Goal: Task Accomplishment & Management: Manage account settings

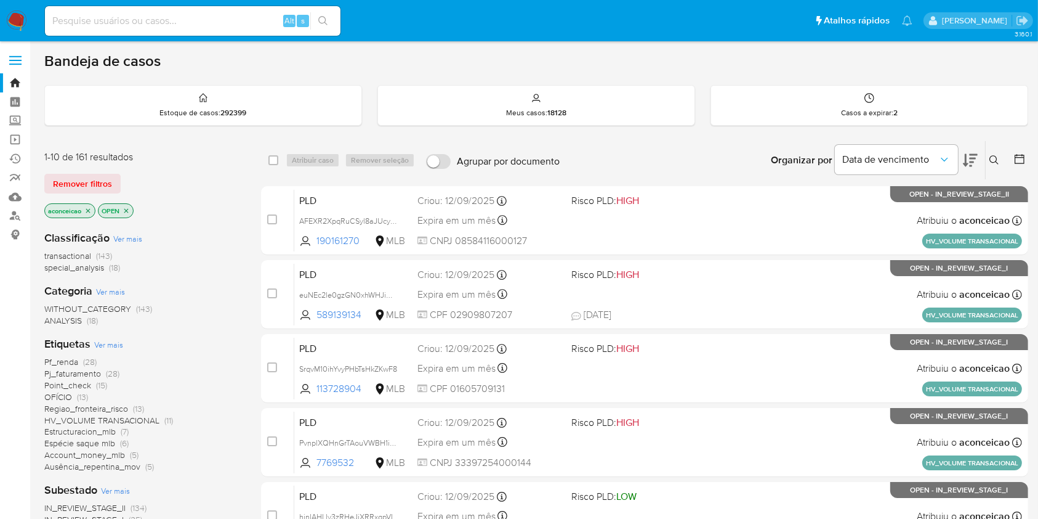
click at [90, 207] on icon "close-filter" at bounding box center [87, 210] width 7 height 7
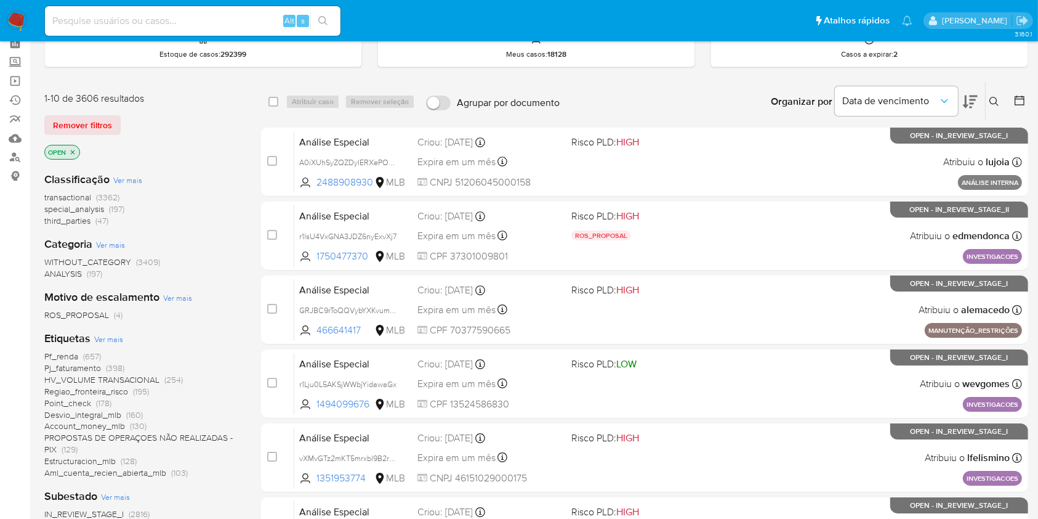
scroll to position [164, 0]
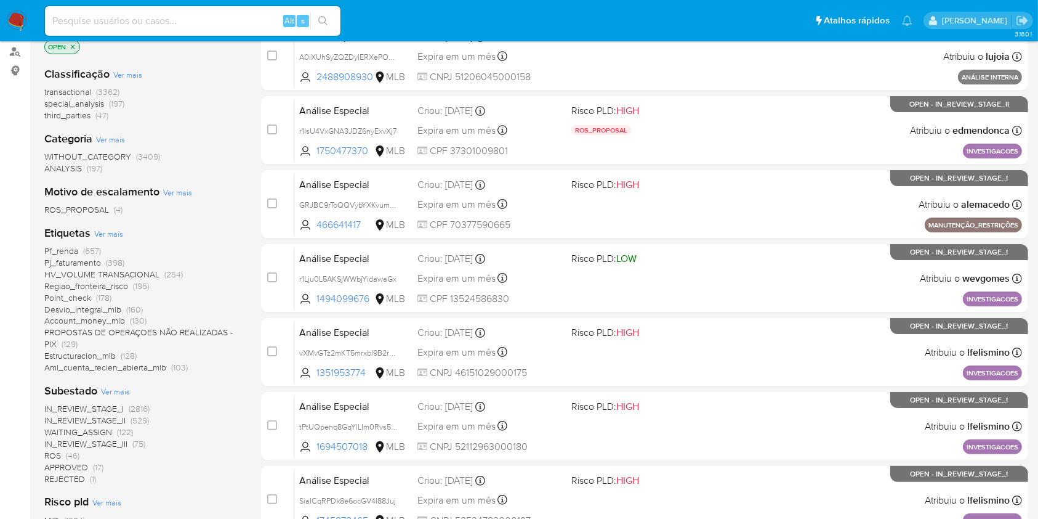
click at [76, 453] on span "(46)" at bounding box center [73, 455] width 14 height 12
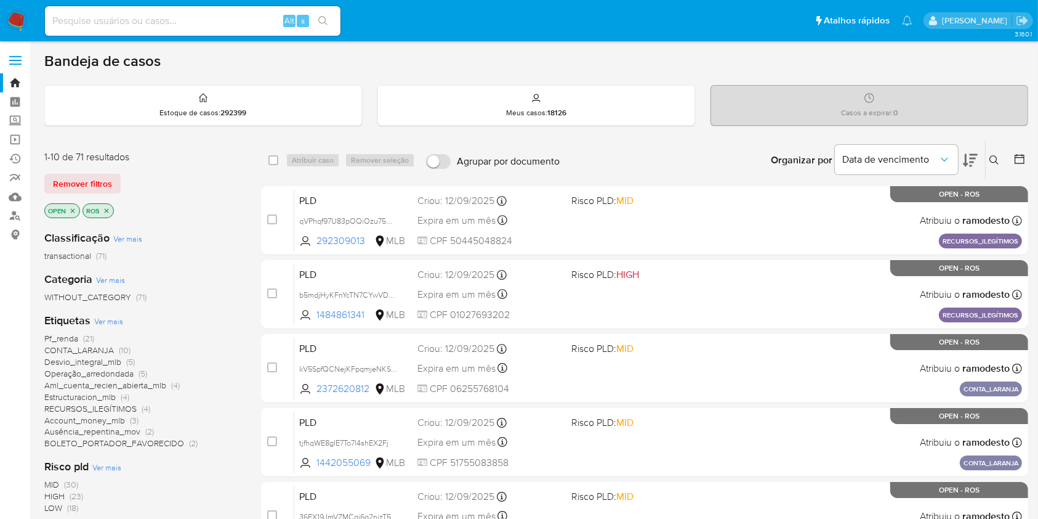
click at [992, 157] on icon at bounding box center [995, 160] width 10 height 10
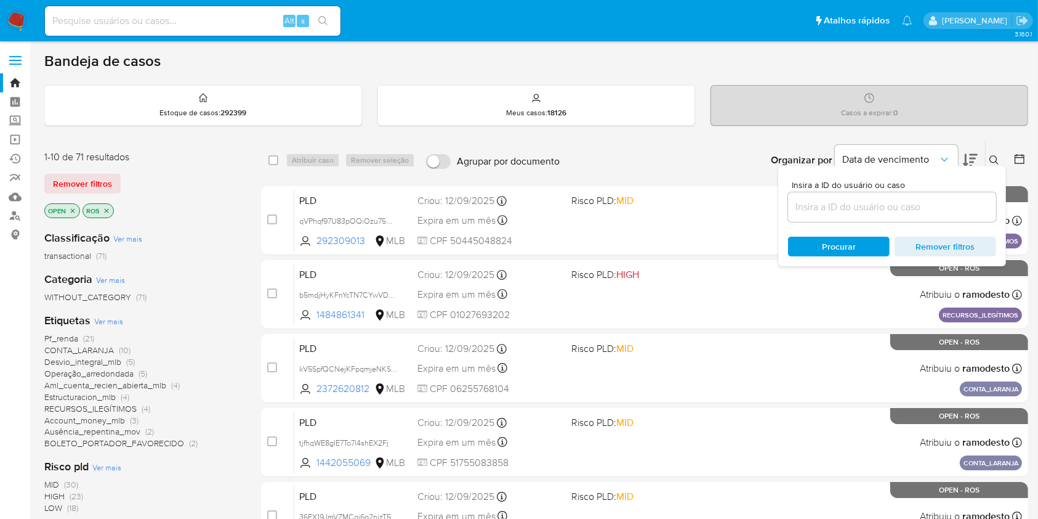
click at [862, 199] on input at bounding box center [892, 207] width 208 height 16
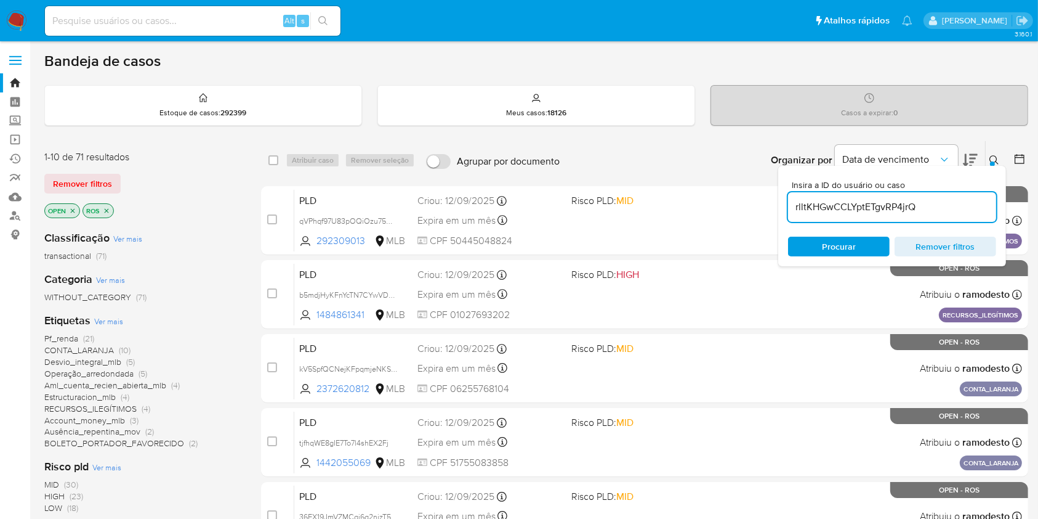
type input "rlltKHGwCCLYptETgvRP4jrQ"
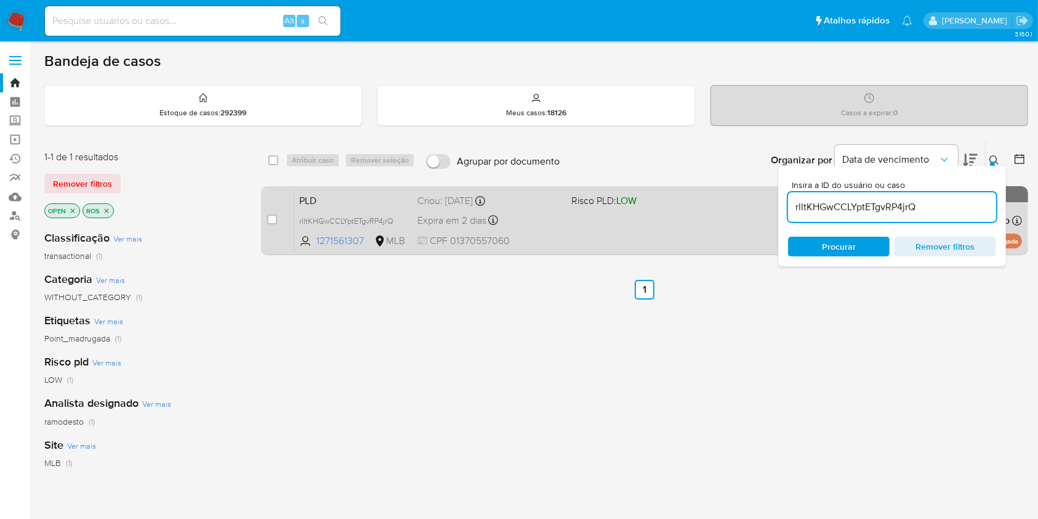
click at [266, 217] on div "case-item-checkbox Incapaz de atribuir o caso PLD rlltKHGwCCLYptETgvRP4jrQ 1271…" at bounding box center [644, 220] width 767 height 69
click at [267, 217] on input "checkbox" at bounding box center [272, 219] width 10 height 10
checkbox input "true"
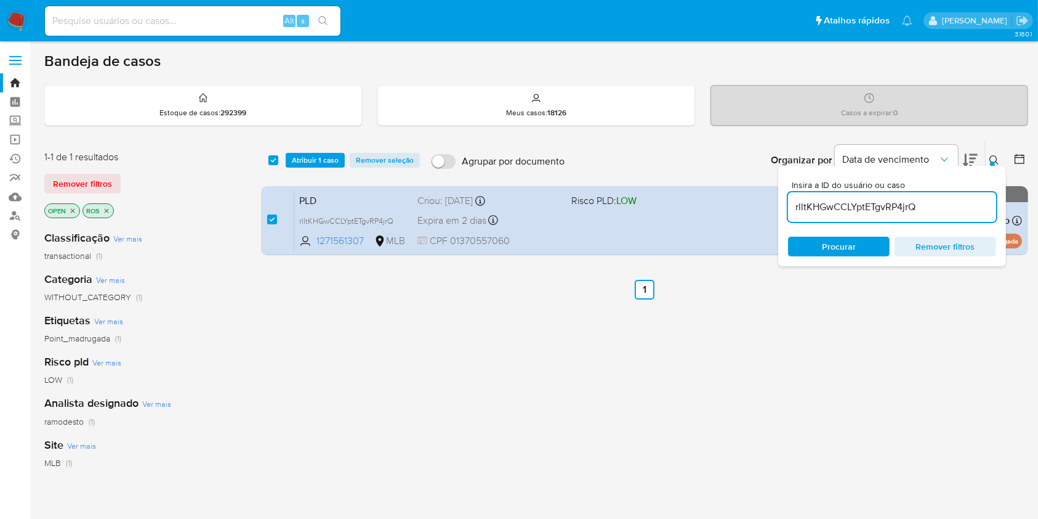
click at [936, 213] on input "rlltKHGwCCLYptETgvRP4jrQ" at bounding box center [892, 207] width 208 height 16
click at [936, 212] on input "rlltKHGwCCLYptETgvRP4jrQ" at bounding box center [892, 207] width 208 height 16
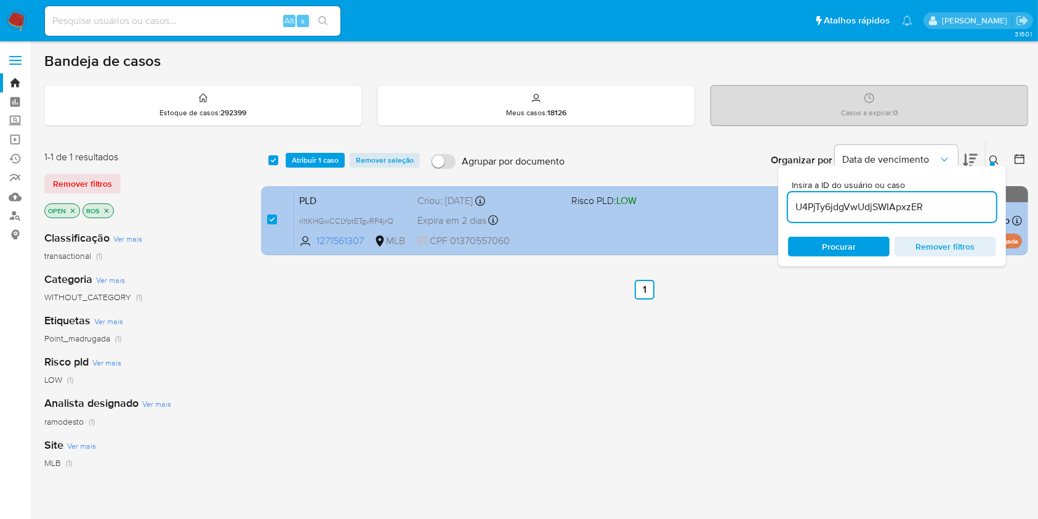
type input "U4PjTy6jdgVwUdjSWIApxzER"
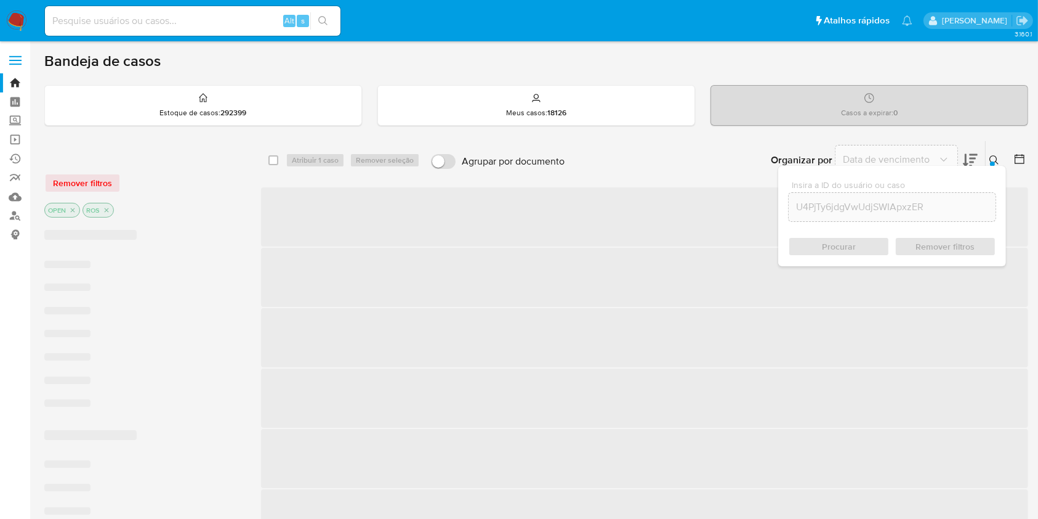
checkbox input "false"
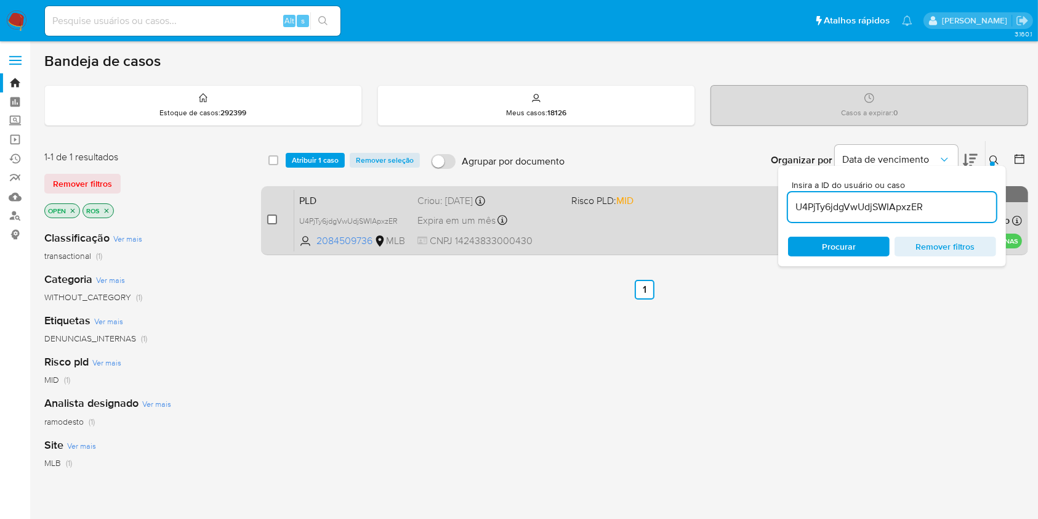
click at [276, 222] on input "checkbox" at bounding box center [272, 219] width 10 height 10
checkbox input "true"
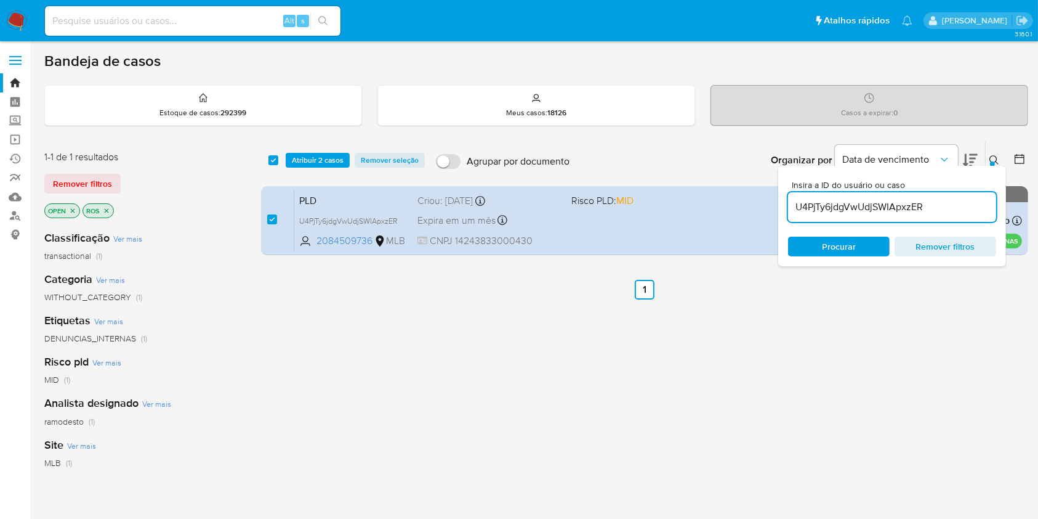
click at [936, 201] on input "U4PjTy6jdgVwUdjSWIApxzER" at bounding box center [892, 207] width 208 height 16
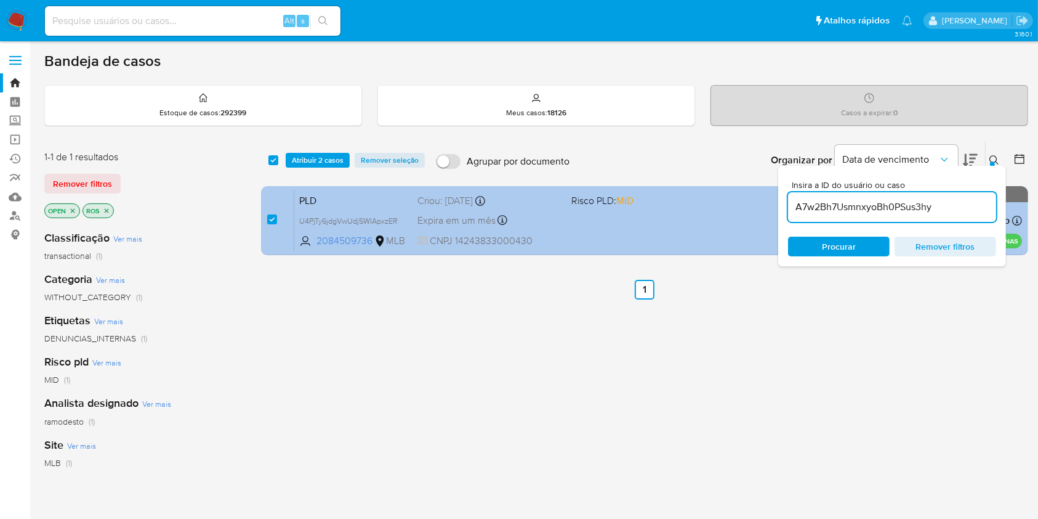
type input "A7w2Bh7UsmnxyoBh0PSus3hy"
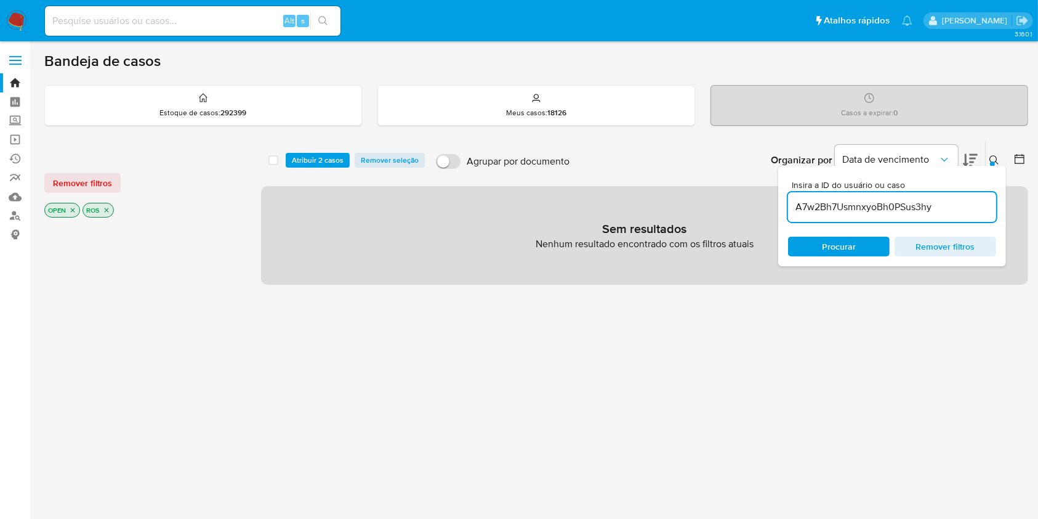
checkbox input "false"
click at [839, 199] on input "A7w2Bh7UsmnxyoBh0PSus3hy" at bounding box center [892, 207] width 208 height 16
paste input "oaZ9BONC1TpPy7P7oj8Se7wF"
click at [872, 200] on input "oaZ9BONC1TpPy7P7oj8Se7wF" at bounding box center [892, 207] width 208 height 16
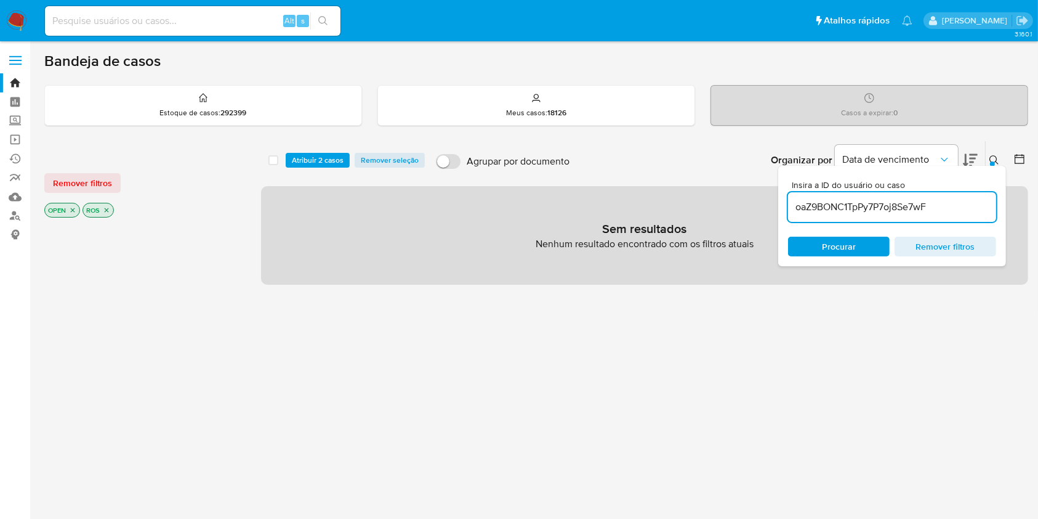
click at [872, 200] on input "oaZ9BONC1TpPy7P7oj8Se7wF" at bounding box center [892, 207] width 208 height 16
paste input "P28hpC8eMxuQwjpf6knfOLmZ"
click at [856, 201] on input "P28hpC8eMxuQwjpf6knfOLmZ" at bounding box center [892, 207] width 208 height 16
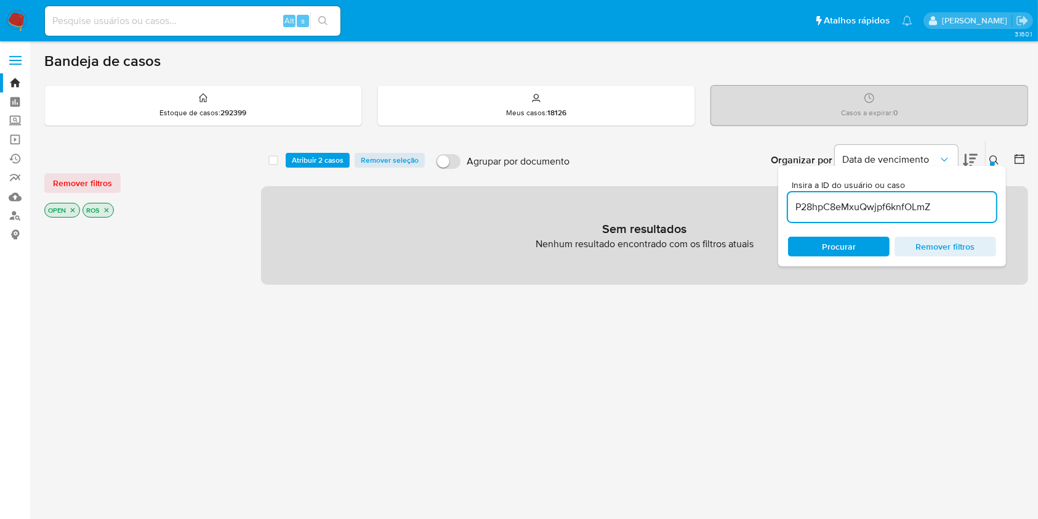
paste input "TPAvoHxkSeKFy479BNGQsTtl"
click at [923, 206] on input "TPAvoHxkSeKFy479BNGQsTtl" at bounding box center [892, 207] width 208 height 16
click at [923, 205] on input "TPAvoHxkSeKFy479BNGQsTtl" at bounding box center [892, 207] width 208 height 16
paste input "y5n1n4kWVCjDWy1t2jwXv0x"
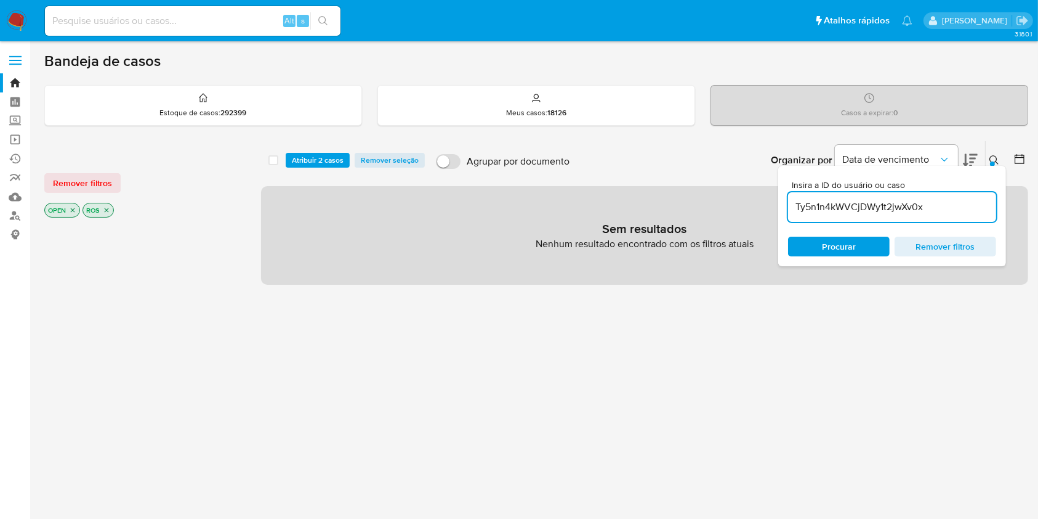
type input "Ty5n1n4kWVCjDWy1t2jwXv0x"
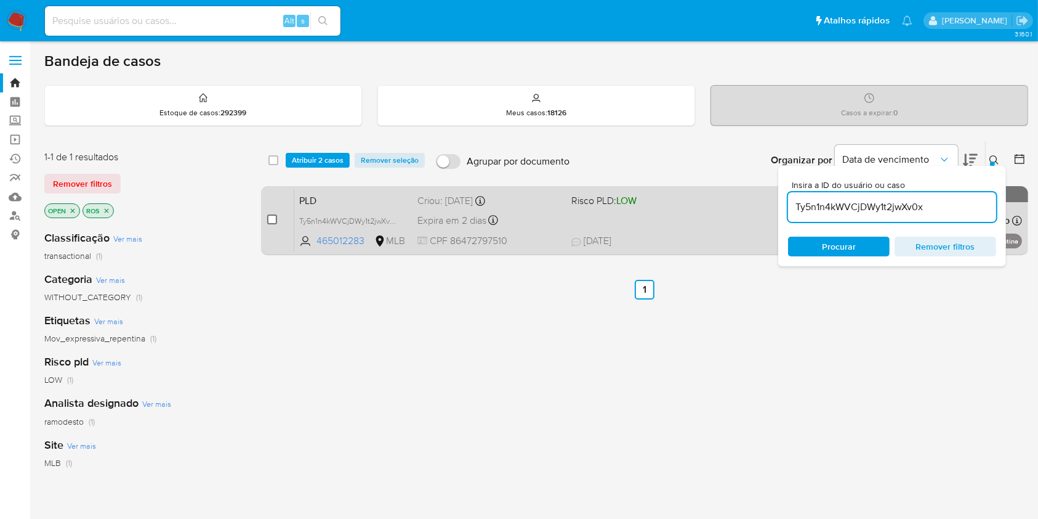
click at [269, 222] on input "checkbox" at bounding box center [272, 219] width 10 height 10
checkbox input "true"
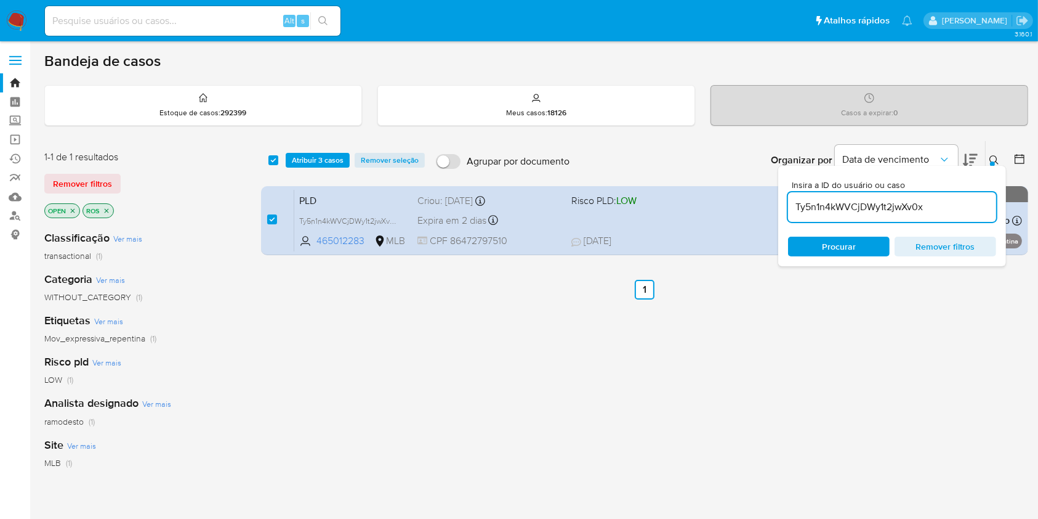
click at [859, 209] on input "Ty5n1n4kWVCjDWy1t2jwXv0x" at bounding box center [892, 207] width 208 height 16
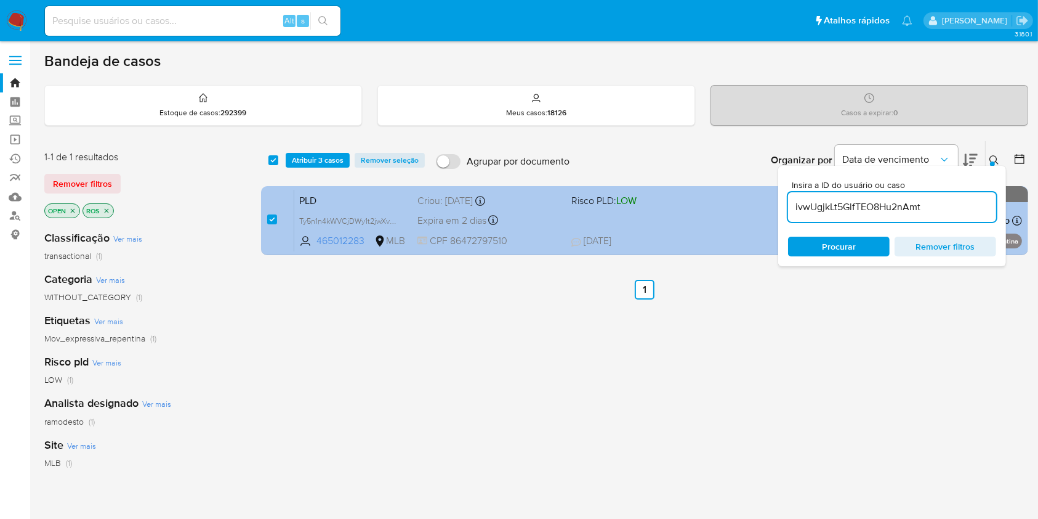
type input "ivwUgjkLt5GlfTEO8Hu2nAmt"
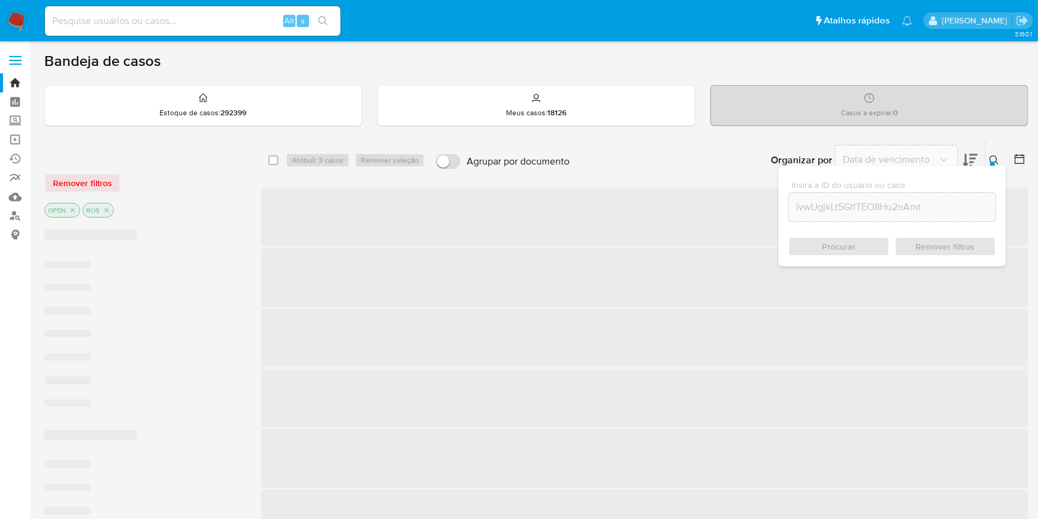
checkbox input "false"
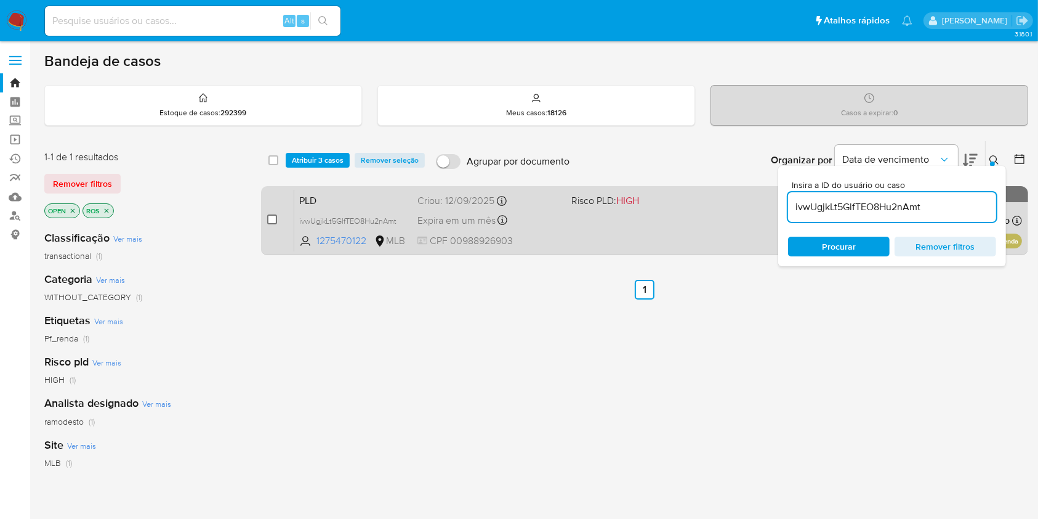
click at [274, 219] on input "checkbox" at bounding box center [272, 219] width 10 height 10
checkbox input "true"
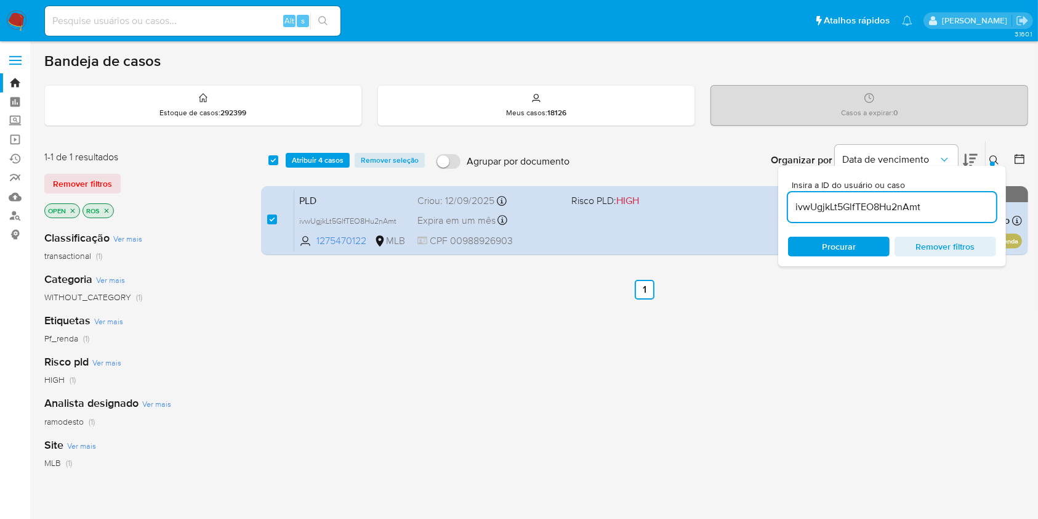
click at [918, 204] on input "ivwUgjkLt5GlfTEO8Hu2nAmt" at bounding box center [892, 207] width 208 height 16
type input "kIq3InSNEOHiKEbx1T27mC4L"
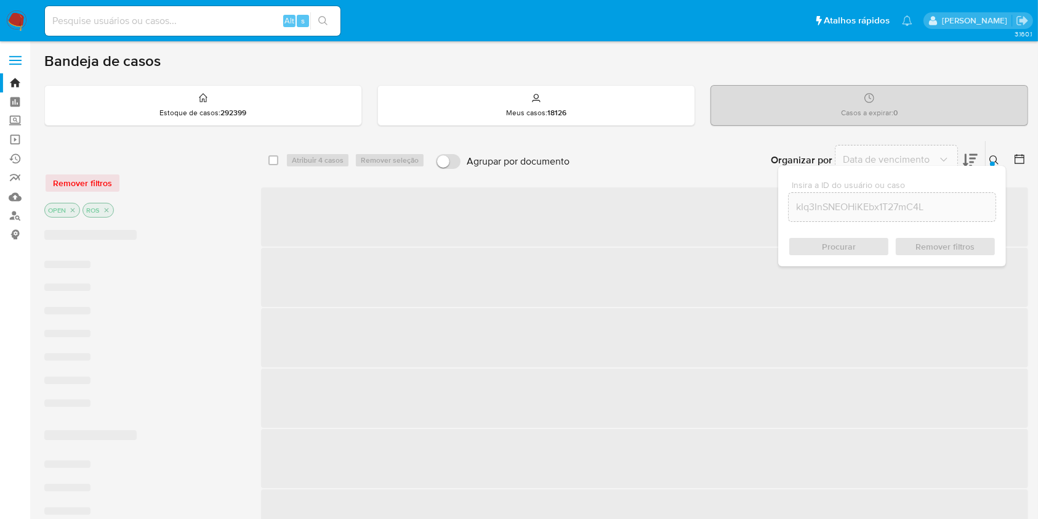
checkbox input "false"
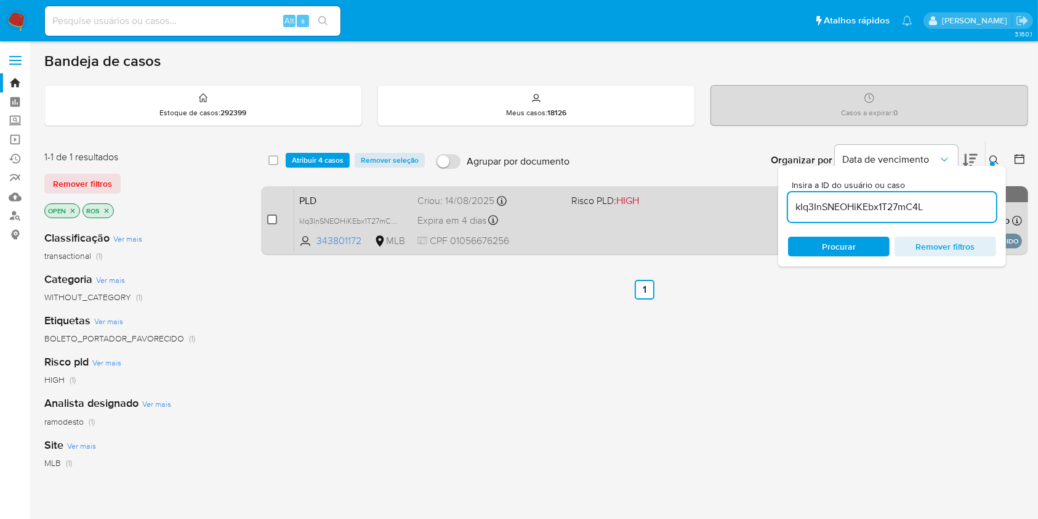
click at [271, 214] on input "checkbox" at bounding box center [272, 219] width 10 height 10
checkbox input "true"
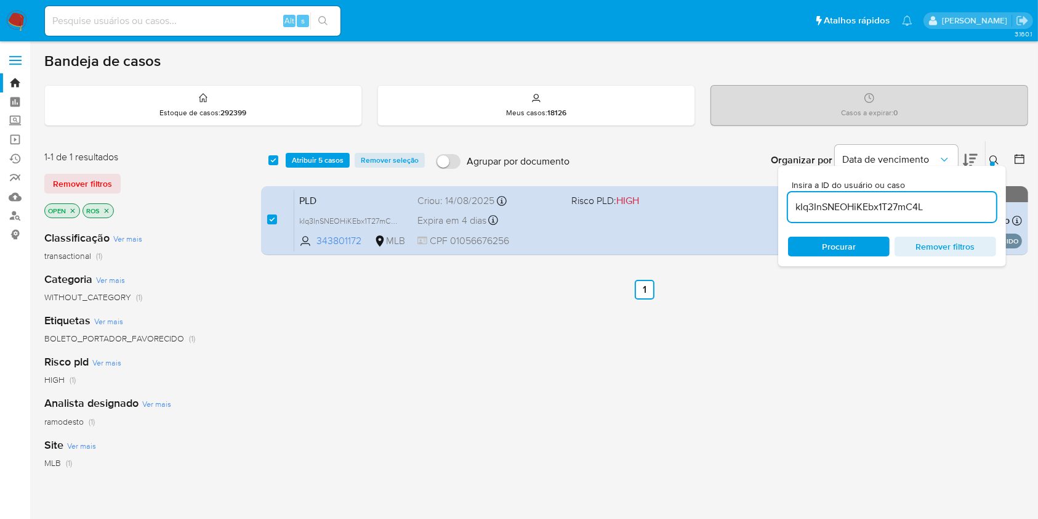
click at [927, 202] on input "kIq3InSNEOHiKEbx1T27mC4L" at bounding box center [892, 207] width 208 height 16
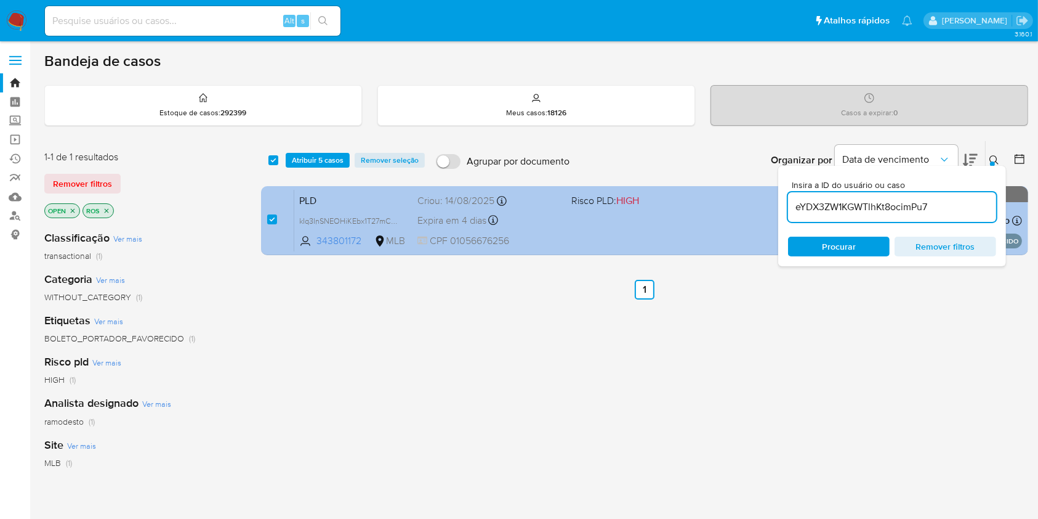
type input "eYDX3ZW1KGWTlhKt8ocimPu7"
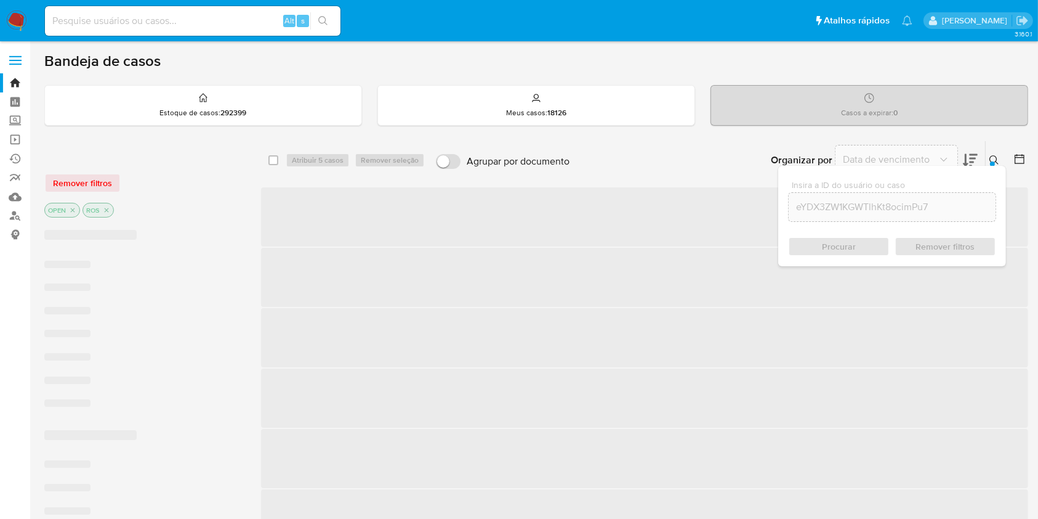
checkbox input "false"
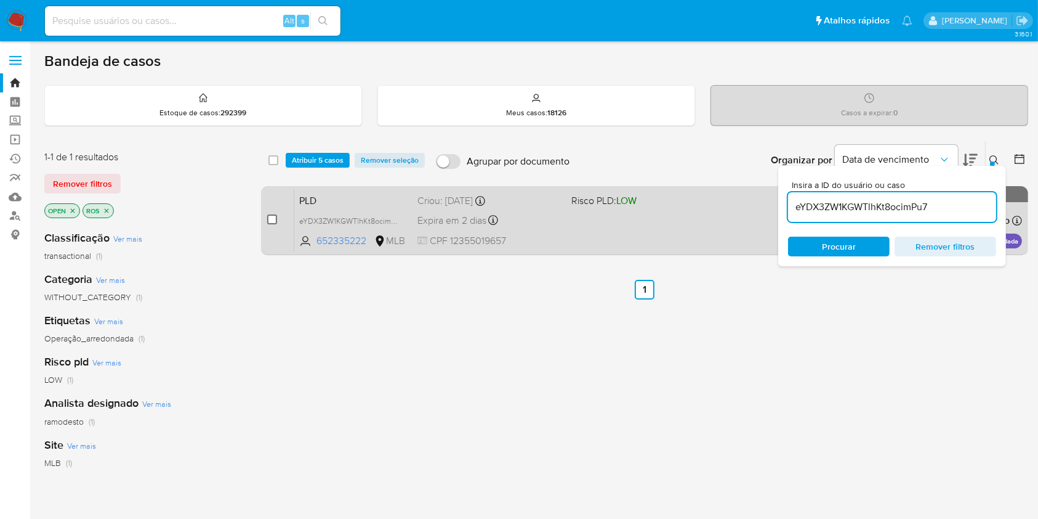
click at [272, 222] on input "checkbox" at bounding box center [272, 219] width 10 height 10
checkbox input "true"
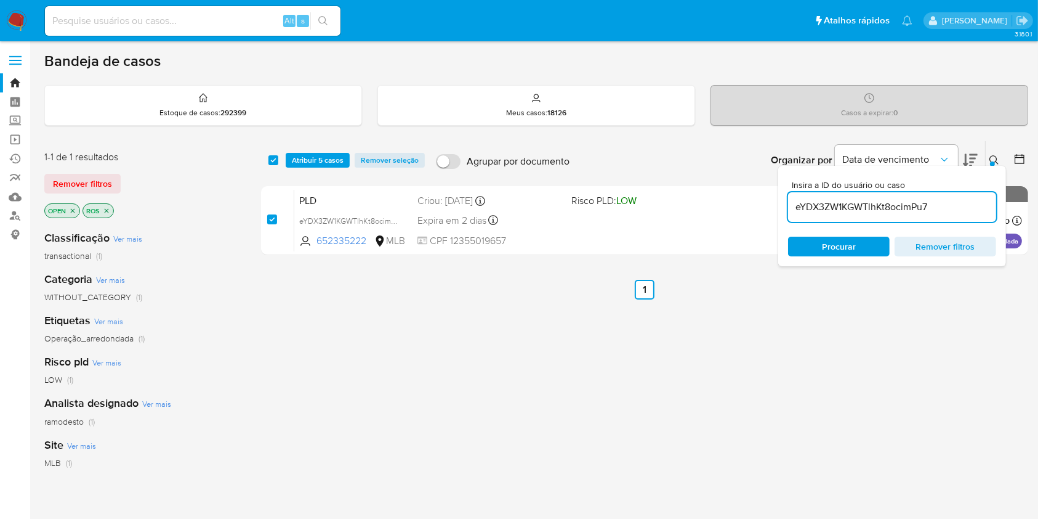
checkbox input "true"
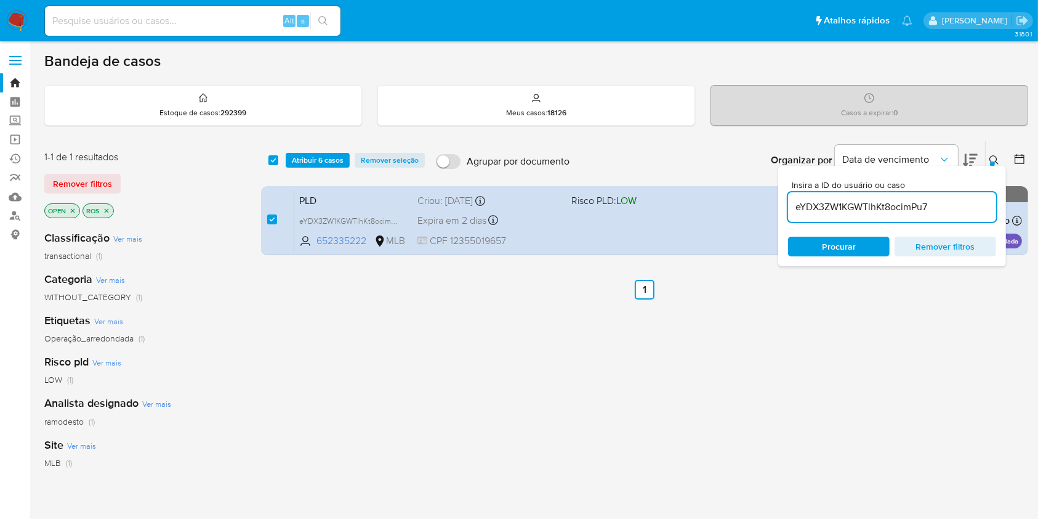
click at [888, 206] on input "eYDX3ZW1KGWTlhKt8ocimPu7" at bounding box center [892, 207] width 208 height 16
type input "5YQ4aFh4QTr4mE5pDt92NgQz"
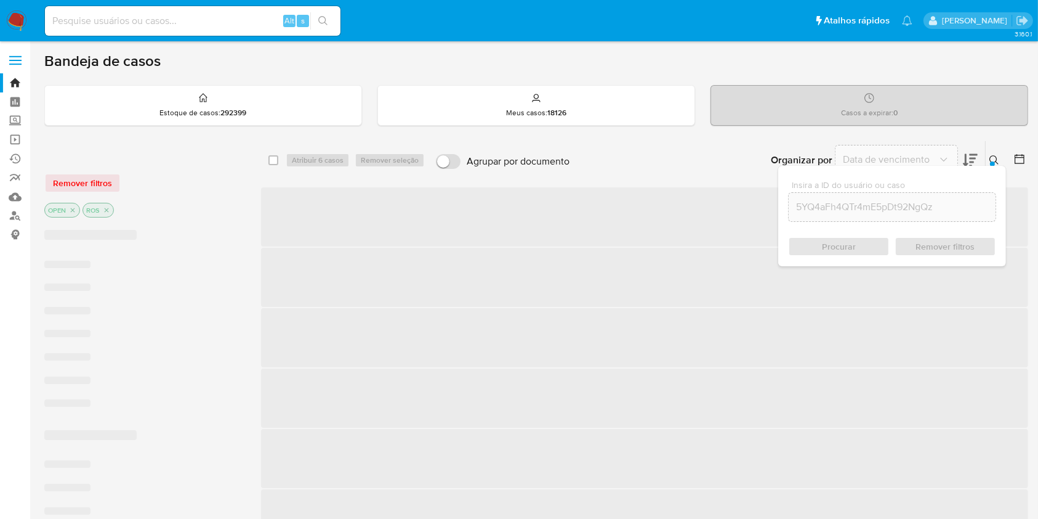
checkbox input "false"
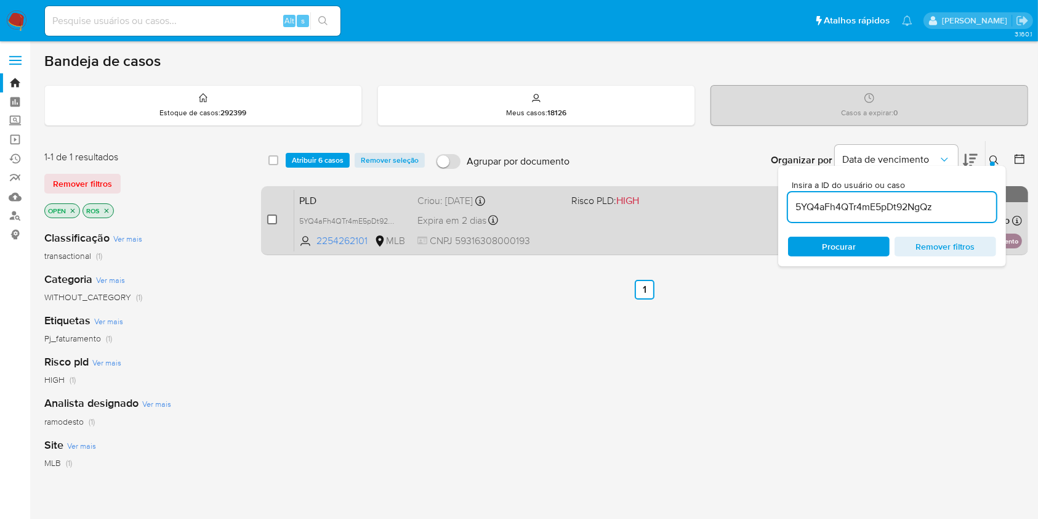
click at [273, 222] on input "checkbox" at bounding box center [272, 219] width 10 height 10
checkbox input "true"
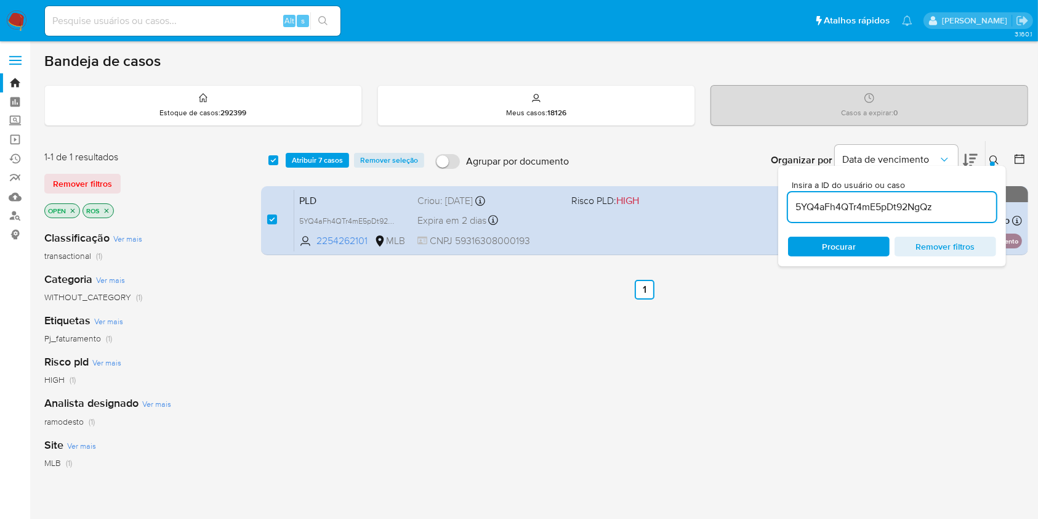
click at [833, 212] on input "5YQ4aFh4QTr4mE5pDt92NgQz" at bounding box center [892, 207] width 208 height 16
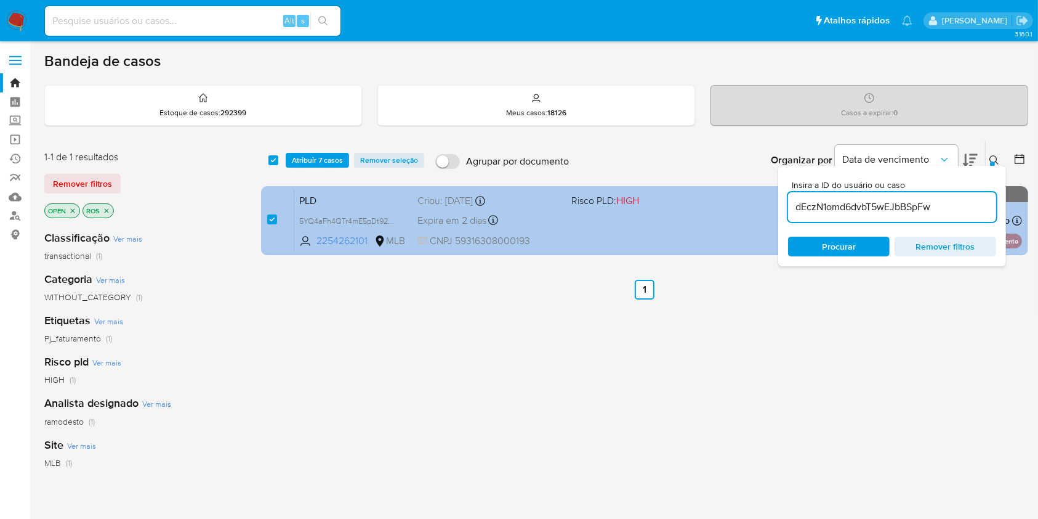
type input "dEczN1omd6dvbT5wEJbBSpFw"
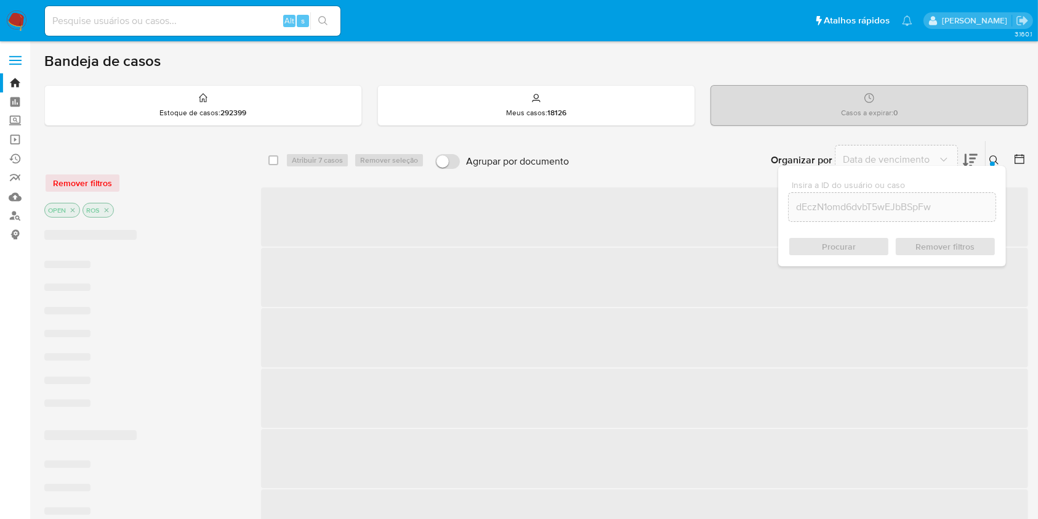
checkbox input "false"
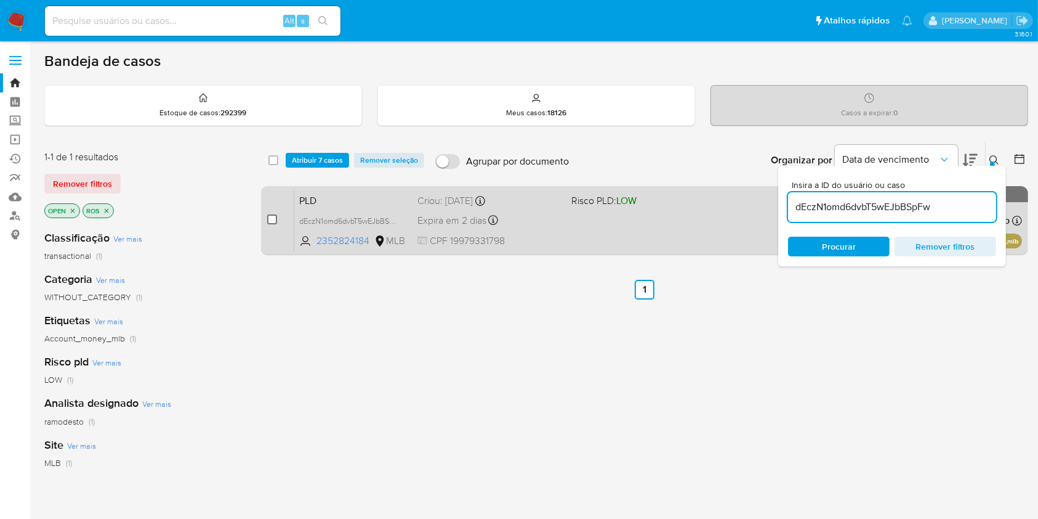
click at [271, 222] on input "checkbox" at bounding box center [272, 219] width 10 height 10
checkbox input "true"
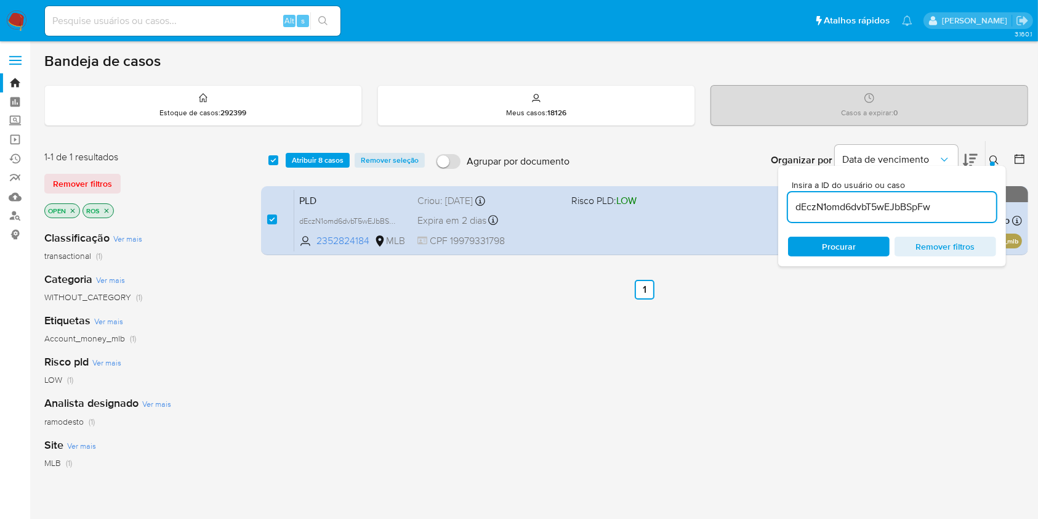
click at [844, 211] on input "dEczN1omd6dvbT5wEJbBSpFw" at bounding box center [892, 207] width 208 height 16
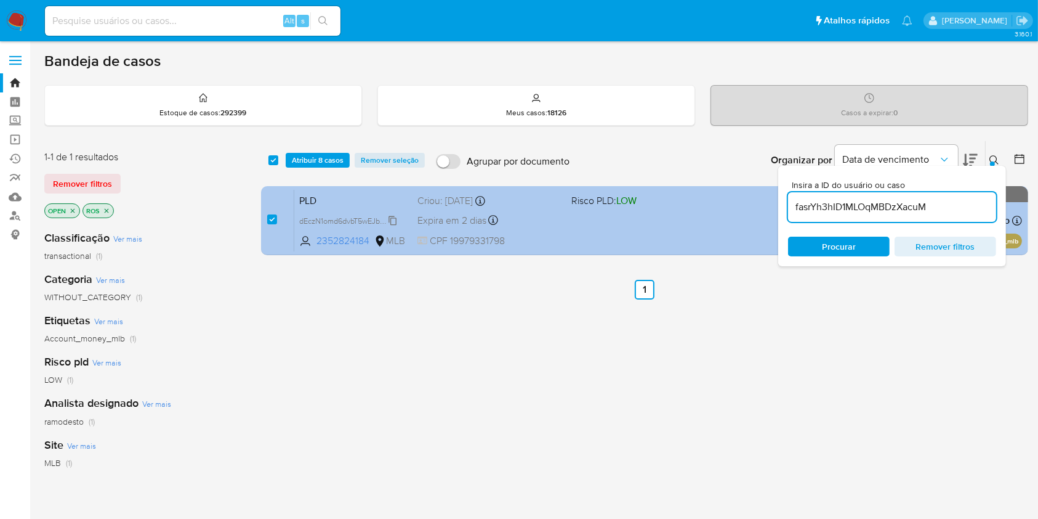
type input "fasrYh3hID1MLOqMBDzXacuM"
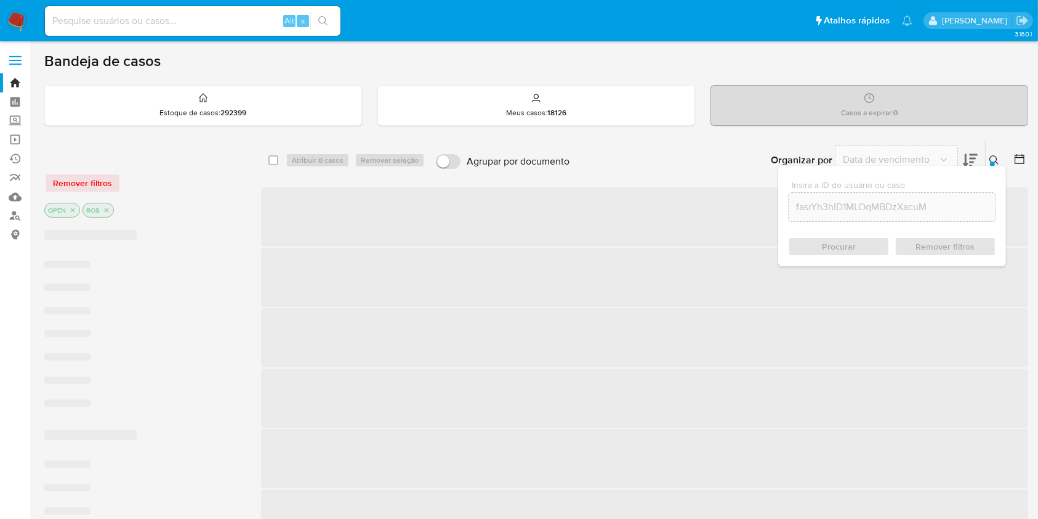
checkbox input "false"
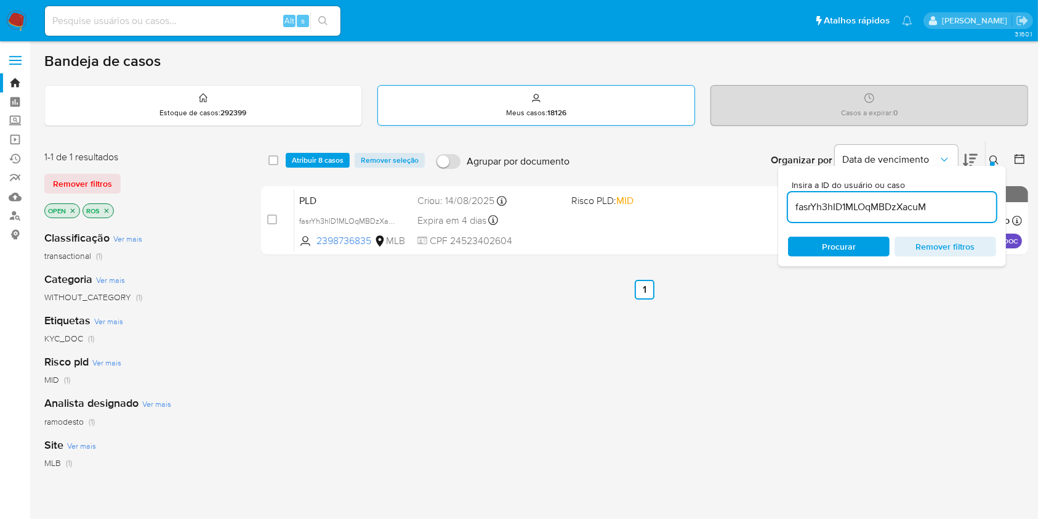
drag, startPoint x: 272, startPoint y: 221, endPoint x: 400, endPoint y: 105, distance: 172.7
click at [272, 221] on input "checkbox" at bounding box center [272, 219] width 10 height 10
checkbox input "true"
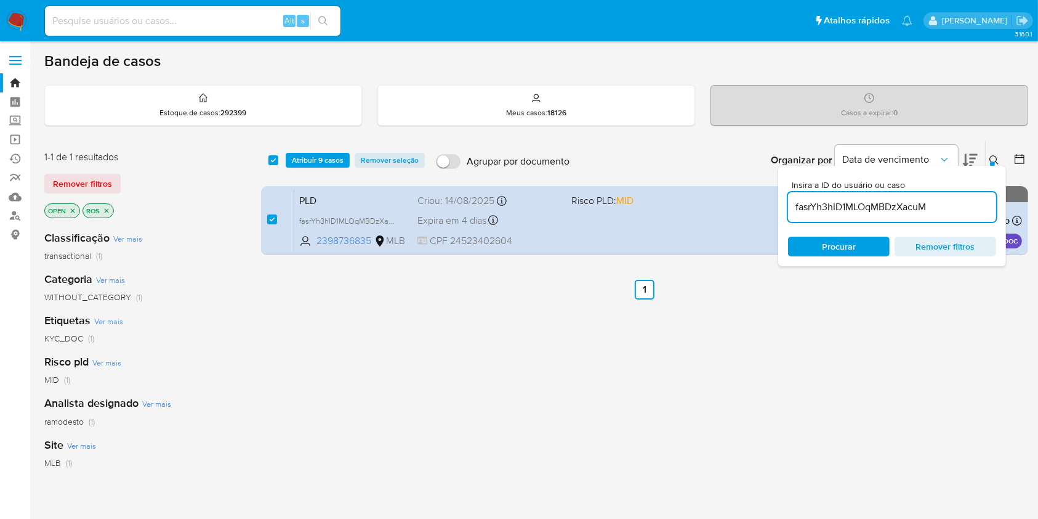
click at [813, 201] on input "fasrYh3hID1MLOqMBDzXacuM" at bounding box center [892, 207] width 208 height 16
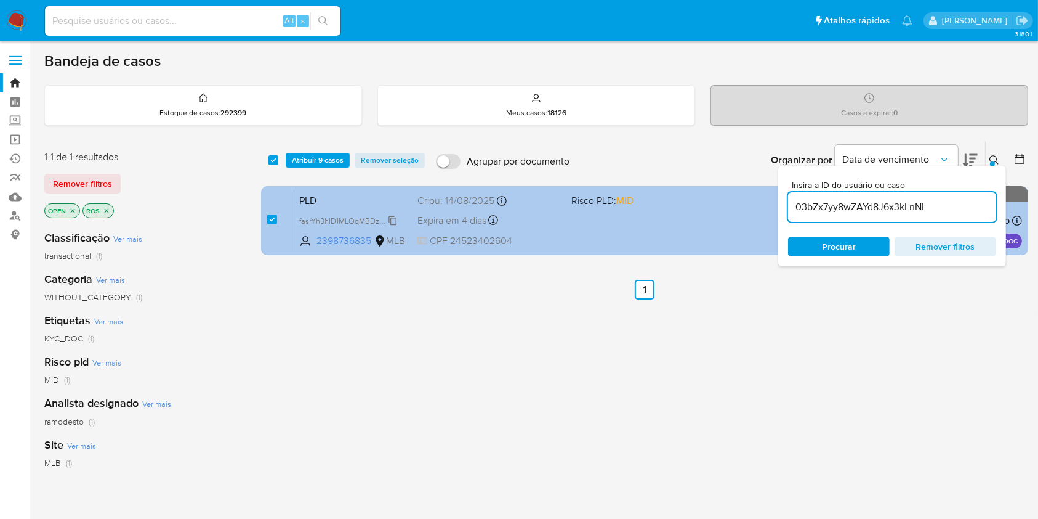
type input "03bZx7yy8wZAYd8J6x3kLnNi"
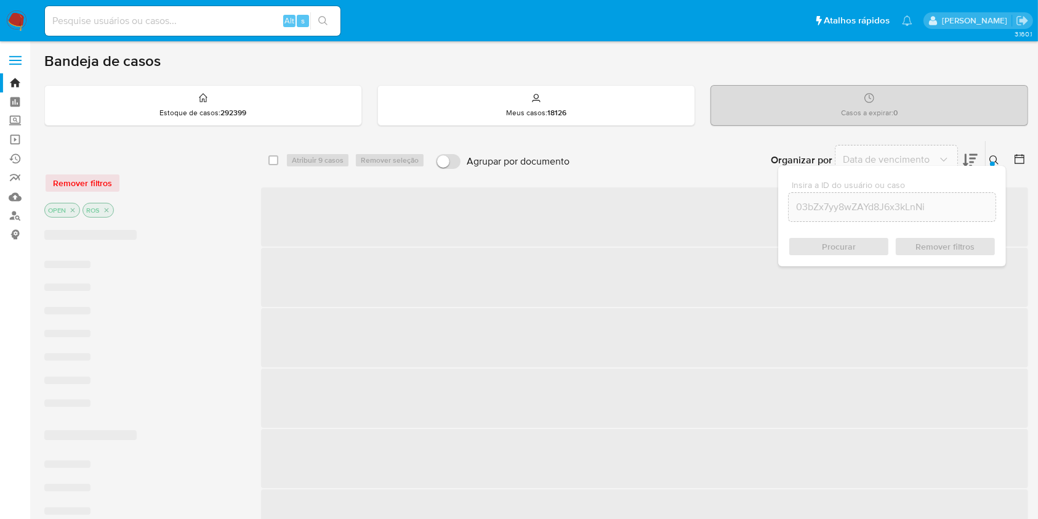
checkbox input "false"
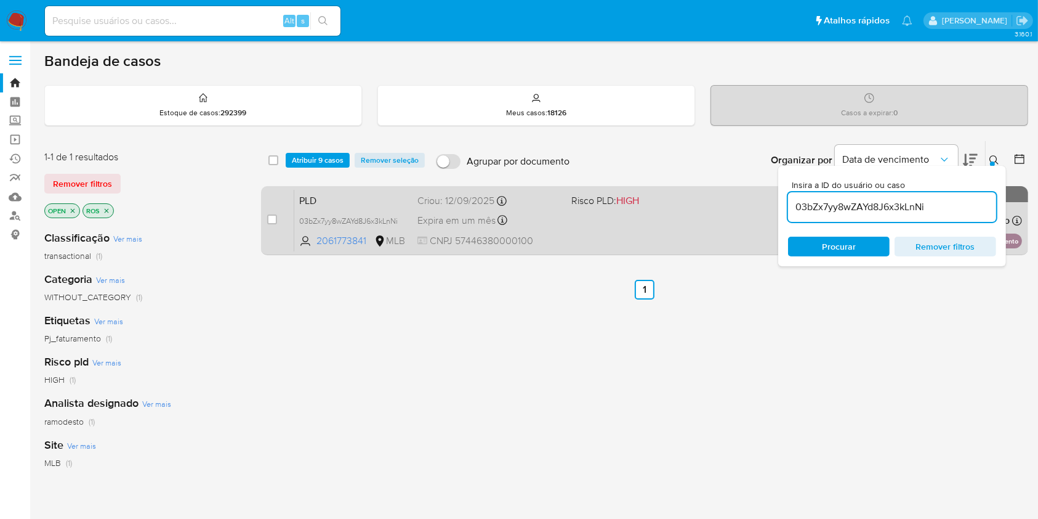
click at [277, 222] on span at bounding box center [272, 219] width 10 height 10
drag, startPoint x: 271, startPoint y: 219, endPoint x: 280, endPoint y: 217, distance: 8.8
click at [271, 220] on input "checkbox" at bounding box center [272, 219] width 10 height 10
checkbox input "true"
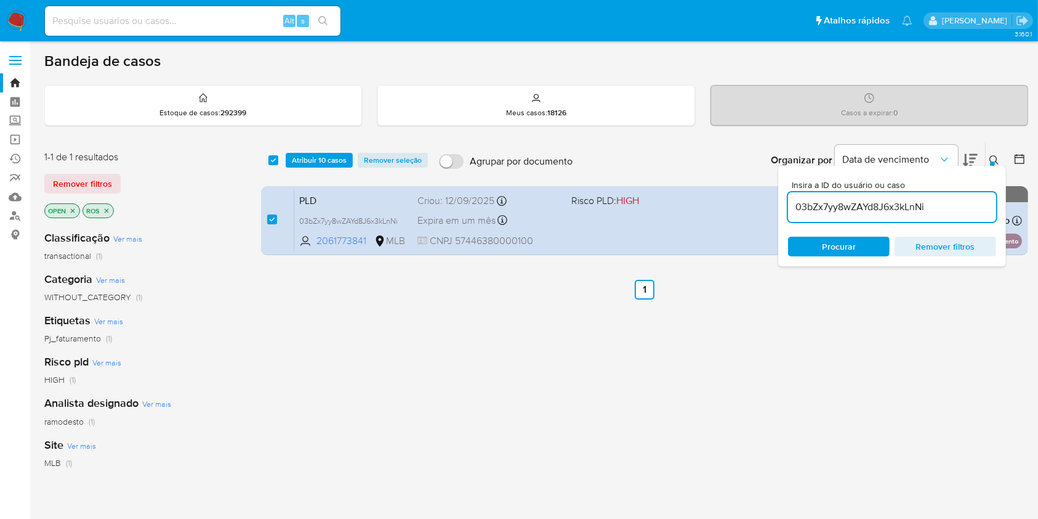
click at [828, 209] on input "03bZx7yy8wZAYd8J6x3kLnNi" at bounding box center [892, 207] width 208 height 16
type input "aU4X8WjMY49yC4xPx1JUFsHd"
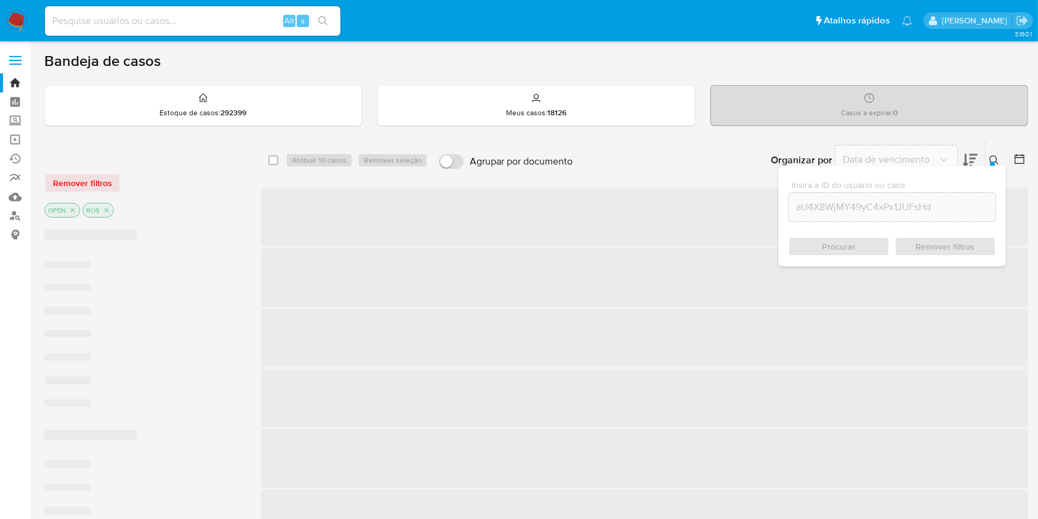
checkbox input "false"
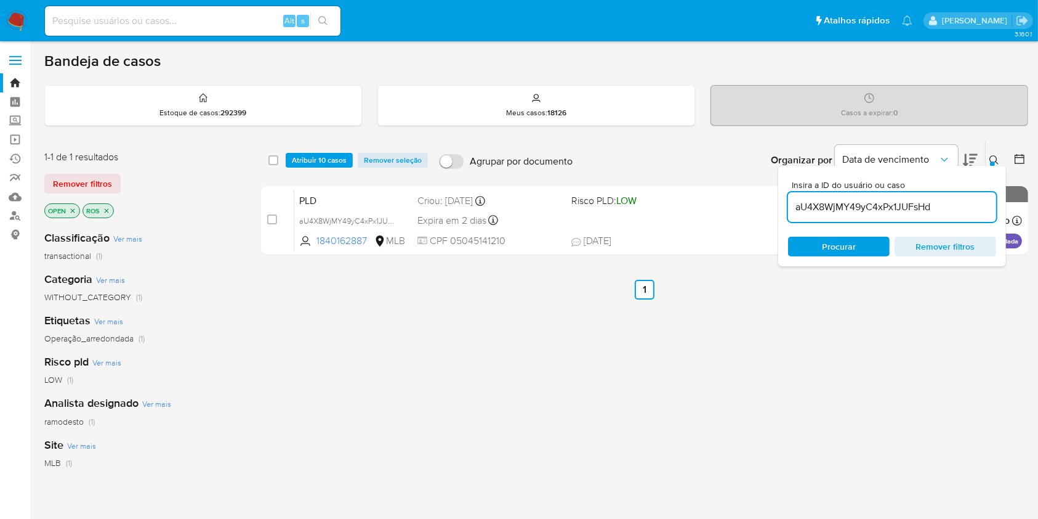
drag, startPoint x: 273, startPoint y: 220, endPoint x: 342, endPoint y: 137, distance: 108.0
click at [273, 222] on input "checkbox" at bounding box center [272, 219] width 10 height 10
checkbox input "true"
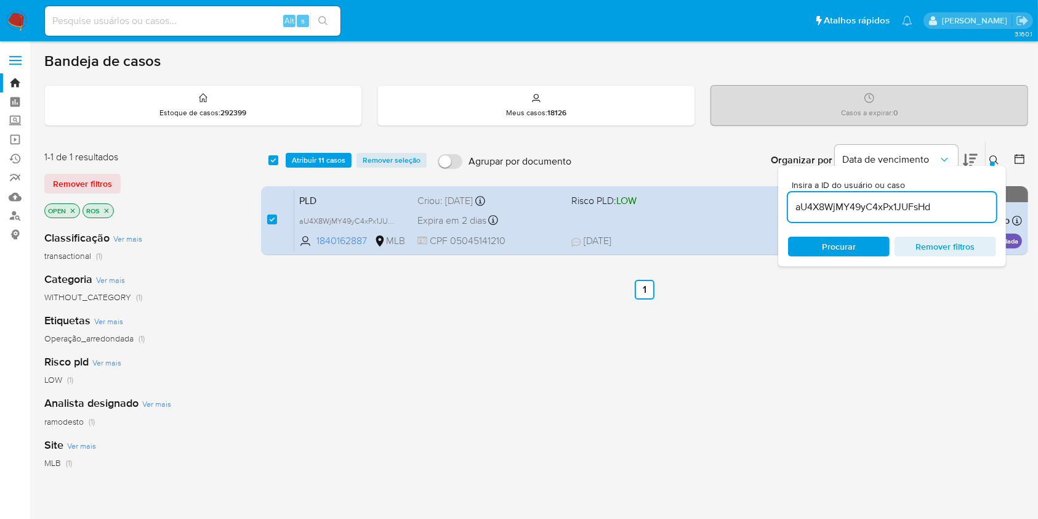
click at [939, 202] on input "aU4X8WjMY49yC4xPx1JUFsHd" at bounding box center [892, 207] width 208 height 16
type input "7lem7ZHT3Avpi32bYtKSCvHb"
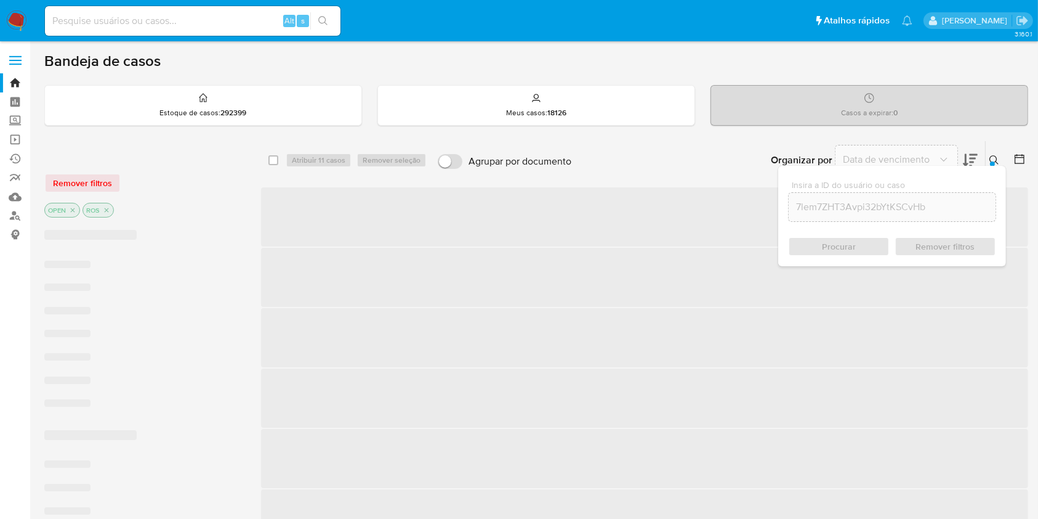
checkbox input "false"
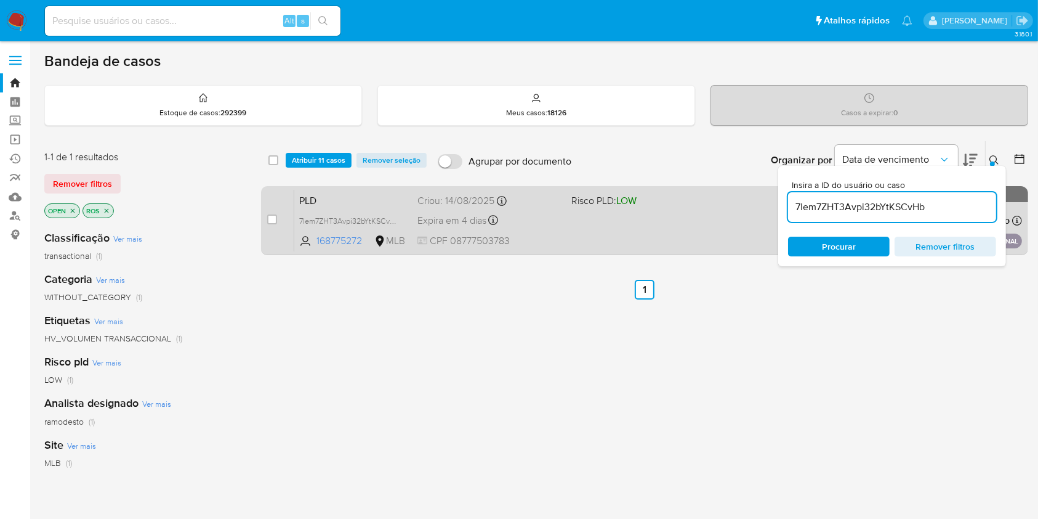
click at [270, 225] on div "case-item-checkbox" at bounding box center [272, 220] width 10 height 15
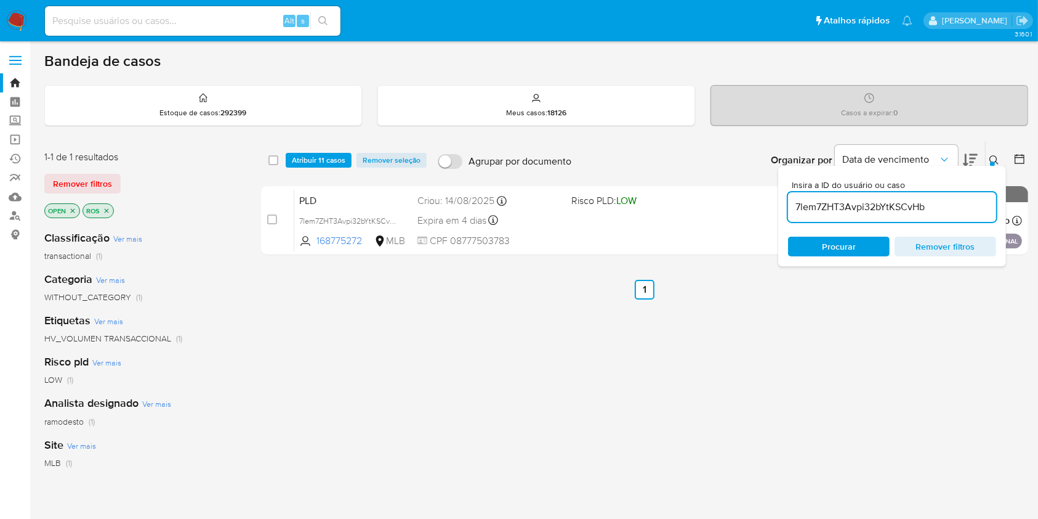
drag, startPoint x: 272, startPoint y: 219, endPoint x: 326, endPoint y: 144, distance: 93.5
click at [273, 220] on input "checkbox" at bounding box center [272, 219] width 10 height 10
checkbox input "true"
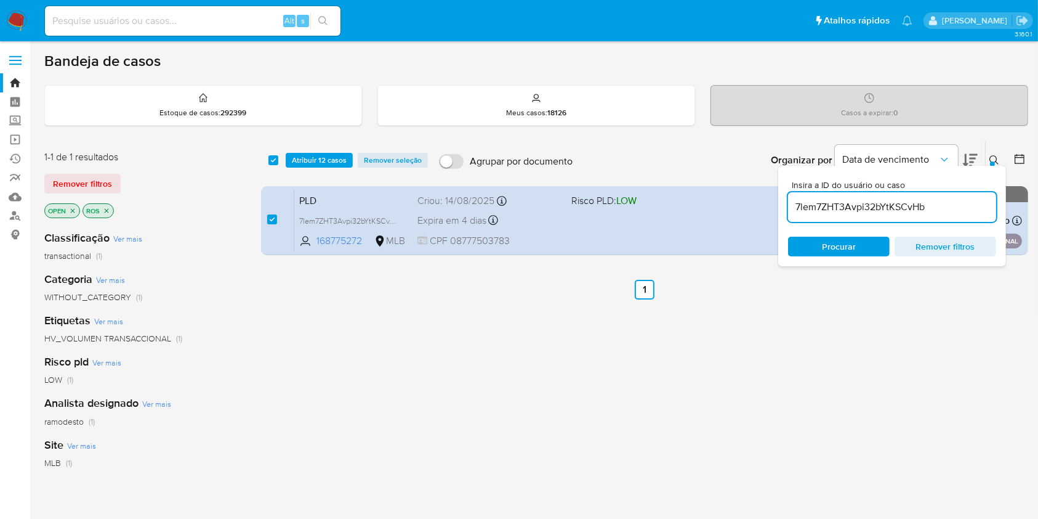
click at [875, 214] on div "7lem7ZHT3Avpi32bYtKSCvHb" at bounding box center [892, 207] width 208 height 30
click at [875, 204] on input "7lem7ZHT3Avpi32bYtKSCvHb" at bounding box center [892, 207] width 208 height 16
paste input "R7kFEr9w2jgsrbQY8MCqOufP"
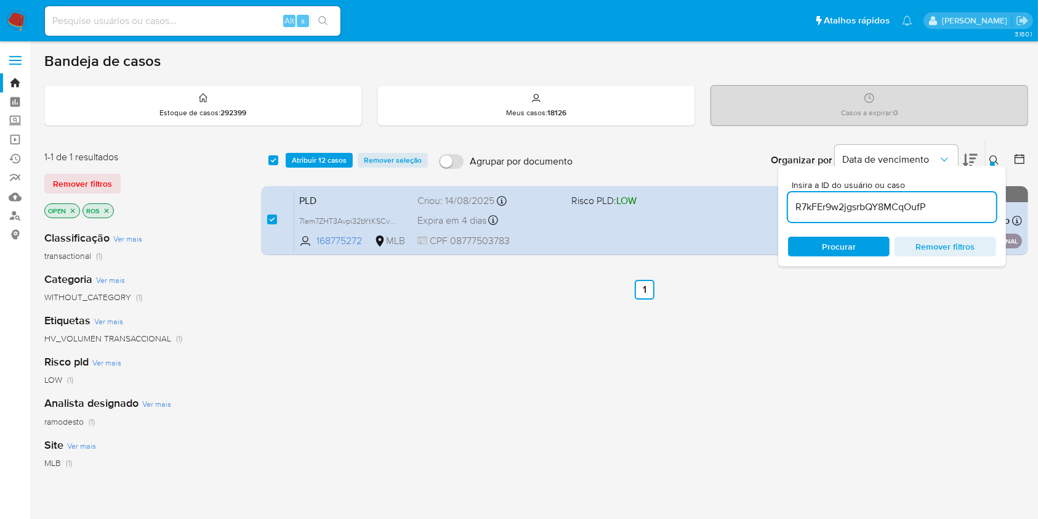
type input "R7kFEr9w2jgsrbQY8MCqOufP"
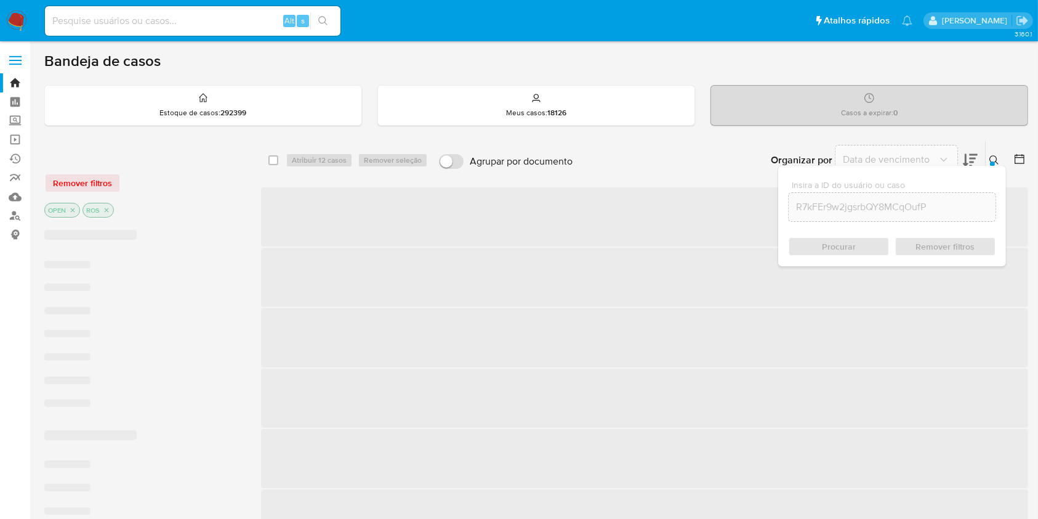
checkbox input "false"
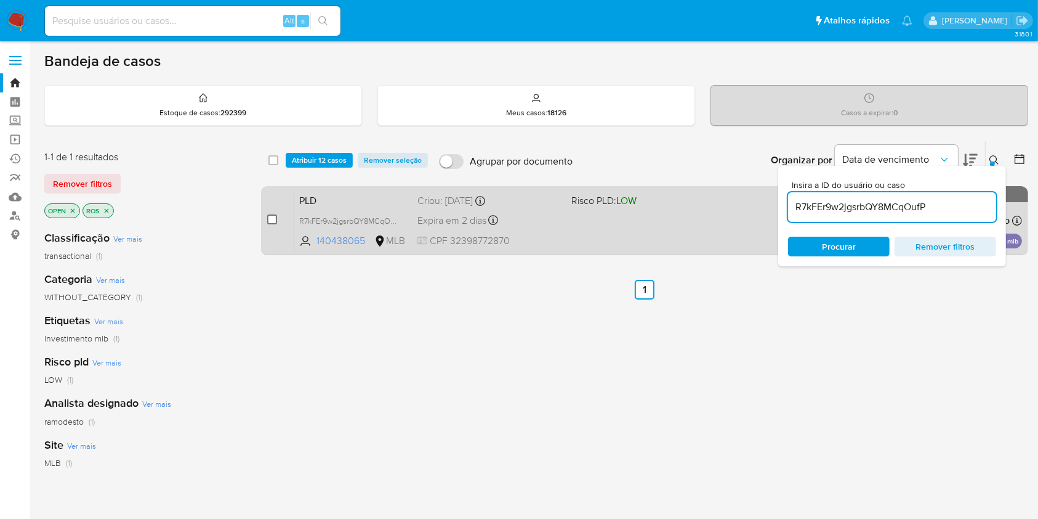
click at [269, 221] on input "checkbox" at bounding box center [272, 219] width 10 height 10
checkbox input "true"
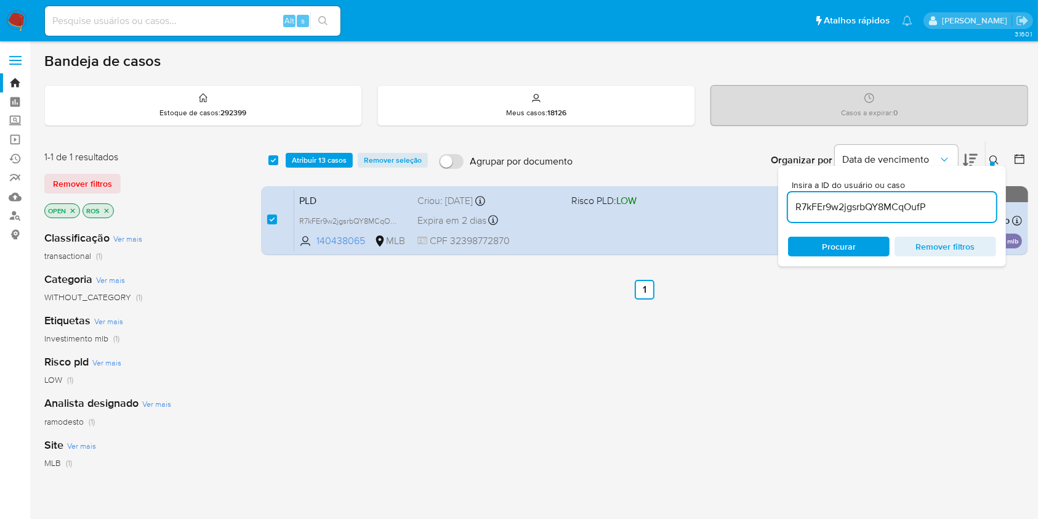
click at [817, 201] on input "R7kFEr9w2jgsrbQY8MCqOufP" at bounding box center [892, 207] width 208 height 16
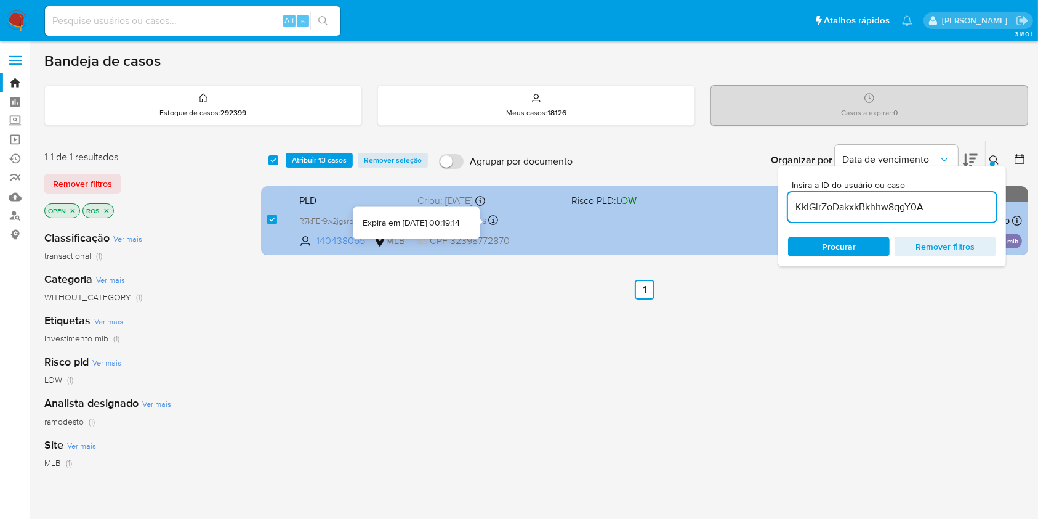
type input "KklGirZoDakxkBkhhw8qgY0A"
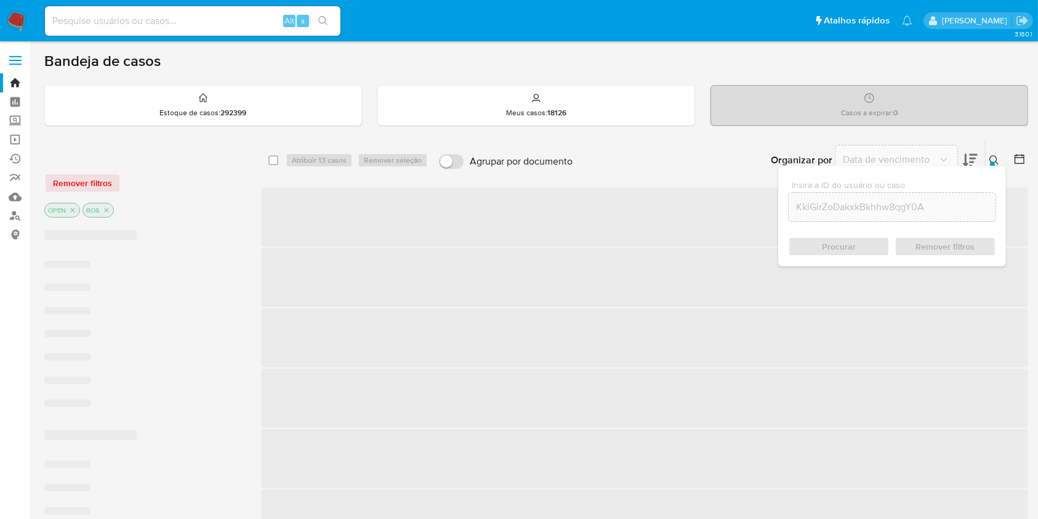
checkbox input "false"
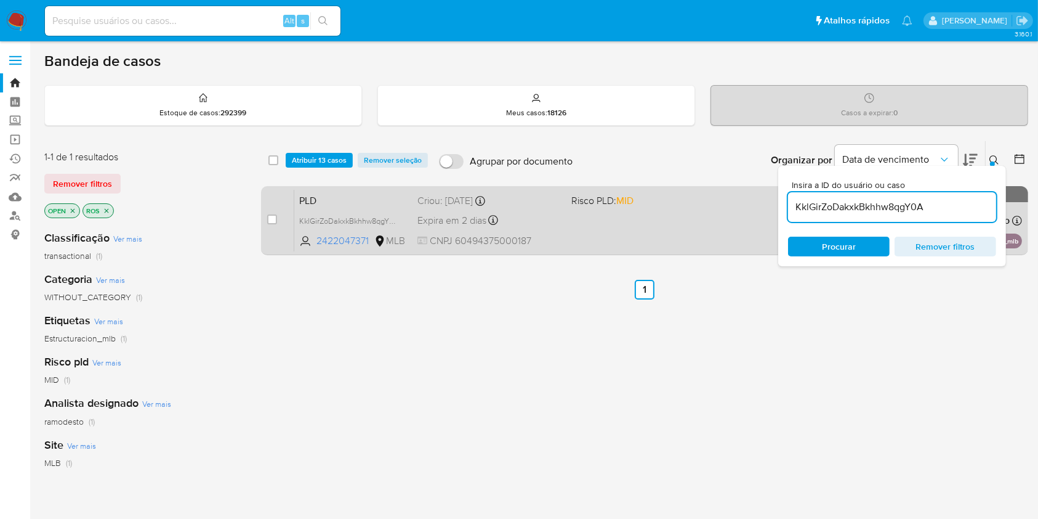
click at [269, 224] on div "case-item-checkbox" at bounding box center [272, 220] width 10 height 15
click at [270, 216] on input "checkbox" at bounding box center [272, 219] width 10 height 10
checkbox input "true"
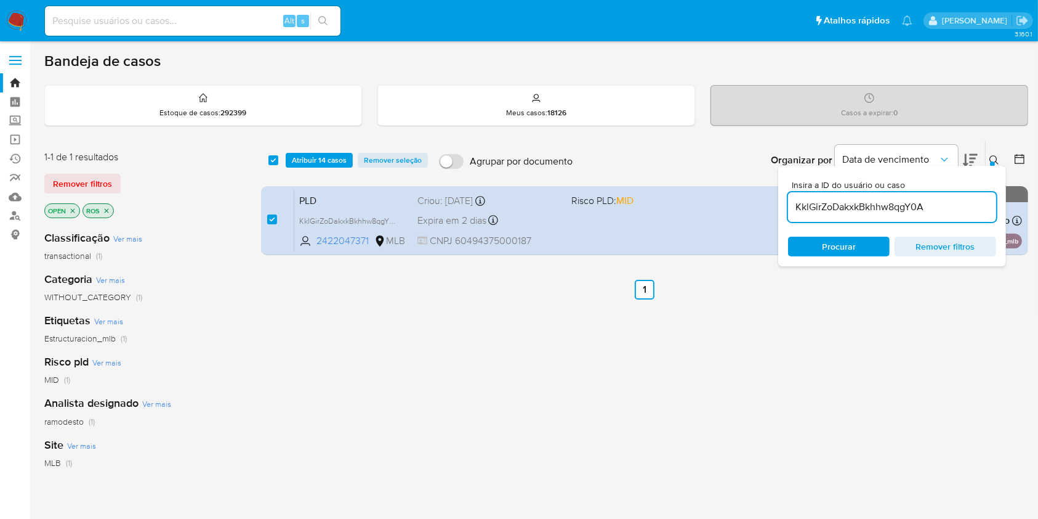
click at [948, 209] on input "KklGirZoDakxkBkhhw8qgY0A" at bounding box center [892, 207] width 208 height 16
type input "3NUXtXNqDnhuipRWK8v9Nl56"
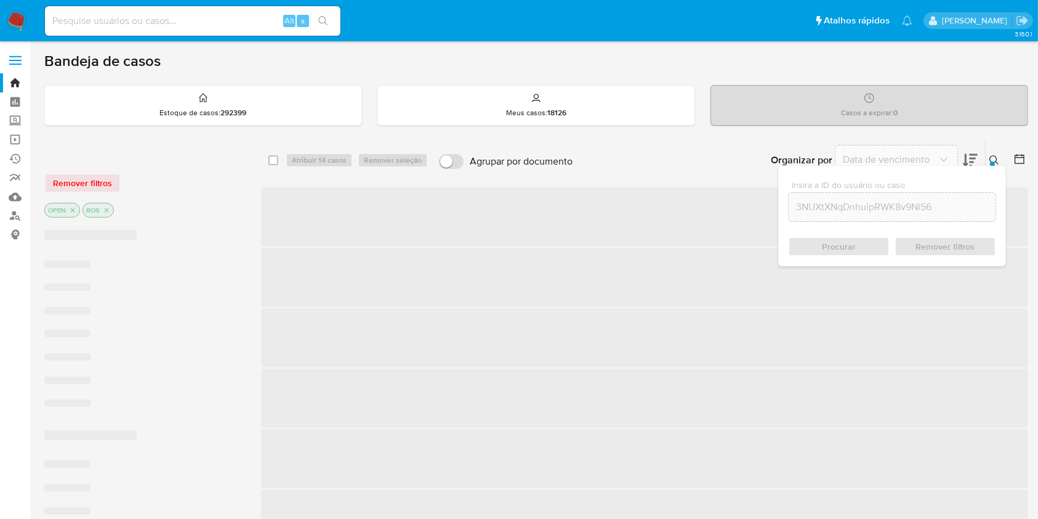
checkbox input "false"
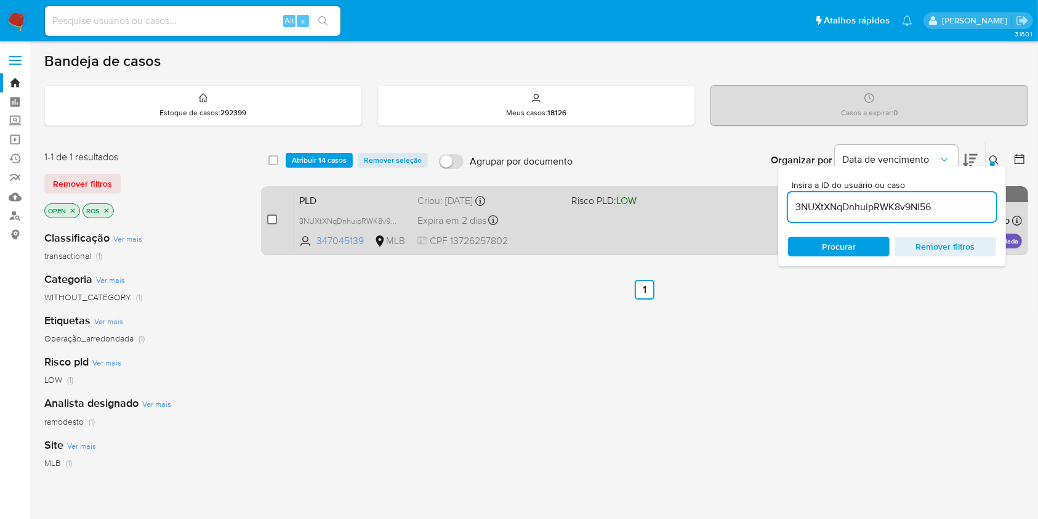
click at [272, 219] on input "checkbox" at bounding box center [272, 219] width 10 height 10
checkbox input "true"
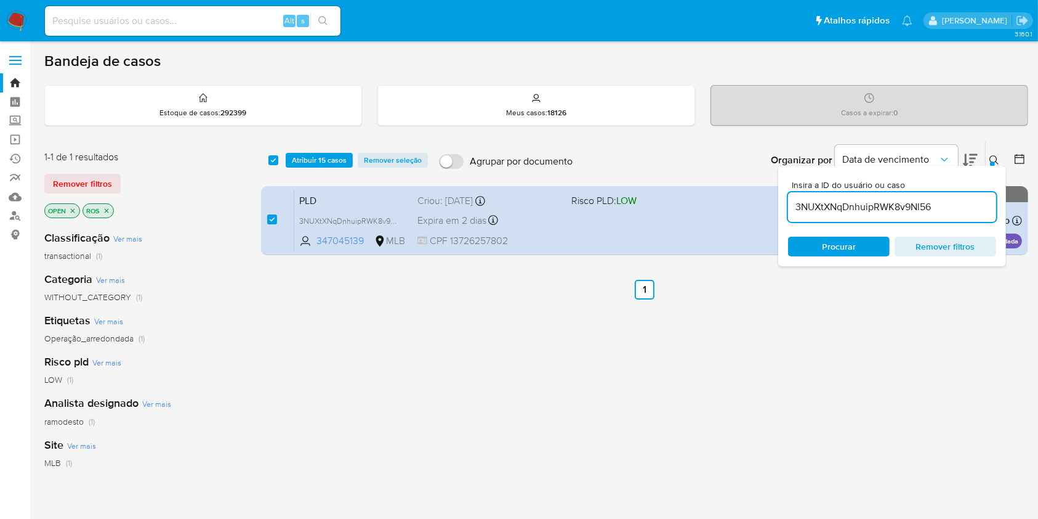
click at [877, 212] on input "3NUXtXNqDnhuipRWK8v9Nl56" at bounding box center [892, 207] width 208 height 16
click at [877, 211] on input "3NUXtXNqDnhuipRWK8v9Nl56" at bounding box center [892, 207] width 208 height 16
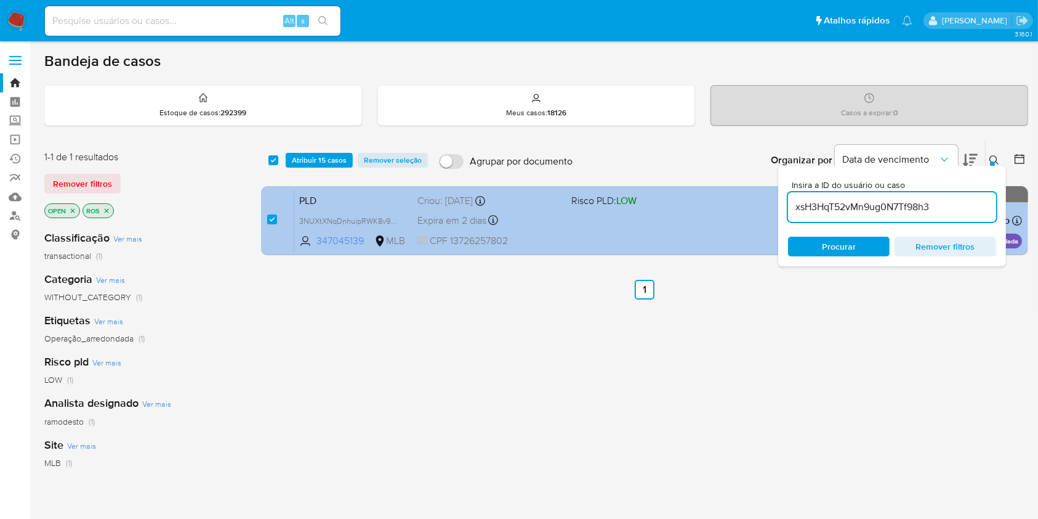
type input "xsH3HqT52vMn9ug0N7Tf98h3"
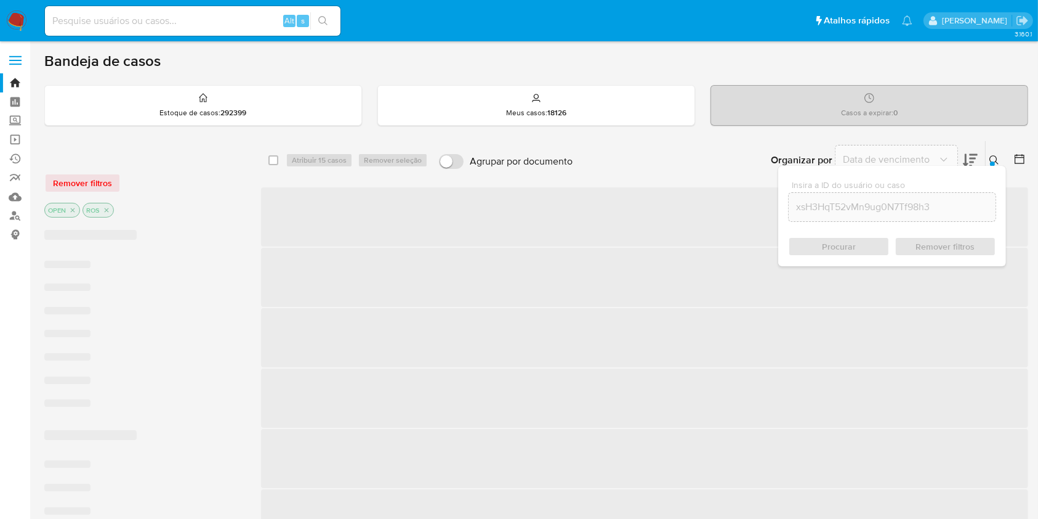
checkbox input "false"
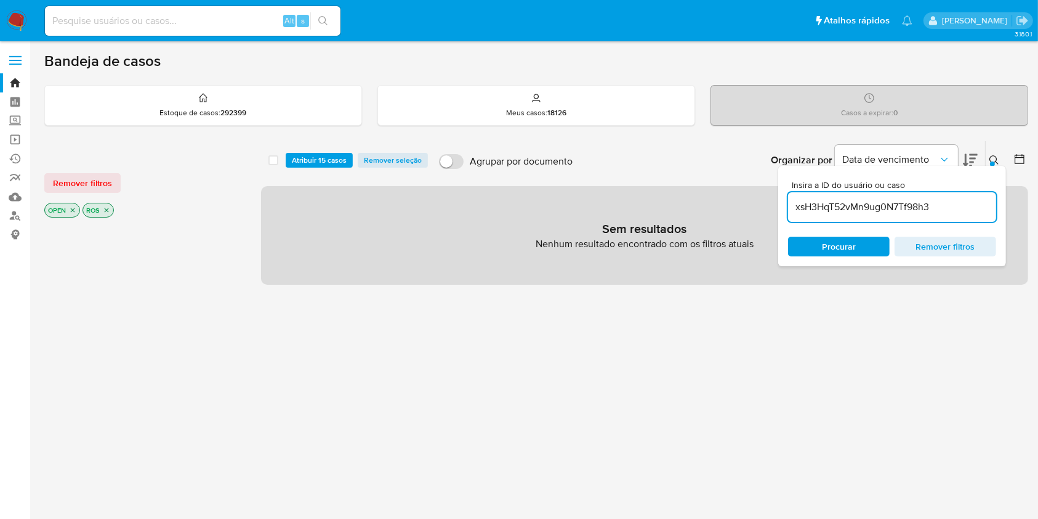
click at [834, 204] on input "xsH3HqT52vMn9ug0N7Tf98h3" at bounding box center [892, 207] width 208 height 16
paste input "mbf7eHXaAE7H4ANgS0ZsITf1"
click at [823, 200] on input "mbf7eHXaAE7H4ANgS0ZsITf1" at bounding box center [892, 207] width 208 height 16
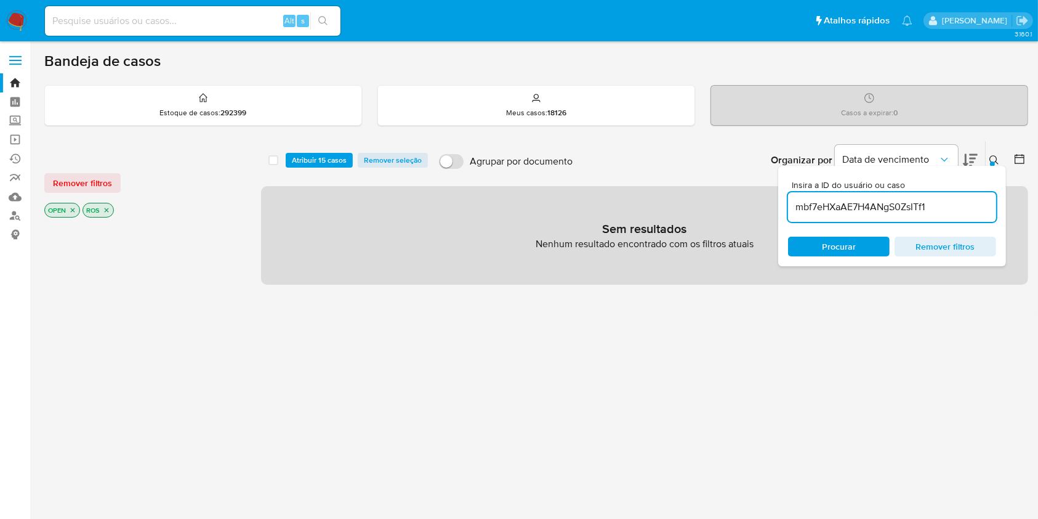
paste input "klbHj0SuENpLSxMW4uN9pm9P"
click at [865, 209] on input "klbHj0SuENpLSxMW4uN9pm9P" at bounding box center [892, 207] width 208 height 16
paste input "dSC9pEOO6jm2arF0f2AHMkB9"
click at [858, 208] on input "dSC9pEOO6jm2arF0f2AHMkB9" at bounding box center [892, 207] width 208 height 16
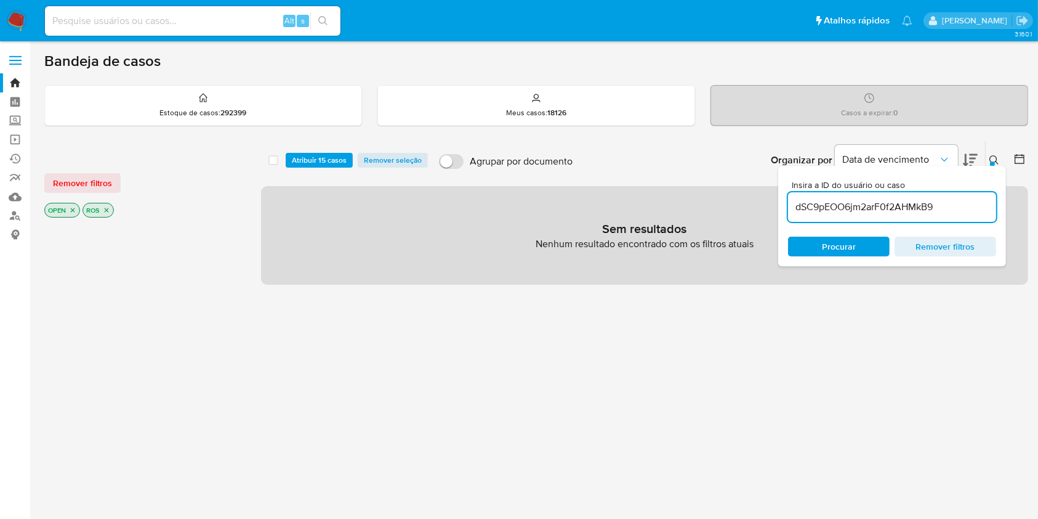
click at [858, 208] on input "dSC9pEOO6jm2arF0f2AHMkB9" at bounding box center [892, 207] width 208 height 16
paste input "c81Tt8PpLpipKLsfYyjOvt5c"
click at [858, 208] on input "dSC9pEOO6jc81Tt8PpLpipKLsfYyjOvt5c2arF0f2AHMkB9" at bounding box center [892, 207] width 208 height 16
type input "dSC9pEOO6jc81Tt8PpLpipKLsfYyjOvt5c2arF0f2AHMkB9"
click at [858, 207] on input "dSC9pEOO6jc81Tt8PpLpipKLsfYyjOvt5c2arF0f2AHMkB9" at bounding box center [892, 207] width 208 height 16
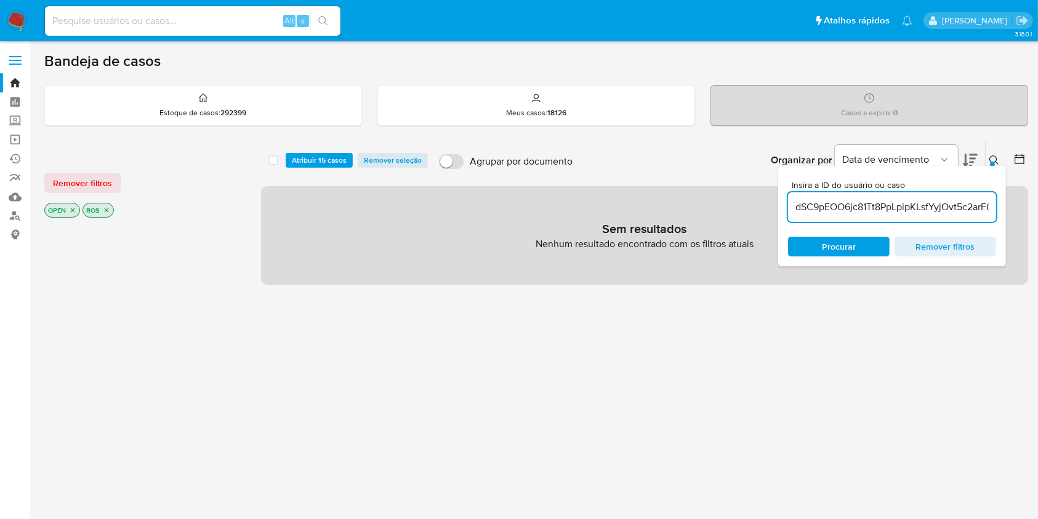
click at [858, 207] on input "dSC9pEOO6jc81Tt8PpLpipKLsfYyjOvt5c2arF0f2AHMkB9" at bounding box center [892, 207] width 208 height 16
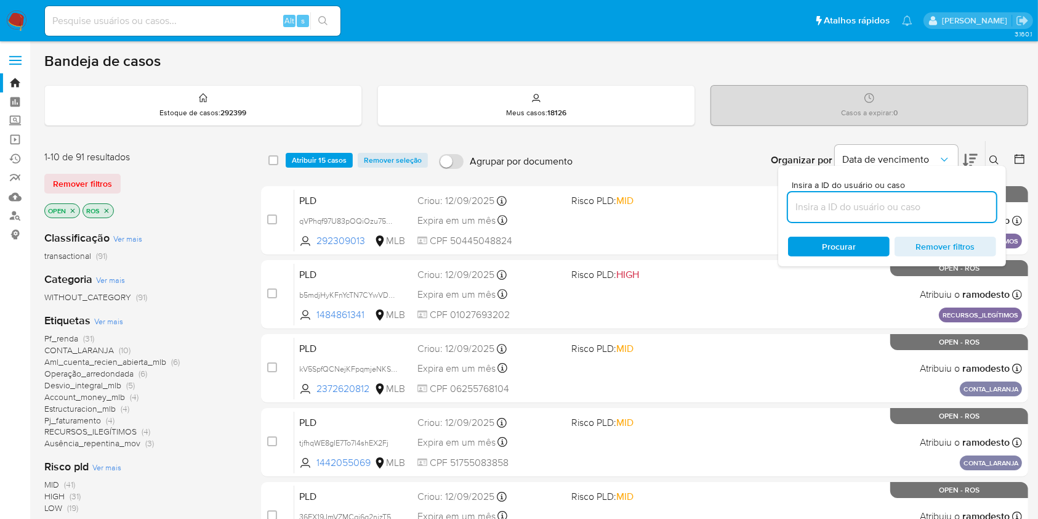
click at [849, 204] on input at bounding box center [892, 207] width 208 height 16
paste input "c81Tt8PpLpipKLsfYyjOvt5c"
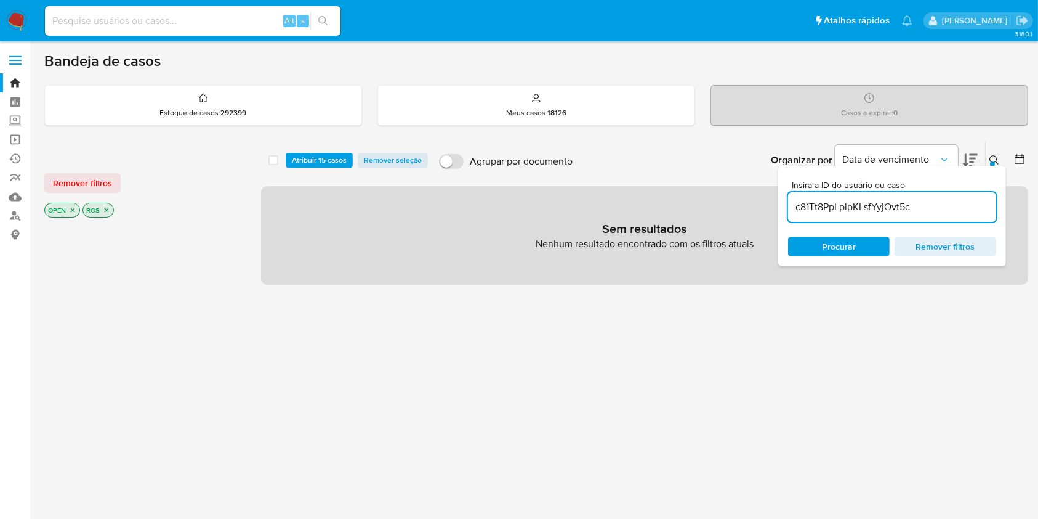
click at [934, 203] on input "c81Tt8PpLpipKLsfYyjOvt5c" at bounding box center [892, 207] width 208 height 16
paste input "Kbe0uAMjf6wALJz06jFurd9M"
click at [805, 200] on input "Kbe0uAMjf6wALJz06jFurd9M" at bounding box center [892, 207] width 208 height 16
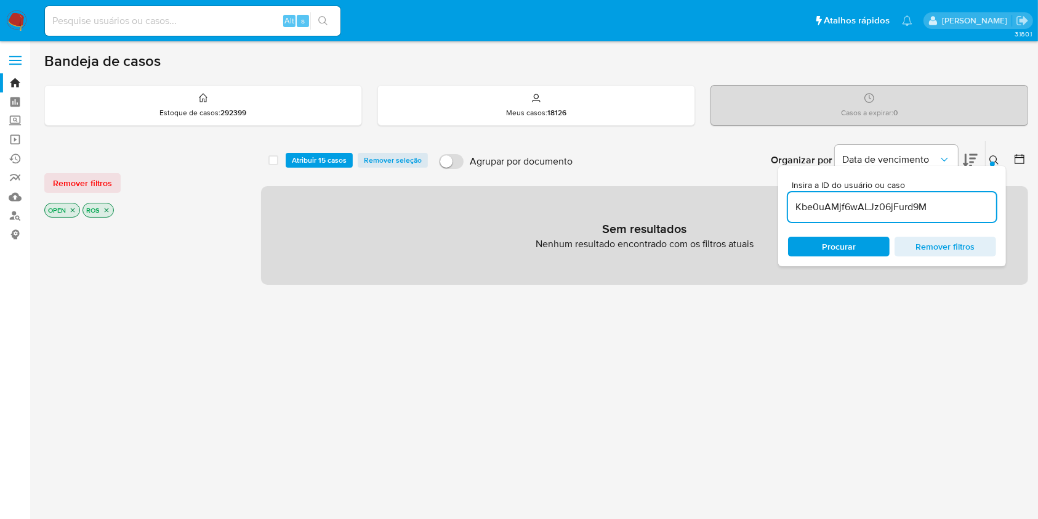
paste input "a3ilUxrttZQvbq5QJ6J8m1Dz"
type input "a3ilUxrttZQvbq5QJ6J8m1Dz"
click at [111, 311] on div at bounding box center [142, 429] width 197 height 419
click at [827, 204] on input "a3ilUxrttZQvbq5QJ6J8m1Dz" at bounding box center [892, 207] width 208 height 16
drag, startPoint x: 826, startPoint y: 200, endPoint x: 825, endPoint y: 214, distance: 14.2
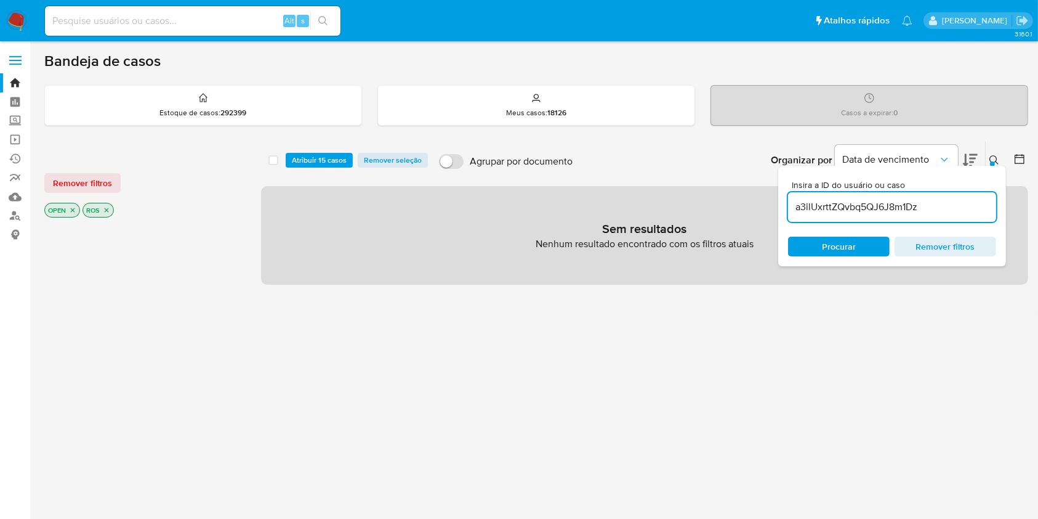
click at [826, 202] on input "a3ilUxrttZQvbq5QJ6J8m1Dz" at bounding box center [892, 207] width 208 height 16
click at [825, 214] on div "a3ilUxrttZQvbq5QJ6J8m1Dz" at bounding box center [892, 207] width 208 height 30
drag, startPoint x: 854, startPoint y: 218, endPoint x: 854, endPoint y: 203, distance: 14.8
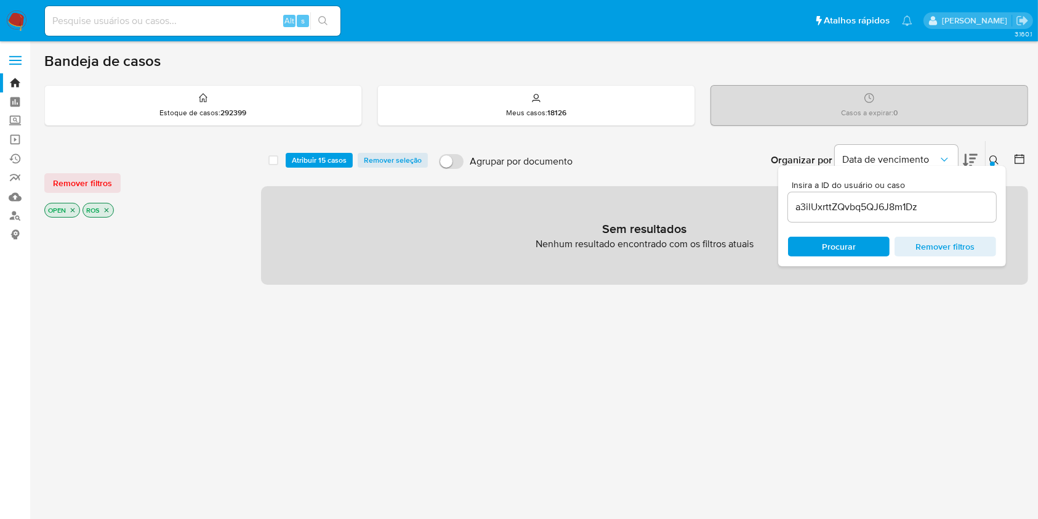
click at [854, 203] on div "a3ilUxrttZQvbq5QJ6J8m1Dz" at bounding box center [892, 207] width 208 height 30
click at [854, 203] on input "a3ilUxrttZQvbq5QJ6J8m1Dz" at bounding box center [892, 207] width 208 height 16
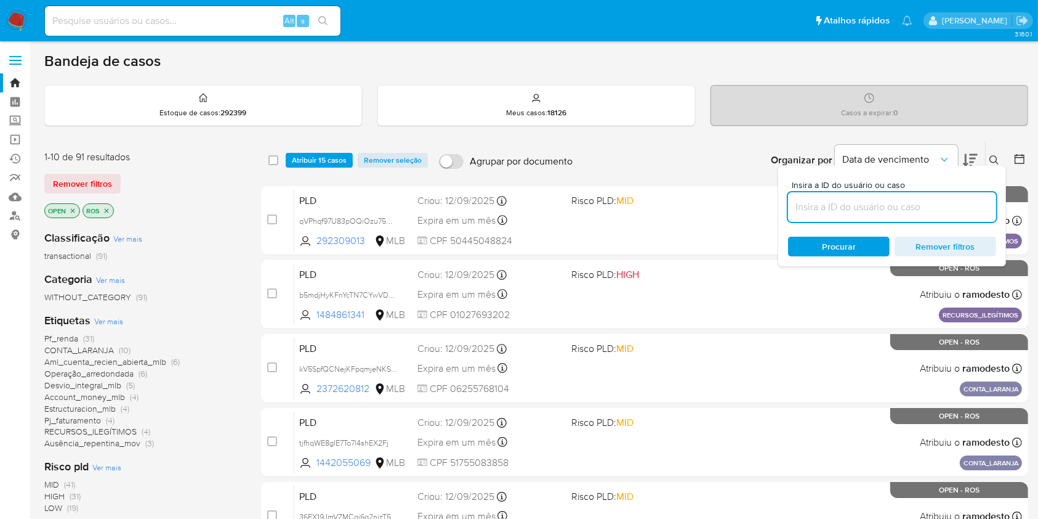
click at [298, 160] on span "Atribuir 15 casos" at bounding box center [319, 160] width 55 height 12
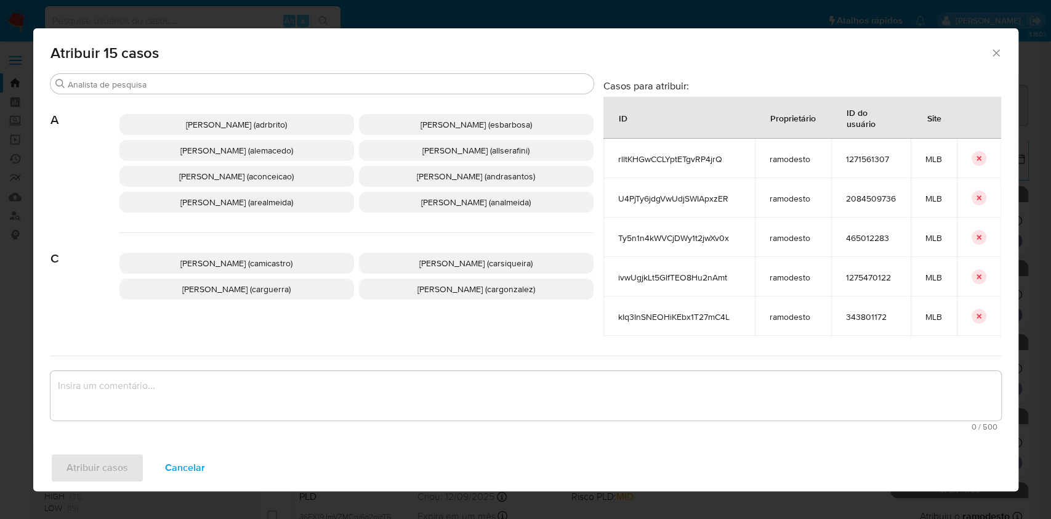
click at [256, 187] on div "Ana Cristina Da Conceicao (aconceicao)" at bounding box center [236, 176] width 235 height 21
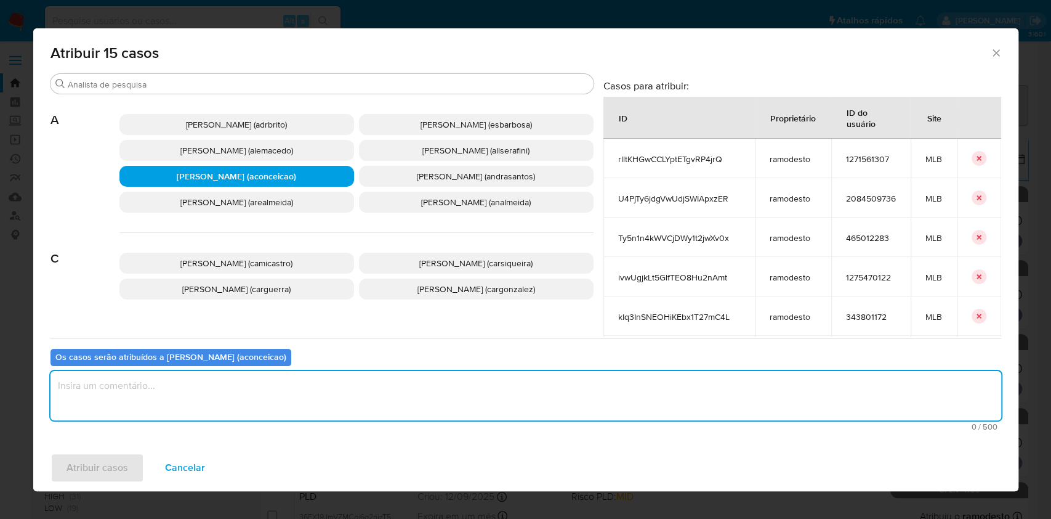
click at [330, 396] on textarea "assign-modal" at bounding box center [526, 395] width 951 height 49
type textarea "ok"
click at [103, 469] on span "Atribuir casos" at bounding box center [98, 467] width 62 height 27
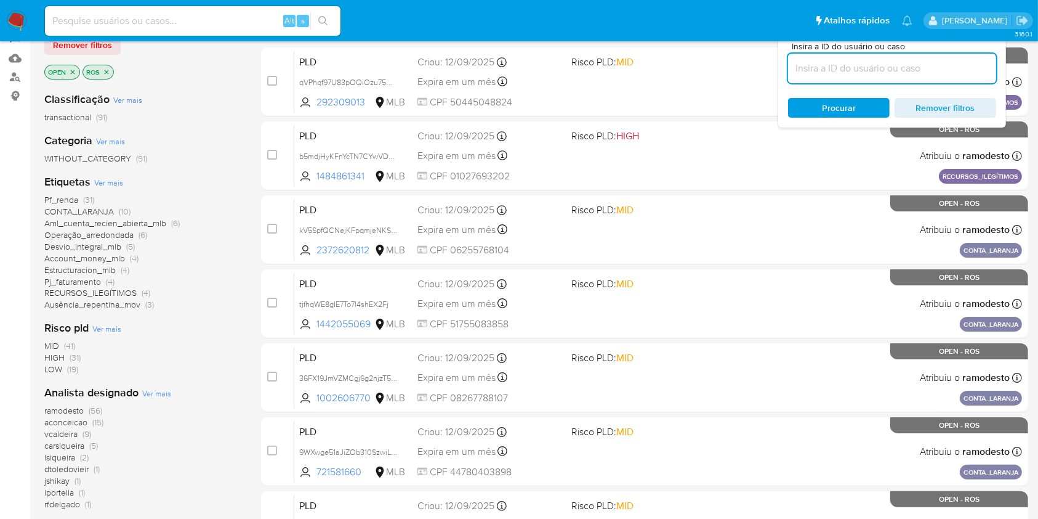
scroll to position [164, 0]
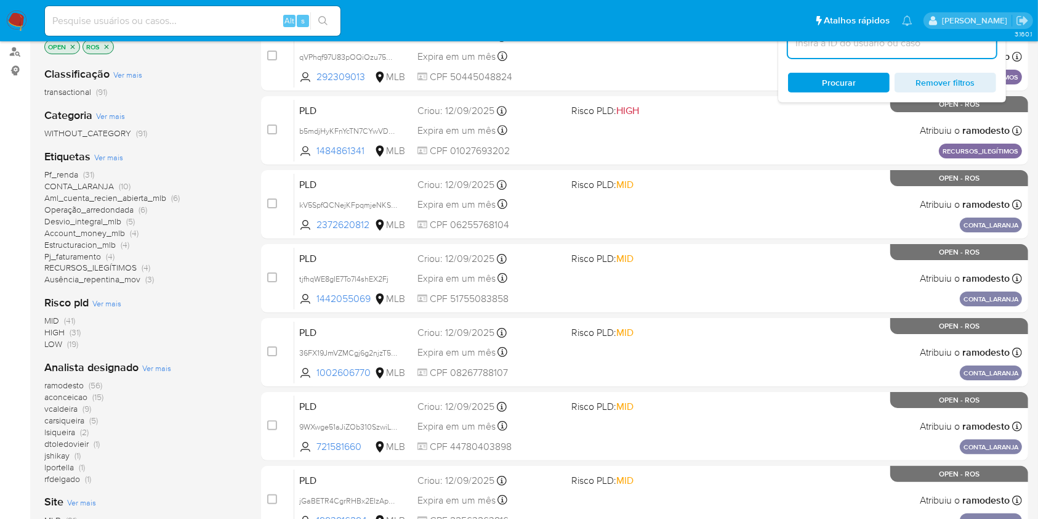
click at [87, 384] on span "ramodesto (56)" at bounding box center [73, 385] width 58 height 12
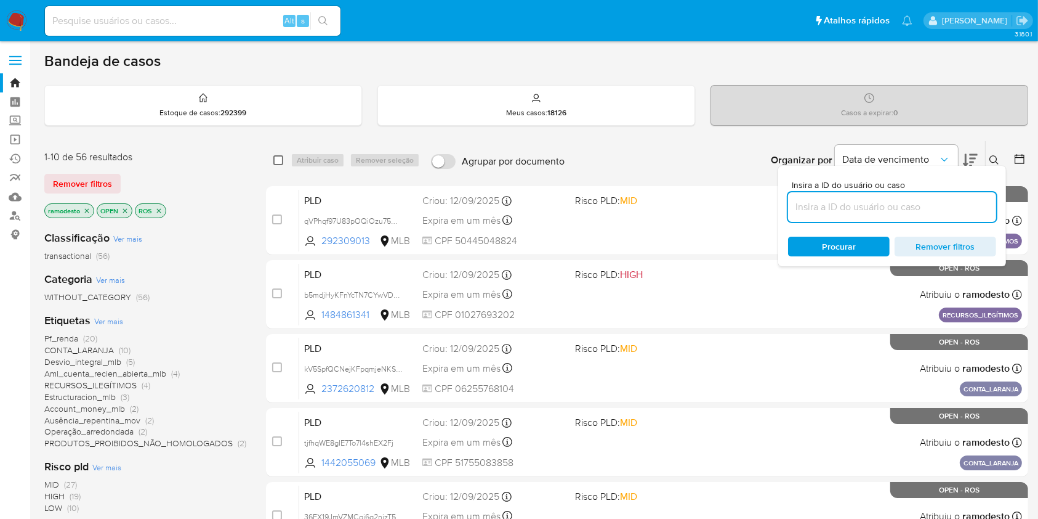
click at [277, 161] on input "checkbox" at bounding box center [278, 160] width 10 height 10
checkbox input "true"
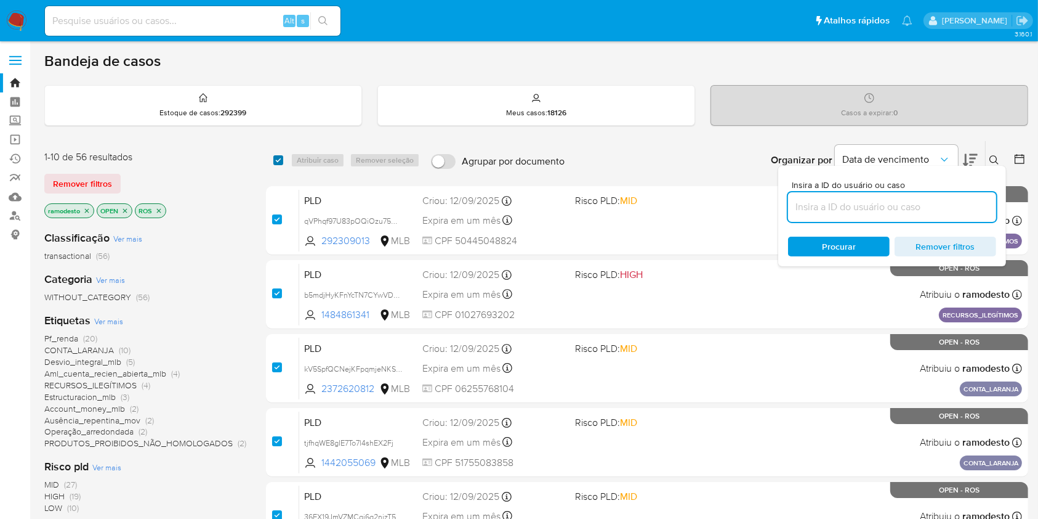
checkbox input "true"
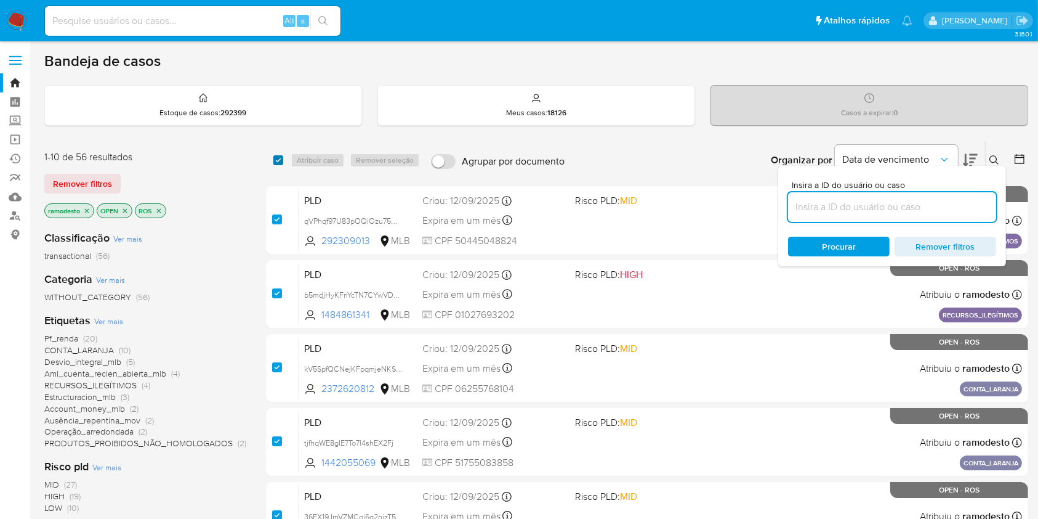
checkbox input "true"
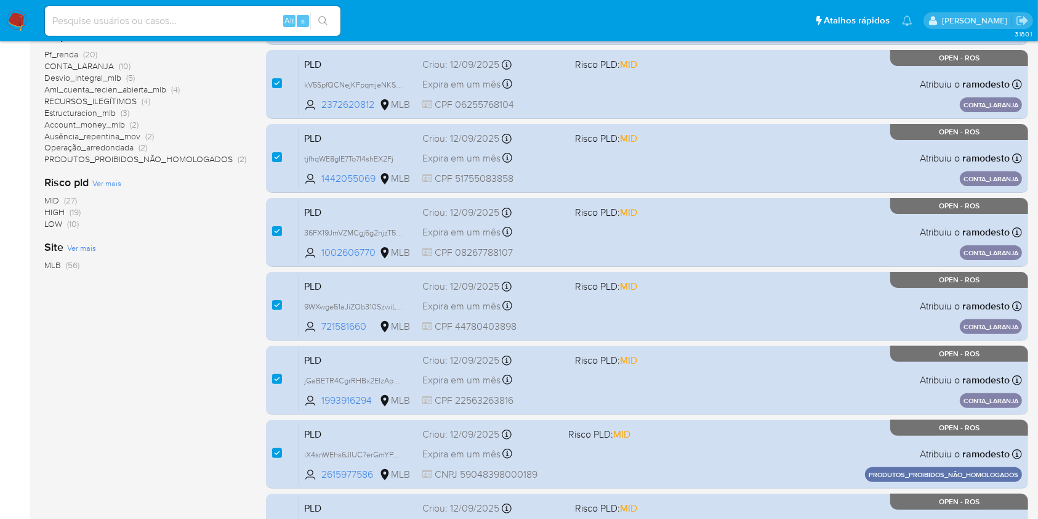
scroll to position [498, 0]
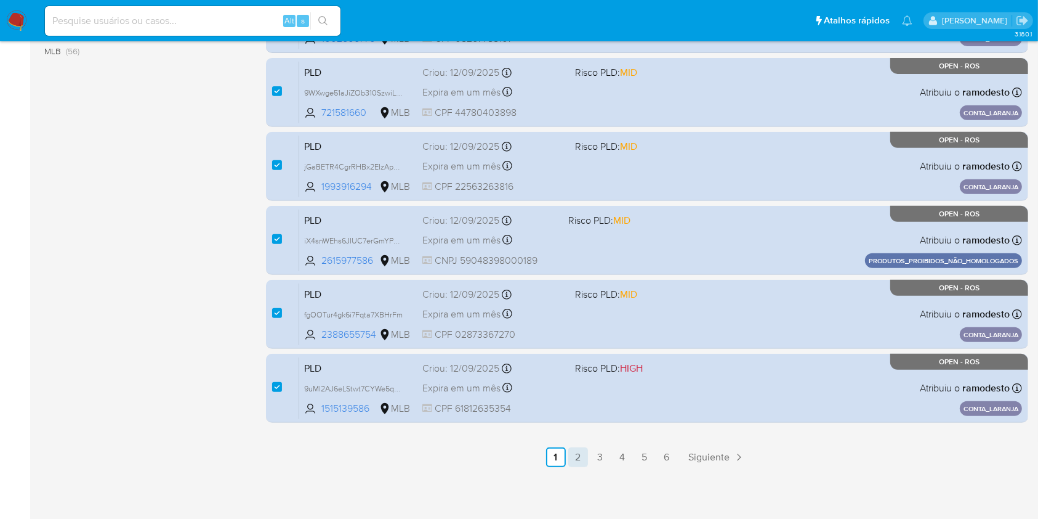
click at [572, 458] on link "2" at bounding box center [578, 457] width 20 height 20
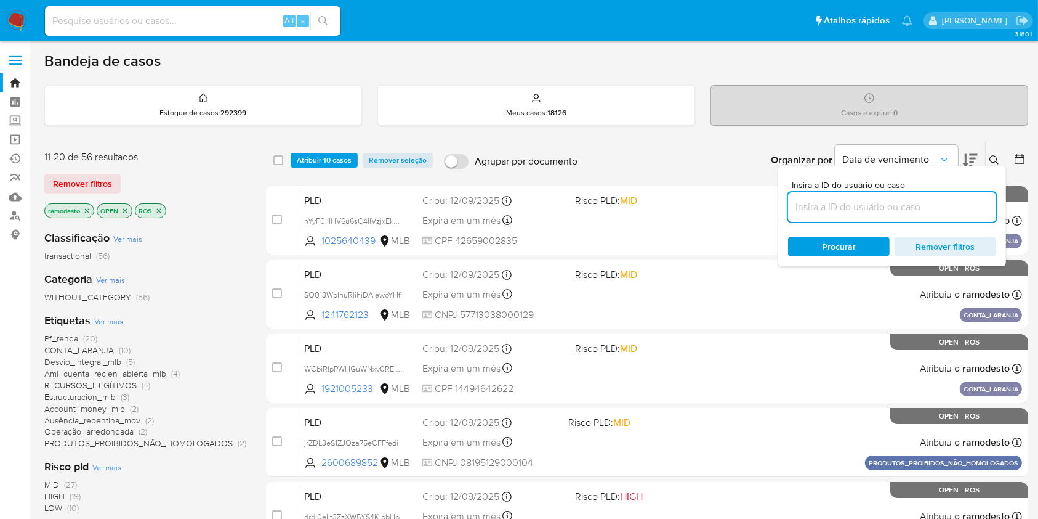
click at [280, 160] on input "checkbox" at bounding box center [278, 160] width 10 height 10
checkbox input "true"
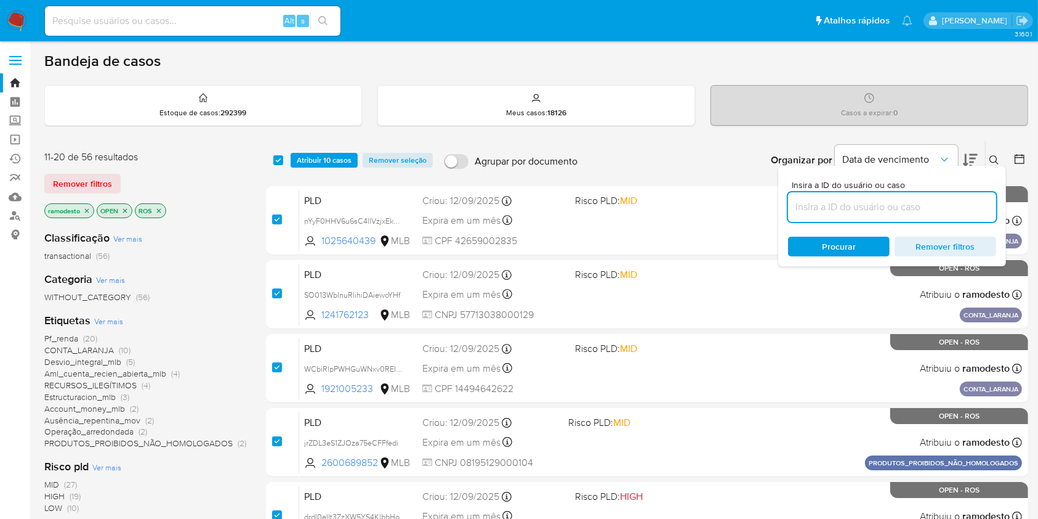
checkbox input "true"
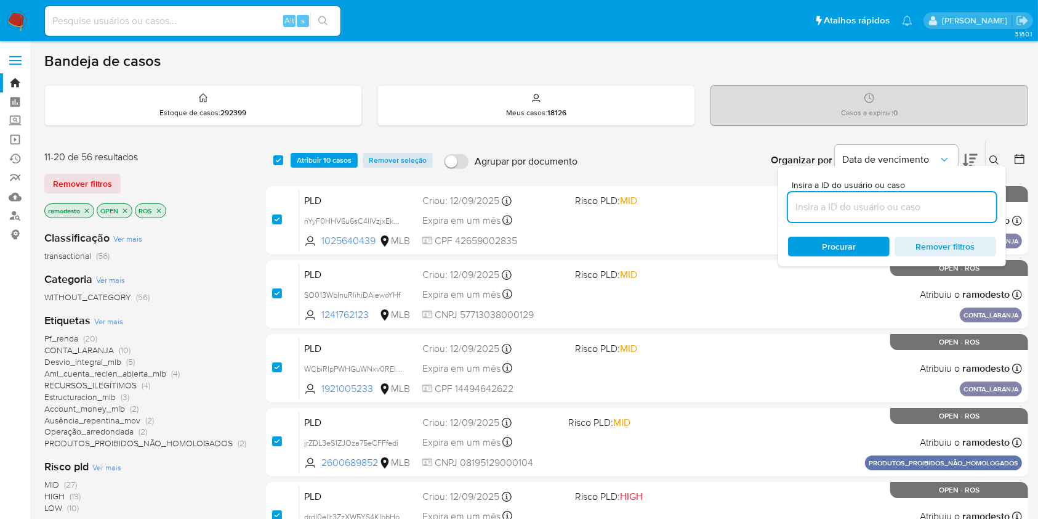
checkbox input "true"
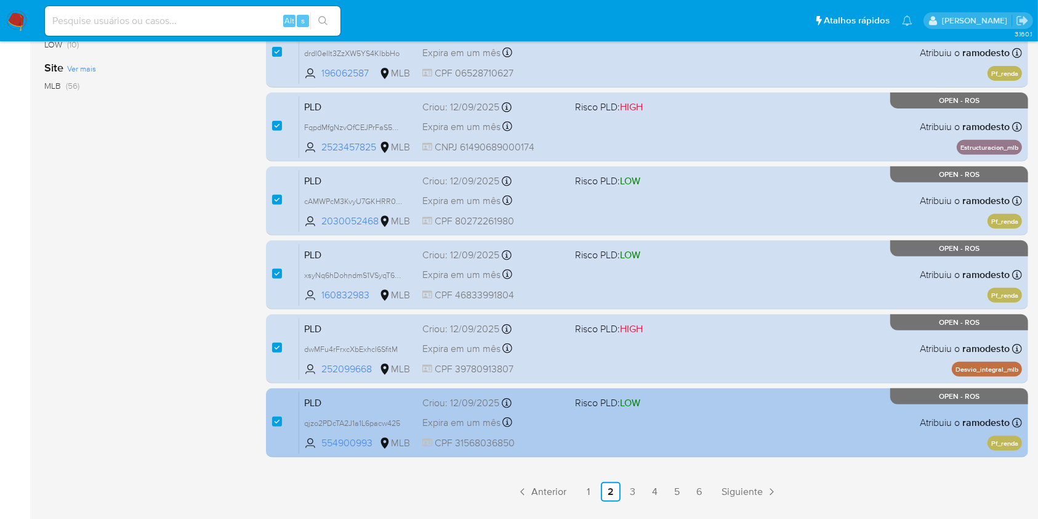
scroll to position [493, 0]
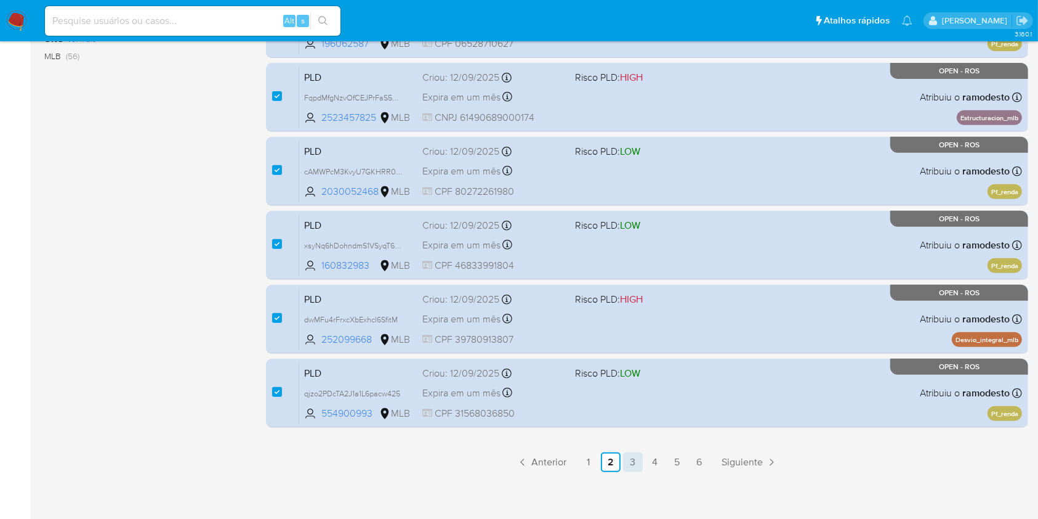
click at [635, 458] on link "3" at bounding box center [633, 462] width 20 height 20
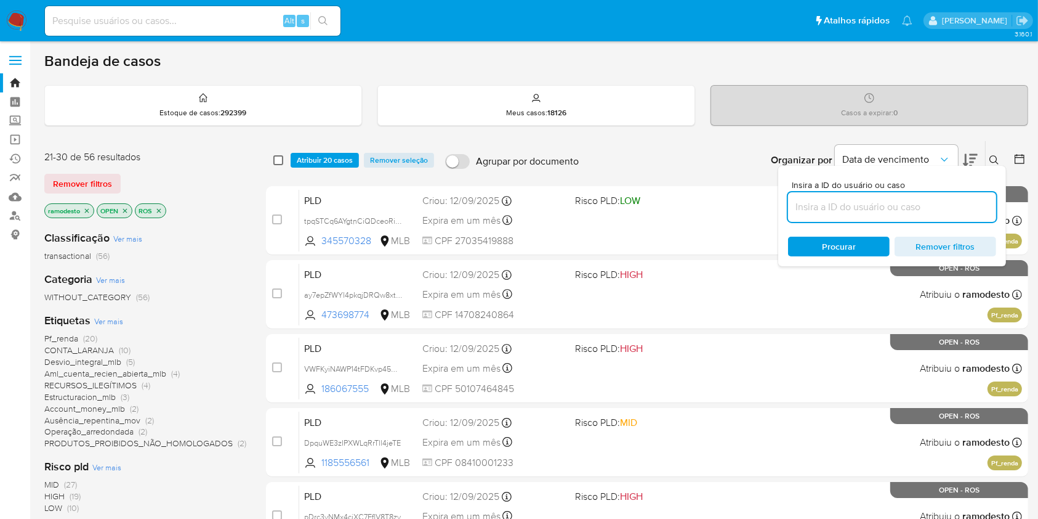
click at [273, 162] on input "checkbox" at bounding box center [278, 160] width 10 height 10
checkbox input "true"
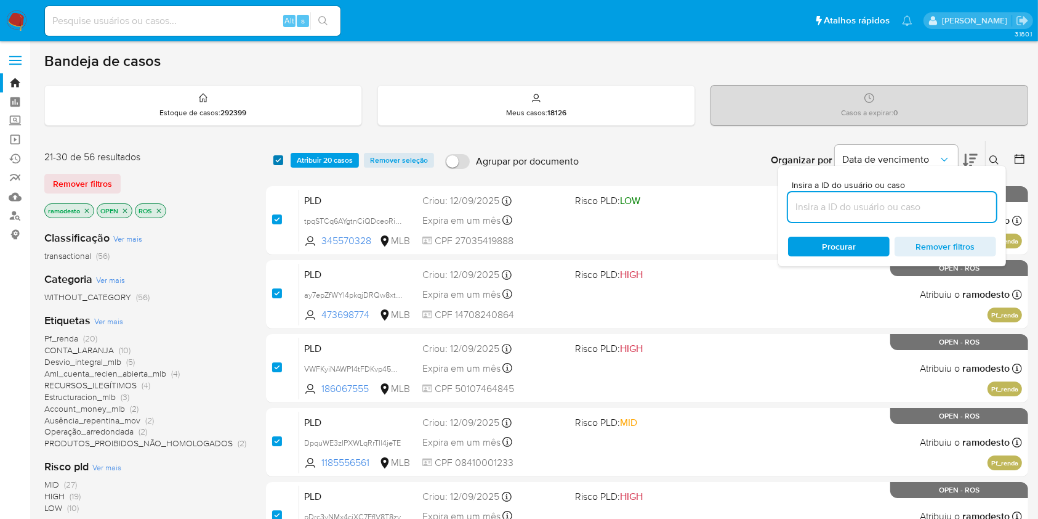
checkbox input "true"
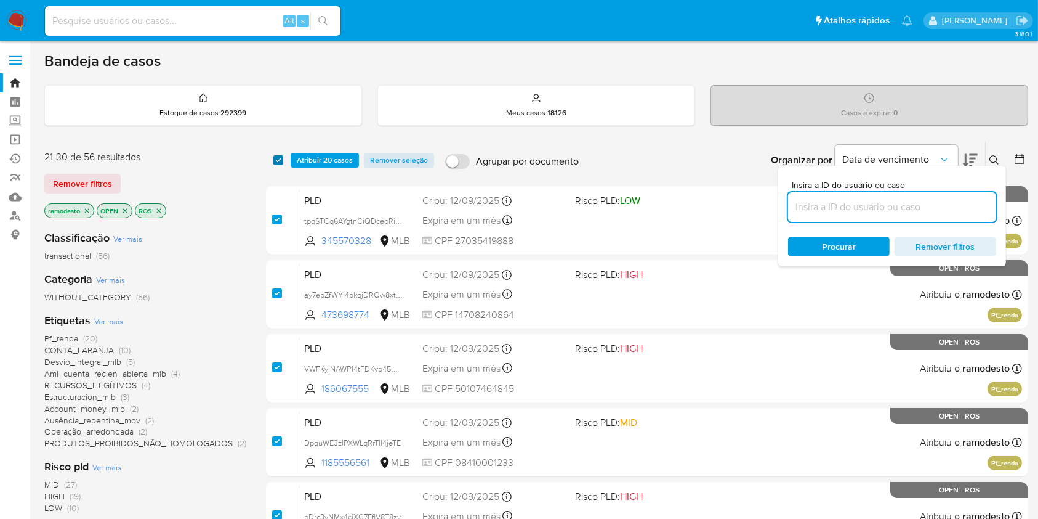
checkbox input "true"
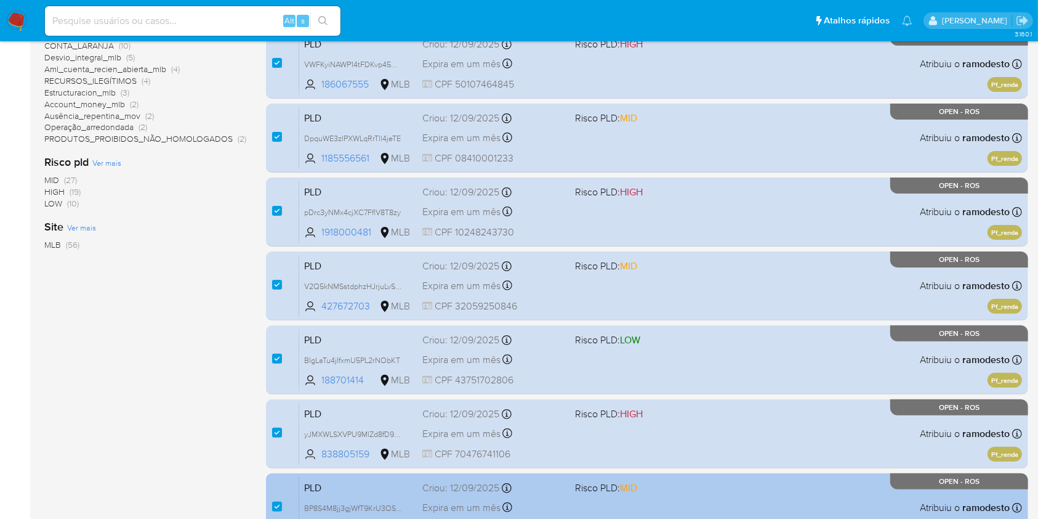
scroll to position [493, 0]
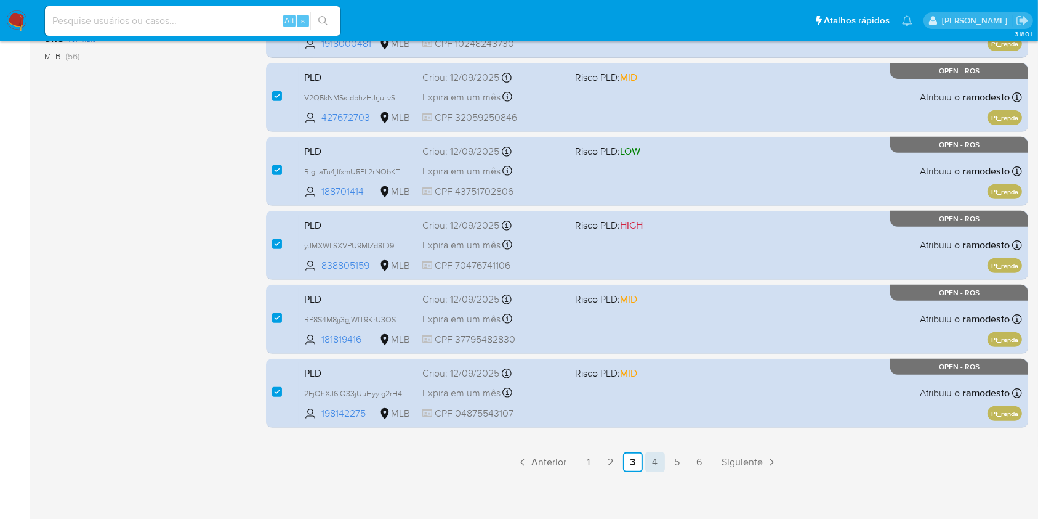
click at [653, 470] on link "4" at bounding box center [655, 462] width 20 height 20
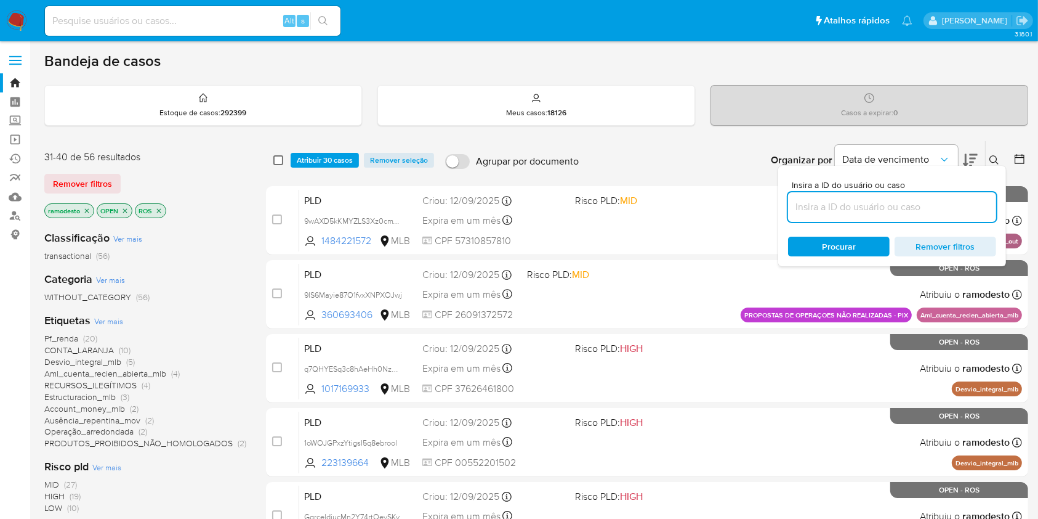
click at [275, 161] on input "checkbox" at bounding box center [278, 160] width 10 height 10
checkbox input "true"
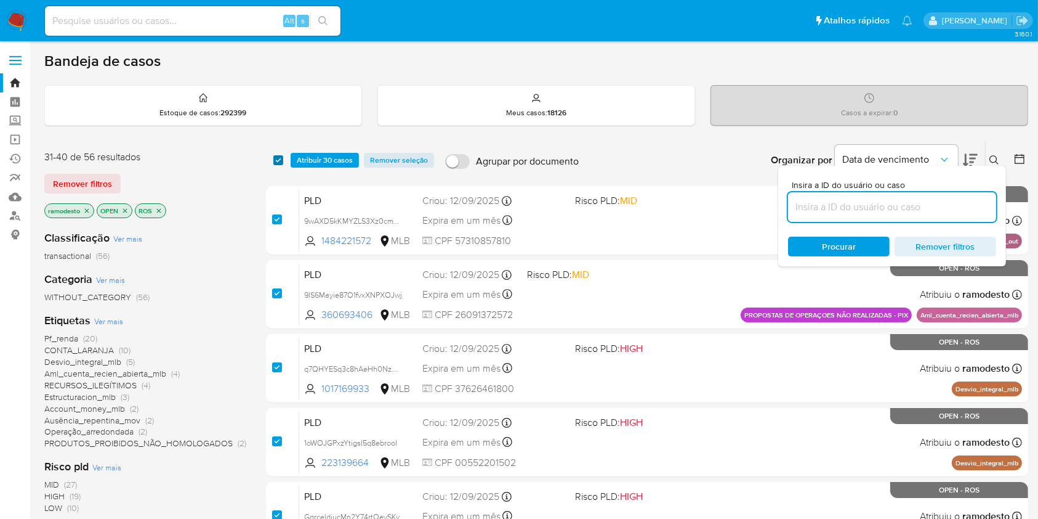
checkbox input "true"
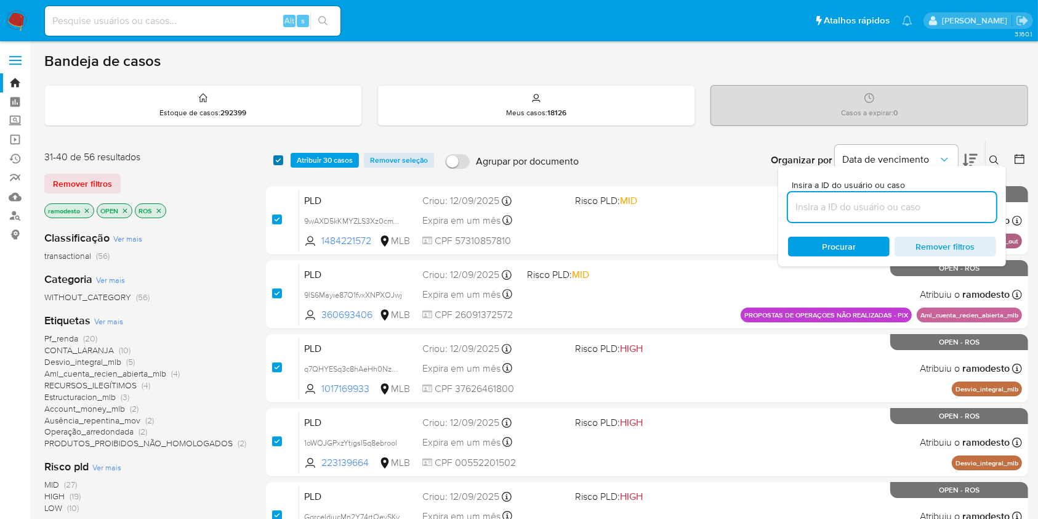
checkbox input "true"
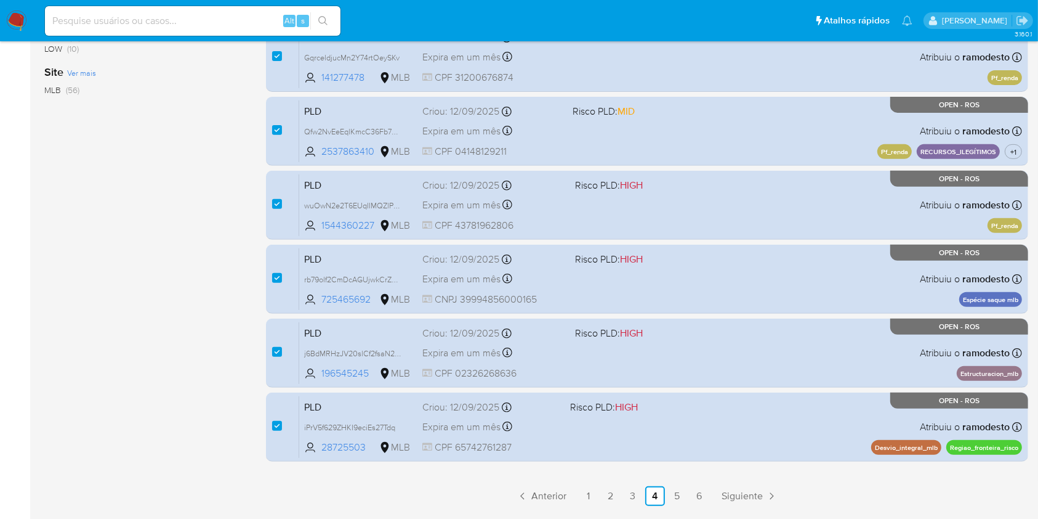
scroll to position [498, 0]
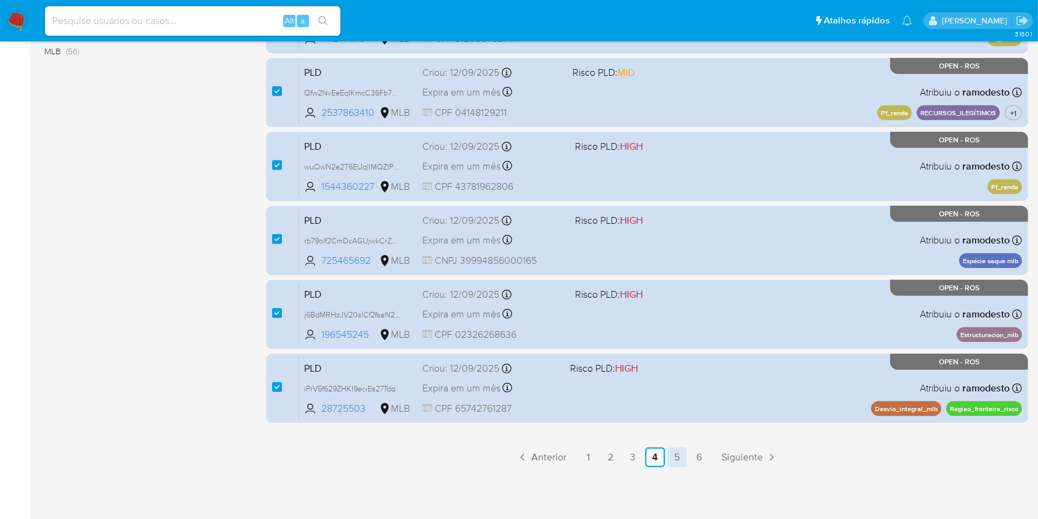
click at [670, 458] on link "5" at bounding box center [678, 457] width 20 height 20
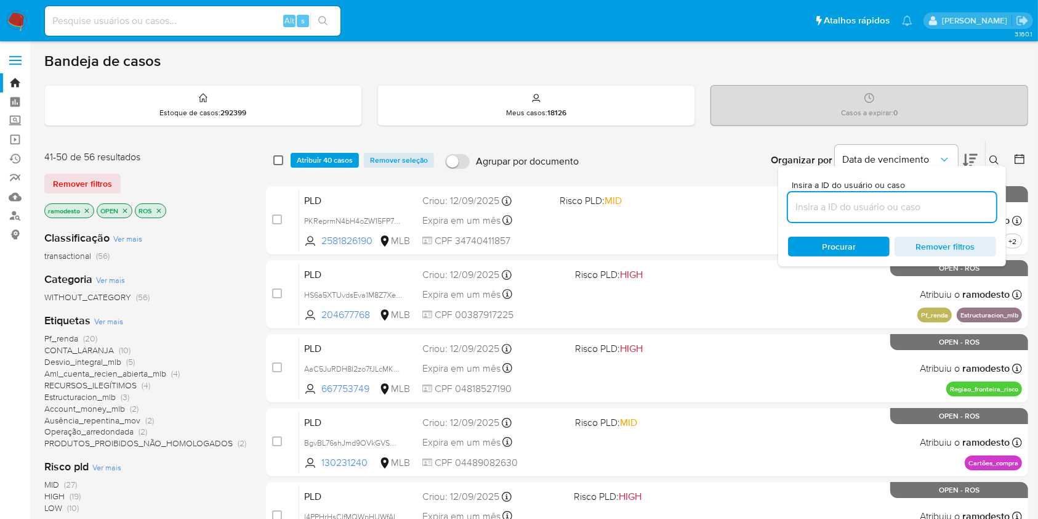
click at [276, 155] on input "checkbox" at bounding box center [278, 160] width 10 height 10
checkbox input "true"
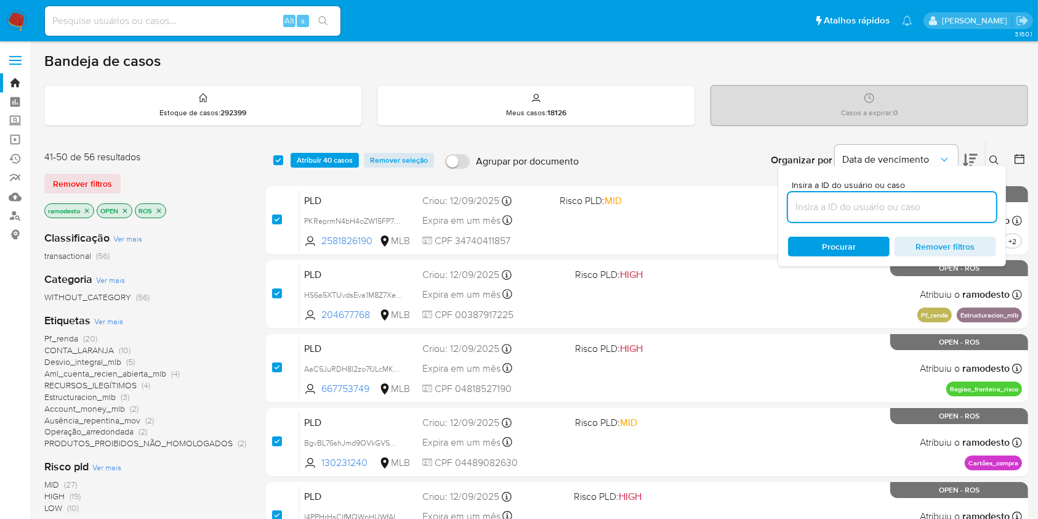
checkbox input "true"
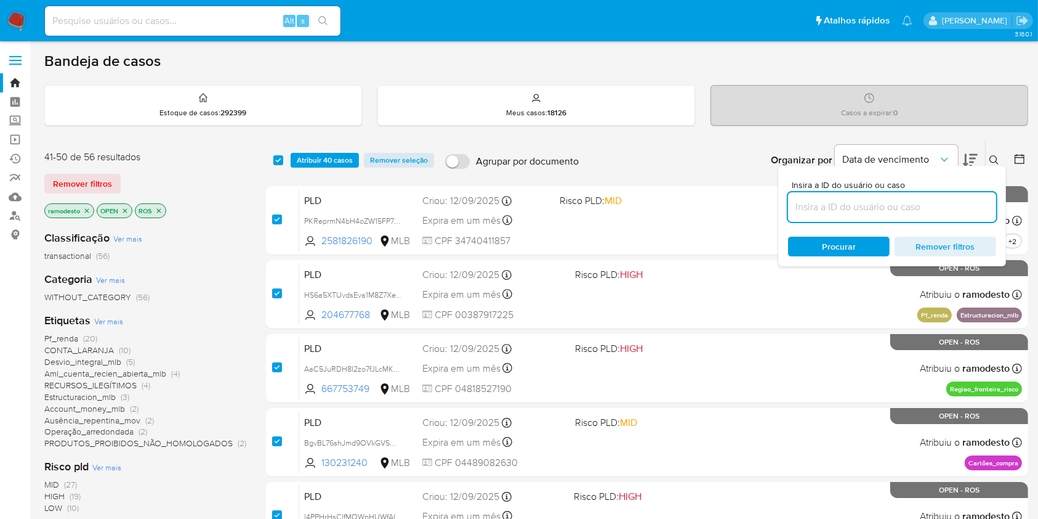
checkbox input "true"
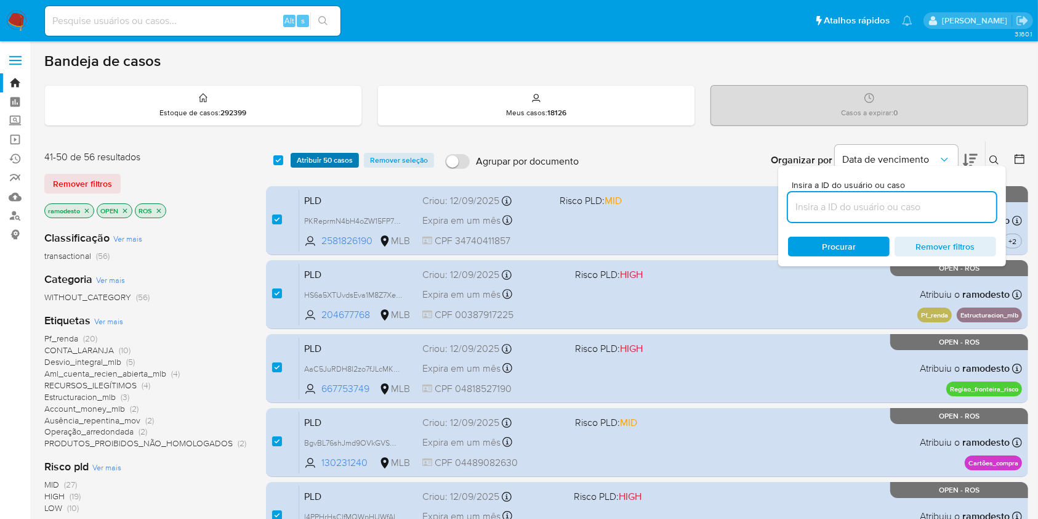
click at [297, 155] on span "Atribuir 50 casos" at bounding box center [325, 160] width 56 height 12
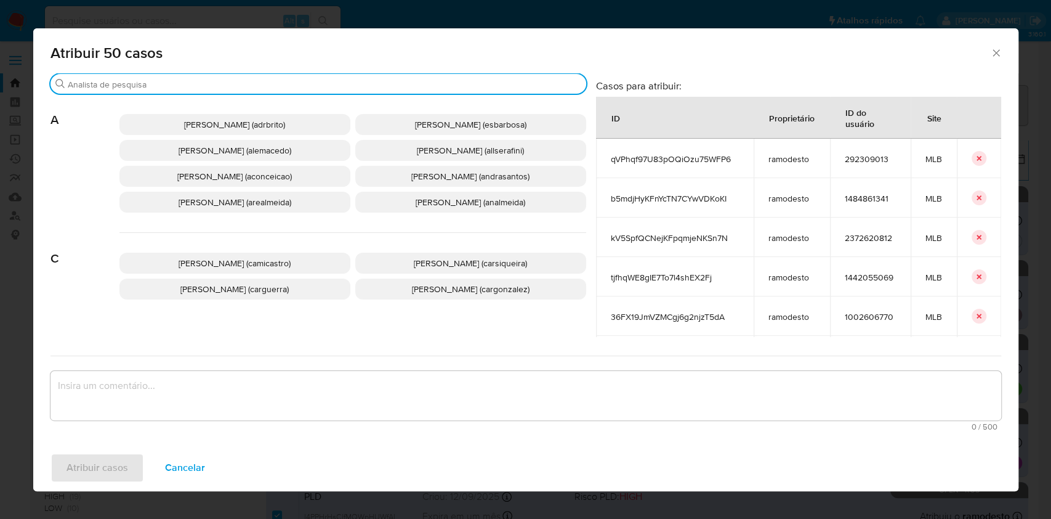
drag, startPoint x: 316, startPoint y: 85, endPoint x: 317, endPoint y: 92, distance: 6.9
click at [316, 86] on input "Buscar" at bounding box center [325, 84] width 514 height 11
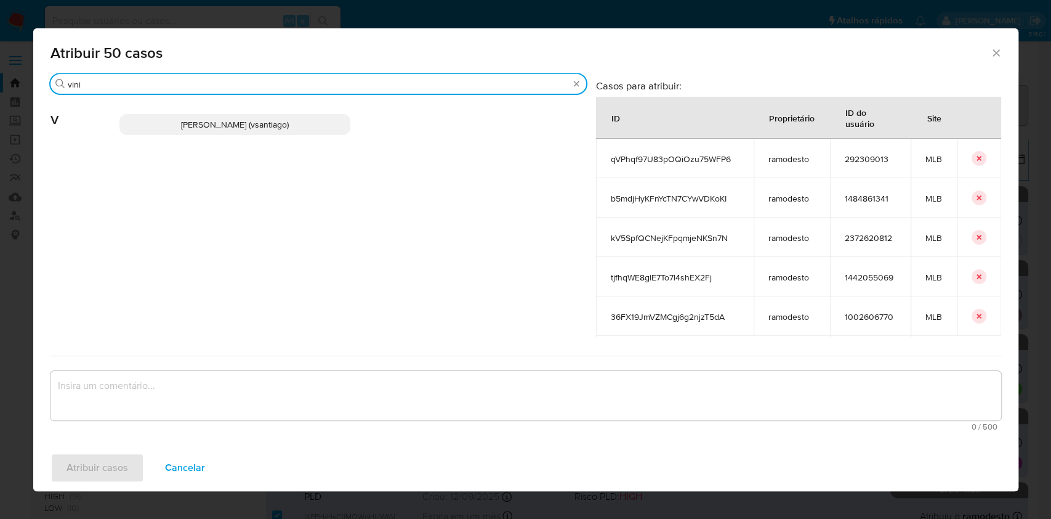
type input "vini"
click at [289, 127] on span "Vinicius Santiago Souza (vsantiago)" at bounding box center [235, 124] width 108 height 12
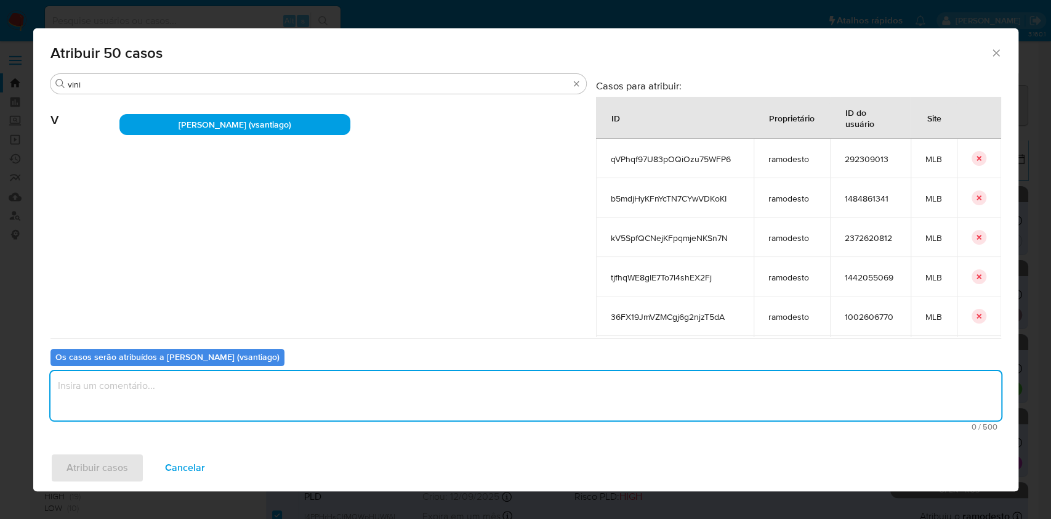
click at [325, 410] on textarea "assign-modal" at bounding box center [526, 395] width 951 height 49
type textarea "ok"
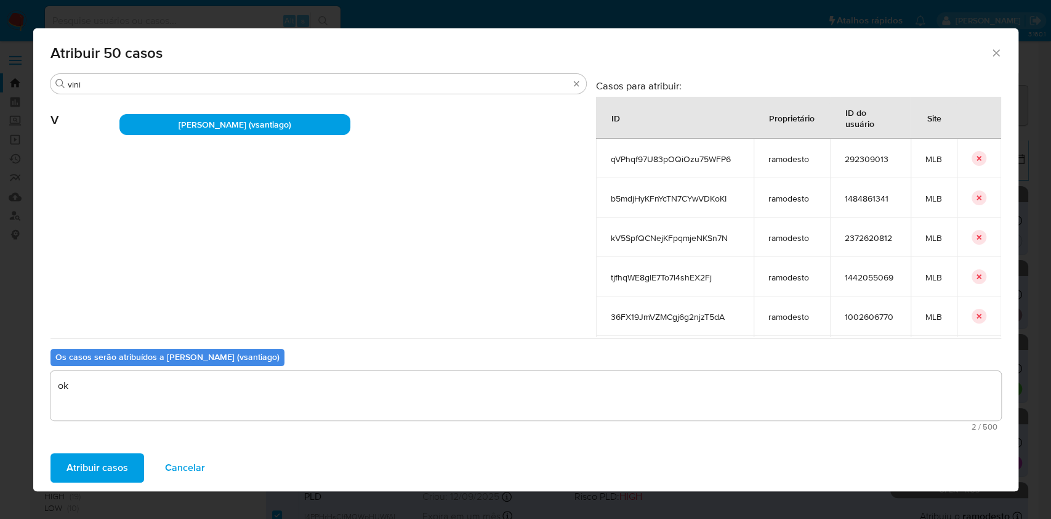
click at [123, 455] on span "Atribuir casos" at bounding box center [98, 467] width 62 height 27
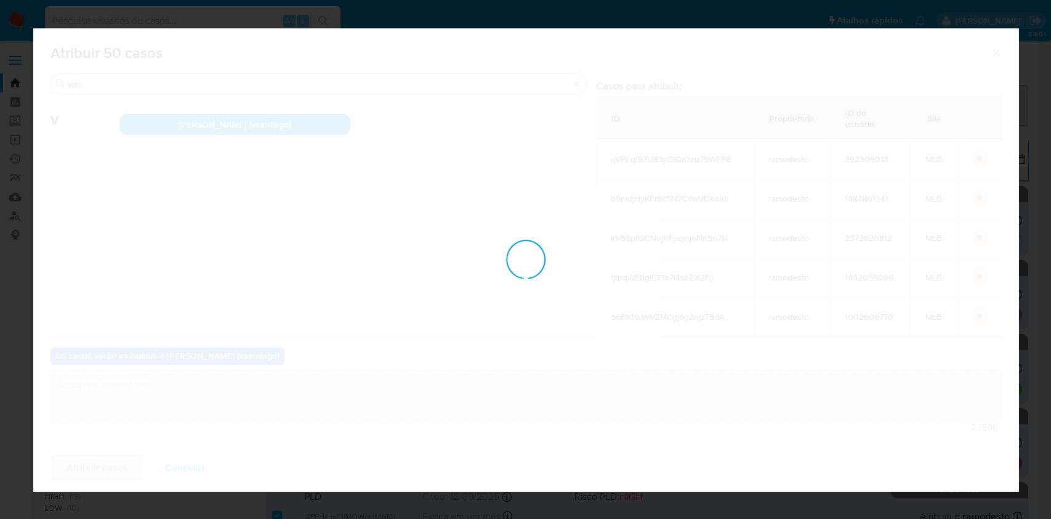
checkbox input "false"
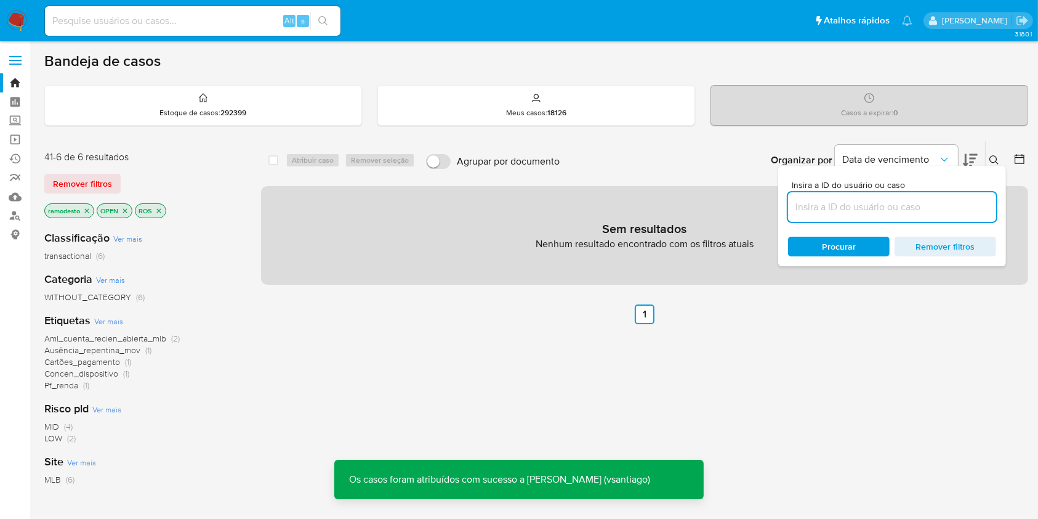
click at [87, 208] on icon "close-filter" at bounding box center [86, 210] width 7 height 7
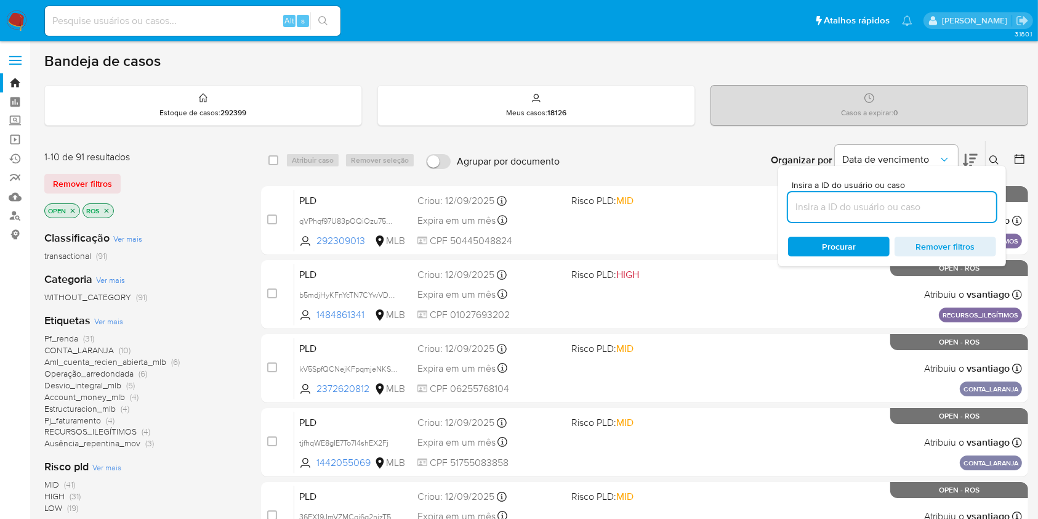
click at [928, 200] on input at bounding box center [892, 207] width 208 height 16
paste input "rlltKHGwCCLYptETgvRP4jrQ"
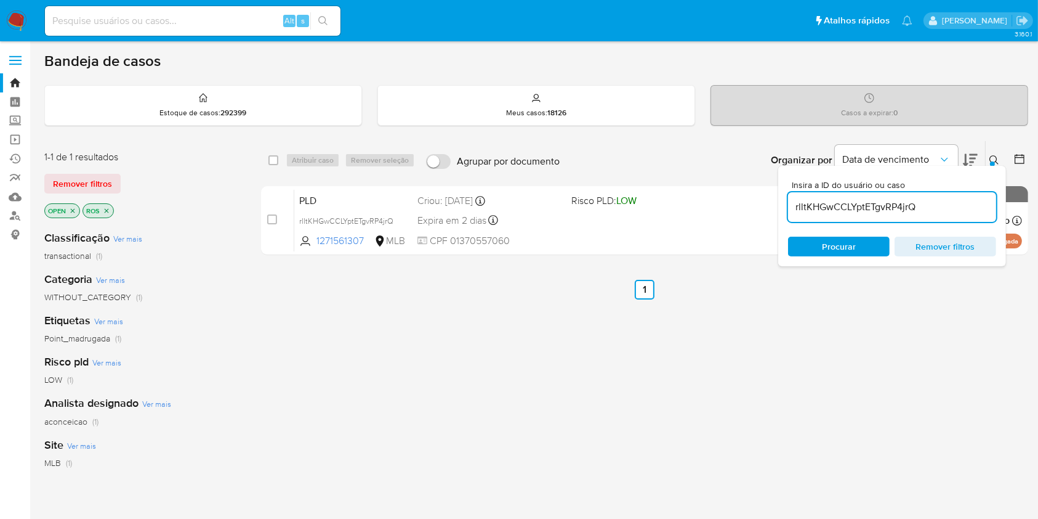
click at [995, 160] on icon at bounding box center [995, 160] width 10 height 10
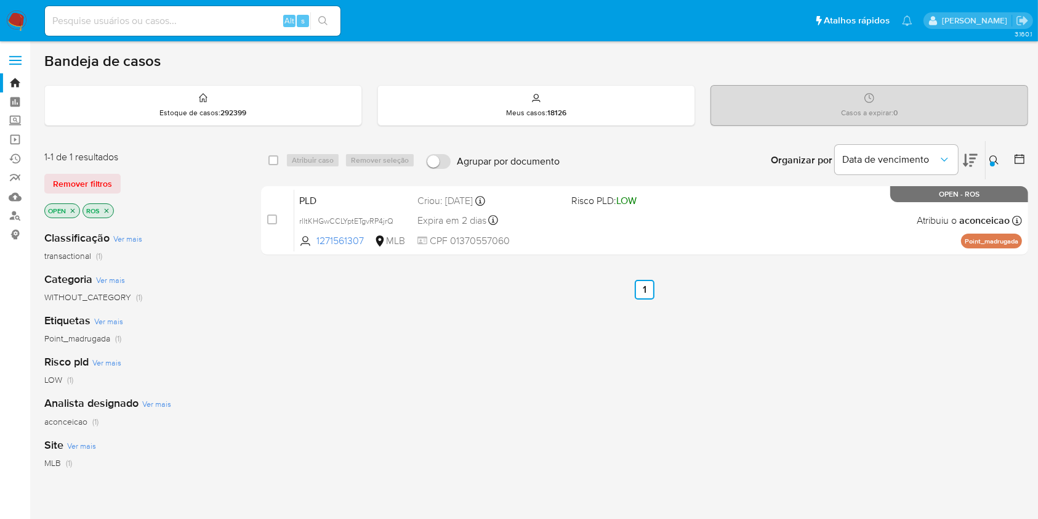
click at [995, 160] on icon at bounding box center [995, 160] width 10 height 10
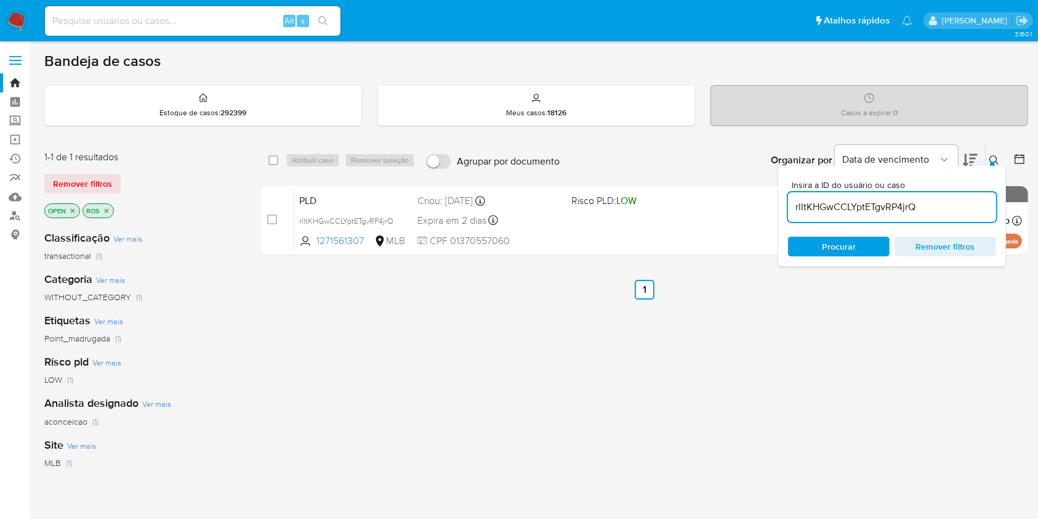
click at [948, 206] on input "rlltKHGwCCLYptETgvRP4jrQ" at bounding box center [892, 207] width 208 height 16
click at [995, 161] on div at bounding box center [992, 163] width 5 height 5
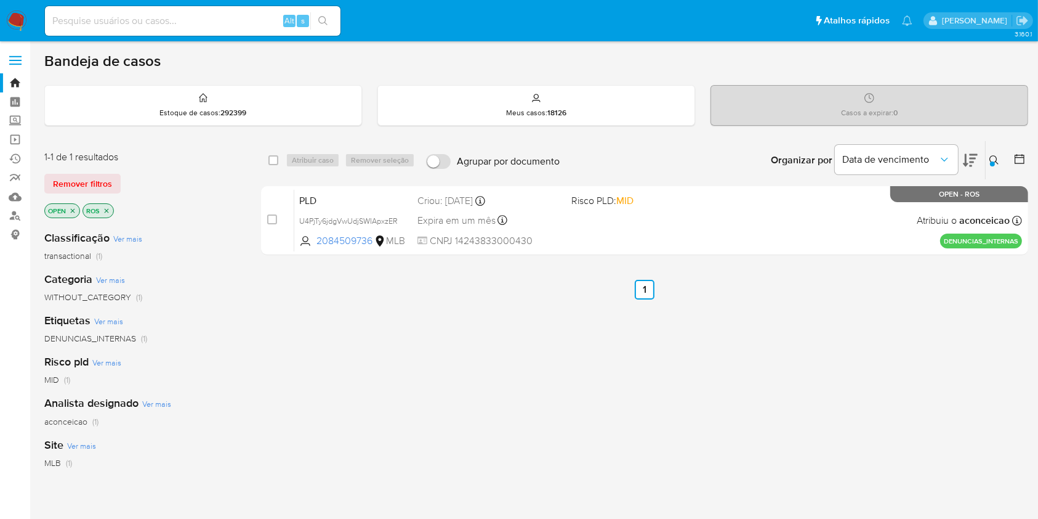
click at [995, 163] on icon at bounding box center [995, 160] width 10 height 10
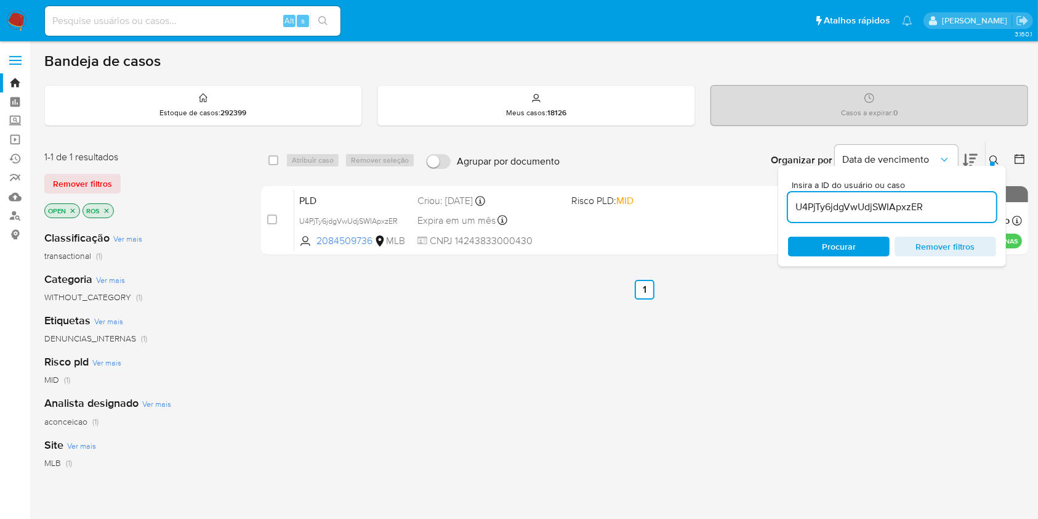
click at [902, 205] on input "U4PjTy6jdgVwUdjSWIApxzER" at bounding box center [892, 207] width 208 height 16
click at [902, 204] on input "U4PjTy6jdgVwUdjSWIApxzER" at bounding box center [892, 207] width 208 height 16
type input "A7w2Bh7UsmnxyoBh0PSus3hy"
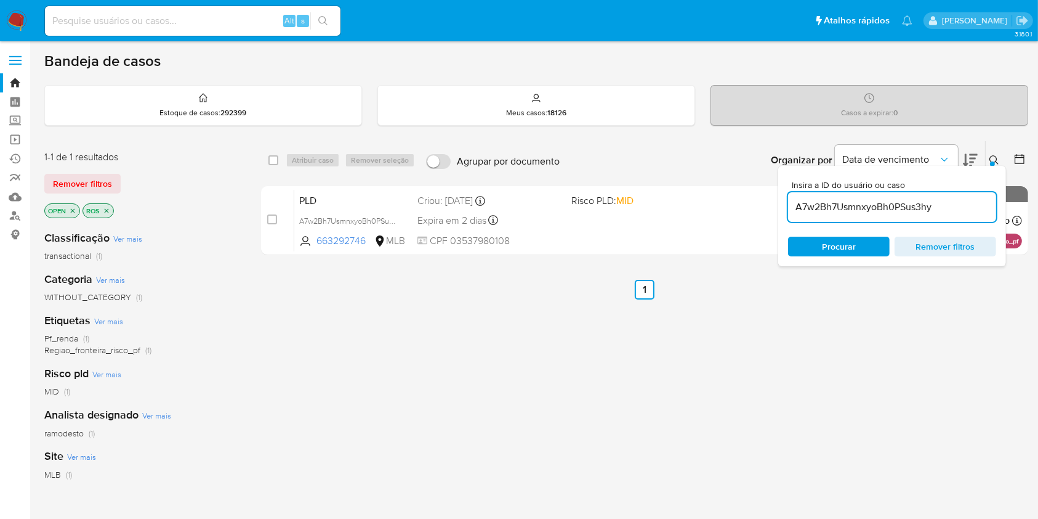
click at [1000, 155] on icon at bounding box center [995, 160] width 10 height 10
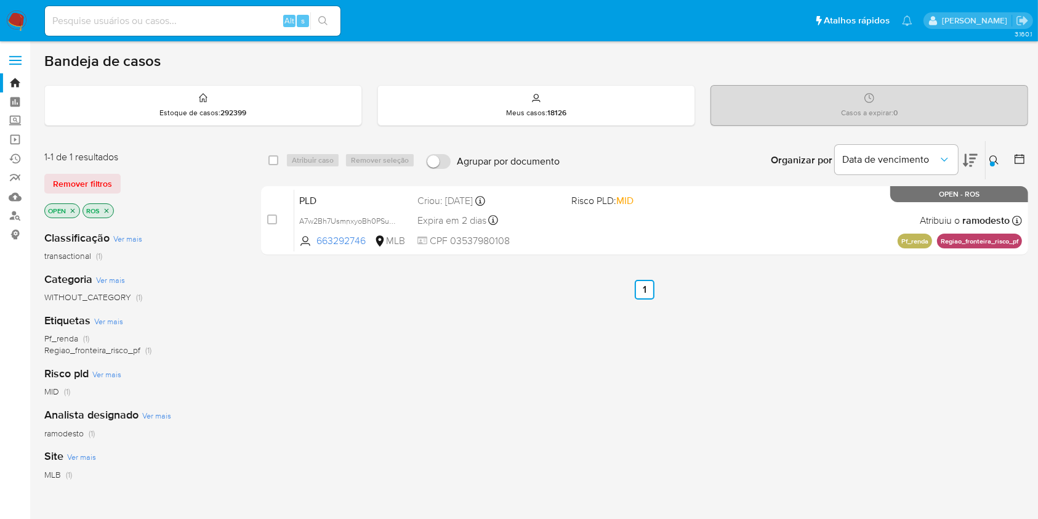
click at [1000, 155] on icon at bounding box center [995, 160] width 10 height 10
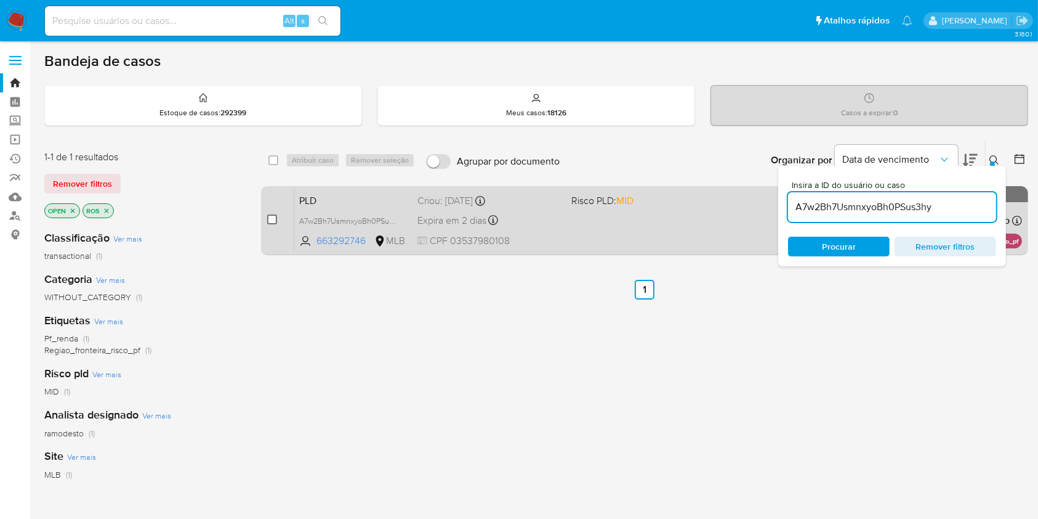
click at [272, 216] on input "checkbox" at bounding box center [272, 219] width 10 height 10
checkbox input "true"
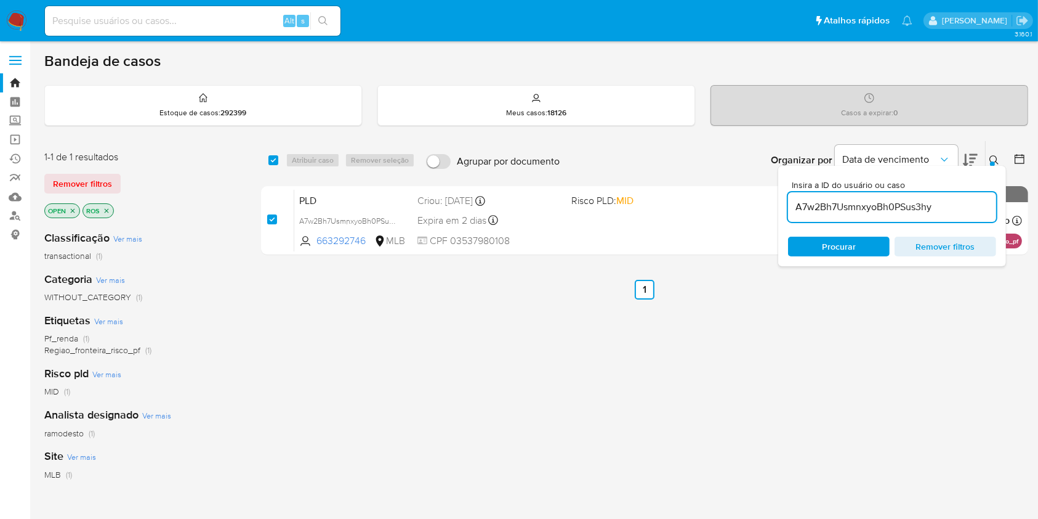
checkbox input "true"
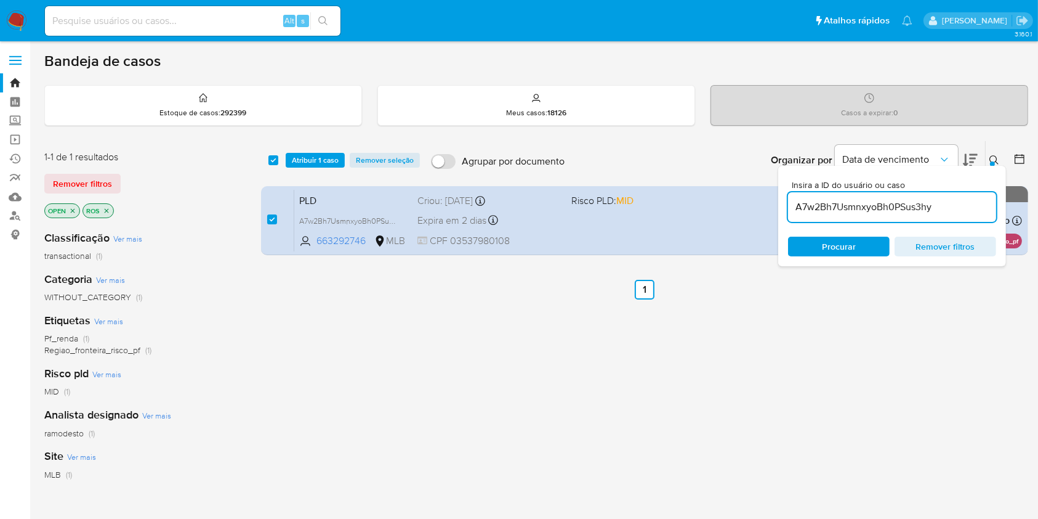
click at [952, 204] on input "A7w2Bh7UsmnxyoBh0PSus3hy" at bounding box center [892, 207] width 208 height 16
type input "oaZ9BONC1TpPy7P7oj8Se7wF"
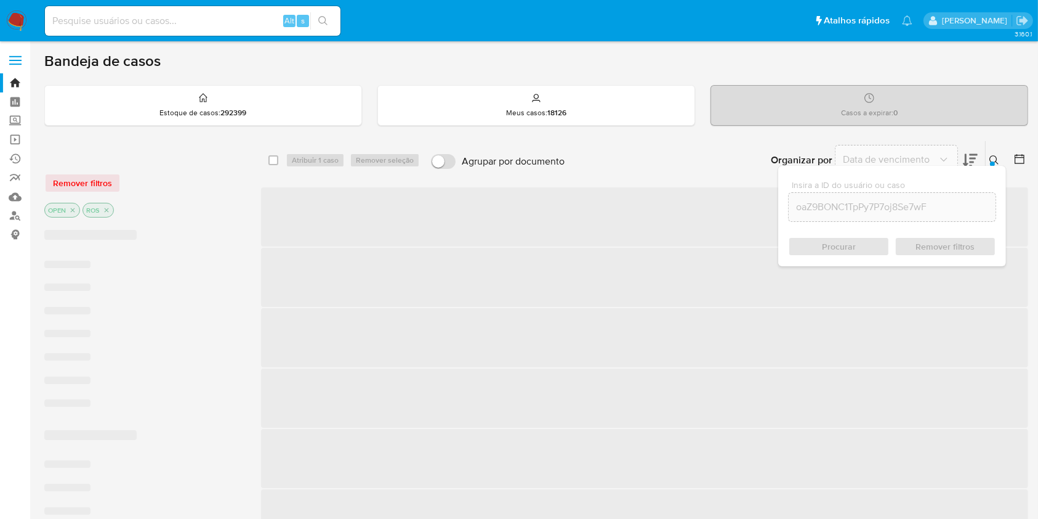
checkbox input "false"
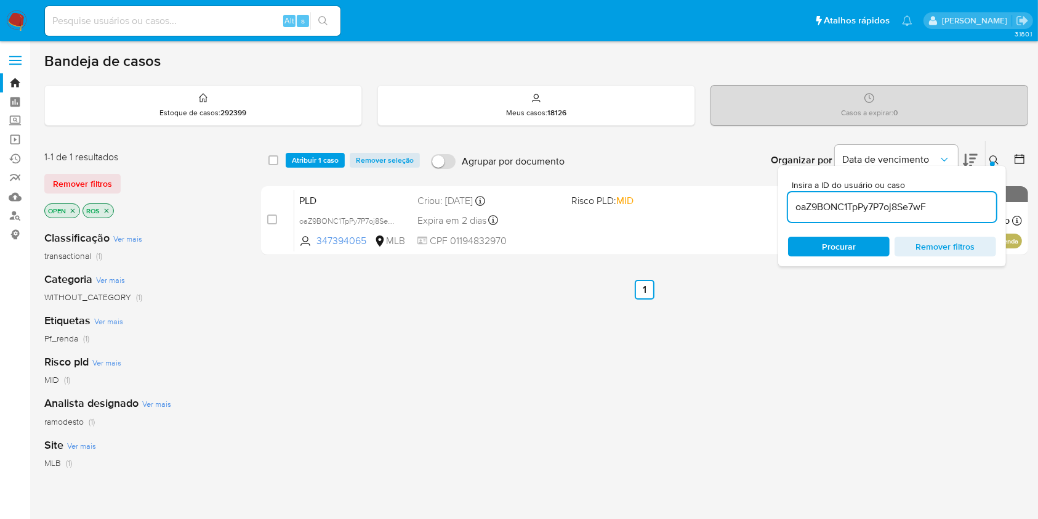
click at [992, 157] on icon at bounding box center [995, 160] width 10 height 10
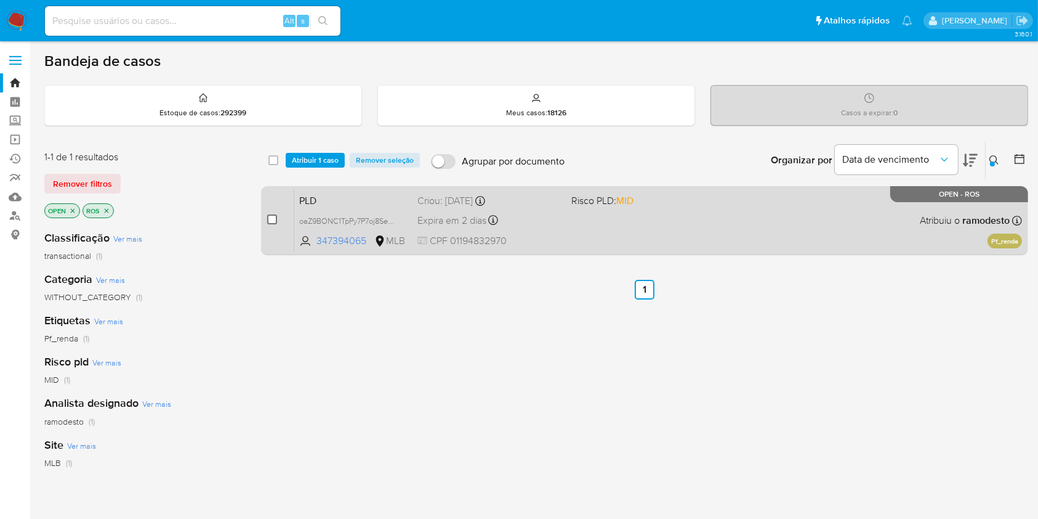
click at [275, 215] on input "checkbox" at bounding box center [272, 219] width 10 height 10
checkbox input "true"
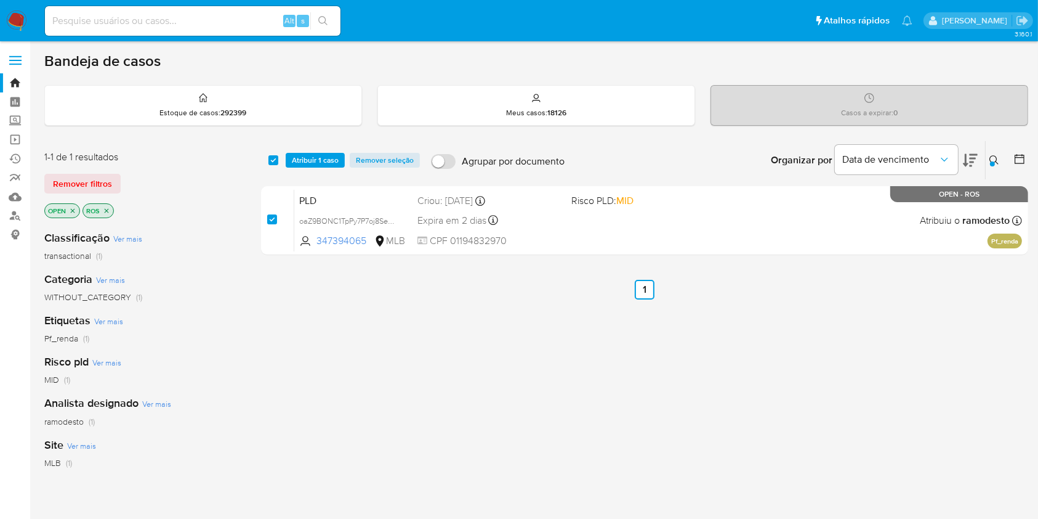
checkbox input "true"
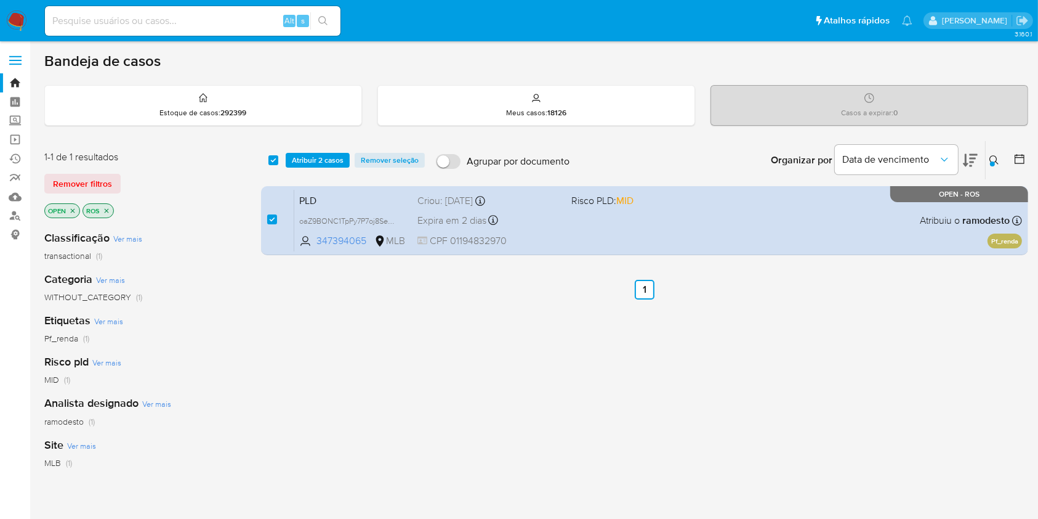
drag, startPoint x: 998, startPoint y: 157, endPoint x: 983, endPoint y: 177, distance: 25.0
click at [999, 158] on icon at bounding box center [995, 160] width 10 height 10
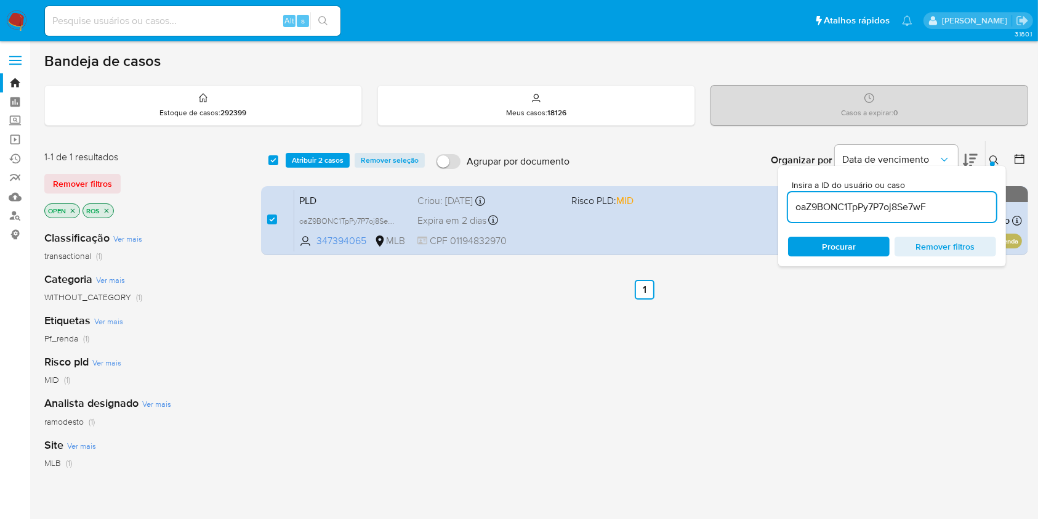
click at [955, 209] on input "oaZ9BONC1TpPy7P7oj8Se7wF" at bounding box center [892, 207] width 208 height 16
type input "P28hpC8eMxuQwjpf6knfOLmZ"
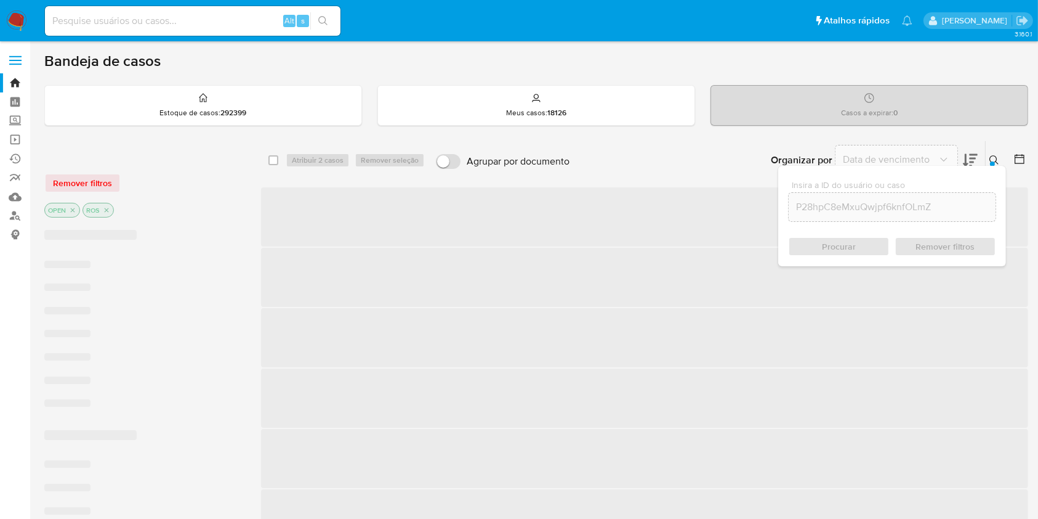
checkbox input "false"
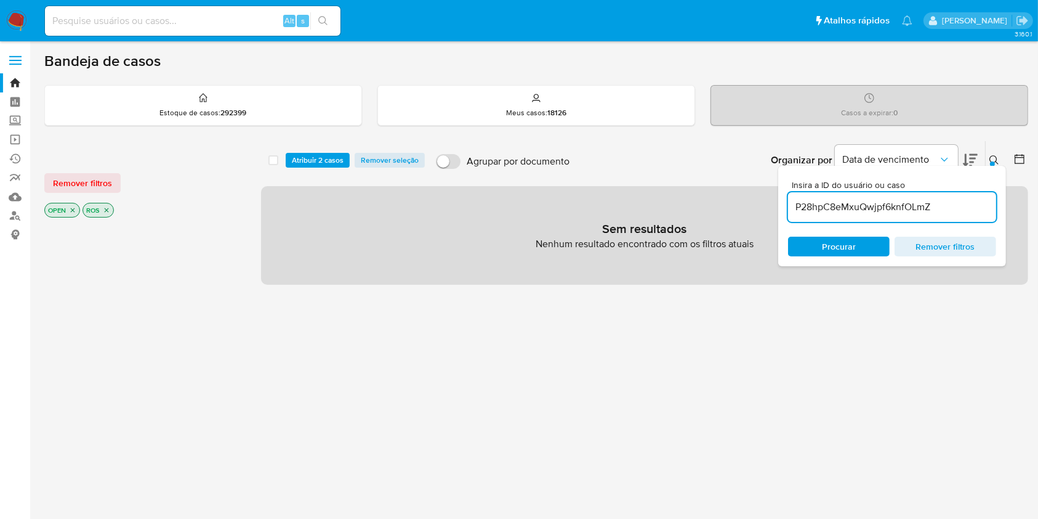
click at [989, 162] on button at bounding box center [996, 160] width 20 height 15
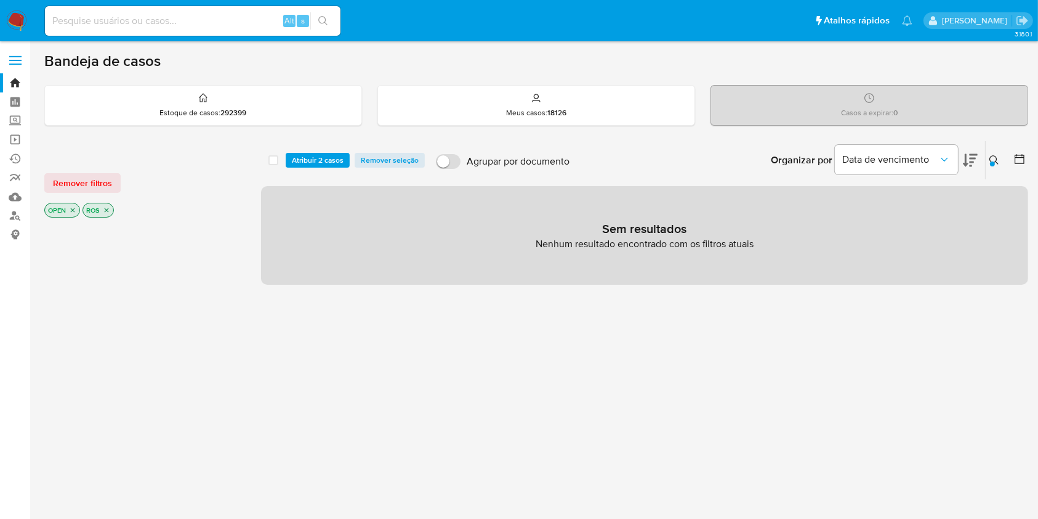
click at [989, 162] on button at bounding box center [996, 160] width 20 height 15
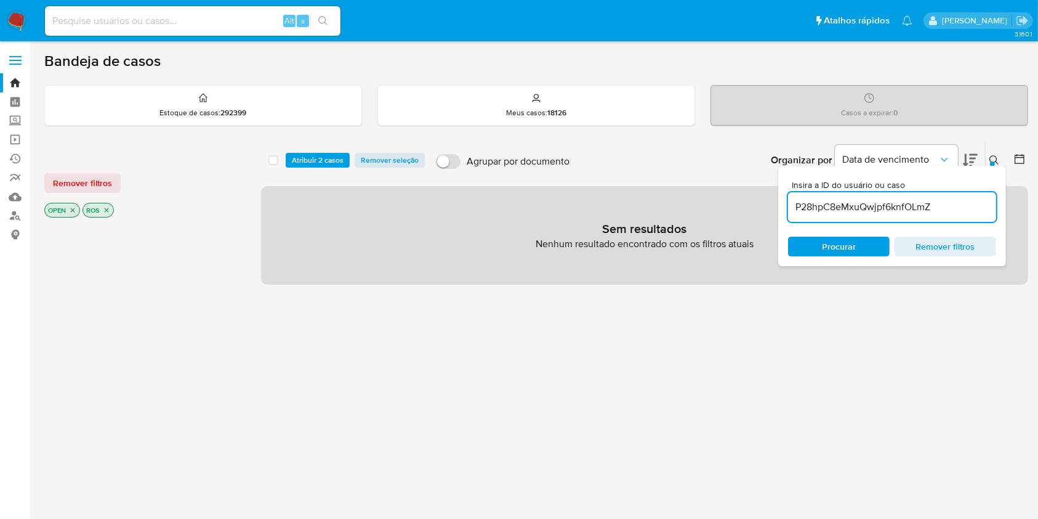
click at [879, 204] on input "P28hpC8eMxuQwjpf6knfOLmZ" at bounding box center [892, 207] width 208 height 16
click at [886, 202] on input "TPAvoHxkSeKFy479BNGQsTtl" at bounding box center [892, 207] width 208 height 16
click at [886, 201] on input "TPAvoHxkSeKFy479BNGQsTtl" at bounding box center [892, 207] width 208 height 16
paste input "y5n1n4kWVCjDWy1t2jwXv0x"
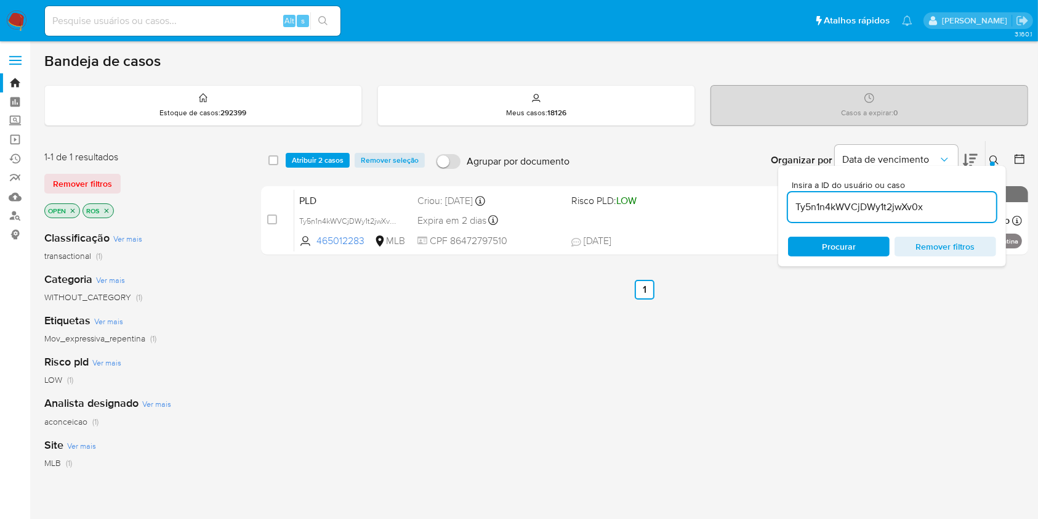
click at [993, 163] on div at bounding box center [992, 163] width 5 height 5
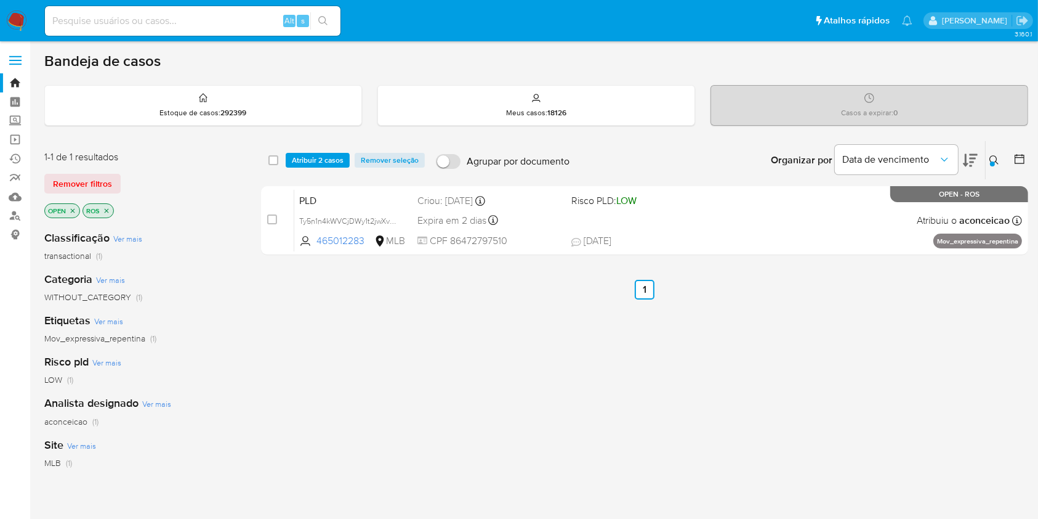
click at [999, 166] on button at bounding box center [996, 160] width 20 height 15
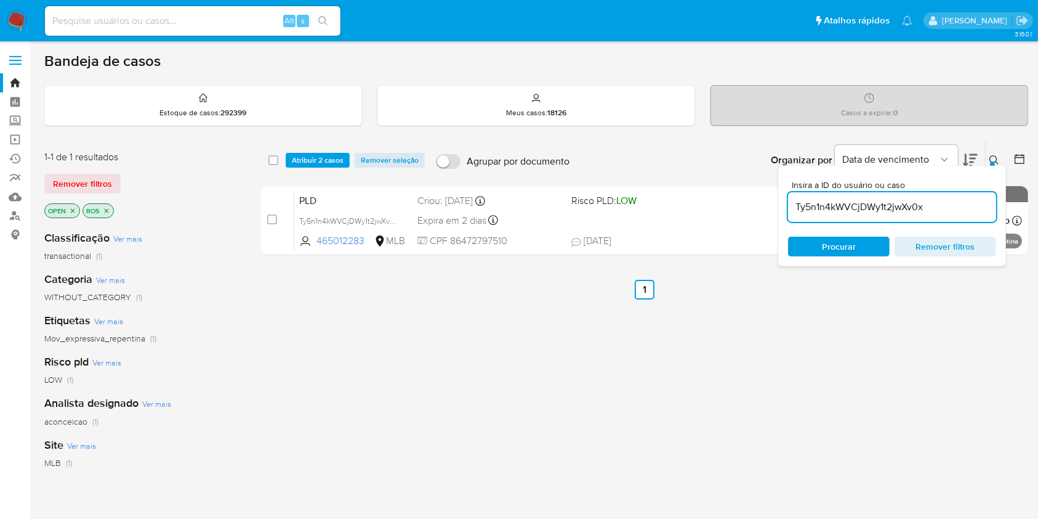
click at [953, 204] on input "Ty5n1n4kWVCjDWy1t2jwXv0x" at bounding box center [892, 207] width 208 height 16
click at [987, 163] on button at bounding box center [996, 160] width 20 height 15
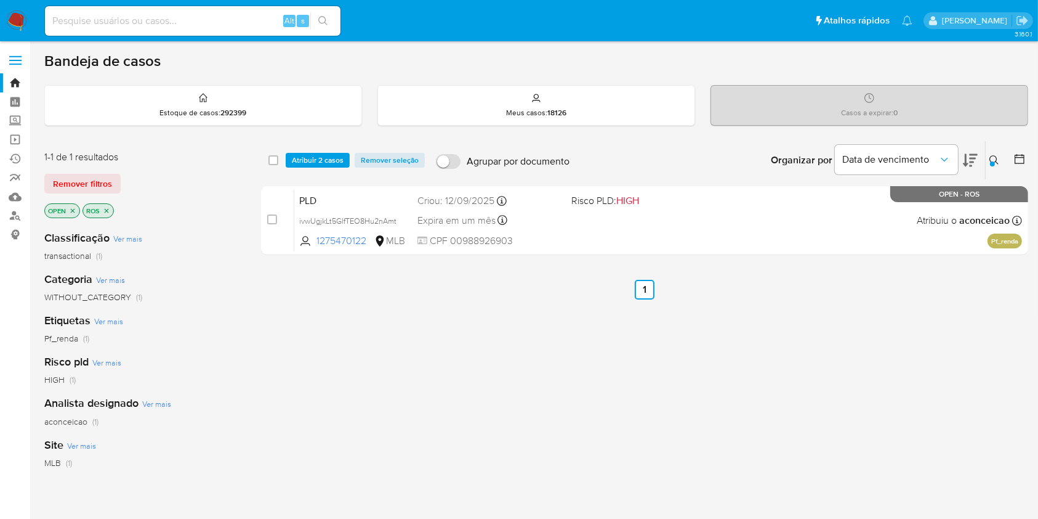
click at [992, 160] on icon at bounding box center [995, 160] width 10 height 10
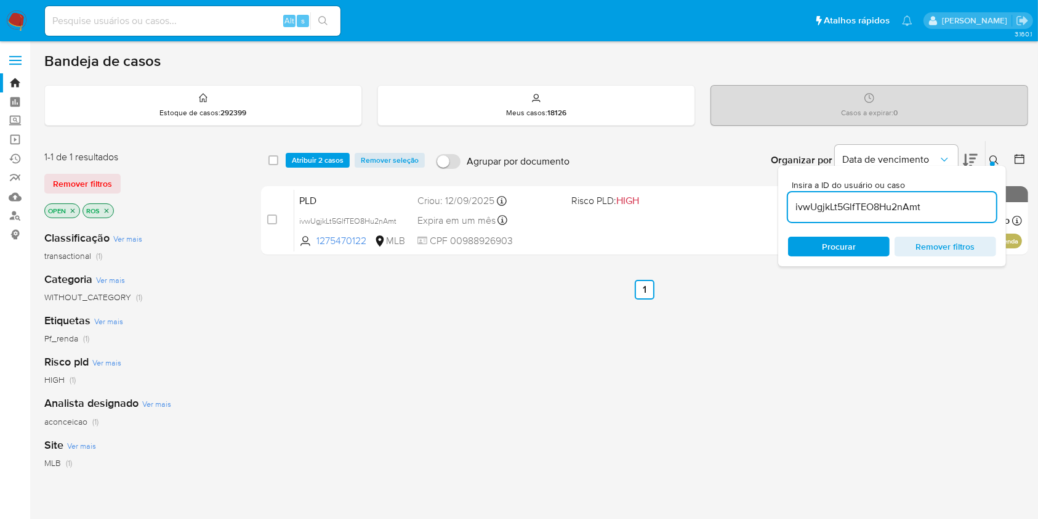
click at [957, 204] on input "ivwUgjkLt5GlfTEO8Hu2nAmt" at bounding box center [892, 207] width 208 height 16
click at [994, 160] on icon at bounding box center [995, 160] width 10 height 10
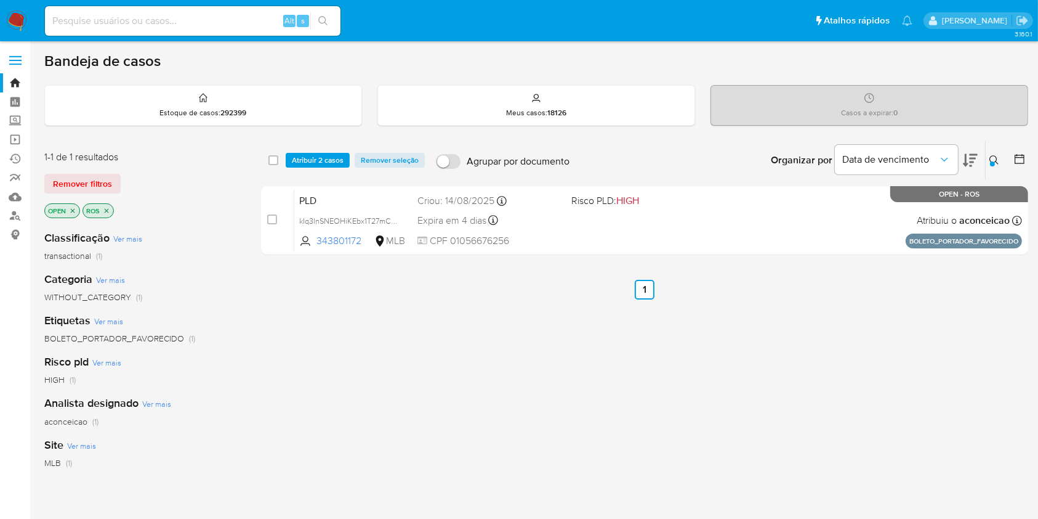
drag, startPoint x: 994, startPoint y: 160, endPoint x: 810, endPoint y: 65, distance: 206.9
click at [994, 160] on icon at bounding box center [995, 160] width 10 height 10
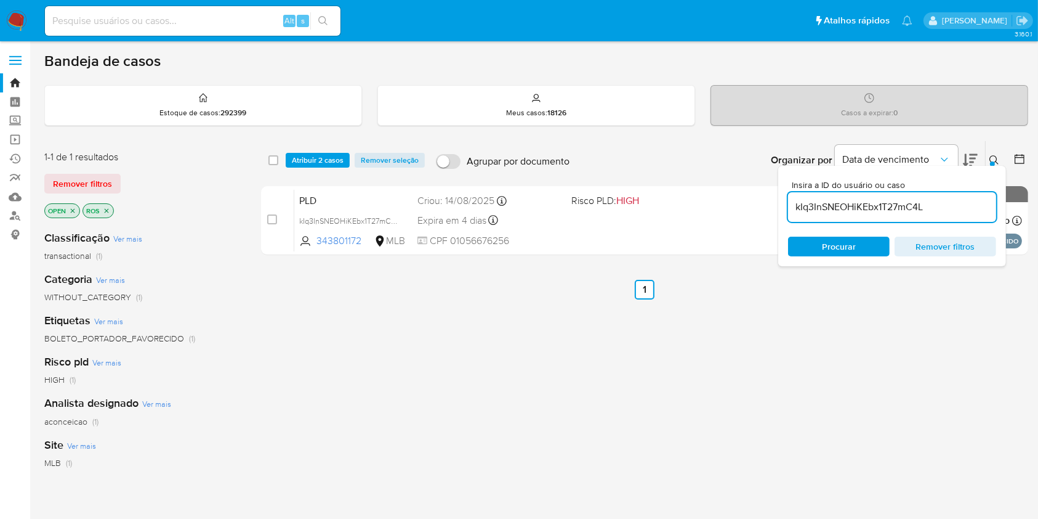
click at [950, 204] on input "kIq3InSNEOHiKEbx1T27mC4L" at bounding box center [892, 207] width 208 height 16
click at [984, 160] on div "Organizar por Data de vencimento" at bounding box center [873, 160] width 224 height 38
click at [996, 164] on div "Insira a ID do usuário ou caso eYDX3ZW1KGWTlhKt8ocimPu7 Procurar Remover filtros" at bounding box center [995, 160] width 21 height 38
click at [996, 166] on div "Insira a ID do usuário ou caso eYDX3ZW1KGWTlhKt8ocimPu7 Procurar Remover filtros" at bounding box center [892, 216] width 228 height 100
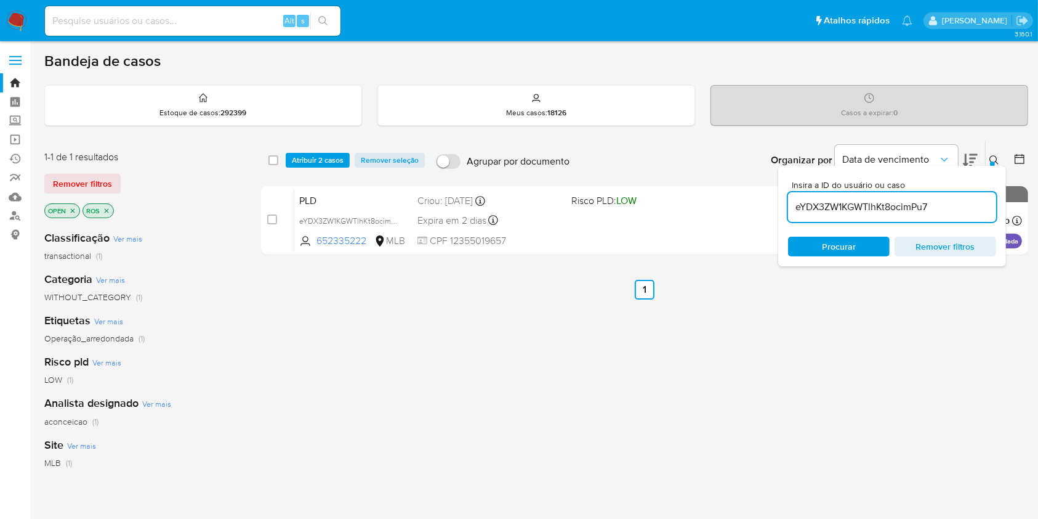
click at [995, 158] on icon at bounding box center [995, 160] width 10 height 10
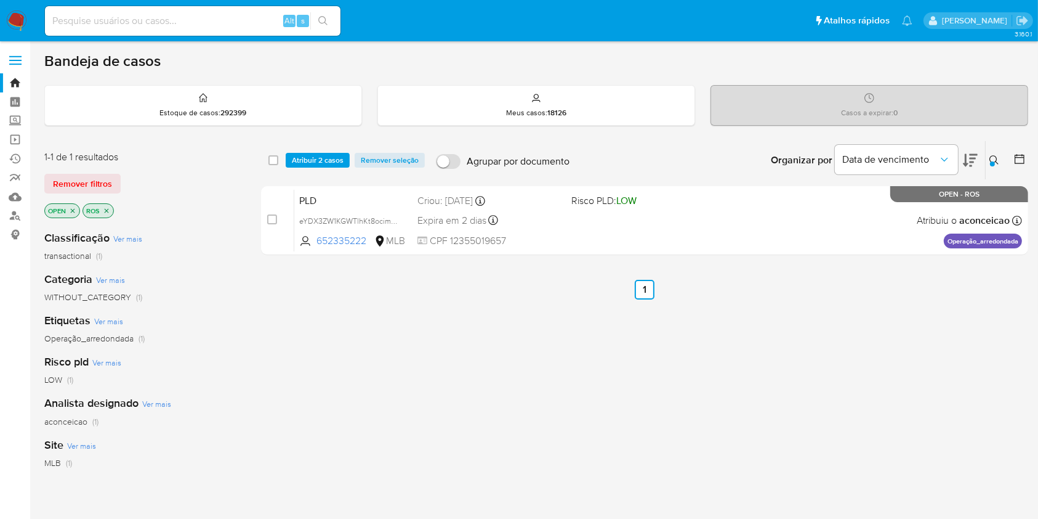
click at [994, 158] on icon at bounding box center [995, 160] width 10 height 10
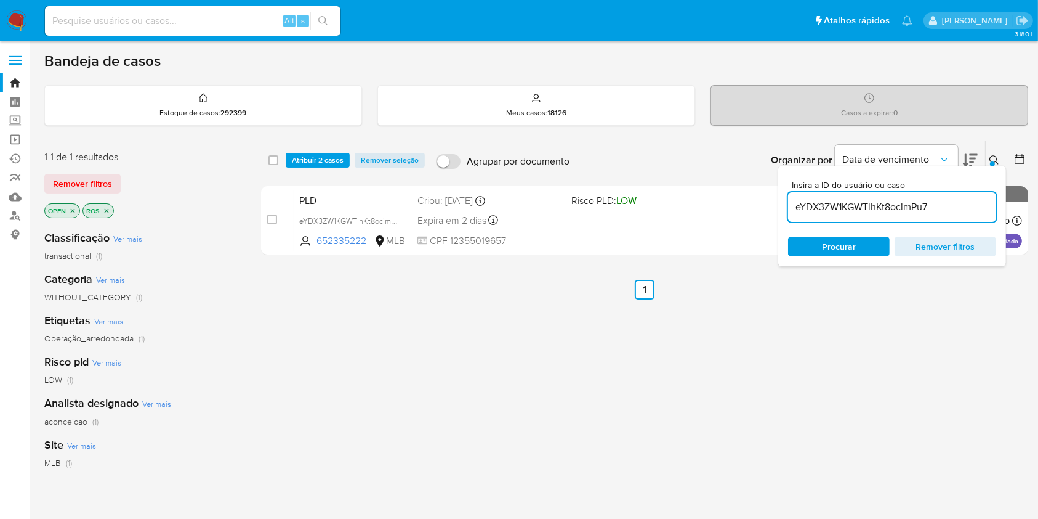
click at [898, 209] on input "eYDX3ZW1KGWTlhKt8ocimPu7" at bounding box center [892, 207] width 208 height 16
click at [898, 208] on input "eYDX3ZW1KGWTlhKt8ocimPu7" at bounding box center [892, 207] width 208 height 16
click at [1000, 156] on button at bounding box center [996, 160] width 20 height 15
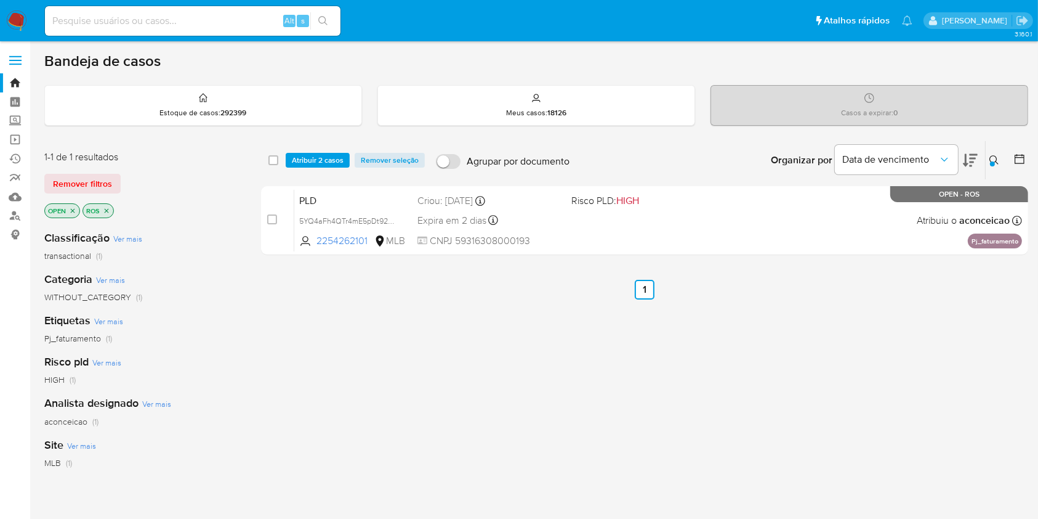
click at [1000, 156] on button at bounding box center [996, 160] width 20 height 15
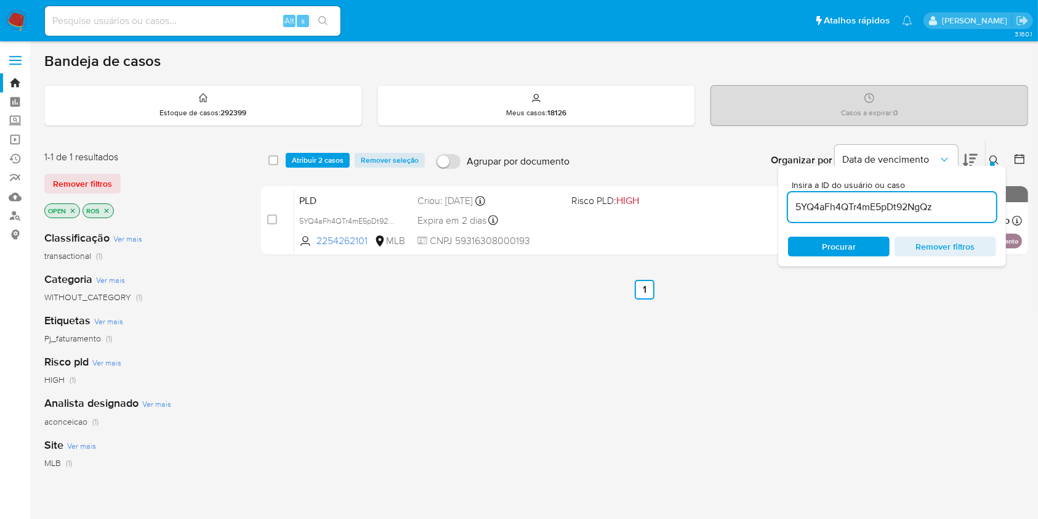
click at [900, 208] on input "5YQ4aFh4QTr4mE5pDt92NgQz" at bounding box center [892, 207] width 208 height 16
click at [998, 166] on div "Insira a ID do usuário ou caso dEczN1omd6dvbT5wEJbBSpFw Procurar Remover filtros" at bounding box center [892, 216] width 228 height 100
click at [996, 163] on icon at bounding box center [995, 160] width 10 height 10
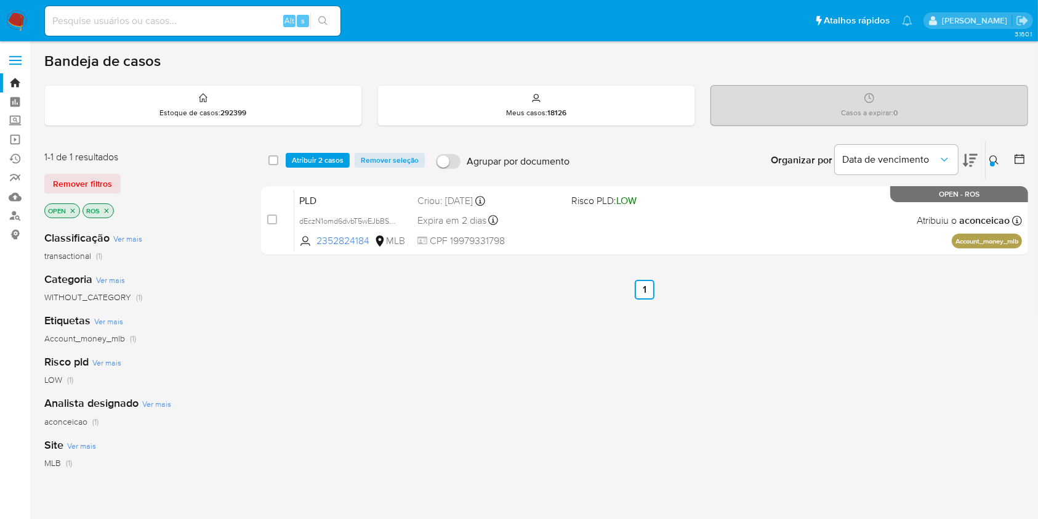
click at [996, 162] on icon at bounding box center [995, 160] width 10 height 10
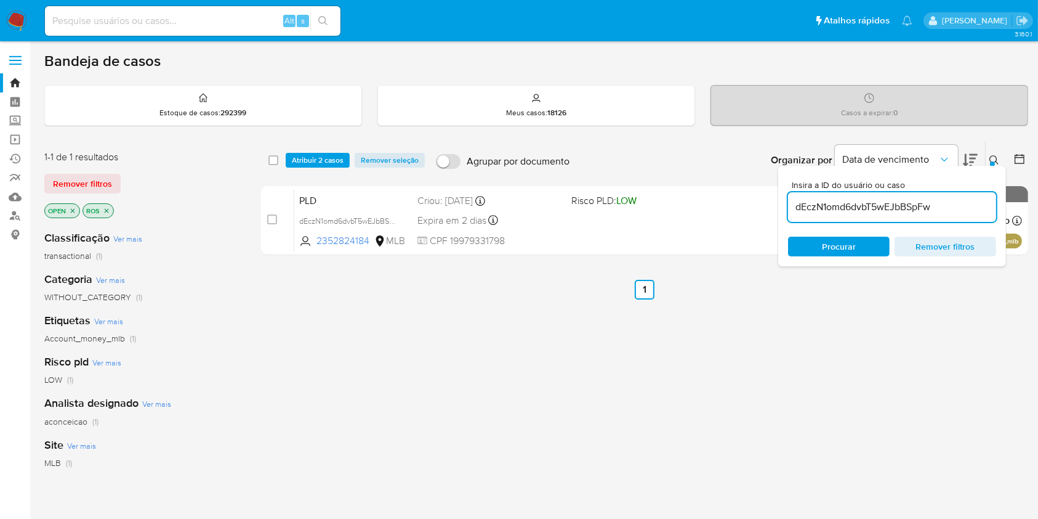
click at [870, 201] on input "dEczN1omd6dvbT5wEJbBSpFw" at bounding box center [892, 207] width 208 height 16
click at [989, 166] on div "Insira a ID do usuário ou caso fasrYh3hID1MLOqMBDzXacuM Procurar Remover filtros" at bounding box center [892, 216] width 228 height 100
click at [995, 158] on icon at bounding box center [995, 160] width 10 height 10
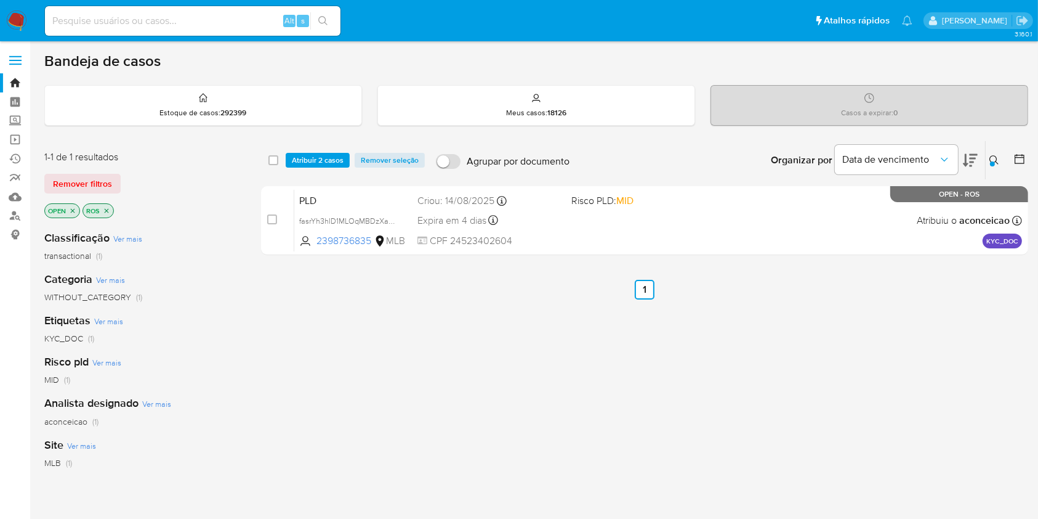
click at [995, 158] on icon at bounding box center [995, 160] width 10 height 10
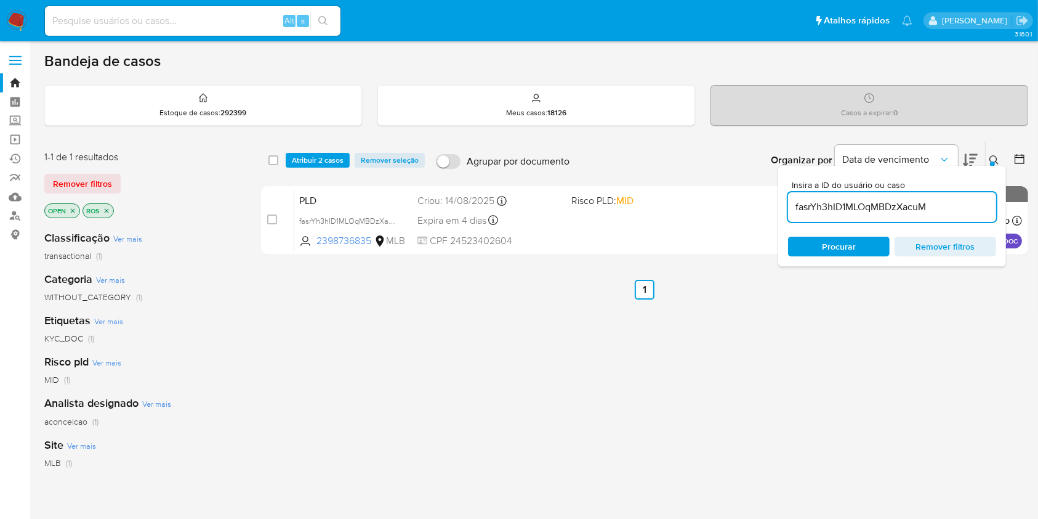
click at [847, 201] on input "fasrYh3hID1MLOqMBDzXacuM" at bounding box center [892, 207] width 208 height 16
click at [847, 200] on input "fasrYh3hID1MLOqMBDzXacuM" at bounding box center [892, 207] width 208 height 16
click at [990, 156] on icon at bounding box center [995, 160] width 10 height 10
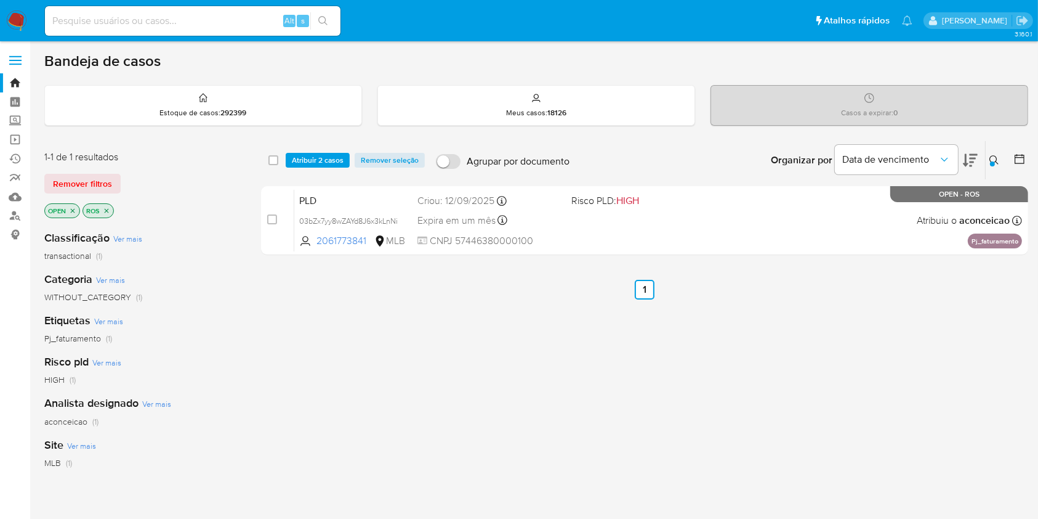
click at [997, 162] on icon at bounding box center [995, 160] width 10 height 10
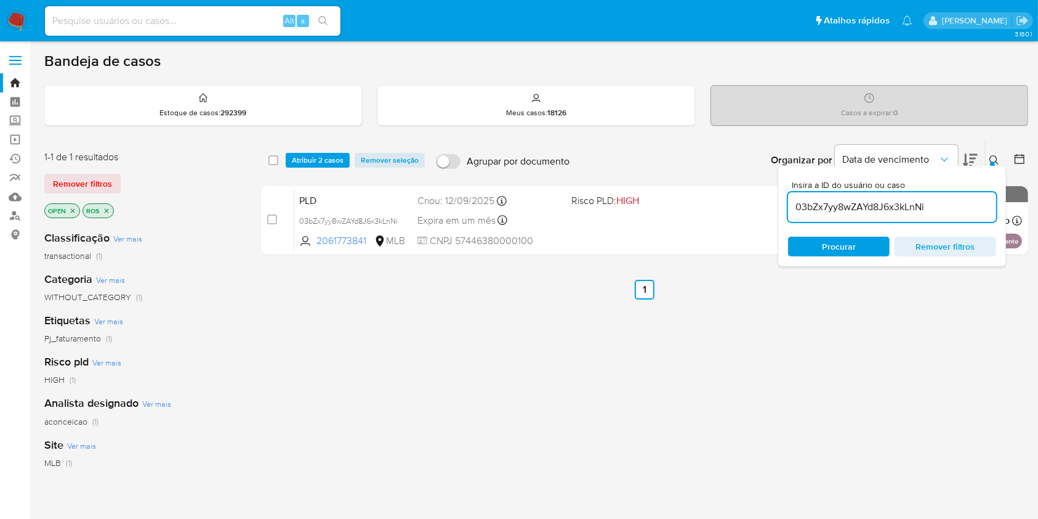
click at [963, 214] on div "03bZx7yy8wZAYd8J6x3kLnNi" at bounding box center [892, 207] width 208 height 30
click at [961, 206] on input "03bZx7yy8wZAYd8J6x3kLnNi" at bounding box center [892, 207] width 208 height 16
paste input "aU4X8WjMY49yC4xPx1JUFsHd"
click at [1000, 160] on icon at bounding box center [995, 160] width 10 height 10
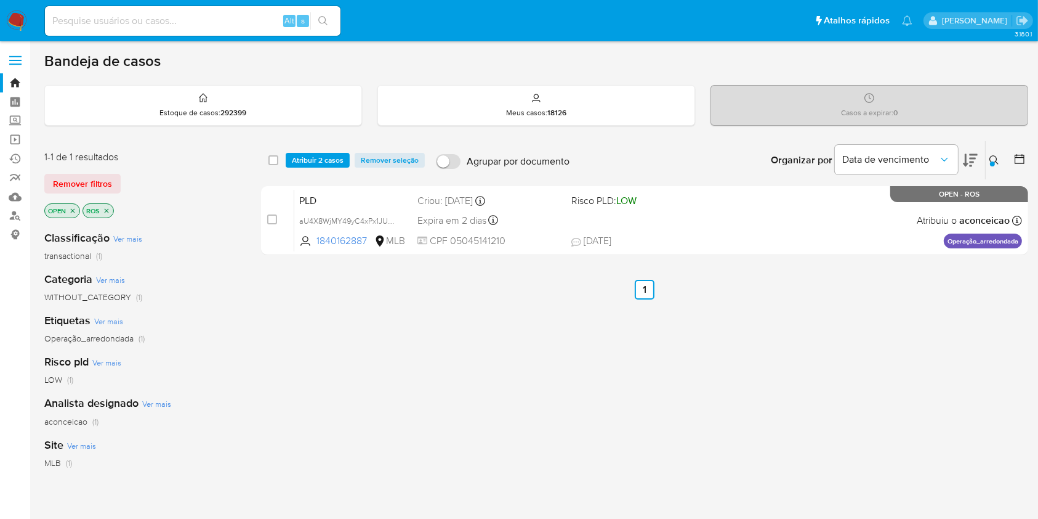
click at [993, 159] on icon at bounding box center [995, 160] width 10 height 10
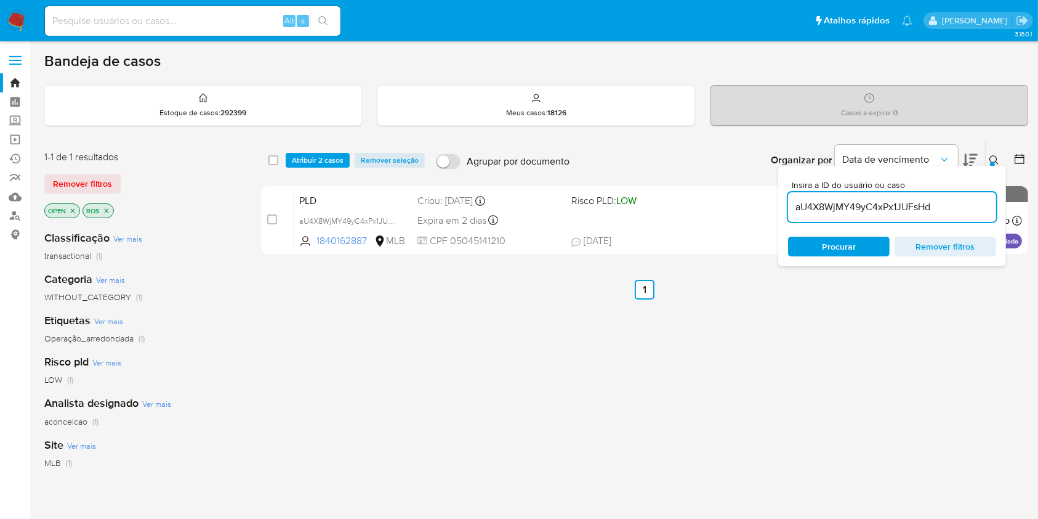
click at [918, 207] on input "aU4X8WjMY49yC4xPx1JUFsHd" at bounding box center [892, 207] width 208 height 16
click at [918, 208] on input "aU4X8WjMY49yC4xPx1JUFsHd" at bounding box center [892, 207] width 208 height 16
click at [902, 206] on input "7lem7ZHT3Avpi32bYtKSCvHb" at bounding box center [892, 207] width 208 height 16
paste input "7lem7ZHT3Avpi32bYtKSCvHb"
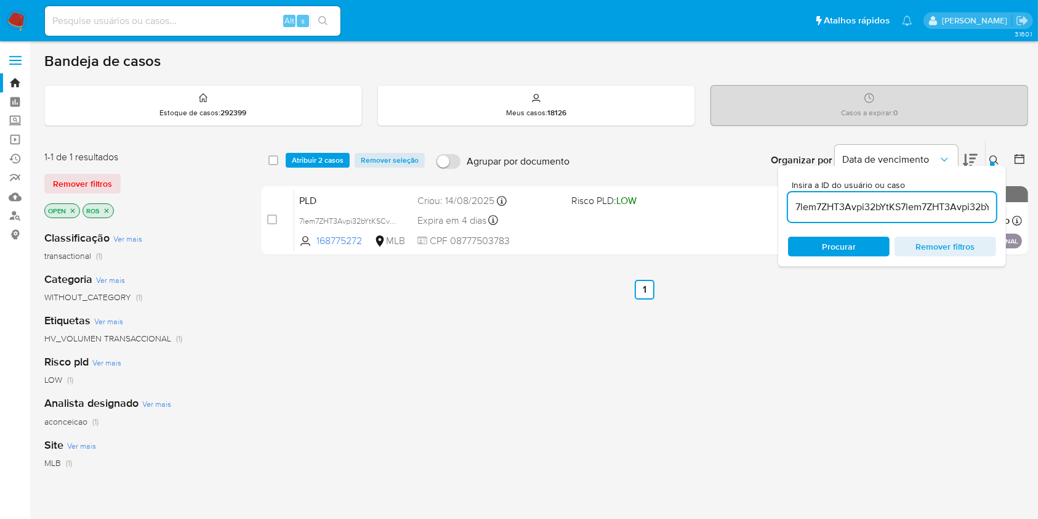
scroll to position [0, 41]
click at [902, 207] on input "7lem7ZHT3Avpi32bYtKS7lem7ZHT3Avpi32bYtKSCvHbCvHb" at bounding box center [892, 207] width 208 height 16
type input "7lem7ZHT3Avpi32bYtKS7lem7ZHT3Avpi32bYtKSCvHbCvHb"
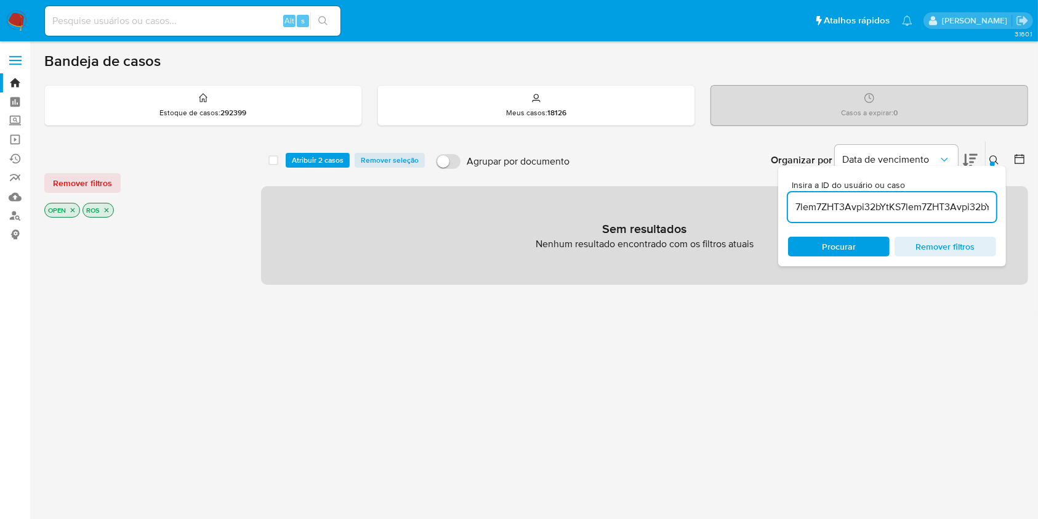
click at [902, 207] on input "7lem7ZHT3Avpi32bYtKS7lem7ZHT3Avpi32bYtKSCvHbCvHb" at bounding box center [892, 207] width 208 height 16
click at [902, 208] on input "7lem7ZHT3Avpi32bYtKS7lem7ZHT3Avpi32bYtKSCvHbCvHb" at bounding box center [892, 207] width 208 height 16
paste input "7lem7ZHT3Avpi32bYtKSCvHb"
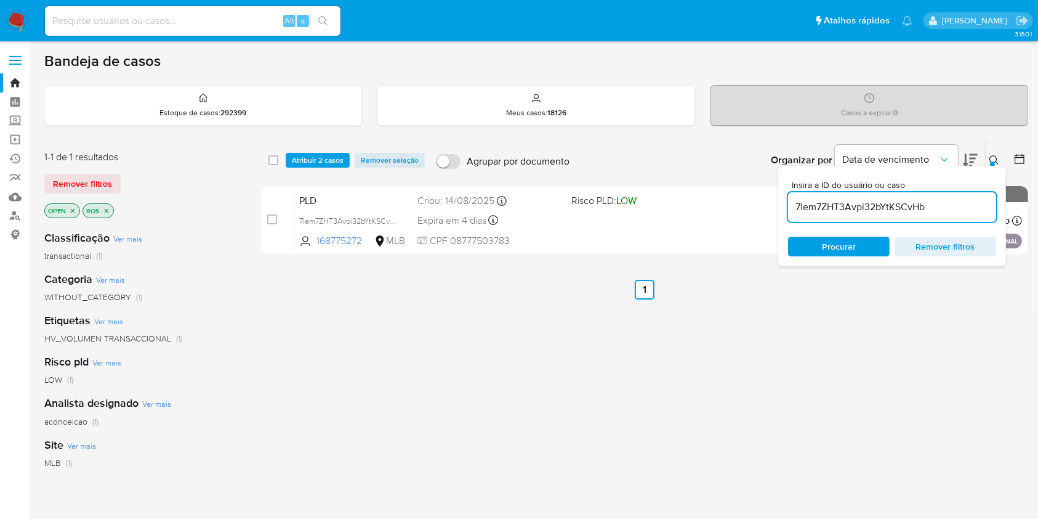
click at [993, 159] on icon at bounding box center [995, 160] width 10 height 10
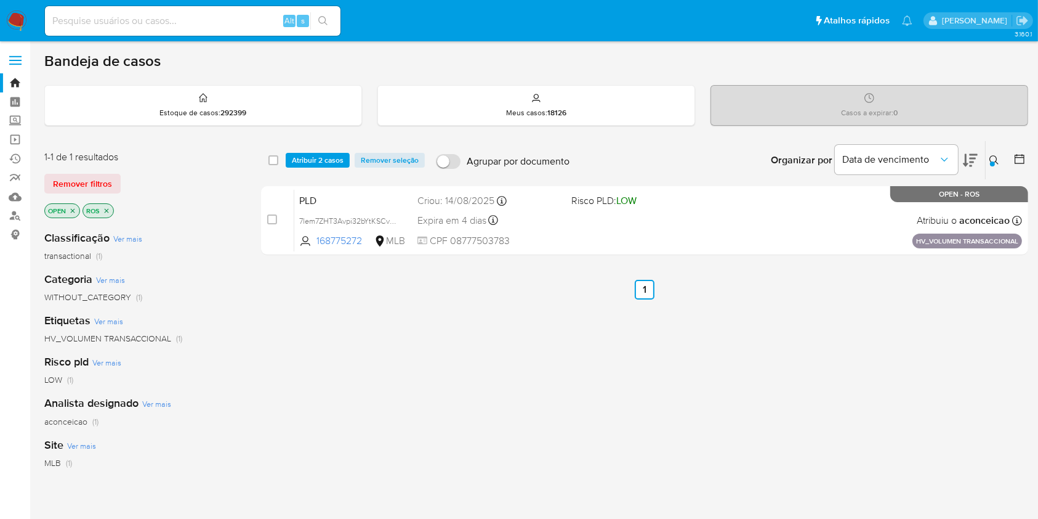
click at [989, 148] on div "Insira a ID do usuário ou caso 7lem7ZHT3Avpi32bYtKSCvHb Procurar Remover filtros" at bounding box center [995, 160] width 21 height 38
click at [989, 158] on button at bounding box center [996, 160] width 20 height 15
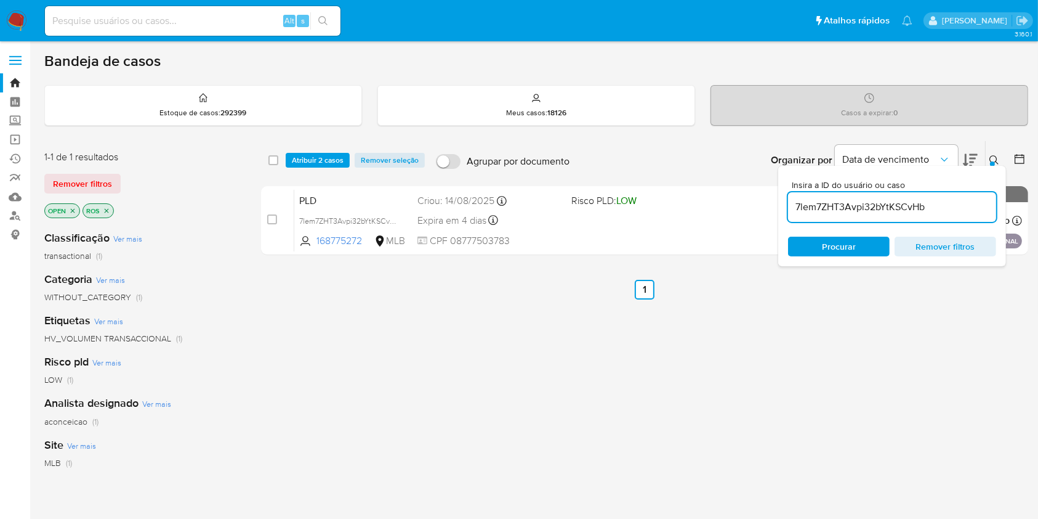
click at [940, 214] on input "7lem7ZHT3Avpi32bYtKSCvHb" at bounding box center [892, 207] width 208 height 16
click at [999, 156] on icon at bounding box center [995, 160] width 10 height 10
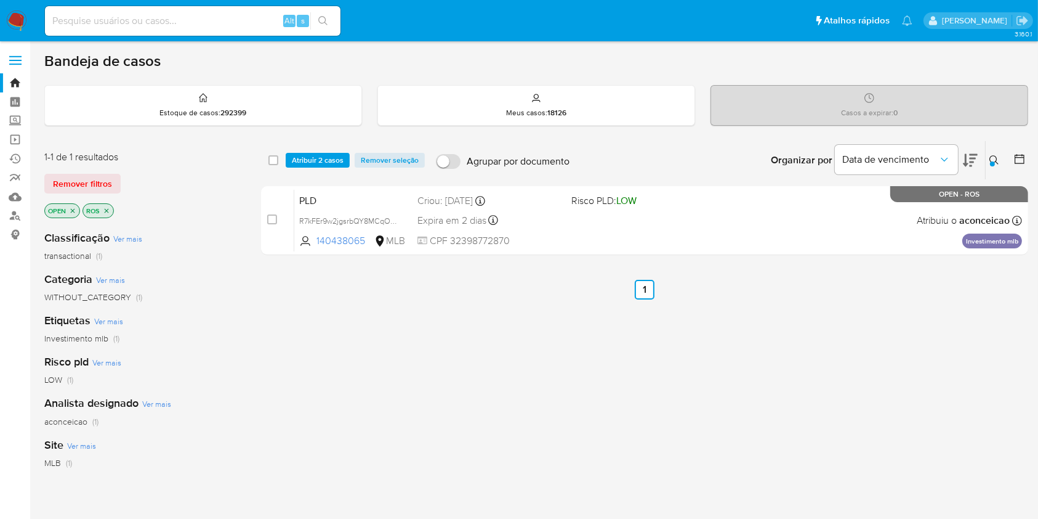
drag, startPoint x: 990, startPoint y: 153, endPoint x: 969, endPoint y: 194, distance: 45.7
click at [990, 156] on icon at bounding box center [995, 160] width 10 height 10
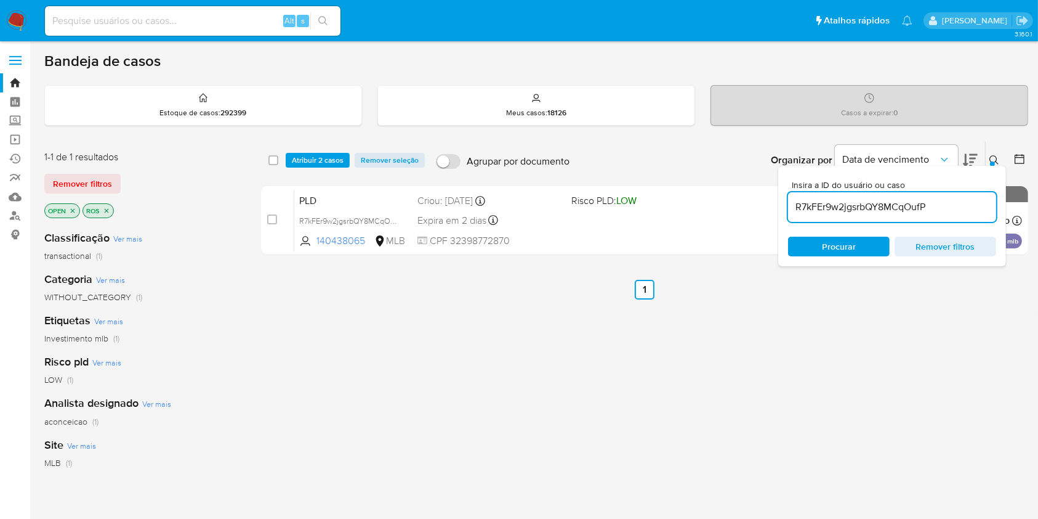
click at [944, 221] on div "Insira a ID do usuário ou caso R7kFEr9w2jgsrbQY8MCqOufP Procurar Remover filtros" at bounding box center [892, 216] width 228 height 100
click at [940, 211] on input "R7kFEr9w2jgsrbQY8MCqOufP" at bounding box center [892, 207] width 208 height 16
click at [940, 212] on input "R7kFEr9w2jgsrbQY8MCqOufP" at bounding box center [892, 207] width 208 height 16
paste input "KklGirZoDakxkBkhhw8qgY0A"
drag, startPoint x: 997, startPoint y: 158, endPoint x: 990, endPoint y: 165, distance: 9.6
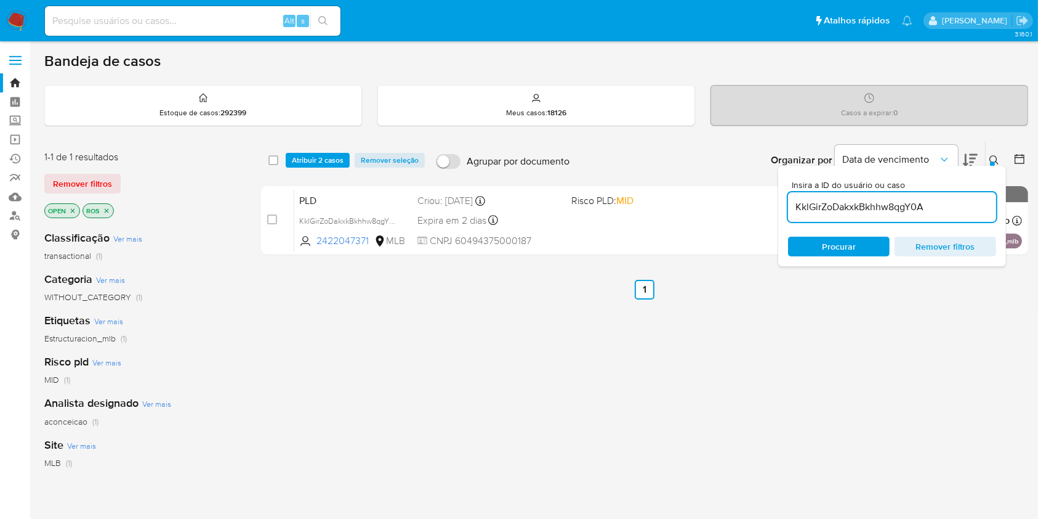
click at [997, 159] on icon at bounding box center [994, 159] width 9 height 9
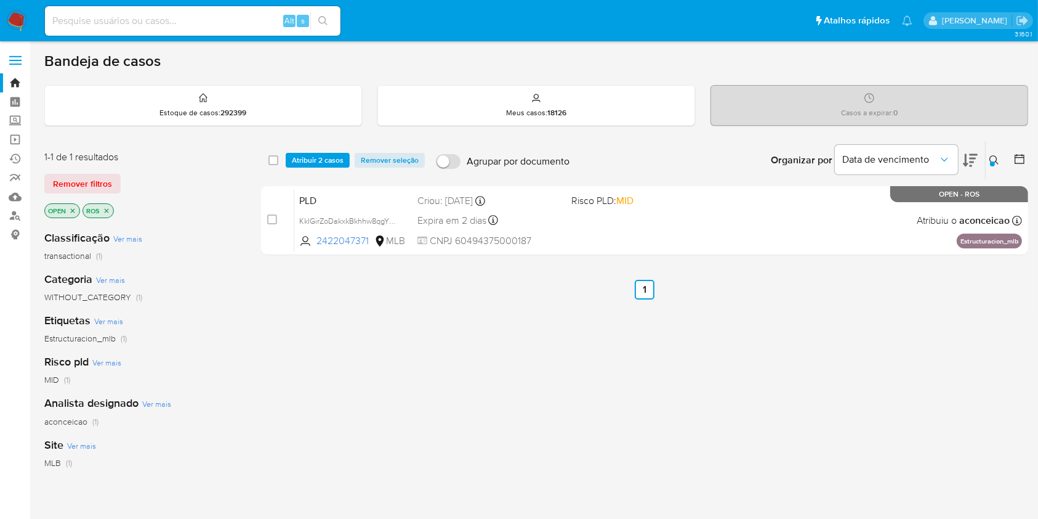
click at [985, 163] on div "Organizar por Data de vencimento Os resultados não podem ser classificados enqu…" at bounding box center [802, 160] width 453 height 38
drag, startPoint x: 989, startPoint y: 160, endPoint x: 955, endPoint y: 181, distance: 40.2
click at [989, 160] on button at bounding box center [996, 160] width 20 height 15
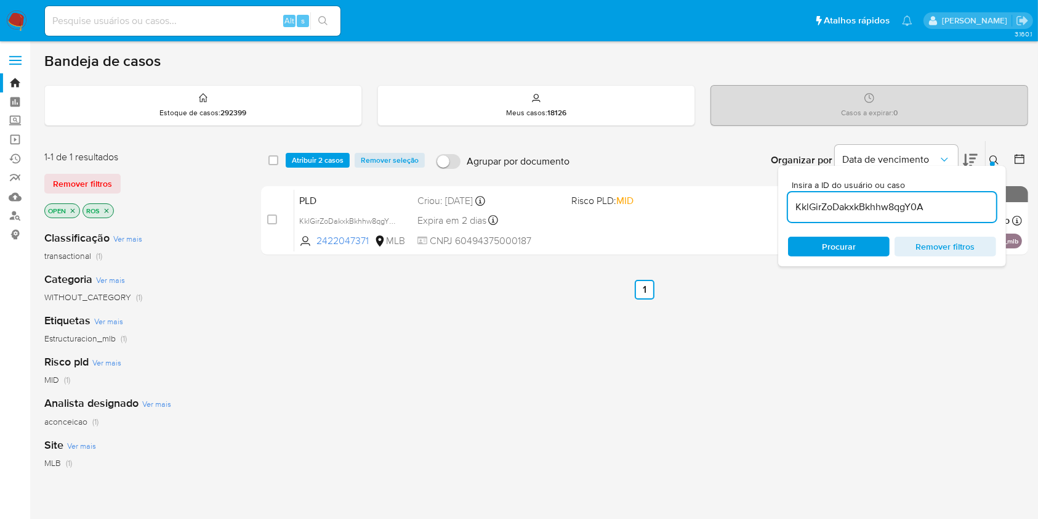
click at [902, 213] on input "KklGirZoDakxkBkhhw8qgY0A" at bounding box center [892, 207] width 208 height 16
click at [902, 213] on input "KklGirZoDakxkBkhhw8qKklGirZoDakxkBkhhw8qgY0AgY0A" at bounding box center [892, 207] width 208 height 16
type input "KklGirZoDakxkBkhhw8qKklGirZoDakxkBkhhw8qgY0AgY0A"
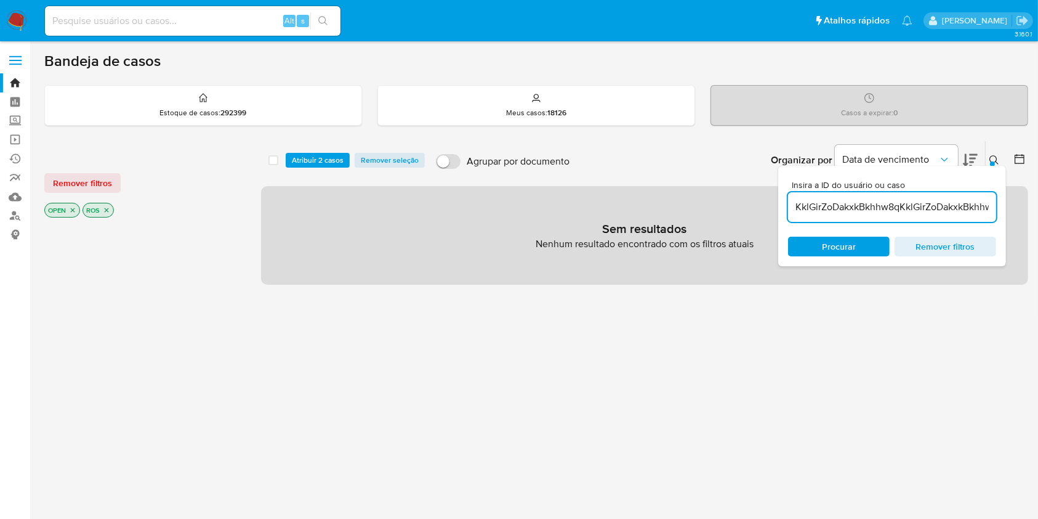
click at [902, 212] on input "KklGirZoDakxkBkhhw8qKklGirZoDakxkBkhhw8qgY0AgY0A" at bounding box center [892, 207] width 208 height 16
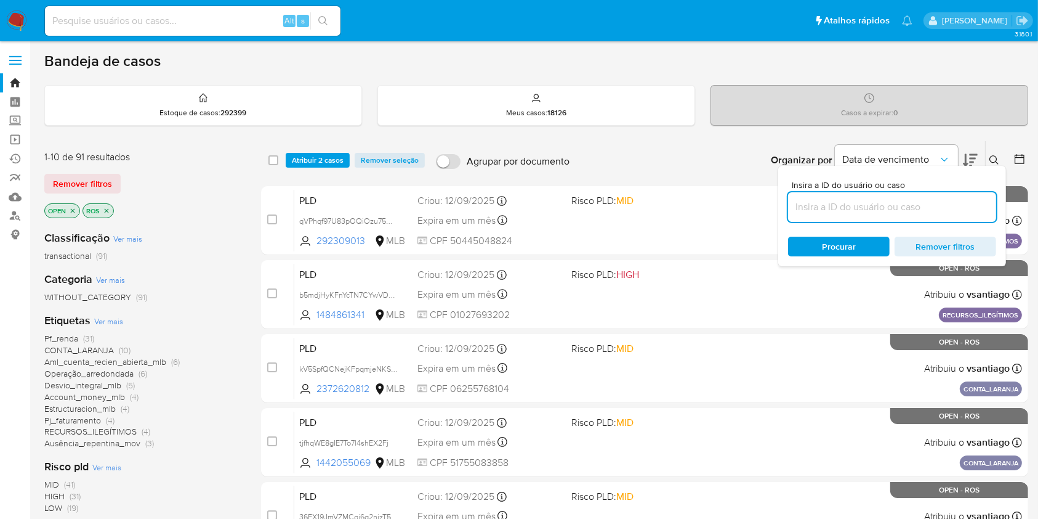
click at [902, 209] on input at bounding box center [892, 207] width 208 height 16
paste input "KklGirZoDakxkBkhhw8qgY0A"
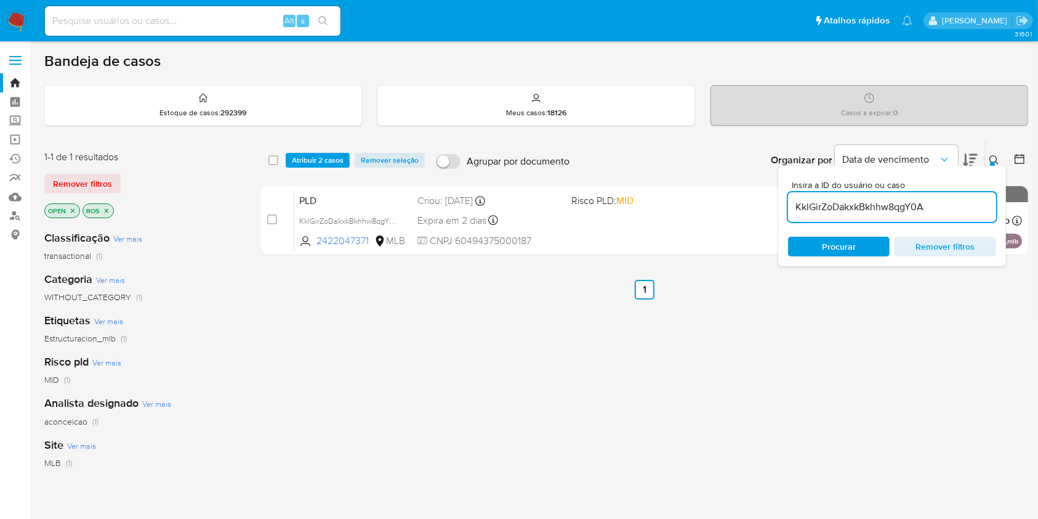
click at [987, 161] on button at bounding box center [996, 160] width 20 height 15
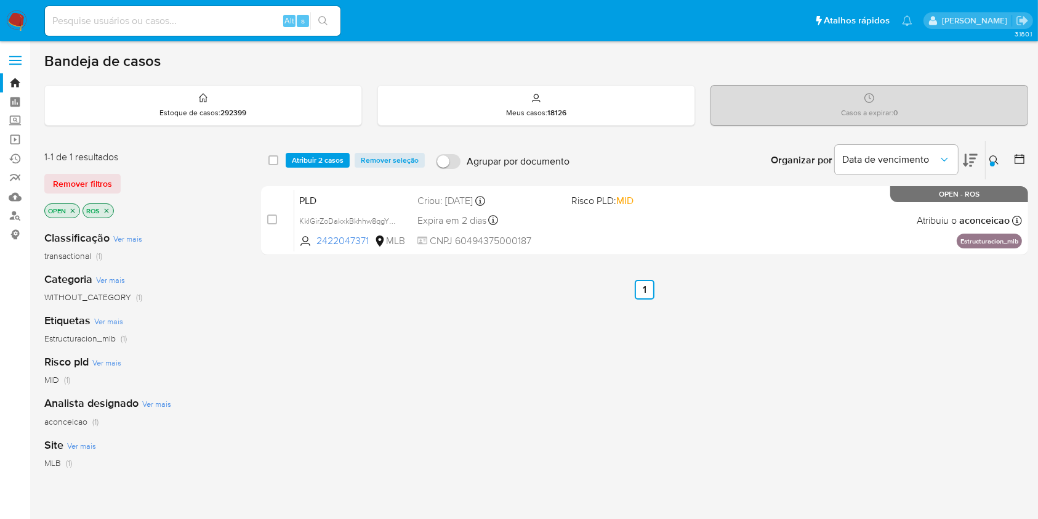
click at [996, 165] on button at bounding box center [996, 160] width 20 height 15
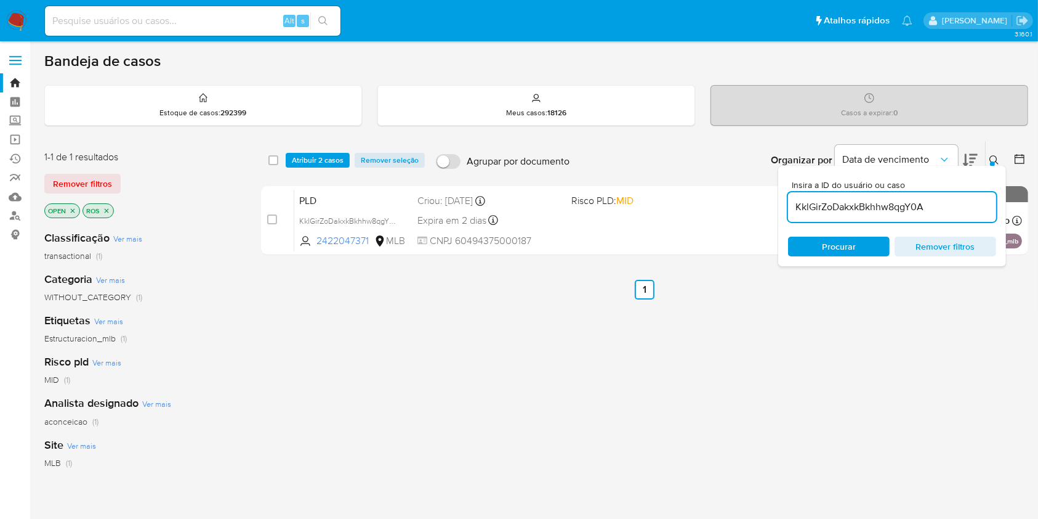
click at [956, 196] on div "KklGirZoDakxkBkhhw8qgY0A" at bounding box center [892, 207] width 208 height 30
click at [955, 199] on input "KklGirZoDakxkBkhhw8qgY0A" at bounding box center [892, 207] width 208 height 16
click at [955, 204] on input "KklGirZoDakxkBkhhw8qgY0A" at bounding box center [892, 207] width 208 height 16
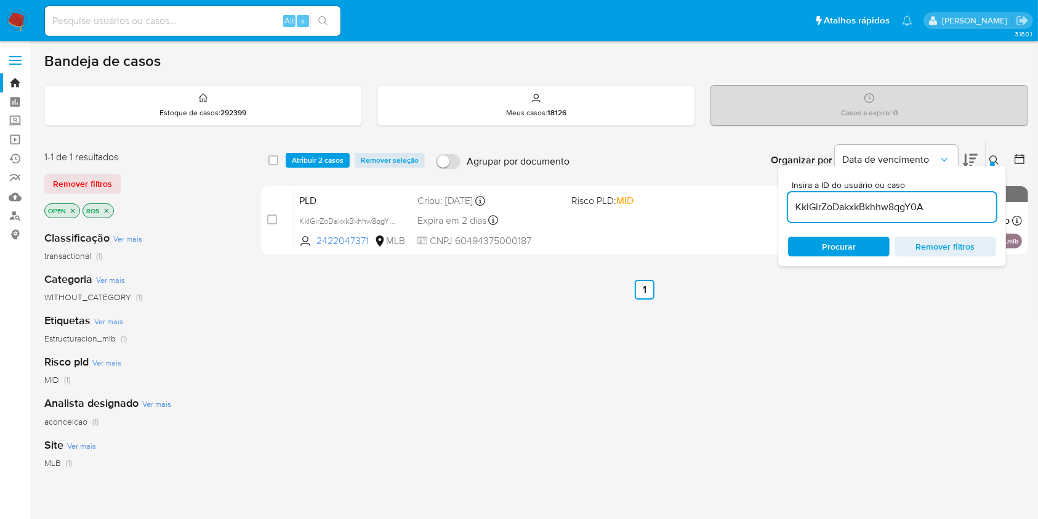
paste input "xsH3HqT52vMn9ug0N7Tf98h3"
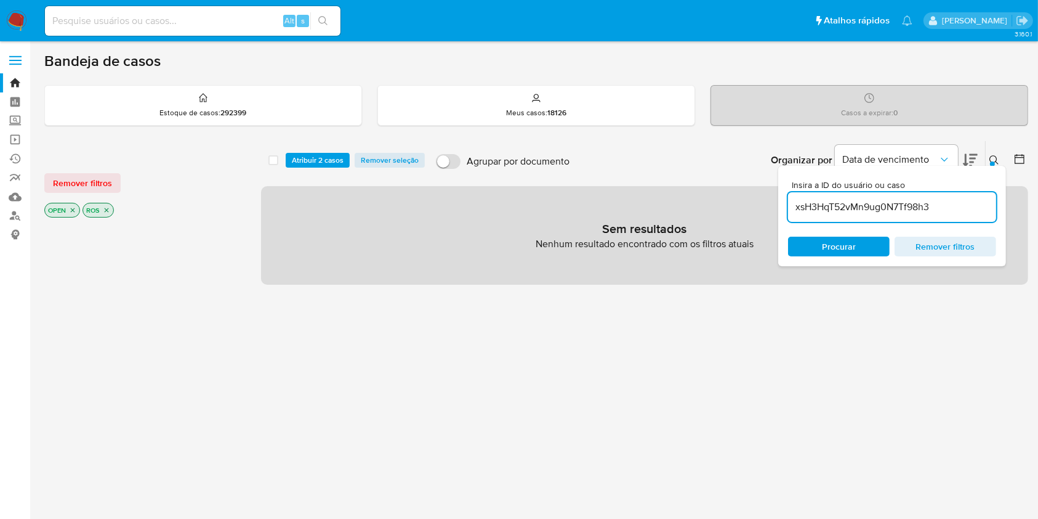
click at [990, 162] on icon at bounding box center [995, 160] width 10 height 10
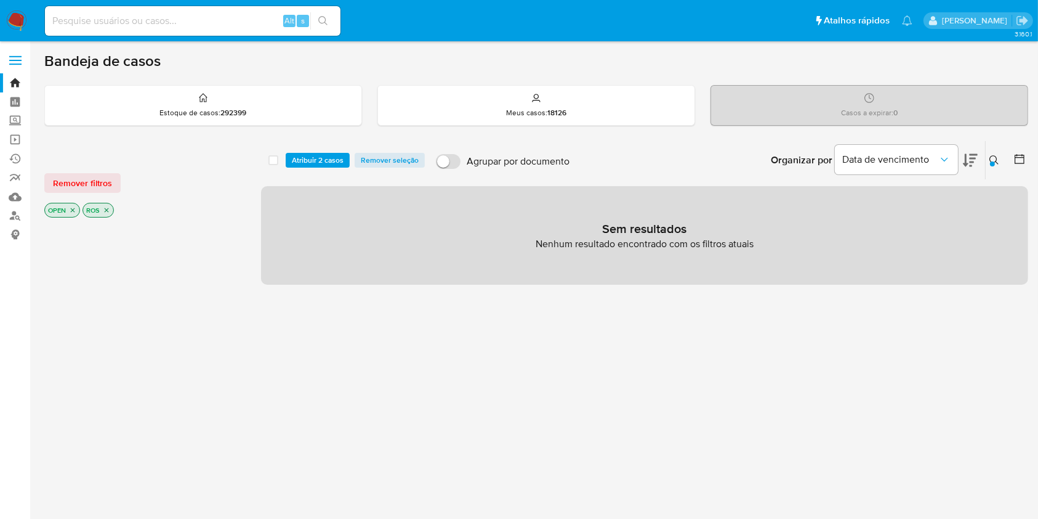
click at [988, 160] on button at bounding box center [996, 160] width 20 height 15
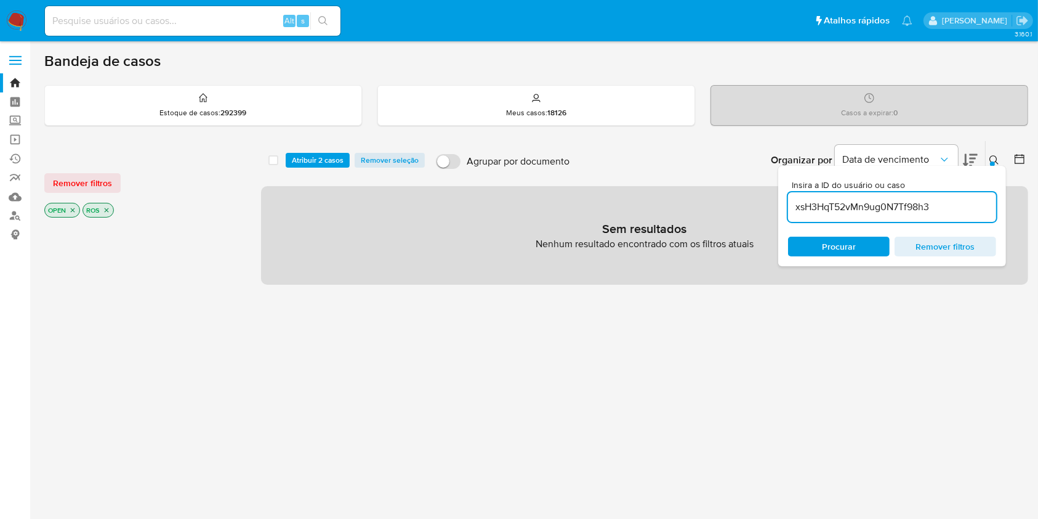
click at [942, 210] on input "xsH3HqT52vMn9ug0N7Tf98h3" at bounding box center [892, 207] width 208 height 16
click at [942, 209] on input "xsH3HqT52vMn9ug0N7Tf98h3" at bounding box center [892, 207] width 208 height 16
click at [942, 209] on input "xsH3HqT52vMn9ug0N7Tf98h3mbf7eHXaAE7H4ANgS0ZsITf1" at bounding box center [892, 207] width 208 height 16
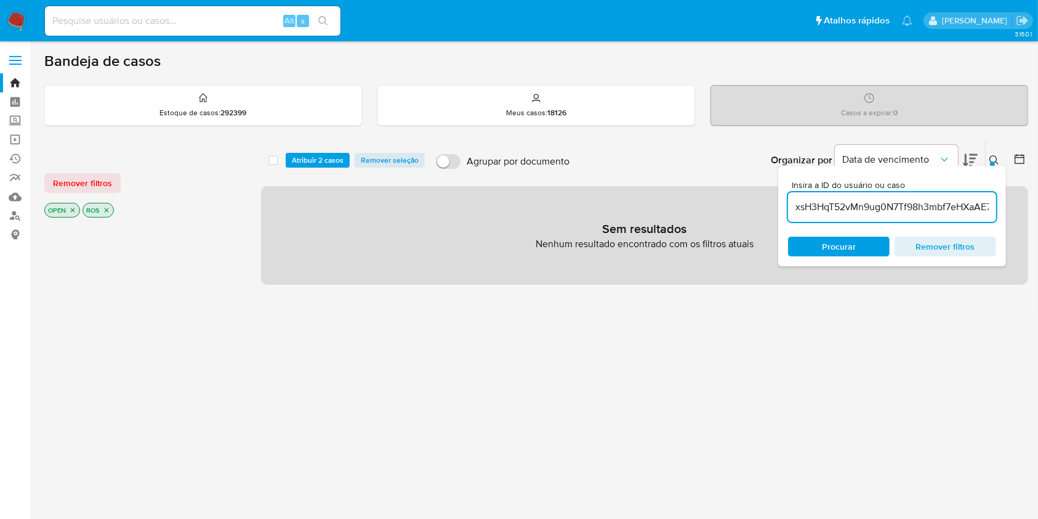
click at [942, 208] on input "xsH3HqT52vMn9ug0N7Tf98h3mbf7eHXaAE7H4ANgS0ZsITf1" at bounding box center [892, 207] width 208 height 16
click at [942, 208] on input "xsH3HqT52vMn9ug0N7Tf98h3mf7eHXaAE7H4ANgS0ZsITf1" at bounding box center [892, 207] width 208 height 16
type input "xsH3HqT52vMn9ug0N7Tf98h3mf7eHXaAE7H4ANgS0ZsITf1"
click at [942, 208] on input "xsH3HqT52vMn9ug0N7Tf98h3mf7eHXaAE7H4ANgS0ZsITf1" at bounding box center [892, 207] width 208 height 16
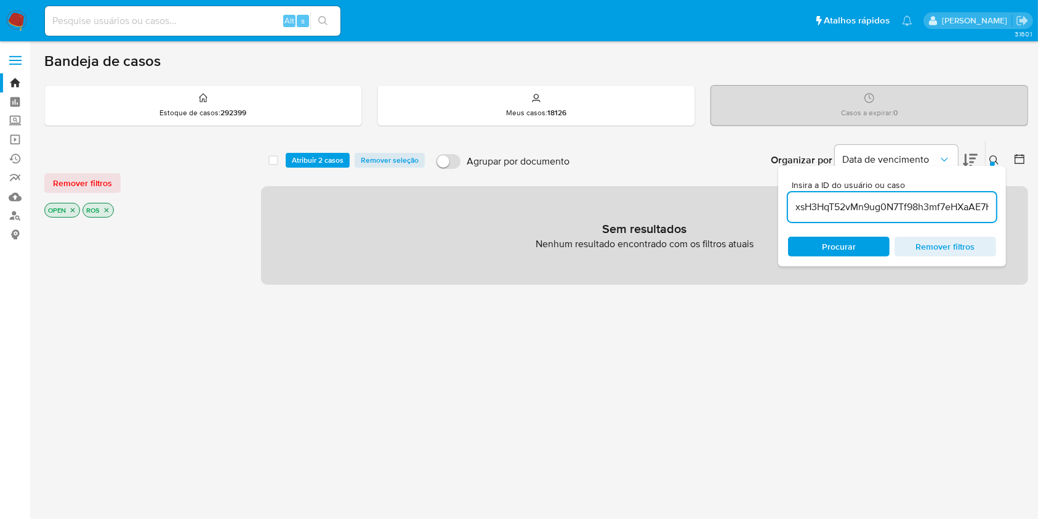
click at [942, 208] on input "xsH3HqT52vMn9ug0N7Tf98h3mf7eHXaAE7H4ANgS0ZsITf1" at bounding box center [892, 207] width 208 height 16
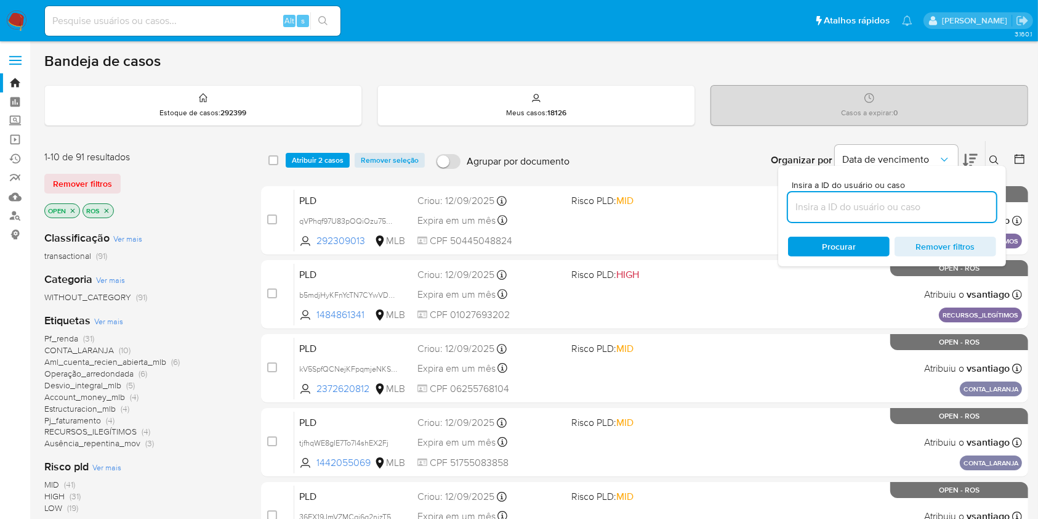
click at [942, 208] on input at bounding box center [892, 207] width 208 height 16
paste input "mbf7eHXaAE7H4ANgS0ZsITf1"
type input "mbf7eHXaAE7H4ANgS0ZsITf1"
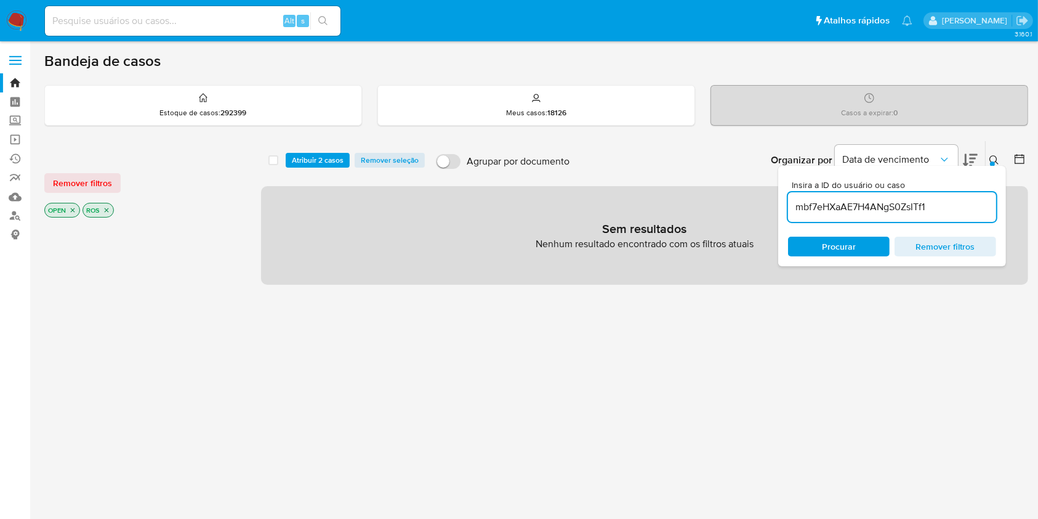
click at [331, 156] on span "Atribuir 2 casos" at bounding box center [318, 160] width 52 height 12
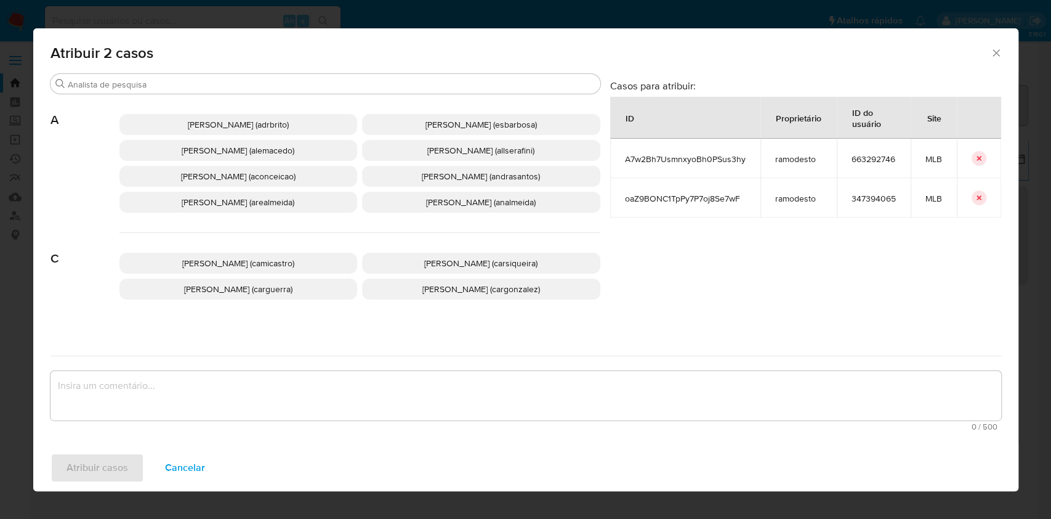
drag, startPoint x: 229, startPoint y: 180, endPoint x: 301, endPoint y: 235, distance: 90.4
click at [231, 182] on span "Ana Cristina Da Conceicao (aconceicao)" at bounding box center [238, 176] width 115 height 12
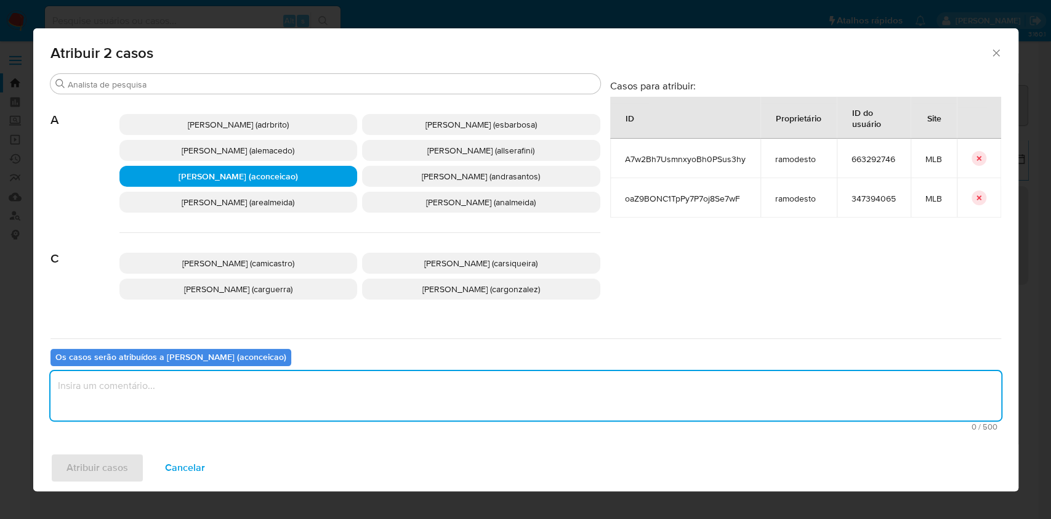
click at [377, 403] on textarea "assign-modal" at bounding box center [526, 395] width 951 height 49
type textarea "ok"
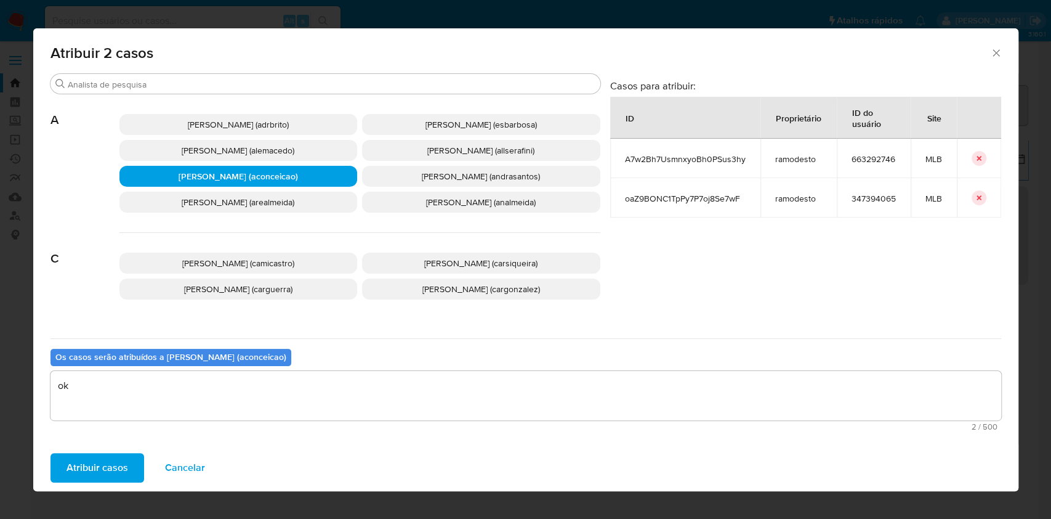
click at [115, 455] on span "Atribuir casos" at bounding box center [98, 467] width 62 height 27
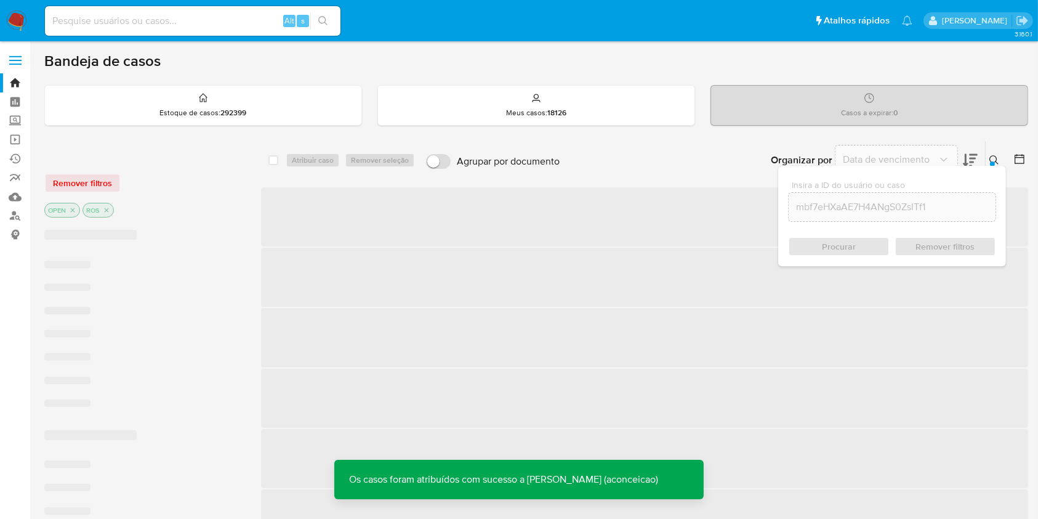
click at [996, 156] on icon at bounding box center [994, 159] width 9 height 9
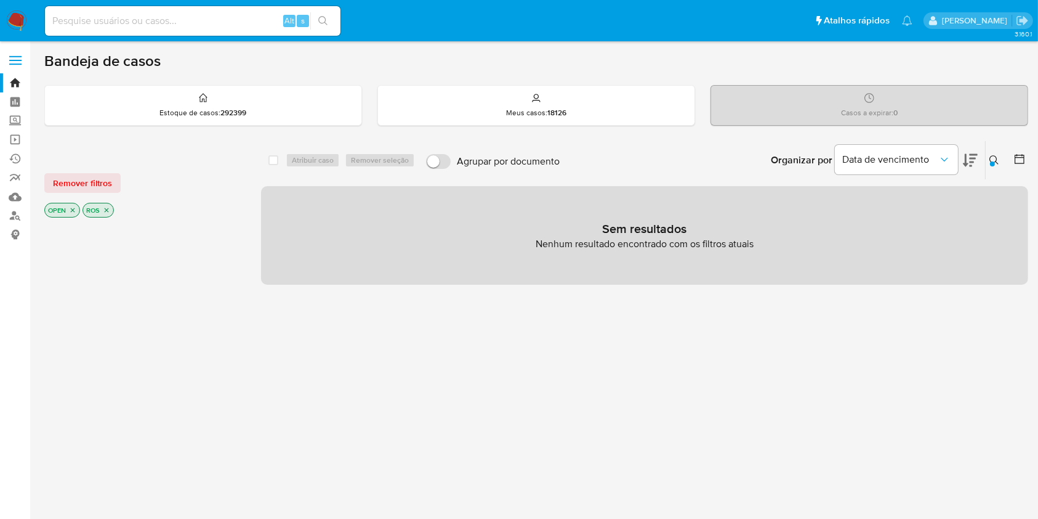
click at [990, 152] on div "Insira a ID do usuário ou caso mbf7eHXaAE7H4ANgS0ZsITf1 Procurar Remover filtros" at bounding box center [995, 160] width 21 height 38
click at [990, 162] on button at bounding box center [996, 160] width 20 height 15
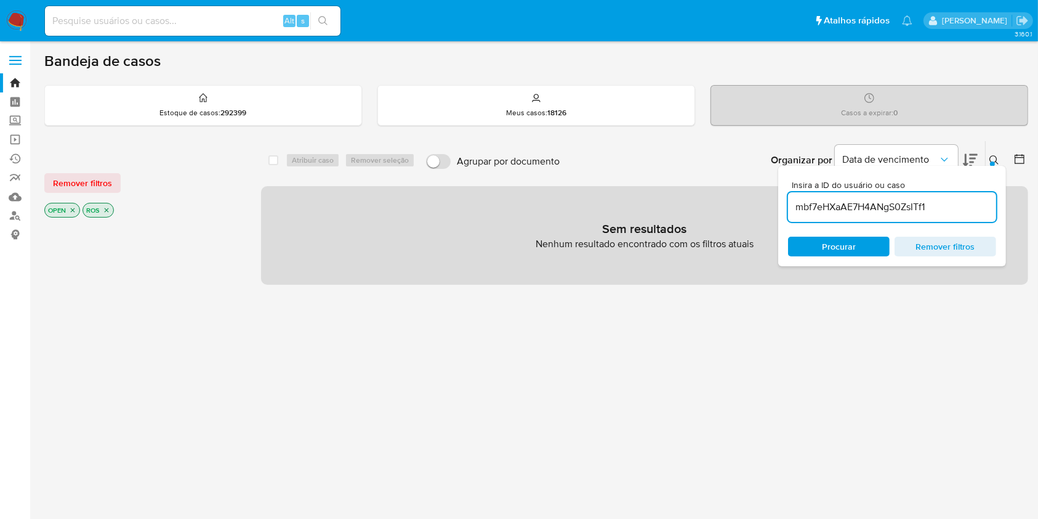
click at [929, 206] on input "mbf7eHXaAE7H4ANgS0ZsITf1" at bounding box center [892, 207] width 208 height 16
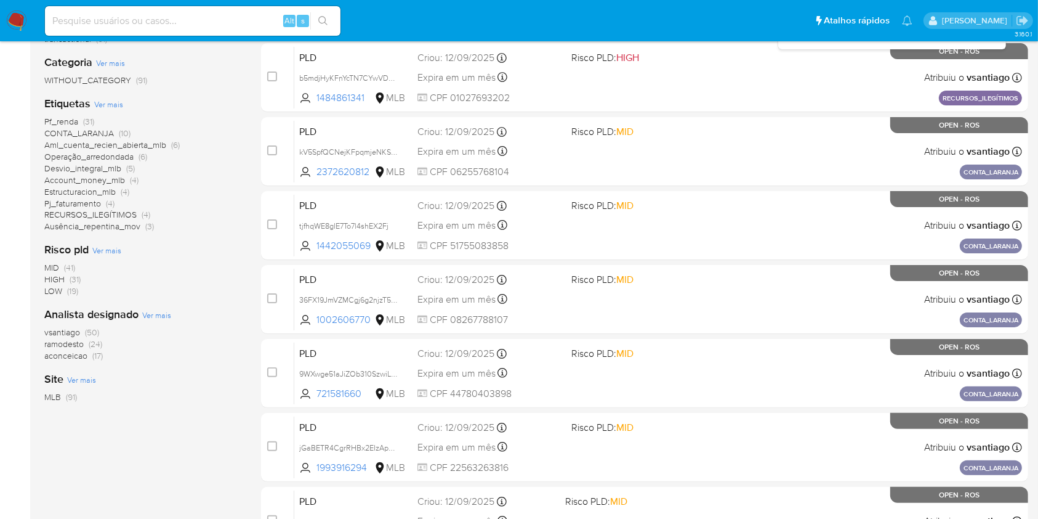
scroll to position [246, 0]
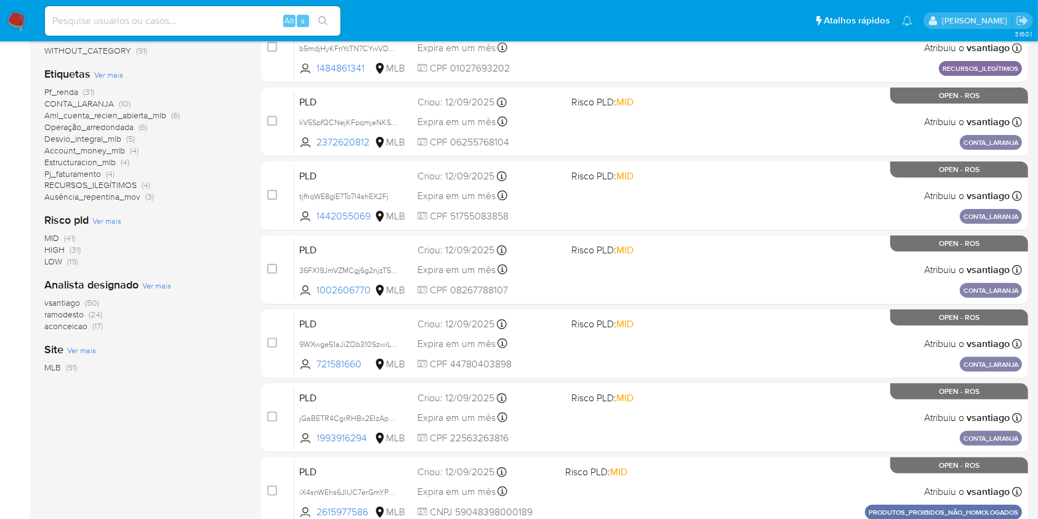
click at [91, 315] on span "(24)" at bounding box center [96, 314] width 14 height 12
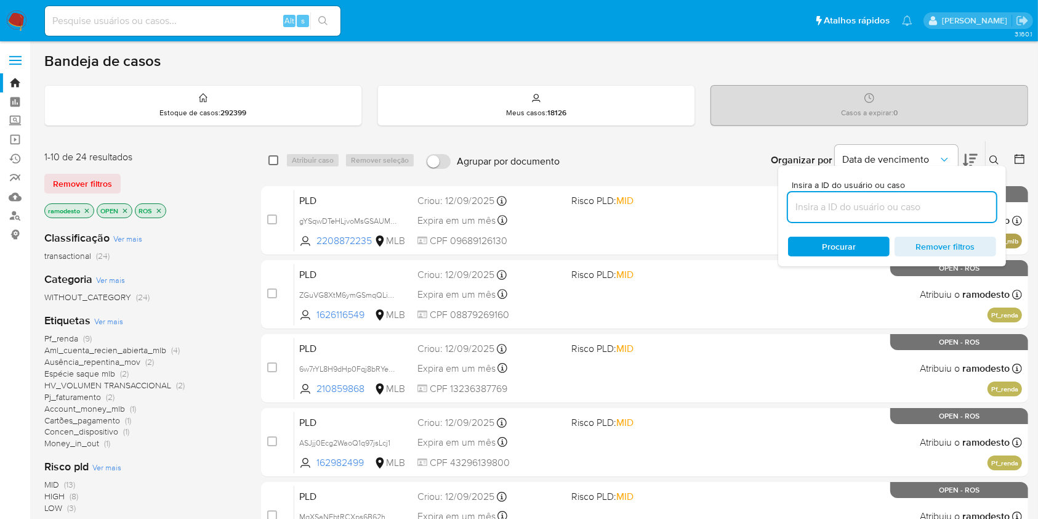
click at [269, 158] on input "checkbox" at bounding box center [274, 160] width 10 height 10
checkbox input "true"
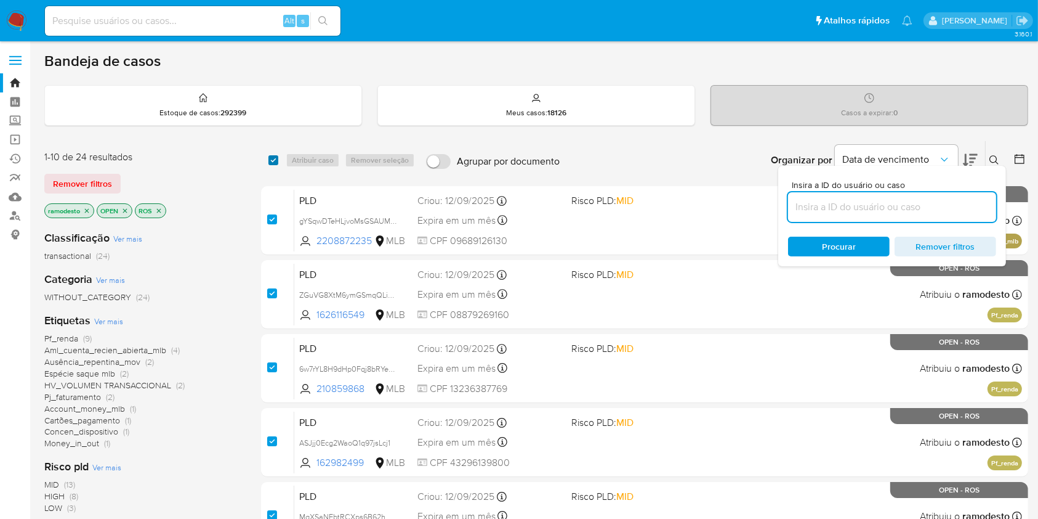
checkbox input "true"
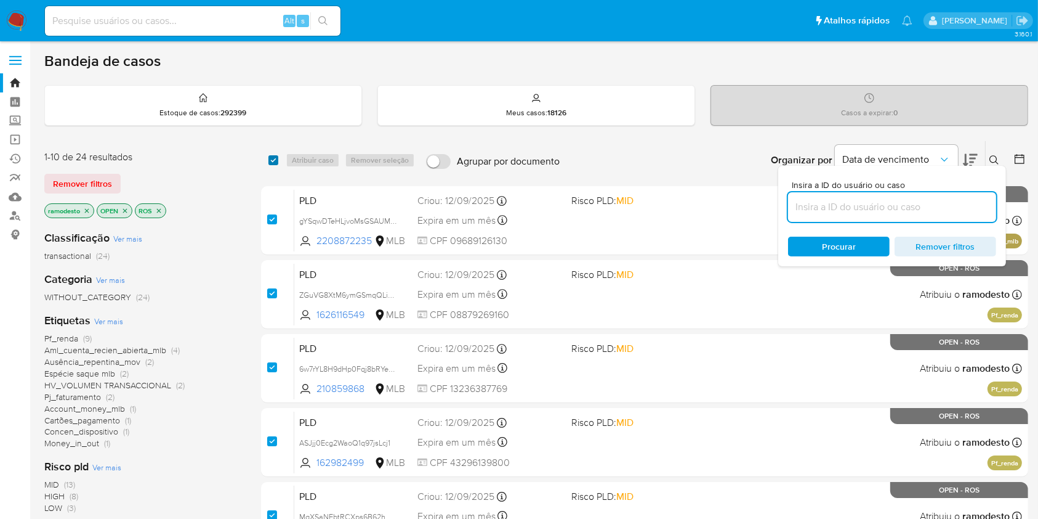
checkbox input "true"
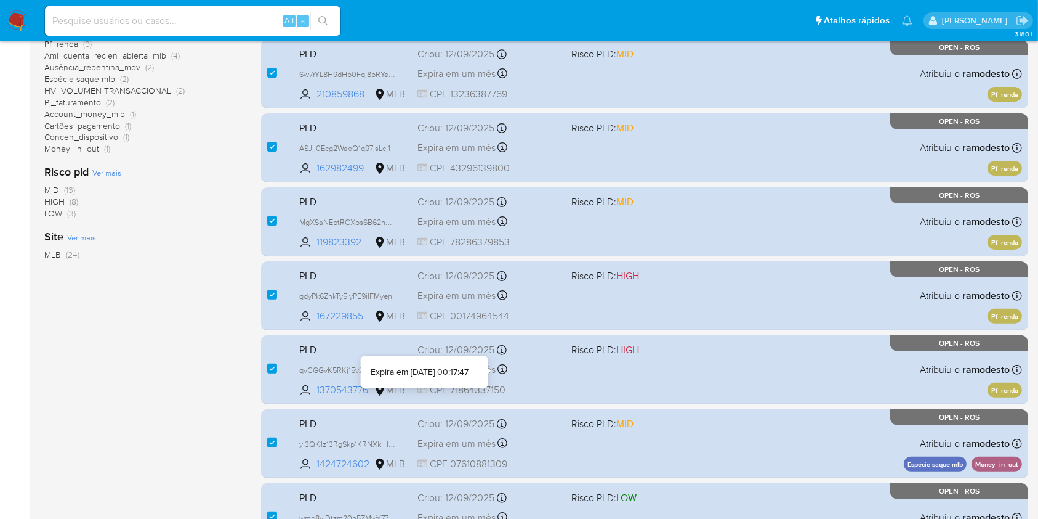
scroll to position [498, 0]
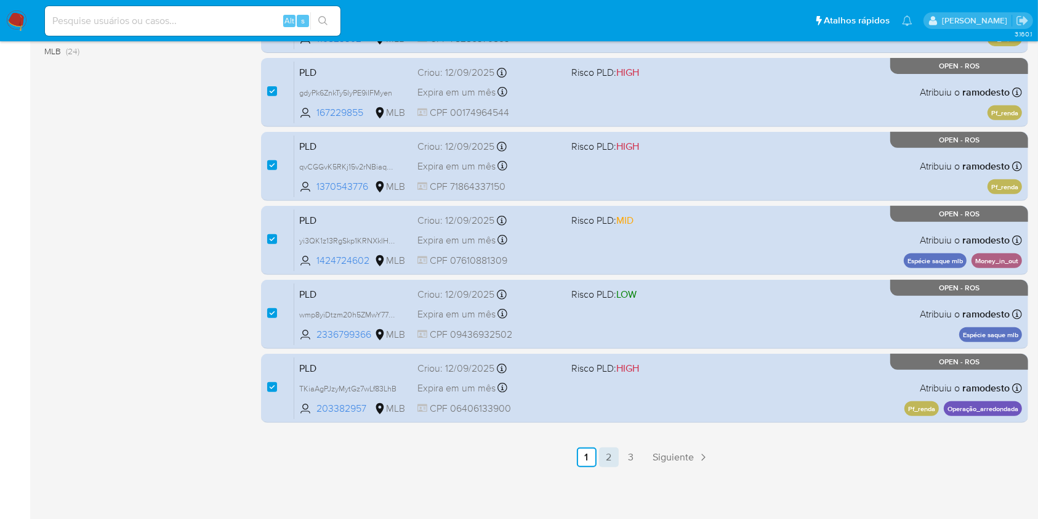
click at [602, 454] on link "2" at bounding box center [609, 457] width 20 height 20
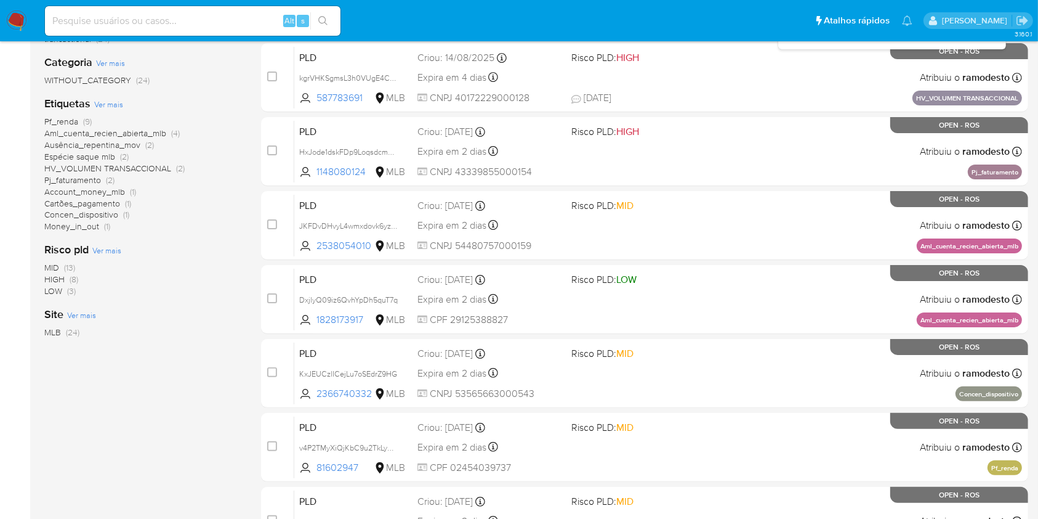
scroll to position [82, 0]
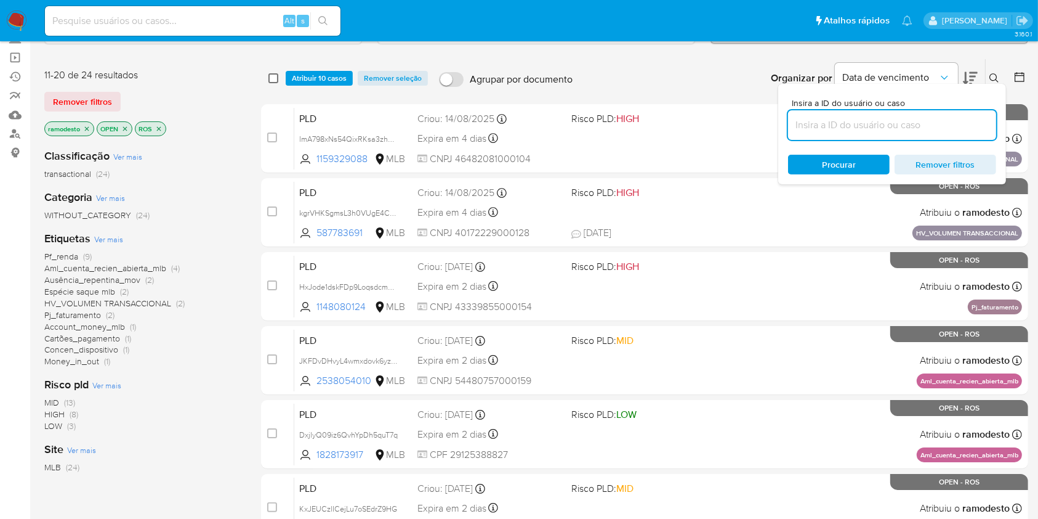
click at [269, 78] on input "checkbox" at bounding box center [274, 78] width 10 height 10
checkbox input "true"
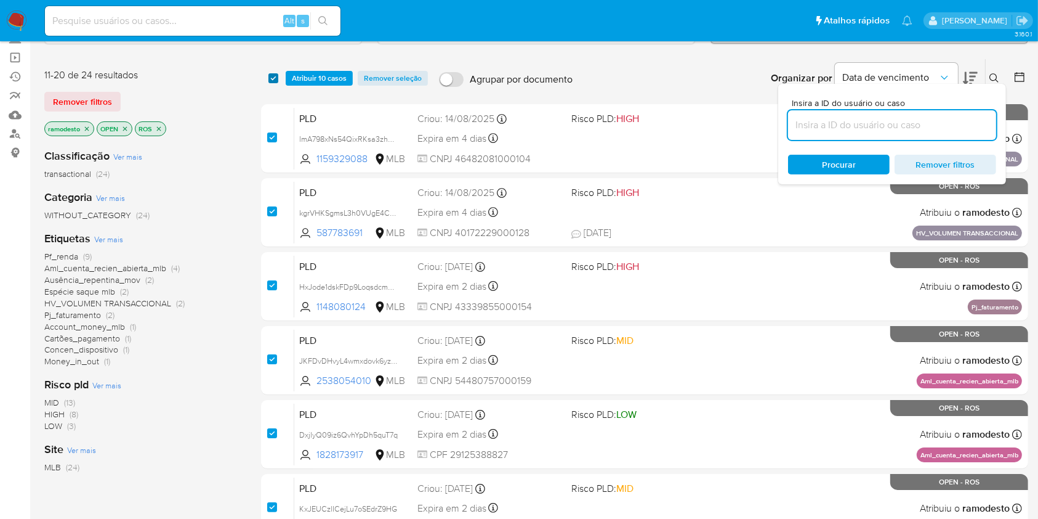
checkbox input "true"
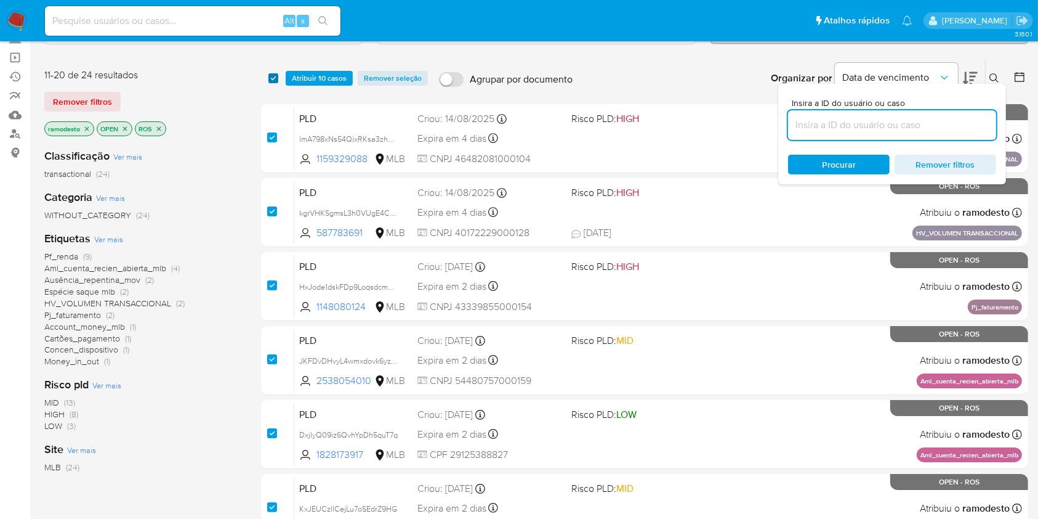
checkbox input "true"
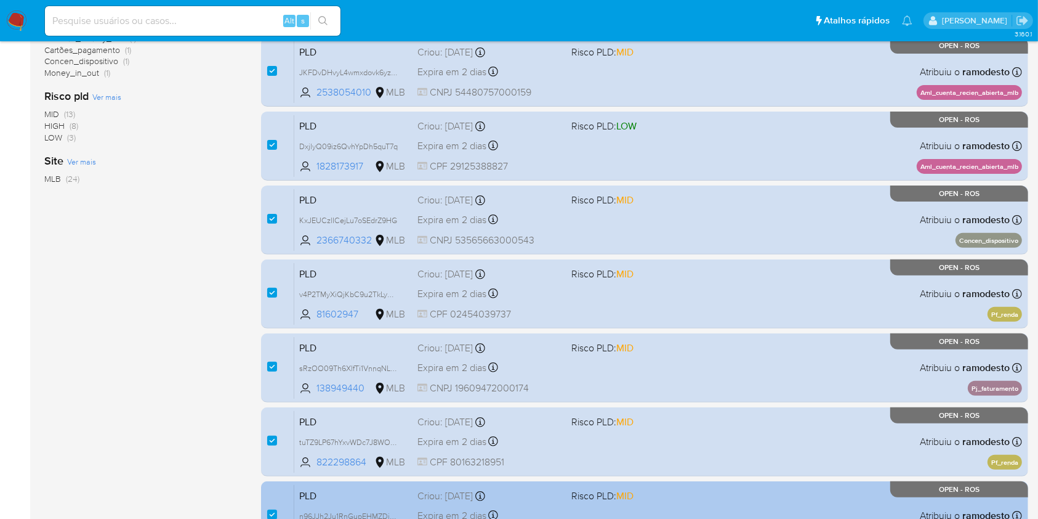
scroll to position [498, 0]
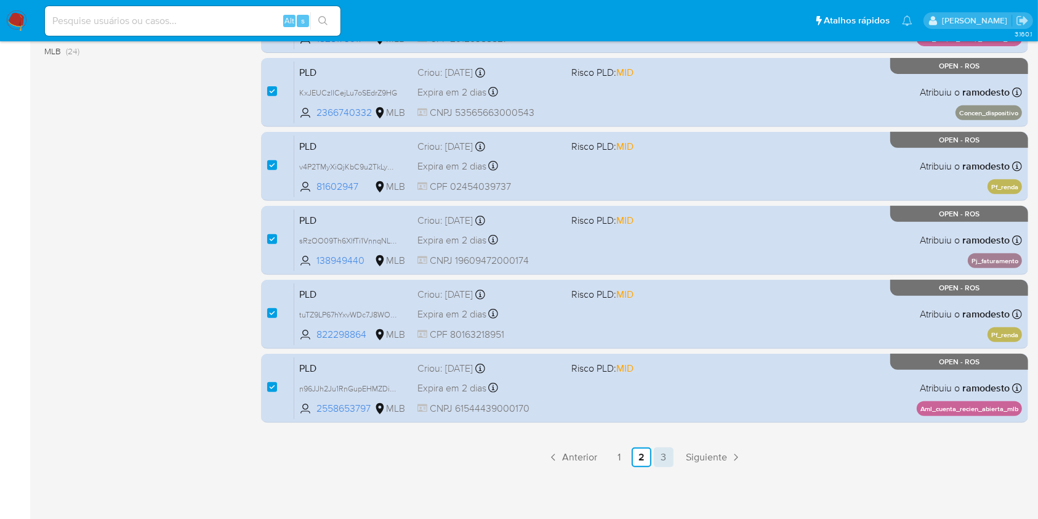
click at [668, 455] on link "3" at bounding box center [664, 457] width 20 height 20
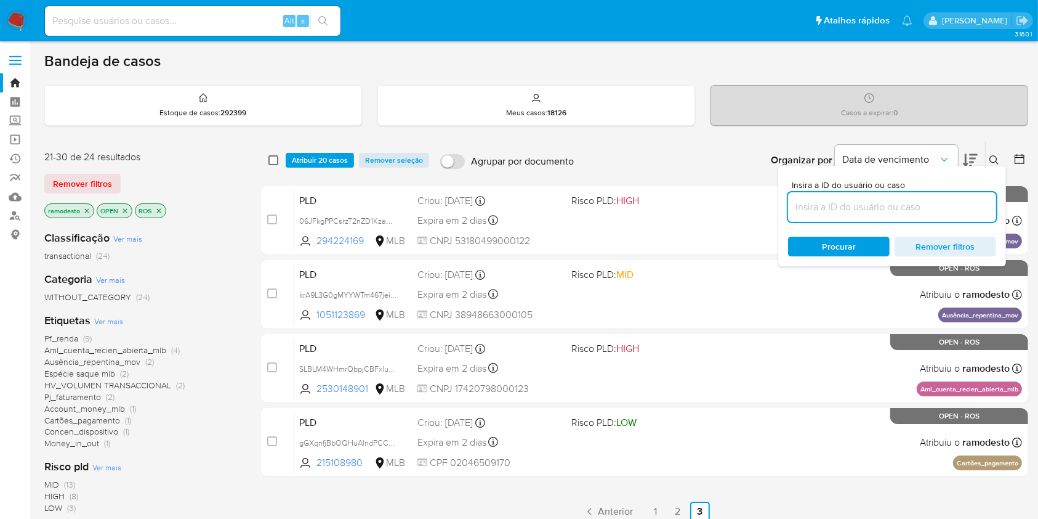
click at [270, 155] on input "checkbox" at bounding box center [274, 160] width 10 height 10
checkbox input "true"
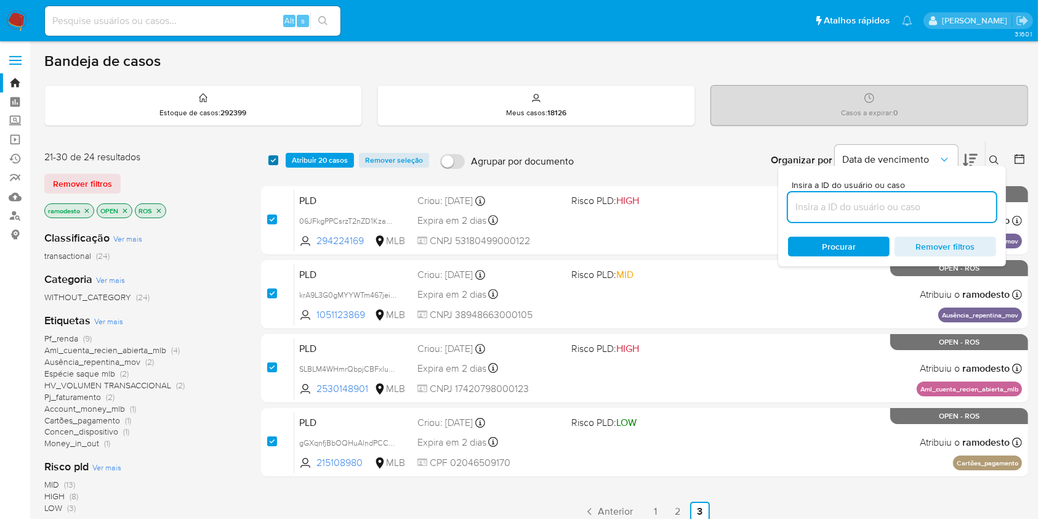
checkbox input "true"
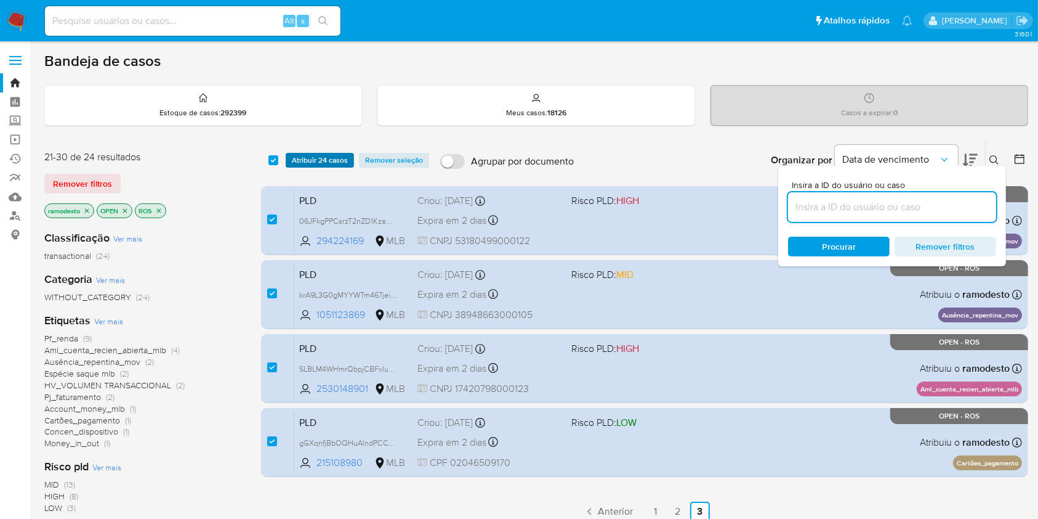
click at [325, 163] on span "Atribuir 24 casos" at bounding box center [320, 160] width 56 height 12
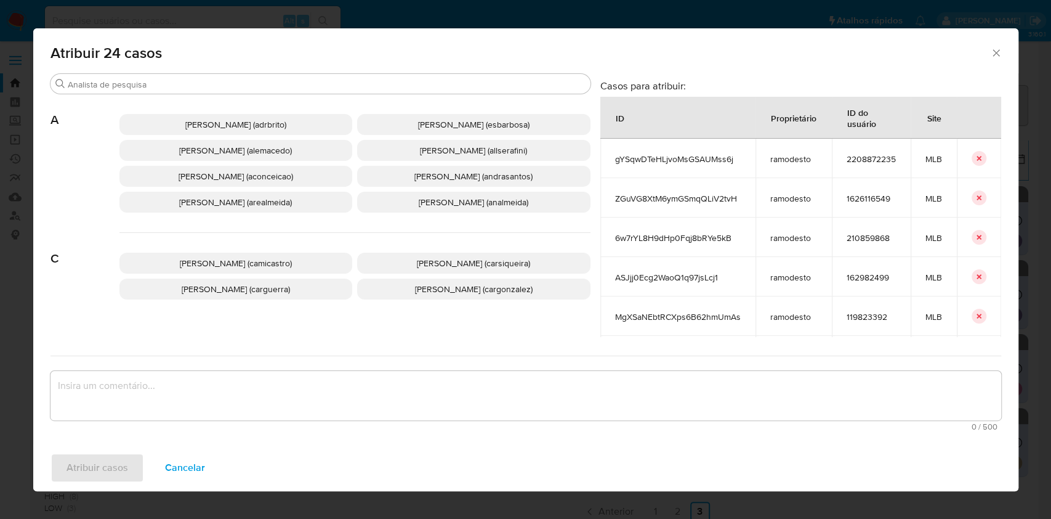
click at [286, 179] on span "Ana Cristina Da Conceicao (aconceicao)" at bounding box center [236, 176] width 115 height 12
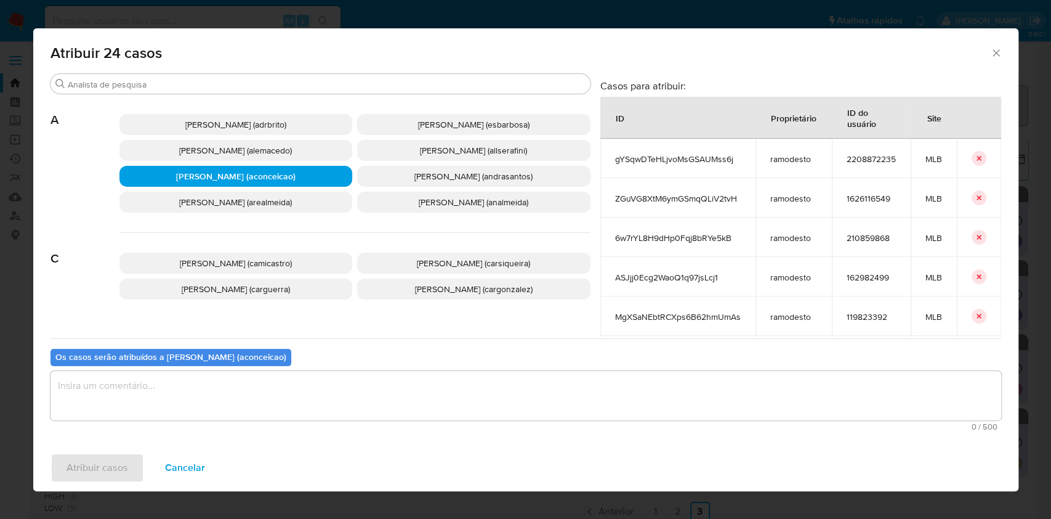
click at [448, 406] on textarea "assign-modal" at bounding box center [526, 395] width 951 height 49
click at [1000, 55] on icon "Fechar a janela" at bounding box center [996, 53] width 12 height 12
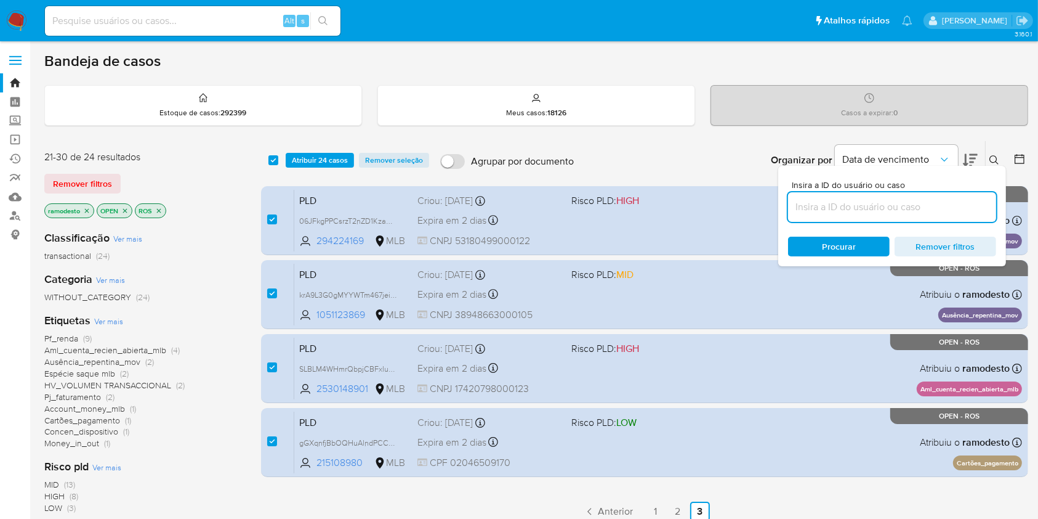
click at [89, 210] on icon "close-filter" at bounding box center [86, 210] width 7 height 7
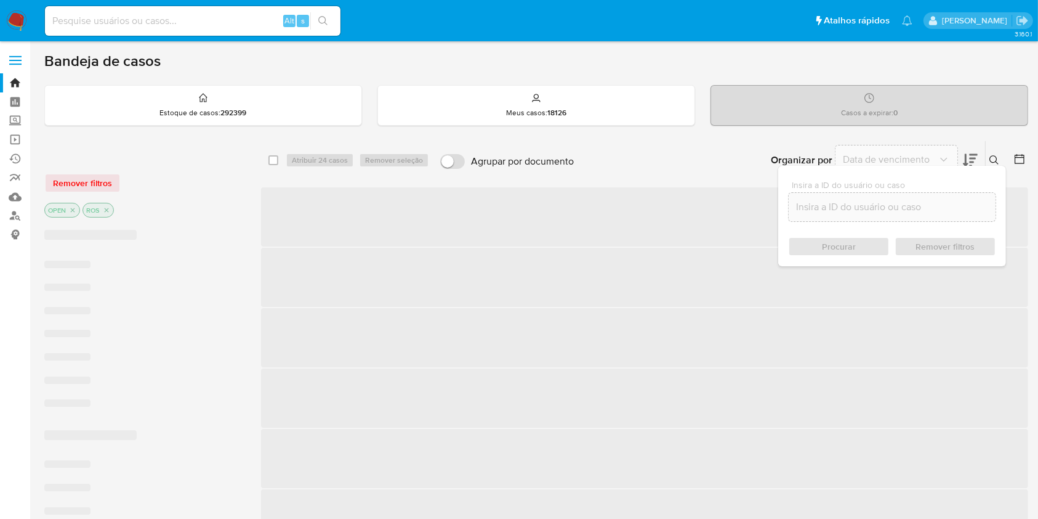
checkbox input "false"
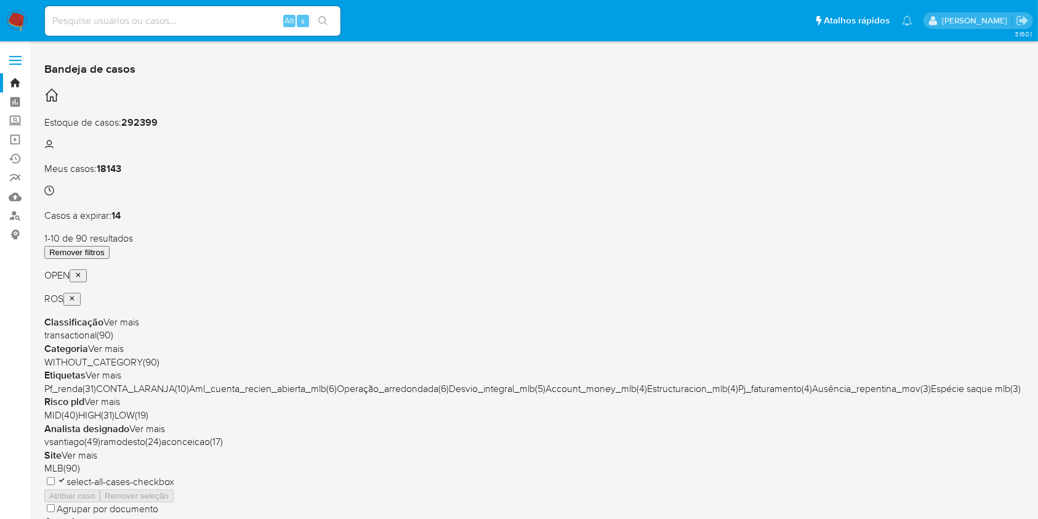
scroll to position [246, 0]
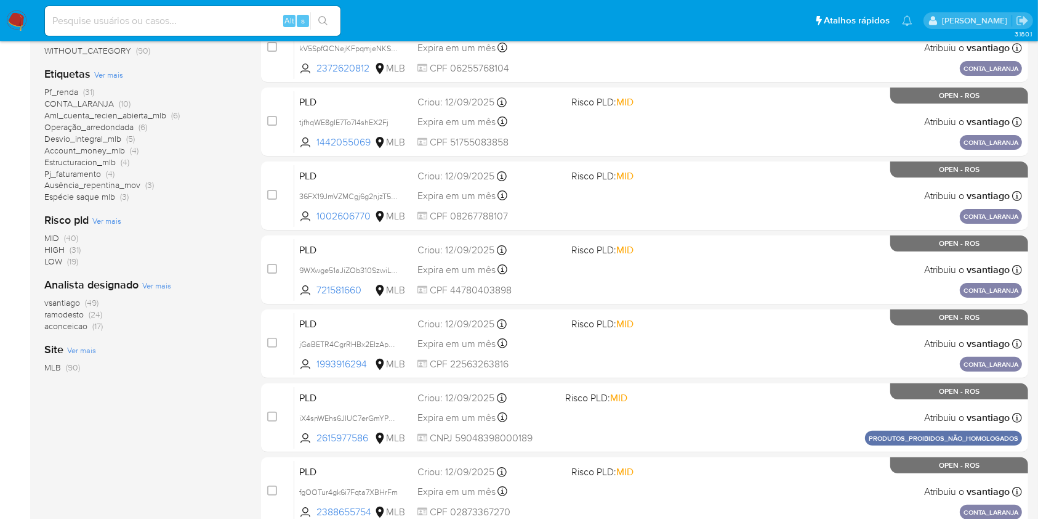
click at [89, 313] on span "ramodesto (24)" at bounding box center [73, 315] width 58 height 12
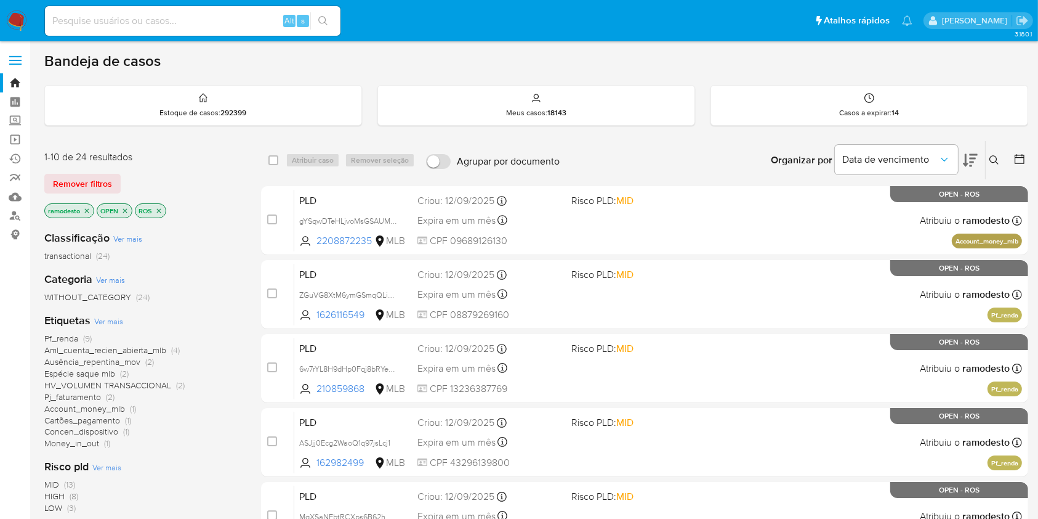
drag, startPoint x: 271, startPoint y: 161, endPoint x: 286, endPoint y: 174, distance: 20.1
click at [271, 162] on input "checkbox" at bounding box center [274, 160] width 10 height 10
checkbox input "true"
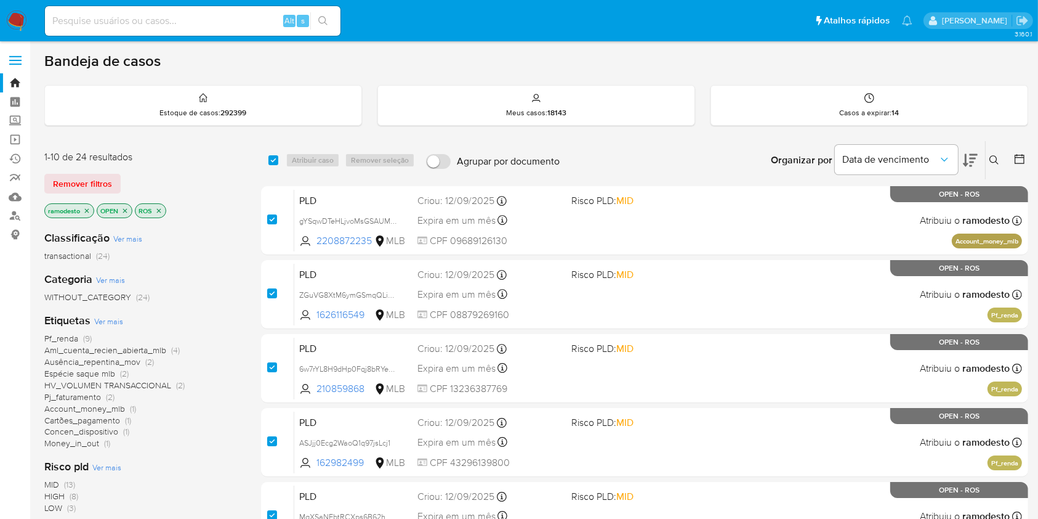
checkbox input "true"
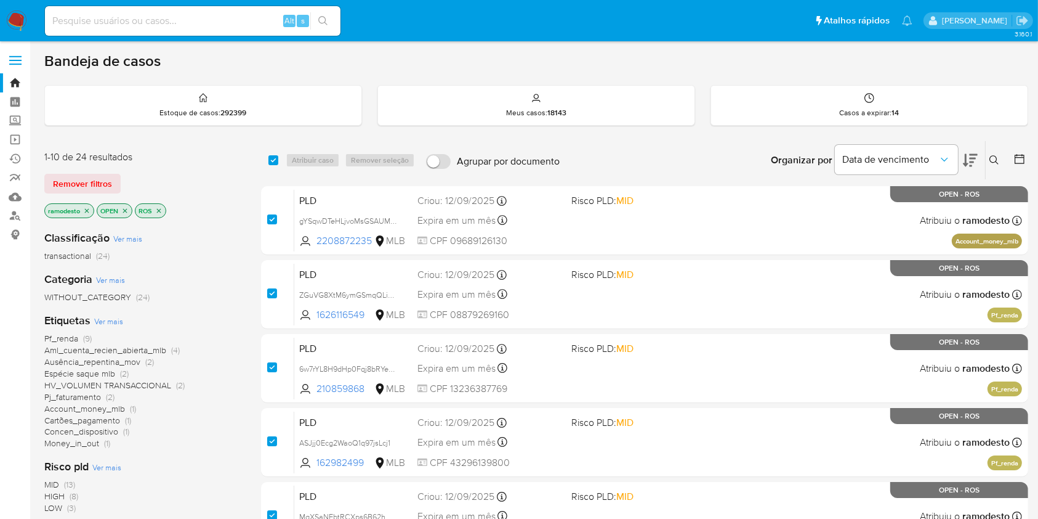
checkbox input "true"
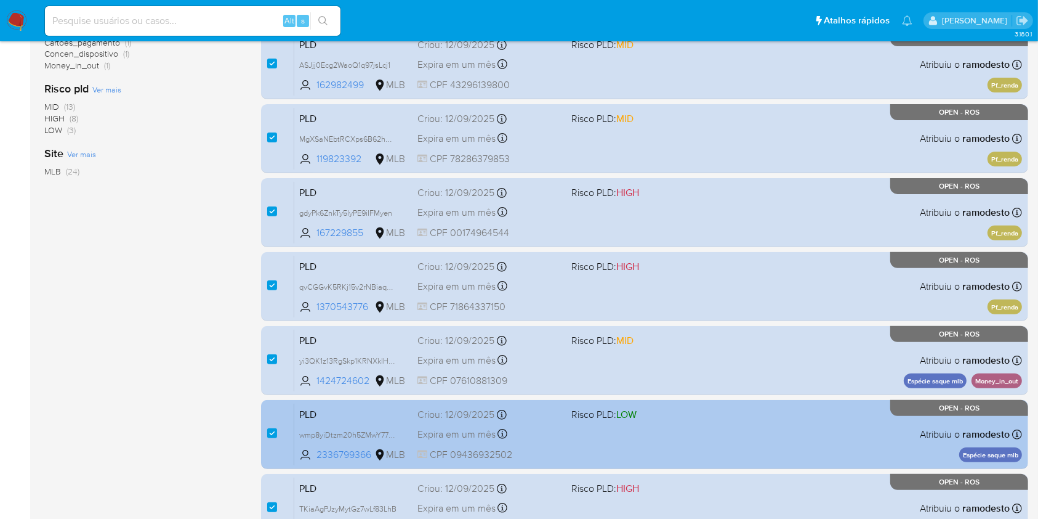
scroll to position [498, 0]
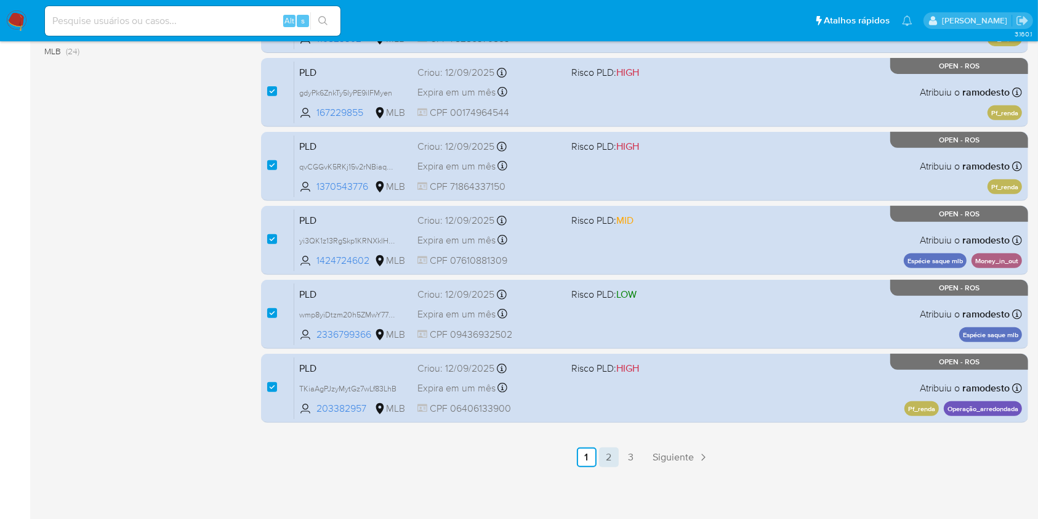
click at [613, 452] on link "2" at bounding box center [609, 457] width 20 height 20
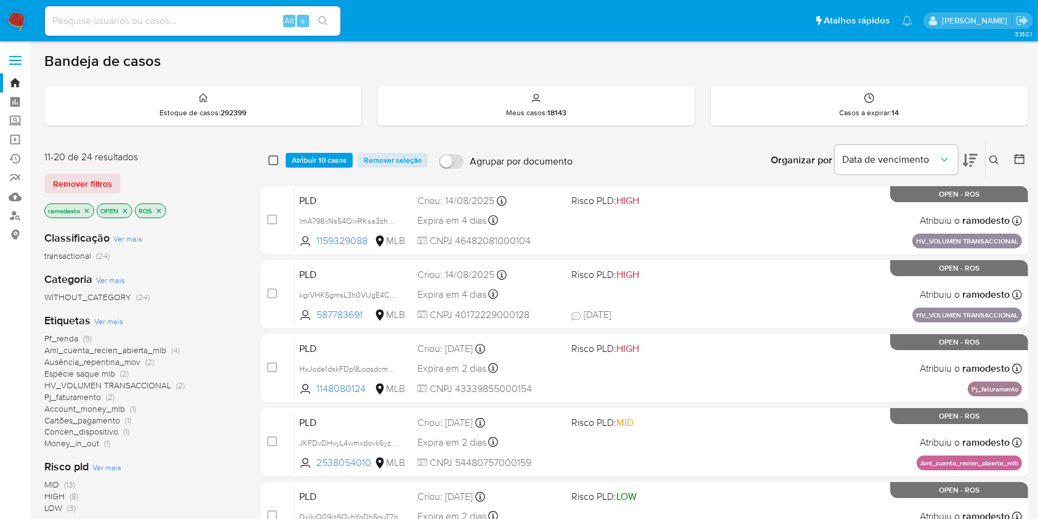
click at [271, 160] on input "checkbox" at bounding box center [274, 160] width 10 height 10
checkbox input "true"
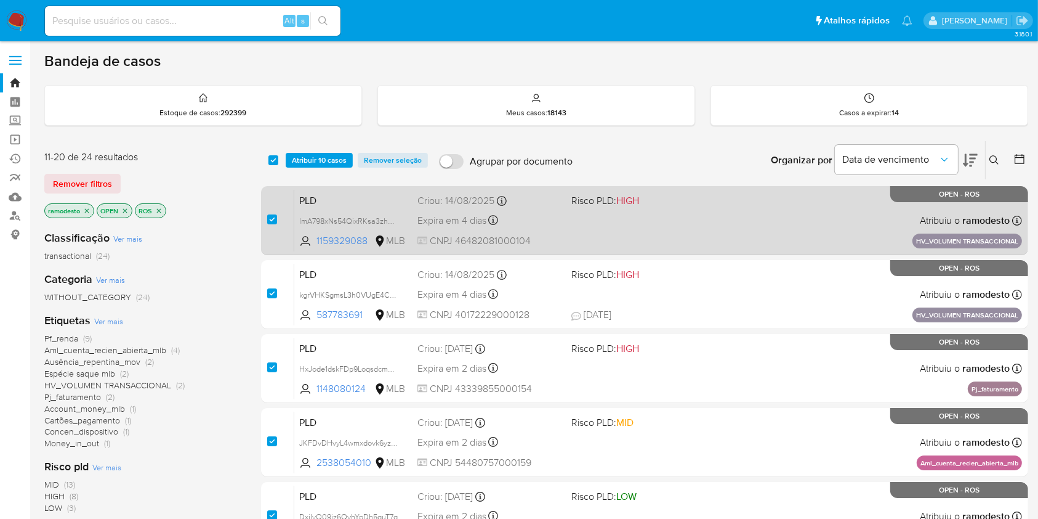
checkbox input "true"
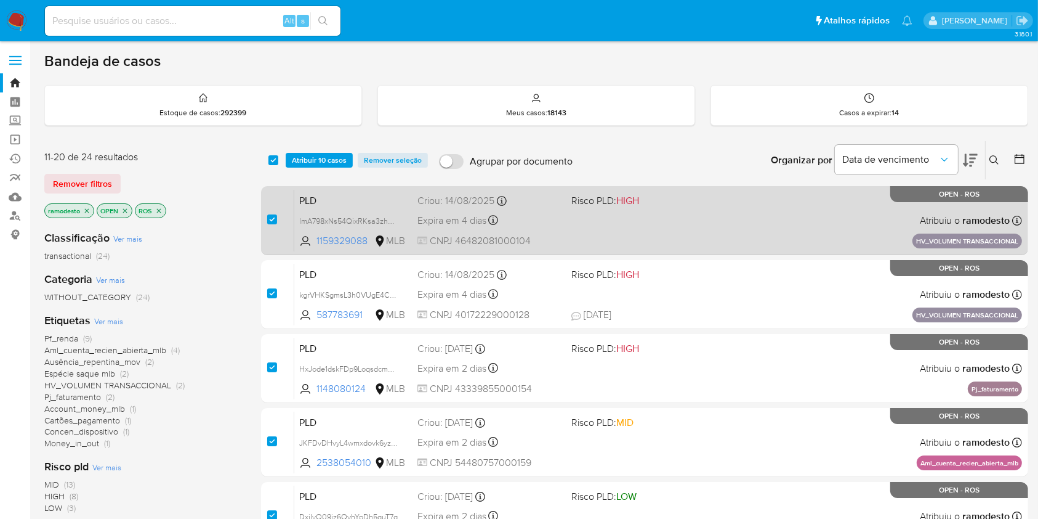
checkbox input "true"
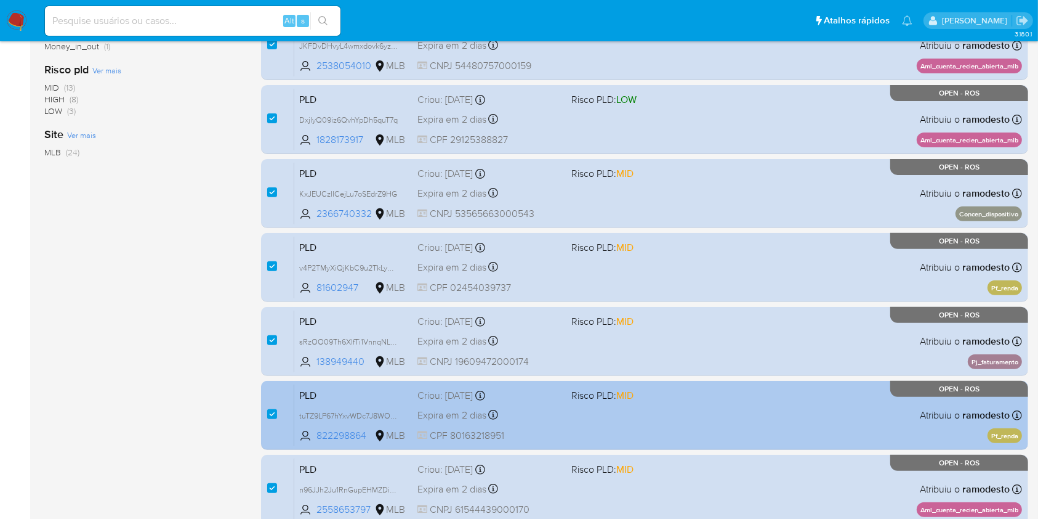
scroll to position [498, 0]
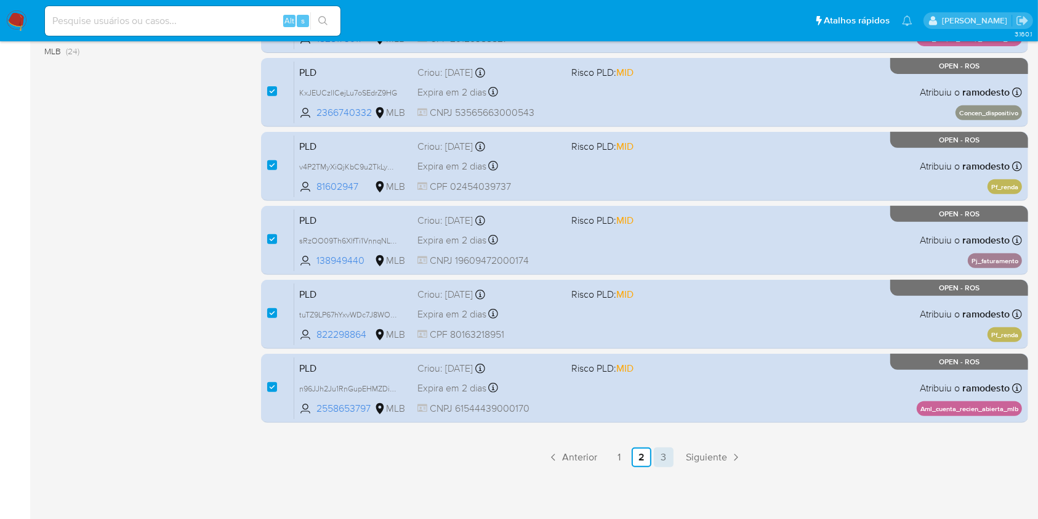
click at [667, 453] on link "3" at bounding box center [664, 457] width 20 height 20
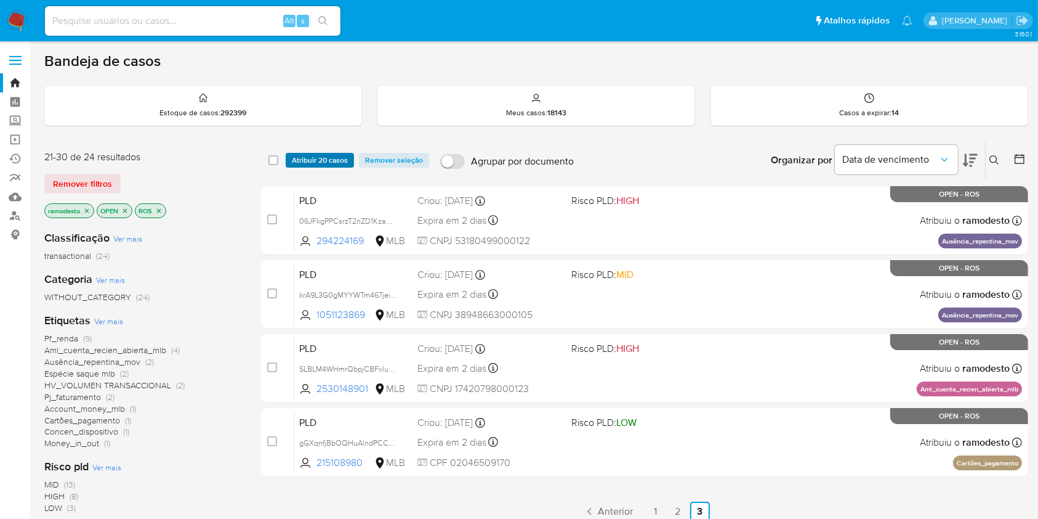
drag, startPoint x: 272, startPoint y: 162, endPoint x: 287, endPoint y: 161, distance: 15.4
click at [272, 162] on input "checkbox" at bounding box center [274, 160] width 10 height 10
checkbox input "true"
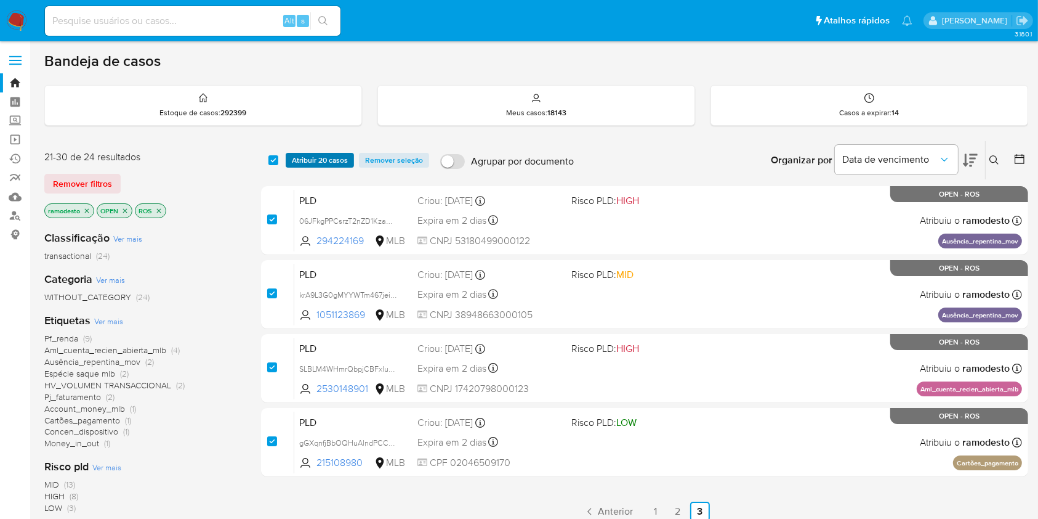
checkbox input "true"
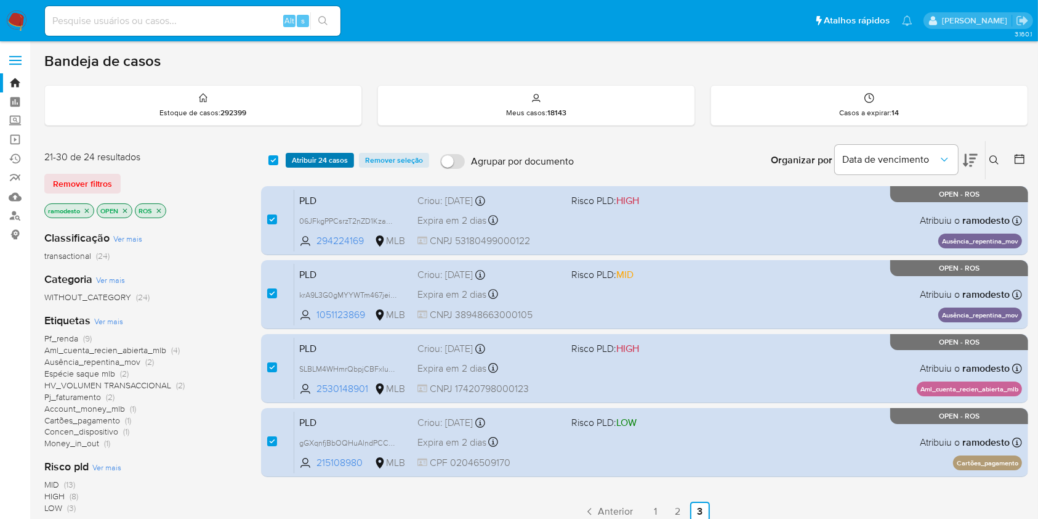
click at [318, 154] on span "Atribuir 24 casos" at bounding box center [320, 160] width 56 height 12
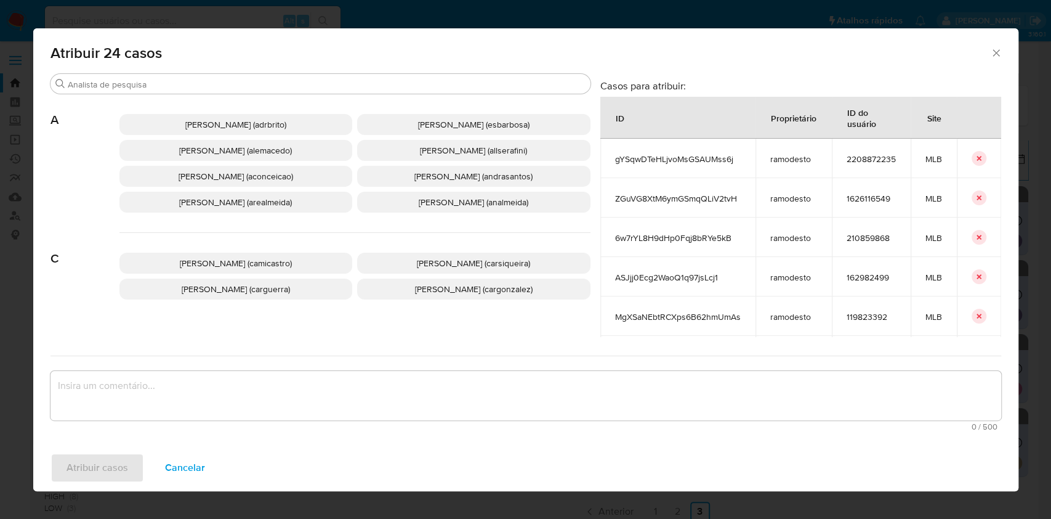
click at [202, 187] on div "Ana Cristina Da Conceicao (aconceicao)" at bounding box center [235, 176] width 233 height 21
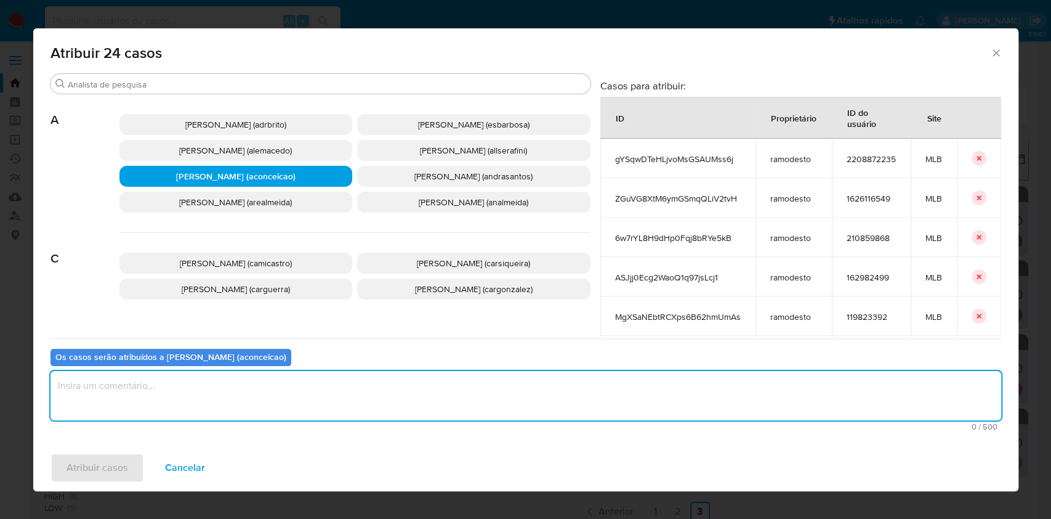
click at [270, 399] on textarea "assign-modal" at bounding box center [526, 395] width 951 height 49
type textarea "ok"
click at [90, 477] on span "Atribuir casos" at bounding box center [98, 467] width 62 height 27
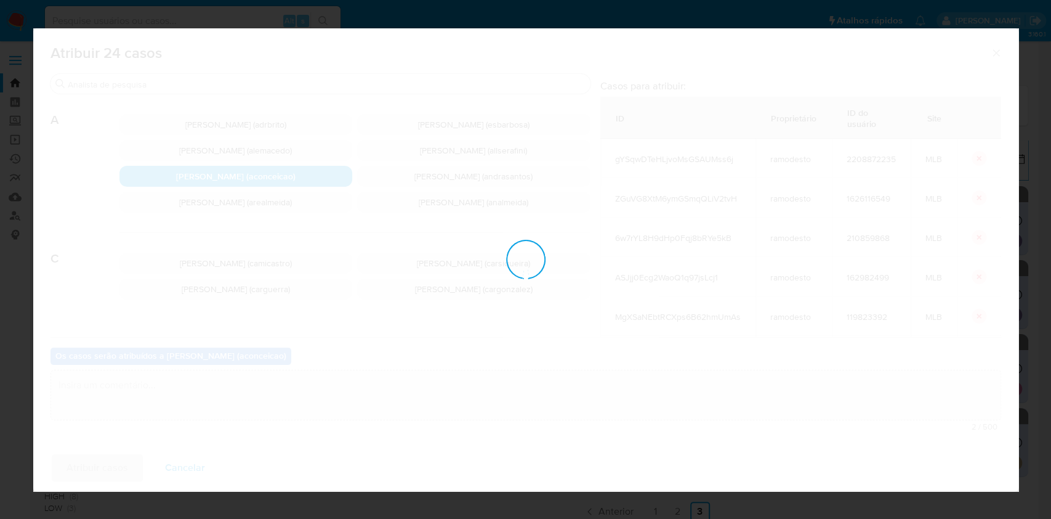
checkbox input "false"
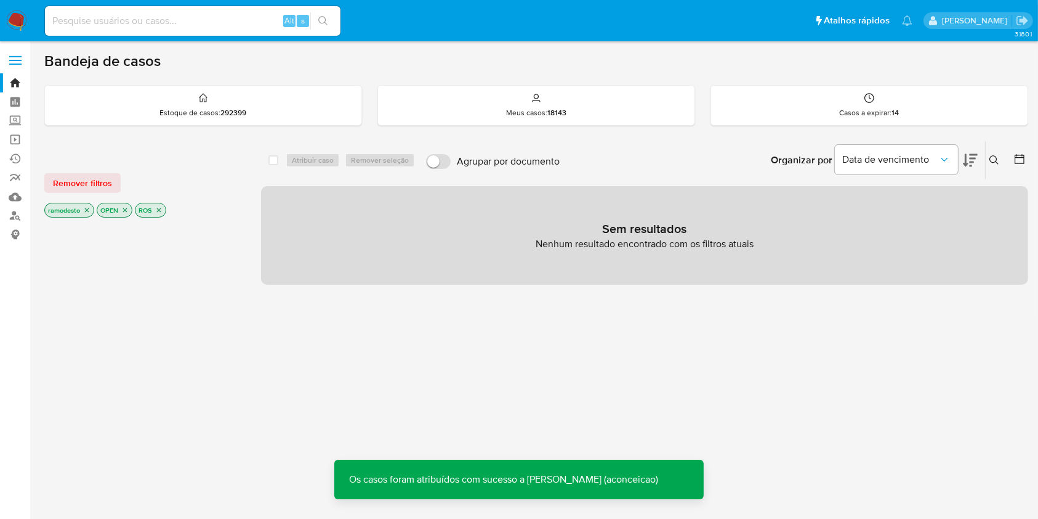
click at [86, 209] on icon "close-filter" at bounding box center [87, 210] width 4 height 4
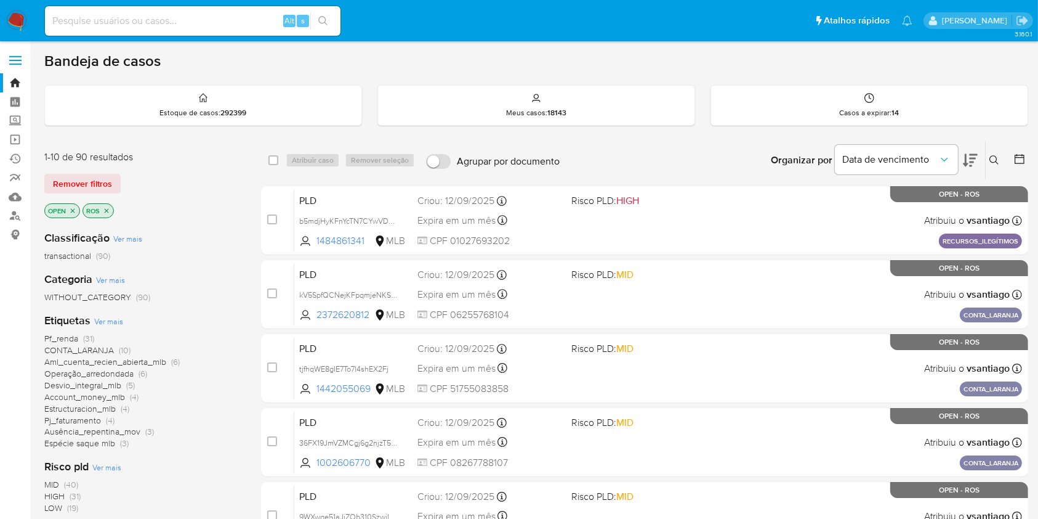
click at [993, 155] on icon at bounding box center [994, 159] width 9 height 9
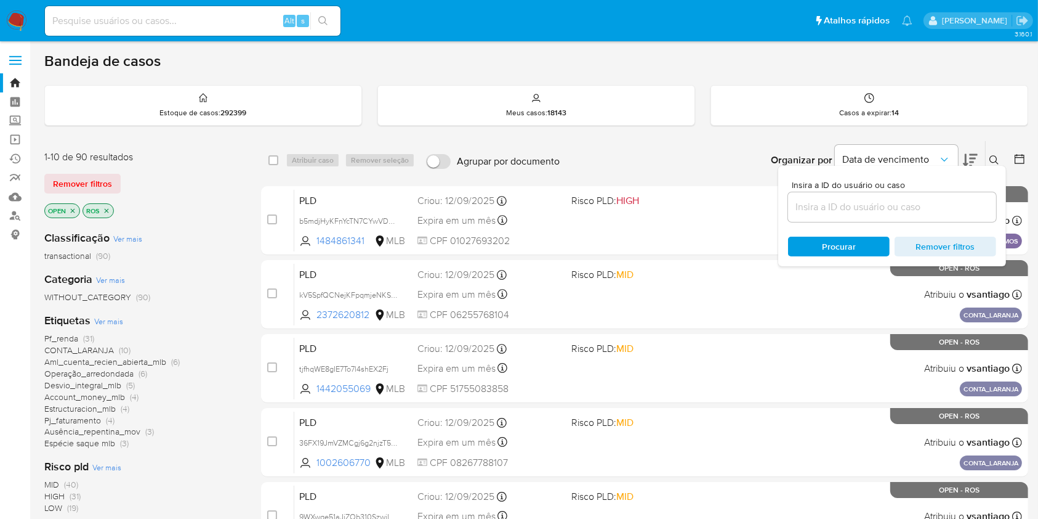
click at [910, 214] on div at bounding box center [892, 207] width 208 height 30
paste input "P28hpC8eMxuQwjpf6knfOLmZ"
click at [900, 204] on input "P28hpC8eMxuQwjpf6knfOLmZ" at bounding box center [892, 207] width 208 height 16
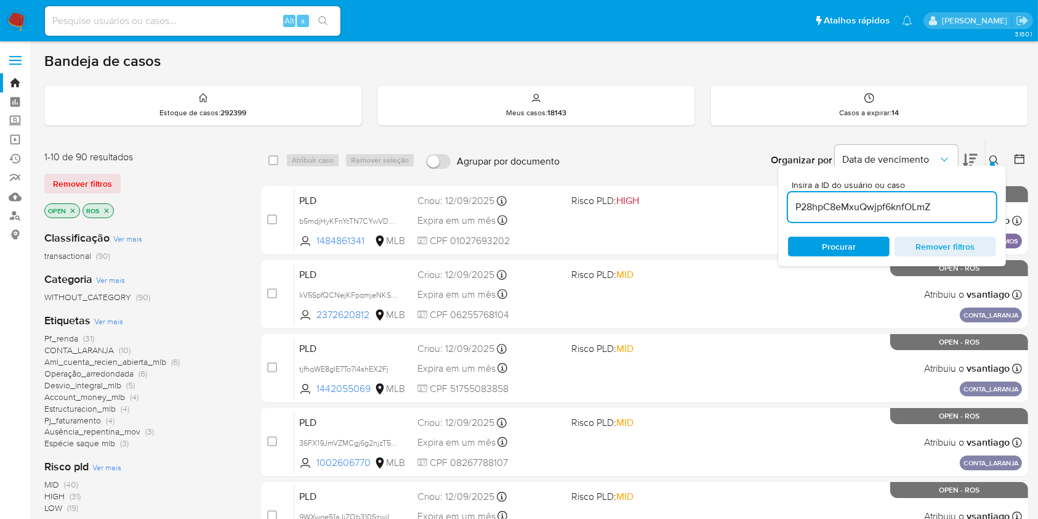
type input "P28hpC8eMxuQwjpf6knfOLmZ"
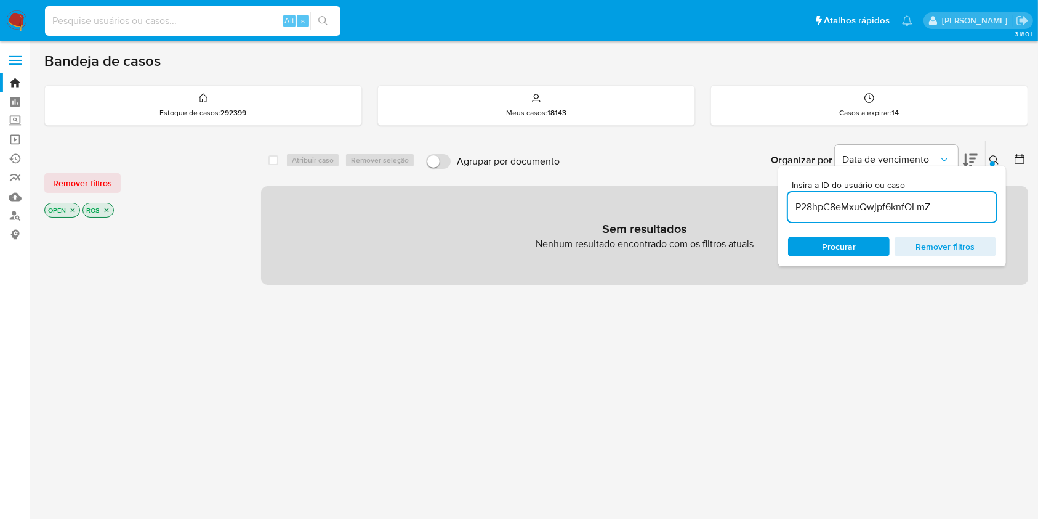
click at [233, 18] on input at bounding box center [193, 21] width 296 height 16
paste input "P28hpC8eMxuQwjpf6knfOLmZ"
type input "P28hpC8eMxuQwjpf6knfOLmZ"
click at [324, 9] on div "P28hpC8eMxuQwjpf6knfOLmZ Alt s" at bounding box center [193, 21] width 296 height 30
click at [325, 18] on icon "search-icon" at bounding box center [322, 20] width 9 height 9
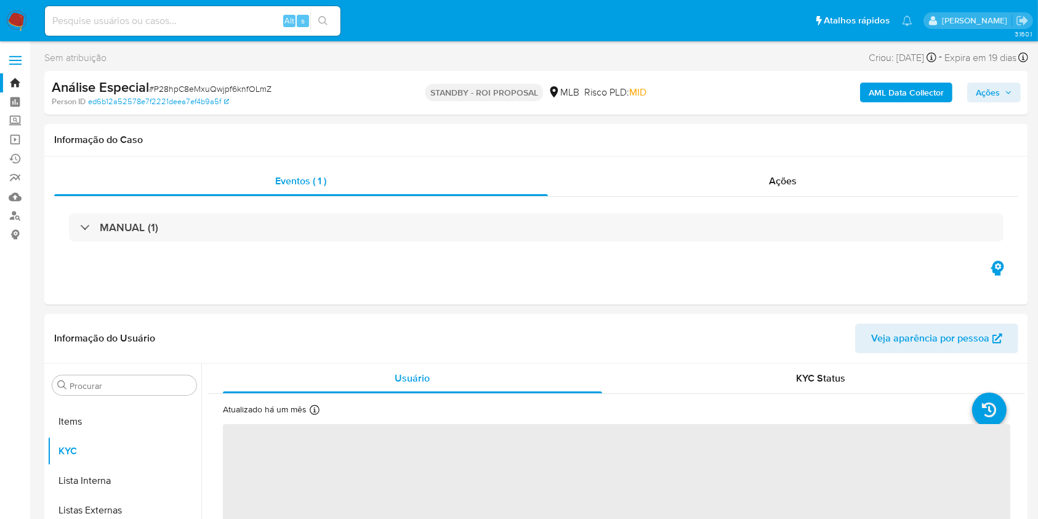
scroll to position [639, 0]
select select "10"
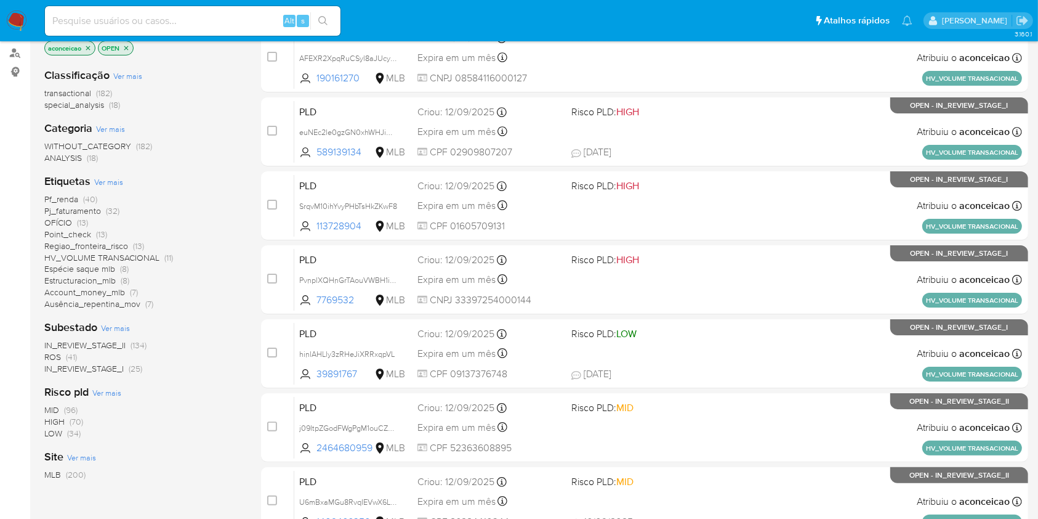
scroll to position [164, 0]
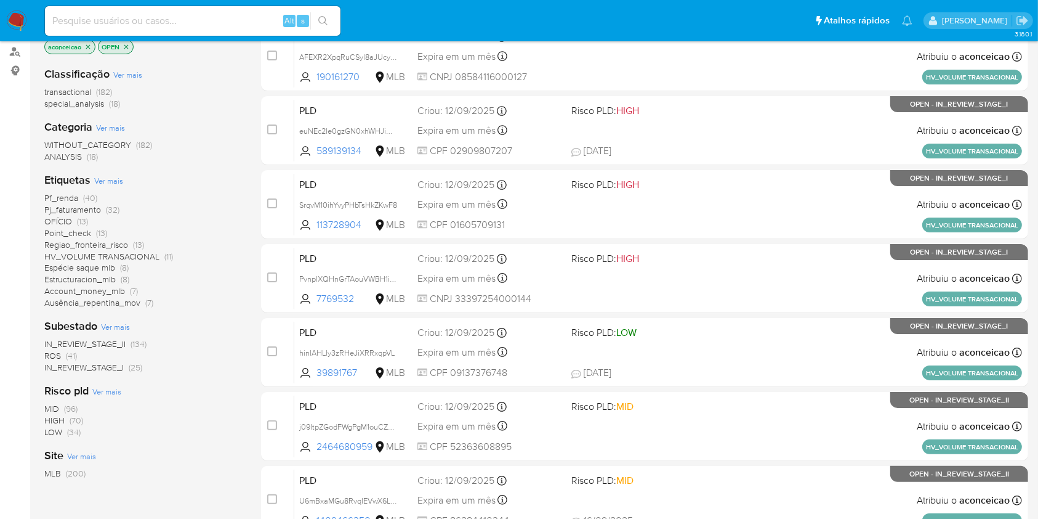
click at [69, 354] on span "(41)" at bounding box center [71, 355] width 11 height 12
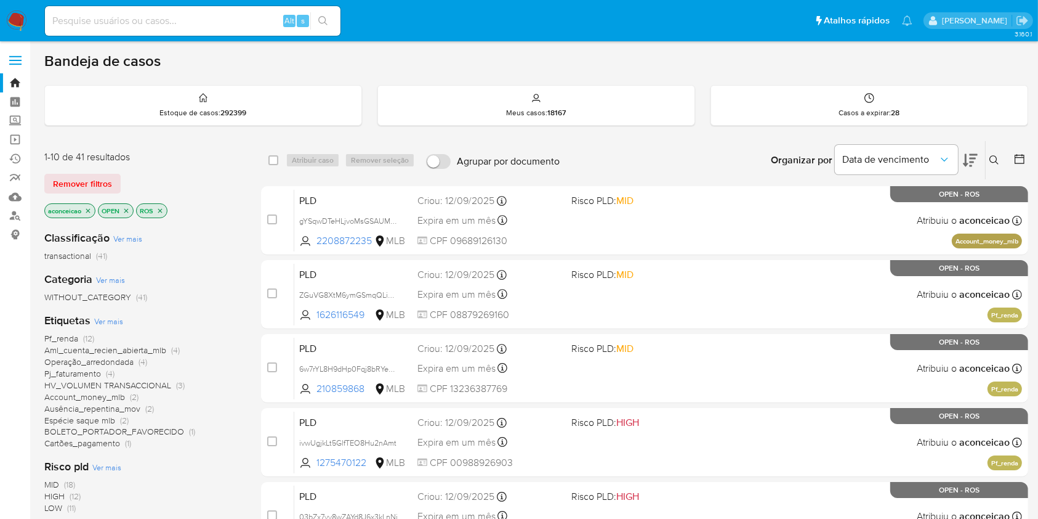
click at [995, 158] on icon at bounding box center [995, 160] width 10 height 10
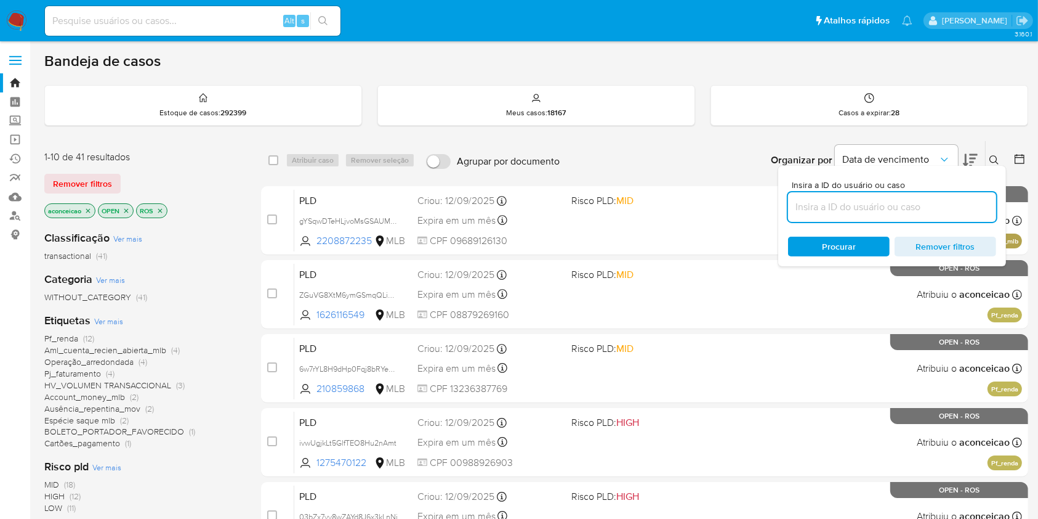
click at [888, 210] on input at bounding box center [892, 207] width 208 height 16
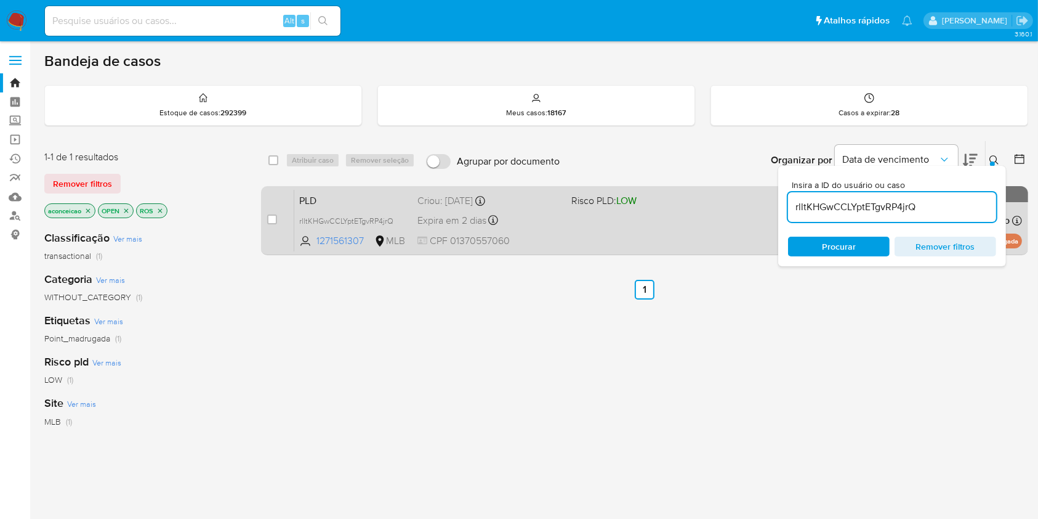
click at [621, 228] on div "PLD rlltKHGwCCLYptETgvRP4jrQ 1271561307 MLB Risco PLD: LOW Criou: 12/08/2025 Cr…" at bounding box center [658, 220] width 728 height 62
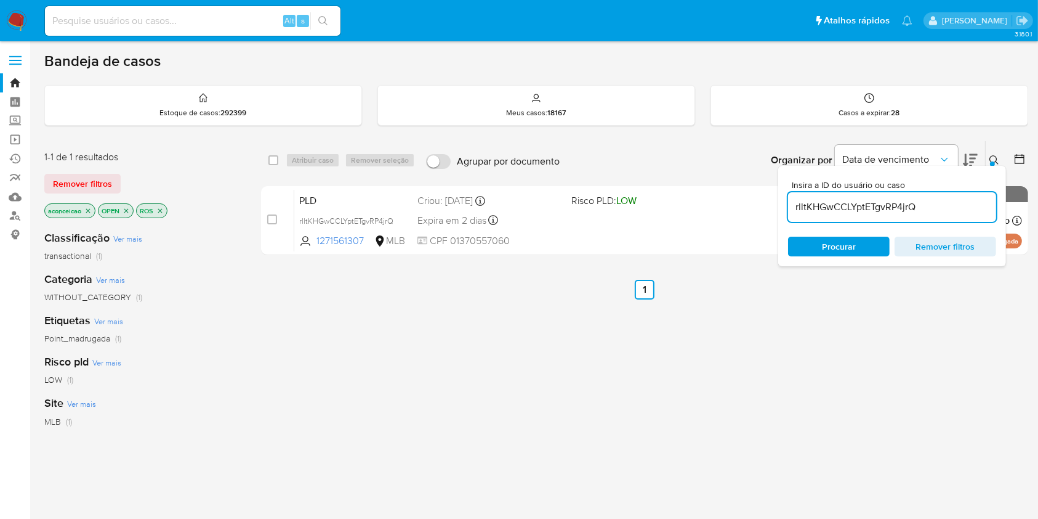
click at [907, 204] on input "rlltKHGwCCLYptETgvRP4jrQ" at bounding box center [892, 207] width 208 height 16
paste input "U4PjTy6jdgVwUdjSWIApxzER"
click at [907, 203] on input "rlltKHGwCCLYptETgvRP4jrQ" at bounding box center [892, 207] width 208 height 16
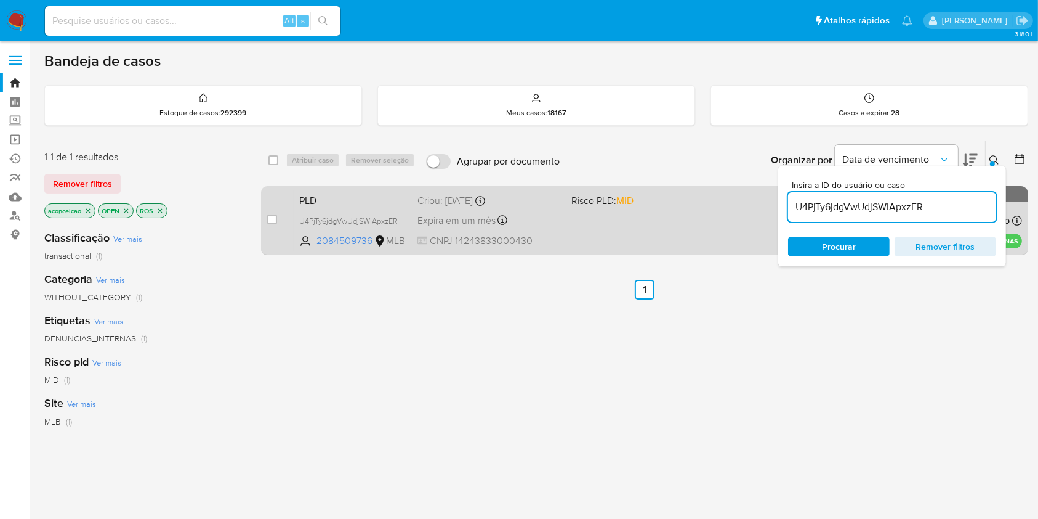
click at [610, 235] on div "PLD U4PjTy6jdgVwUdjSWIApxzER 2084509736 MLB Risco PLD: MID Criou: 05/09/2025 Cr…" at bounding box center [658, 220] width 728 height 62
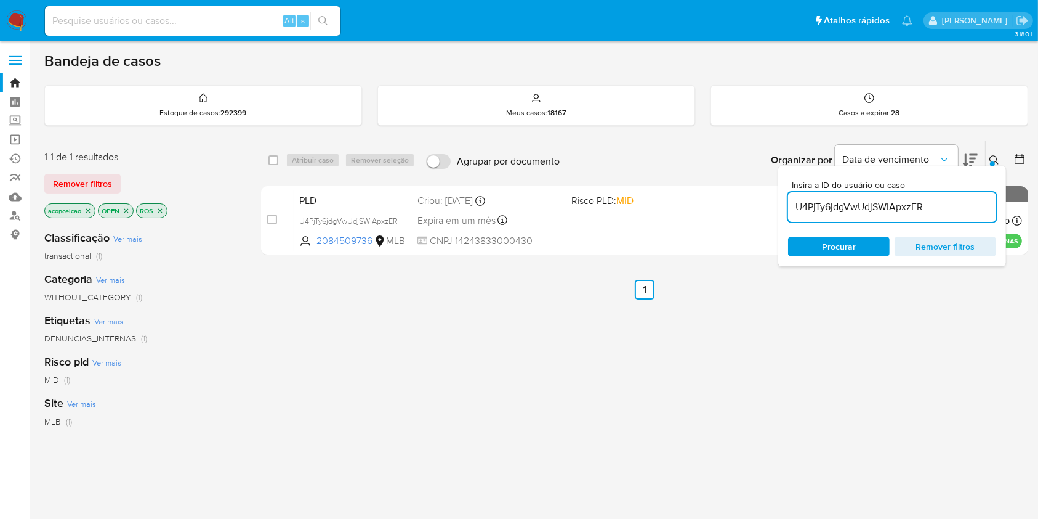
click at [894, 207] on input "U4PjTy6jdgVwUdjSWIApxzER" at bounding box center [892, 207] width 208 height 16
click at [894, 206] on input "U4PjTy6jdgVwUdjSWIApxzER" at bounding box center [892, 207] width 208 height 16
paste input "A7w2Bh7UsmnxyoBh0PSus3hy"
click at [633, 219] on span at bounding box center [644, 220] width 144 height 2
click at [929, 199] on input "A7w2Bh7UsmnxyoBh0PSus3hy" at bounding box center [892, 207] width 208 height 16
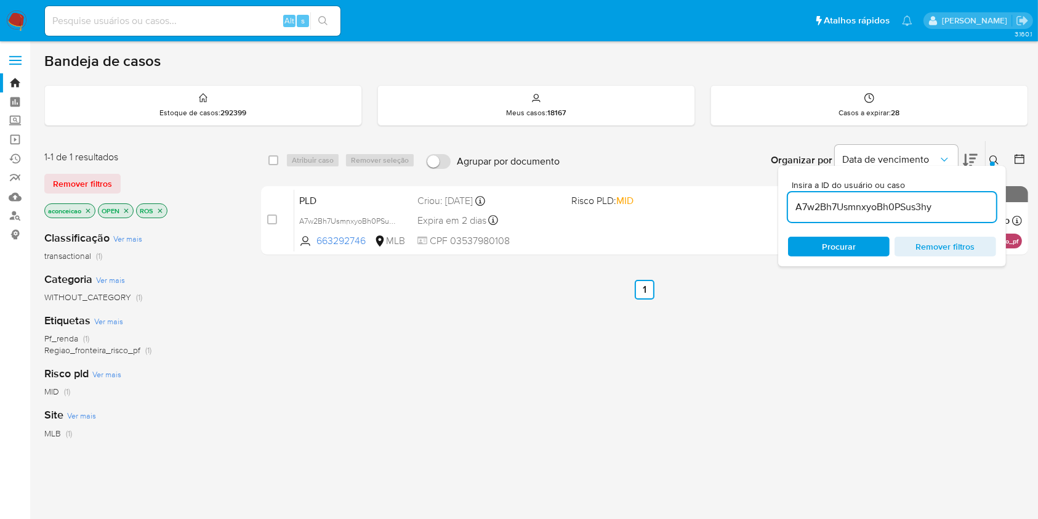
click at [929, 199] on input "A7w2Bh7UsmnxyoBh0PSus3hy" at bounding box center [892, 207] width 208 height 16
paste input "oaZ9BONC1TpPy7P7oj8Se7wF"
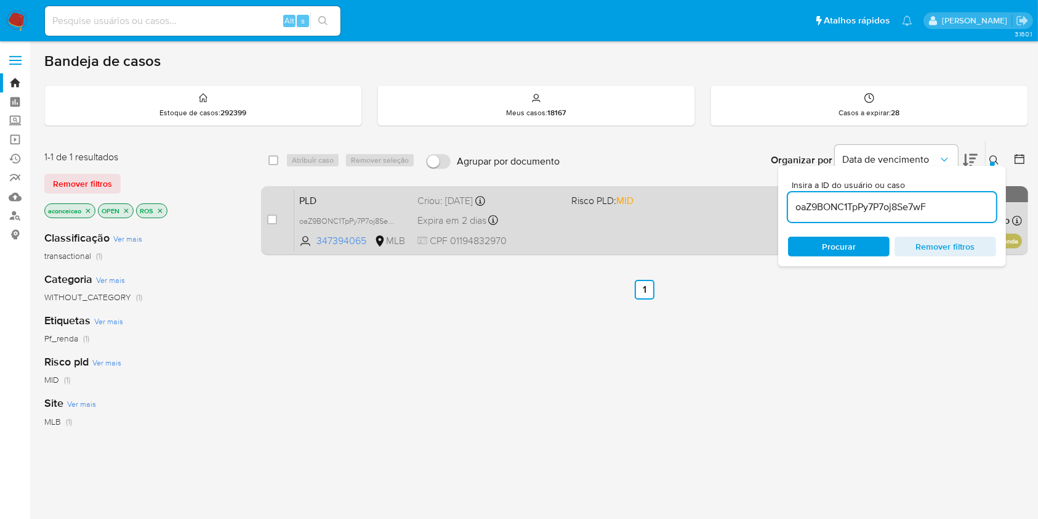
drag, startPoint x: 558, startPoint y: 232, endPoint x: 573, endPoint y: 232, distance: 15.4
click at [558, 233] on div "PLD oaZ9BONC1TpPy7P7oj8Se7wF 347394065 MLB Risco PLD: MID Criou: 12/08/2025 Cri…" at bounding box center [658, 220] width 728 height 62
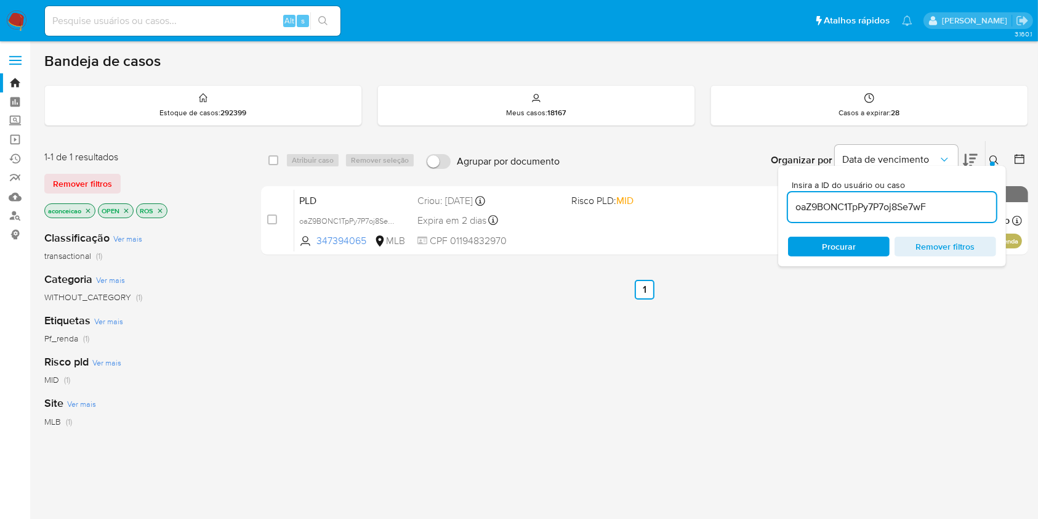
click at [860, 200] on input "oaZ9BONC1TpPy7P7oj8Se7wF" at bounding box center [892, 207] width 208 height 16
paste input "P28hpC8eMxuQwjpf6knfOLmZ"
type input "P28hpC8eMxuQwjpf6knfOLmZ"
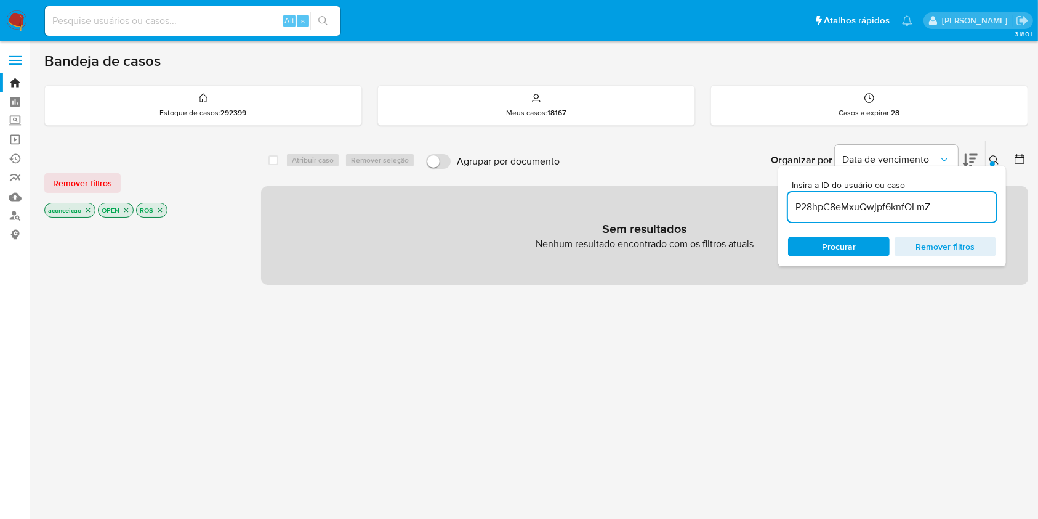
click at [838, 204] on input "P28hpC8eMxuQwjpf6knfOLmZ" at bounding box center [892, 207] width 208 height 16
click at [838, 203] on input "P28hpC8eMxuQwjpf6knfOLmZ" at bounding box center [892, 207] width 208 height 16
click at [85, 208] on p "aconceicao" at bounding box center [70, 210] width 50 height 14
click at [88, 209] on icon "close-filter" at bounding box center [87, 209] width 7 height 7
click at [202, 22] on input at bounding box center [193, 21] width 296 height 16
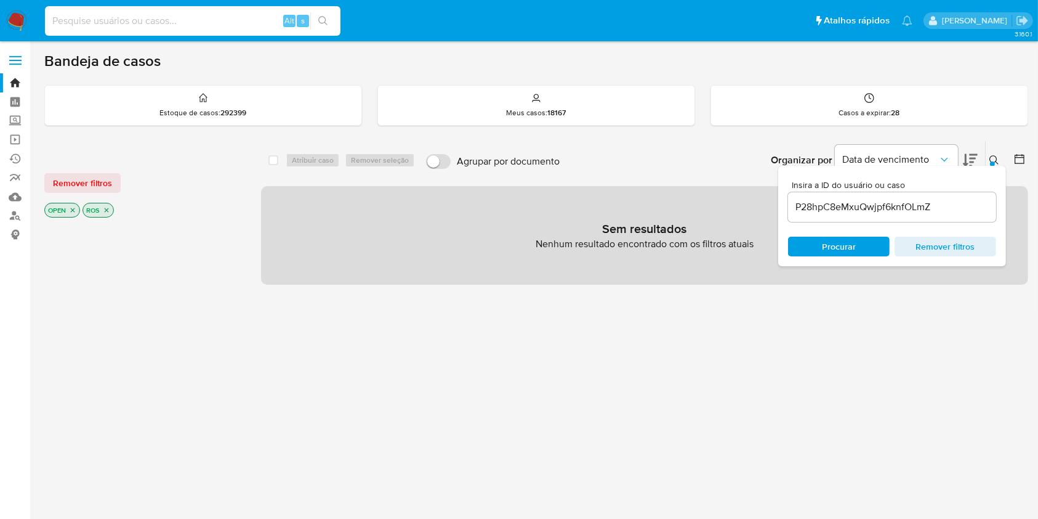
paste input "P28hpC8eMxuQwjpf6knfOLmZ"
type input "P28hpC8eMxuQwjpf6knfOLmZ"
click at [318, 22] on icon "search-icon" at bounding box center [323, 21] width 10 height 10
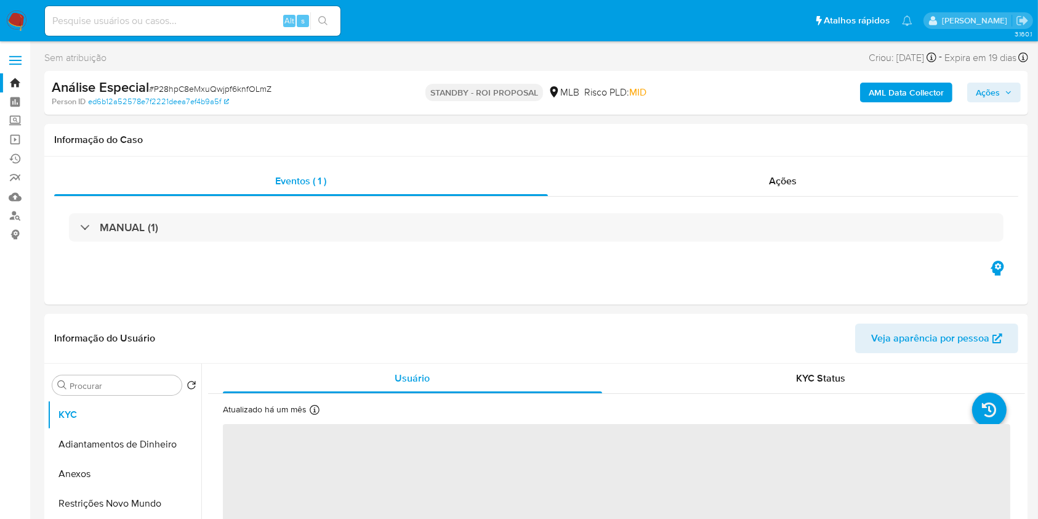
select select "10"
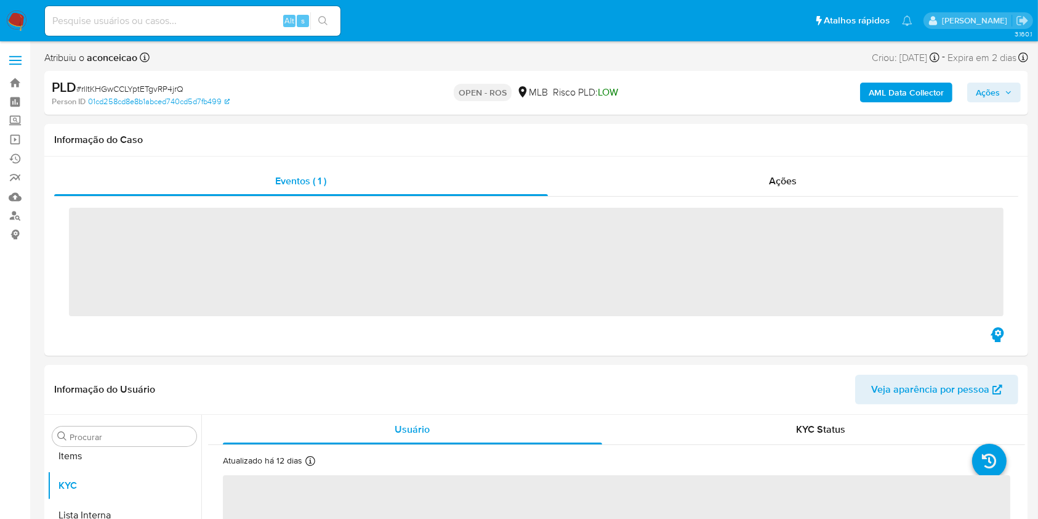
scroll to position [639, 0]
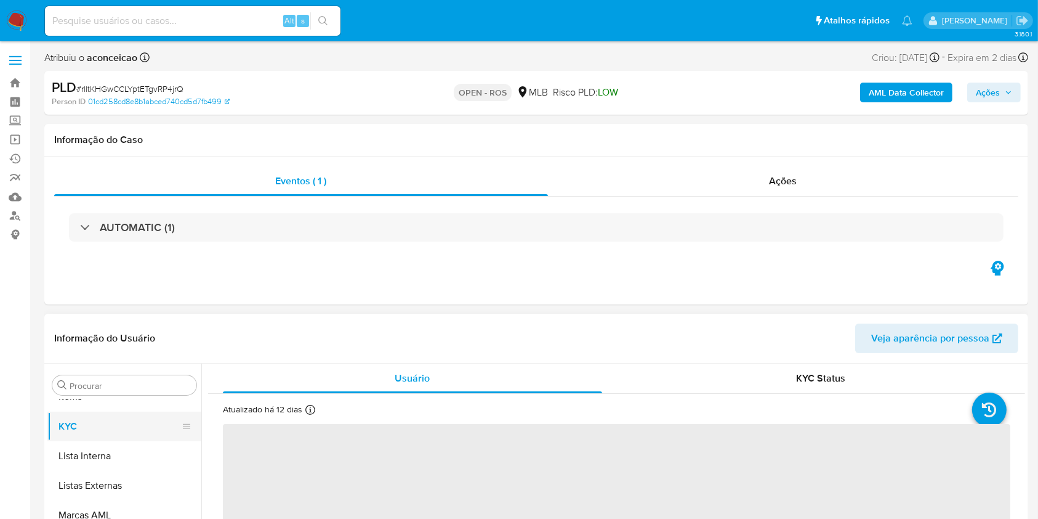
select select "10"
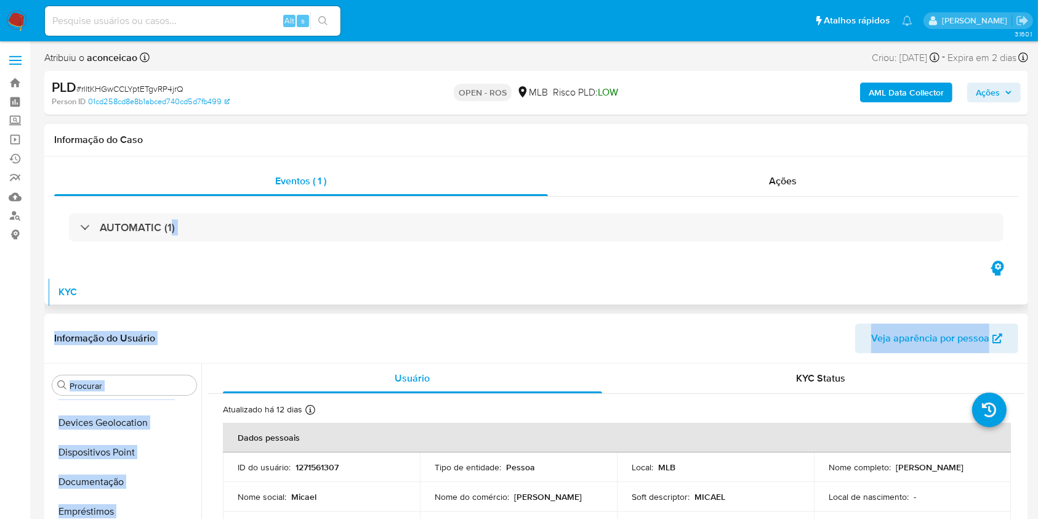
scroll to position [0, 0]
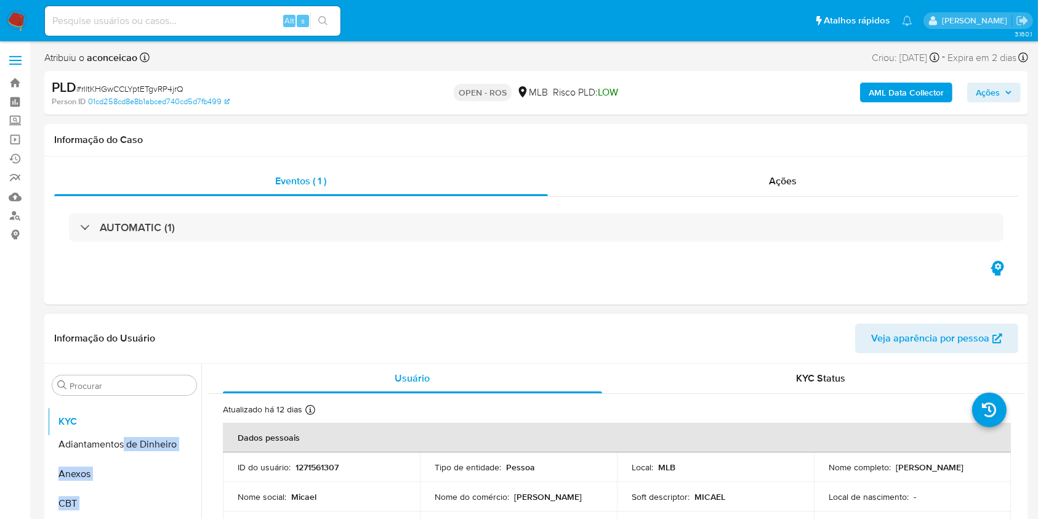
drag, startPoint x: 183, startPoint y: 414, endPoint x: 123, endPoint y: 421, distance: 60.2
click at [121, 470] on button "Anexos" at bounding box center [124, 474] width 154 height 30
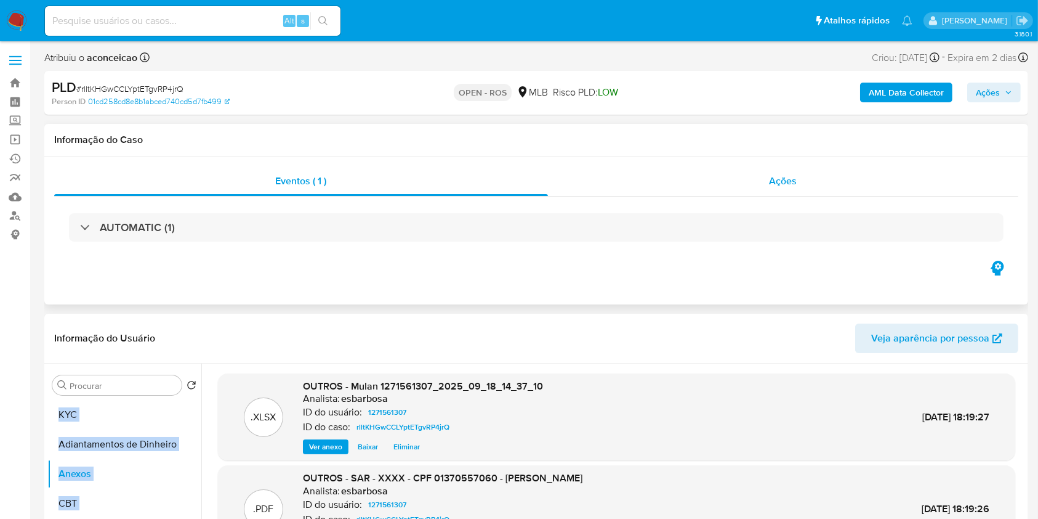
click at [818, 187] on div "Ações" at bounding box center [783, 181] width 471 height 30
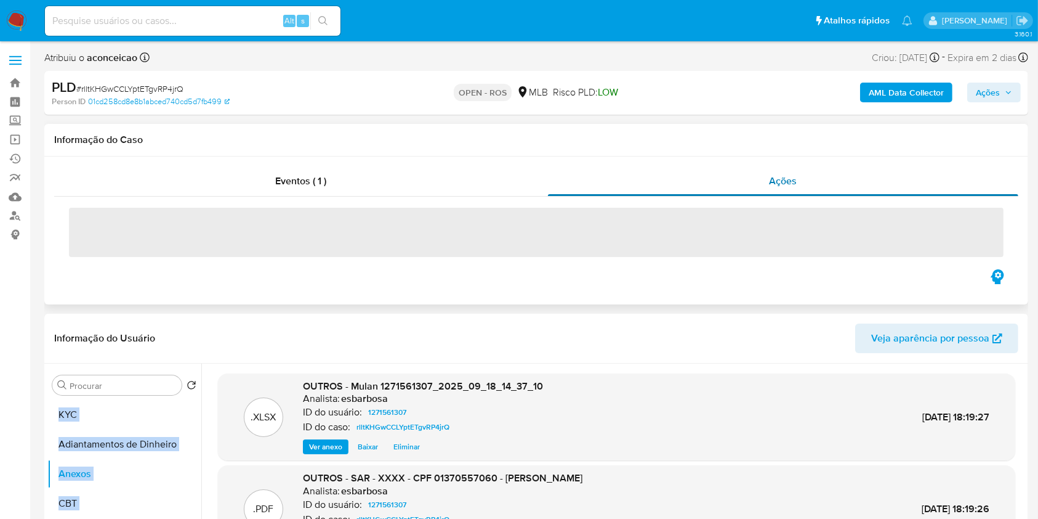
click at [777, 169] on div "Ações" at bounding box center [783, 181] width 471 height 30
click at [789, 184] on span "Ações" at bounding box center [784, 181] width 28 height 14
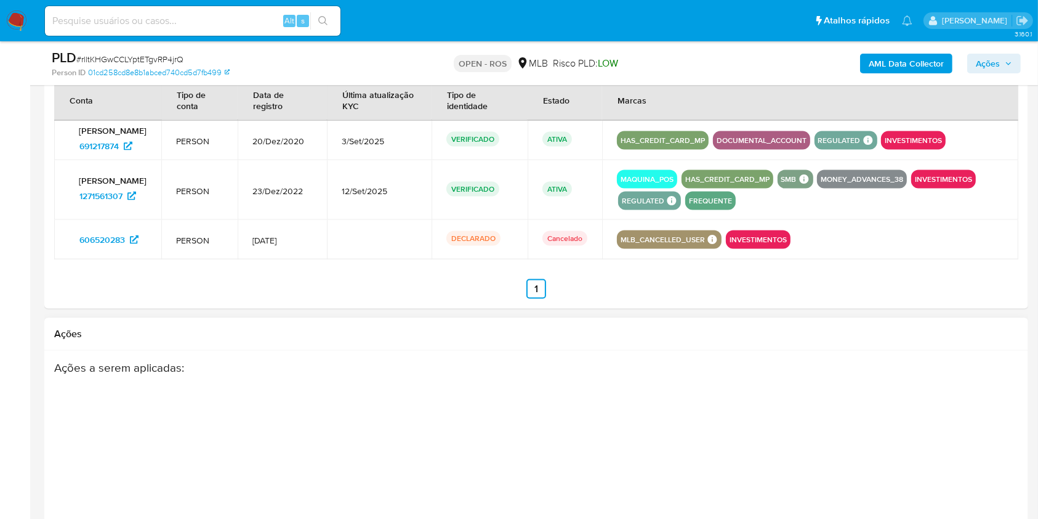
scroll to position [1843, 0]
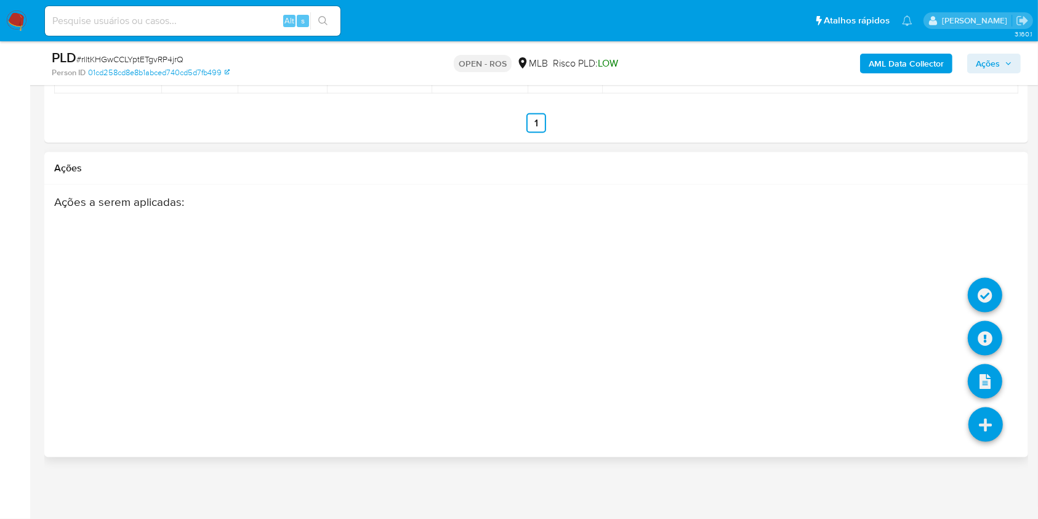
click at [985, 421] on icon at bounding box center [986, 424] width 34 height 34
click at [981, 338] on icon at bounding box center [985, 338] width 34 height 34
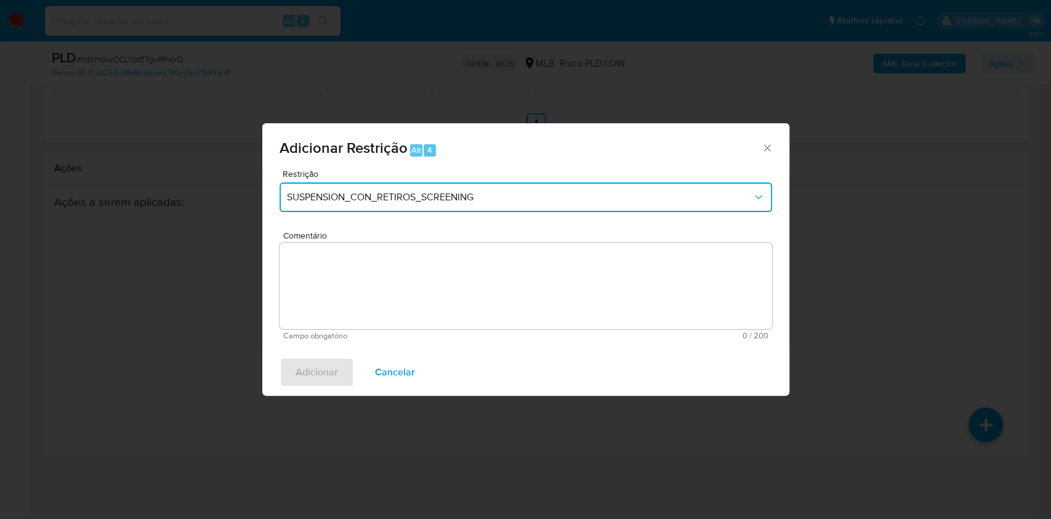
drag, startPoint x: 443, startPoint y: 182, endPoint x: 443, endPoint y: 190, distance: 8.6
click at [443, 182] on button "SUSPENSION_CON_RETIROS_SCREENING" at bounding box center [526, 197] width 493 height 30
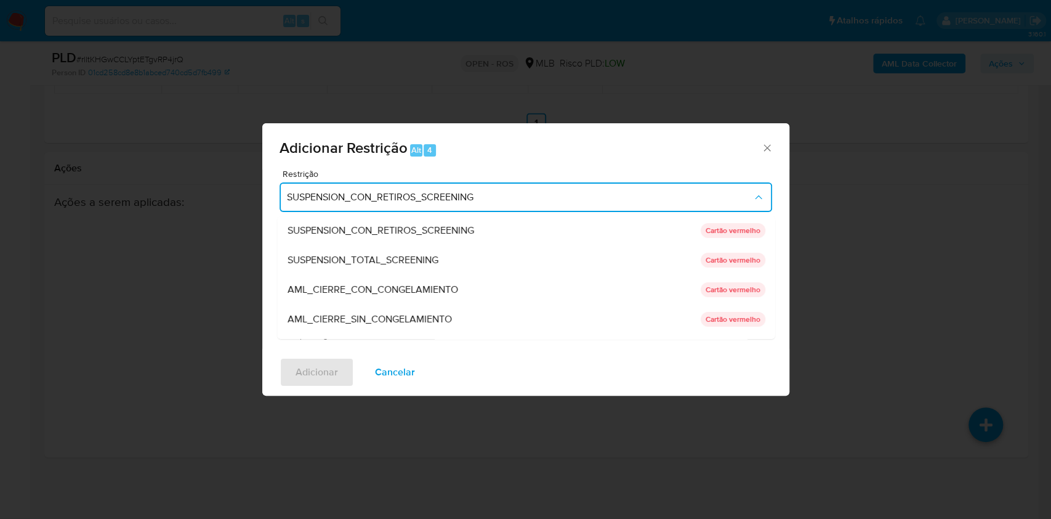
drag, startPoint x: 392, startPoint y: 318, endPoint x: 439, endPoint y: 330, distance: 47.7
click at [392, 319] on span "AML_CIERRE_SIN_CONGELAMIENTO" at bounding box center [369, 319] width 164 height 12
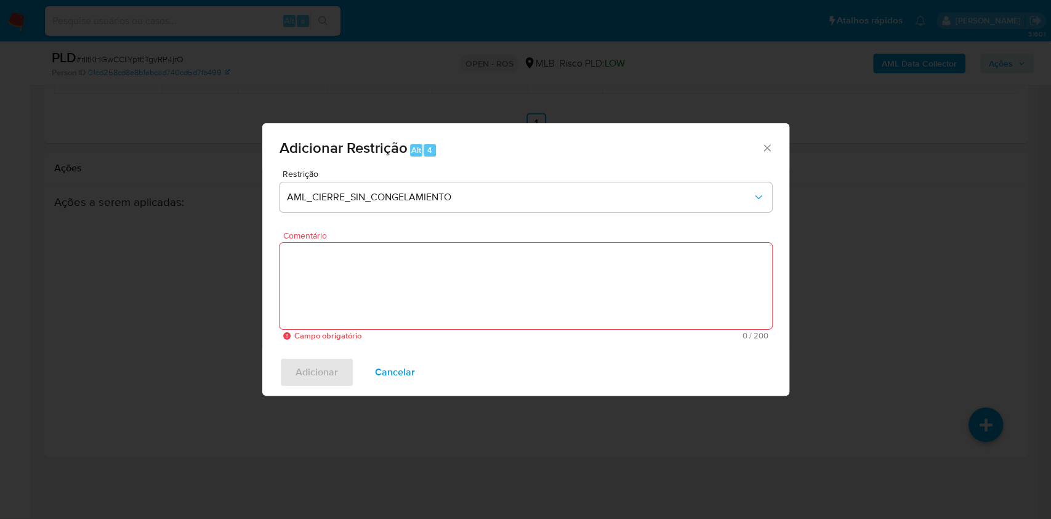
click at [611, 301] on textarea "Comentário" at bounding box center [526, 286] width 493 height 86
paste textarea "Deliberação para encerrar o relacionamento. NÃO INFORMAR AO USUÁRIO QUE SE TRAT…"
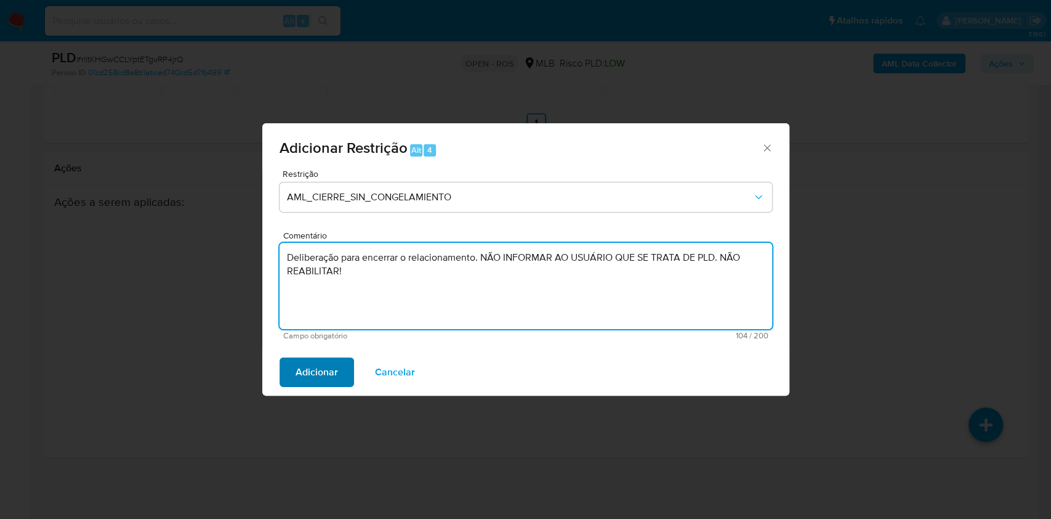
type textarea "Deliberação para encerrar o relacionamento. NÃO INFORMAR AO USUÁRIO QUE SE TRAT…"
click at [322, 370] on span "Adicionar" at bounding box center [317, 371] width 42 height 27
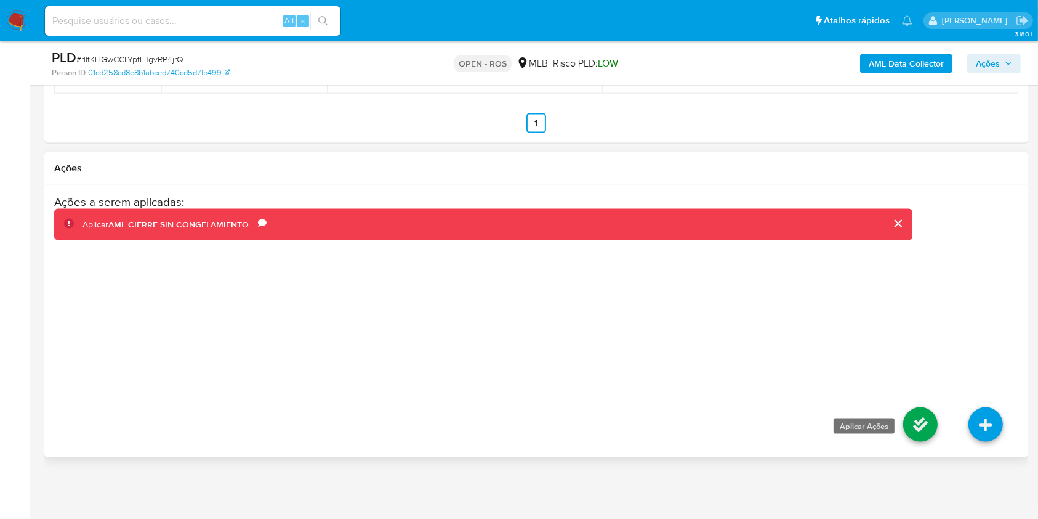
click at [913, 426] on icon at bounding box center [921, 424] width 34 height 34
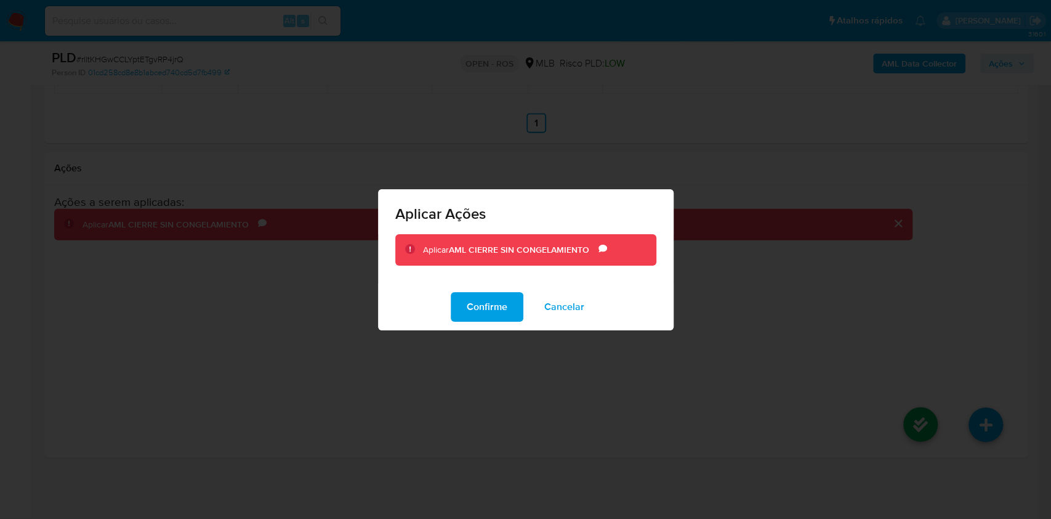
drag, startPoint x: 482, startPoint y: 314, endPoint x: 522, endPoint y: 325, distance: 41.4
click at [482, 315] on span "Confirme" at bounding box center [487, 306] width 41 height 27
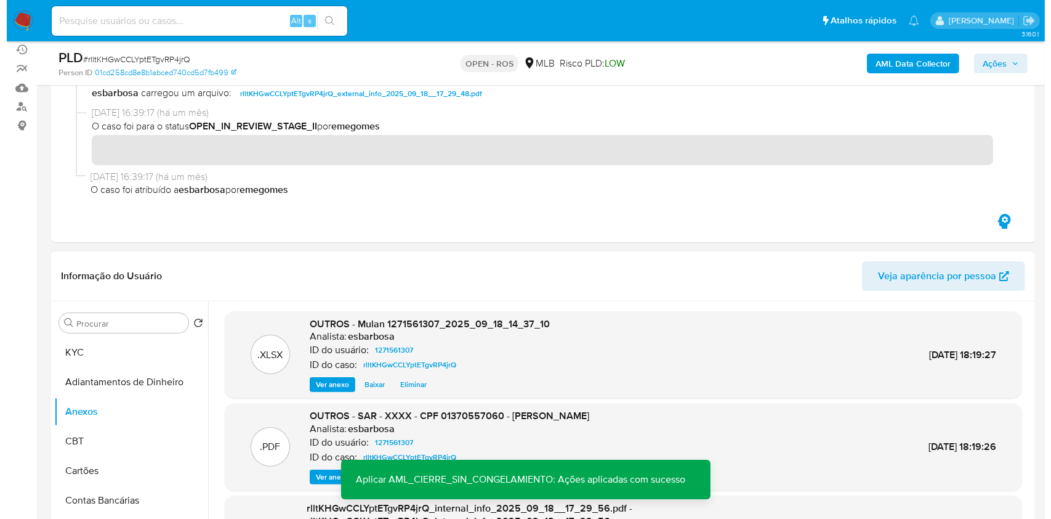
scroll to position [246, 0]
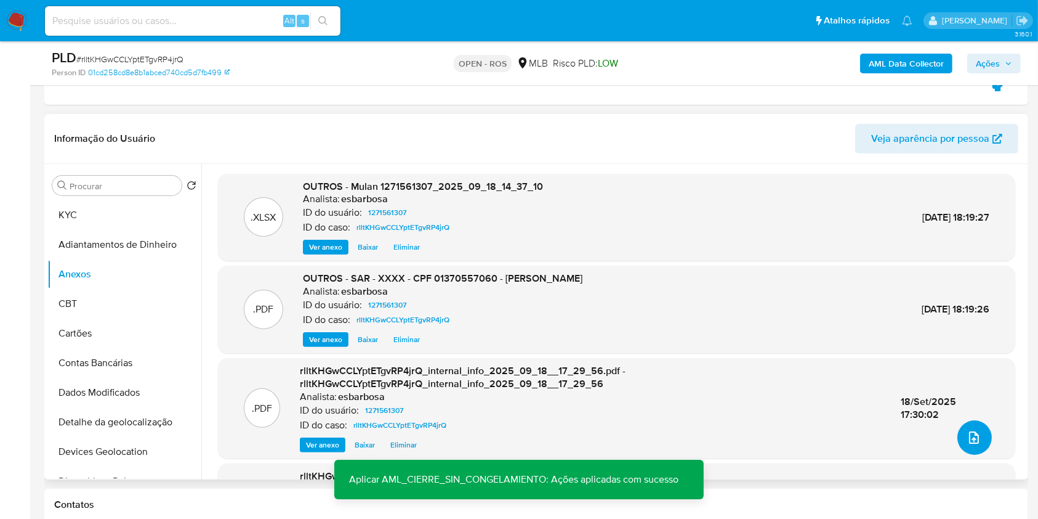
click at [975, 430] on span "upload-file" at bounding box center [974, 437] width 15 height 15
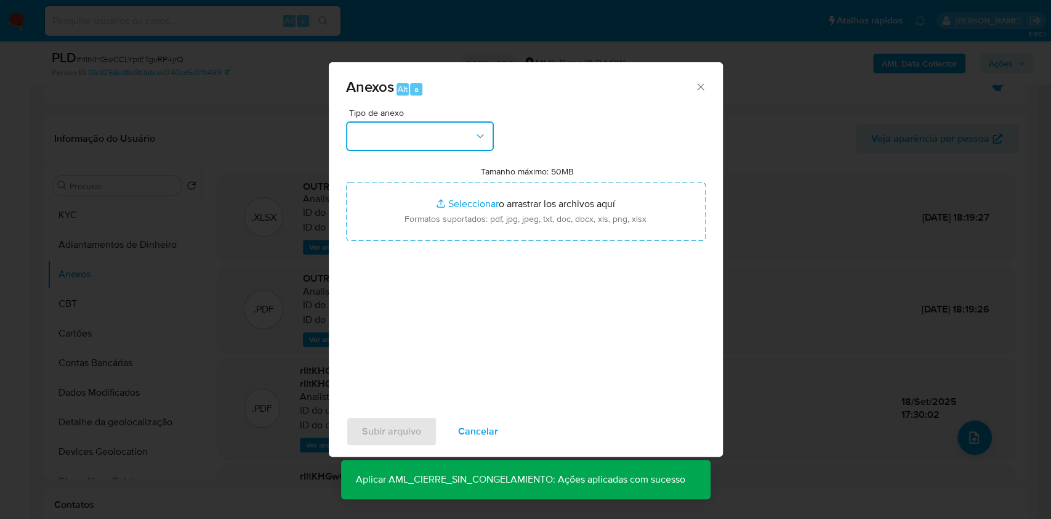
click at [440, 148] on button "button" at bounding box center [420, 136] width 148 height 30
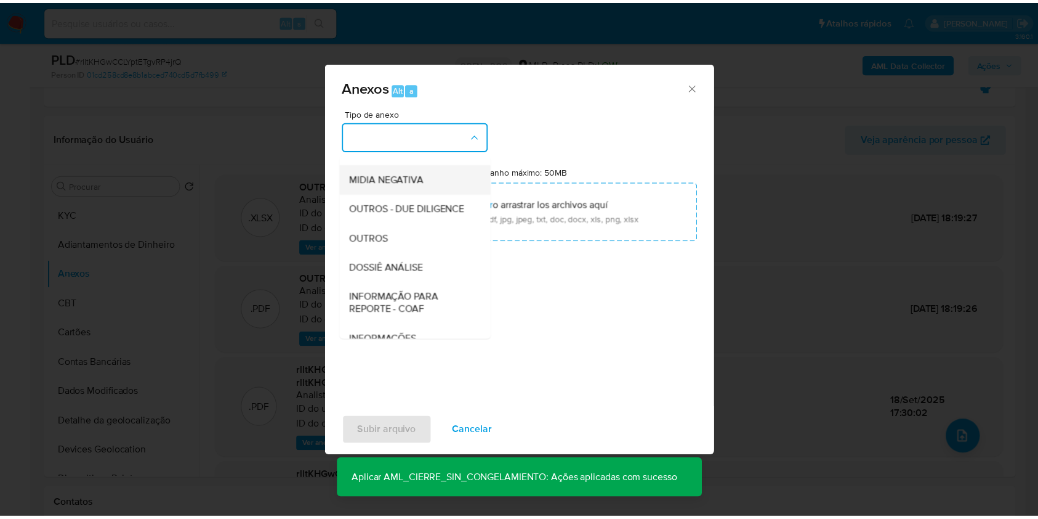
scroll to position [189, 0]
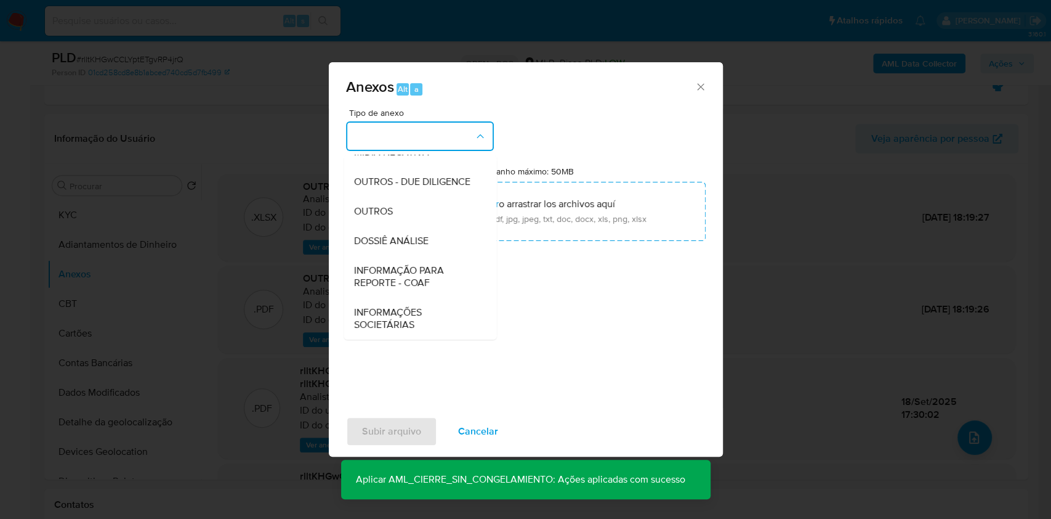
drag, startPoint x: 422, startPoint y: 272, endPoint x: 475, endPoint y: 262, distance: 54.0
click at [422, 273] on span "INFORMAÇÃO PARA REPORTE - COAF" at bounding box center [417, 276] width 126 height 25
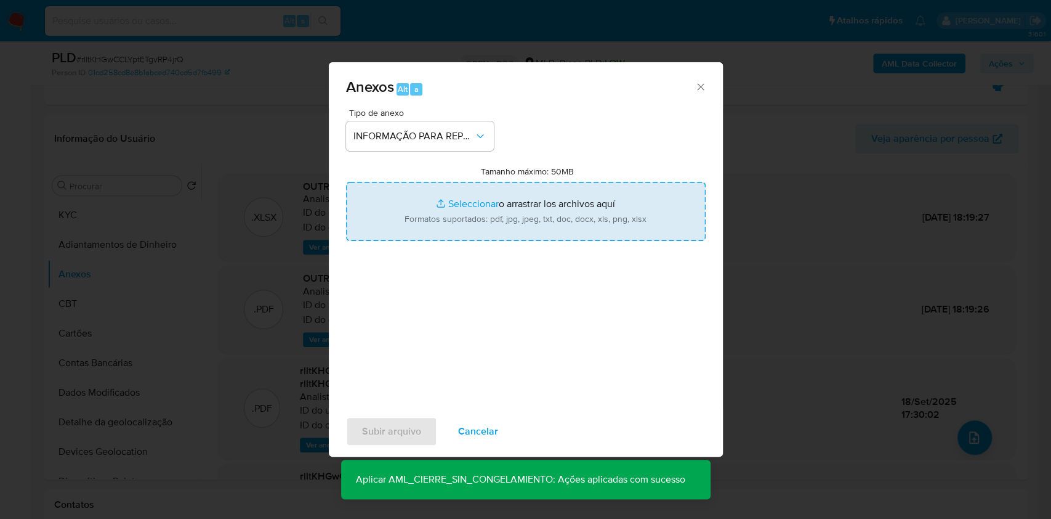
type input "C:\fakepath\SAR - rlltKHGwCCLYptETgvRP4jrQ - CPF 01370557060 - MICAEL SILVA BIT…"
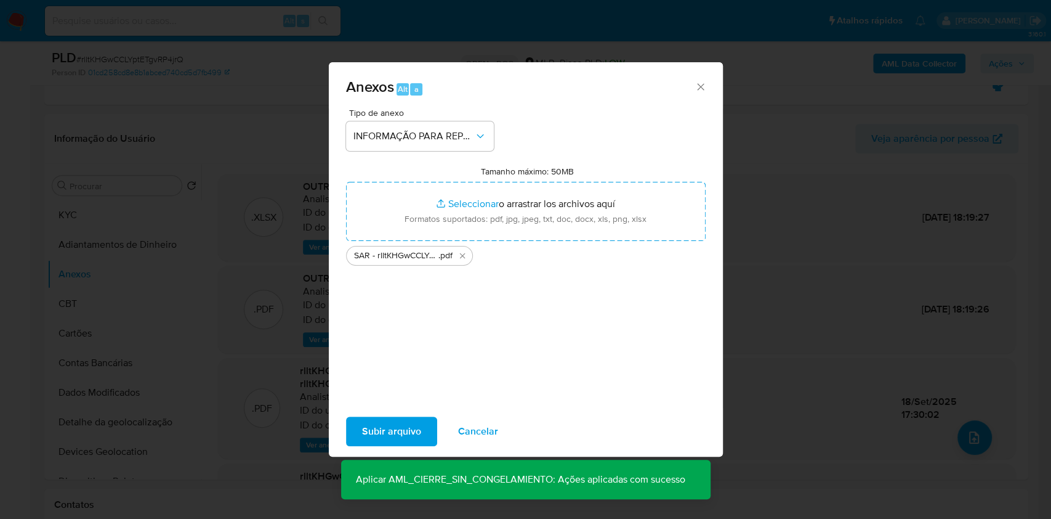
click at [406, 431] on span "Subir arquivo" at bounding box center [391, 431] width 59 height 27
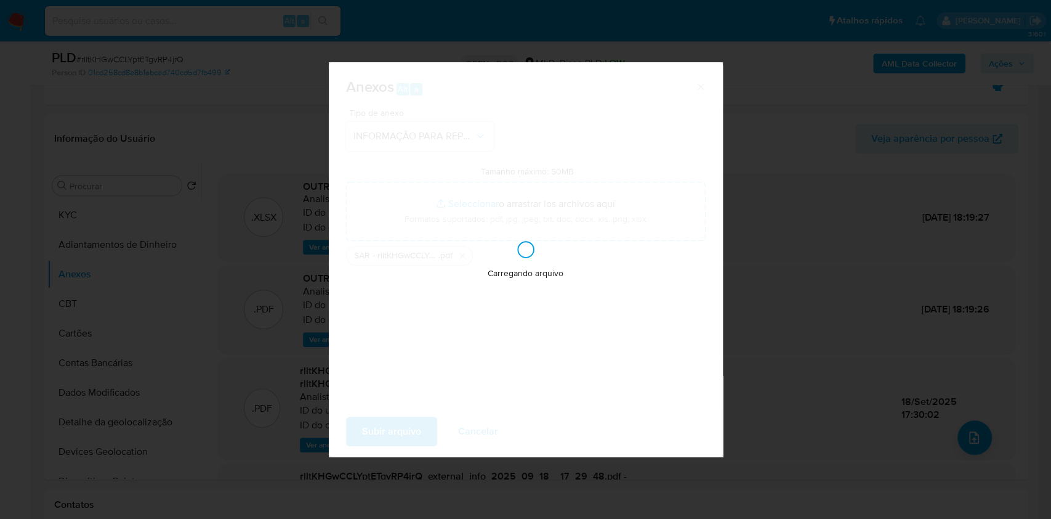
click at [261, 372] on div "Anexos Alt a Tipo de anexo INFORMAÇÃO PARA REPORTE - COAF Tamanho máximo: 50MB …" at bounding box center [525, 259] width 1051 height 519
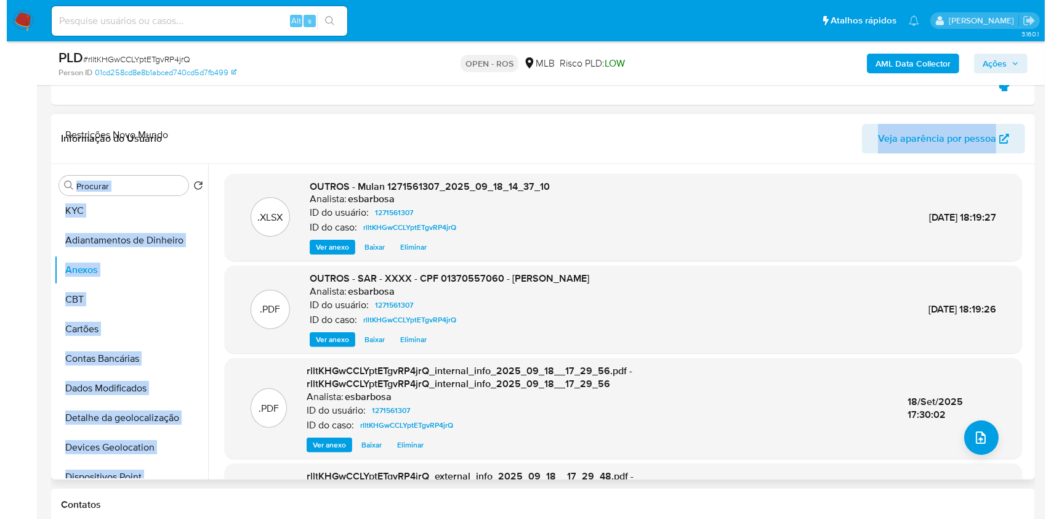
scroll to position [0, 0]
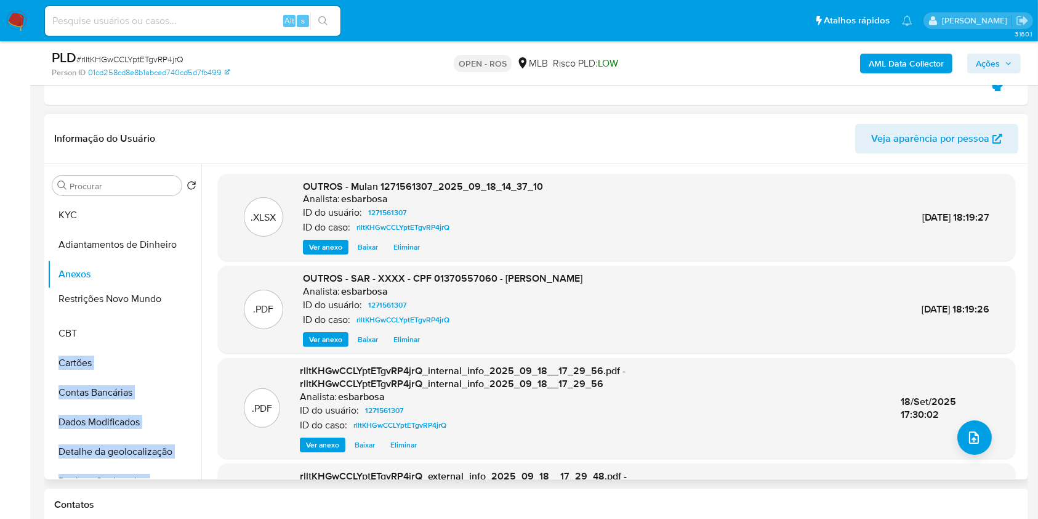
drag, startPoint x: 180, startPoint y: 397, endPoint x: 122, endPoint y: 299, distance: 114.1
click at [132, 296] on ul "KYC Adiantamentos de Dinheiro Anexos CBT Cartões Contas Bancárias Dados Modific…" at bounding box center [124, 339] width 154 height 278
click at [118, 299] on button "Restrições Novo Mundo" at bounding box center [119, 304] width 144 height 30
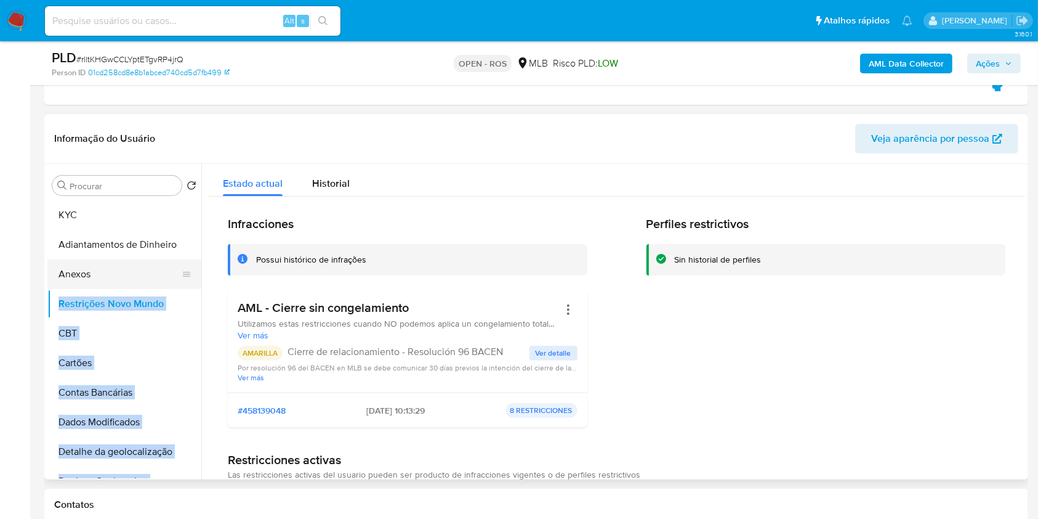
click at [100, 278] on button "Anexos" at bounding box center [119, 274] width 144 height 30
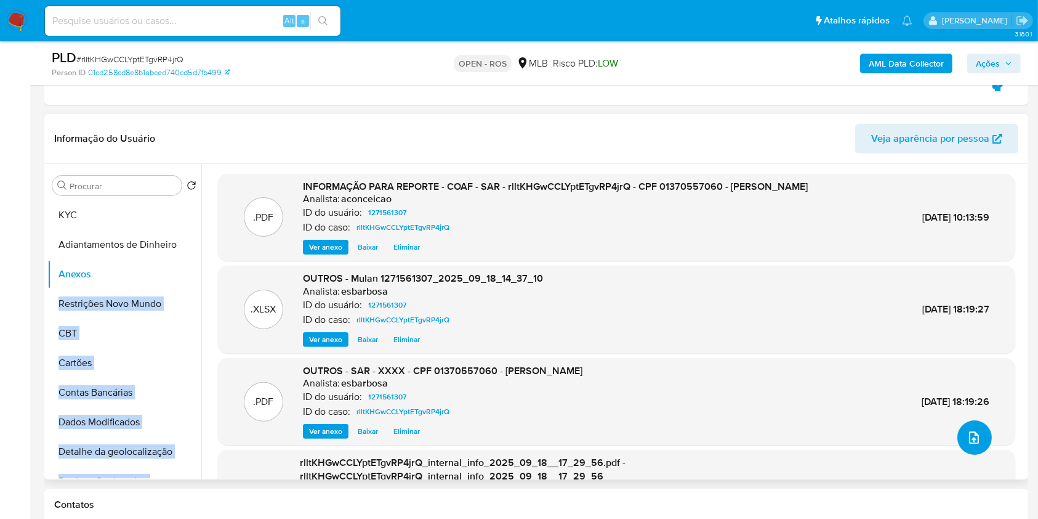
click at [979, 434] on button "upload-file" at bounding box center [975, 437] width 34 height 34
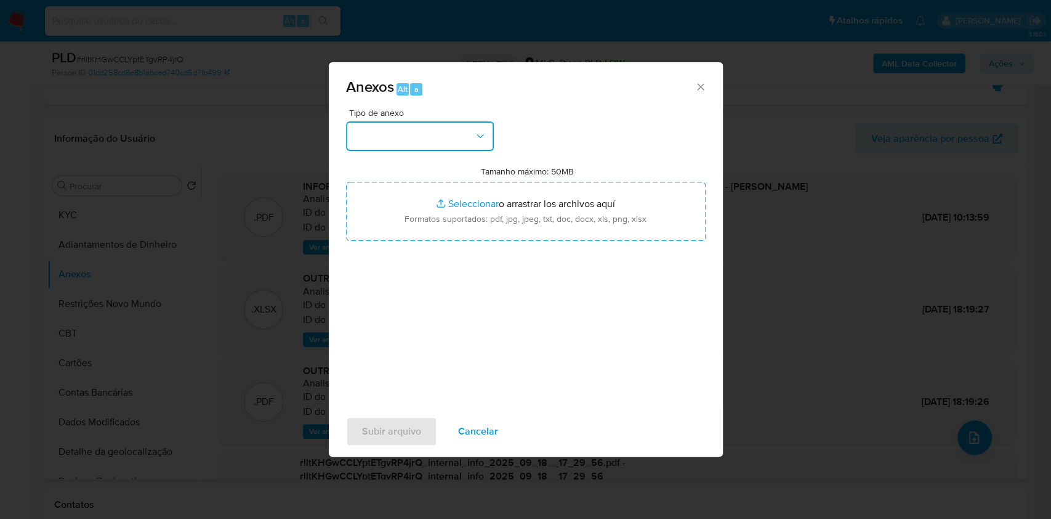
click at [458, 146] on button "button" at bounding box center [420, 136] width 148 height 30
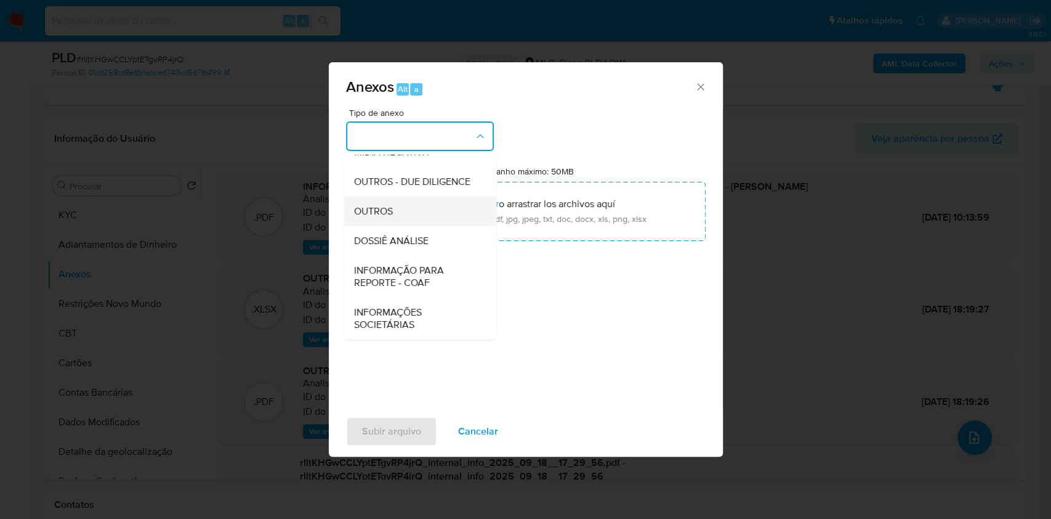
scroll to position [189, 0]
drag, startPoint x: 425, startPoint y: 273, endPoint x: 732, endPoint y: 115, distance: 345.4
click at [434, 265] on span "INFORMAÇÃO PARA REPORTE - COAF" at bounding box center [417, 276] width 126 height 25
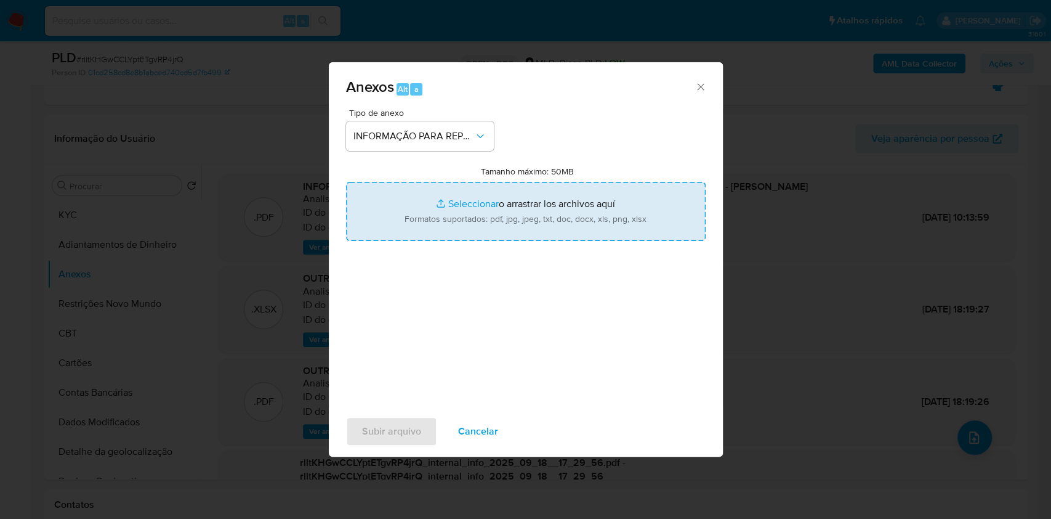
type input "C:\fakepath\SAR - rlltKHGwCCLYptETgvRP4jrQ - CPF 01370557060 - MICAEL SILVA BIT…"
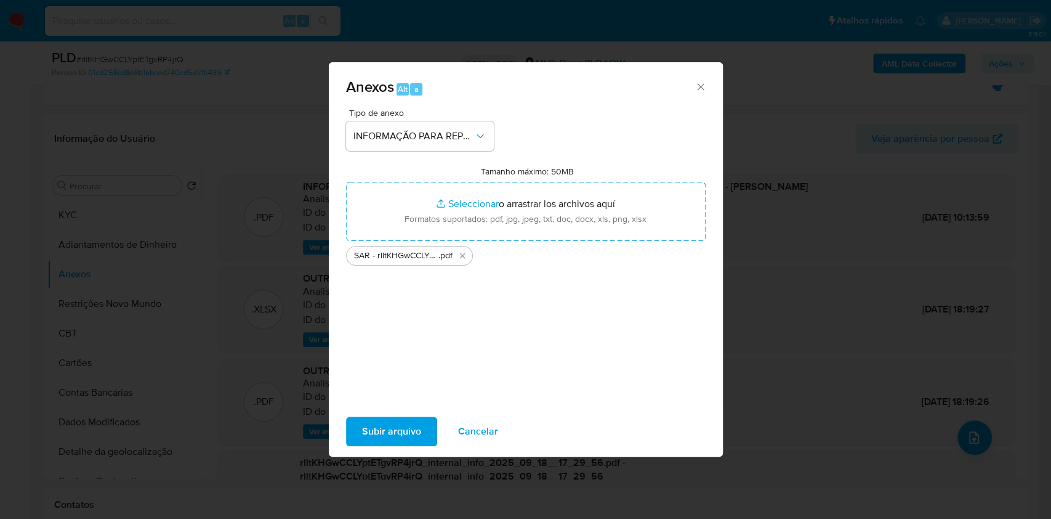
click at [392, 426] on span "Subir arquivo" at bounding box center [391, 431] width 59 height 27
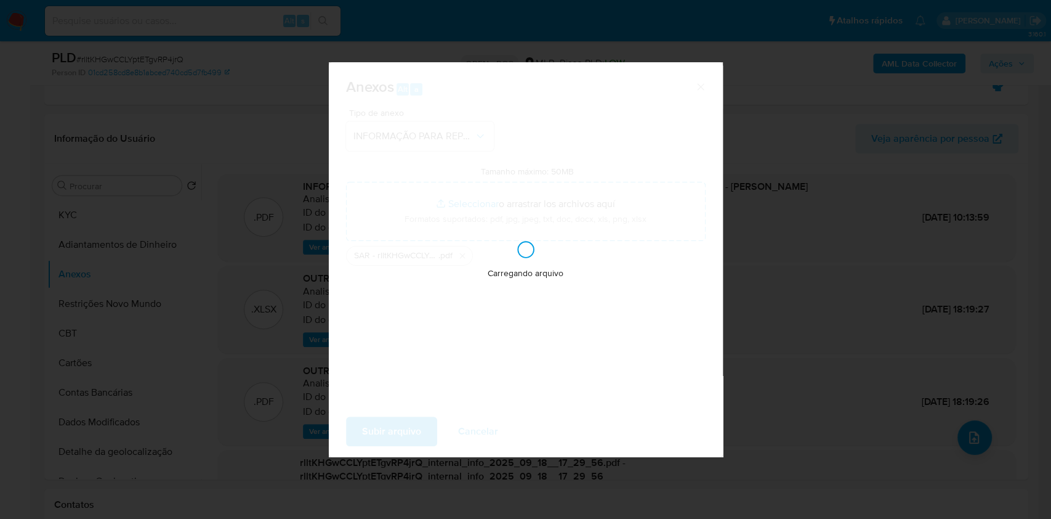
click at [943, 188] on div "Anexos Alt a Tipo de anexo INFORMAÇÃO PARA REPORTE - COAF Tamanho máximo: 50MB …" at bounding box center [525, 259] width 1051 height 519
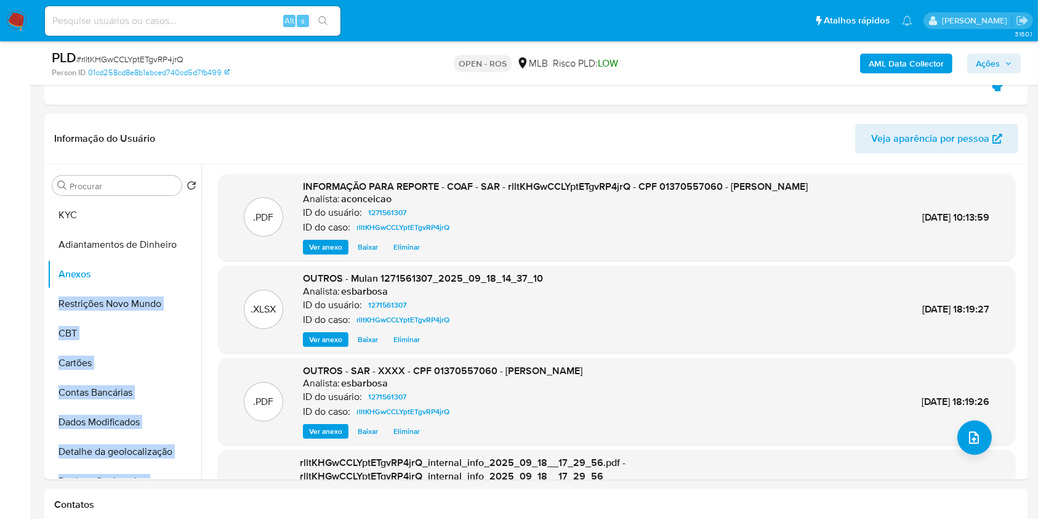
click at [1015, 59] on button "Ações" at bounding box center [995, 64] width 54 height 20
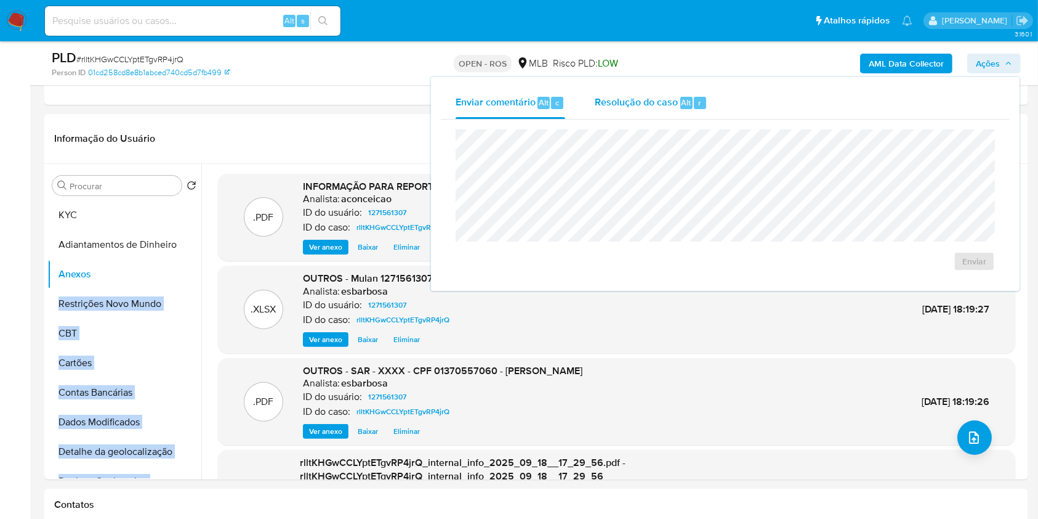
drag, startPoint x: 667, startPoint y: 116, endPoint x: 660, endPoint y: 113, distance: 7.7
click at [666, 118] on div "Resolução do caso Alt r" at bounding box center [651, 103] width 113 height 32
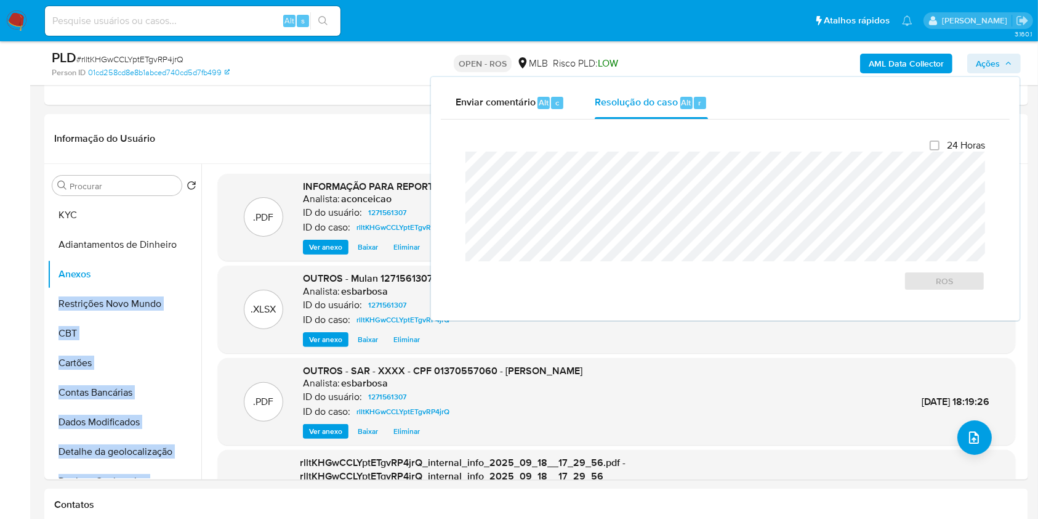
drag, startPoint x: 658, startPoint y: 108, endPoint x: 657, endPoint y: 121, distance: 13.6
click at [658, 110] on div "Resolução do caso Alt r" at bounding box center [651, 103] width 113 height 32
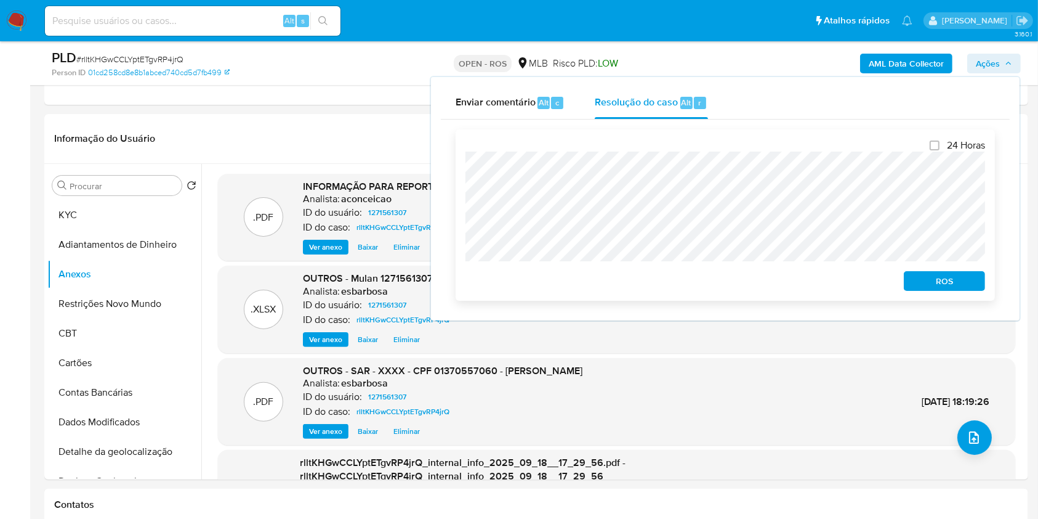
drag, startPoint x: 933, startPoint y: 281, endPoint x: 942, endPoint y: 274, distance: 11.8
click at [933, 281] on span "ROS" at bounding box center [945, 280] width 64 height 17
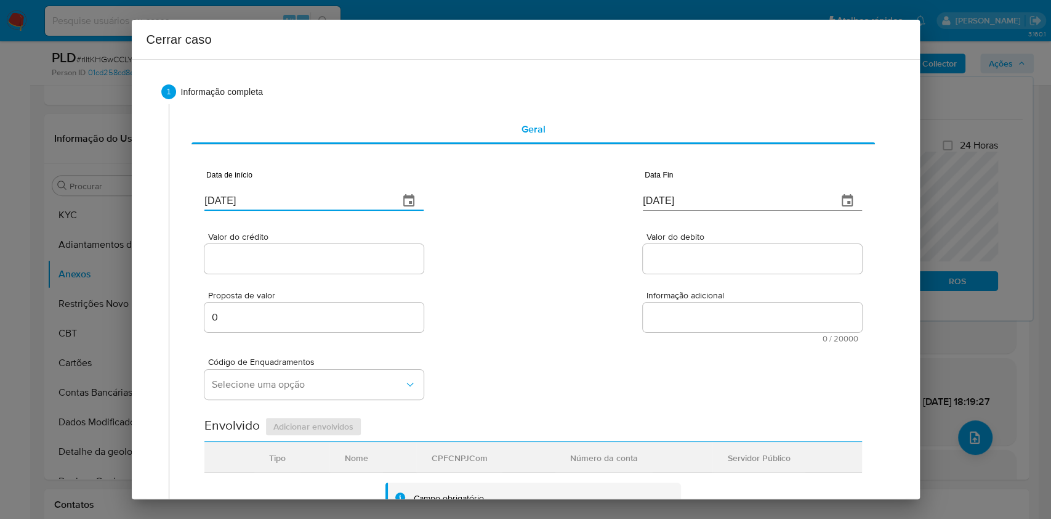
click at [355, 198] on input "[DATE]" at bounding box center [296, 201] width 185 height 20
click at [355, 199] on input "[DATE]" at bounding box center [296, 201] width 185 height 20
paste input "01/07"
type input "[DATE]"
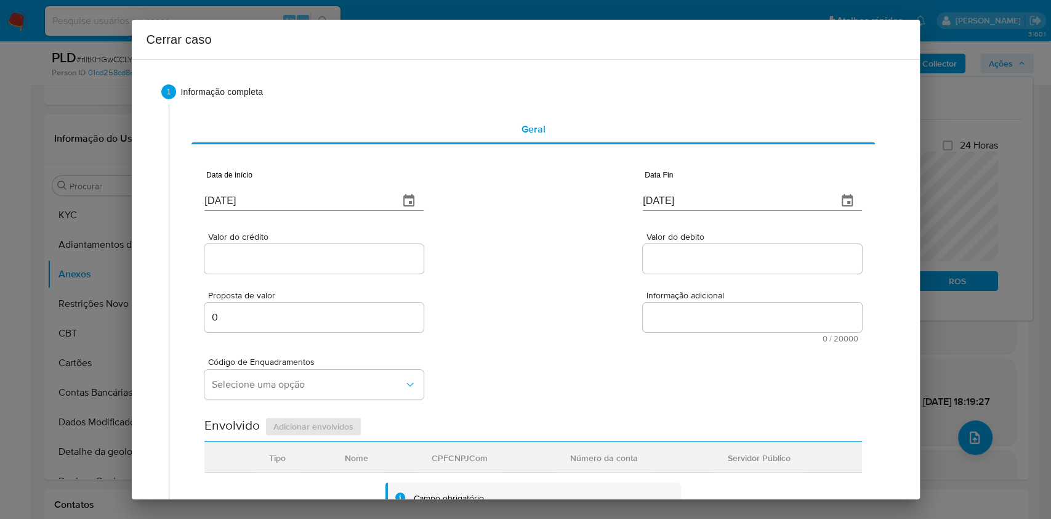
click at [643, 188] on div "[DATE]" at bounding box center [752, 192] width 219 height 36
click at [649, 195] on input "[DATE]" at bounding box center [735, 201] width 185 height 20
paste input "16"
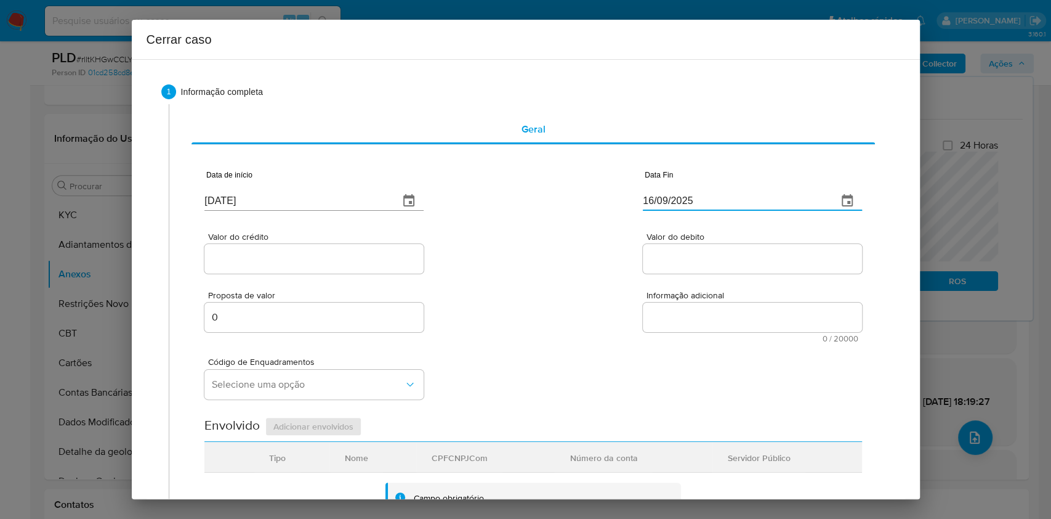
type input "16/09/2025"
click at [263, 264] on input "Valor do crédito" at bounding box center [313, 259] width 219 height 16
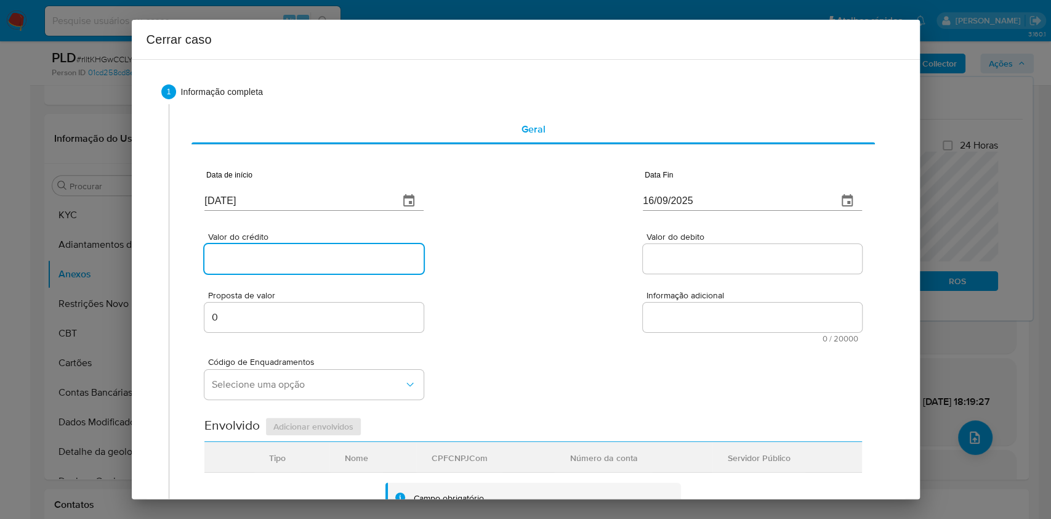
paste input "R$303.654"
type input "R$303.654"
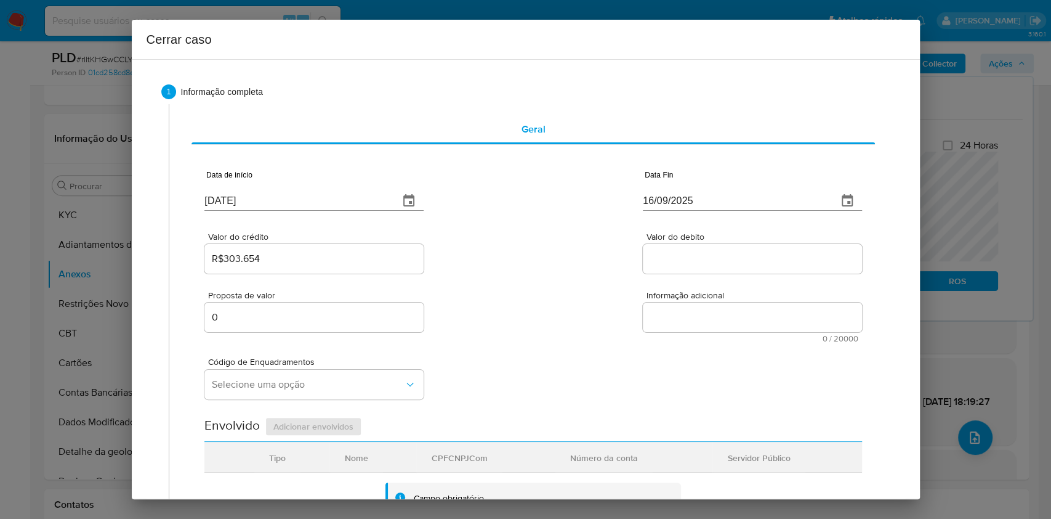
drag, startPoint x: 678, startPoint y: 243, endPoint x: 676, endPoint y: 252, distance: 9.4
click at [678, 244] on div "Valor do debito" at bounding box center [752, 254] width 219 height 44
click at [677, 256] on input "Valor do debito" at bounding box center [752, 259] width 219 height 16
paste input "R$310.272"
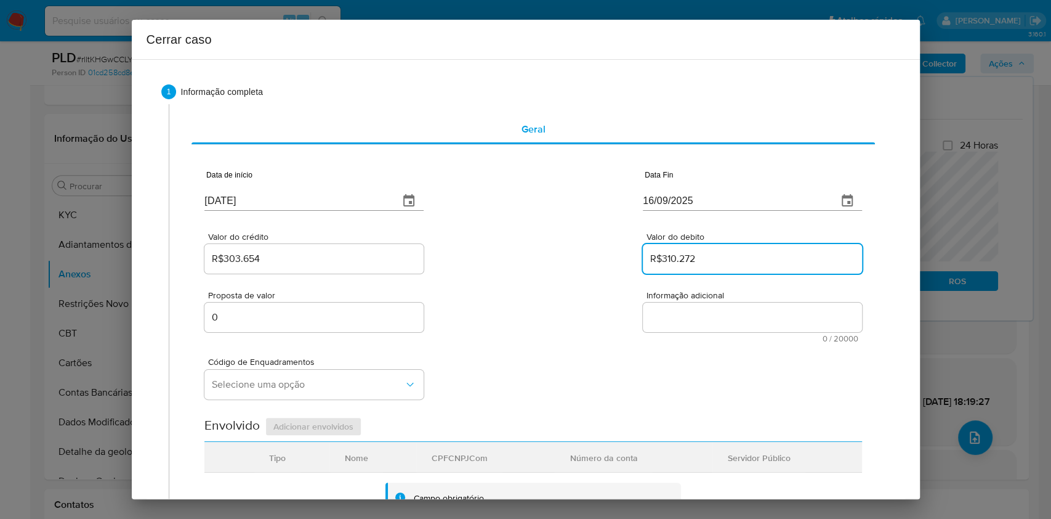
type input "R$310.272"
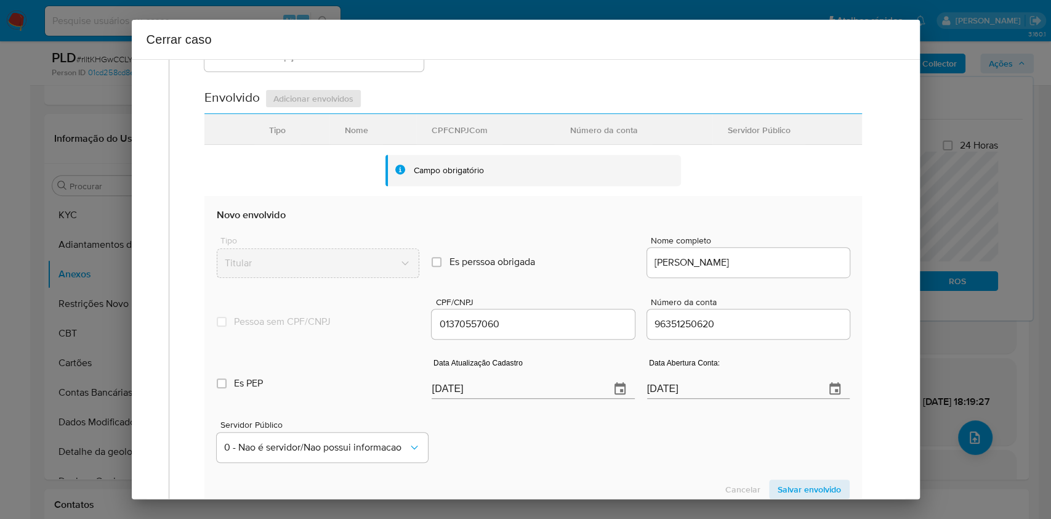
scroll to position [328, 0]
click at [543, 395] on input "[DATE]" at bounding box center [516, 388] width 168 height 20
click at [543, 394] on input "[DATE]" at bounding box center [516, 388] width 168 height 20
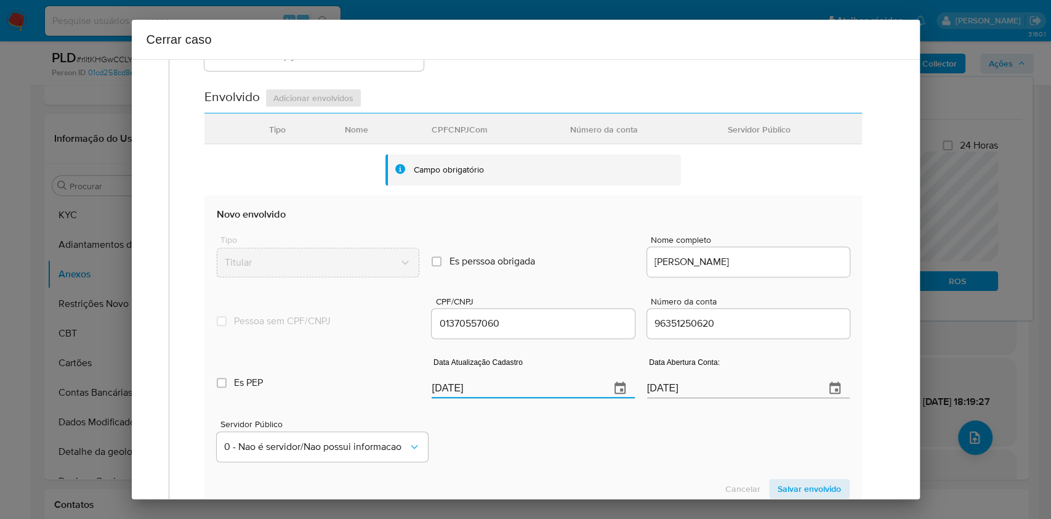
paste input "12"
type input "12/09/2025"
click at [818, 486] on span "Salvar envolvido" at bounding box center [809, 488] width 63 height 17
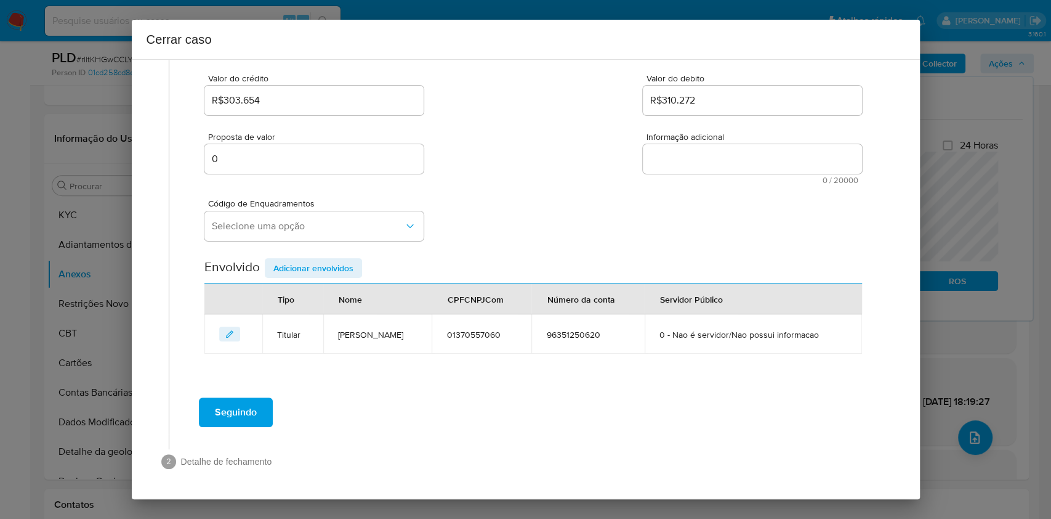
scroll to position [158, 0]
click at [222, 230] on span "Selecione uma opção" at bounding box center [308, 226] width 192 height 12
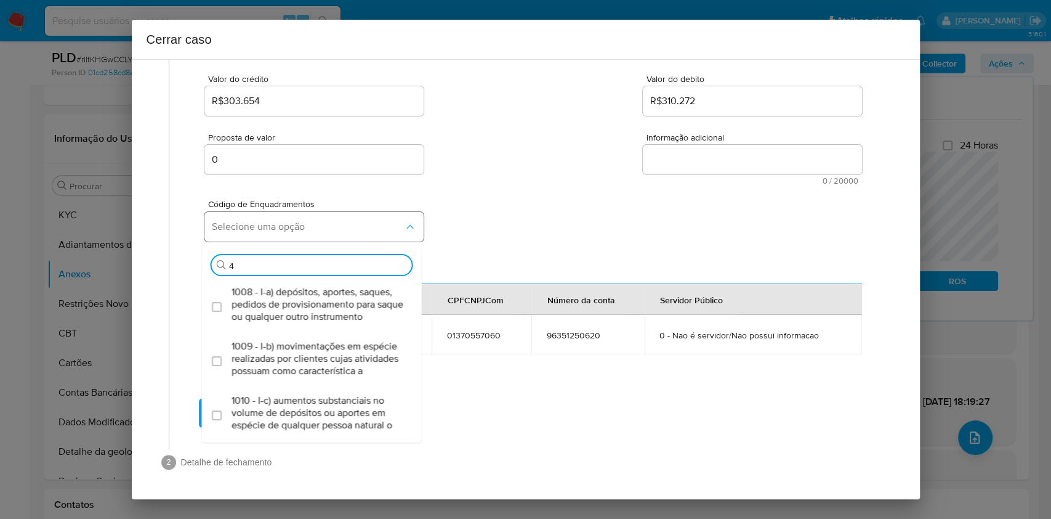
type input "45"
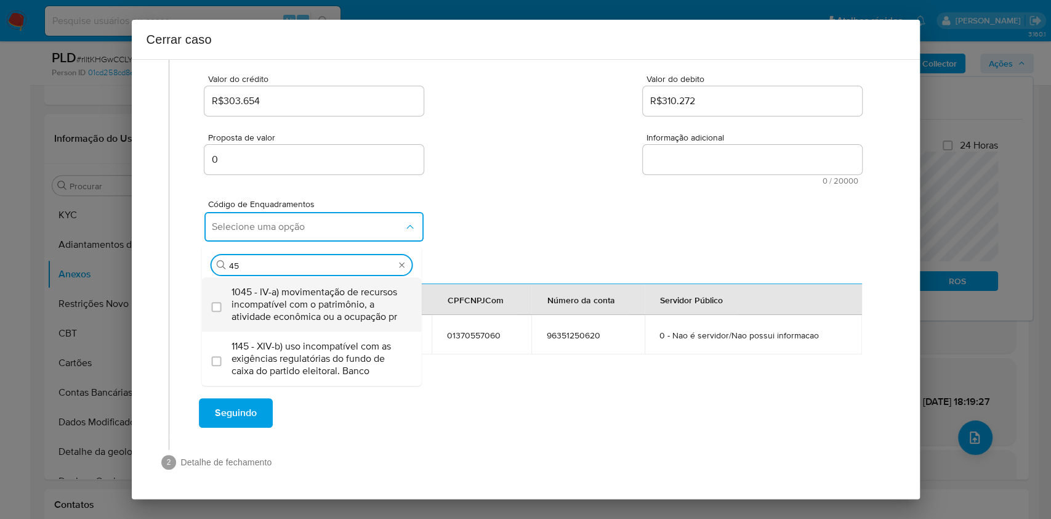
click at [277, 295] on span "1045 - IV-a) movimentação de recursos incompatível com o patrimônio, a atividad…" at bounding box center [318, 304] width 173 height 37
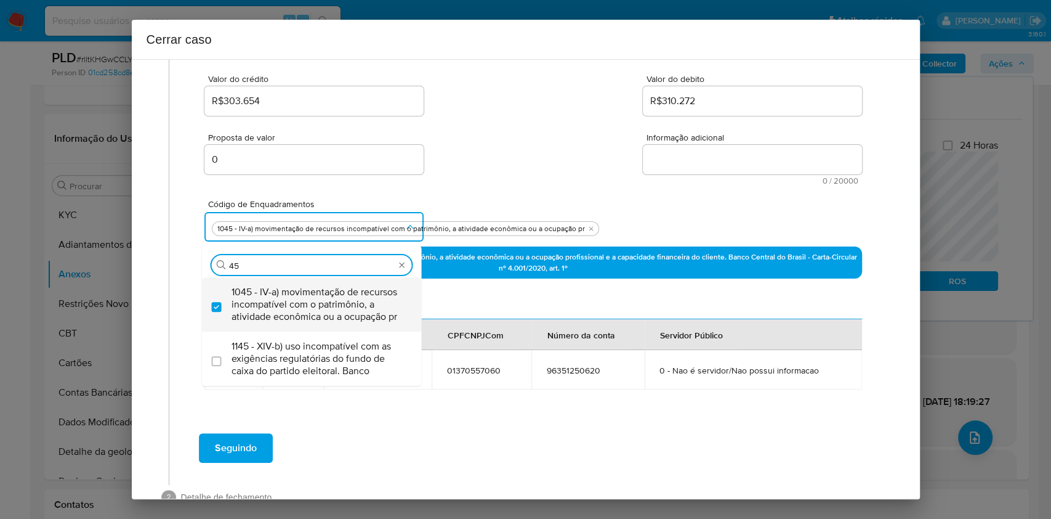
checkbox input "true"
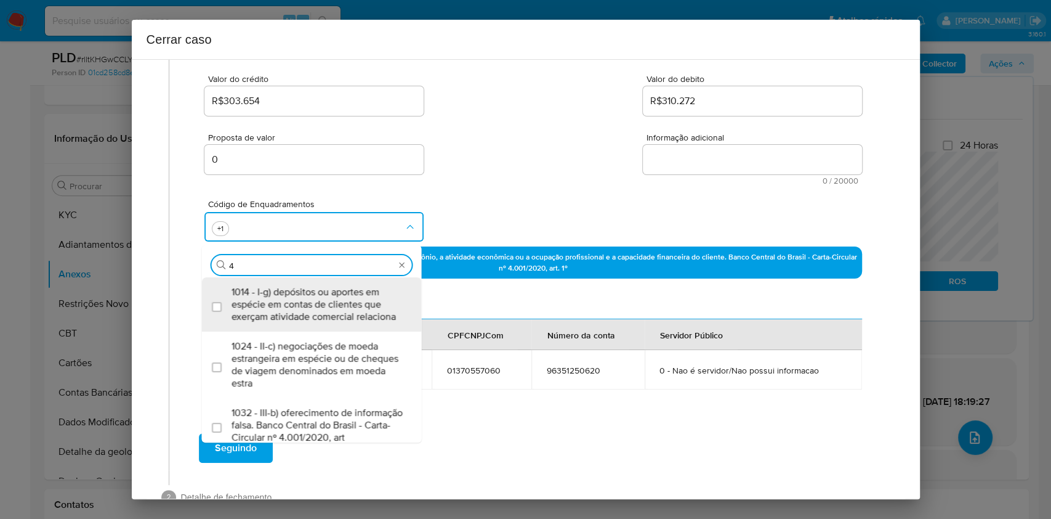
scroll to position [0, 0]
type input "47"
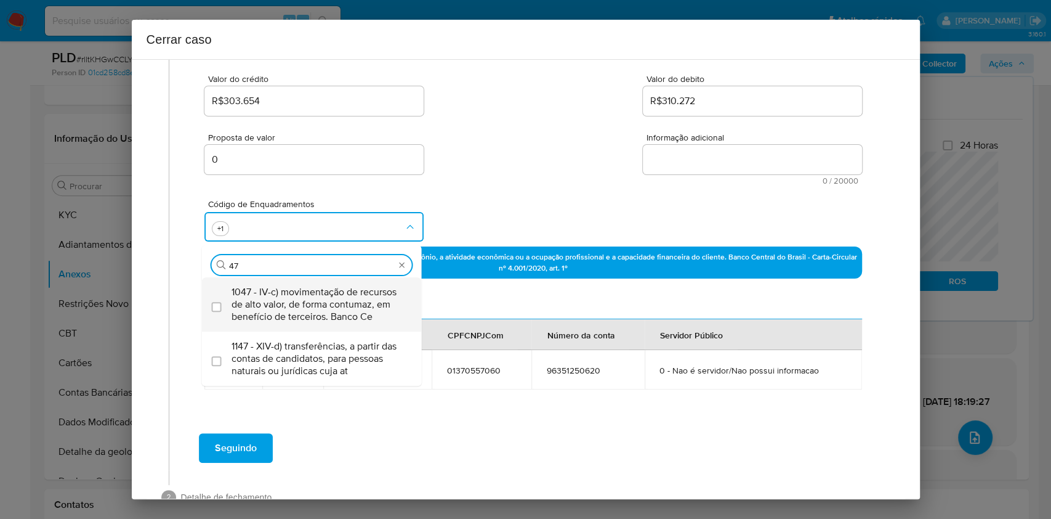
click at [276, 297] on span "1047 - IV-c) movimentação de recursos de alto valor, de forma contumaz, em bene…" at bounding box center [318, 304] width 173 height 37
checkbox input "true"
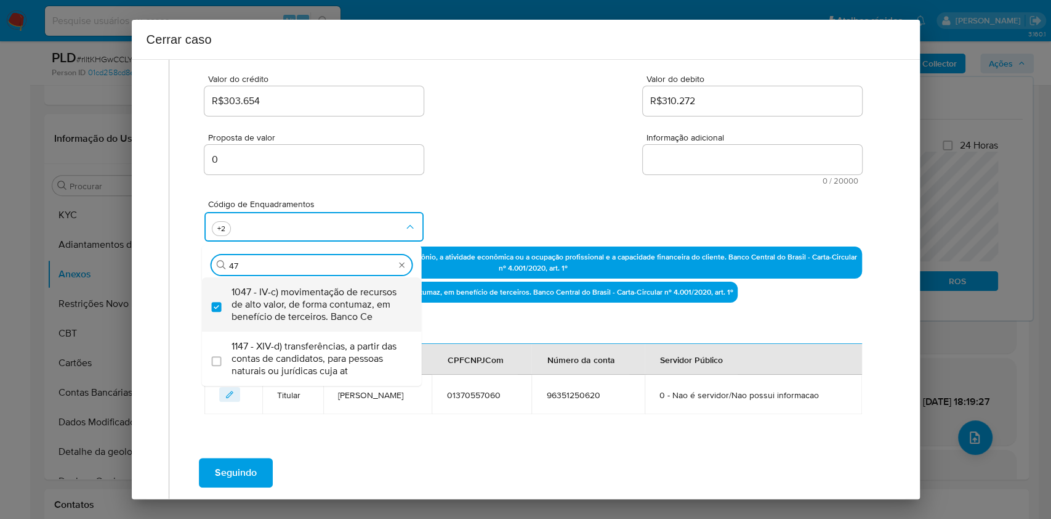
type input "47"
click at [277, 297] on span "1047 - IV-c) movimentação de recursos de alto valor, de forma contumaz, em bene…" at bounding box center [318, 304] width 173 height 37
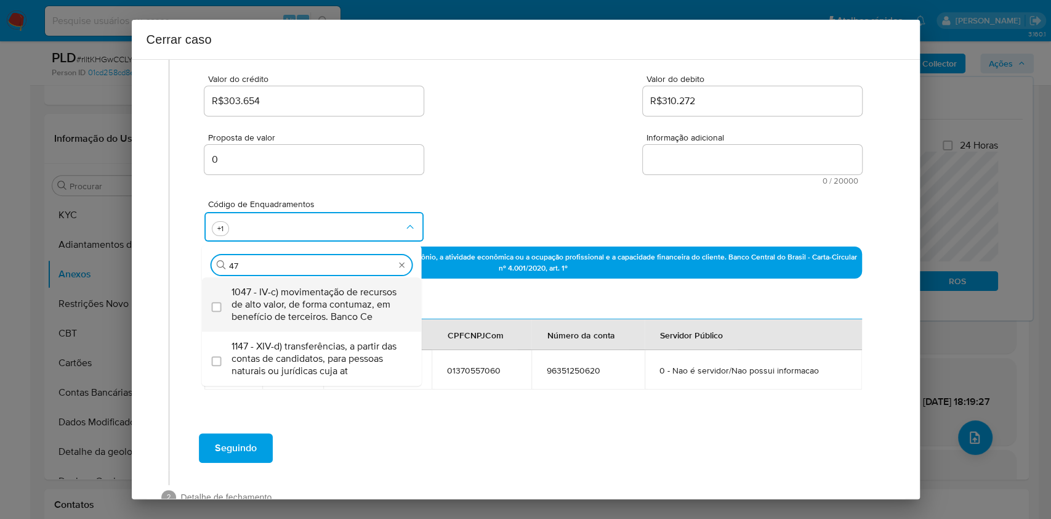
checkbox input "false"
type input "4"
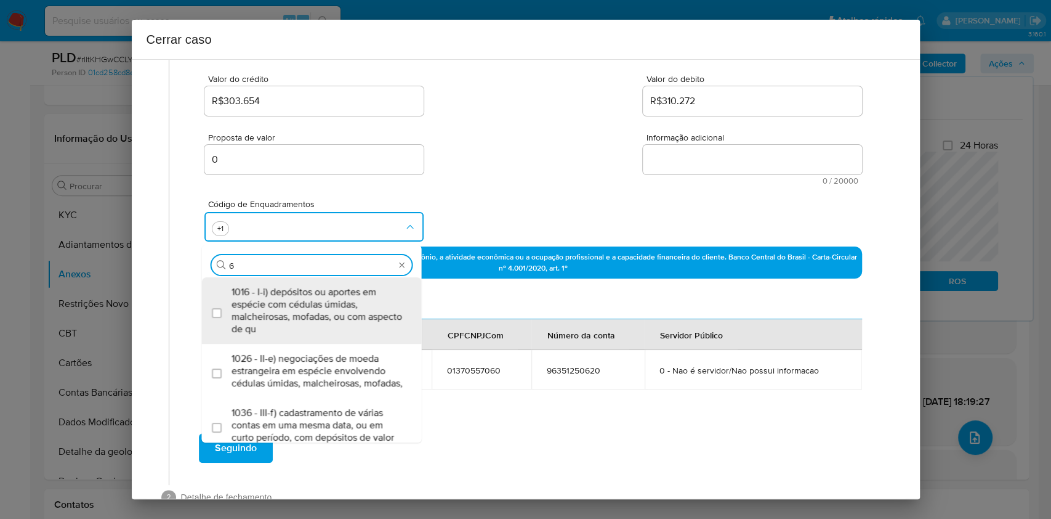
type input "66"
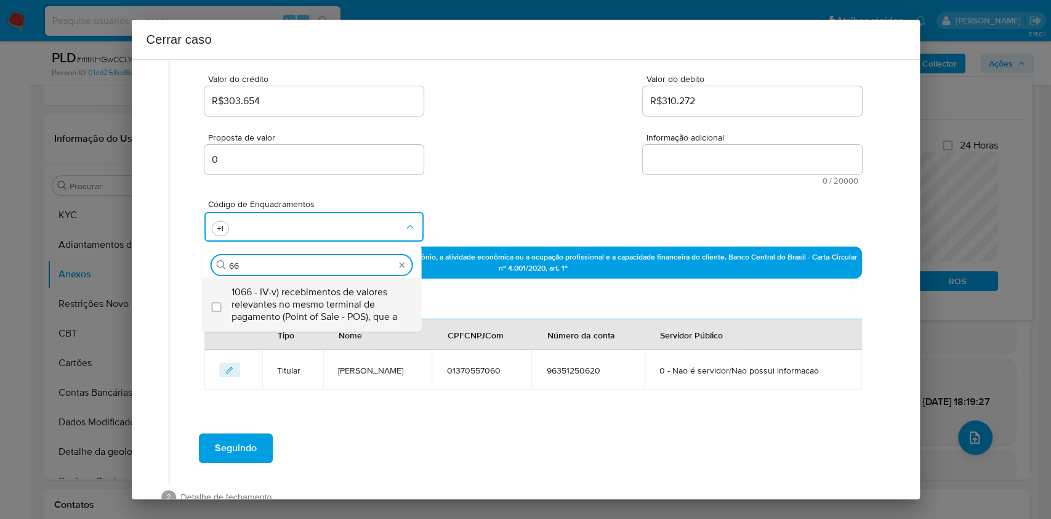
click at [276, 297] on span "1066 - IV-v) recebimentos de valores relevantes no mesmo terminal de pagamento …" at bounding box center [318, 304] width 173 height 37
checkbox input "true"
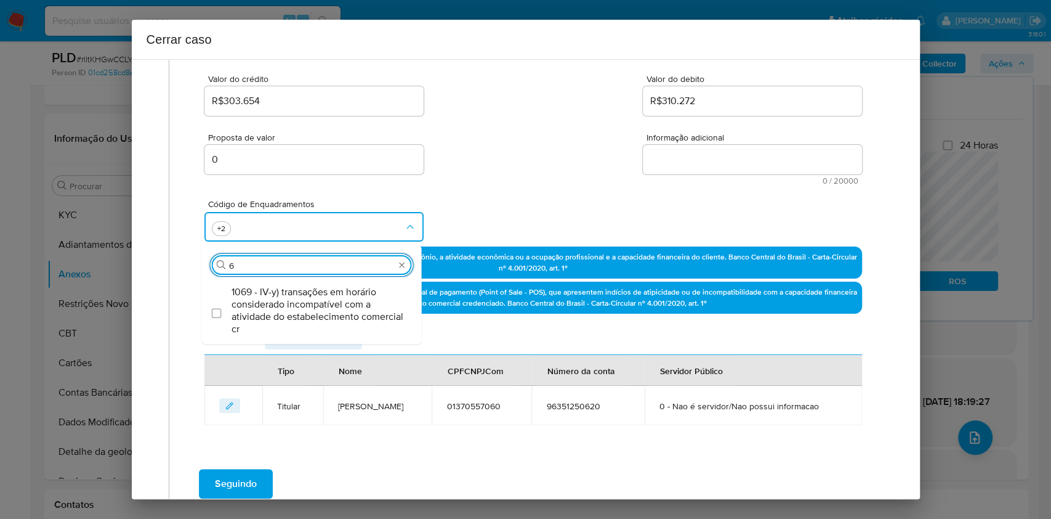
type input "69"
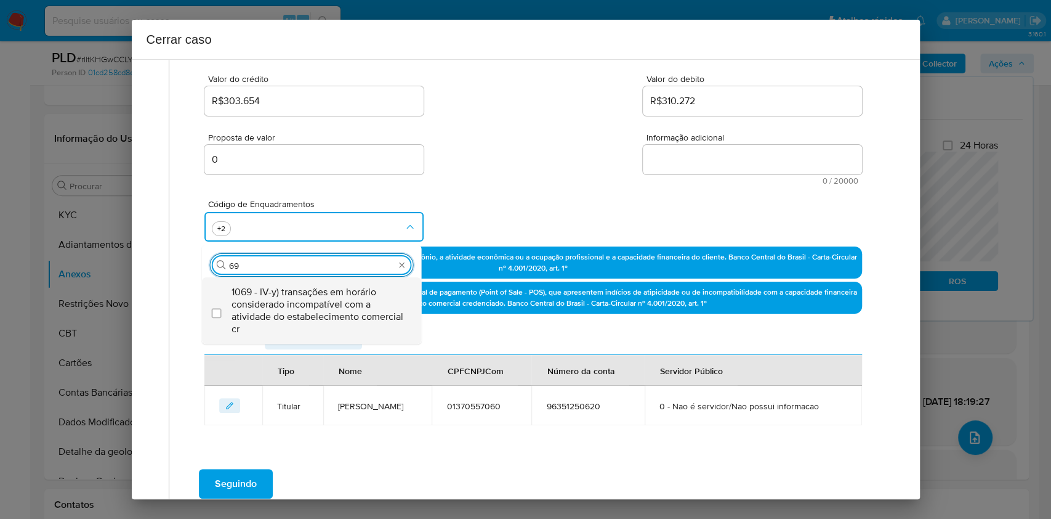
click at [277, 301] on span "1069 - IV-y) transações em horário considerado incompatível com a atividade do …" at bounding box center [318, 310] width 173 height 49
checkbox input "true"
type input "69"
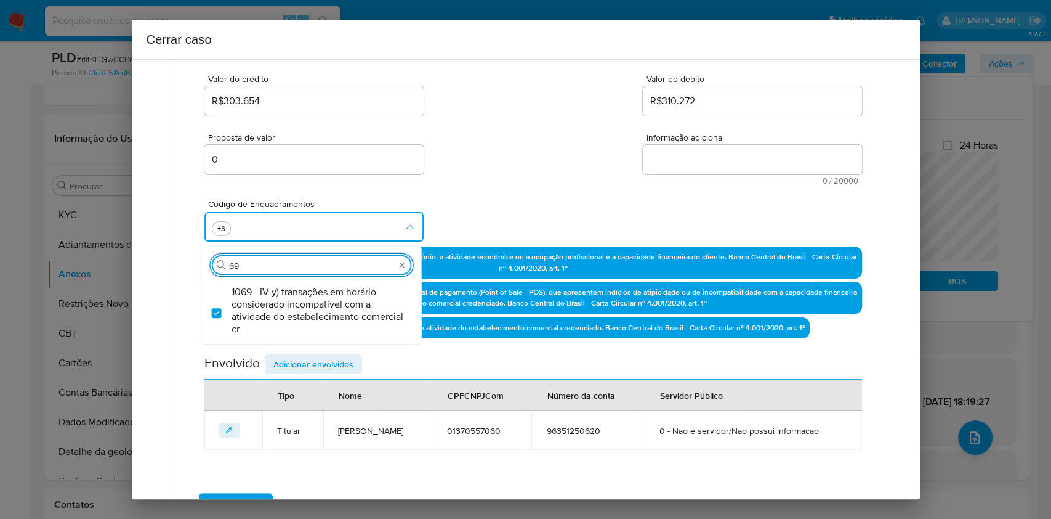
click at [710, 162] on textarea "Informação adicional" at bounding box center [752, 160] width 219 height 30
paste textarea "Micael Silva Bittencourt, CPF 01370557060, 39 anos, residente no município de S…"
click at [710, 162] on textarea "Informação adicional" at bounding box center [752, 160] width 219 height 30
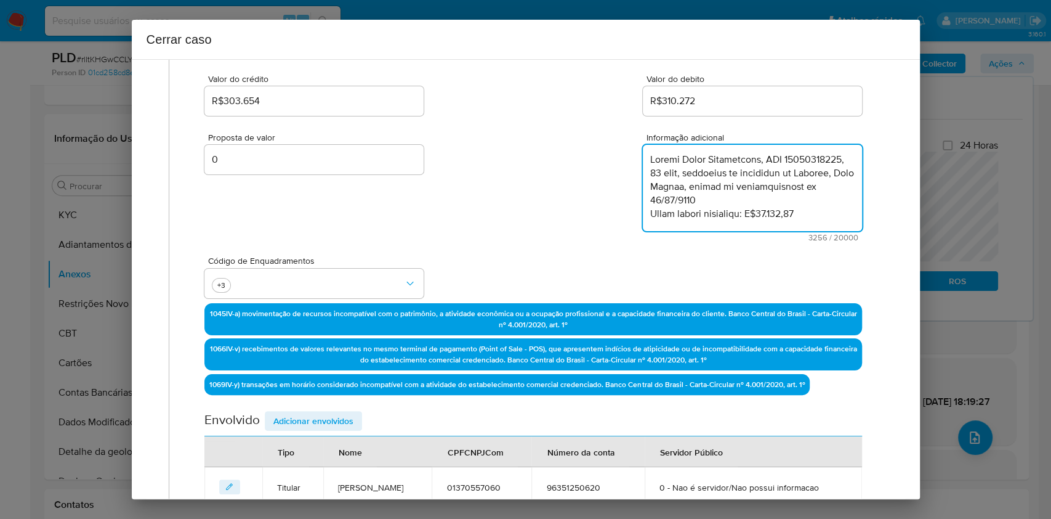
type textarea "Micael Silva Bittencourt, CPF 01370557060, 39 anos, residente no município de S…"
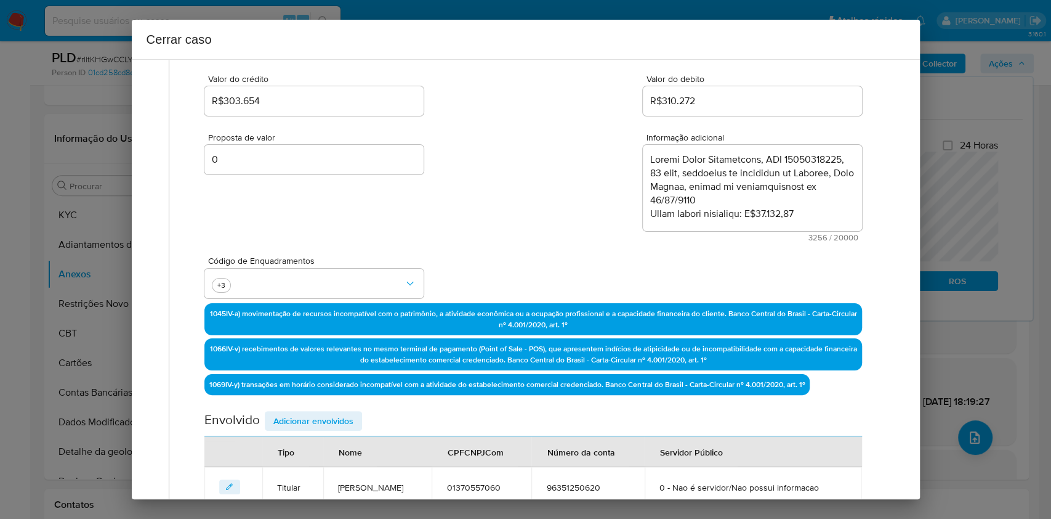
scroll to position [1506, 0]
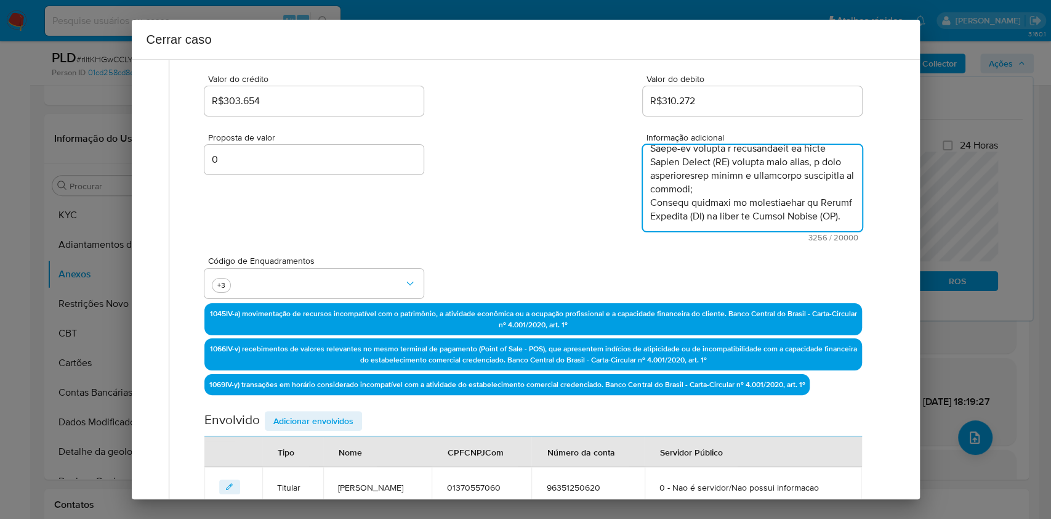
drag, startPoint x: 323, startPoint y: 416, endPoint x: 565, endPoint y: 312, distance: 264.0
click at [323, 417] on span "Adicionar envolvidos" at bounding box center [313, 420] width 80 height 17
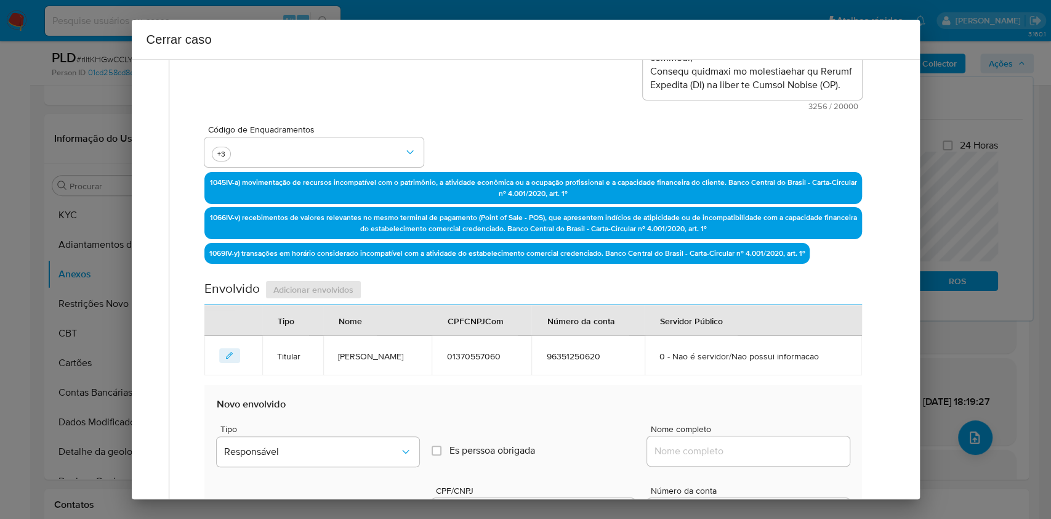
scroll to position [322, 0]
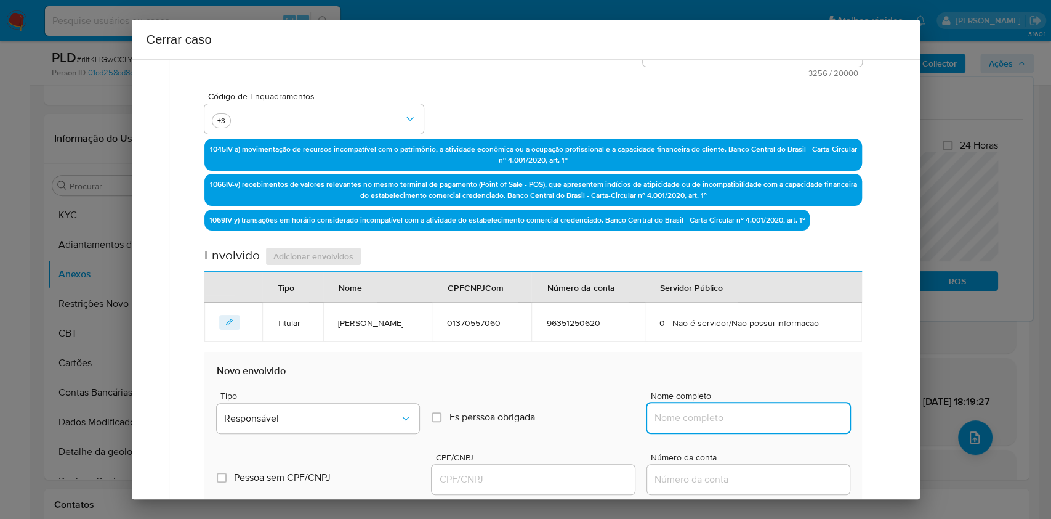
drag, startPoint x: 759, startPoint y: 418, endPoint x: 790, endPoint y: 410, distance: 31.8
click at [759, 418] on input "Nome completo" at bounding box center [748, 418] width 203 height 16
paste input "M. S. BITTENCOURT E A. T. S. MULLER LTDA, 32223597000120"
click at [790, 410] on input "M. S. BITTENCOURT E A. T. S. MULLER LTDA, 32223597000120" at bounding box center [748, 418] width 203 height 16
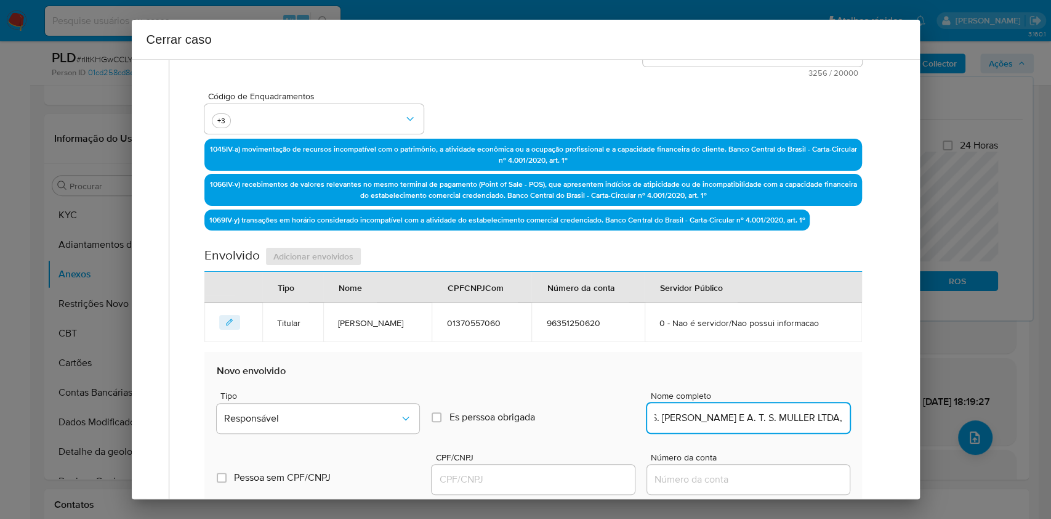
scroll to position [0, 15]
type input "M. S. BITTENCOURT E A. T. S. MULLER LTDA,"
click at [586, 483] on input "CPF/CNPJ" at bounding box center [533, 479] width 203 height 16
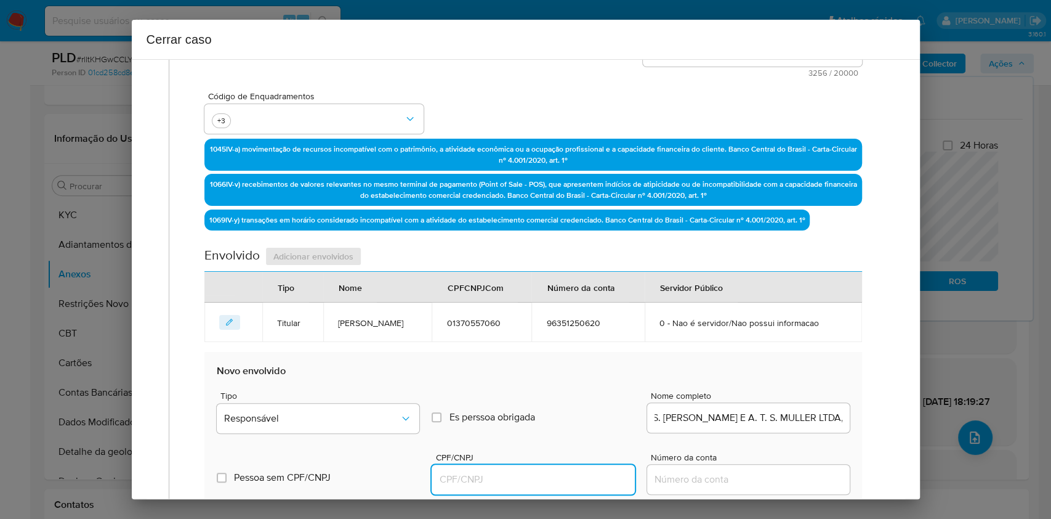
scroll to position [0, 0]
paste input "32223597000120"
type input "32223597000120"
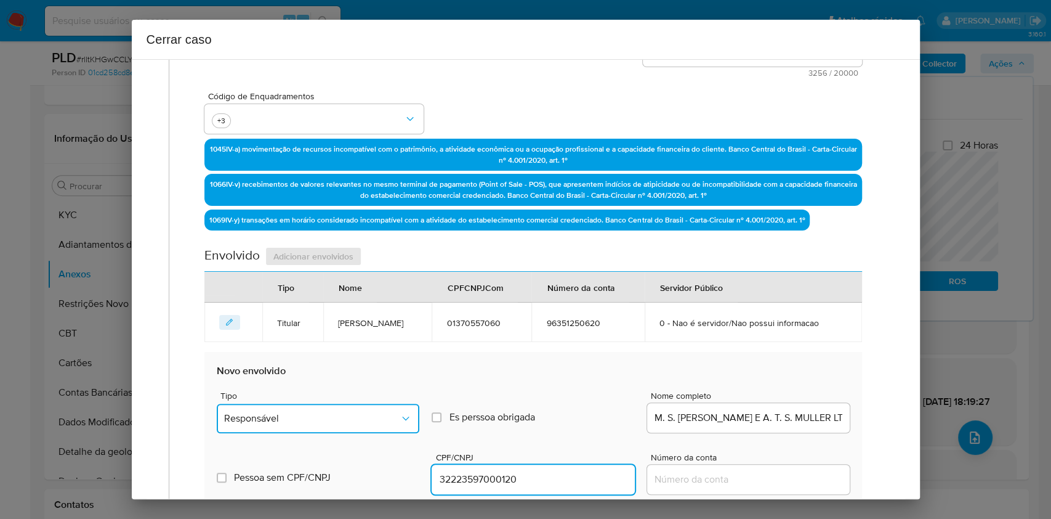
click at [378, 431] on button "Responsável" at bounding box center [318, 418] width 203 height 30
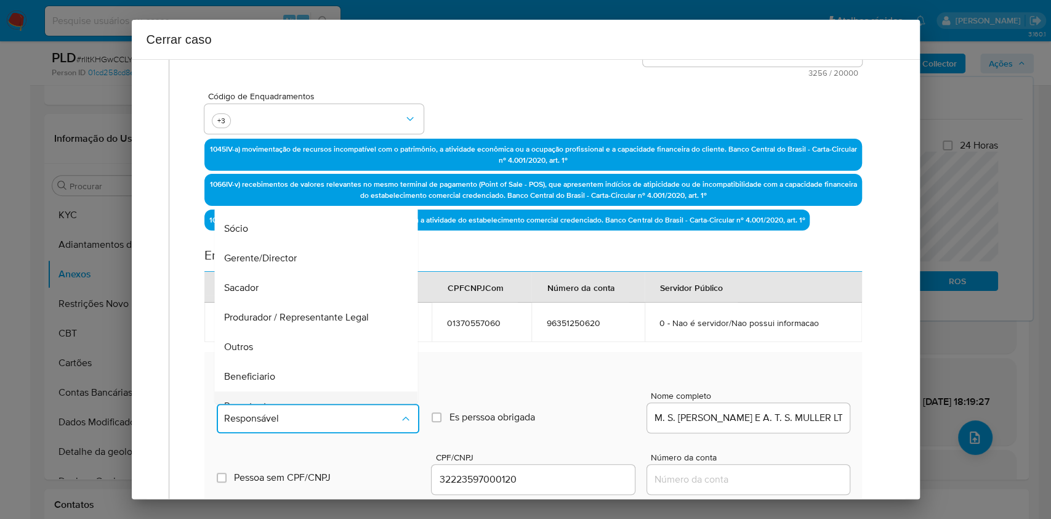
scroll to position [158, 0]
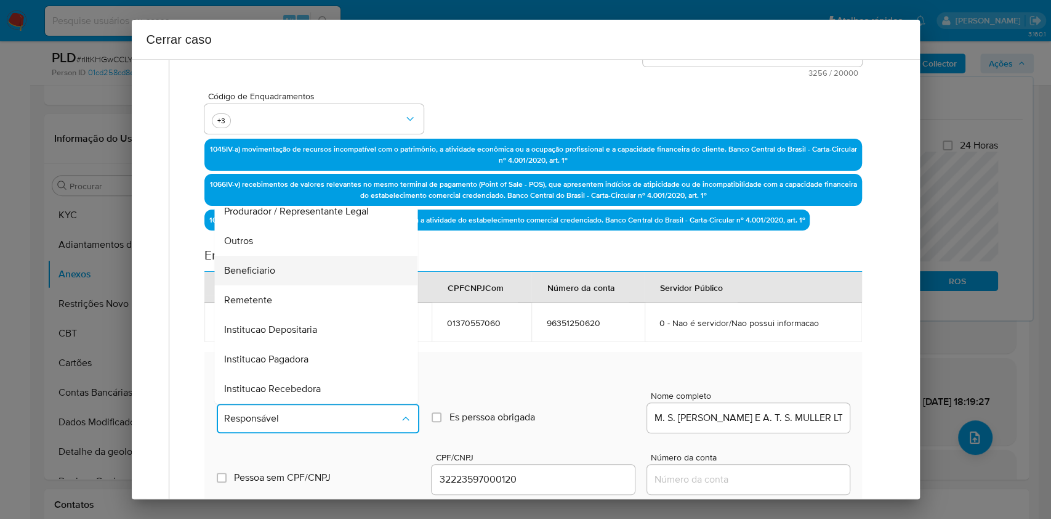
click at [269, 272] on span "Beneficiario" at bounding box center [250, 270] width 51 height 12
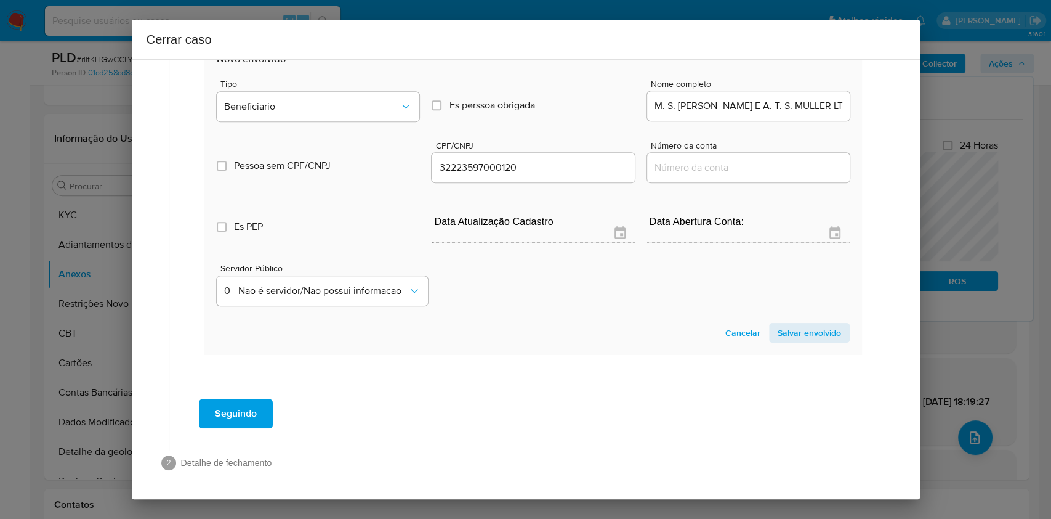
drag, startPoint x: 798, startPoint y: 330, endPoint x: 833, endPoint y: 297, distance: 48.4
click at [798, 331] on span "Salvar envolvido" at bounding box center [809, 332] width 63 height 17
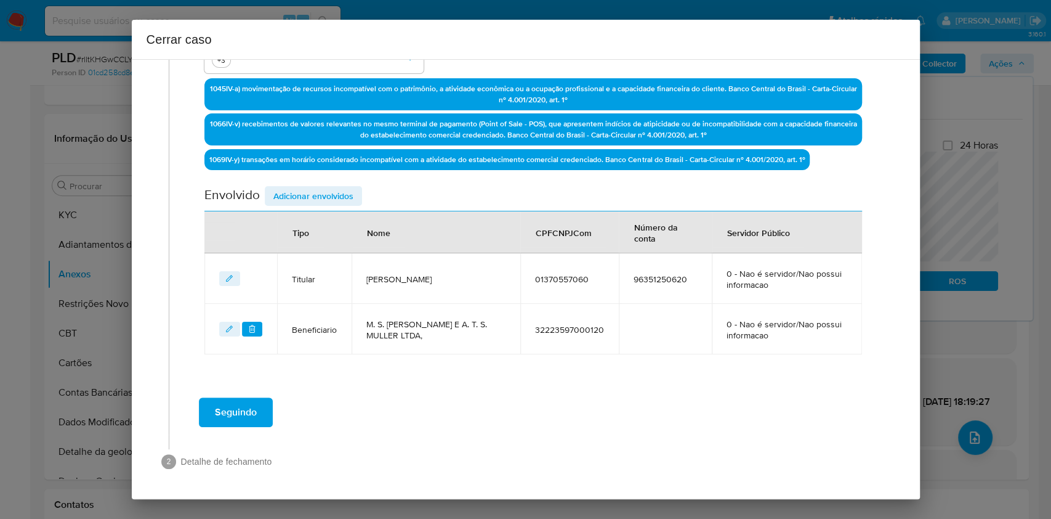
scroll to position [381, 0]
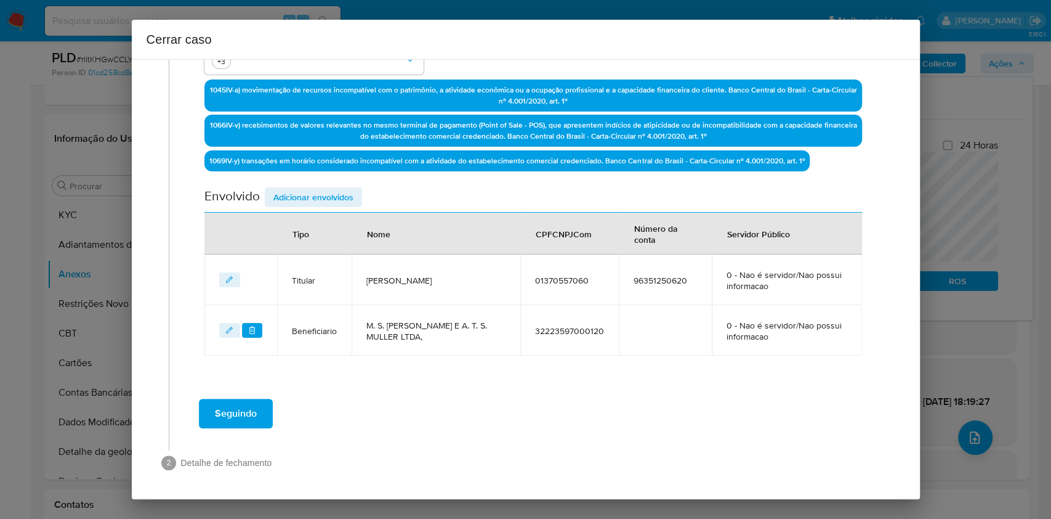
drag, startPoint x: 307, startPoint y: 194, endPoint x: 511, endPoint y: 274, distance: 219.6
click at [307, 195] on span "Adicionar envolvidos" at bounding box center [313, 196] width 80 height 17
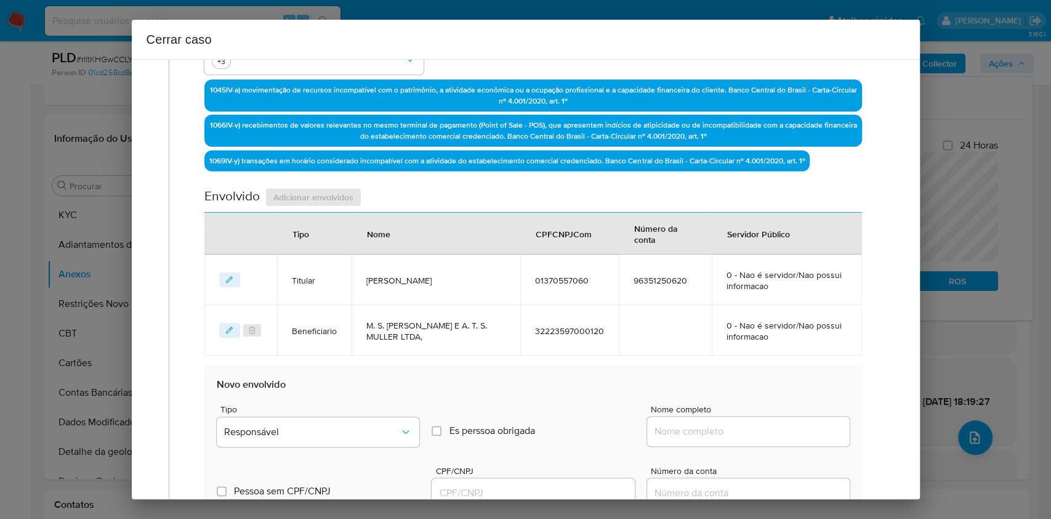
click at [729, 433] on input "Nome completo" at bounding box center [748, 431] width 203 height 16
paste input "Ana Terra Seba Muller, 04555008944"
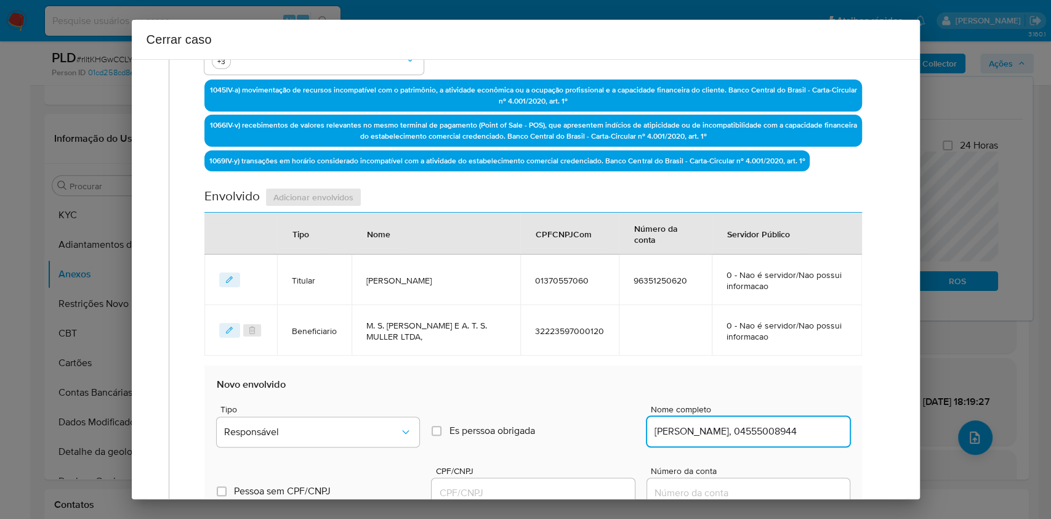
click at [783, 431] on input "Ana Terra Seba Muller, 04555008944" at bounding box center [748, 431] width 203 height 16
click at [783, 432] on input "Ana Terra Seba Muller, 04555008944" at bounding box center [748, 431] width 203 height 16
type input "Ana Terra Seba Muller,"
click at [530, 478] on div at bounding box center [533, 493] width 203 height 30
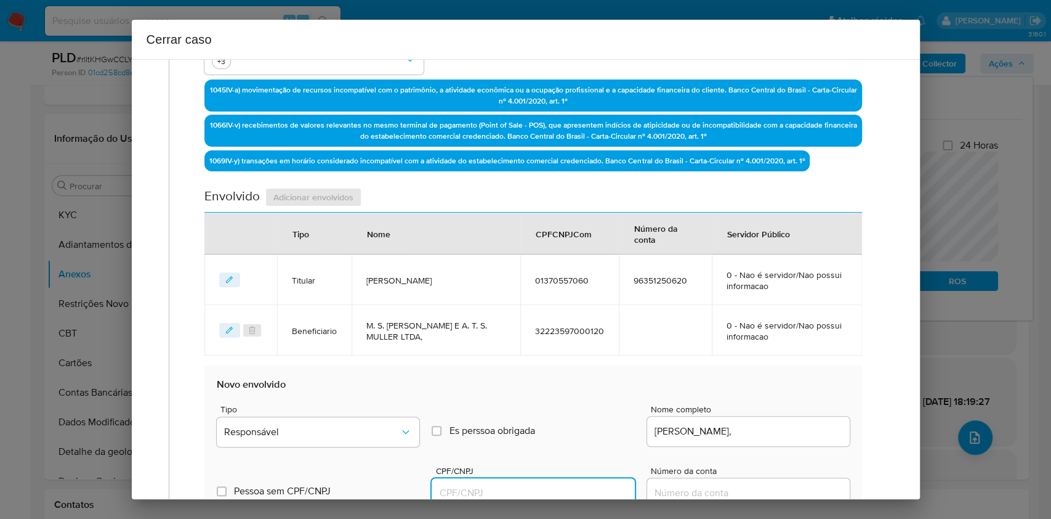
drag, startPoint x: 535, startPoint y: 488, endPoint x: 560, endPoint y: 483, distance: 25.1
click at [536, 489] on input "CPF/CNPJ" at bounding box center [533, 493] width 203 height 16
paste input "04555008944"
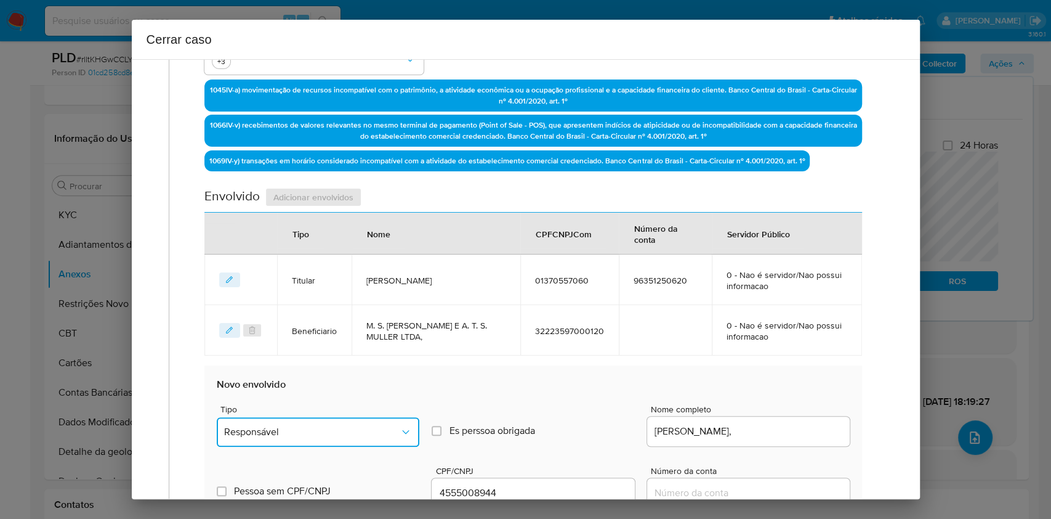
drag, startPoint x: 358, startPoint y: 431, endPoint x: 353, endPoint y: 418, distance: 13.8
click at [358, 431] on span "Responsável" at bounding box center [312, 432] width 176 height 12
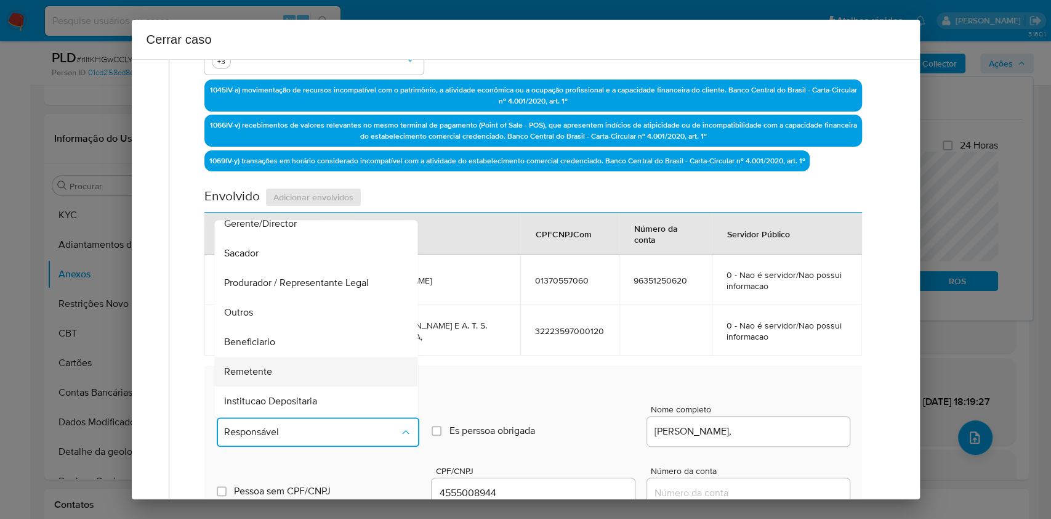
scroll to position [158, 0]
click at [272, 289] on div "Beneficiario" at bounding box center [313, 284] width 176 height 30
type input "04555008944"
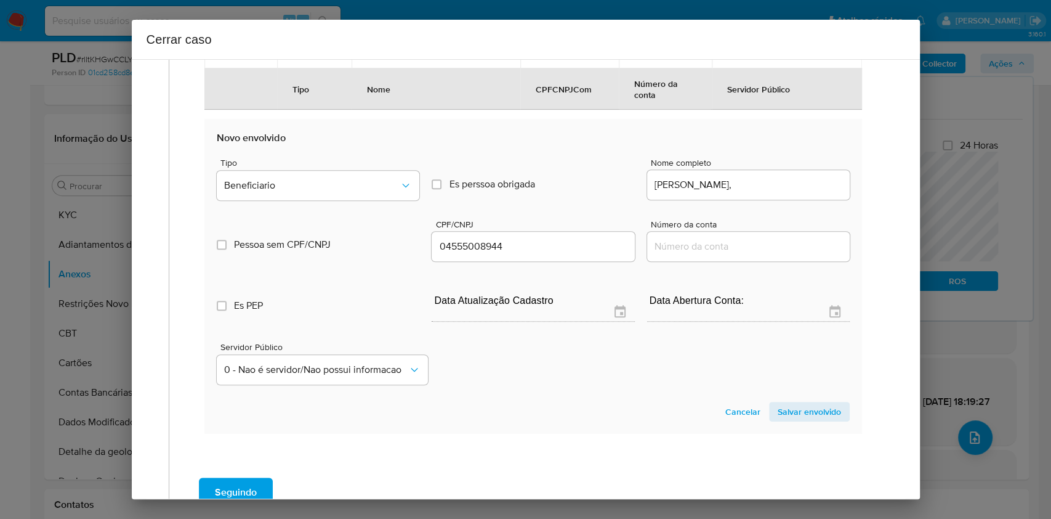
click at [800, 406] on span "Salvar envolvido" at bounding box center [809, 411] width 63 height 17
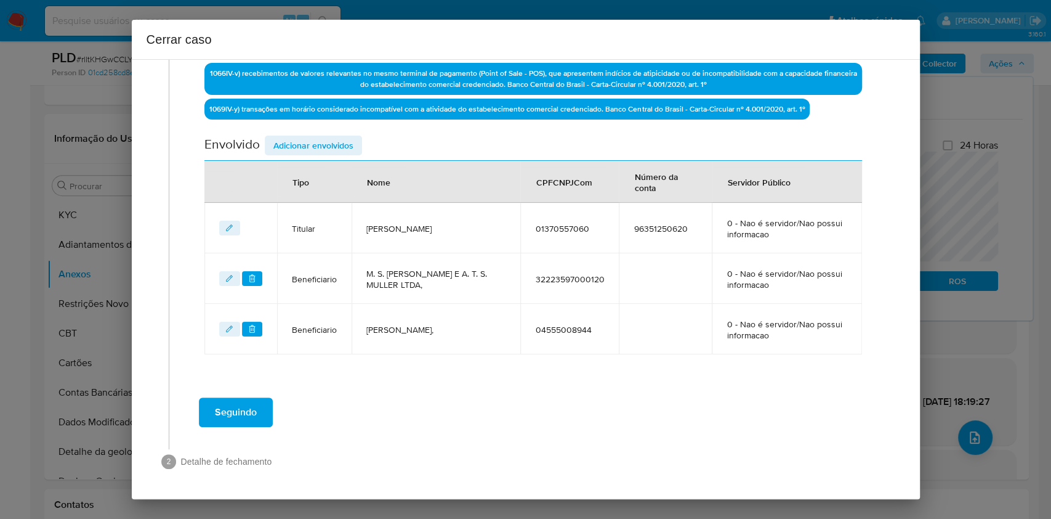
scroll to position [432, 0]
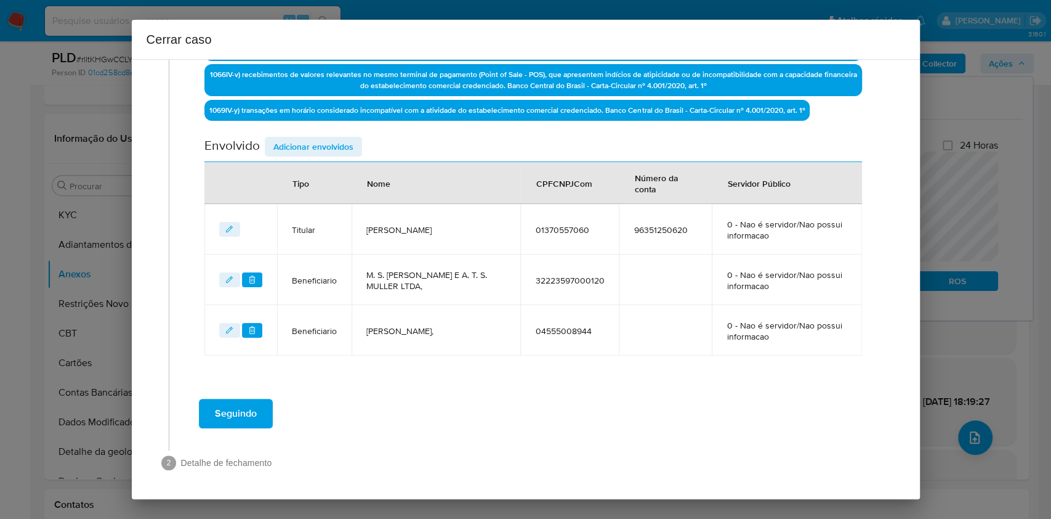
drag, startPoint x: 313, startPoint y: 143, endPoint x: 440, endPoint y: 181, distance: 132.5
click at [313, 144] on span "Adicionar envolvidos" at bounding box center [313, 146] width 80 height 17
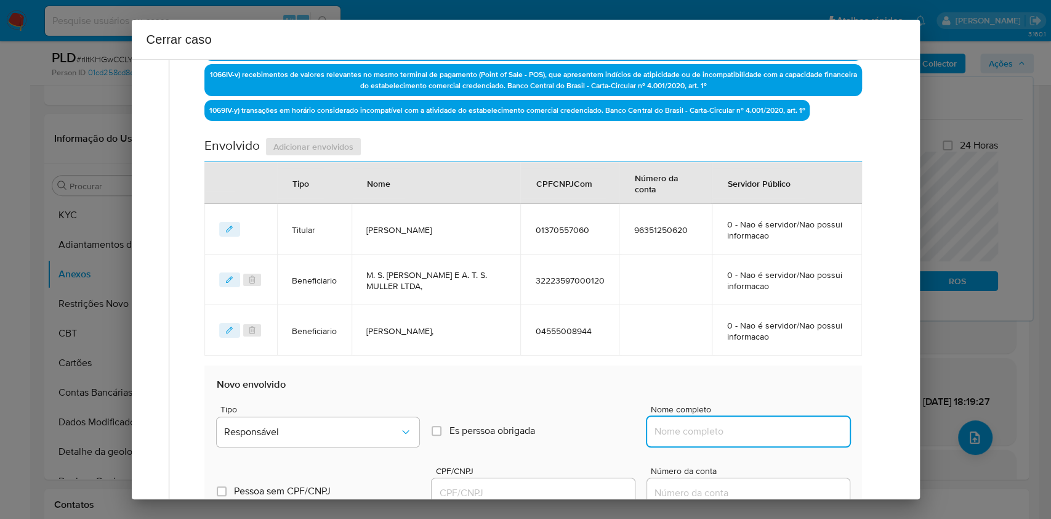
click at [731, 432] on input "Nome completo" at bounding box center [748, 431] width 203 height 16
paste input "M. S. BITTENCOURT LTDA, 51167675000160"
click at [779, 426] on input "M. S. BITTENCOURT LTDA, 51167675000160" at bounding box center [748, 431] width 203 height 16
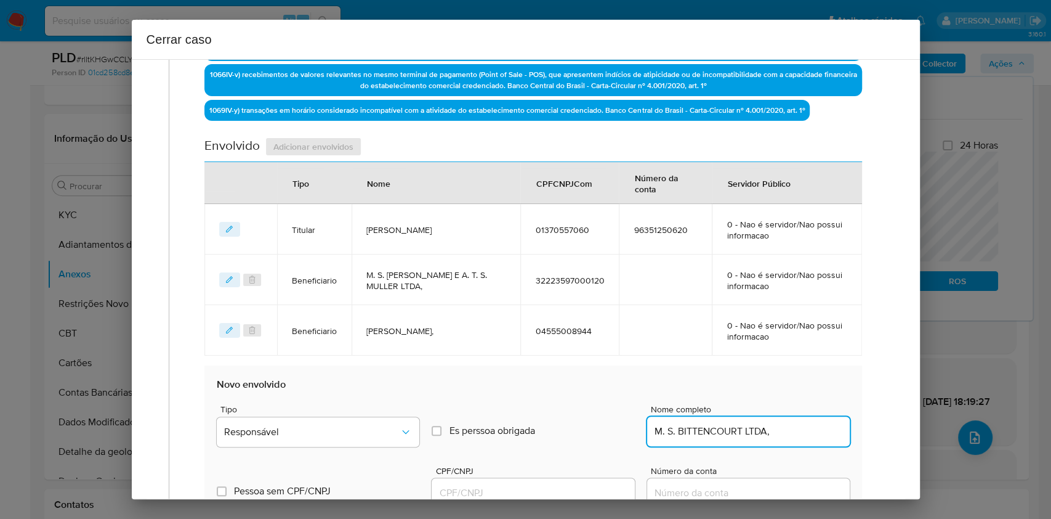
scroll to position [0, 0]
type input "M. S. BITTENCOURT LTDA,"
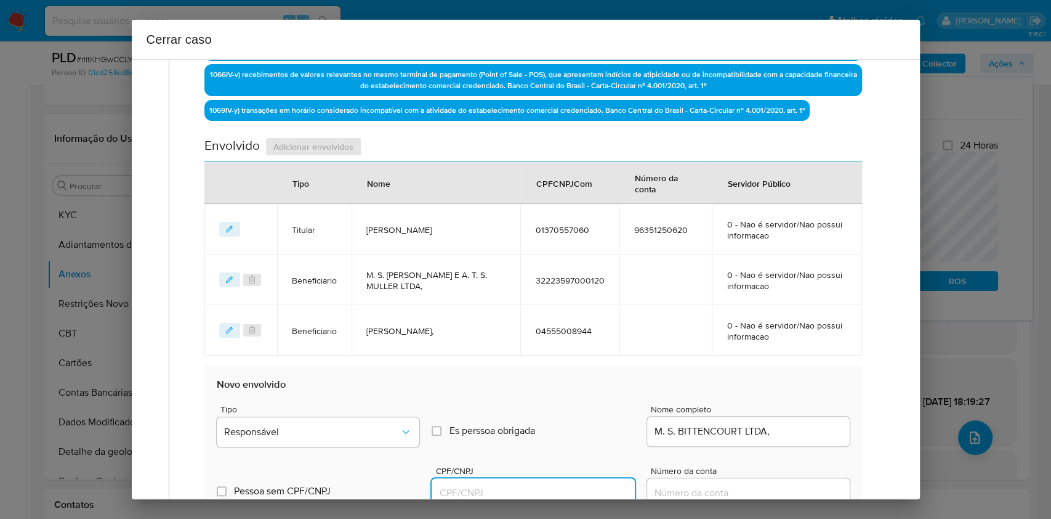
click at [573, 485] on input "CPF/CNPJ" at bounding box center [533, 493] width 203 height 16
paste input "51167675000160"
type input "51167675000160"
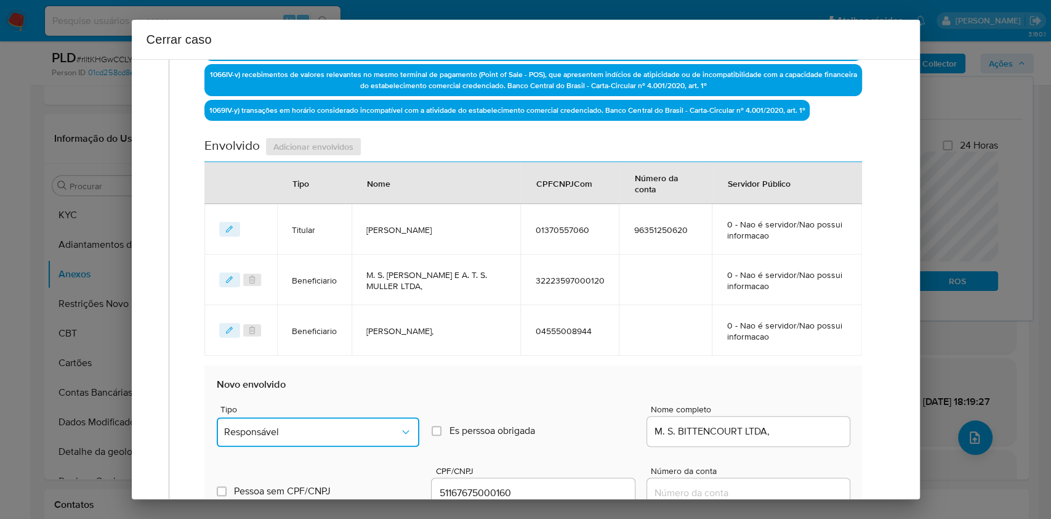
click at [358, 437] on button "Responsável" at bounding box center [318, 432] width 203 height 30
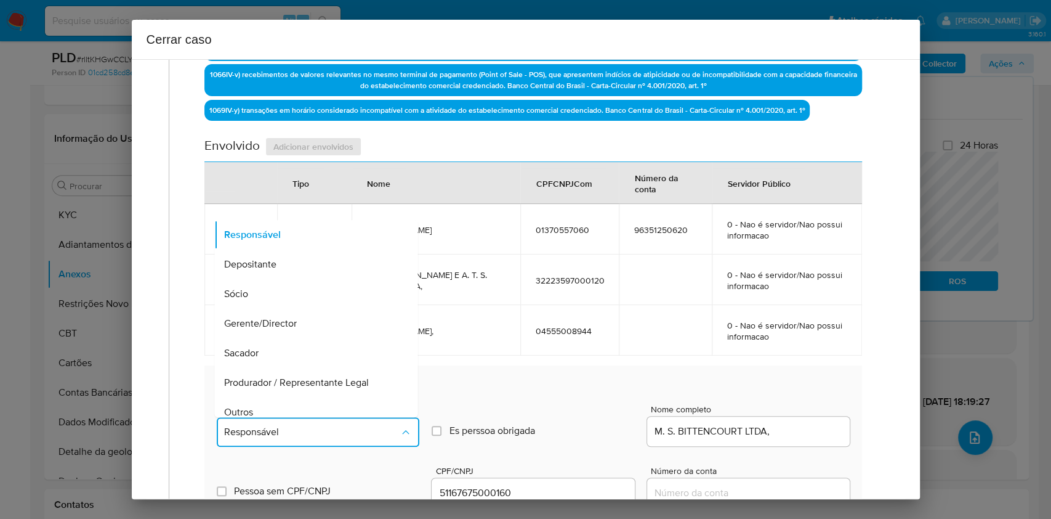
drag, startPoint x: 292, startPoint y: 401, endPoint x: 347, endPoint y: 395, distance: 55.8
click at [292, 402] on div "Outros" at bounding box center [313, 412] width 176 height 30
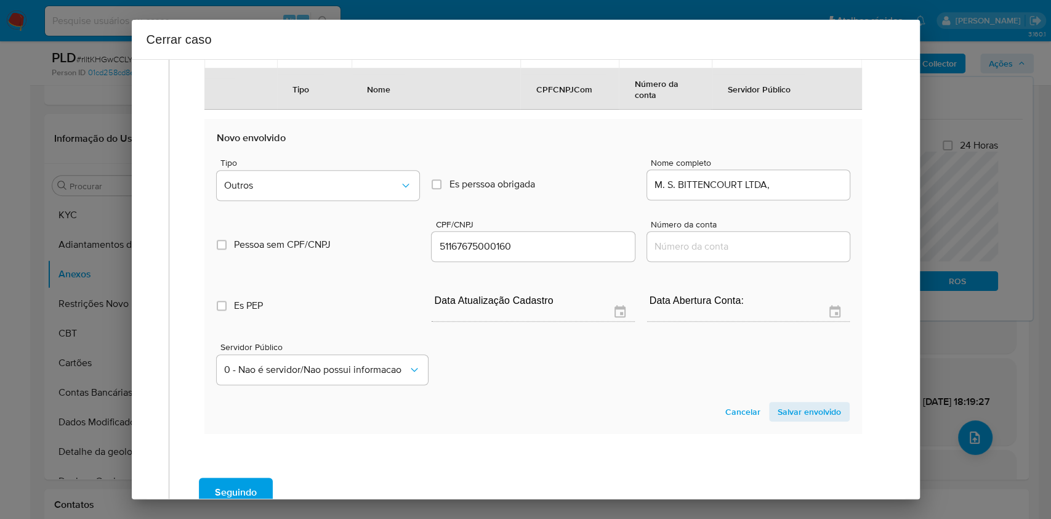
drag, startPoint x: 783, startPoint y: 416, endPoint x: 704, endPoint y: 383, distance: 85.9
click at [784, 415] on span "Salvar envolvido" at bounding box center [809, 411] width 63 height 17
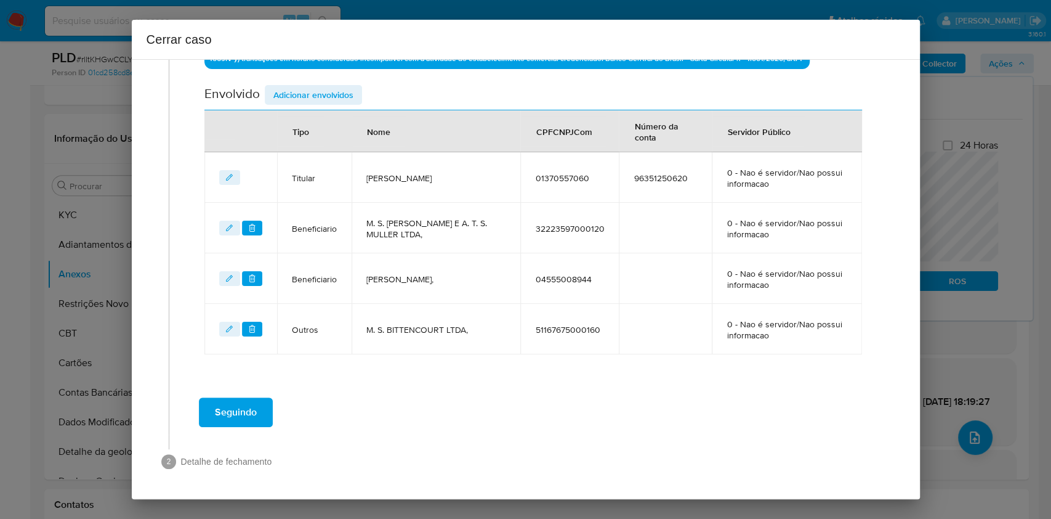
scroll to position [482, 0]
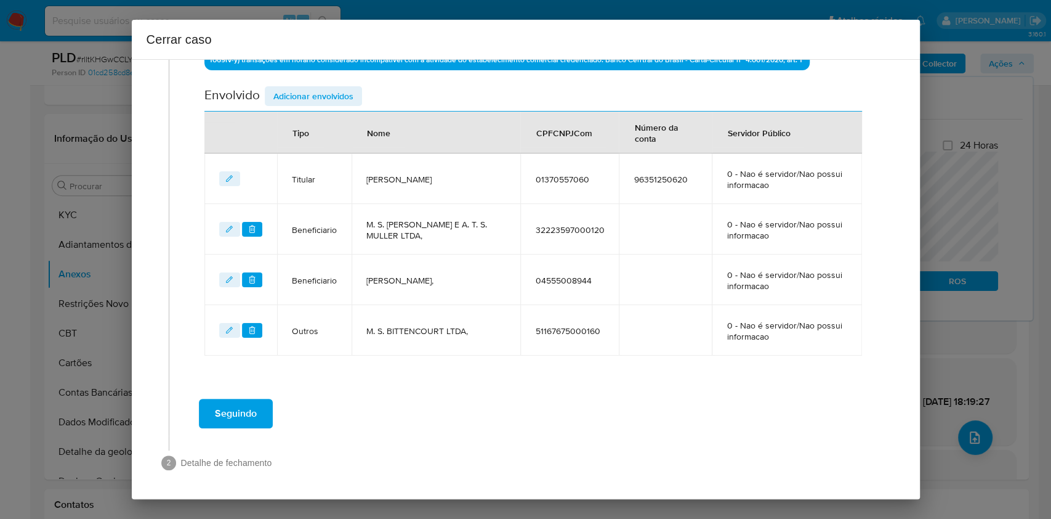
drag, startPoint x: 235, startPoint y: 420, endPoint x: 599, endPoint y: 182, distance: 434.7
click at [235, 421] on span "Seguindo" at bounding box center [236, 413] width 42 height 27
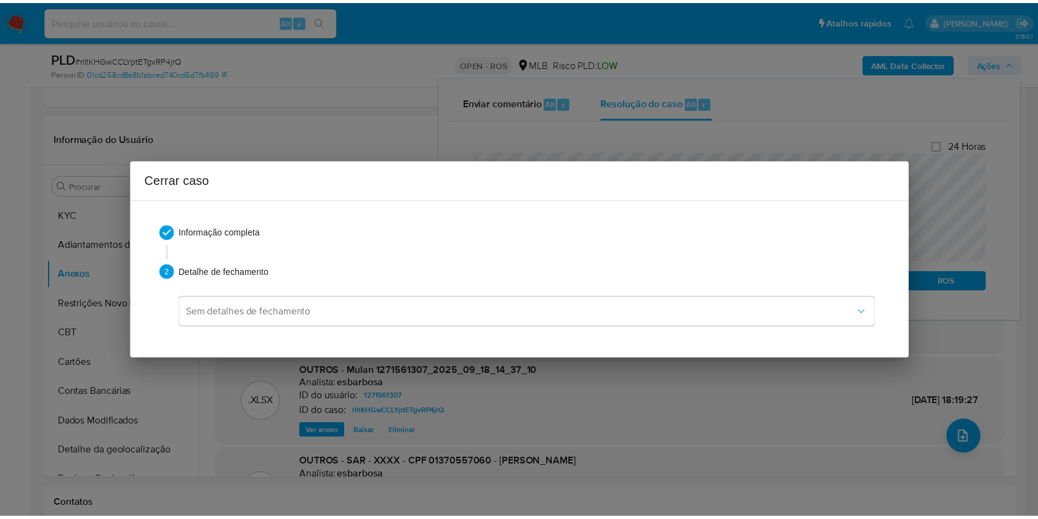
scroll to position [1466, 0]
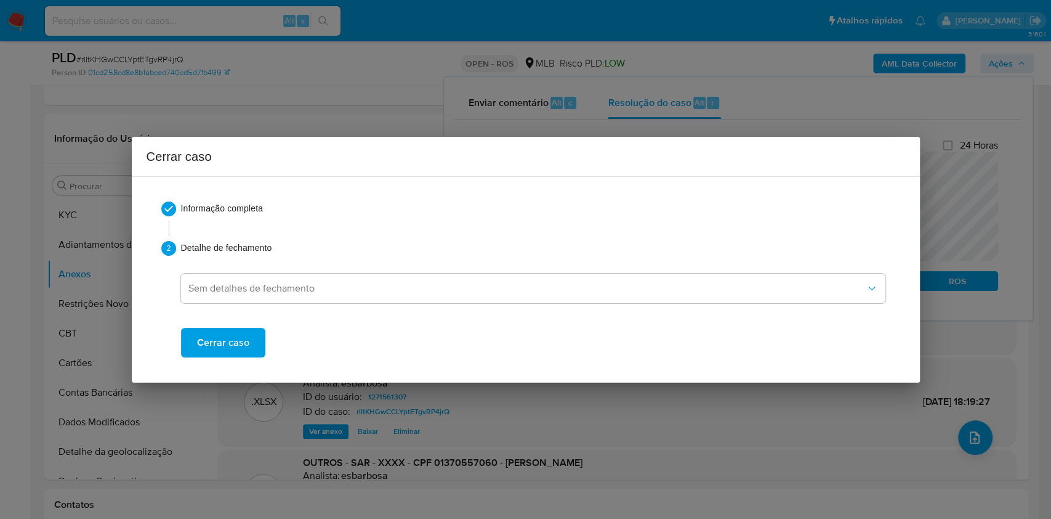
drag, startPoint x: 207, startPoint y: 349, endPoint x: 221, endPoint y: 347, distance: 14.4
click at [207, 349] on span "Cerrar caso" at bounding box center [223, 342] width 52 height 27
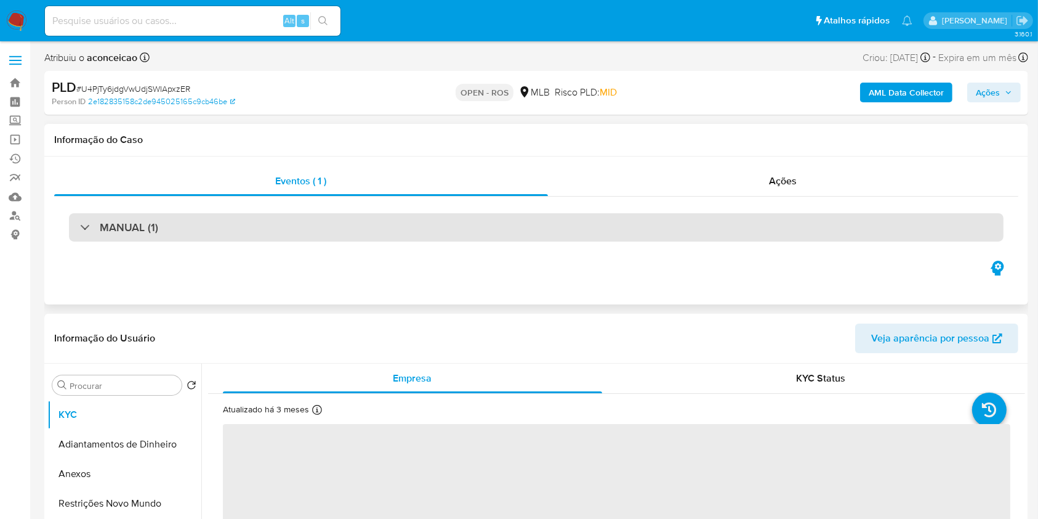
select select "10"
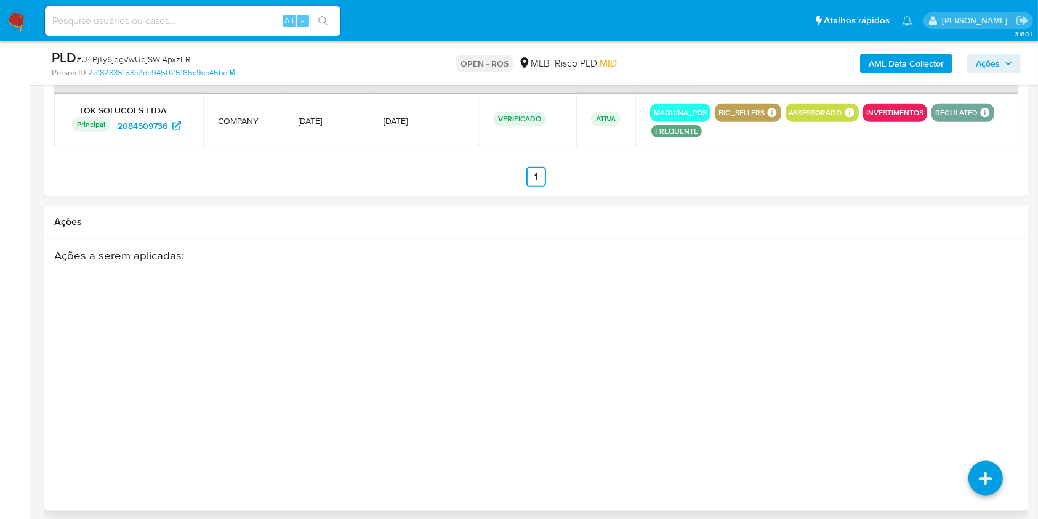
scroll to position [1351, 0]
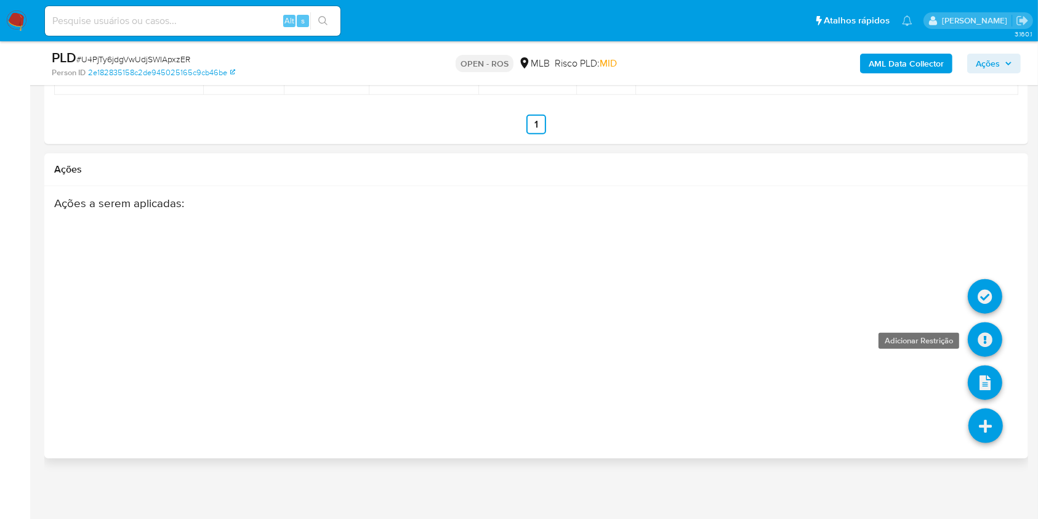
click at [999, 347] on icon at bounding box center [985, 339] width 34 height 34
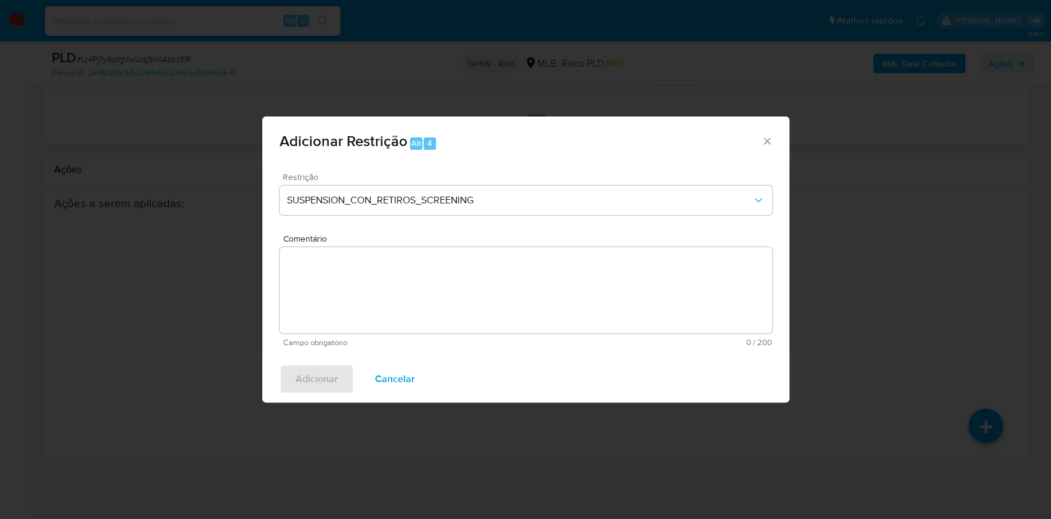
drag, startPoint x: 465, startPoint y: 223, endPoint x: 460, endPoint y: 217, distance: 7.4
click at [465, 224] on div "Restrição SUSPENSION_CON_RETIROS_SCREENING" at bounding box center [526, 201] width 493 height 59
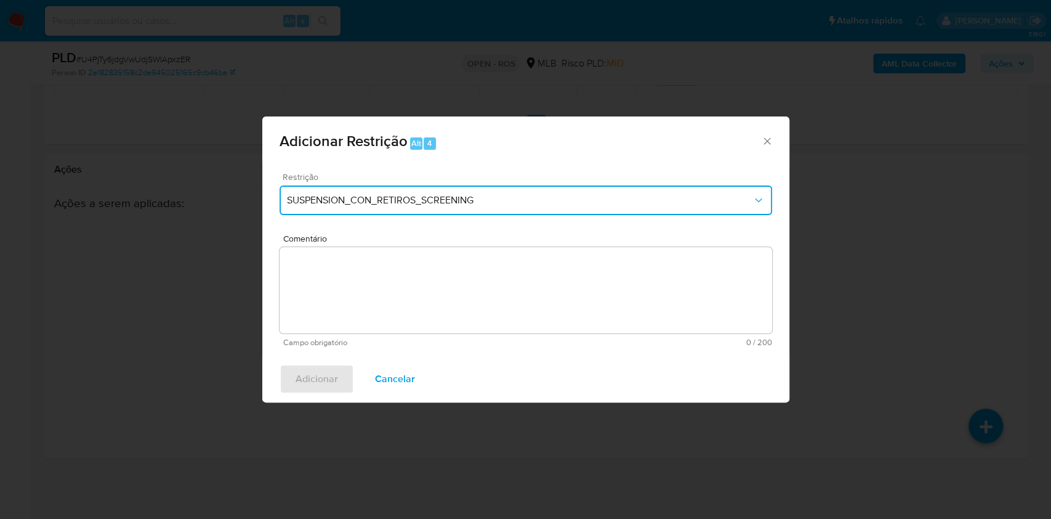
click at [453, 208] on button "SUSPENSION_CON_RETIROS_SCREENING" at bounding box center [526, 200] width 493 height 30
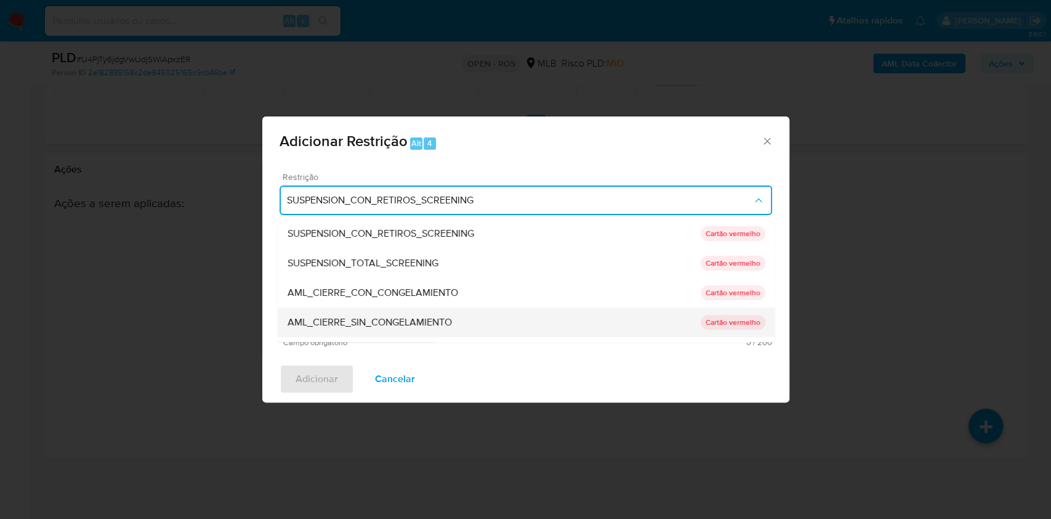
click at [408, 331] on div "AML_CIERRE_SIN_CONGELAMIENTO" at bounding box center [493, 322] width 413 height 30
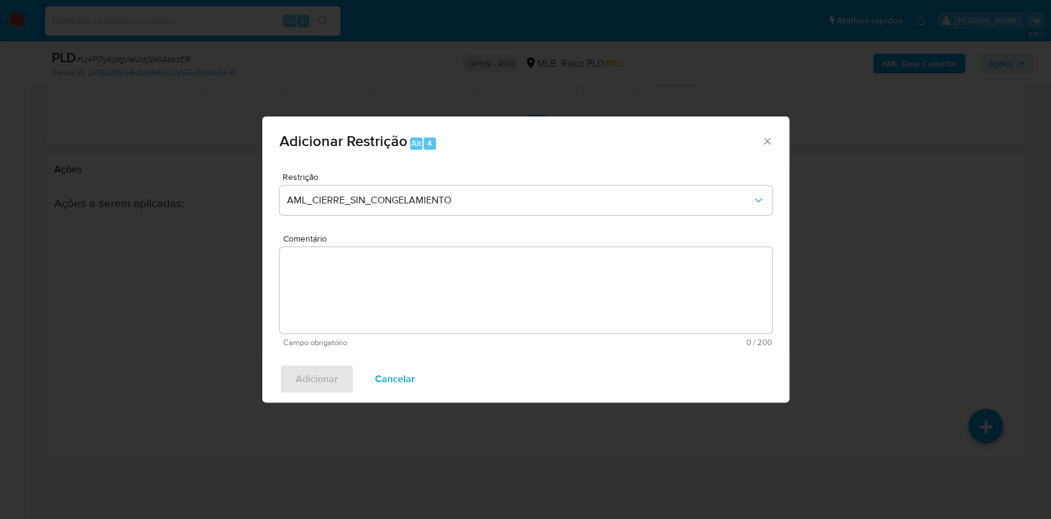
click at [520, 310] on textarea "Comentário" at bounding box center [526, 290] width 493 height 86
paste textarea "Deliberação para encerrar o relacionamento. NÃO INFORMAR AO USUÁRIO QUE SE TRAT…"
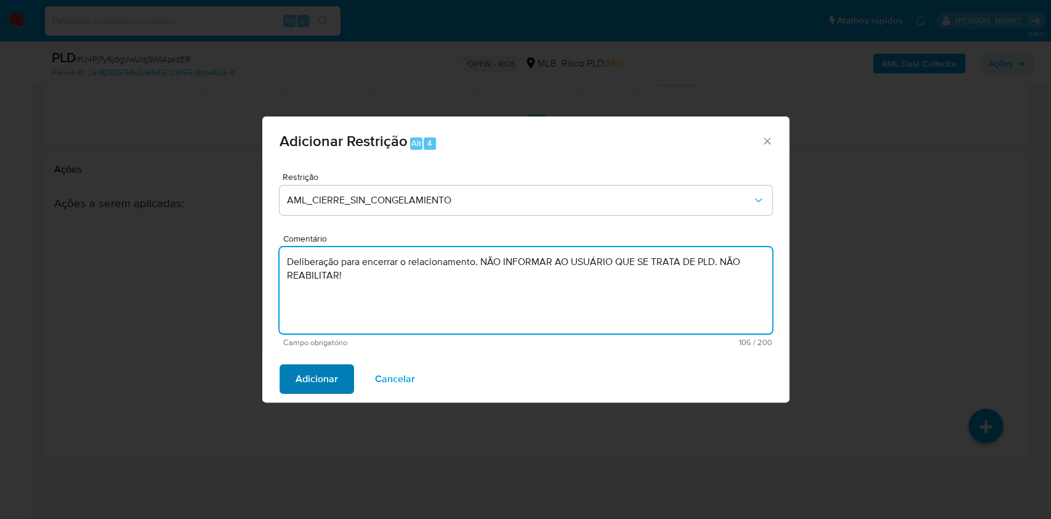
type textarea "Deliberação para encerrar o relacionamento. NÃO INFORMAR AO USUÁRIO QUE SE TRAT…"
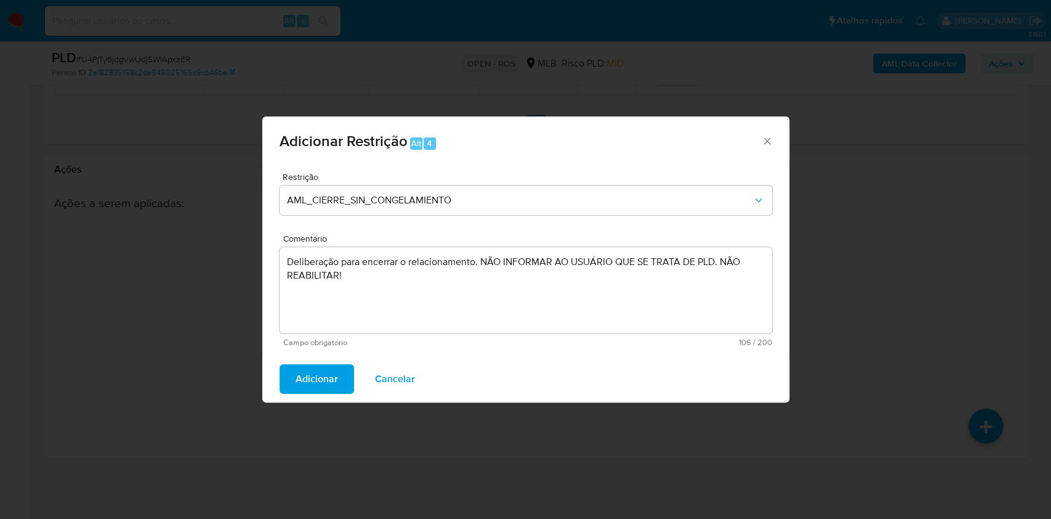
click at [289, 381] on button "Adicionar" at bounding box center [317, 379] width 75 height 30
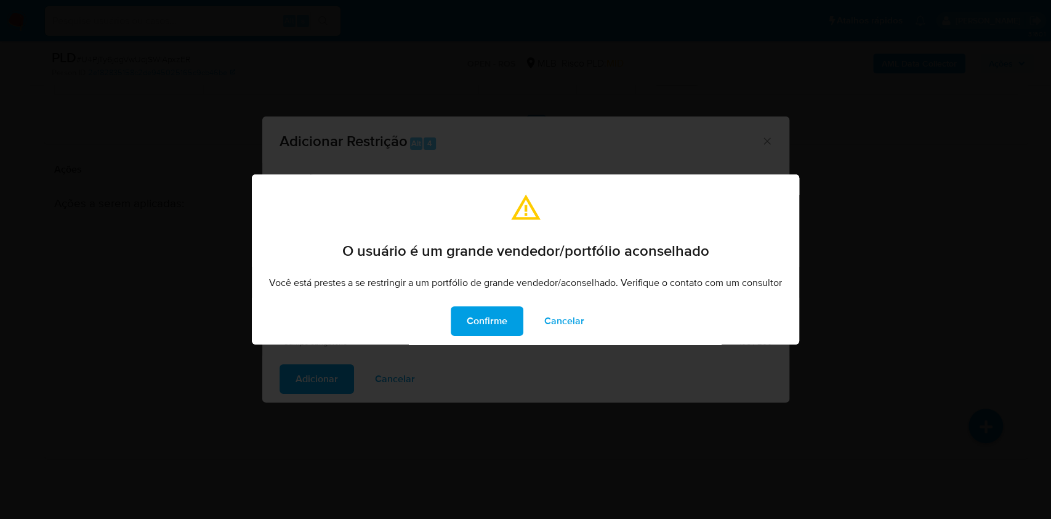
click at [560, 326] on span "Cancelar" at bounding box center [564, 320] width 40 height 27
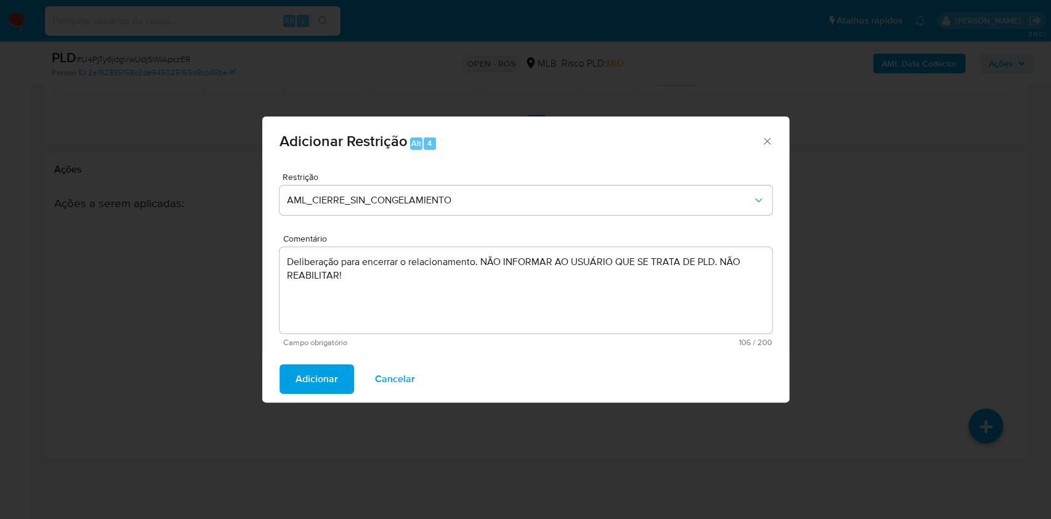
drag, startPoint x: 402, startPoint y: 382, endPoint x: 746, endPoint y: 323, distance: 348.7
click at [404, 382] on span "Cancelar" at bounding box center [395, 378] width 40 height 27
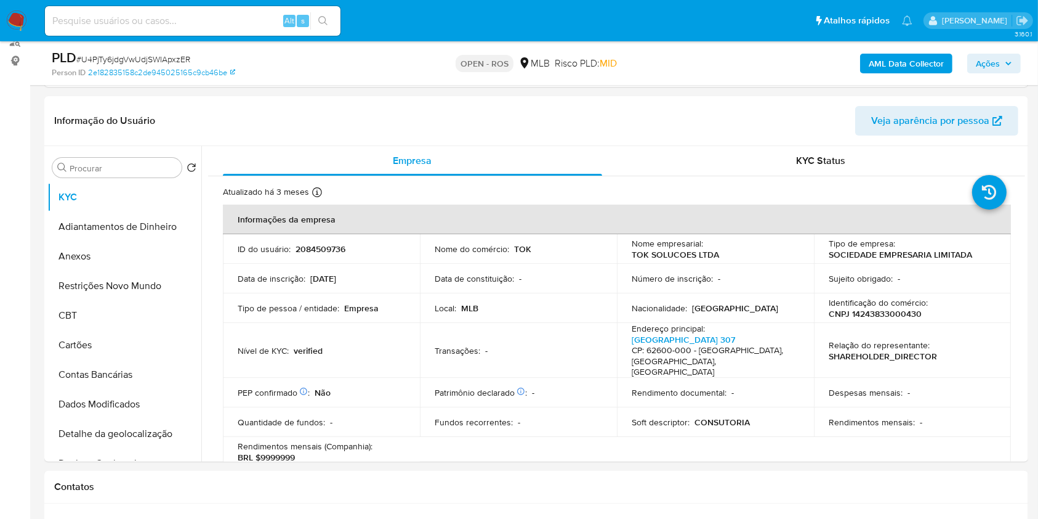
scroll to position [0, 0]
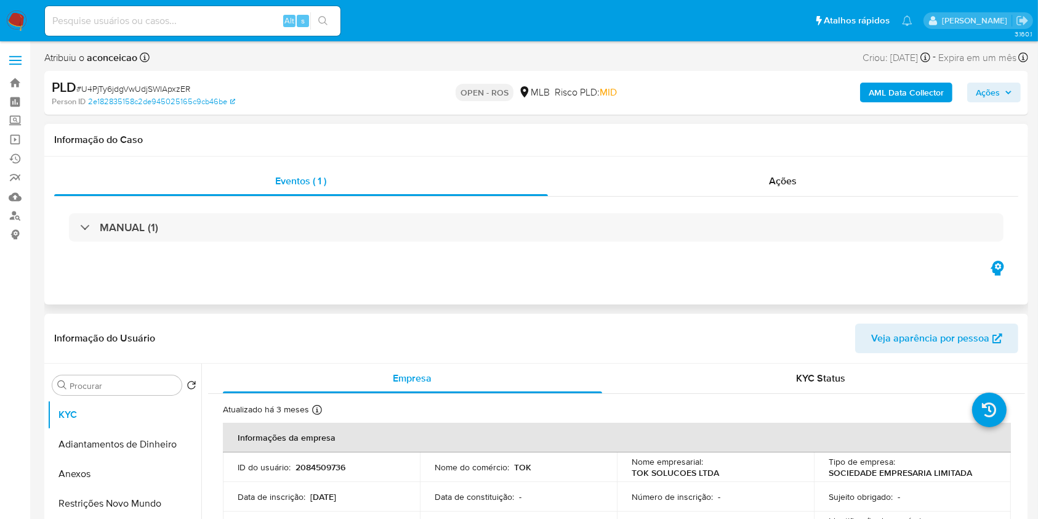
click at [806, 196] on div "Eventos ( 1 ) Ações MANUAL (1)" at bounding box center [536, 212] width 964 height 92
drag, startPoint x: 795, startPoint y: 188, endPoint x: 769, endPoint y: 203, distance: 30.0
click at [795, 188] on div "Ações" at bounding box center [783, 181] width 471 height 30
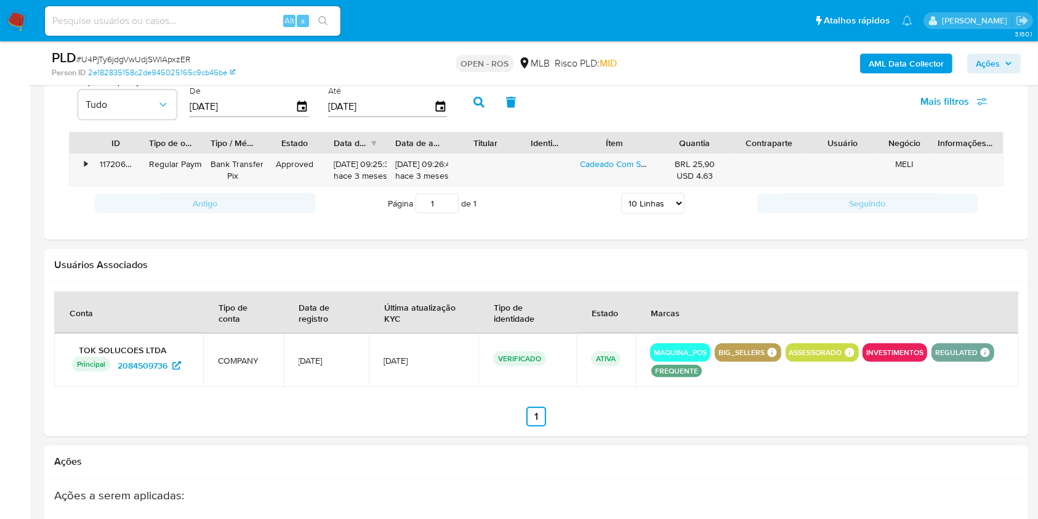
scroll to position [1441, 0]
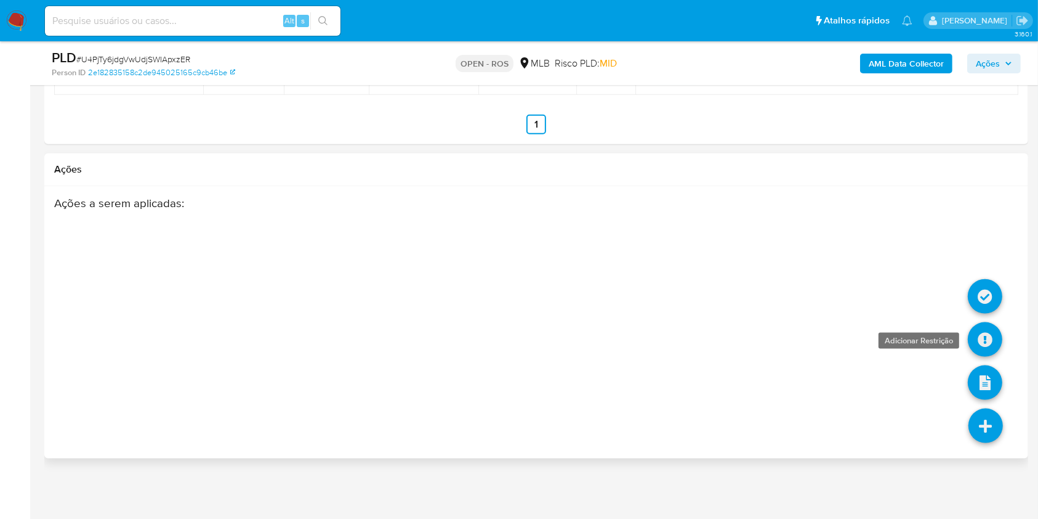
click at [985, 338] on icon at bounding box center [985, 339] width 34 height 34
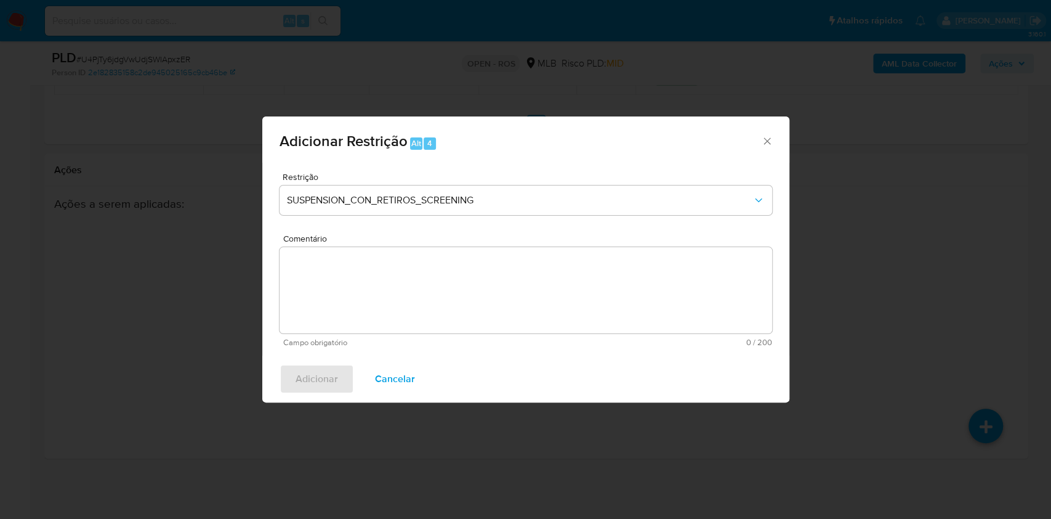
click at [424, 295] on textarea "Comentário" at bounding box center [526, 290] width 493 height 86
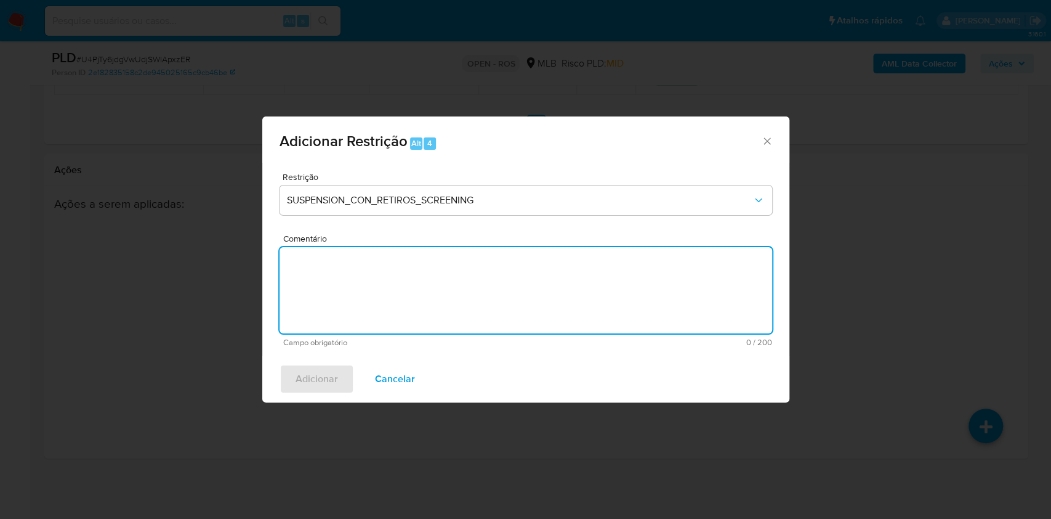
paste textarea "Deliberação para encerrar o relacionamento. NÃO INFORMAR AO USUÁRIO QUE SE TRAT…"
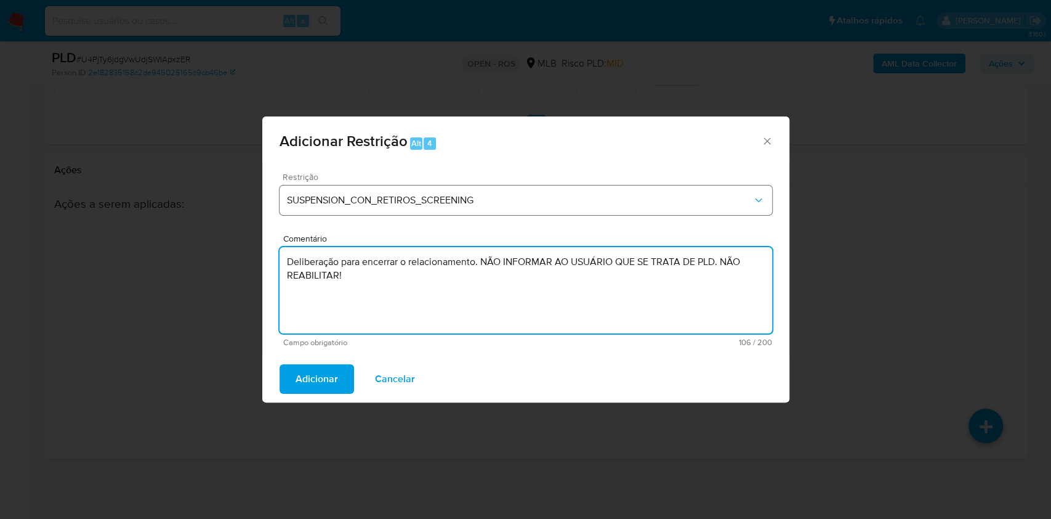
type textarea "Deliberação para encerrar o relacionamento. NÃO INFORMAR AO USUÁRIO QUE SE TRAT…"
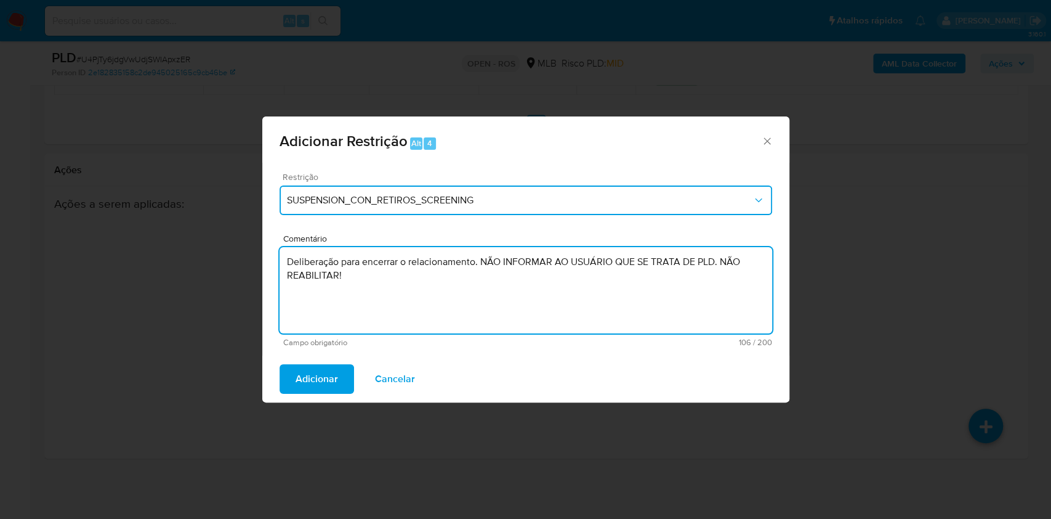
drag, startPoint x: 453, startPoint y: 186, endPoint x: 451, endPoint y: 203, distance: 17.3
click at [453, 187] on button "SUSPENSION_CON_RETIROS_SCREENING" at bounding box center [526, 200] width 493 height 30
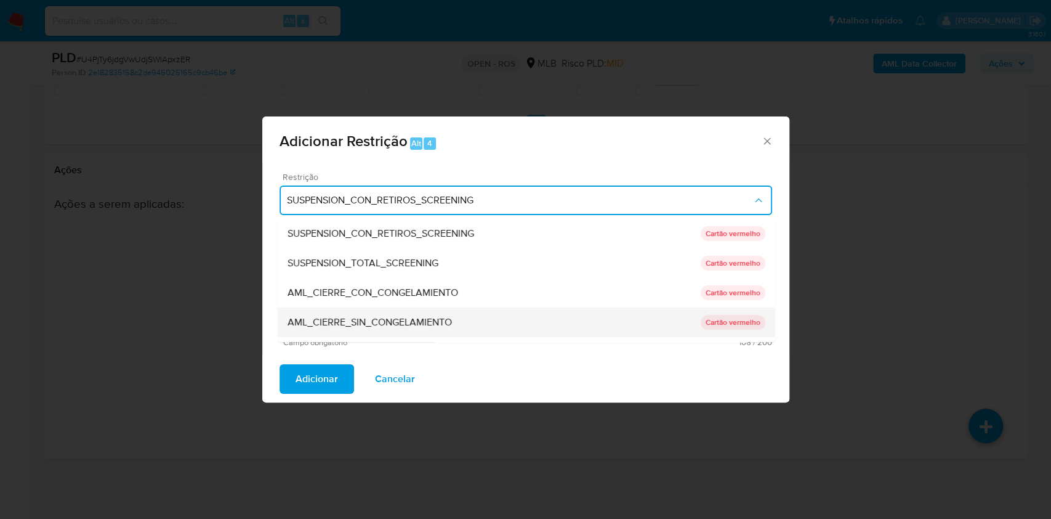
click at [400, 327] on span "AML_CIERRE_SIN_CONGELAMIENTO" at bounding box center [369, 322] width 164 height 12
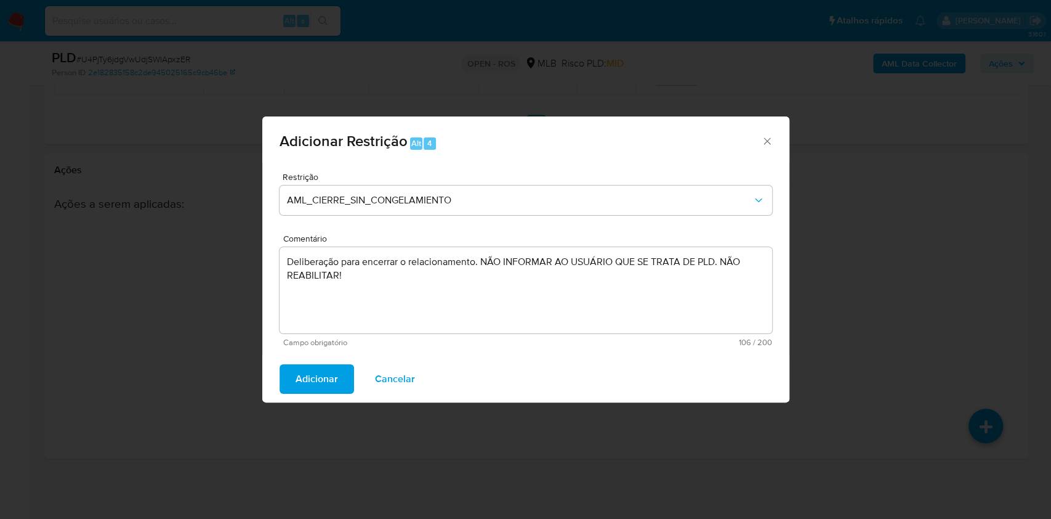
click at [335, 368] on span "Adicionar" at bounding box center [317, 378] width 42 height 27
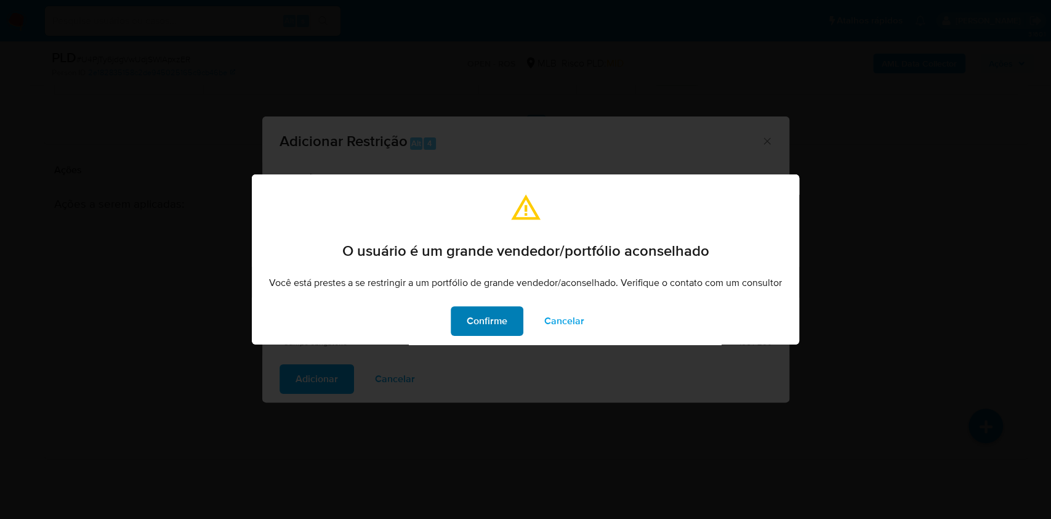
drag, startPoint x: 484, startPoint y: 312, endPoint x: 498, endPoint y: 312, distance: 13.5
click at [485, 313] on span "Confirme" at bounding box center [487, 320] width 41 height 27
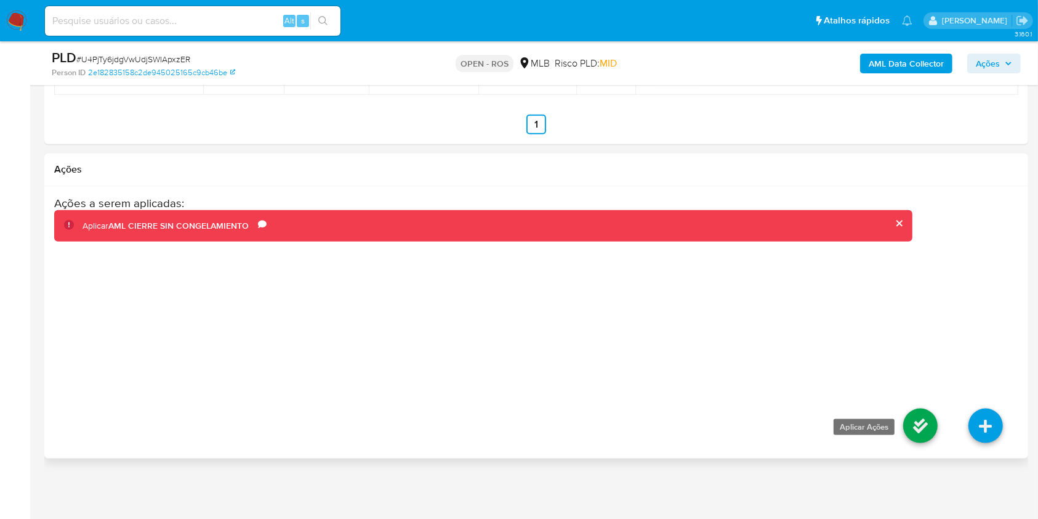
click at [921, 429] on icon at bounding box center [921, 425] width 34 height 34
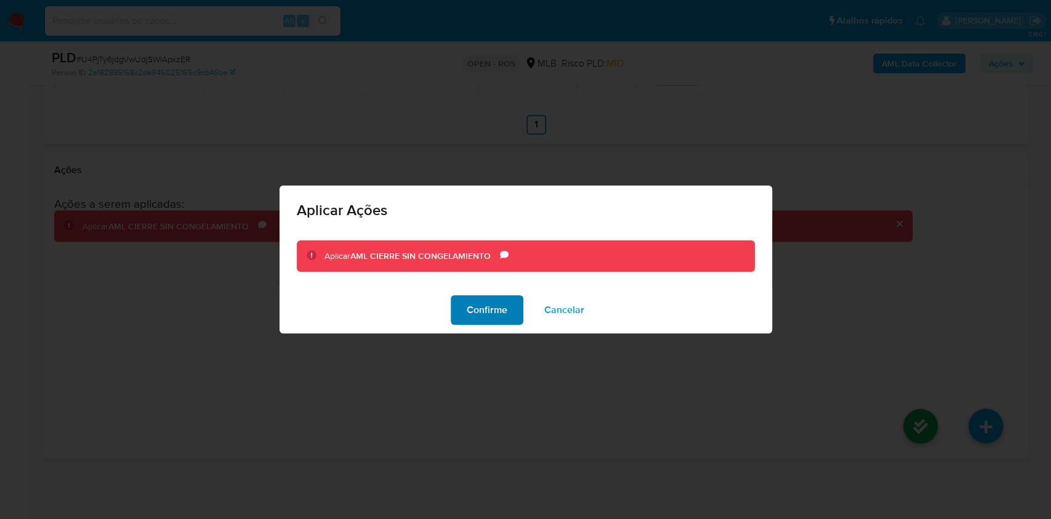
click at [491, 308] on span "Confirme" at bounding box center [487, 309] width 41 height 27
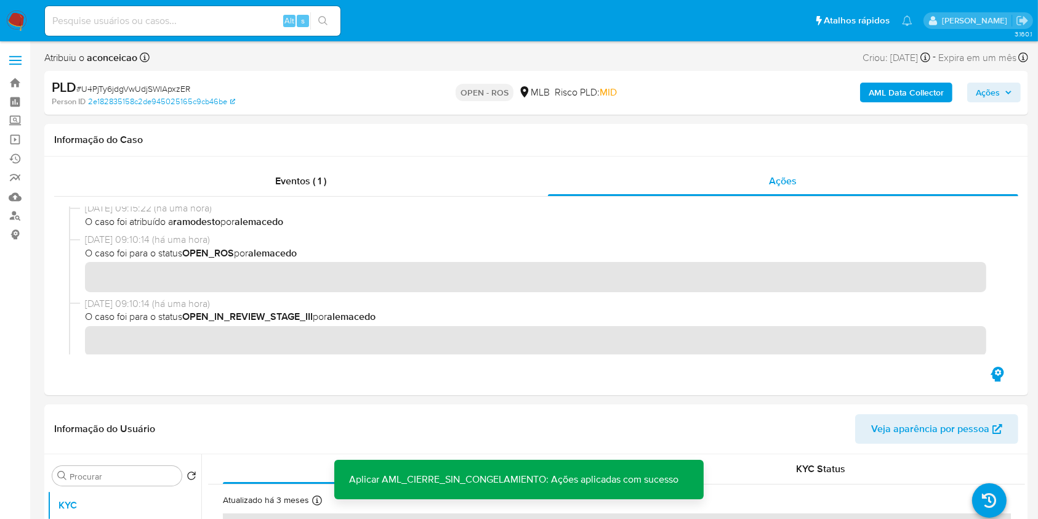
scroll to position [6, 0]
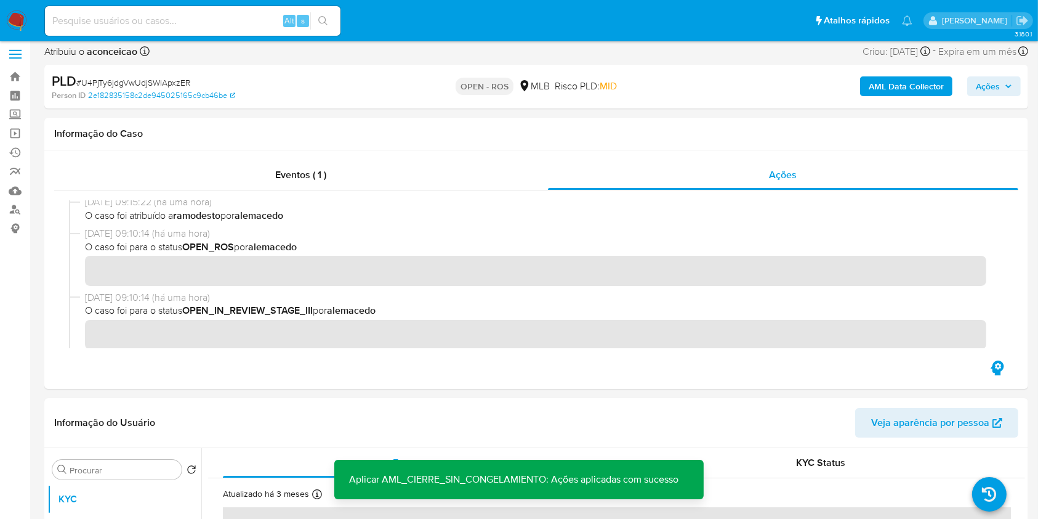
click at [154, 81] on span "# U4PjTy6jdgVwUdjSWIApxzER" at bounding box center [133, 82] width 114 height 12
copy span "U4PjTy6jdgVwUdjSWIApxzER"
click at [154, 81] on span "# U4PjTy6jdgVwUdjSWIApxzER" at bounding box center [133, 82] width 114 height 12
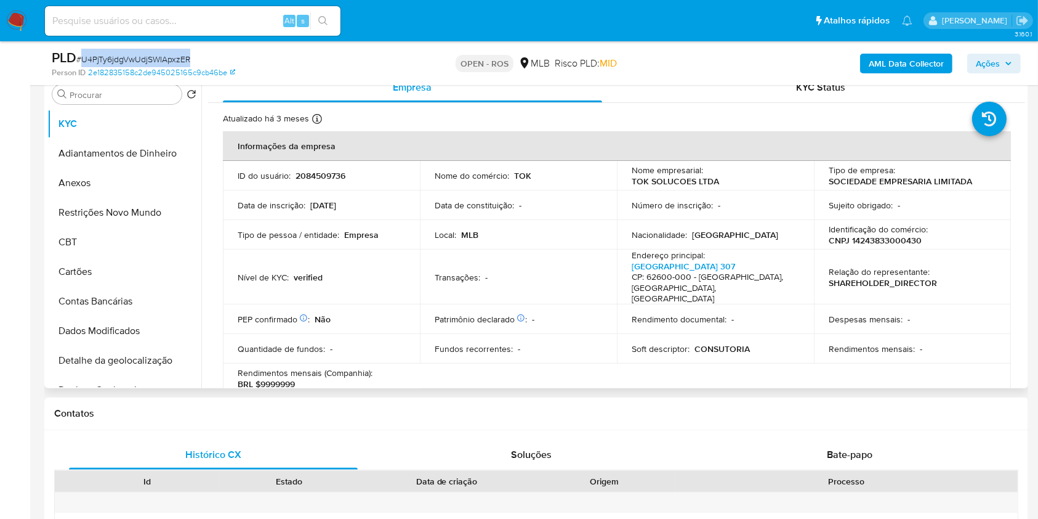
scroll to position [335, 0]
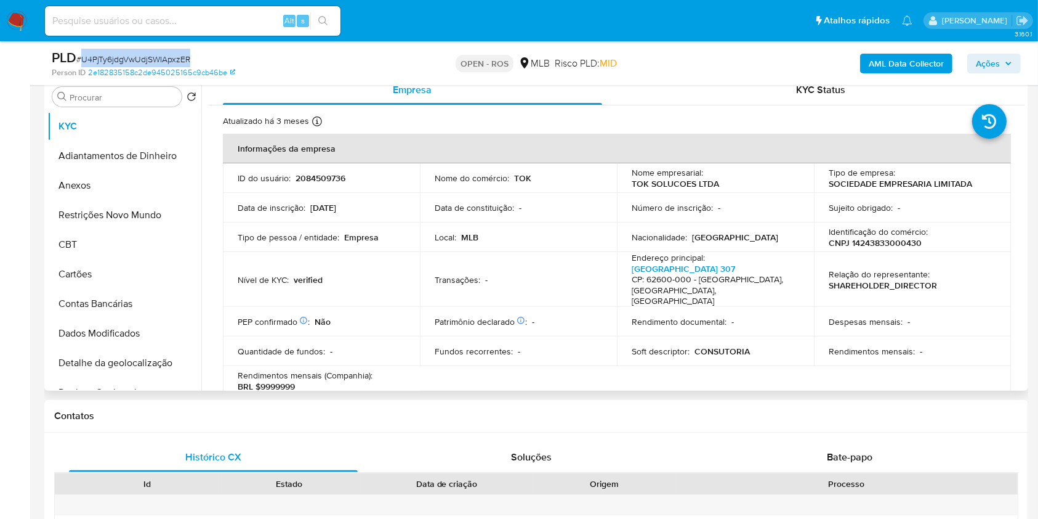
drag, startPoint x: 128, startPoint y: 184, endPoint x: 494, endPoint y: 226, distance: 368.2
click at [128, 185] on button "Anexos" at bounding box center [124, 186] width 154 height 30
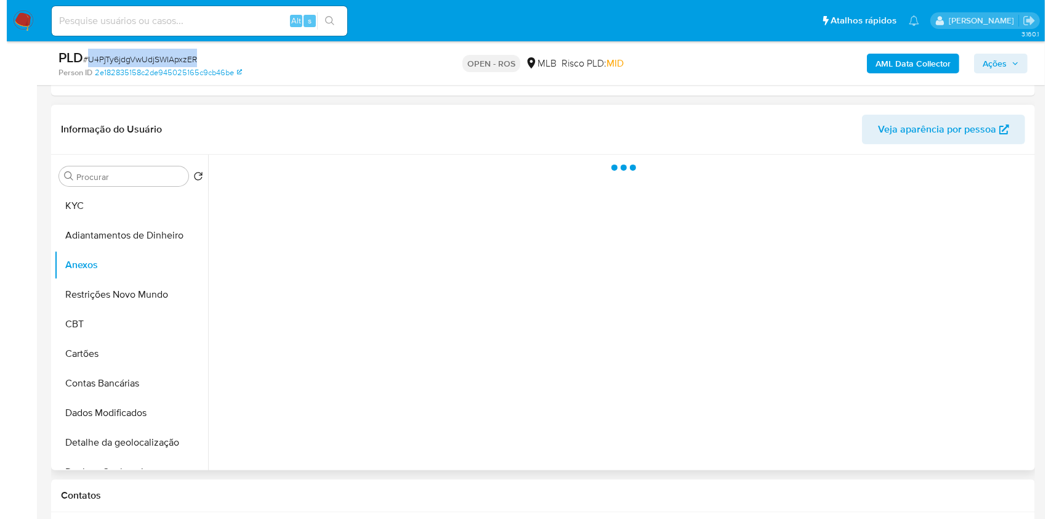
scroll to position [253, 0]
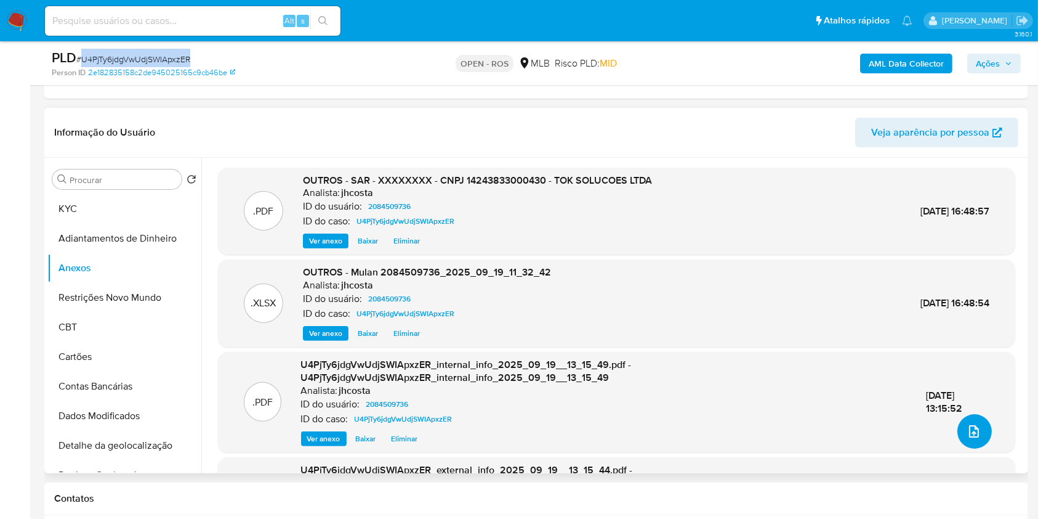
click at [977, 431] on button "upload-file" at bounding box center [975, 431] width 34 height 34
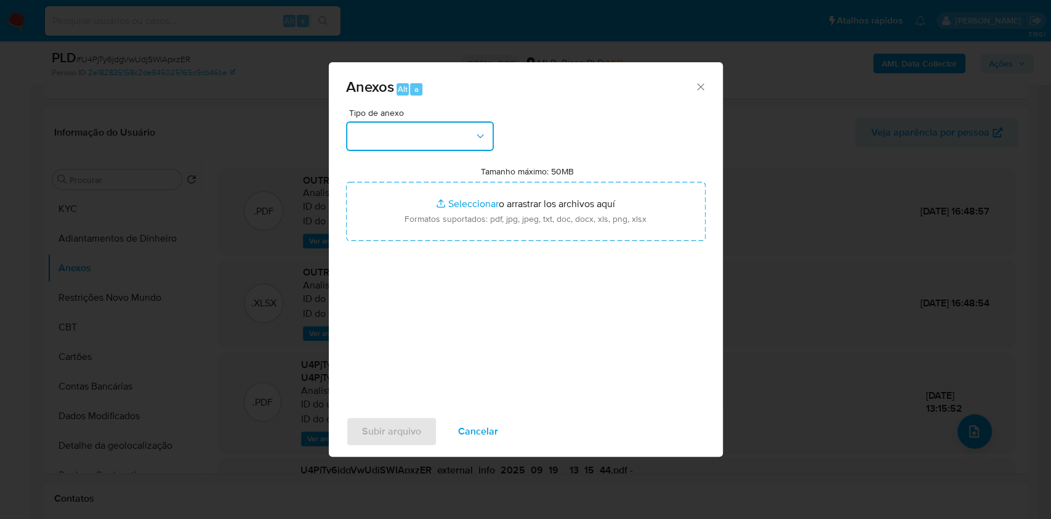
click at [384, 131] on button "button" at bounding box center [420, 136] width 148 height 30
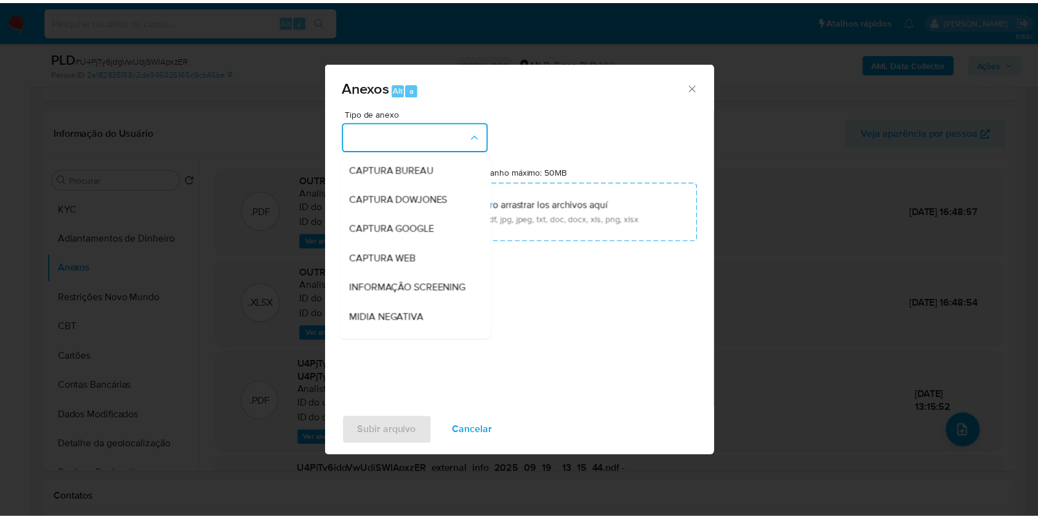
scroll to position [189, 0]
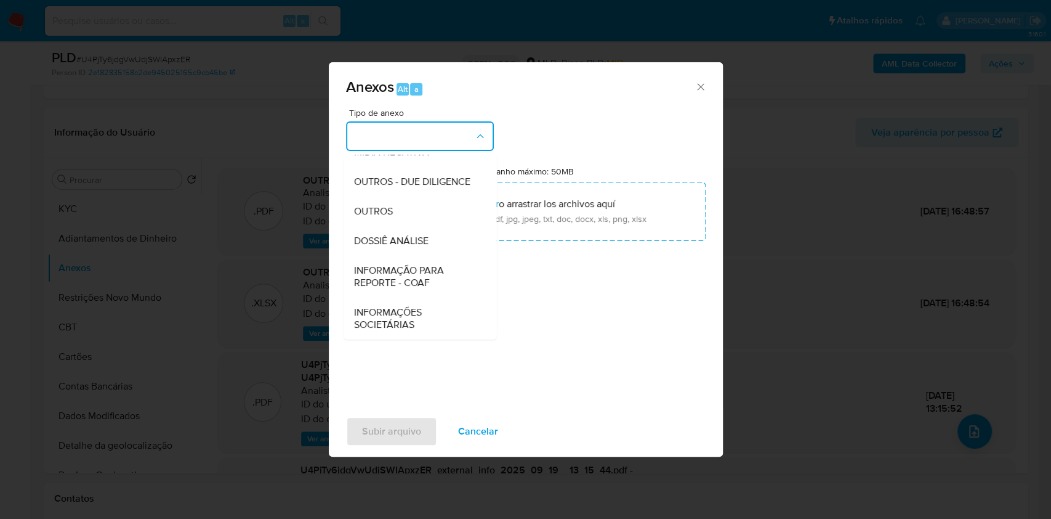
drag, startPoint x: 410, startPoint y: 267, endPoint x: 637, endPoint y: 156, distance: 253.1
click at [411, 268] on span "INFORMAÇÃO PARA REPORTE - COAF" at bounding box center [417, 276] width 126 height 25
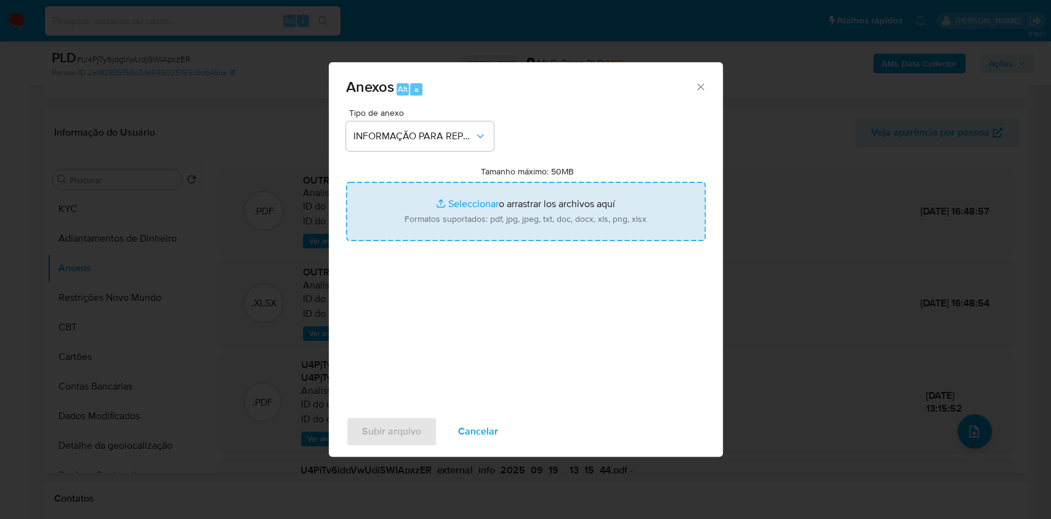
type input "C:\fakepath\SAR - U4PjTy6jdgVwUdjSWIApxzER - CNPJ 14243833000430 - TOK SOLUCOES…"
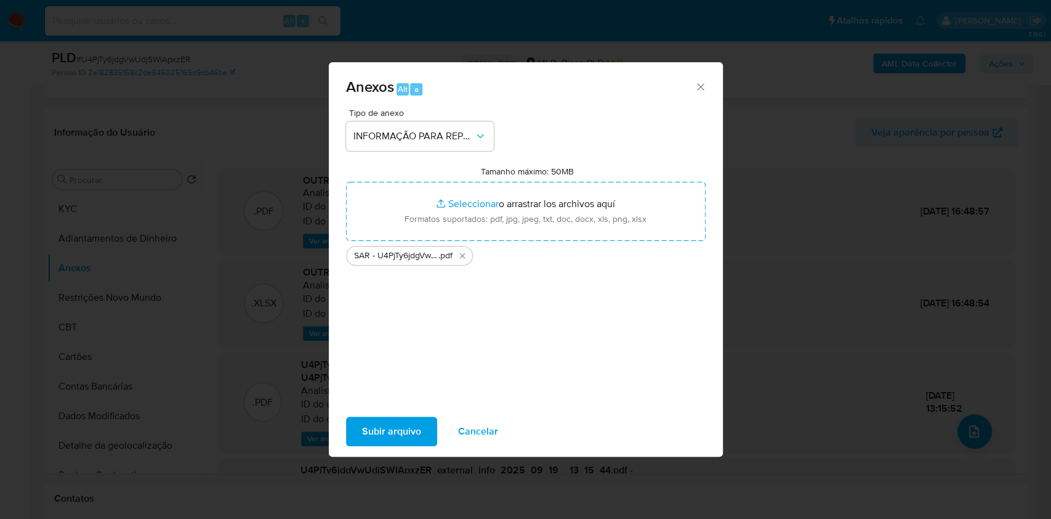
click at [404, 436] on span "Subir arquivo" at bounding box center [391, 431] width 59 height 27
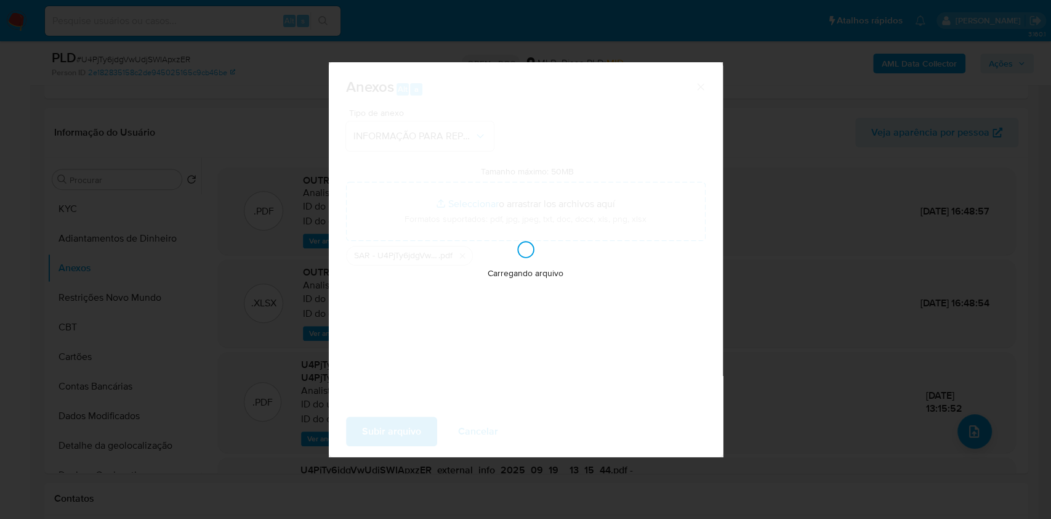
click at [861, 281] on div "Anexos Alt a Tipo de anexo INFORMAÇÃO PARA REPORTE - COAF Tamanho máximo: 50MB …" at bounding box center [525, 259] width 1051 height 519
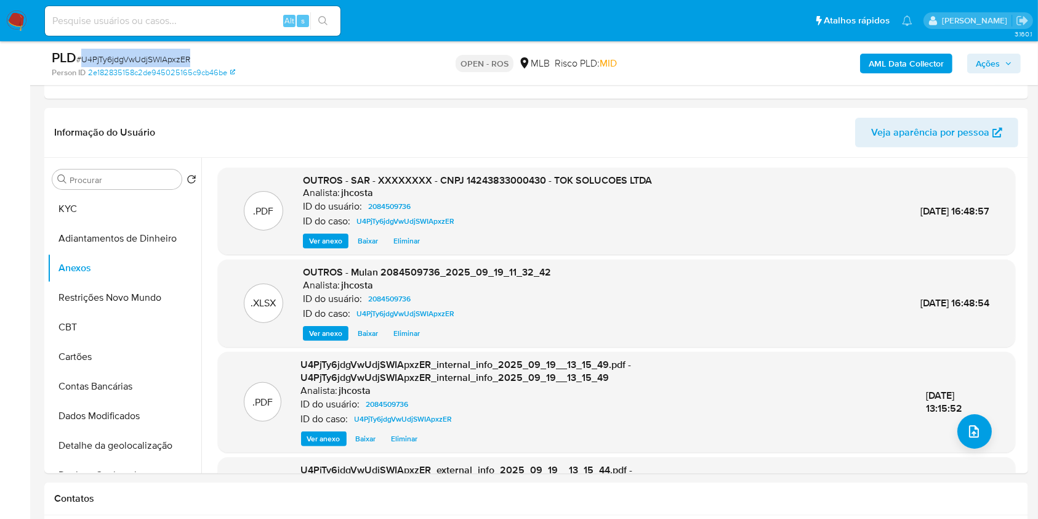
drag, startPoint x: 1005, startPoint y: 62, endPoint x: 980, endPoint y: 69, distance: 25.7
click at [1005, 62] on icon "button" at bounding box center [1008, 63] width 7 height 7
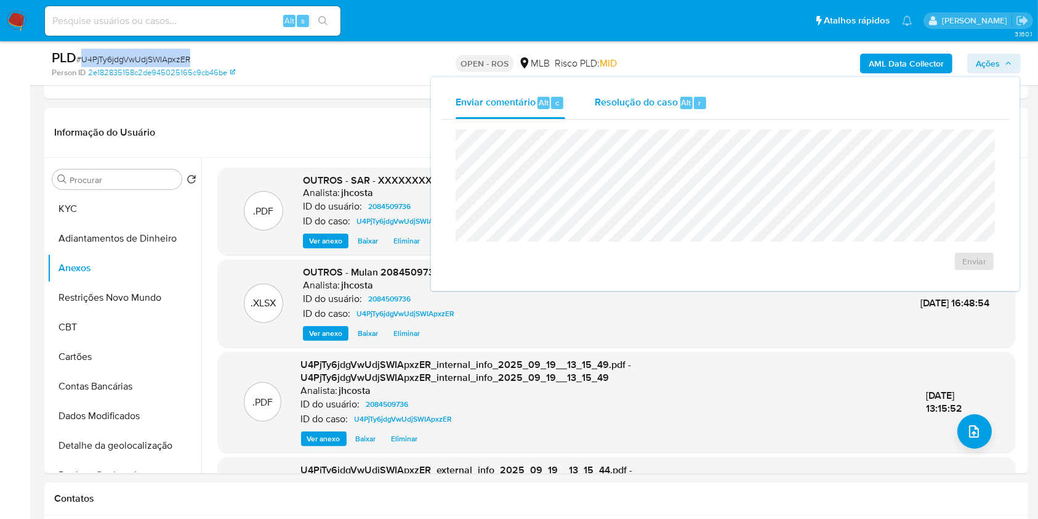
click at [643, 112] on div "Resolução do caso Alt r" at bounding box center [651, 103] width 113 height 32
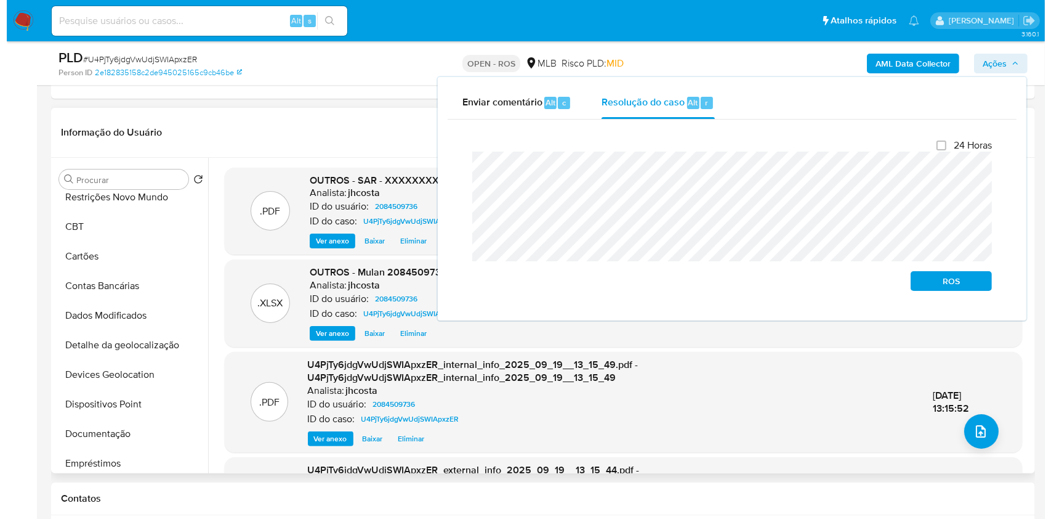
scroll to position [82, 0]
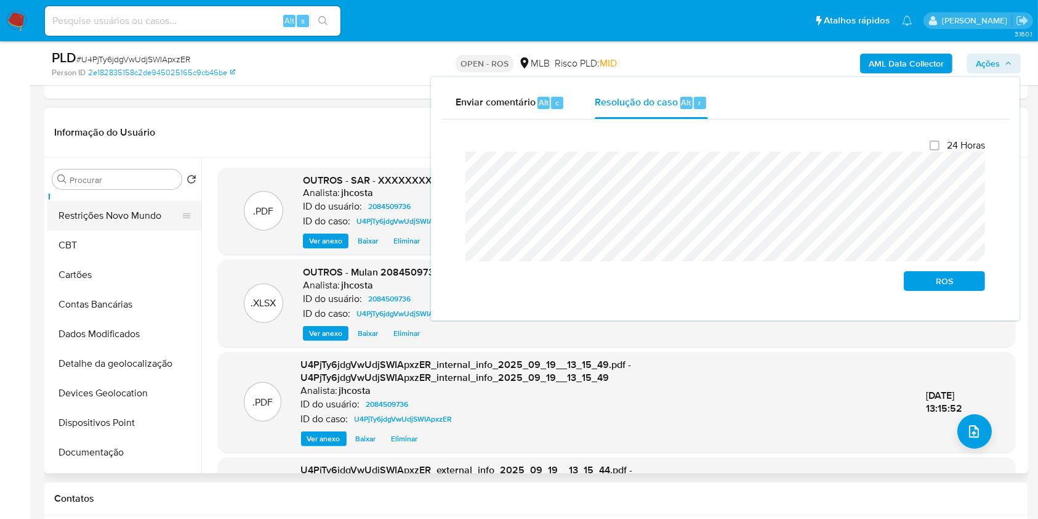
click at [118, 221] on button "Restrições Novo Mundo" at bounding box center [119, 216] width 144 height 30
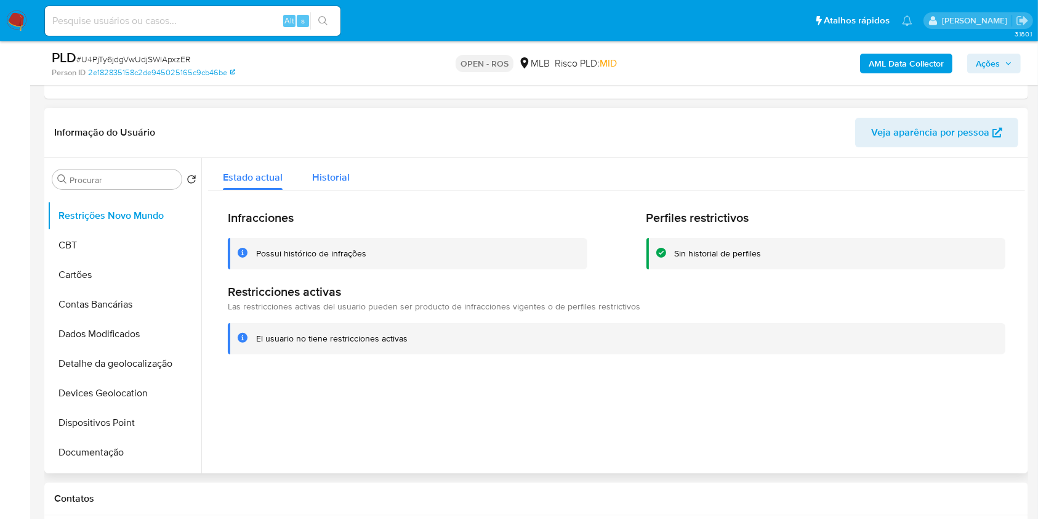
drag, startPoint x: 331, startPoint y: 190, endPoint x: 326, endPoint y: 184, distance: 8.3
click at [331, 190] on div "Infracciones Possui histórico de infrações Perfiles restrictivos Sin historial …" at bounding box center [616, 281] width 817 height 183
click at [325, 182] on span "Historial" at bounding box center [331, 177] width 38 height 14
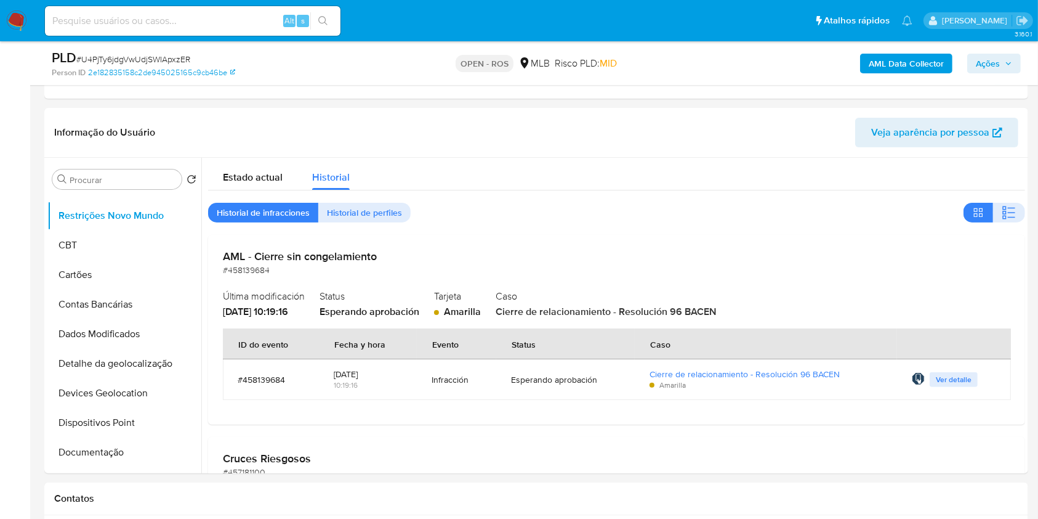
drag, startPoint x: 988, startPoint y: 55, endPoint x: 971, endPoint y: 64, distance: 19.0
click at [988, 56] on span "Ações" at bounding box center [988, 64] width 24 height 20
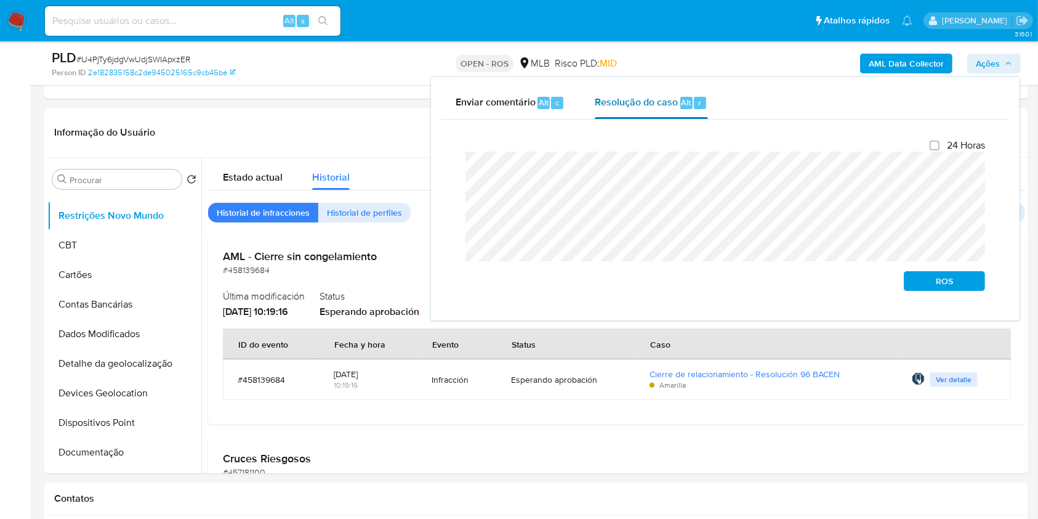
click at [648, 107] on span "Resolução do caso" at bounding box center [636, 102] width 83 height 14
drag, startPoint x: 918, startPoint y: 275, endPoint x: 928, endPoint y: 273, distance: 10.0
click at [928, 273] on button "ROS" at bounding box center [944, 281] width 81 height 20
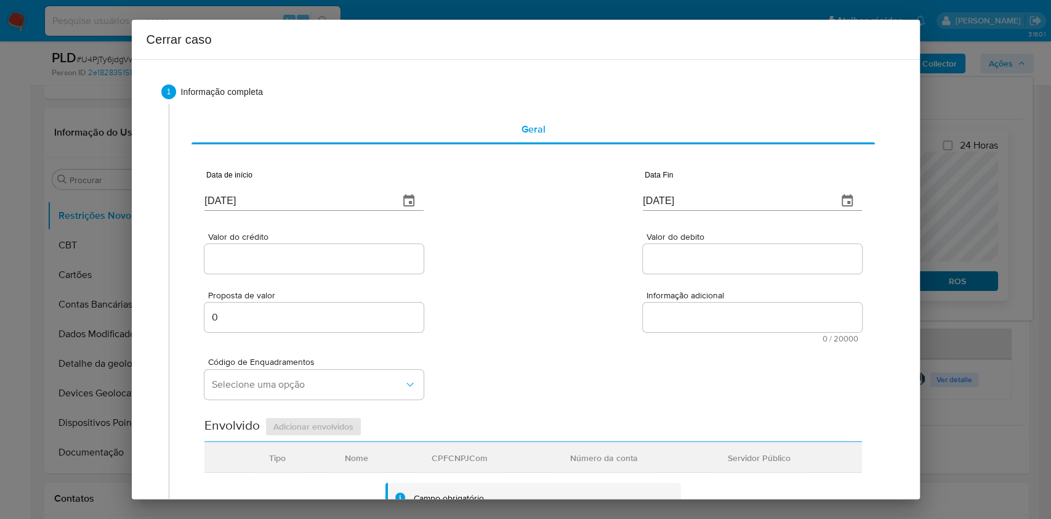
type input "14/11/2024"
click at [291, 206] on input "[DATE]" at bounding box center [296, 201] width 185 height 20
paste input "01/07"
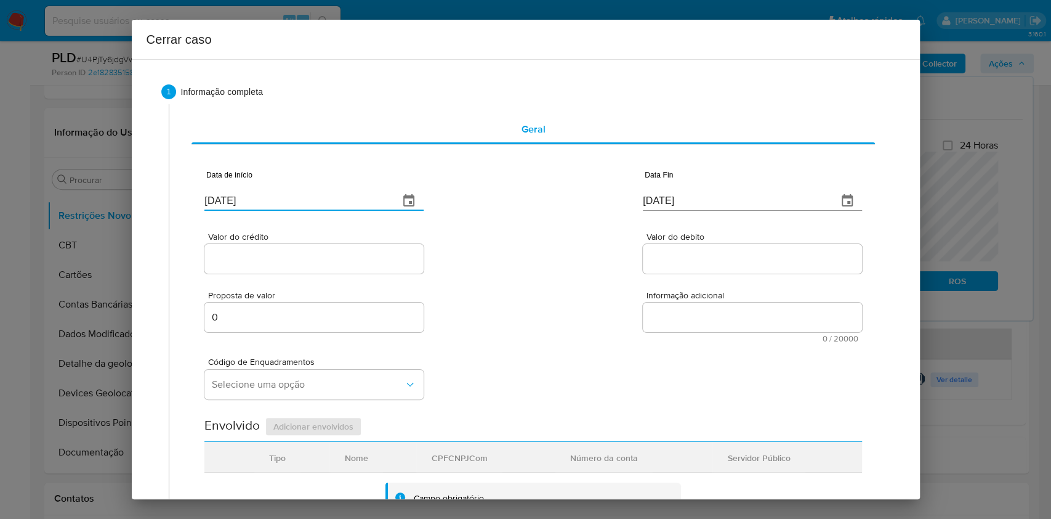
type input "[DATE]"
click at [660, 185] on div "[DATE]" at bounding box center [752, 192] width 219 height 36
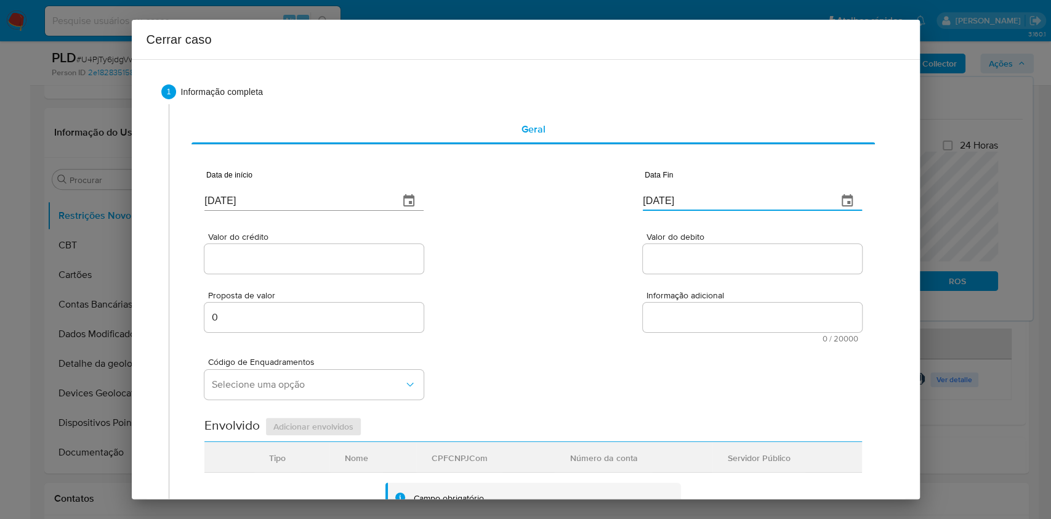
click at [671, 206] on input "[DATE]" at bounding box center [735, 201] width 185 height 20
click at [671, 205] on input "[DATE]" at bounding box center [735, 201] width 185 height 20
paste input "18"
type input "18/09/2025"
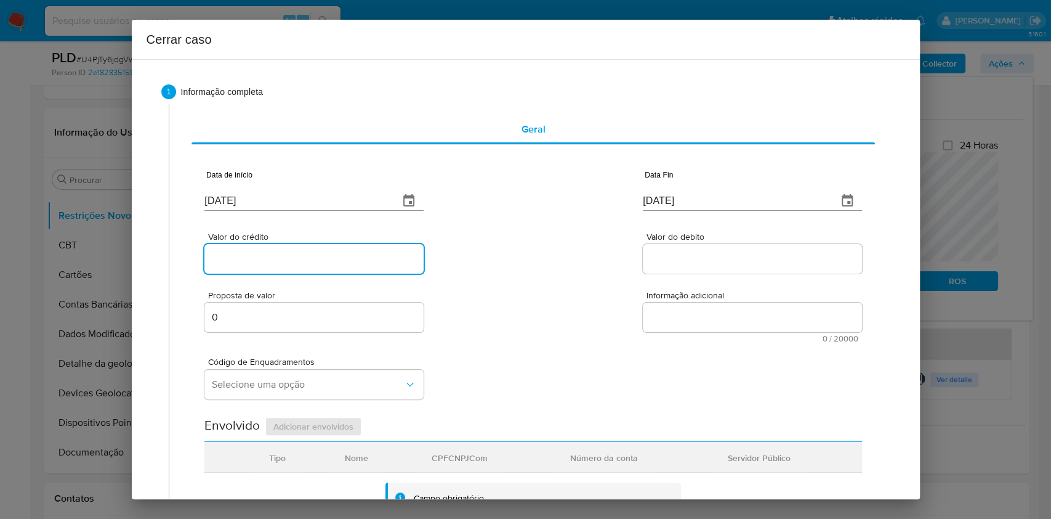
paste input "R$691.663"
drag, startPoint x: 294, startPoint y: 257, endPoint x: 300, endPoint y: 265, distance: 9.7
click at [294, 258] on input "Valor do crédito" at bounding box center [313, 259] width 219 height 16
type input "R$691.663"
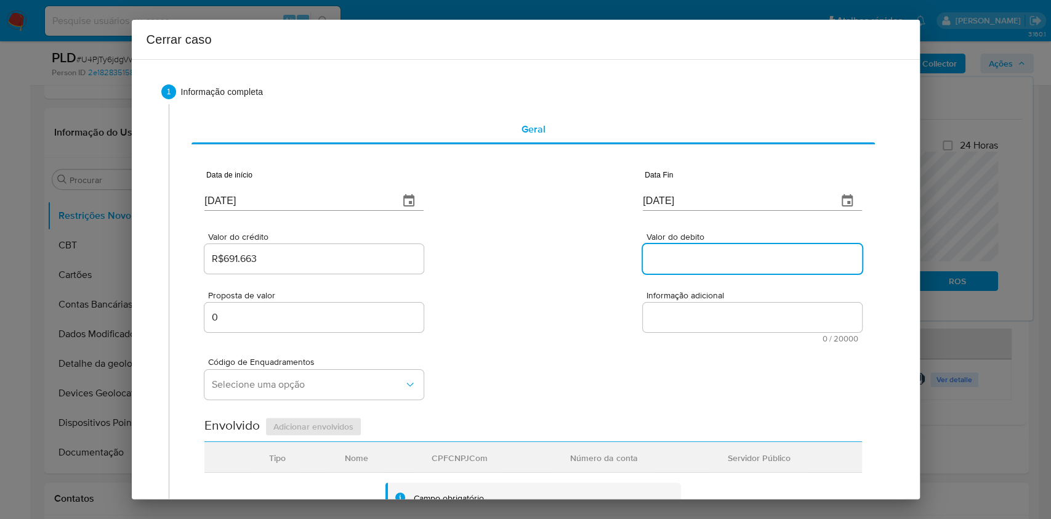
click at [698, 254] on input "Valor do debito" at bounding box center [752, 259] width 219 height 16
paste input "R$647.375"
type input "R$647.375"
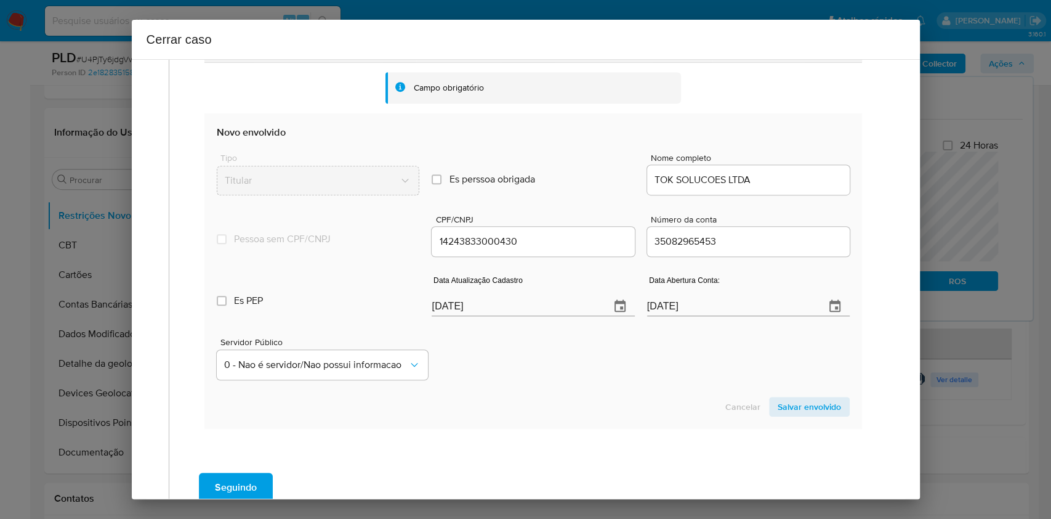
click at [524, 302] on input "[DATE]" at bounding box center [516, 306] width 168 height 20
paste input "406"
click at [524, 302] on input "[DATE]" at bounding box center [516, 306] width 168 height 20
click at [524, 303] on input "24/09/2406" at bounding box center [516, 299] width 168 height 20
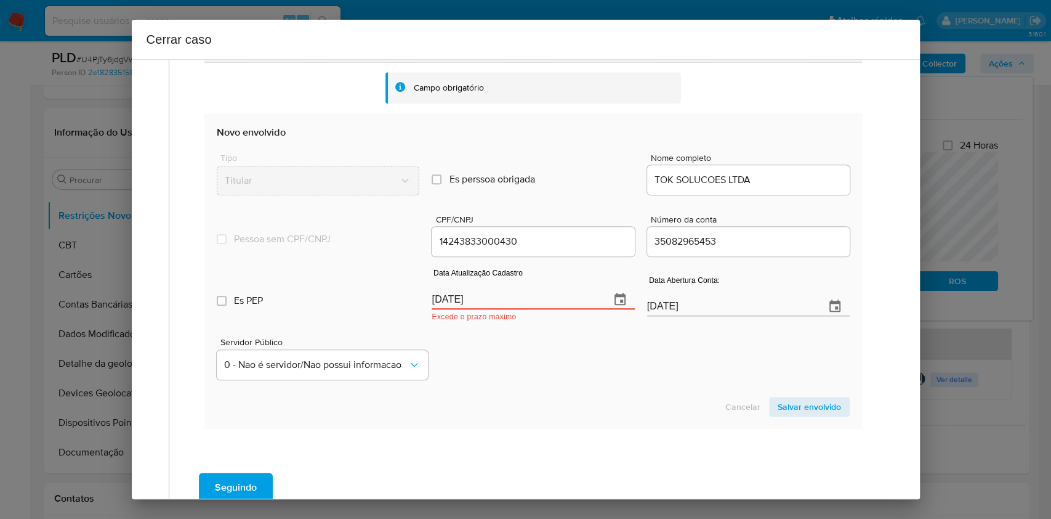
click at [524, 302] on input "24/09/2406" at bounding box center [516, 299] width 168 height 20
paste input "6/2025"
click at [524, 302] on input "24/06/2025" at bounding box center [516, 306] width 168 height 20
type input "24/06/2025"
click at [797, 399] on span "Salvar envolvido" at bounding box center [809, 406] width 63 height 17
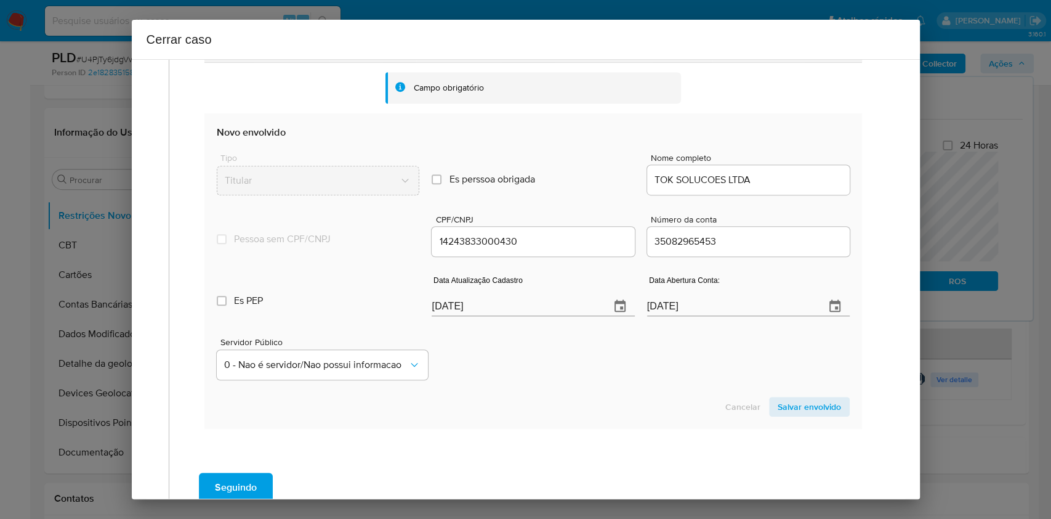
scroll to position [158, 0]
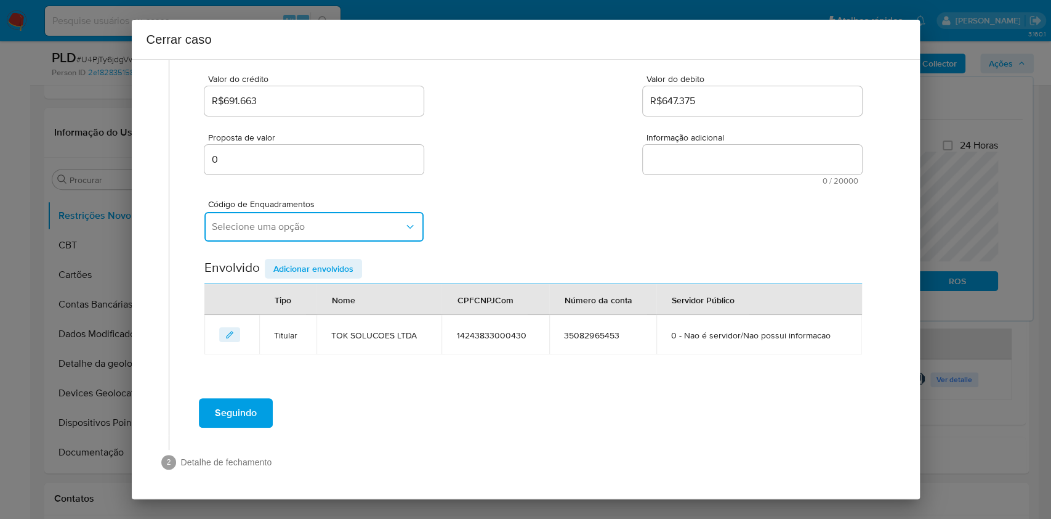
click at [281, 221] on span "Selecione uma opção" at bounding box center [308, 226] width 192 height 12
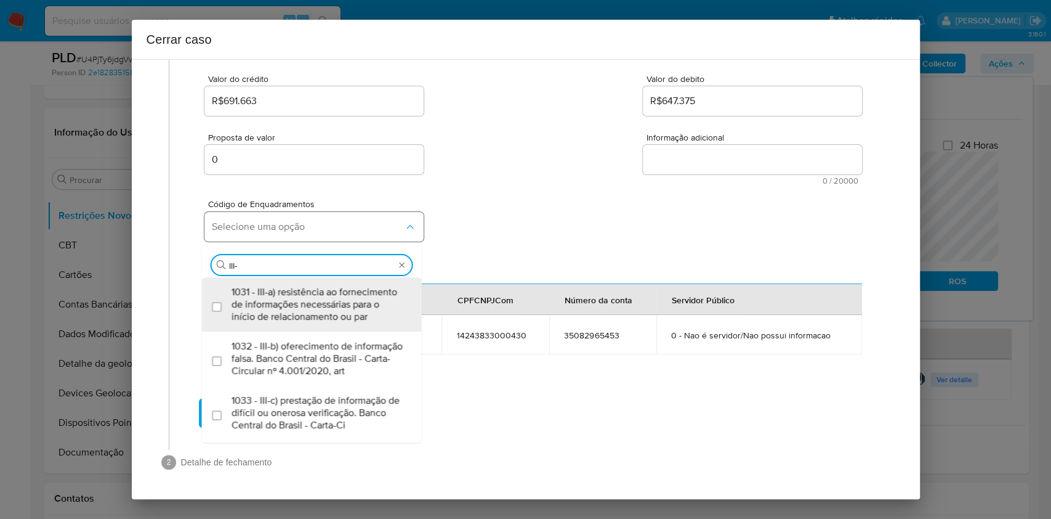
type input "III-n"
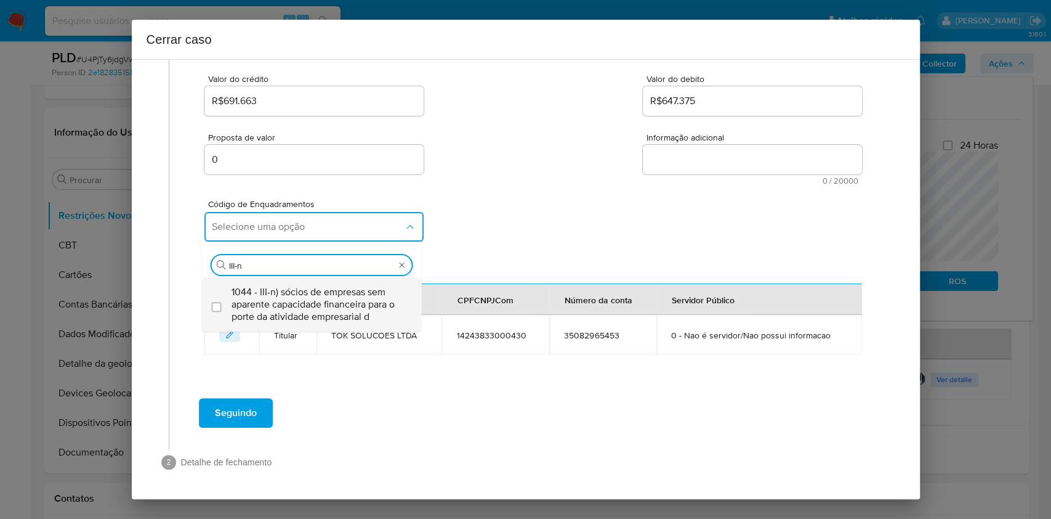
click at [287, 294] on span "1044 - III-n) sócios de empresas sem aparente capacidade financeira para o port…" at bounding box center [318, 304] width 173 height 37
checkbox input "true"
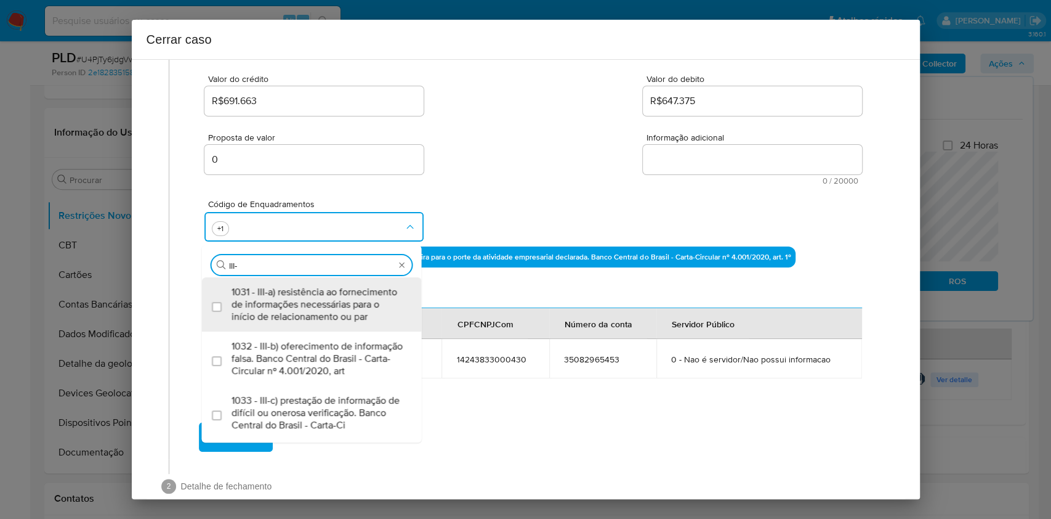
scroll to position [0, 0]
type input "I"
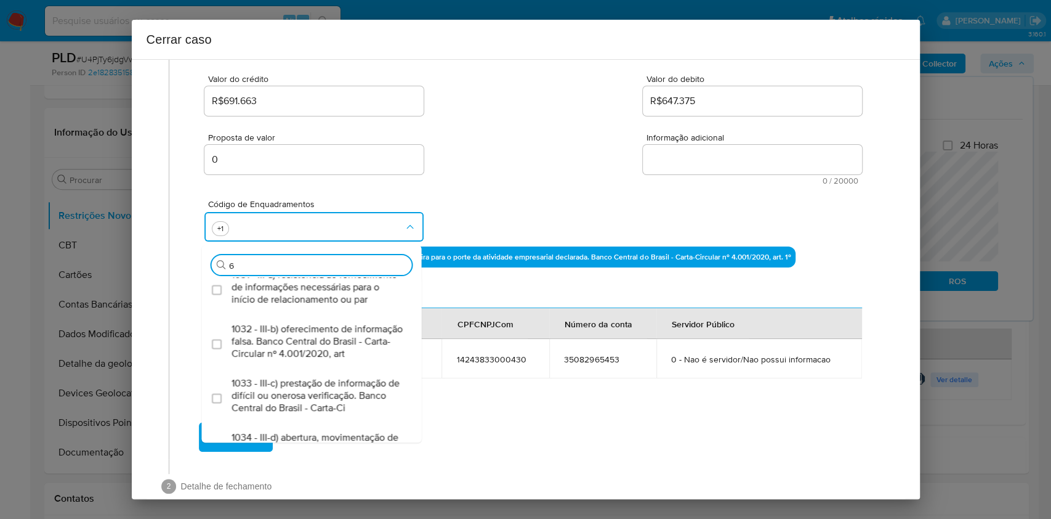
type input "66"
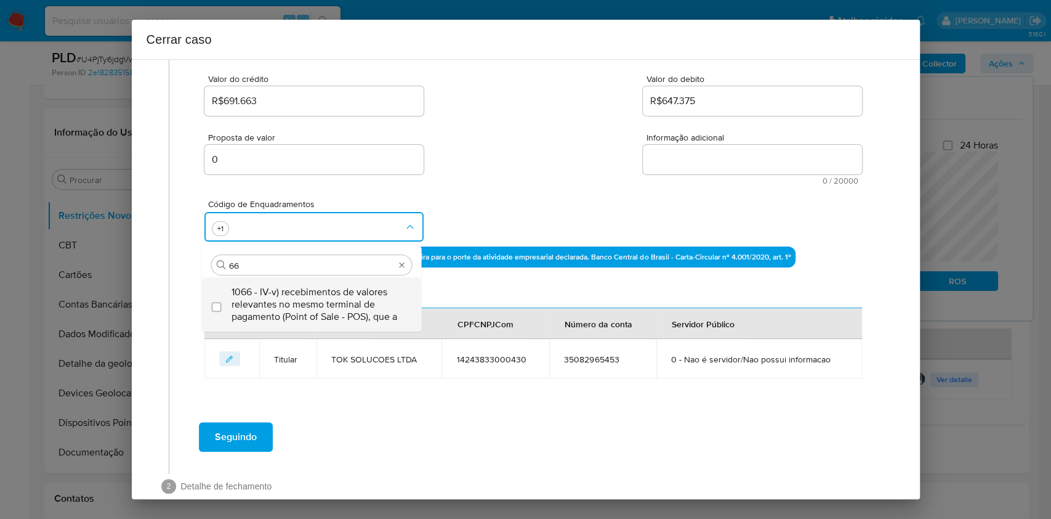
click at [287, 296] on span "1066 - IV-v) recebimentos de valores relevantes no mesmo terminal de pagamento …" at bounding box center [318, 304] width 173 height 37
checkbox input "true"
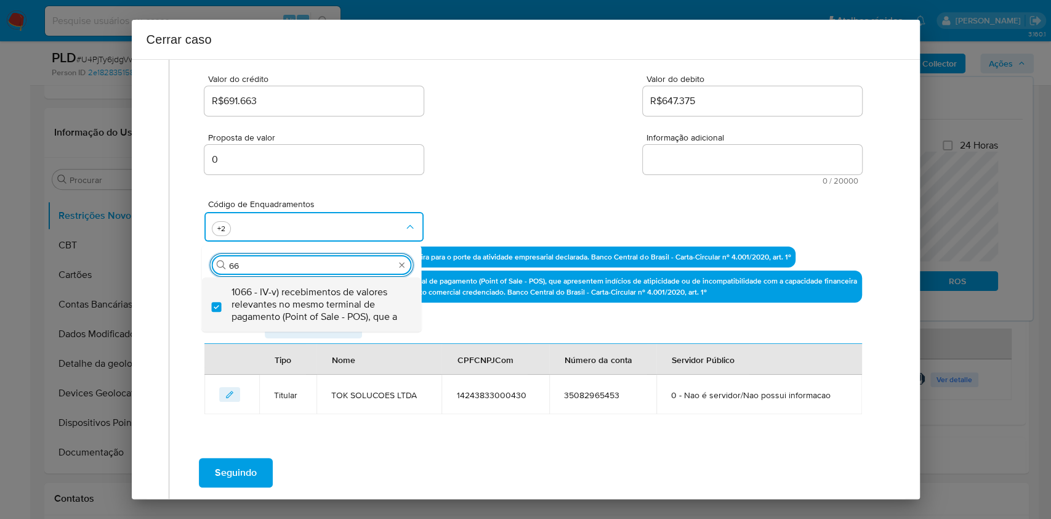
type input "6"
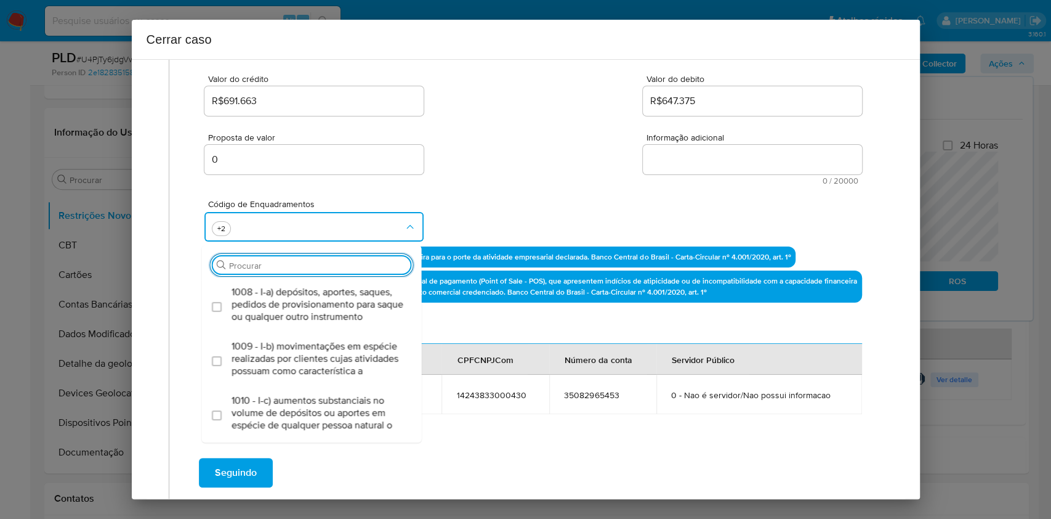
scroll to position [1325, 0]
type input "67"
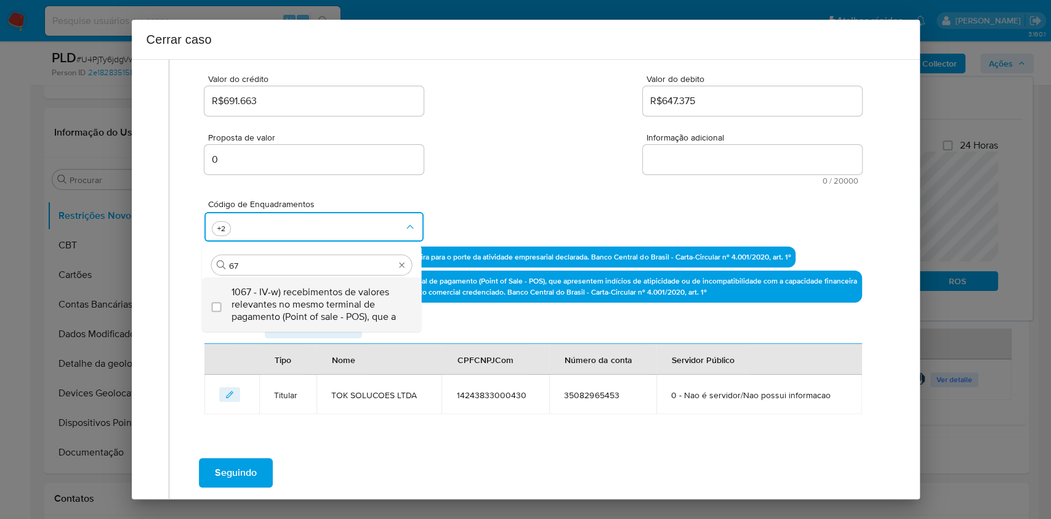
click at [287, 294] on span "1067 - IV-w) recebimentos de valores relevantes no mesmo terminal de pagamento …" at bounding box center [318, 304] width 173 height 37
checkbox input "true"
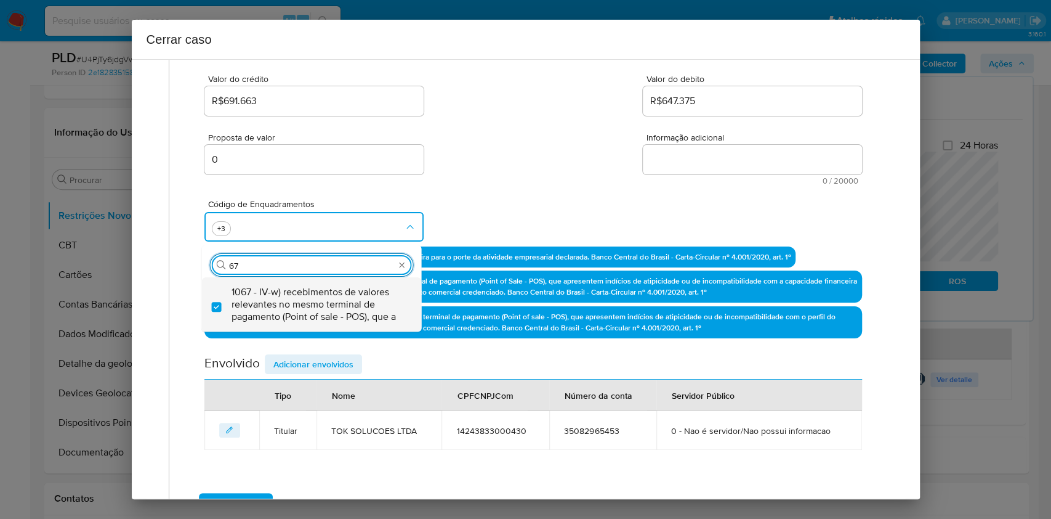
type input "6"
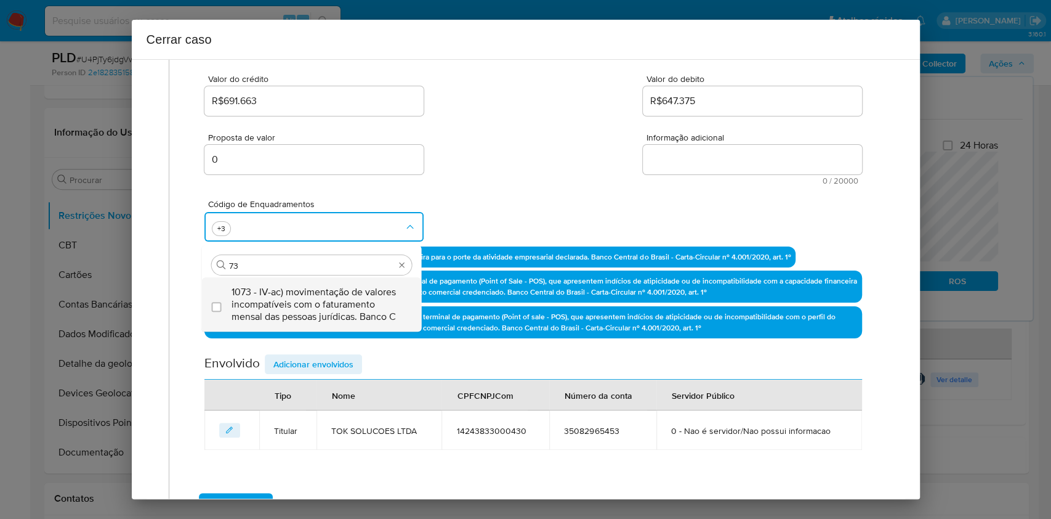
click at [287, 293] on span "1073 - IV-ac) movimentação de valores incompatíveis com o faturamento mensal da…" at bounding box center [318, 304] width 173 height 37
type input "73"
checkbox input "true"
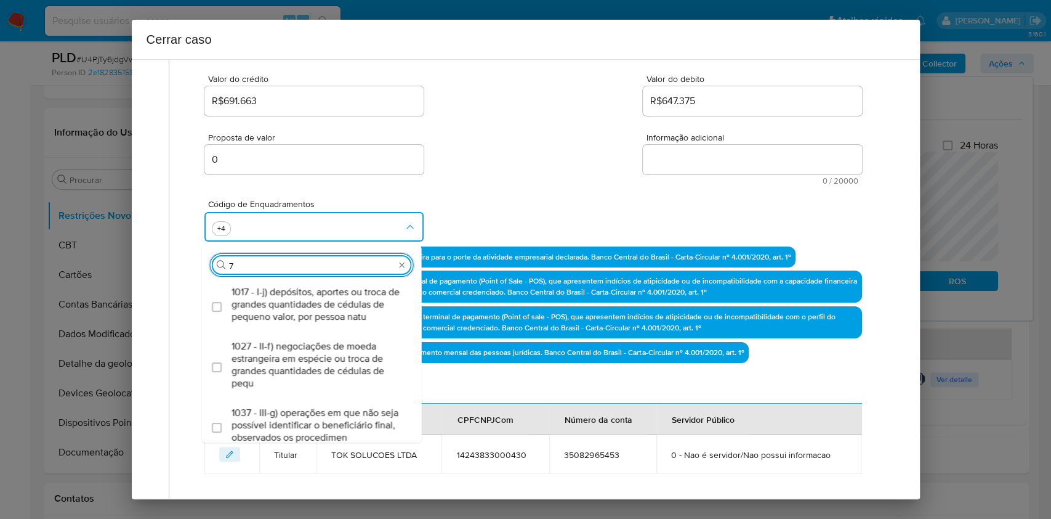
type input "74"
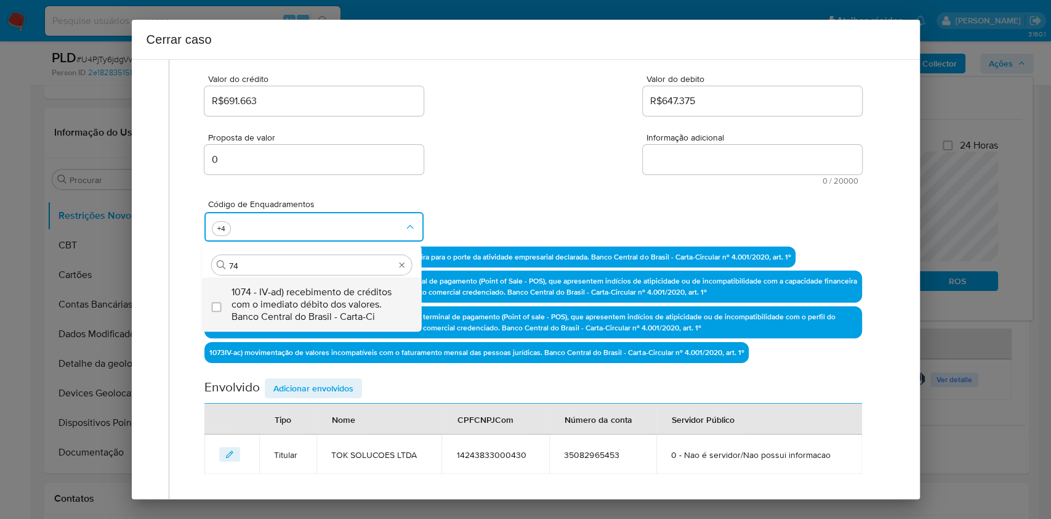
click at [287, 292] on span "1074 - IV-ad) recebimento de créditos com o imediato débito dos valores. Banco …" at bounding box center [318, 304] width 173 height 37
checkbox input "true"
type input "74"
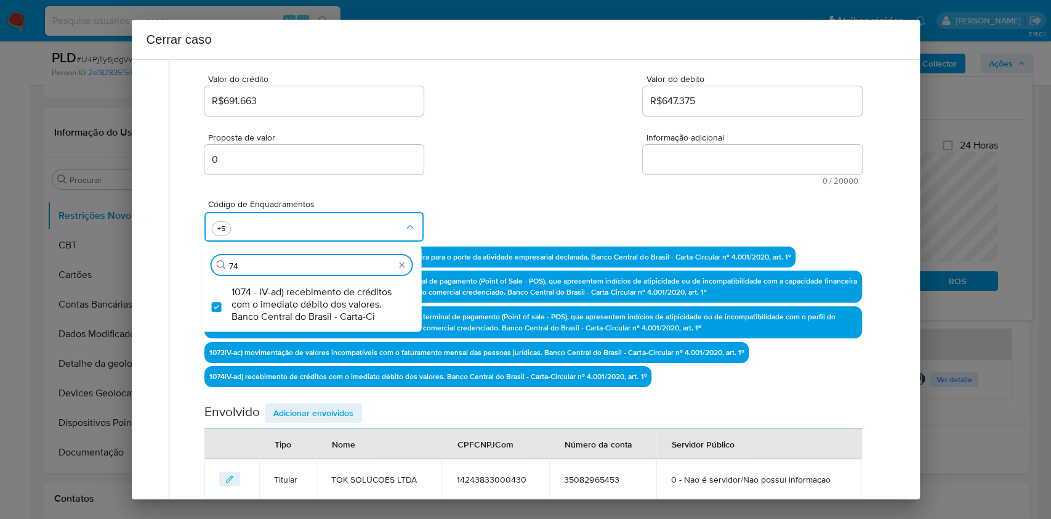
click at [650, 158] on textarea "Informação adicional" at bounding box center [752, 160] width 219 height 30
paste textarea "TOK SOLUCOES LTDA, CNPJ 14243833000430, constituída em 04/03/2022, com porte ME…"
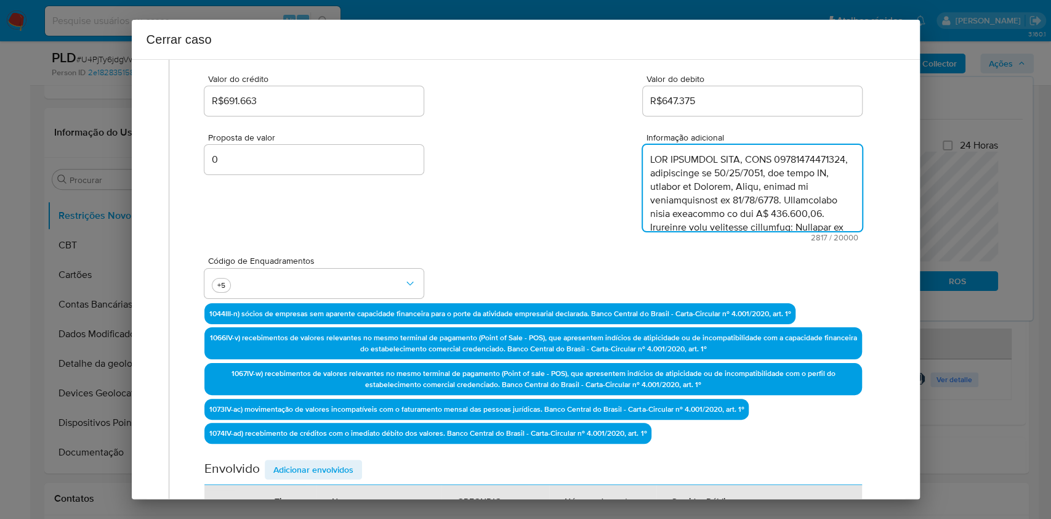
type textarea "TOK SOLUCOES LTDA, CNPJ 14243833000430, constituída em 04/03/2022, com porte ME…"
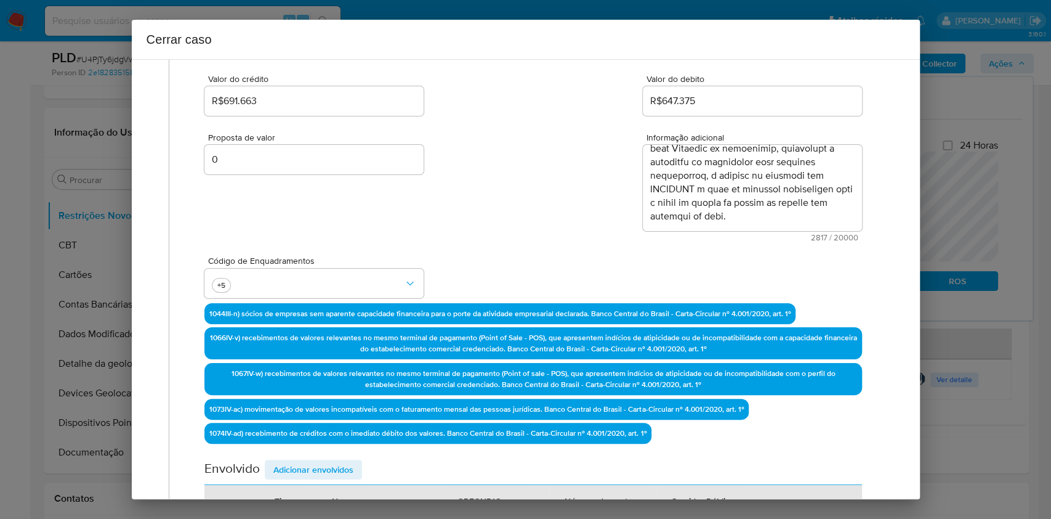
drag, startPoint x: 313, startPoint y: 472, endPoint x: 397, endPoint y: 456, distance: 84.8
click at [313, 473] on span "Adicionar envolvidos" at bounding box center [313, 469] width 80 height 17
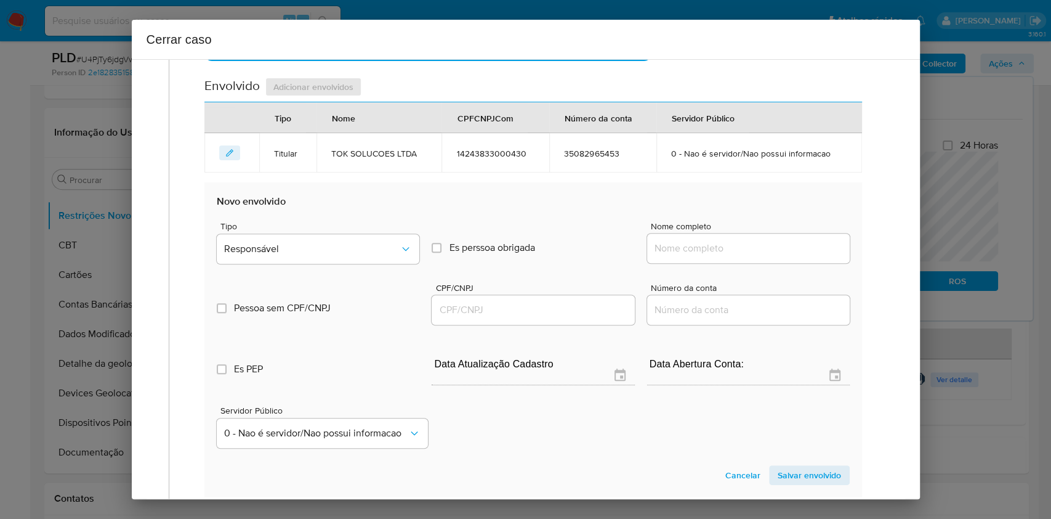
scroll to position [568, 0]
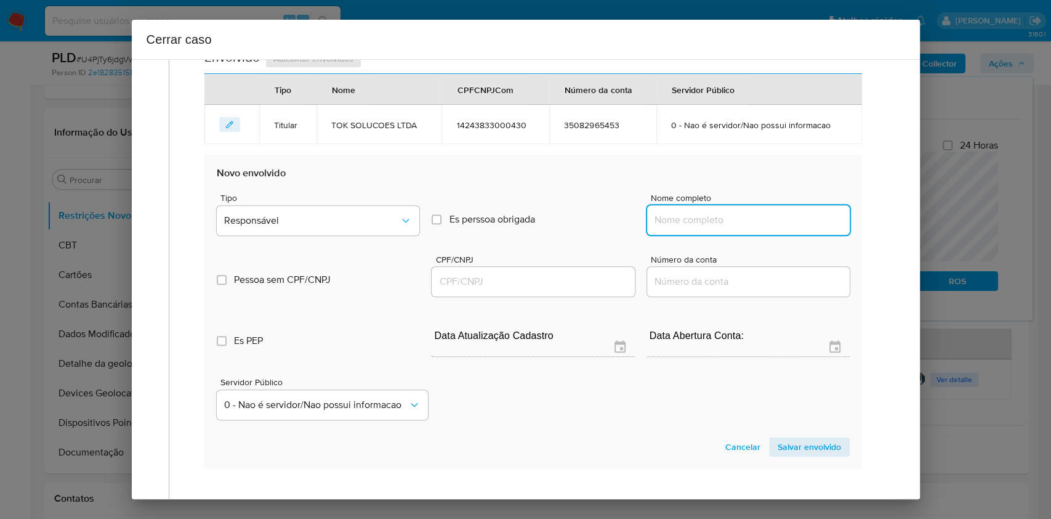
click at [731, 224] on input "Nome completo" at bounding box center [748, 220] width 203 height 16
paste input "TIAGO KELSON DOS SANTOS LEITE, 05771871397"
click at [775, 214] on input "TIAGO KELSON DOS SANTOS LEITE, 05771871397" at bounding box center [748, 220] width 203 height 16
click at [783, 216] on input "TIAGO KELSON DOS SANTOS LEITE, 05771871397" at bounding box center [748, 220] width 203 height 16
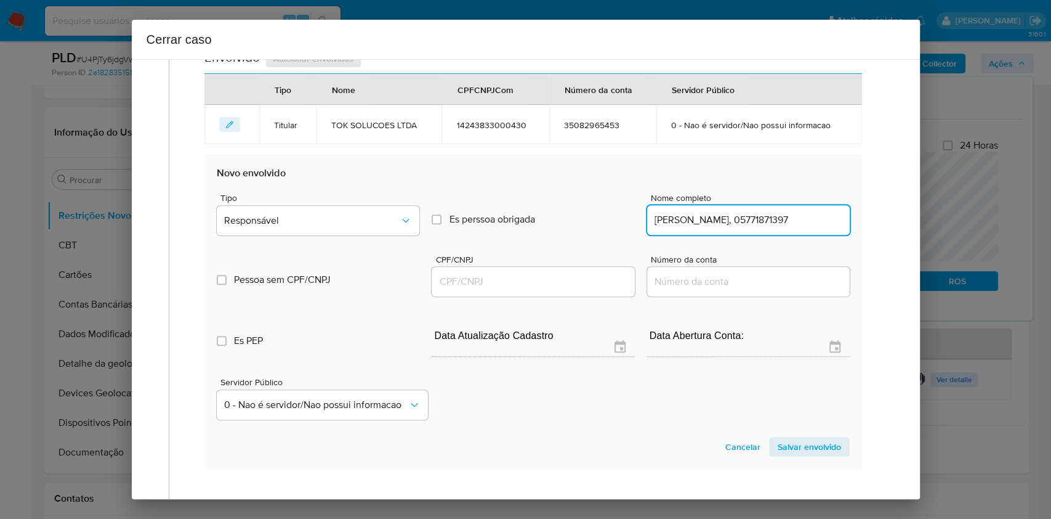
click at [798, 221] on input "TIAGO KELSON DOS SANTOS LEITE, 05771871397" at bounding box center [748, 220] width 203 height 16
type input "TIAGO KELSON DOS SANTOS LEITE,"
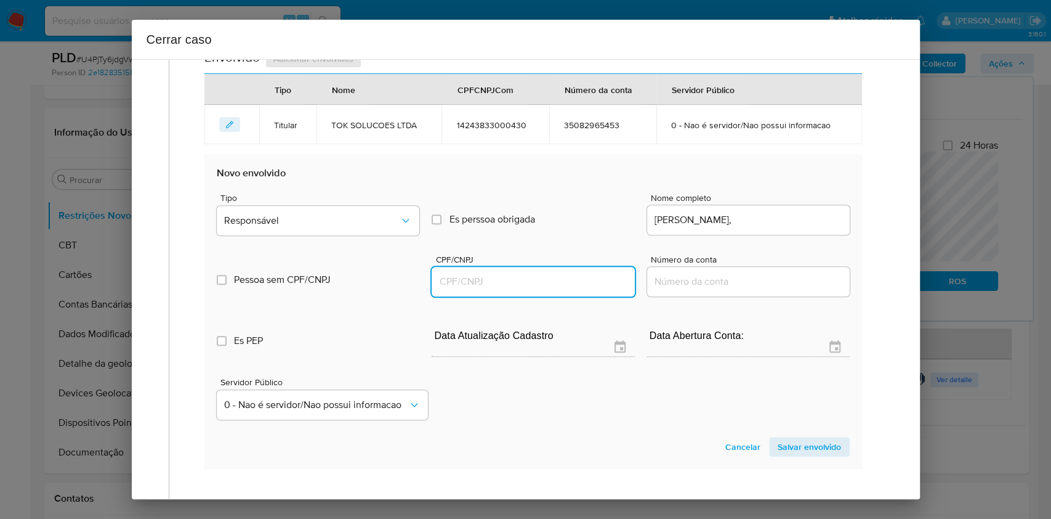
click at [547, 277] on input "CPF/CNPJ" at bounding box center [533, 281] width 203 height 16
paste input "05771871397"
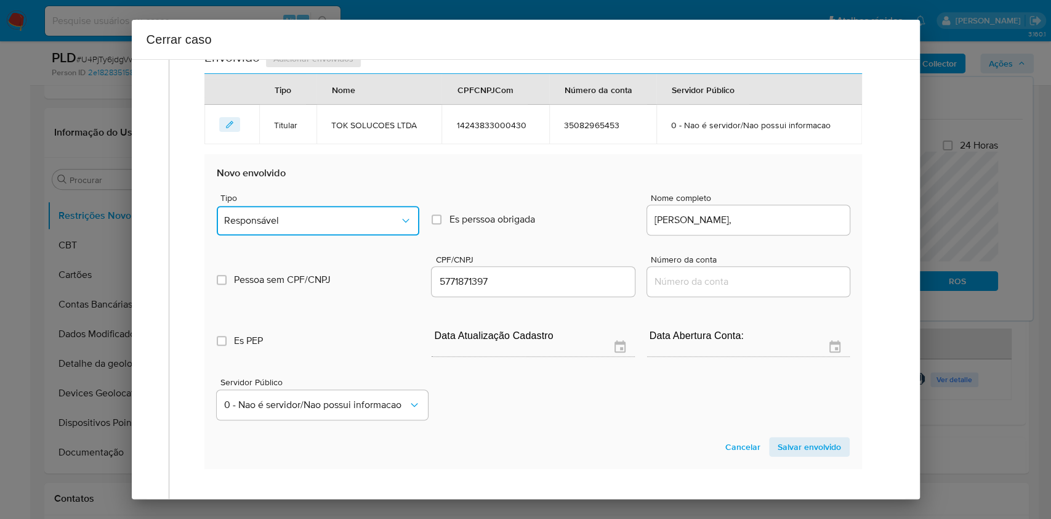
click at [386, 229] on button "Responsável" at bounding box center [318, 221] width 203 height 30
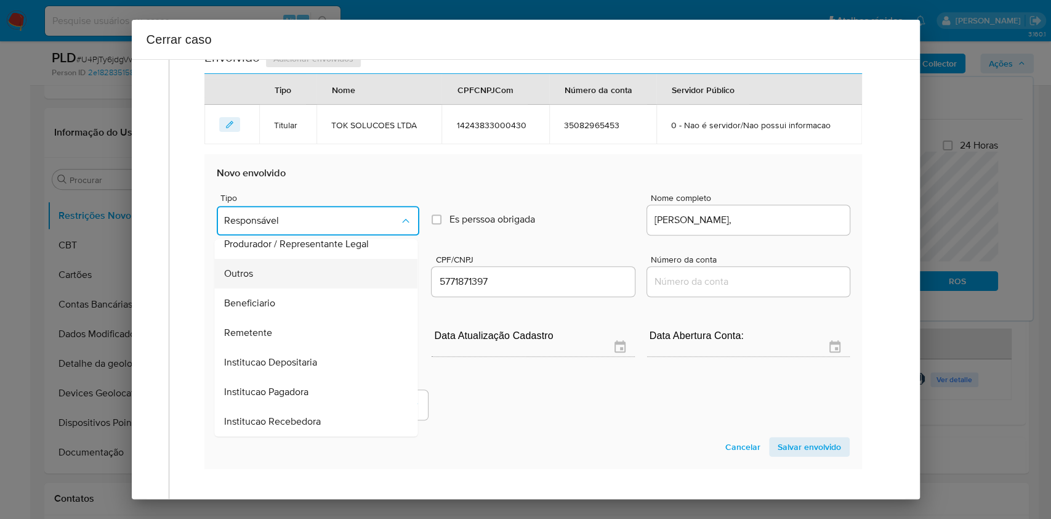
click at [261, 276] on div "Outros" at bounding box center [313, 274] width 176 height 30
type input "05771871397"
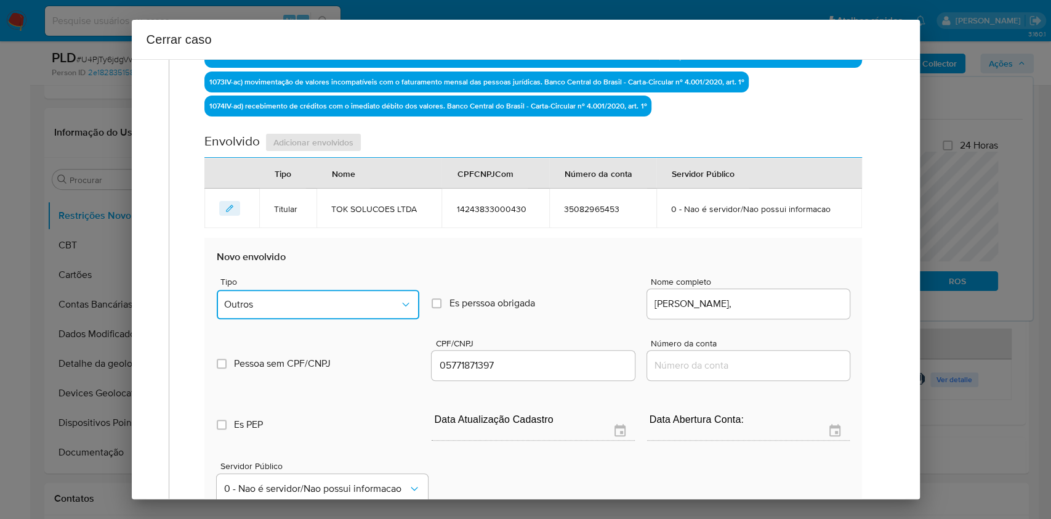
scroll to position [487, 0]
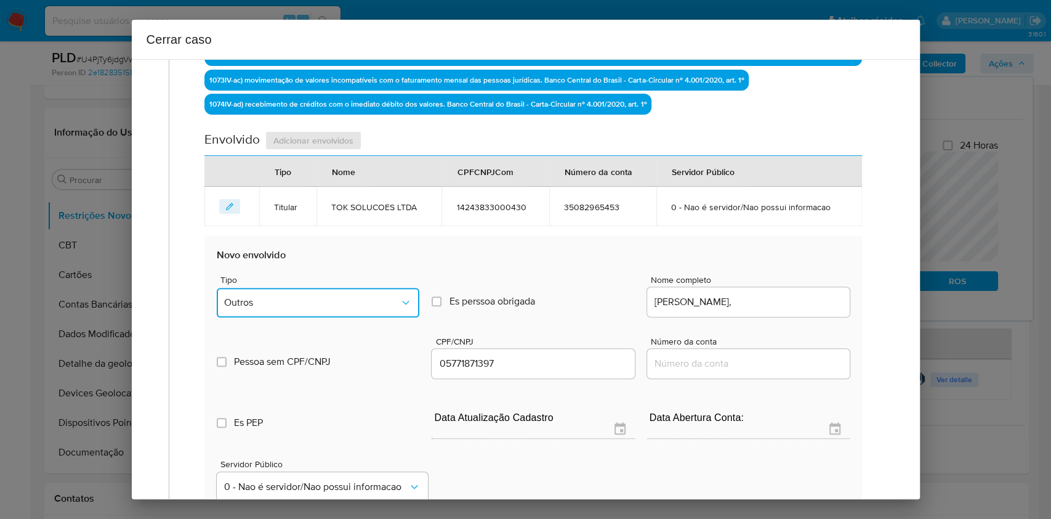
click at [324, 289] on button "Outros" at bounding box center [318, 303] width 203 height 30
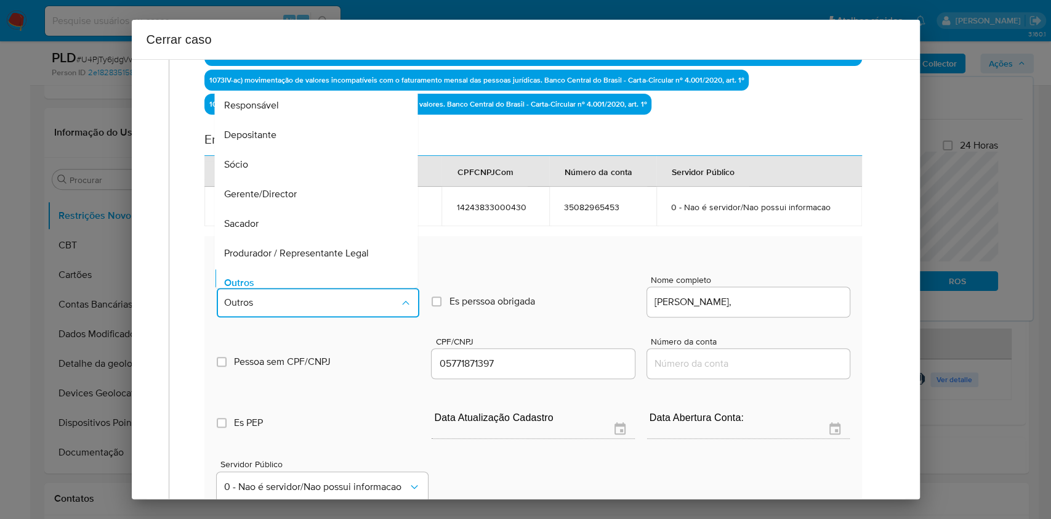
scroll to position [10, 0]
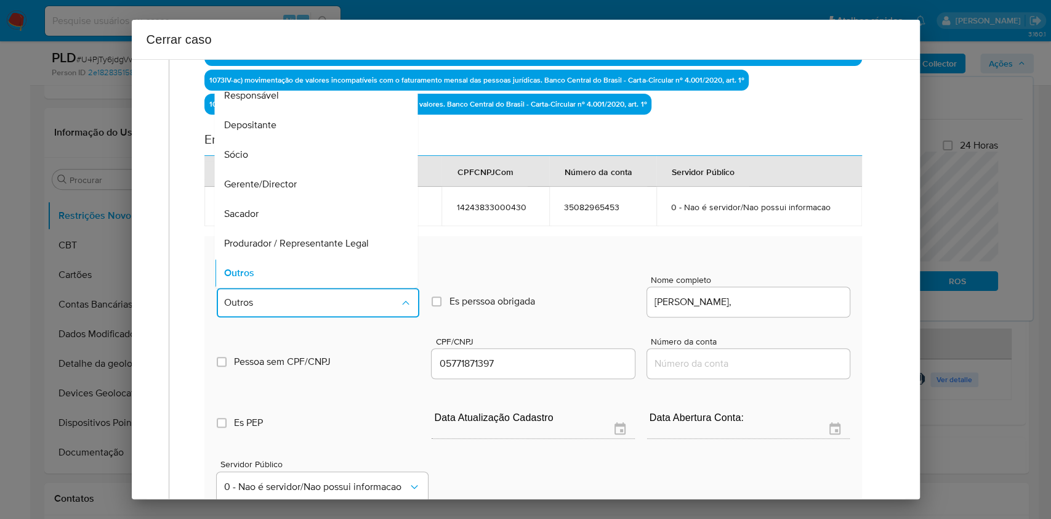
click at [274, 151] on div "Sócio" at bounding box center [313, 155] width 176 height 30
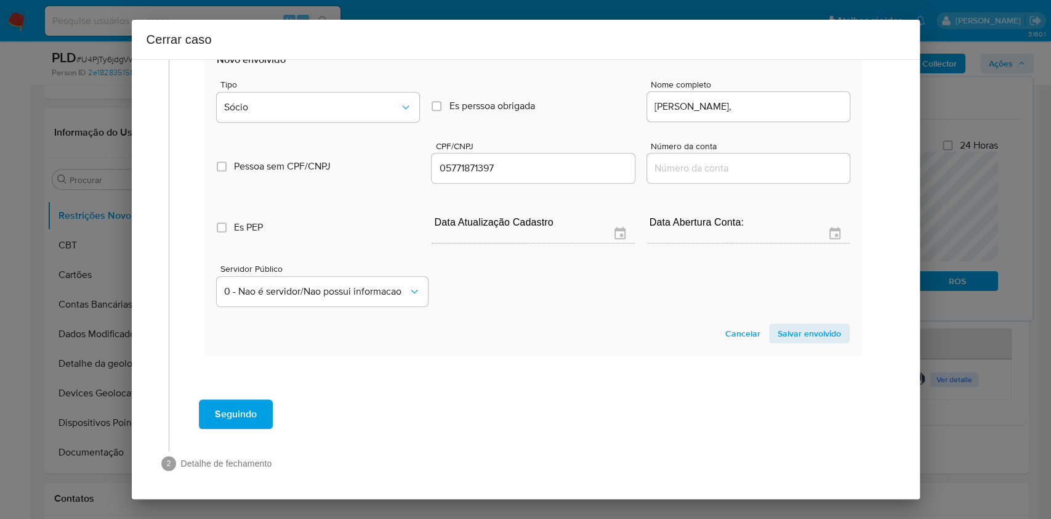
drag, startPoint x: 795, startPoint y: 331, endPoint x: 788, endPoint y: 251, distance: 79.7
click at [795, 332] on span "Salvar envolvido" at bounding box center [809, 333] width 63 height 17
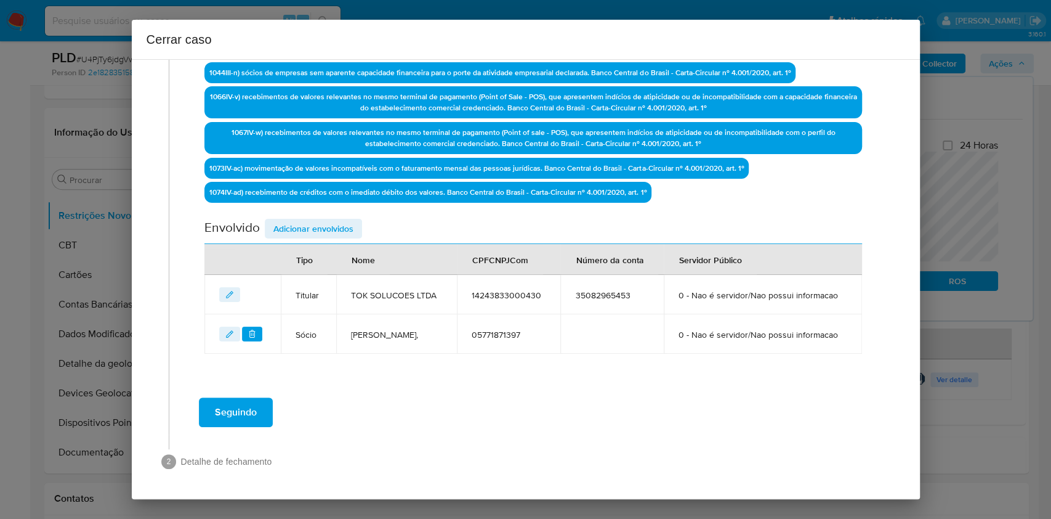
scroll to position [429, 0]
click at [255, 417] on span "Seguindo" at bounding box center [236, 411] width 42 height 27
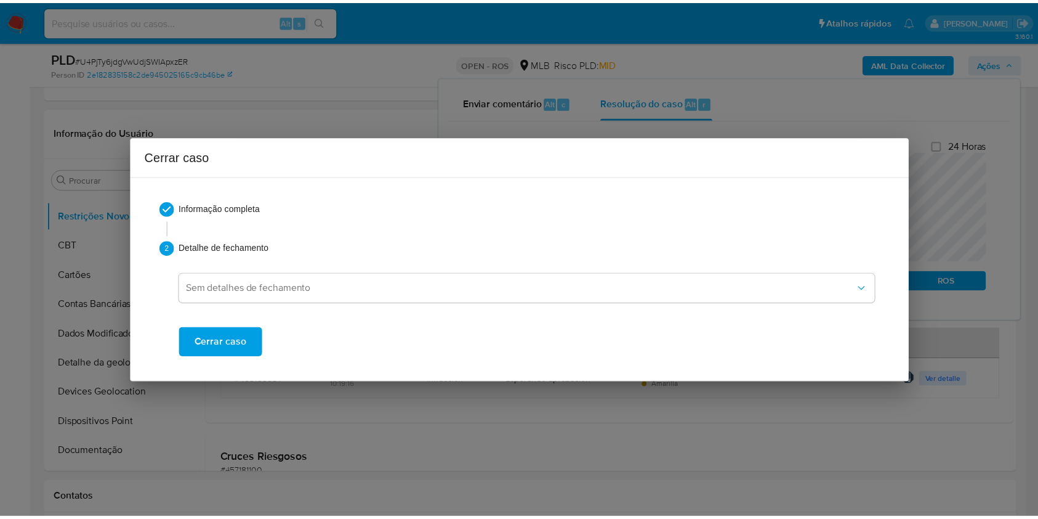
scroll to position [1181, 0]
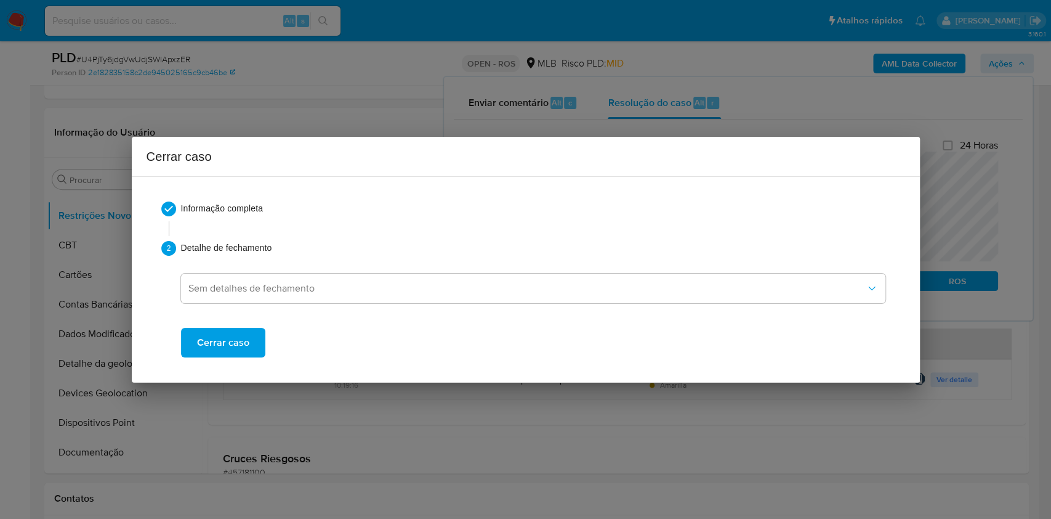
click at [232, 362] on div "Informação completa 2 Detalhe de fechamento Sem detalhes de fechamento Cerrar c…" at bounding box center [526, 279] width 759 height 185
drag, startPoint x: 227, startPoint y: 352, endPoint x: 319, endPoint y: 317, distance: 98.5
click at [227, 352] on span "Cerrar caso" at bounding box center [223, 342] width 52 height 27
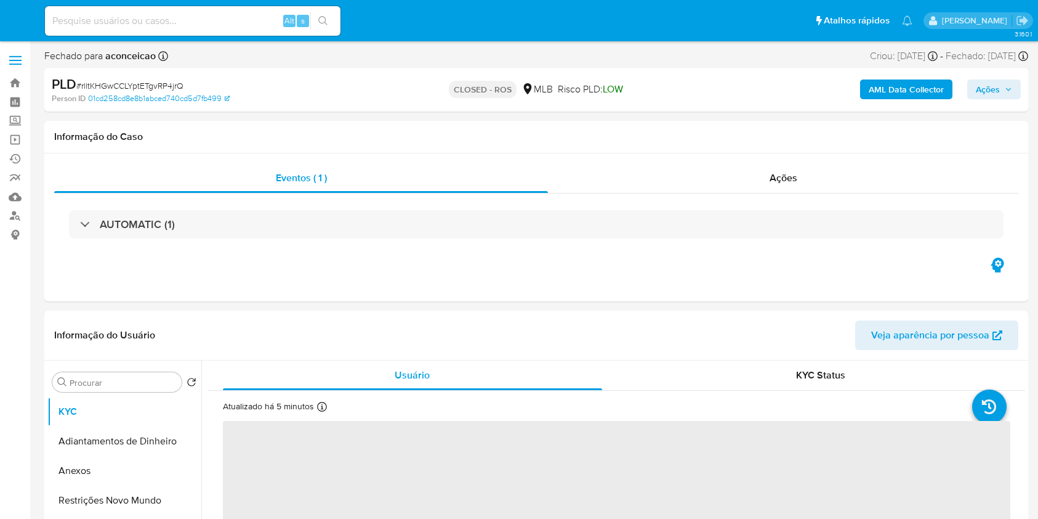
select select "10"
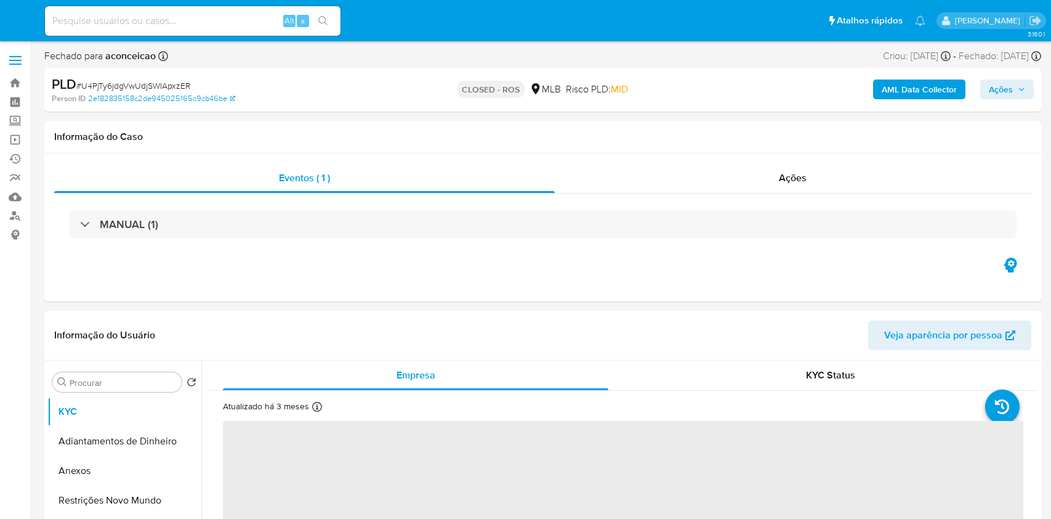
select select "10"
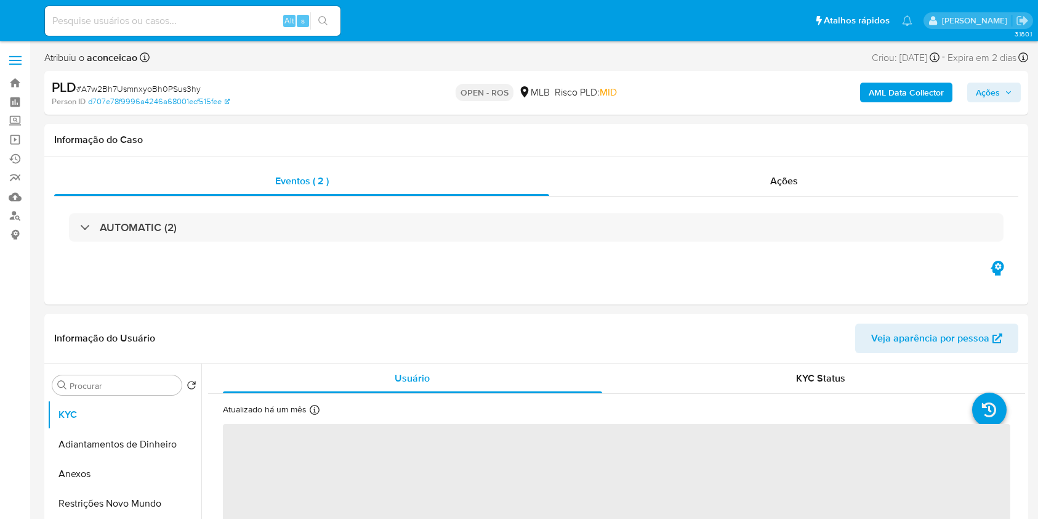
select select "10"
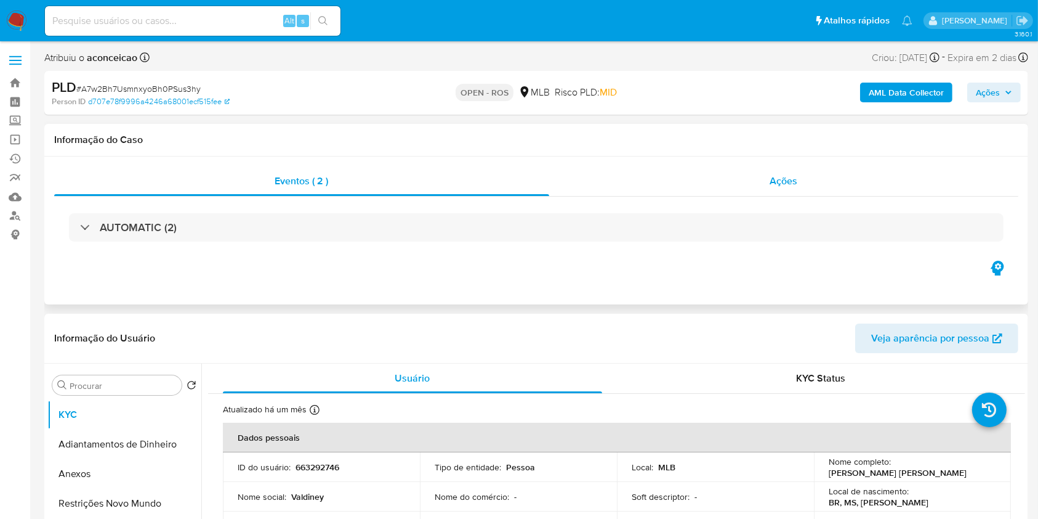
click at [784, 186] on span "Ações" at bounding box center [784, 181] width 28 height 14
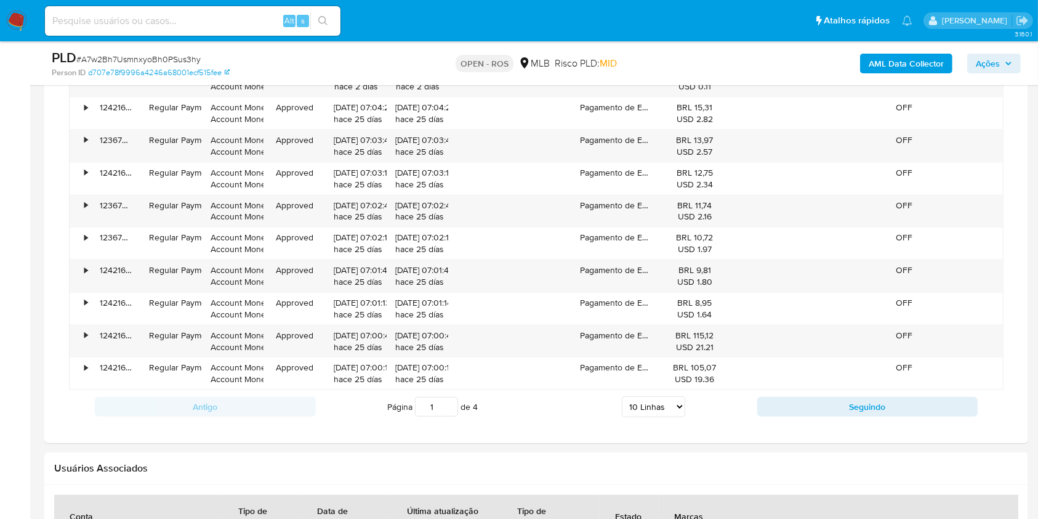
scroll to position [1651, 0]
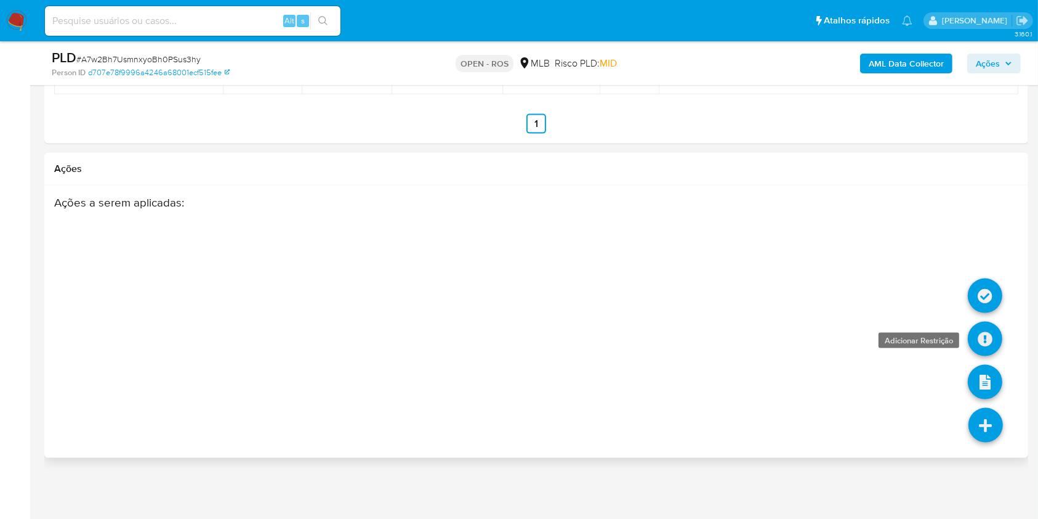
click at [985, 340] on icon at bounding box center [985, 338] width 34 height 34
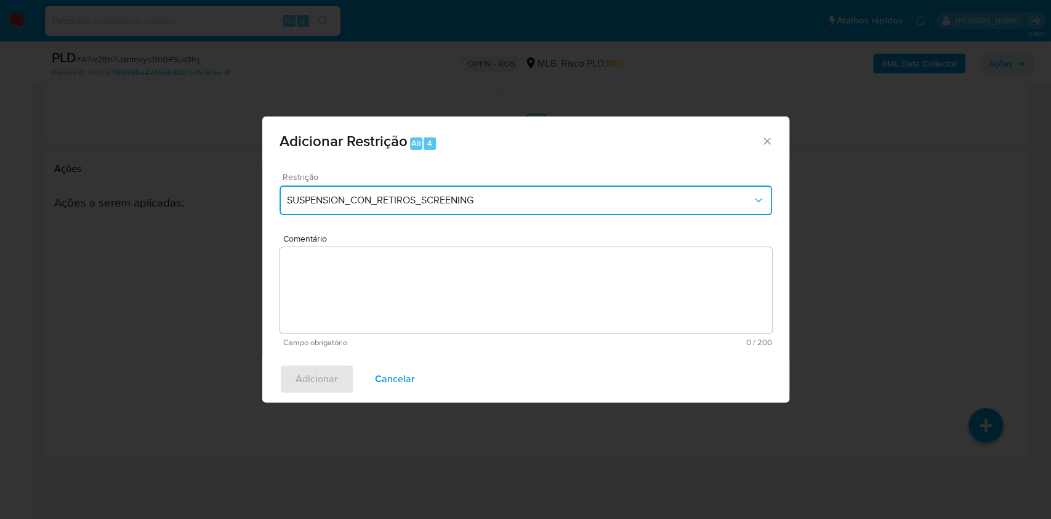
click at [360, 209] on button "SUSPENSION_CON_RETIROS_SCREENING" at bounding box center [526, 200] width 493 height 30
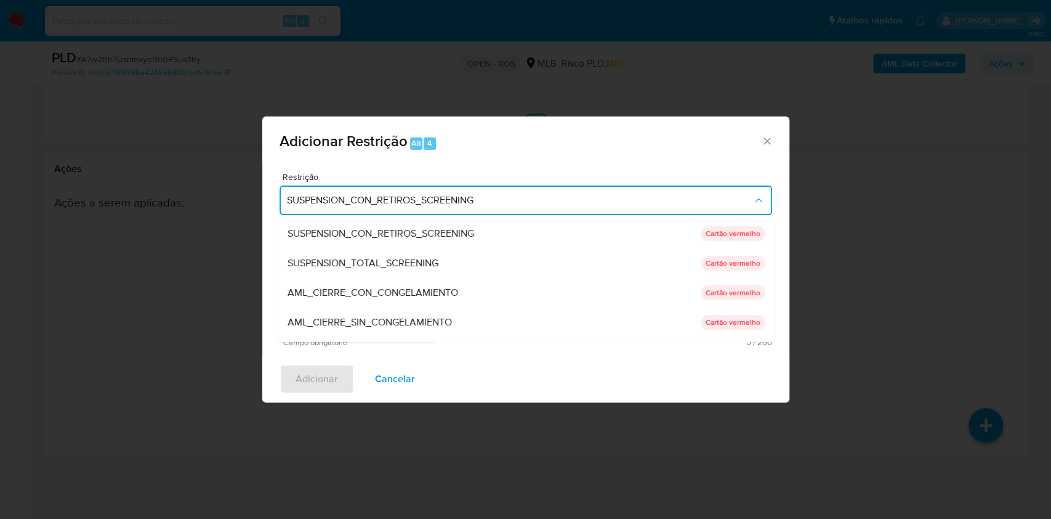
drag, startPoint x: 365, startPoint y: 323, endPoint x: 388, endPoint y: 323, distance: 23.4
click at [365, 323] on span "AML_CIERRE_SIN_CONGELAMIENTO" at bounding box center [369, 322] width 164 height 12
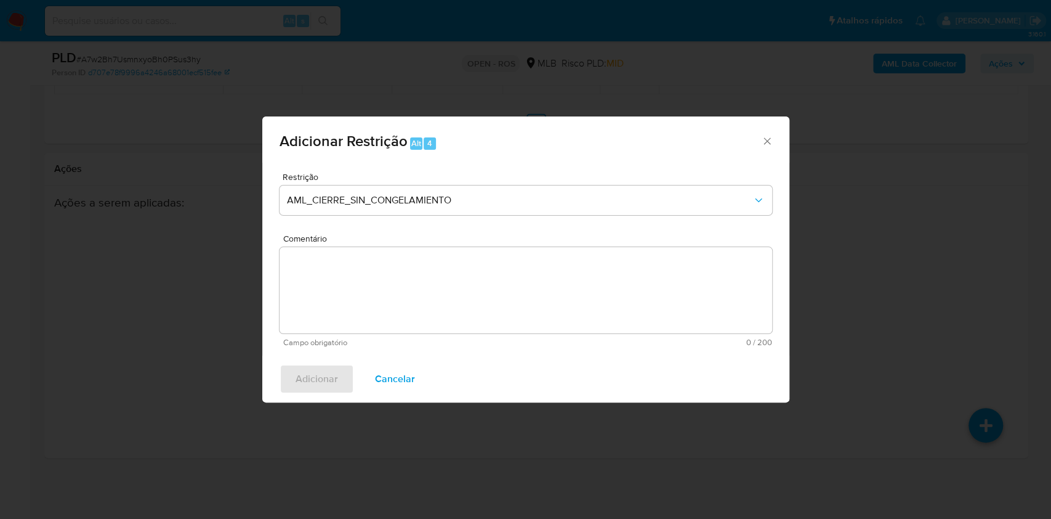
paste textarea "Deliberação para encerrar o relacionamento. NÃO INFORMAR AO USUÁRIO QUE SE TRAT…"
click at [548, 264] on textarea "Comentário" at bounding box center [526, 290] width 493 height 86
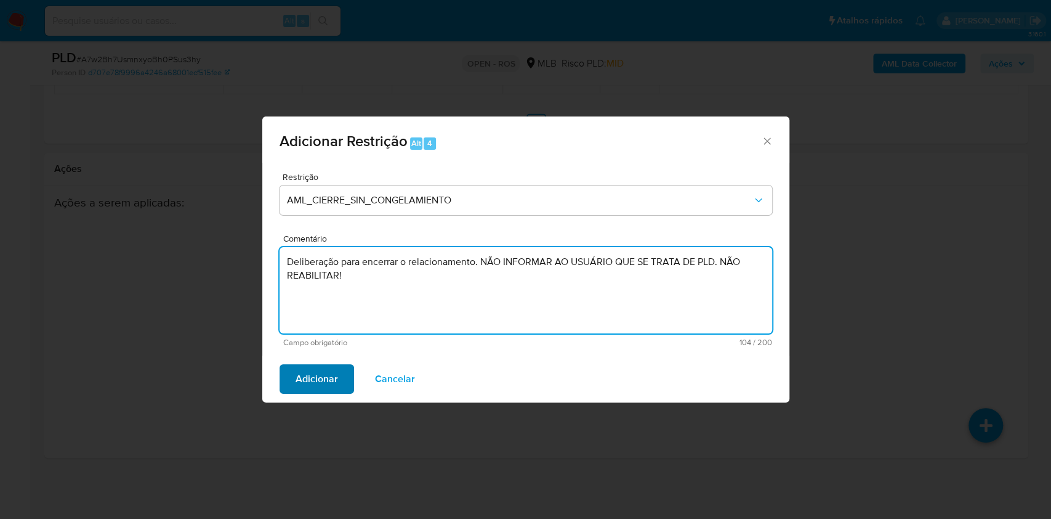
type textarea "Deliberação para encerrar o relacionamento. NÃO INFORMAR AO USUÁRIO QUE SE TRAT…"
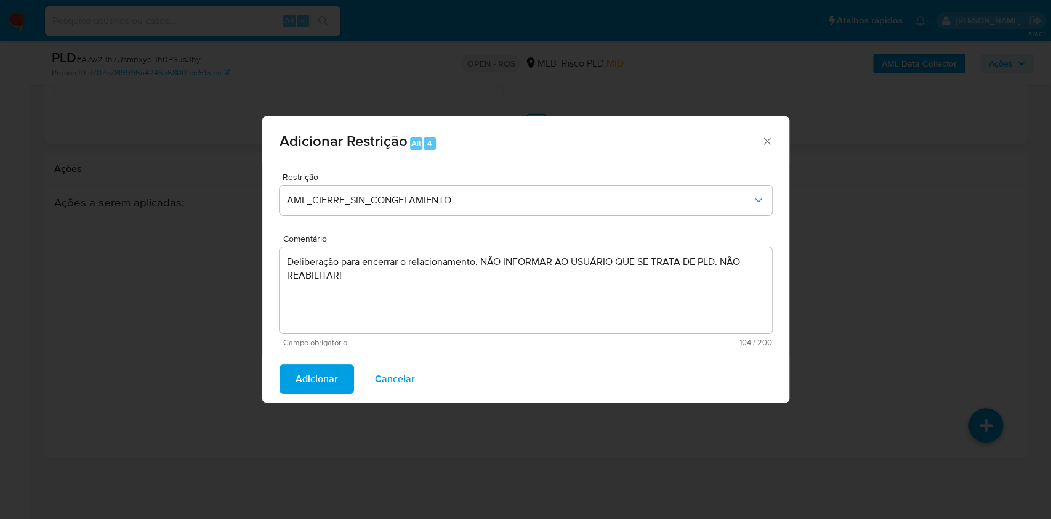
click at [326, 381] on span "Adicionar" at bounding box center [317, 378] width 42 height 27
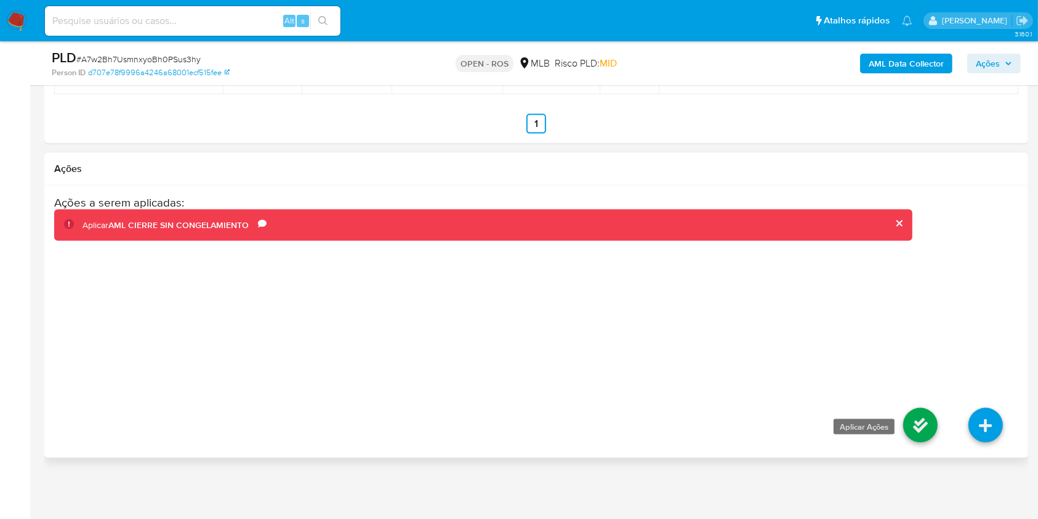
click at [915, 426] on icon at bounding box center [921, 425] width 34 height 34
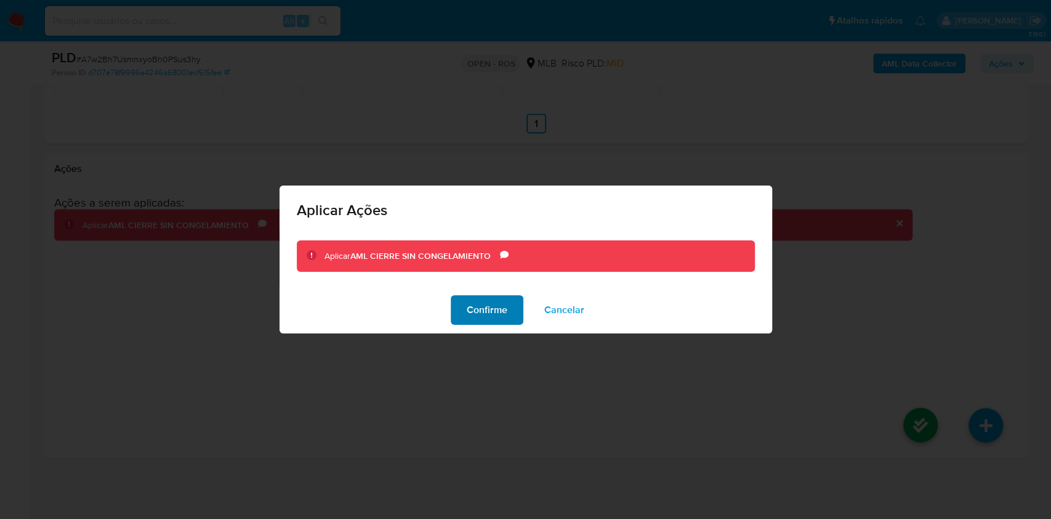
click at [465, 310] on button "Confirme" at bounding box center [487, 310] width 73 height 30
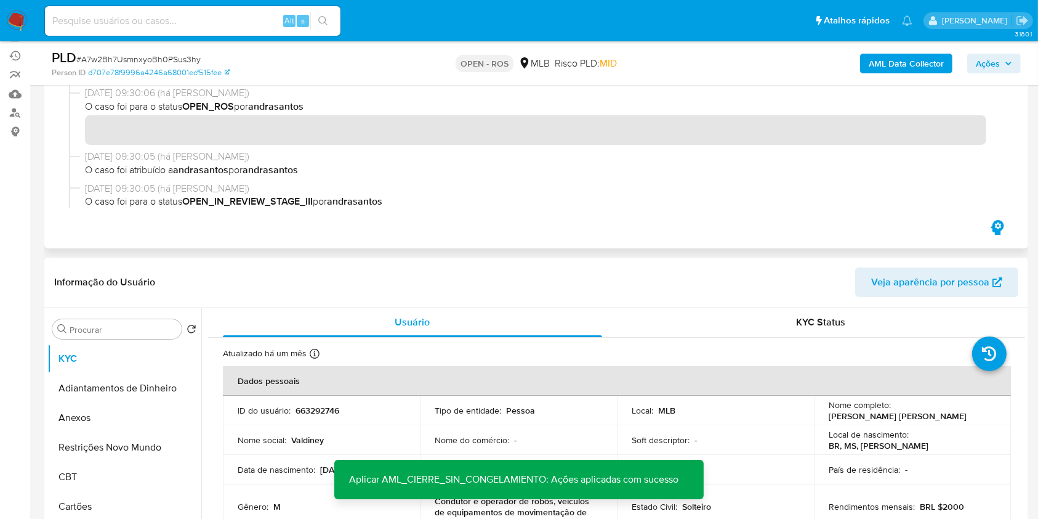
scroll to position [99, 0]
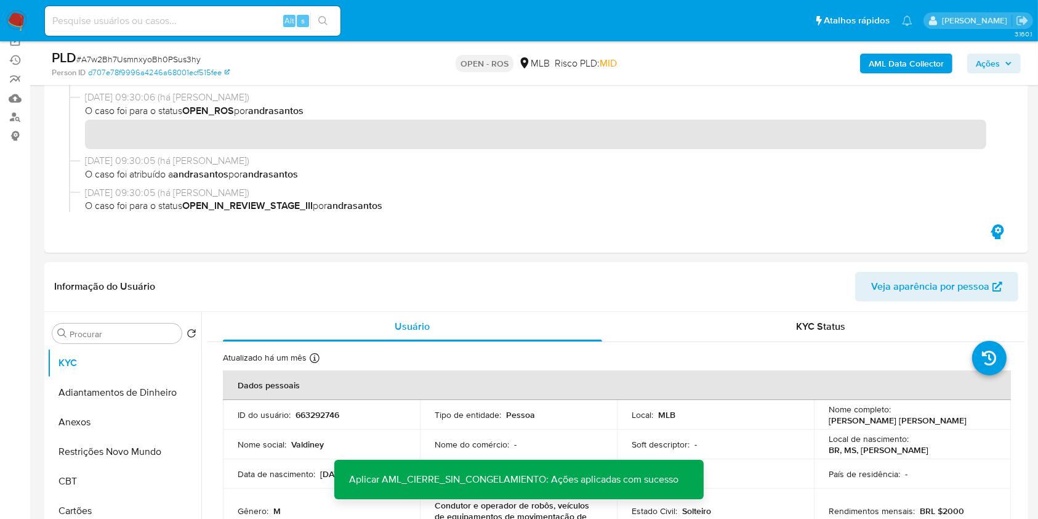
drag, startPoint x: 114, startPoint y: 418, endPoint x: 447, endPoint y: 335, distance: 343.3
click at [114, 419] on button "Anexos" at bounding box center [124, 422] width 154 height 30
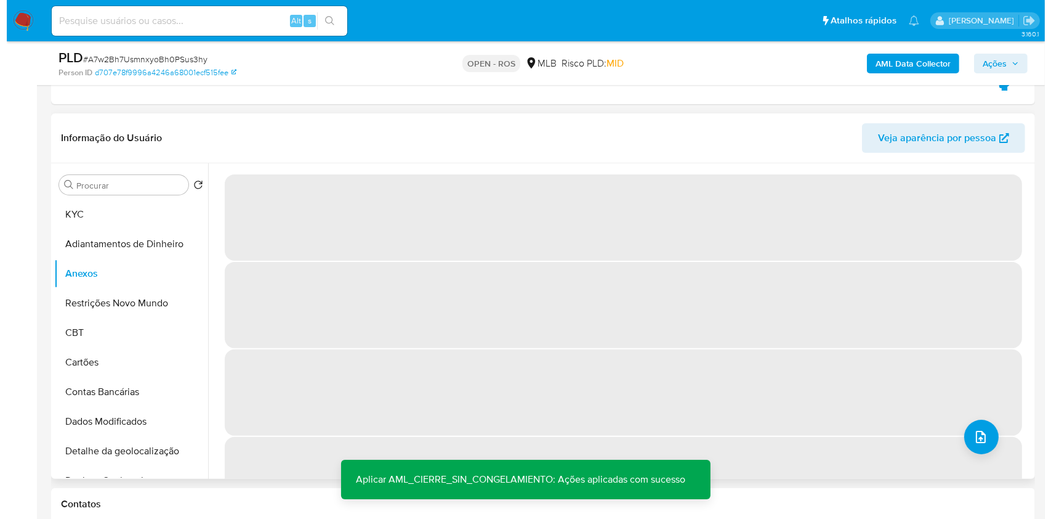
scroll to position [262, 0]
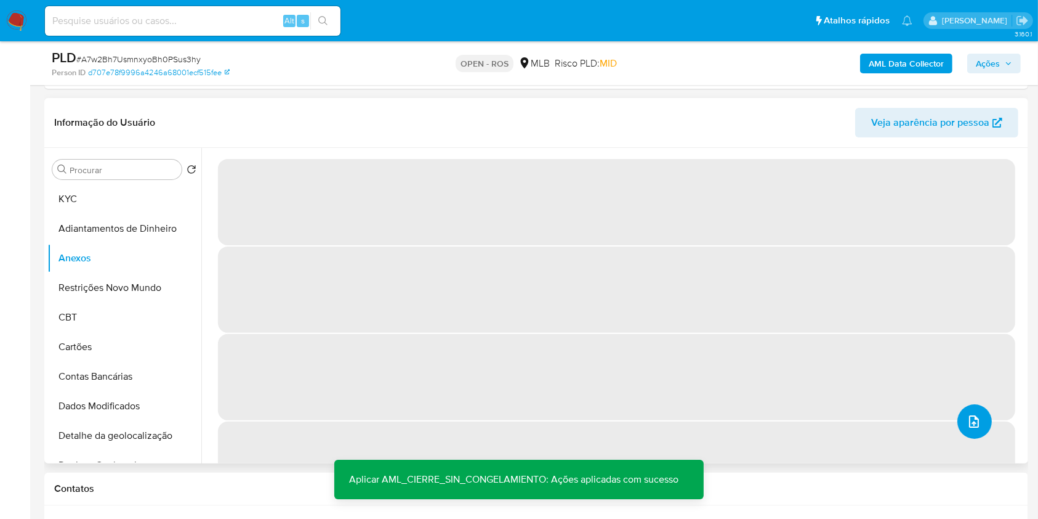
click at [978, 422] on button "upload-file" at bounding box center [975, 421] width 34 height 34
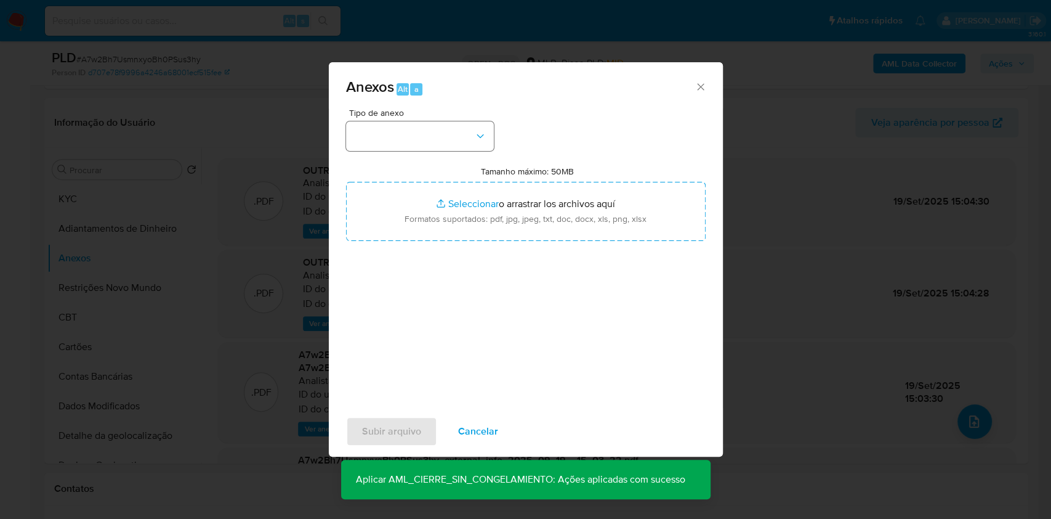
drag, startPoint x: 437, startPoint y: 115, endPoint x: 435, endPoint y: 126, distance: 11.4
click at [437, 116] on span "Tipo de anexo" at bounding box center [423, 112] width 148 height 9
click at [434, 128] on button "button" at bounding box center [420, 136] width 148 height 30
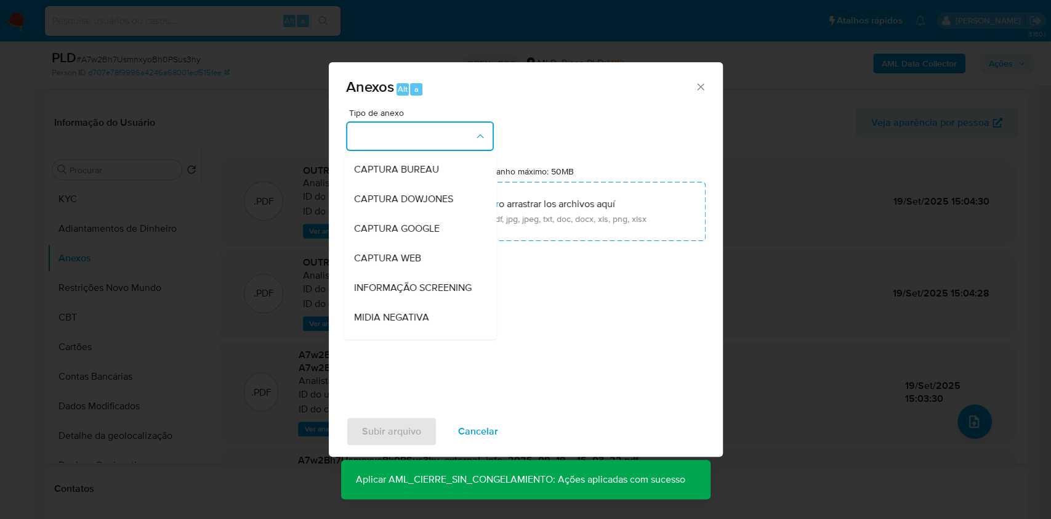
scroll to position [189, 0]
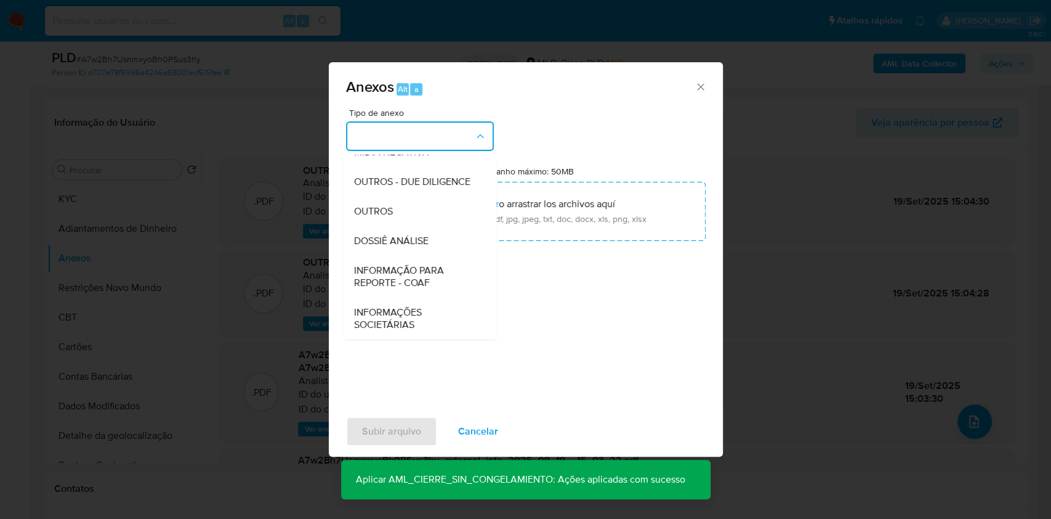
click at [408, 272] on span "INFORMAÇÃO PARA REPORTE - COAF" at bounding box center [417, 276] width 126 height 25
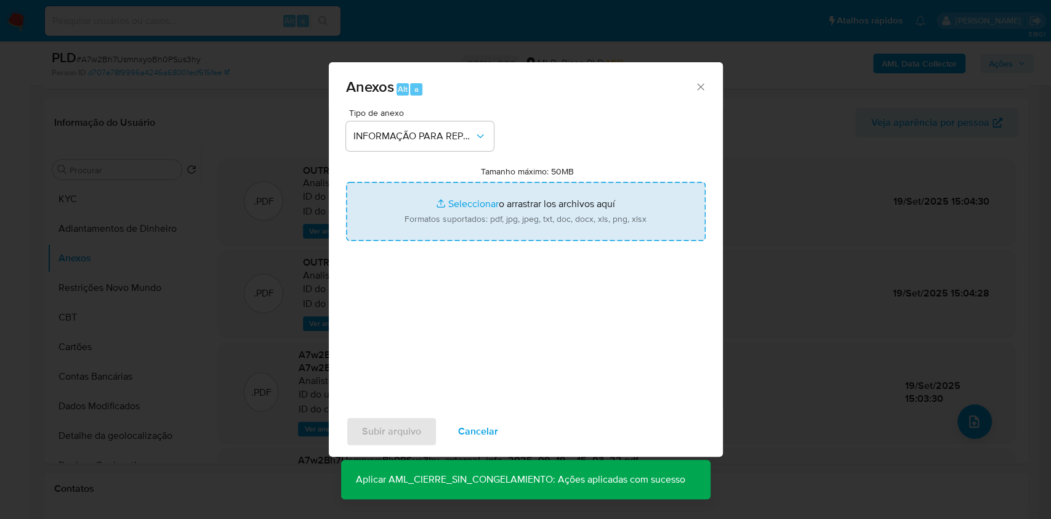
type input "C:\fakepath\SAR - A7w2Bh7UsmnxyoBh0PSus3hy - CPF 03537980108 - [PERSON_NAME] [P…"
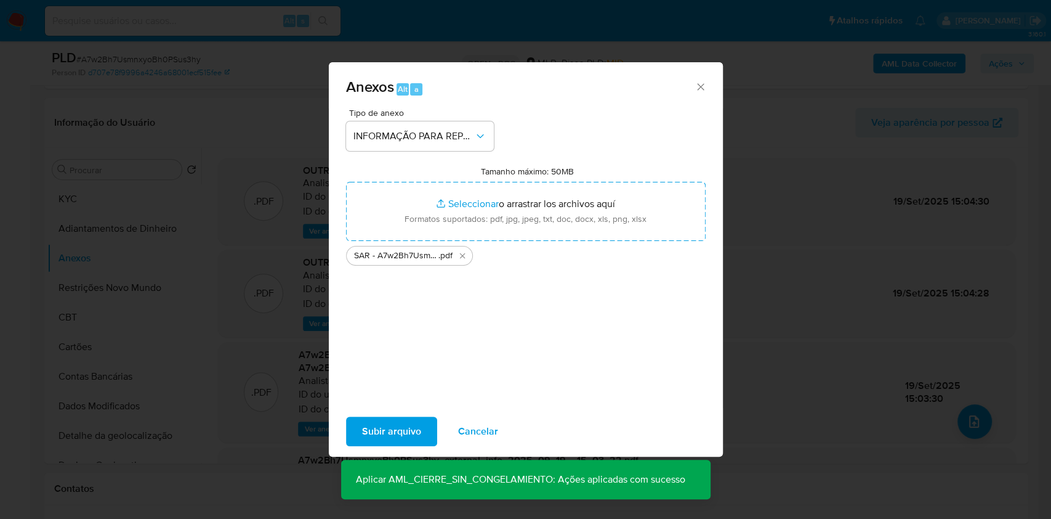
click at [420, 431] on button "Subir arquivo" at bounding box center [391, 431] width 91 height 30
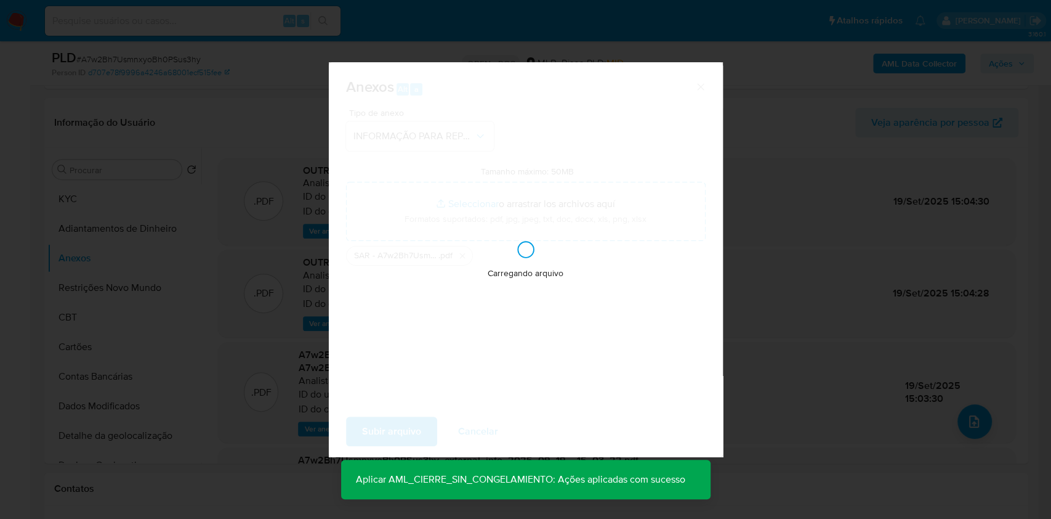
click at [746, 300] on div "Anexos Alt a Tipo de anexo INFORMAÇÃO PARA REPORTE - COAF Tamanho máximo: 50MB …" at bounding box center [525, 259] width 1051 height 519
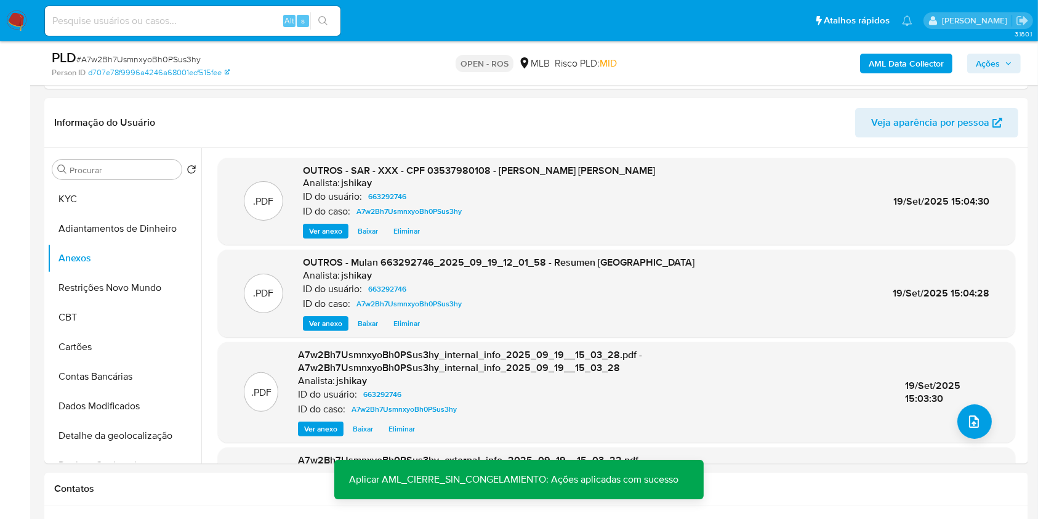
click at [1008, 67] on span "Ações" at bounding box center [994, 63] width 36 height 17
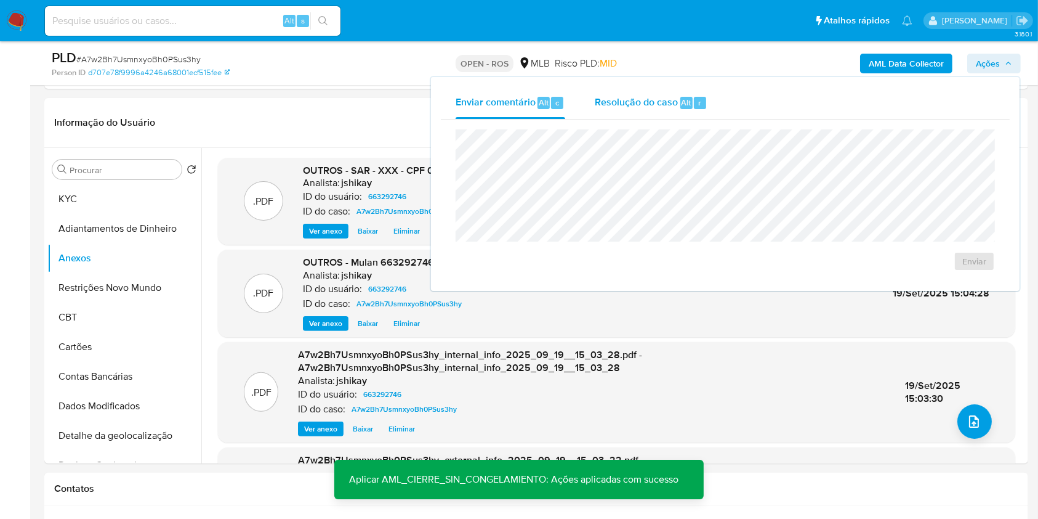
click at [666, 115] on div "Resolução do caso Alt r" at bounding box center [651, 103] width 113 height 32
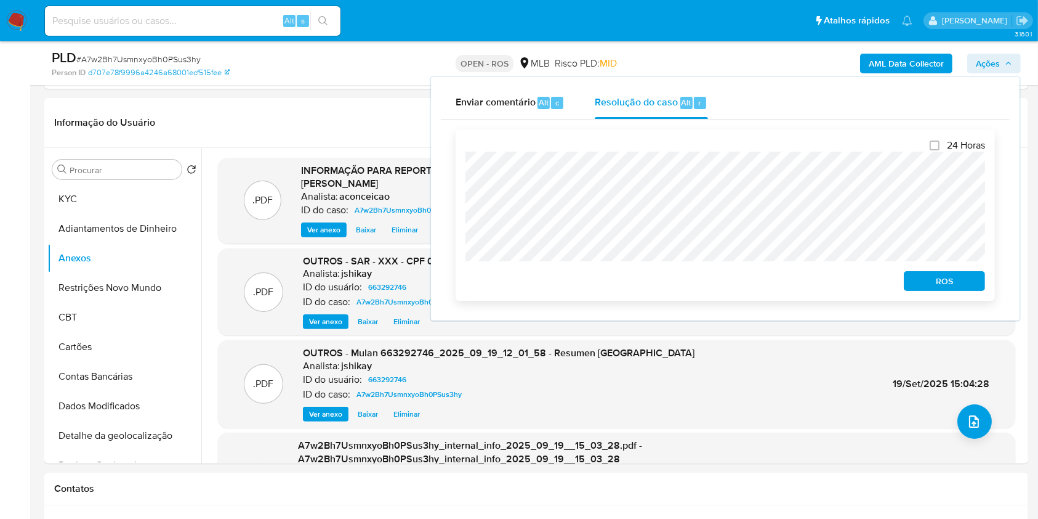
click at [955, 286] on span "ROS" at bounding box center [945, 280] width 64 height 17
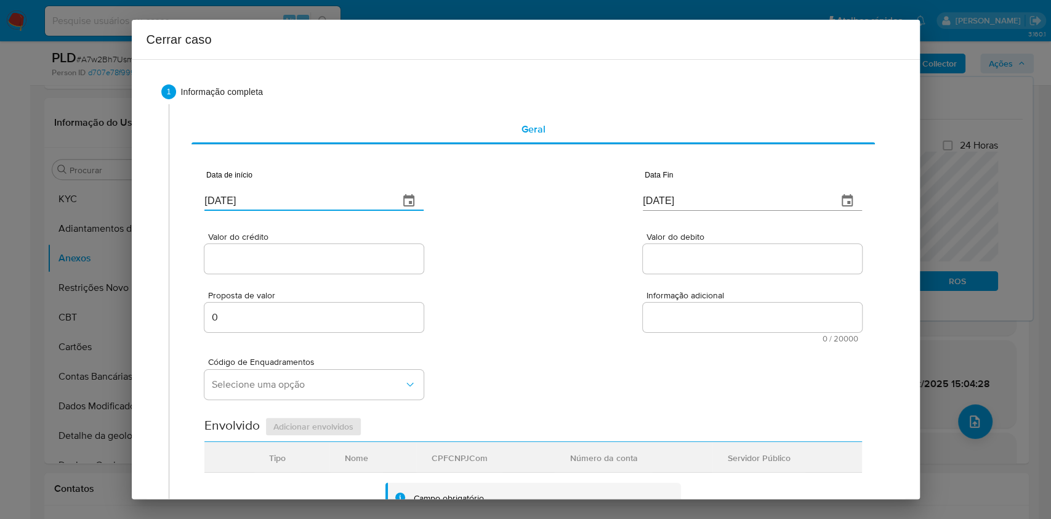
click at [316, 204] on input "[DATE]" at bounding box center [296, 201] width 185 height 20
click at [316, 205] on input "[DATE]" at bounding box center [296, 201] width 185 height 20
click at [316, 206] on input "[DATE]" at bounding box center [296, 201] width 185 height 20
paste input "01/07"
type input "01/07/2025"
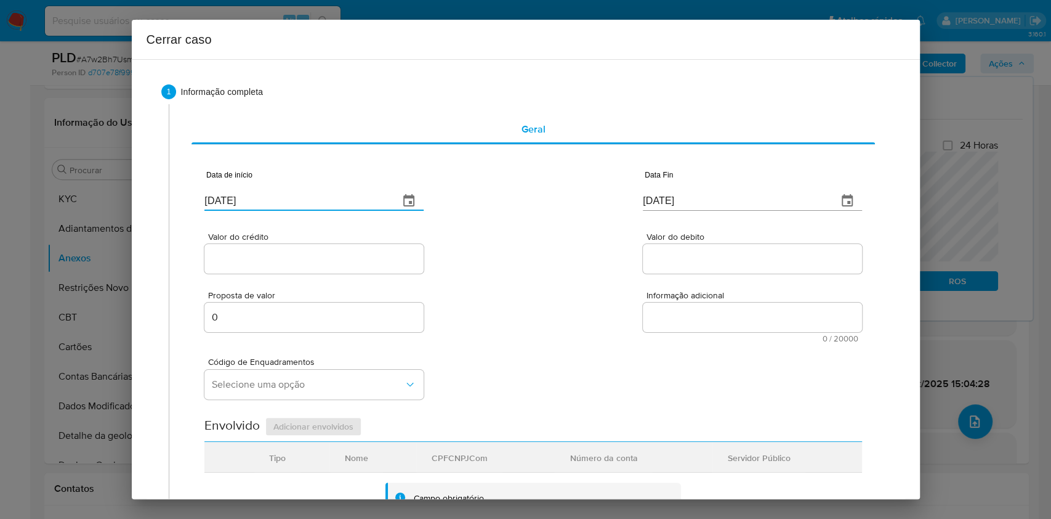
click at [676, 196] on input "[DATE]" at bounding box center [735, 201] width 185 height 20
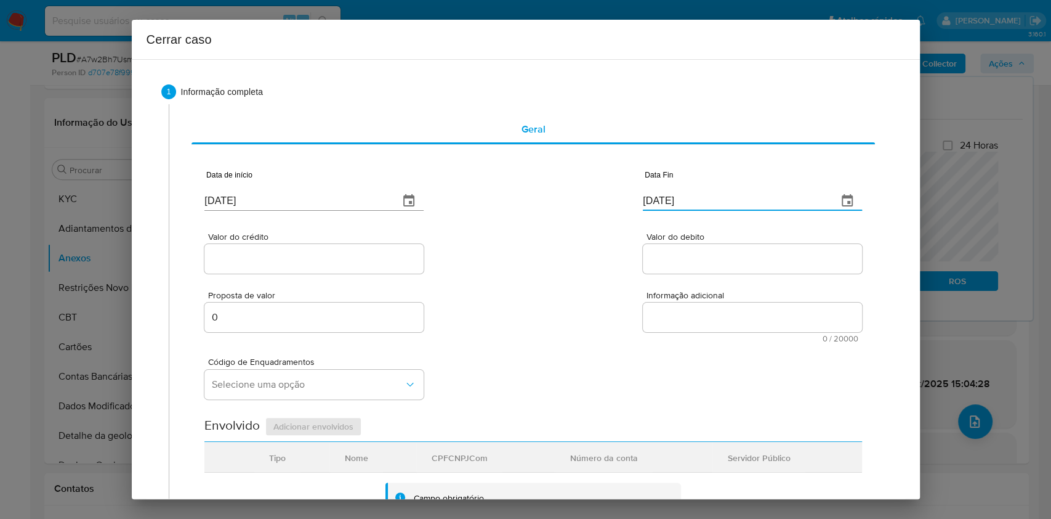
click at [676, 196] on input "[DATE]" at bounding box center [735, 201] width 185 height 20
paste input "16"
click at [676, 196] on input "[DATE]" at bounding box center [735, 201] width 185 height 20
type input "16/09/2025"
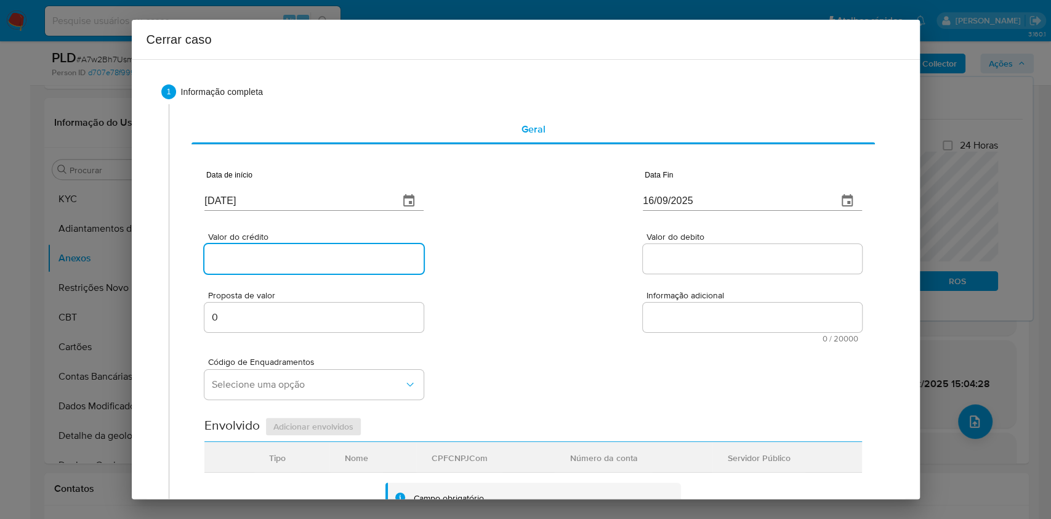
click at [280, 265] on input "Valor do crédito" at bounding box center [313, 259] width 219 height 16
paste input "R$1.595.586"
type input "R$1.595.586"
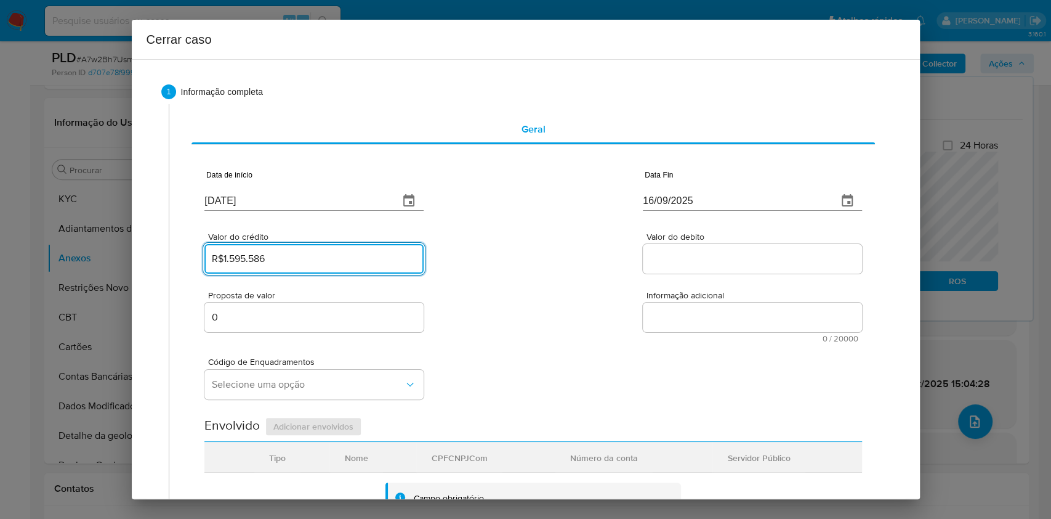
click at [660, 262] on input "Valor do debito" at bounding box center [752, 259] width 219 height 16
paste input "R$1.636.342"
type input "R$1.636.342"
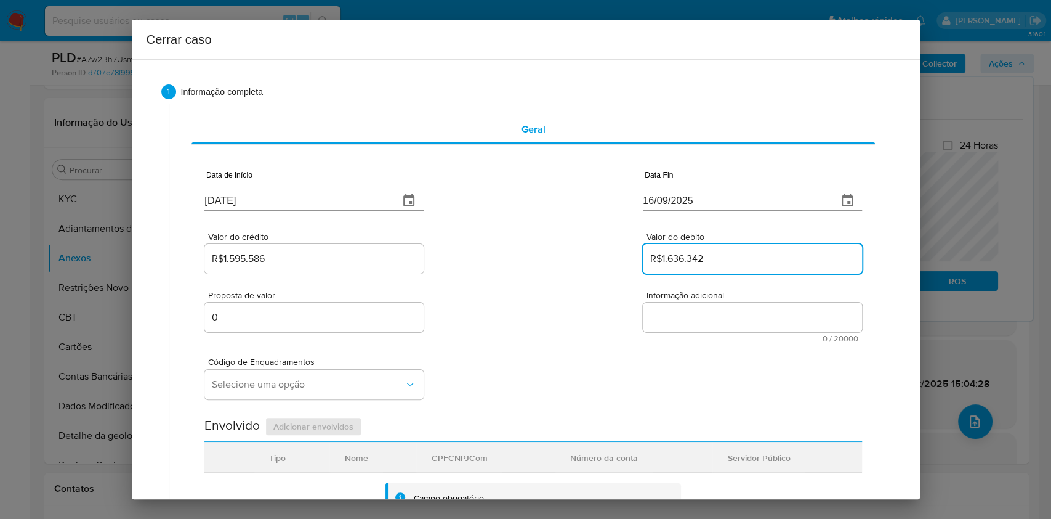
scroll to position [328, 0]
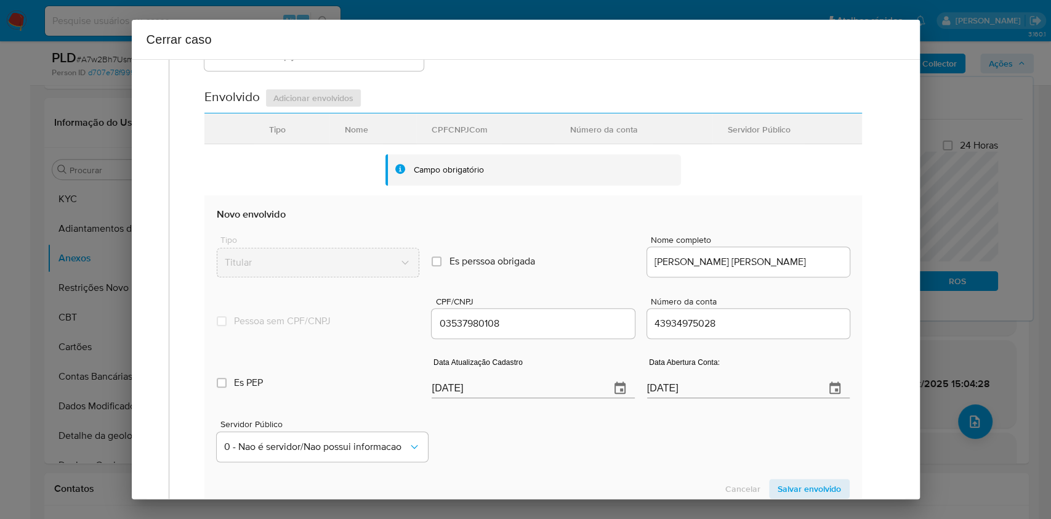
click at [555, 390] on input "24/09/2025" at bounding box center [516, 388] width 168 height 20
click at [555, 389] on input "24/09/2025" at bounding box center [516, 388] width 168 height 20
paste input "19/08"
type input "19/08/2025"
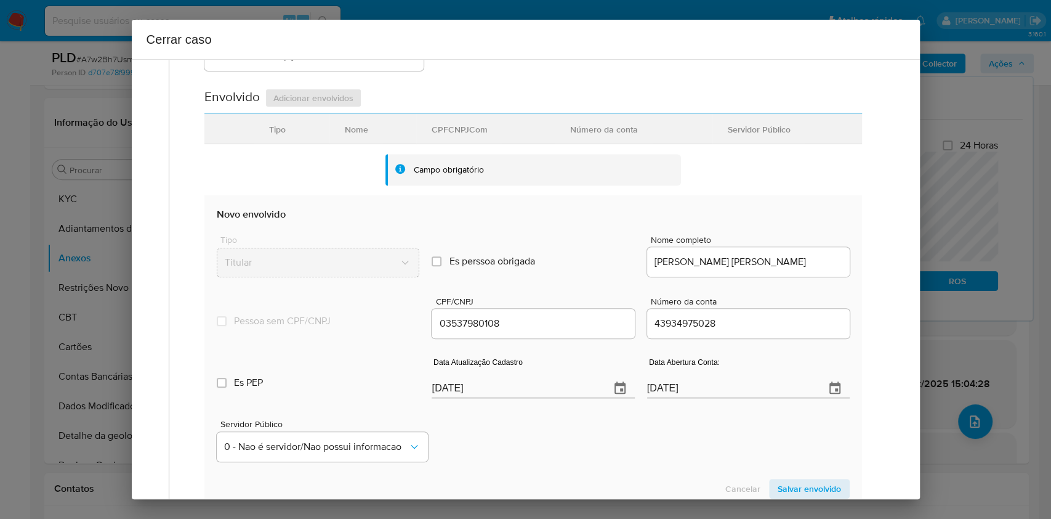
click at [815, 482] on span "Salvar envolvido" at bounding box center [809, 488] width 63 height 17
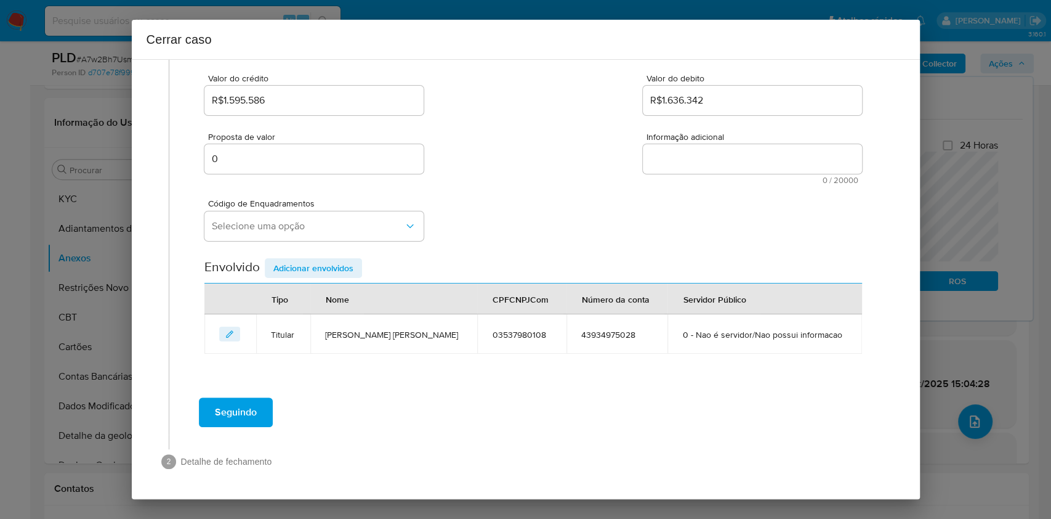
scroll to position [158, 0]
click at [269, 222] on span "Selecione uma opção" at bounding box center [308, 226] width 192 height 12
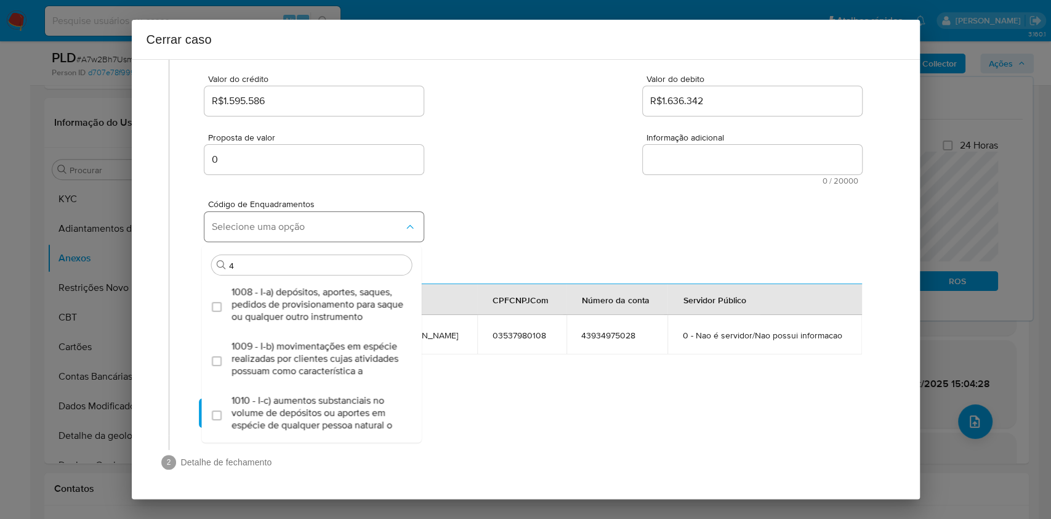
type input "45"
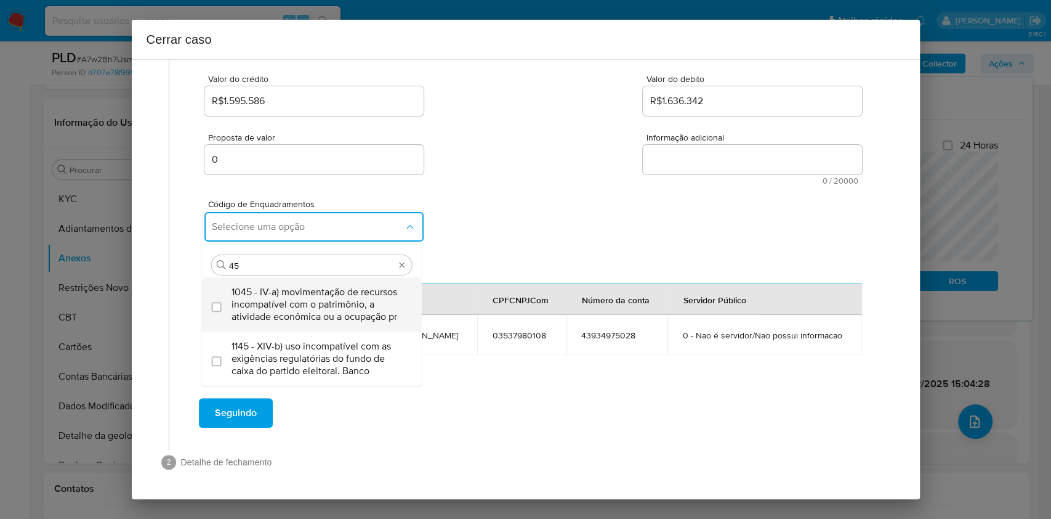
click at [344, 309] on span "1045 - IV-a) movimentação de recursos incompatível com o patrimônio, a atividad…" at bounding box center [318, 304] width 173 height 37
checkbox input "true"
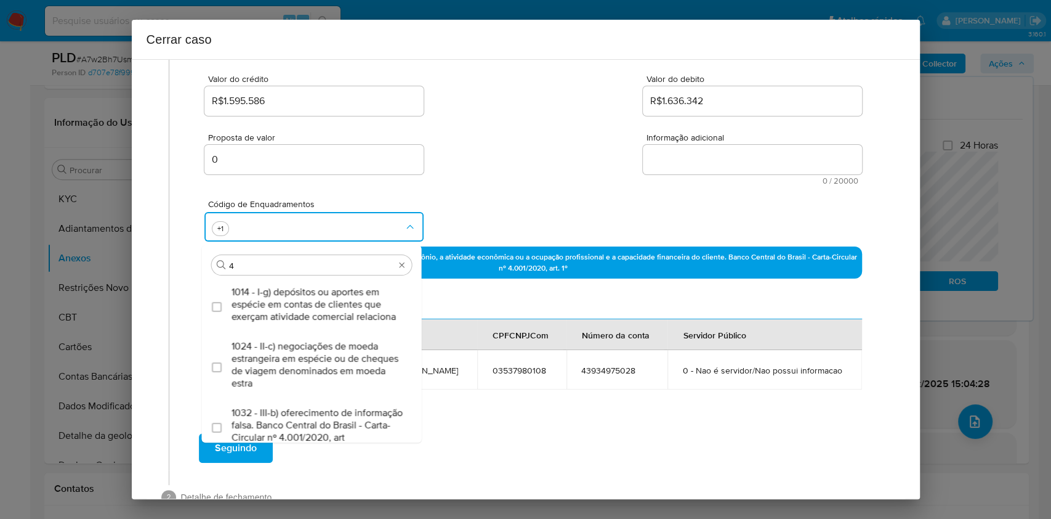
type input "47"
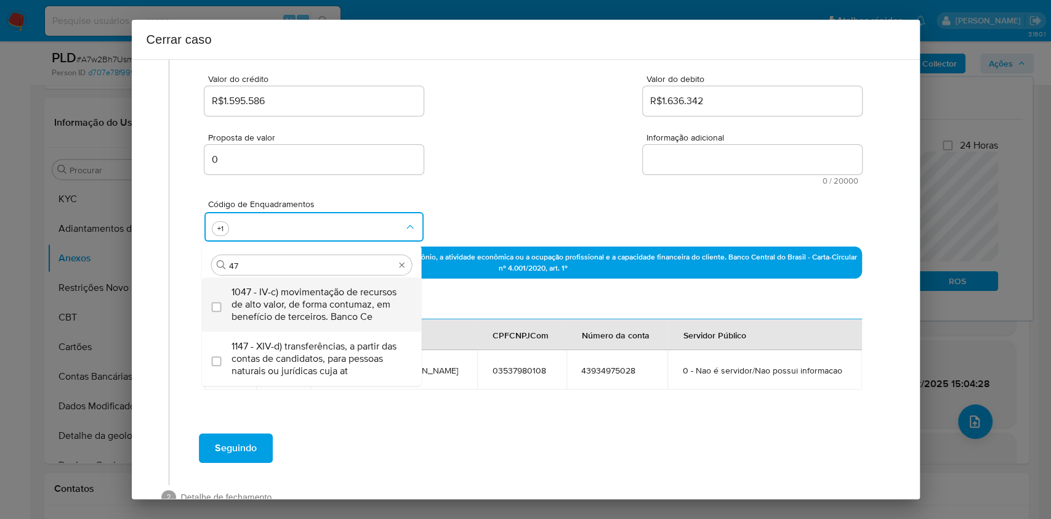
click at [344, 309] on span "1047 - IV-c) movimentação de recursos de alto valor, de forma contumaz, em bene…" at bounding box center [318, 304] width 173 height 37
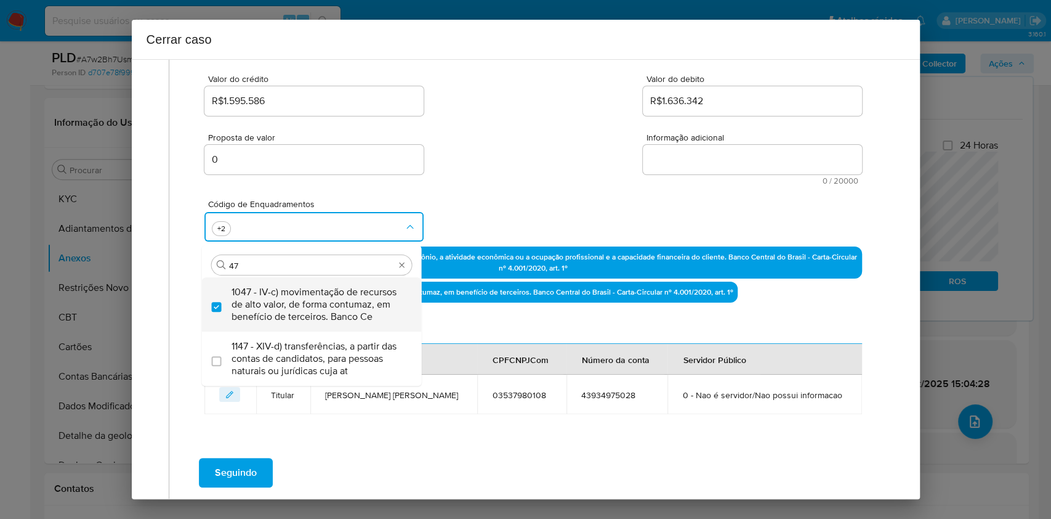
checkbox input "true"
type input "4"
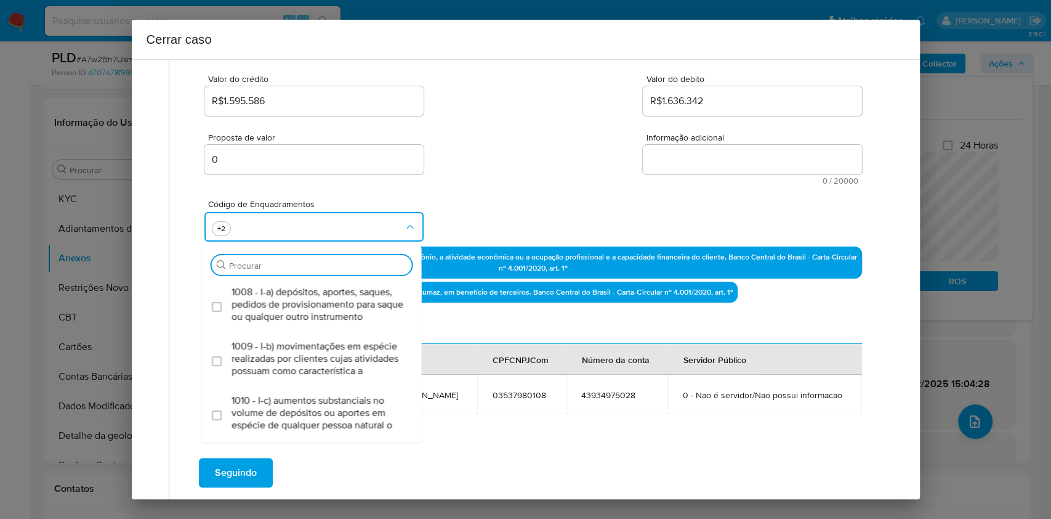
scroll to position [256, 0]
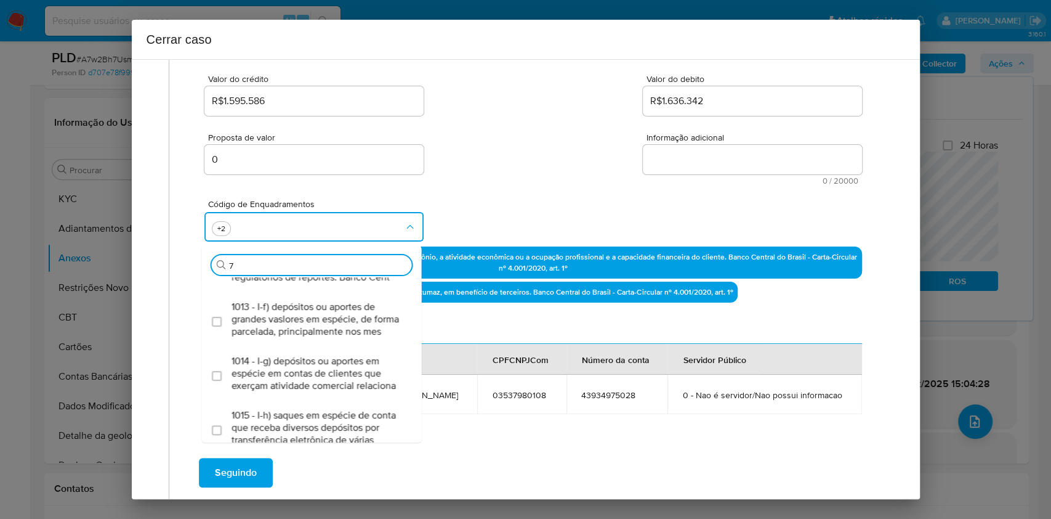
type input "74"
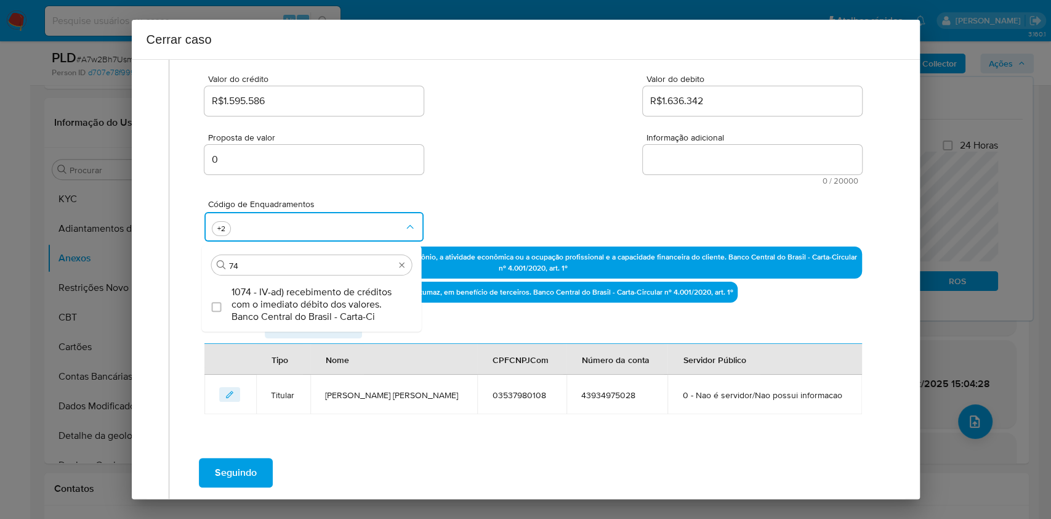
scroll to position [0, 0]
click at [344, 310] on span "1074 - IV-ad) recebimento de créditos com o imediato débito dos valores. Banco …" at bounding box center [318, 304] width 173 height 37
checkbox input "true"
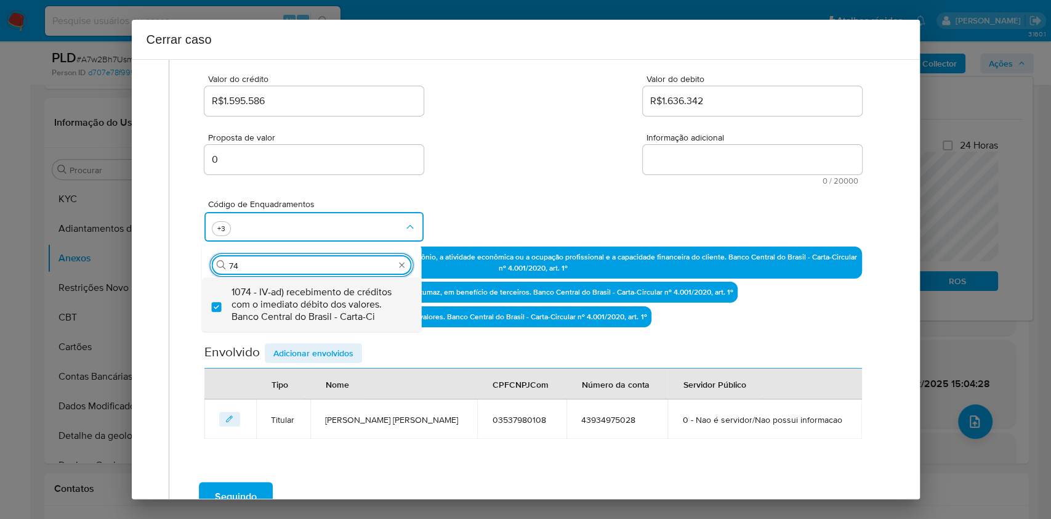
type input "7"
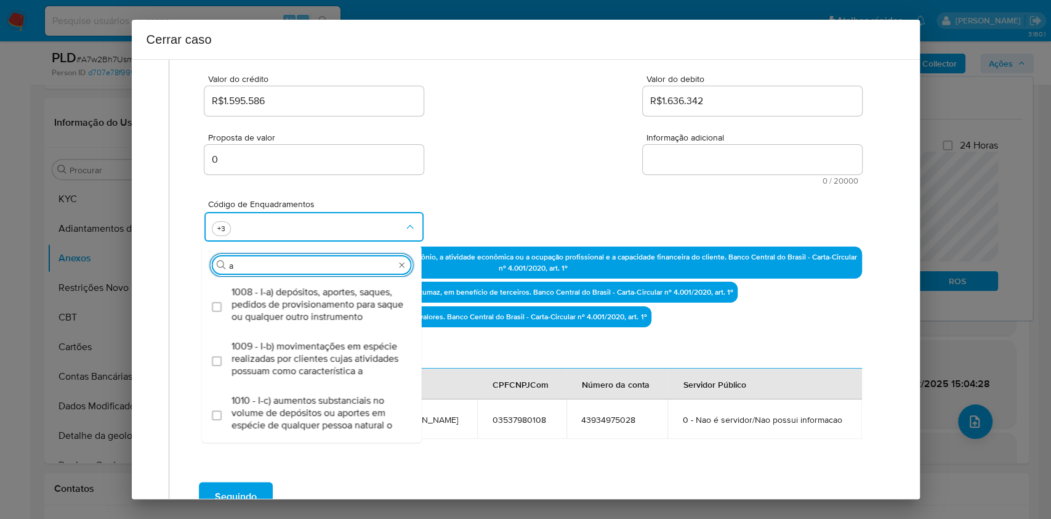
scroll to position [256, 0]
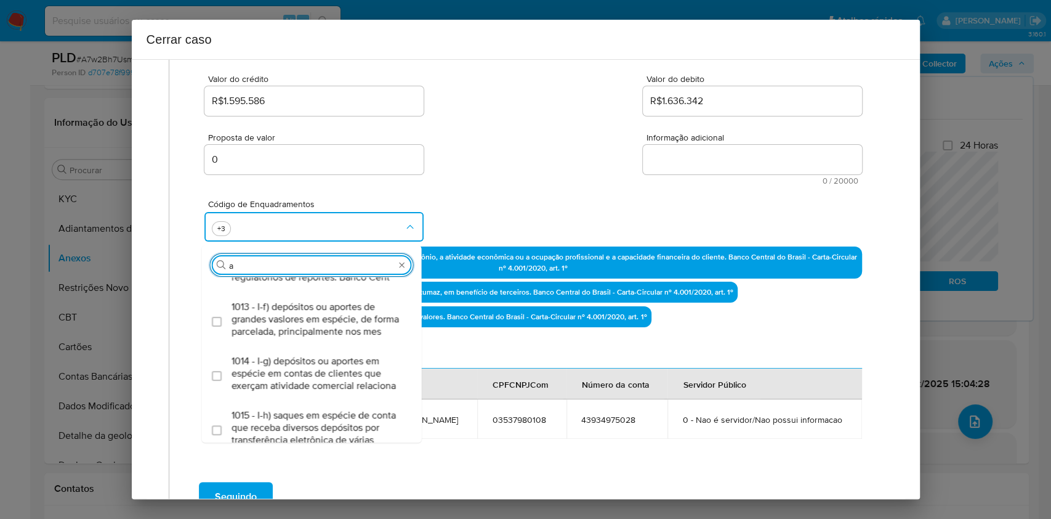
type input "ae"
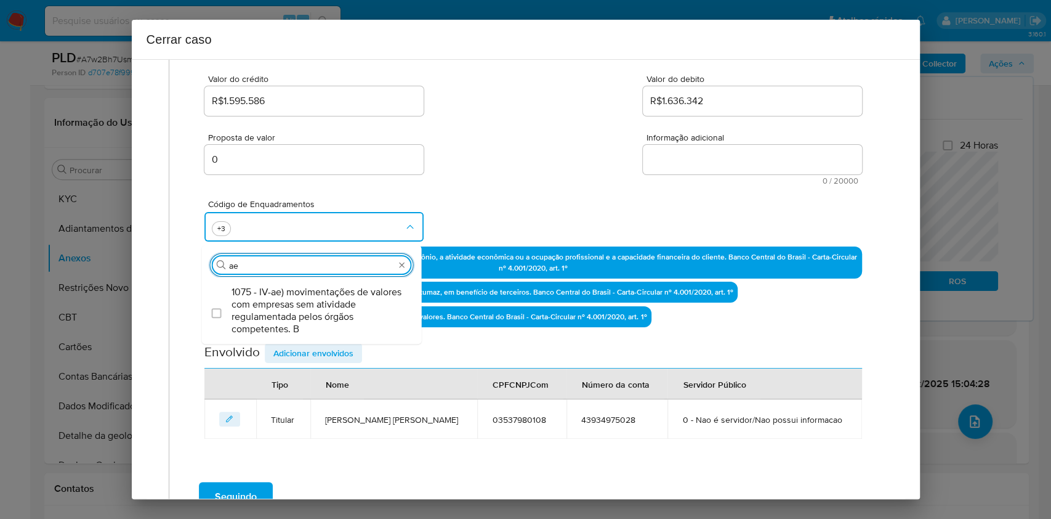
scroll to position [0, 0]
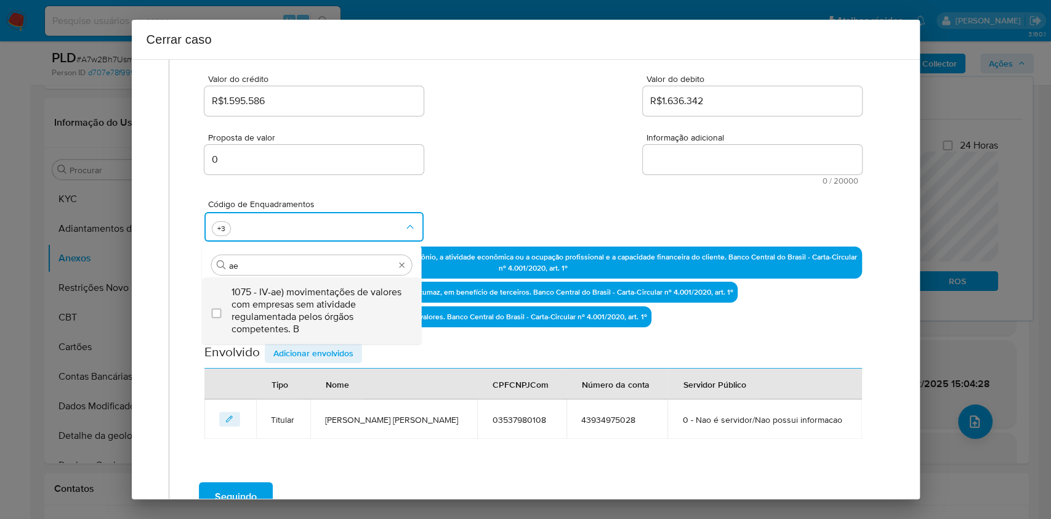
click at [344, 310] on span "1075 - IV-ae) movimentações de valores com empresas sem atividade regulamentada…" at bounding box center [318, 310] width 173 height 49
checkbox input "true"
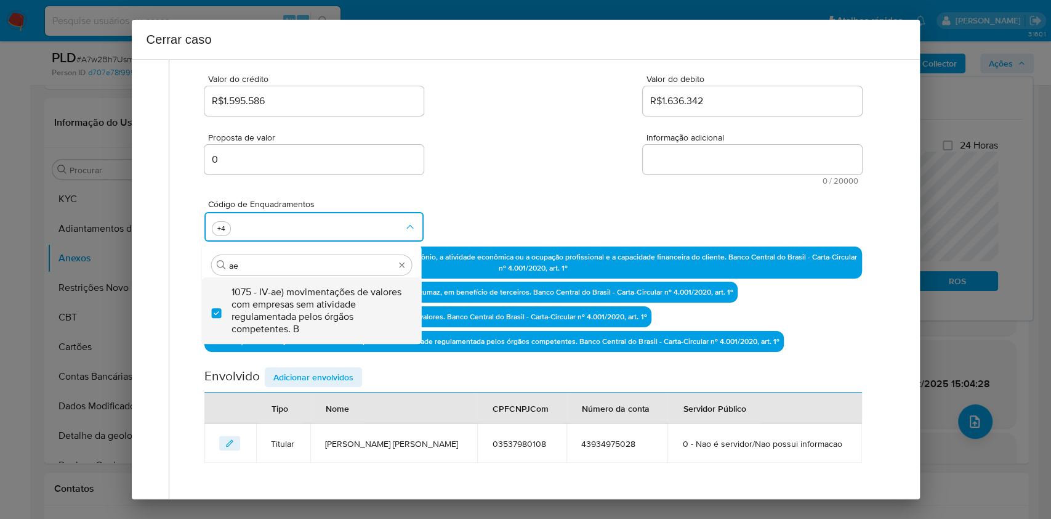
type input "ae"
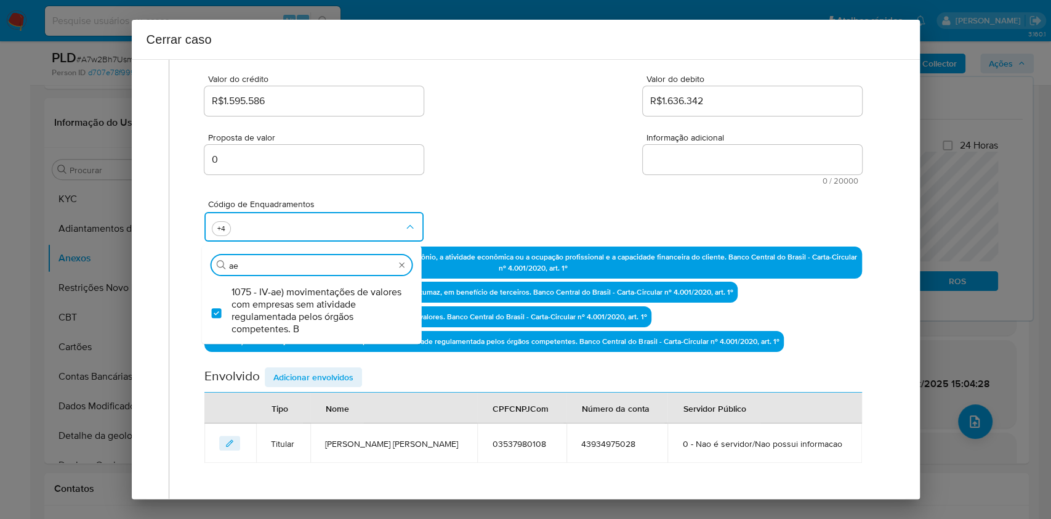
click at [660, 177] on span "0 / 20000" at bounding box center [753, 181] width 212 height 8
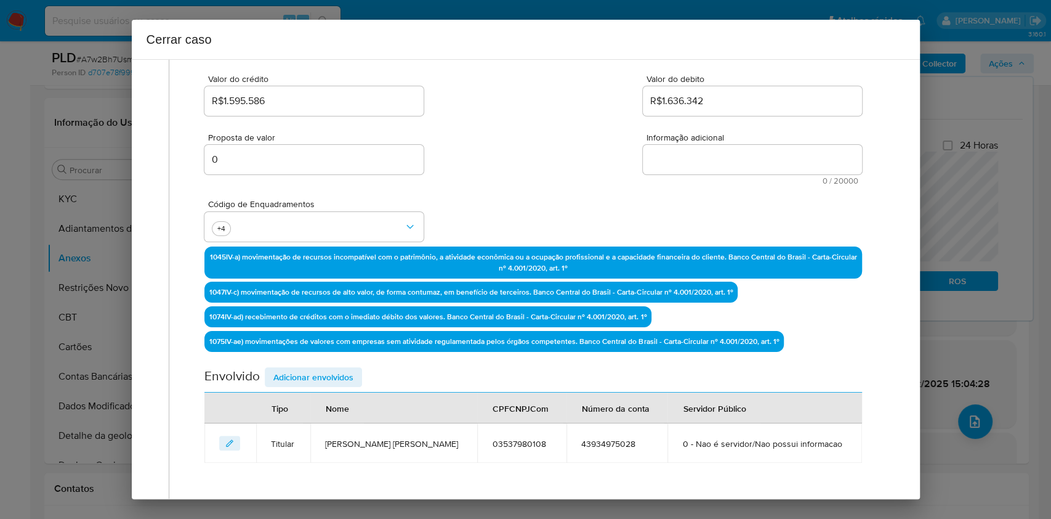
click at [662, 167] on textarea "Informação adicional" at bounding box center [752, 160] width 219 height 30
paste textarea "Valdiney de Almeida Souza, CPF 03537980108, 35 anos, residente no município de …"
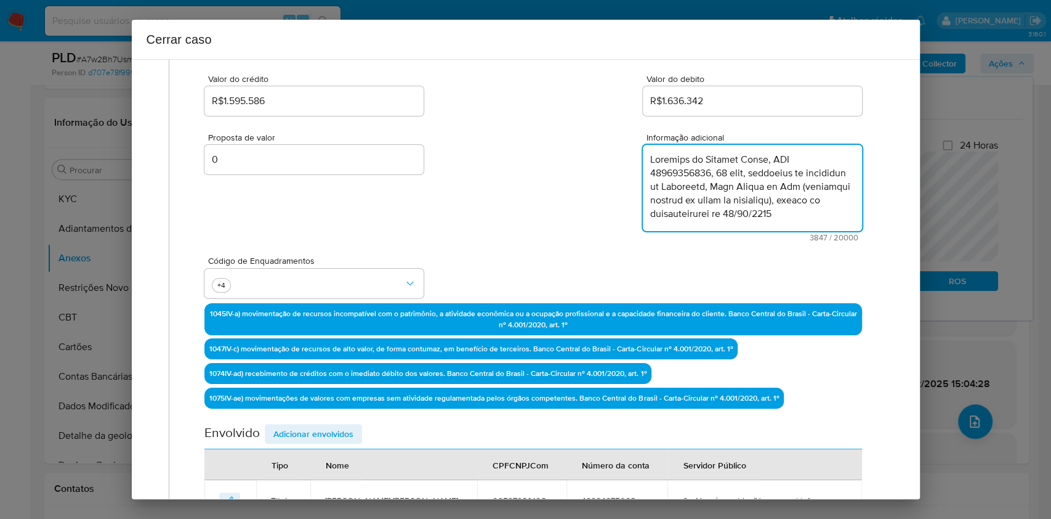
scroll to position [1791, 0]
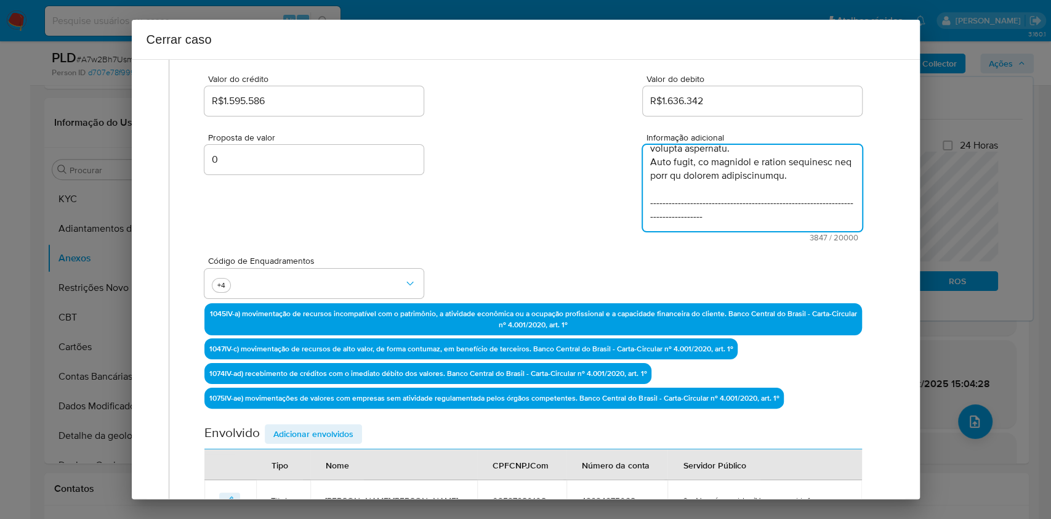
drag, startPoint x: 704, startPoint y: 215, endPoint x: 635, endPoint y: 199, distance: 70.8
click at [643, 198] on textarea "Informação adicional" at bounding box center [752, 188] width 219 height 86
type textarea "Valdiney de Almeida Souza, CPF 03537980108, 35 anos, residente no município de …"
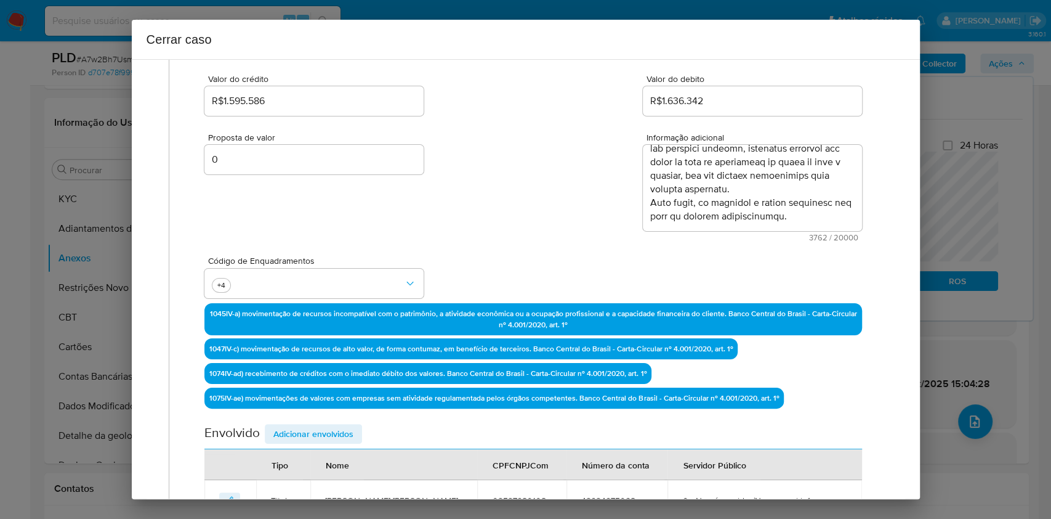
drag, startPoint x: 320, startPoint y: 424, endPoint x: 483, endPoint y: 339, distance: 183.2
click at [320, 425] on span "Adicionar envolvidos" at bounding box center [313, 433] width 80 height 17
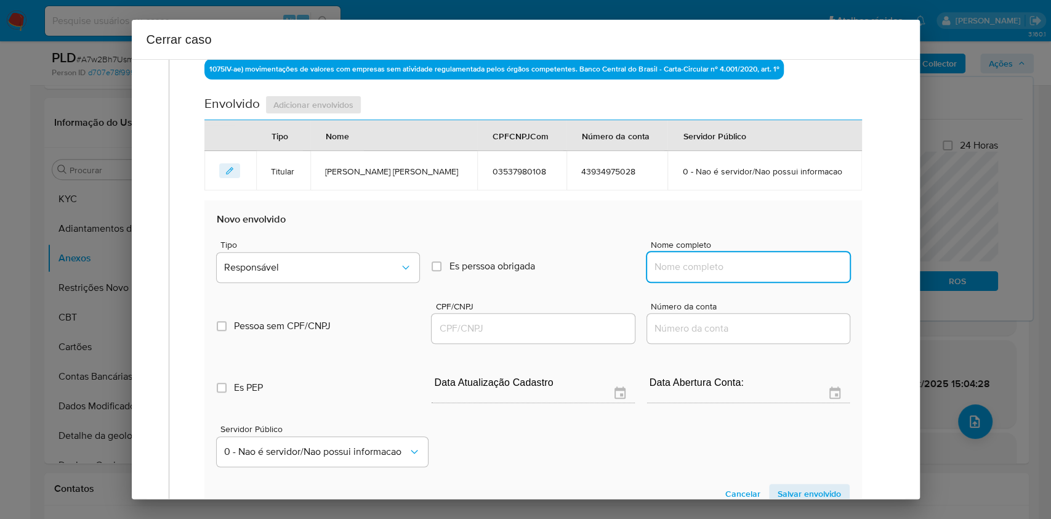
drag, startPoint x: 753, startPoint y: 263, endPoint x: 785, endPoint y: 263, distance: 32.6
click at [753, 264] on input "Nome completo" at bounding box center [748, 267] width 203 height 16
paste input "NOVA BET LTDA, 61962430000189"
click at [785, 263] on input "NOVA BET LTDA, 61962430000189" at bounding box center [748, 267] width 203 height 16
click at [785, 262] on input "NOVA BET LTDA, 61962430000189" at bounding box center [748, 267] width 203 height 16
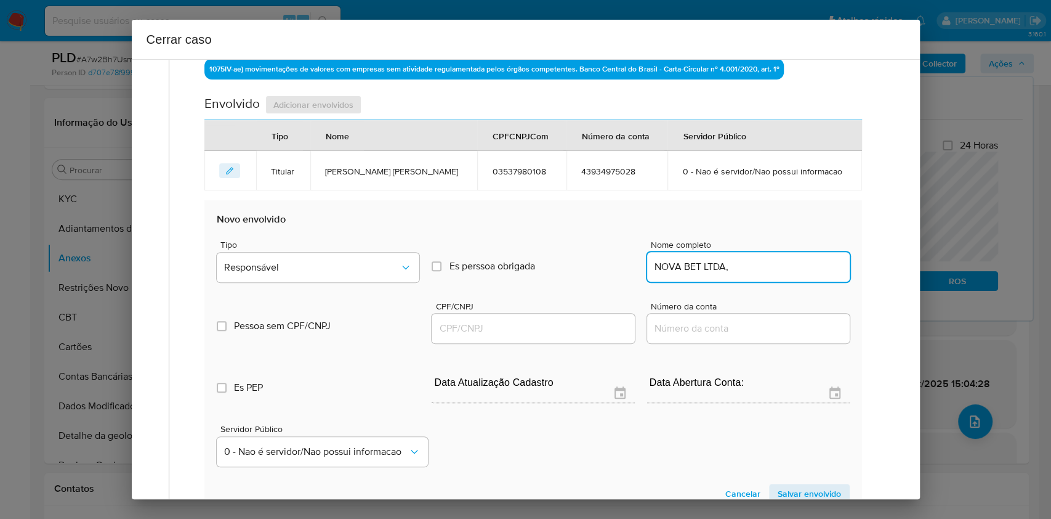
type input "NOVA BET LTDA,"
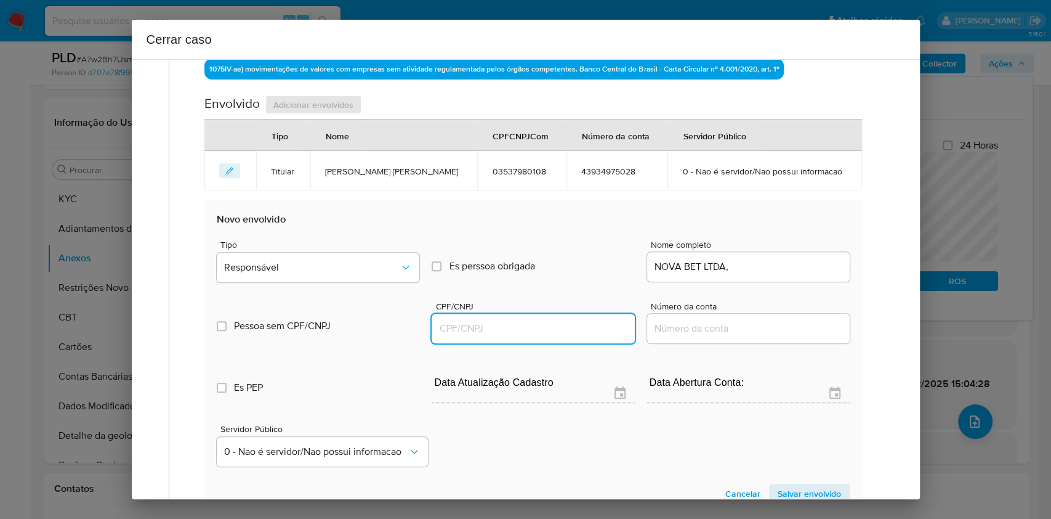
click at [554, 320] on input "CPF/CNPJ" at bounding box center [533, 328] width 203 height 16
paste input "61962430000189"
type input "61962430000189"
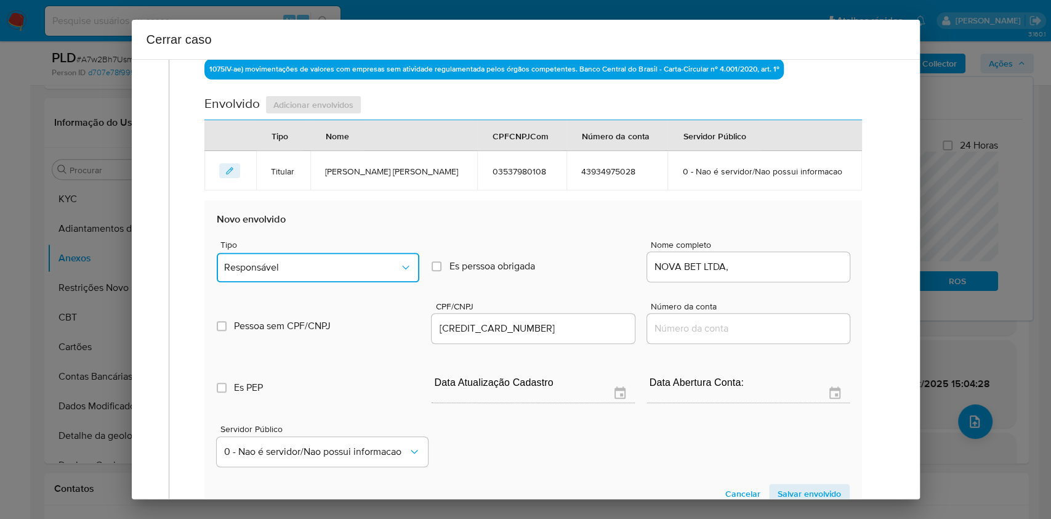
drag, startPoint x: 394, startPoint y: 273, endPoint x: 388, endPoint y: 278, distance: 7.4
click at [394, 274] on button "Responsável" at bounding box center [318, 268] width 203 height 30
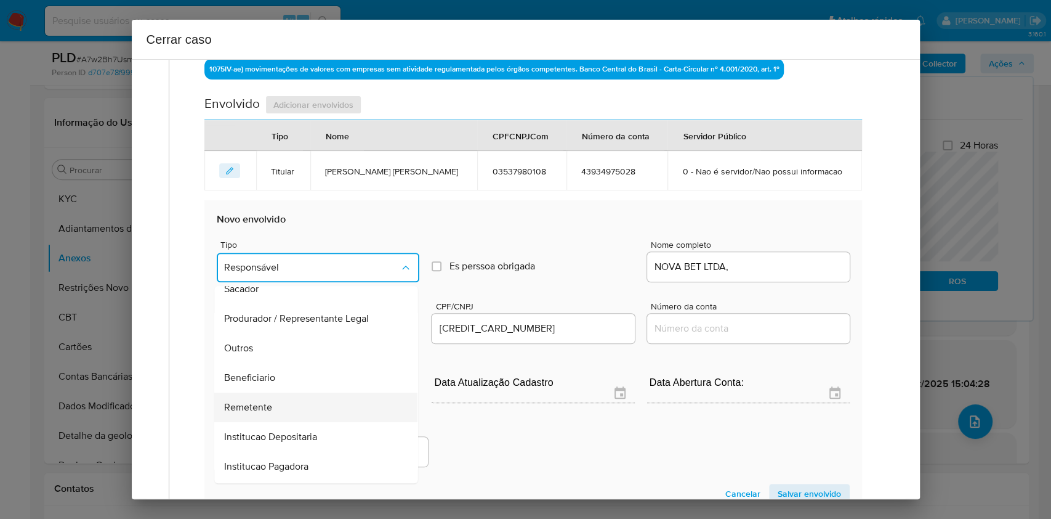
scroll to position [158, 0]
click at [285, 373] on div "Remetente" at bounding box center [313, 380] width 176 height 30
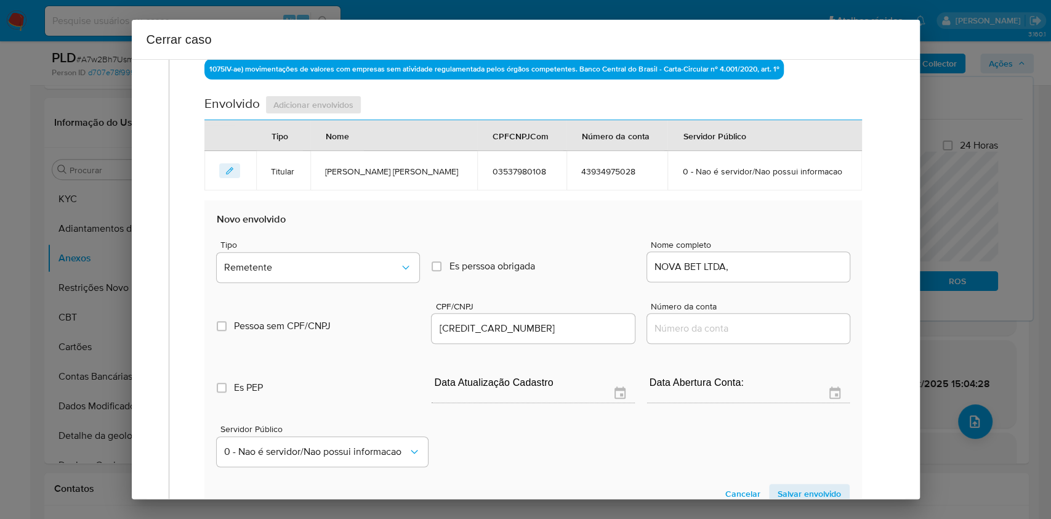
drag, startPoint x: 797, startPoint y: 486, endPoint x: 741, endPoint y: 426, distance: 81.9
click at [798, 485] on span "Salvar envolvido" at bounding box center [809, 493] width 63 height 17
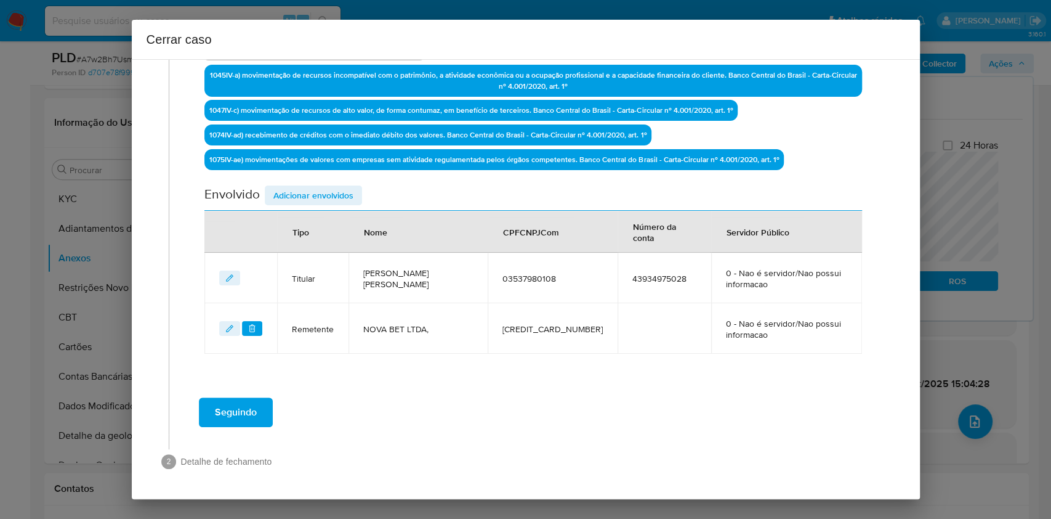
scroll to position [394, 0]
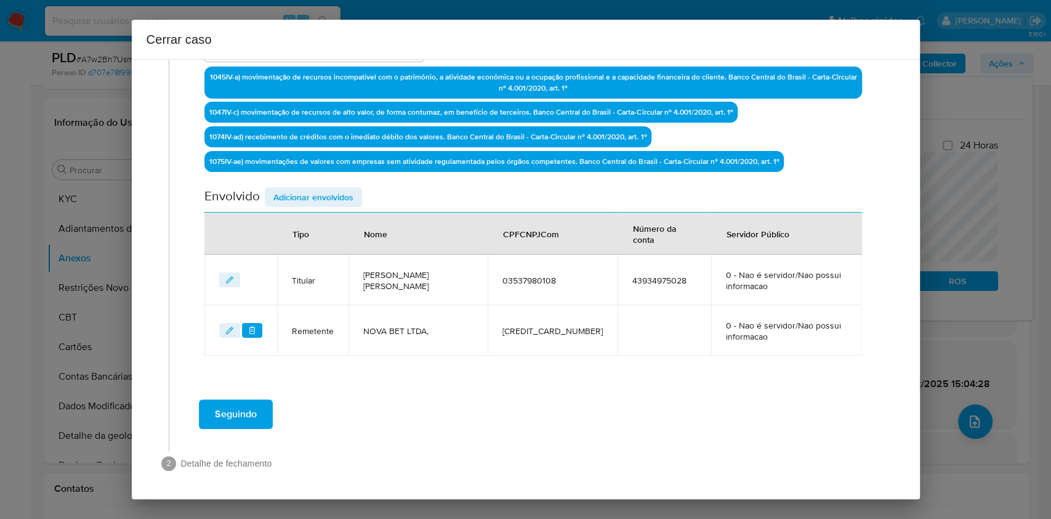
click at [315, 206] on div "Envolvido Adicionar envolvidos" at bounding box center [532, 199] width 657 height 25
drag, startPoint x: 310, startPoint y: 199, endPoint x: 503, endPoint y: 230, distance: 195.3
click at [310, 199] on span "Adicionar envolvidos" at bounding box center [313, 196] width 80 height 17
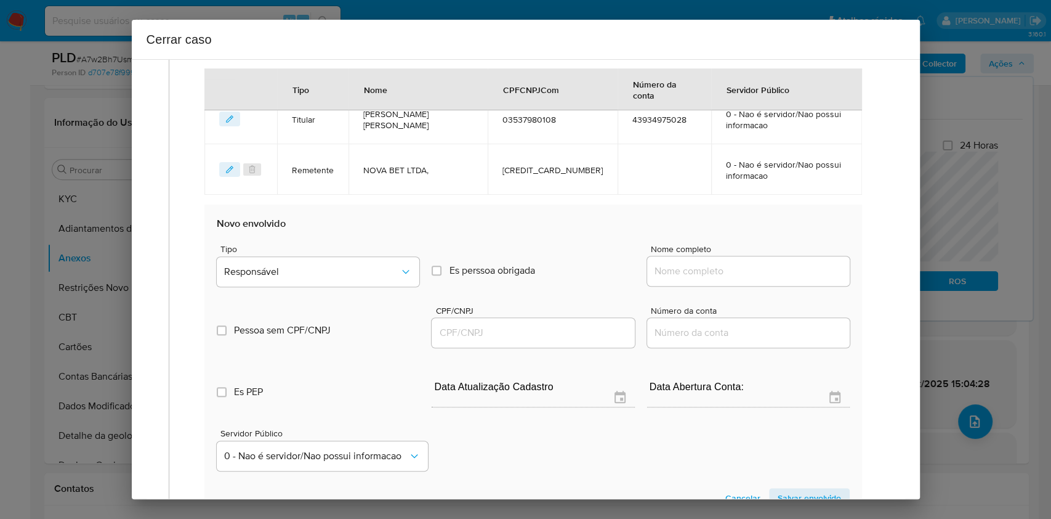
scroll to position [559, 0]
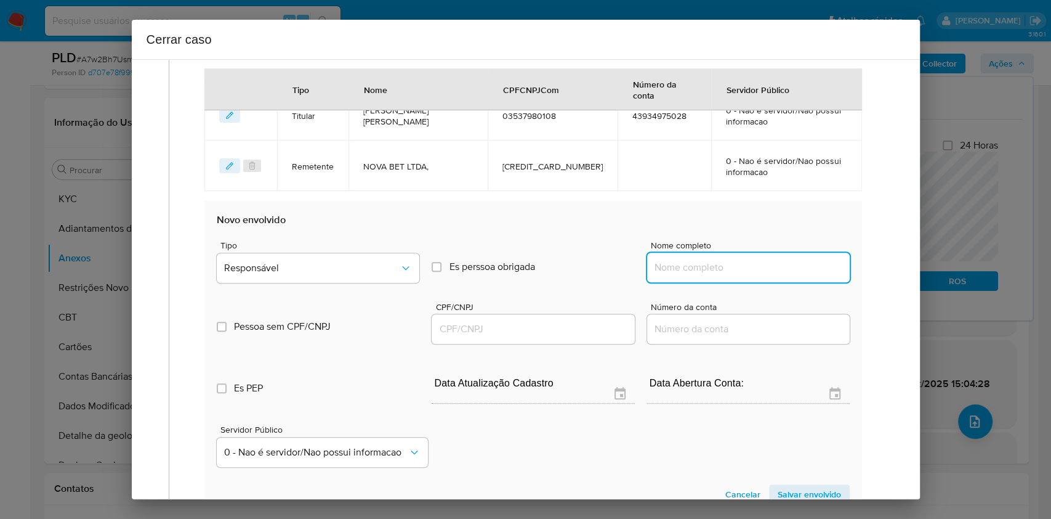
drag, startPoint x: 733, startPoint y: 261, endPoint x: 782, endPoint y: 271, distance: 50.2
click at [737, 264] on input "Nome completo" at bounding box center [748, 267] width 203 height 16
paste input "Orbion Gaming Ltda, 58368179000114"
click at [782, 271] on input "Orbion Gaming Ltda, 58368179000114" at bounding box center [748, 267] width 203 height 16
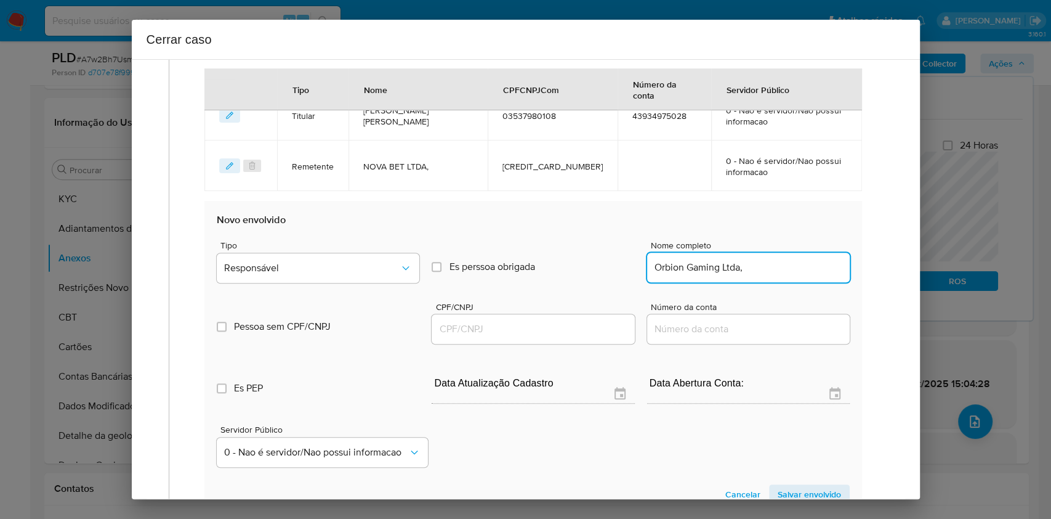
type input "Orbion Gaming Ltda,"
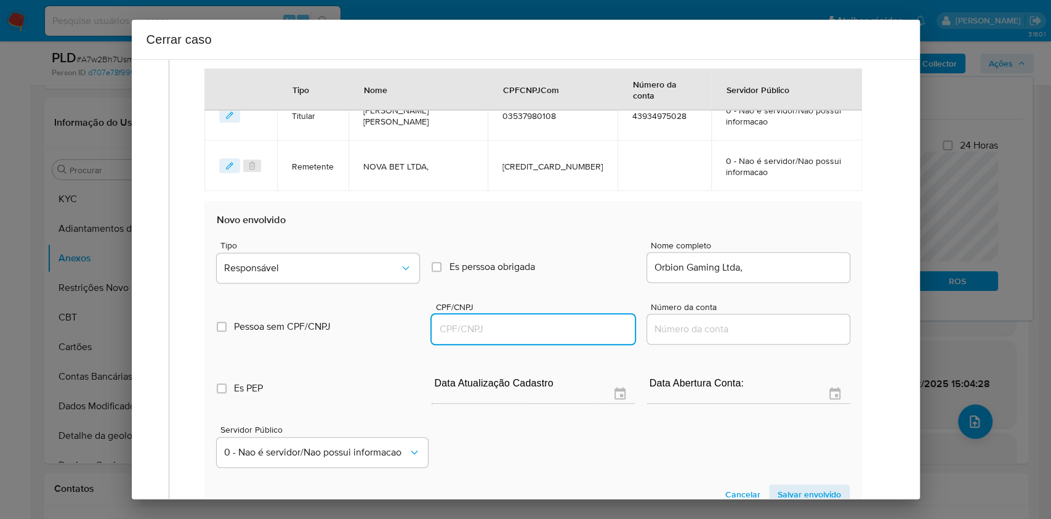
drag, startPoint x: 501, startPoint y: 330, endPoint x: 514, endPoint y: 318, distance: 17.9
click at [501, 331] on input "CPF/CNPJ" at bounding box center [533, 329] width 203 height 16
paste input "58368179000114"
type input "58368179000114"
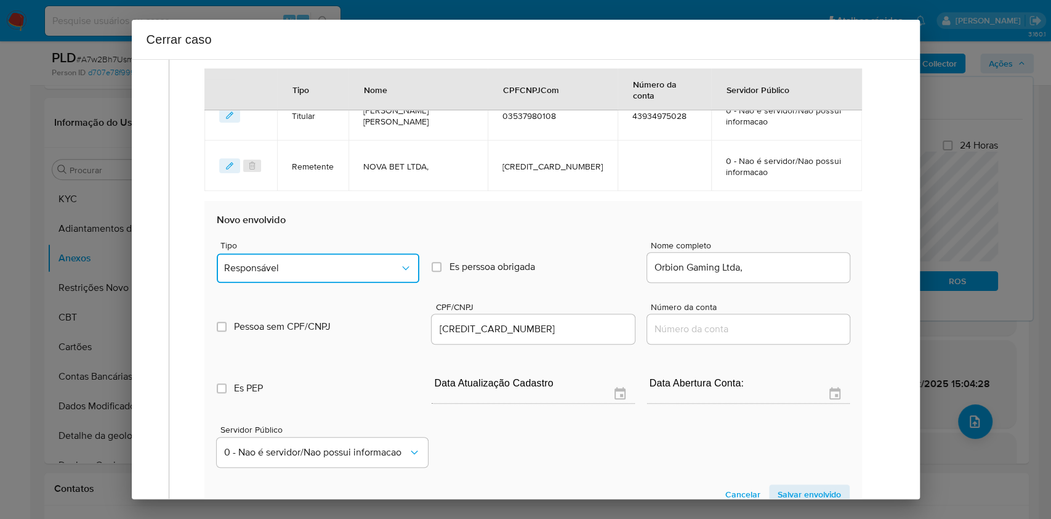
click at [326, 270] on span "Responsável" at bounding box center [312, 268] width 176 height 12
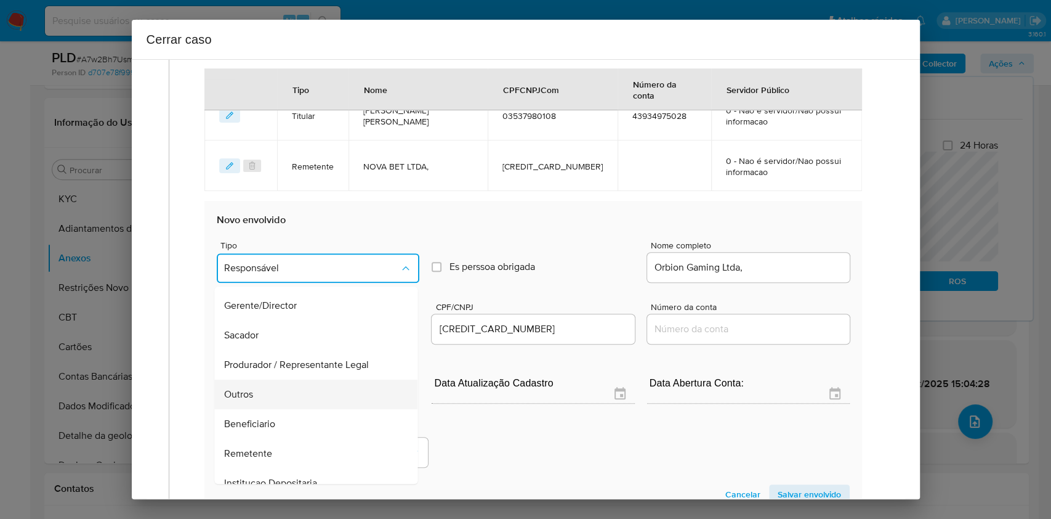
scroll to position [158, 0]
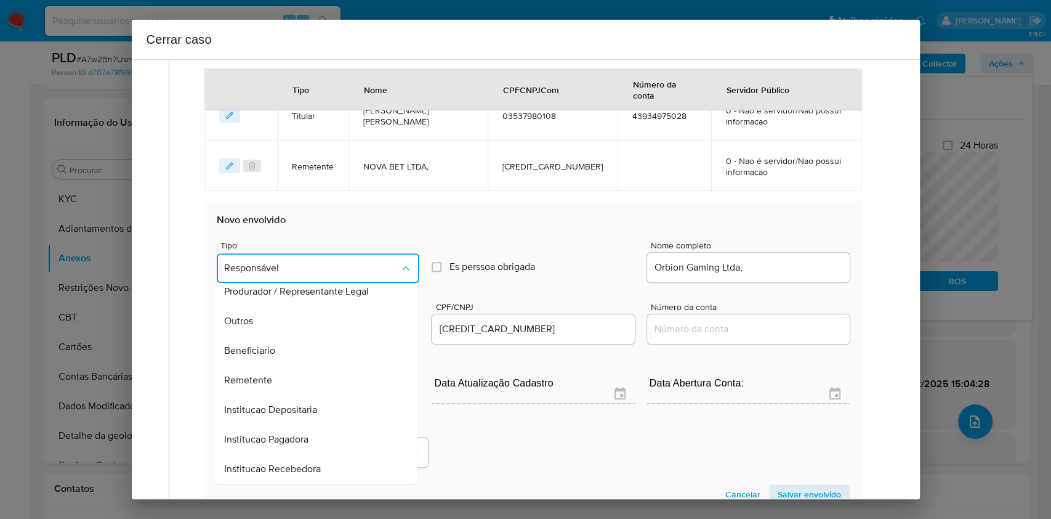
drag, startPoint x: 281, startPoint y: 373, endPoint x: 450, endPoint y: 378, distance: 168.8
click at [283, 374] on div "Remetente" at bounding box center [313, 380] width 176 height 30
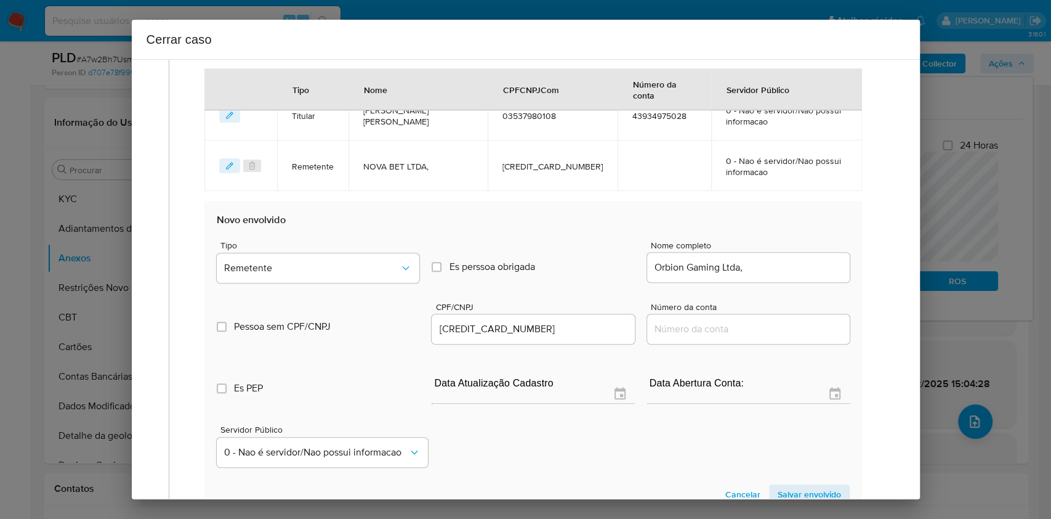
click at [815, 487] on span "Salvar envolvido" at bounding box center [809, 493] width 63 height 17
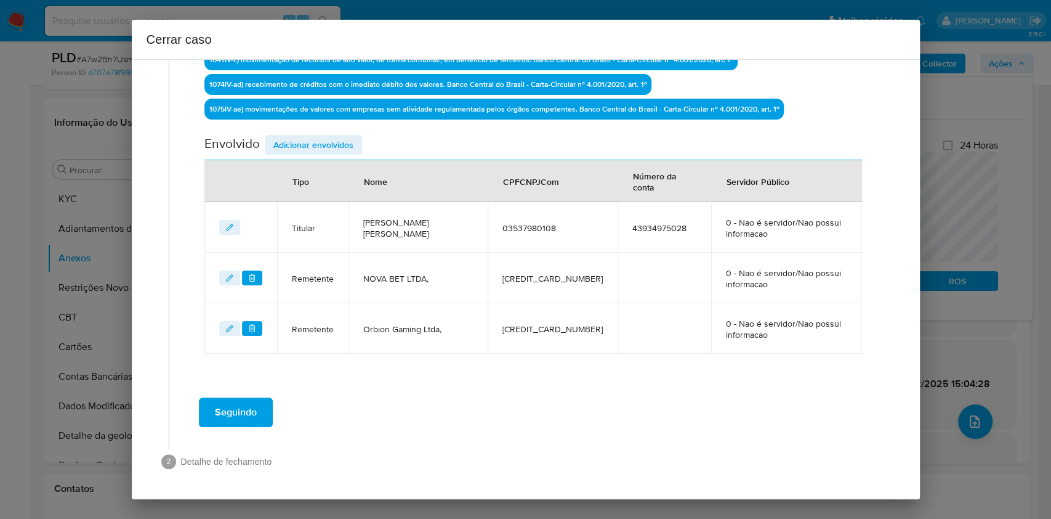
scroll to position [445, 0]
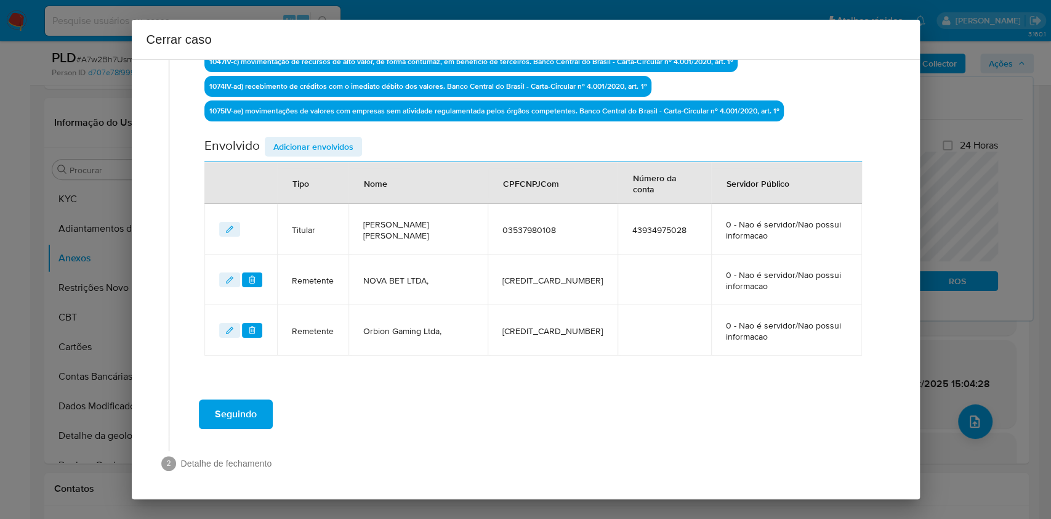
drag, startPoint x: 285, startPoint y: 139, endPoint x: 349, endPoint y: 182, distance: 77.2
click at [285, 142] on span "Adicionar envolvidos" at bounding box center [313, 146] width 80 height 17
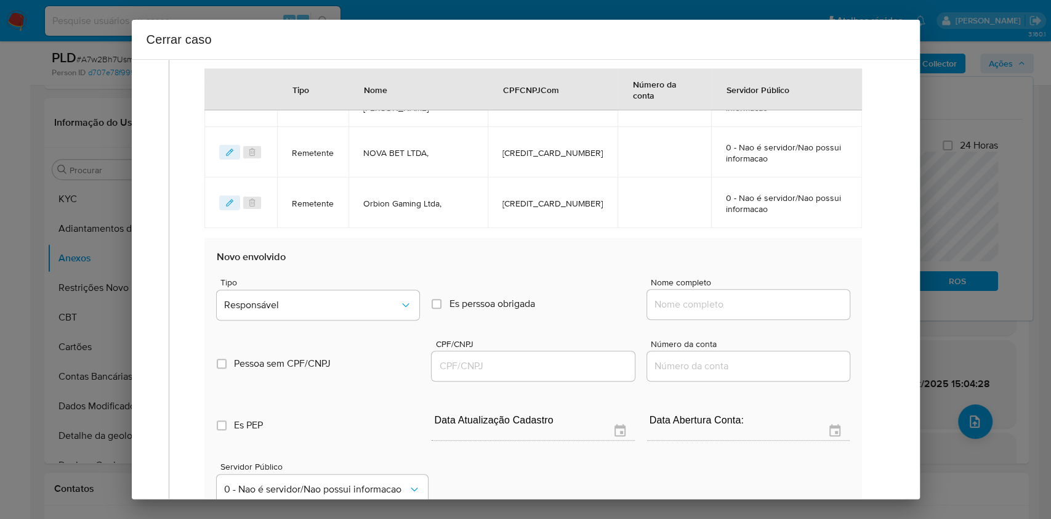
scroll to position [609, 0]
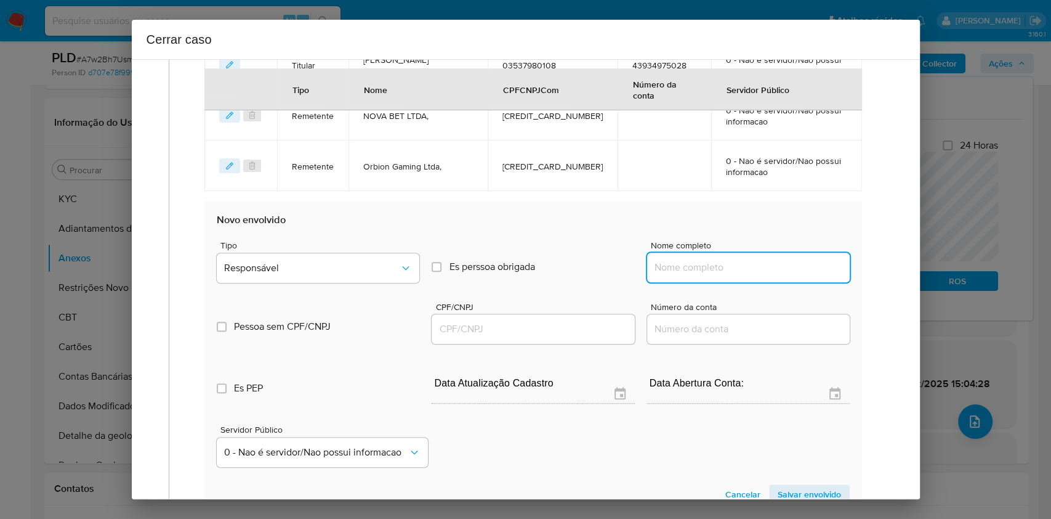
drag, startPoint x: 798, startPoint y: 264, endPoint x: 806, endPoint y: 267, distance: 8.4
click at [798, 264] on input "Nome completo" at bounding box center [748, 267] width 203 height 16
paste input "Visao Digital Servicos Ltda, 57532705000177"
click at [806, 267] on input "Visao Digital Servicos Ltda, 57532705000177" at bounding box center [748, 267] width 203 height 16
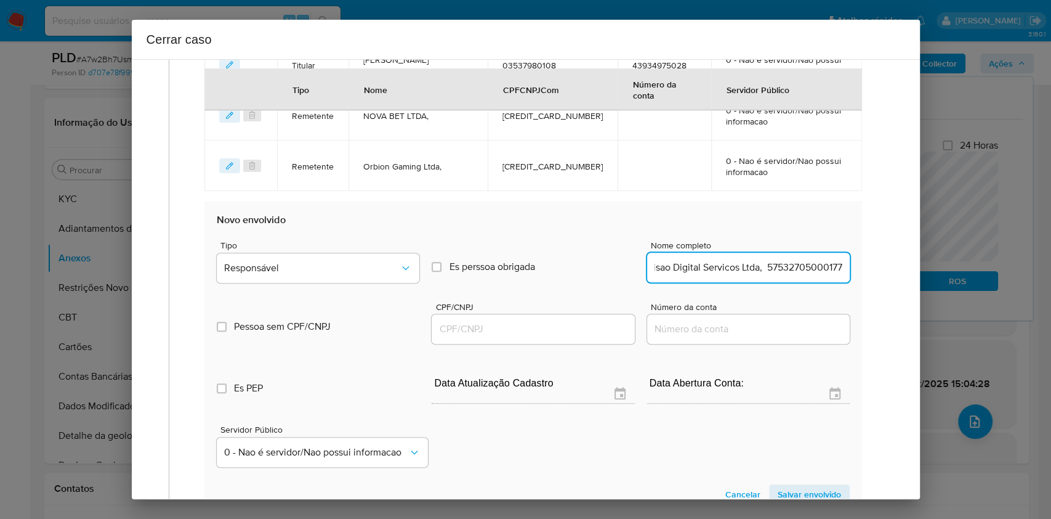
click at [806, 266] on input "Visao Digital Servicos Ltda, 57532705000177" at bounding box center [748, 267] width 203 height 16
type input "Visao Digital Servicos Ltda,"
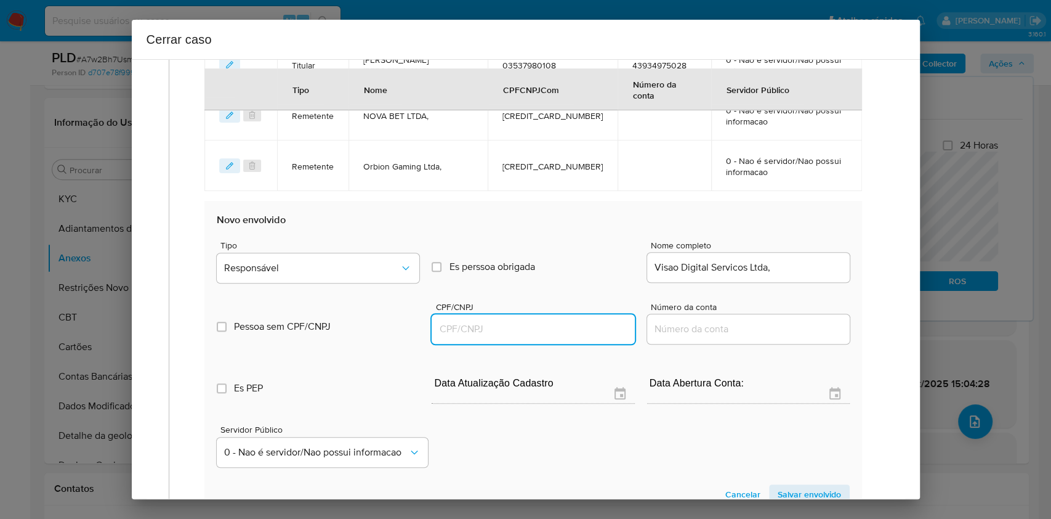
drag, startPoint x: 525, startPoint y: 329, endPoint x: 536, endPoint y: 318, distance: 15.7
click at [525, 330] on input "CPF/CNPJ" at bounding box center [533, 329] width 203 height 16
paste input "57532705000177"
type input "57532705000177"
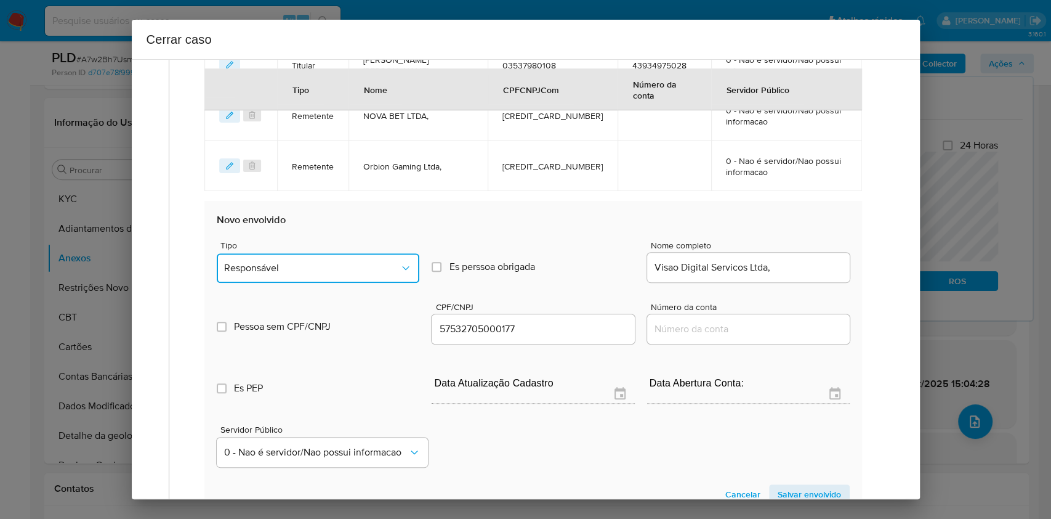
drag, startPoint x: 359, startPoint y: 263, endPoint x: 352, endPoint y: 283, distance: 21.6
click at [359, 264] on span "Responsável" at bounding box center [312, 268] width 176 height 12
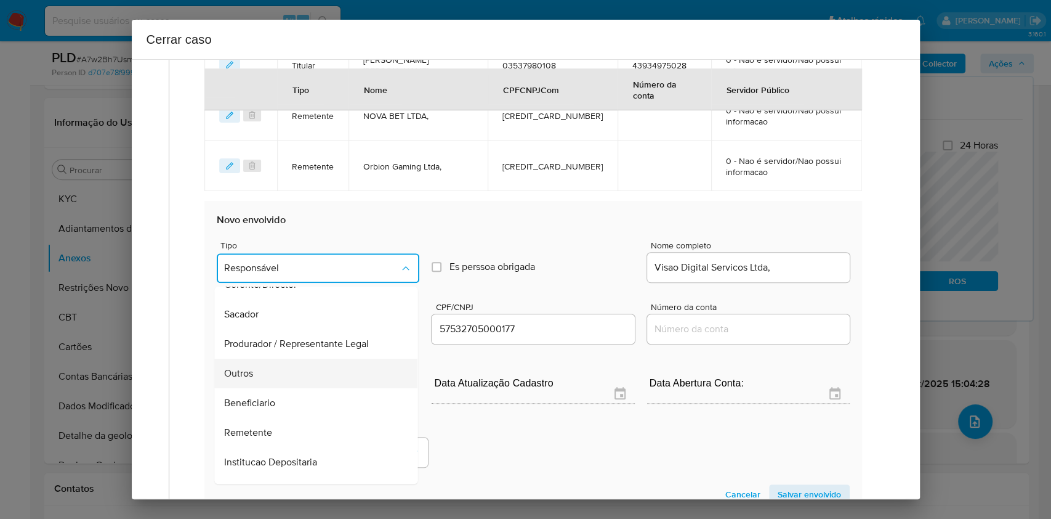
scroll to position [158, 0]
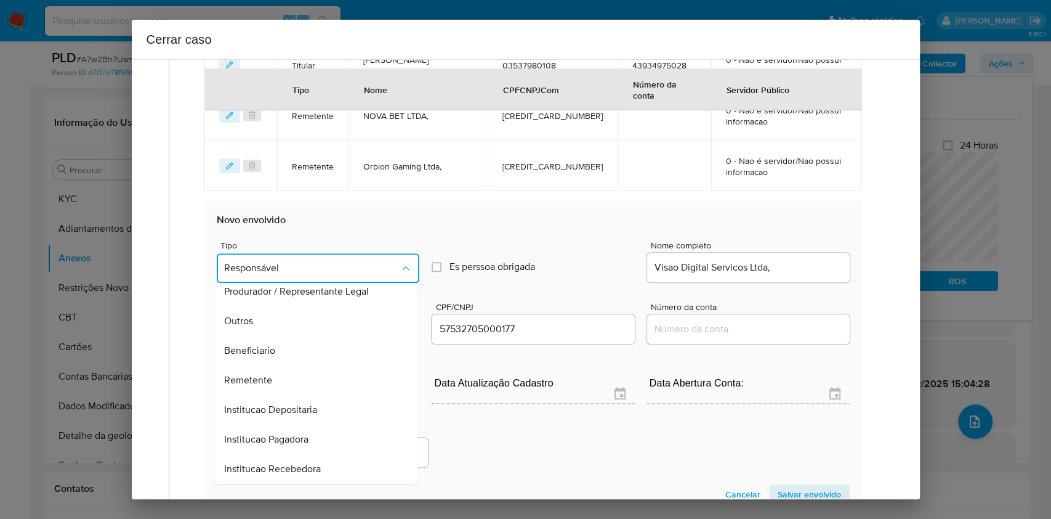
drag, startPoint x: 270, startPoint y: 346, endPoint x: 743, endPoint y: 407, distance: 476.3
click at [271, 347] on span "Beneficiario" at bounding box center [250, 350] width 51 height 12
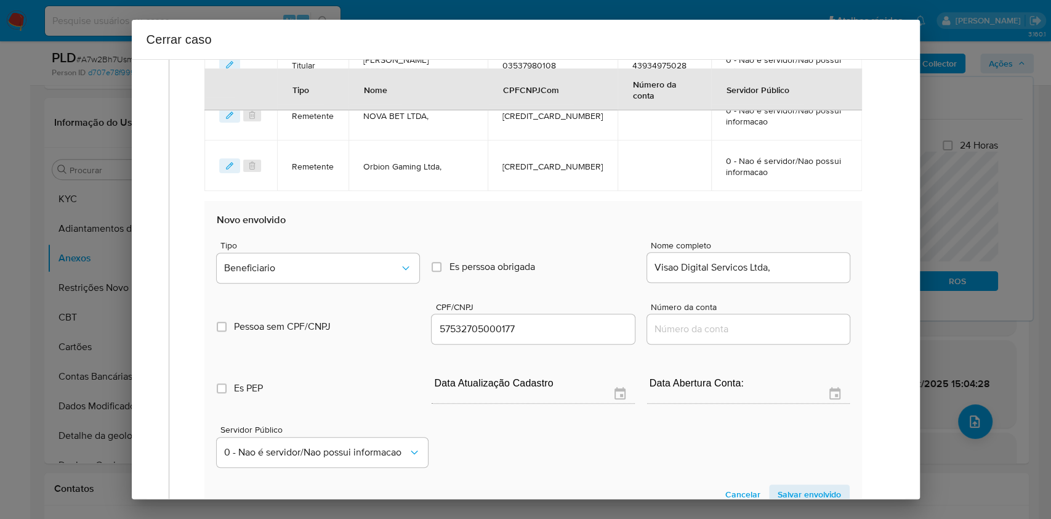
click at [804, 488] on span "Salvar envolvido" at bounding box center [809, 493] width 63 height 17
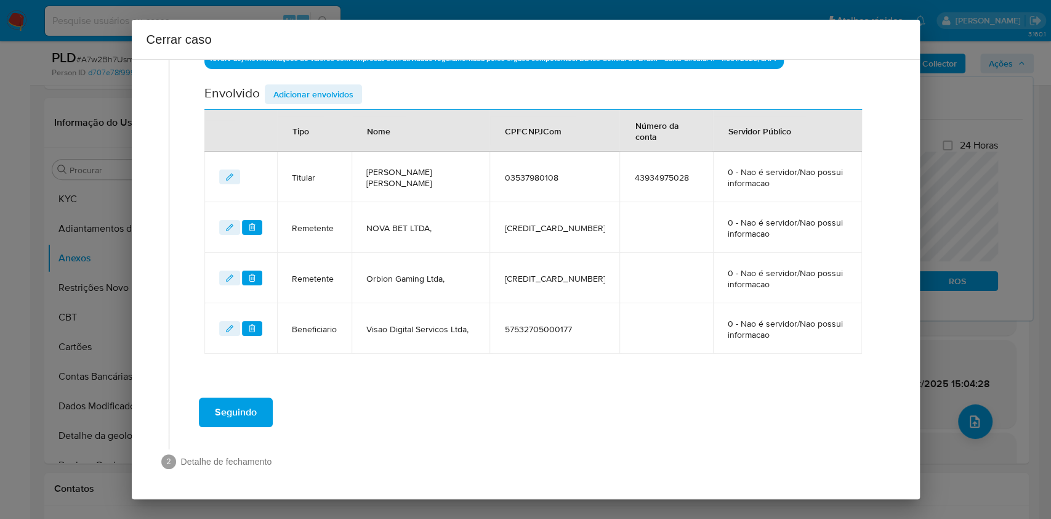
scroll to position [495, 0]
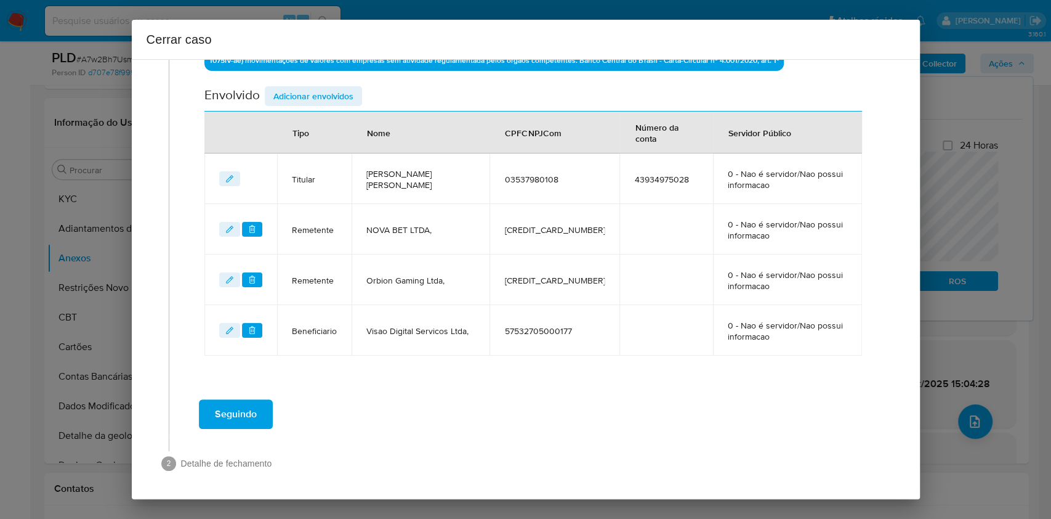
drag, startPoint x: 309, startPoint y: 92, endPoint x: 448, endPoint y: 154, distance: 153.0
click at [309, 93] on span "Adicionar envolvidos" at bounding box center [313, 95] width 80 height 17
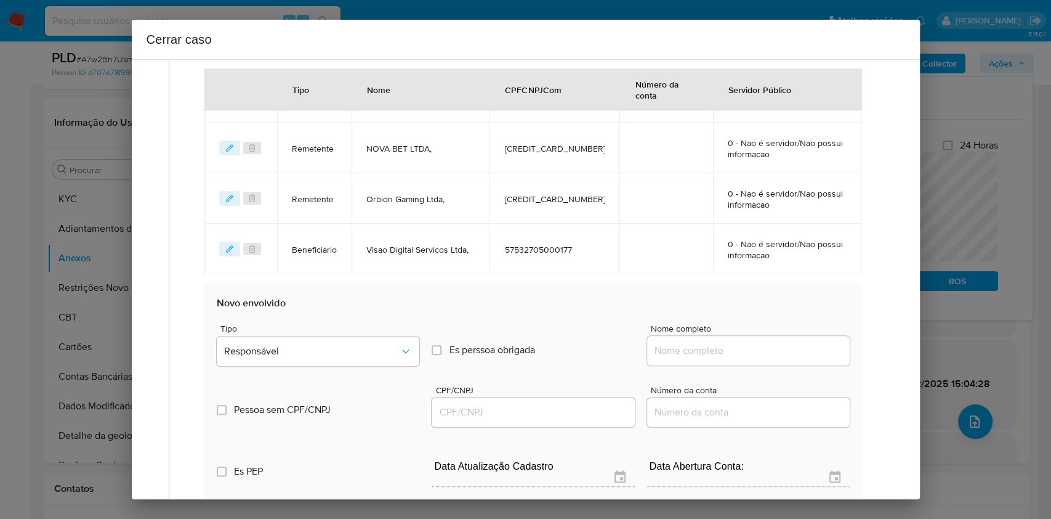
scroll to position [577, 0]
click at [789, 347] on input "Nome completo" at bounding box center [748, 350] width 203 height 16
paste input "Vitalcred Meios De Pagamento S A, 08022117000188"
click at [798, 347] on input "Vitalcred Meios De Pagamento S A, 08022117000188" at bounding box center [748, 350] width 203 height 16
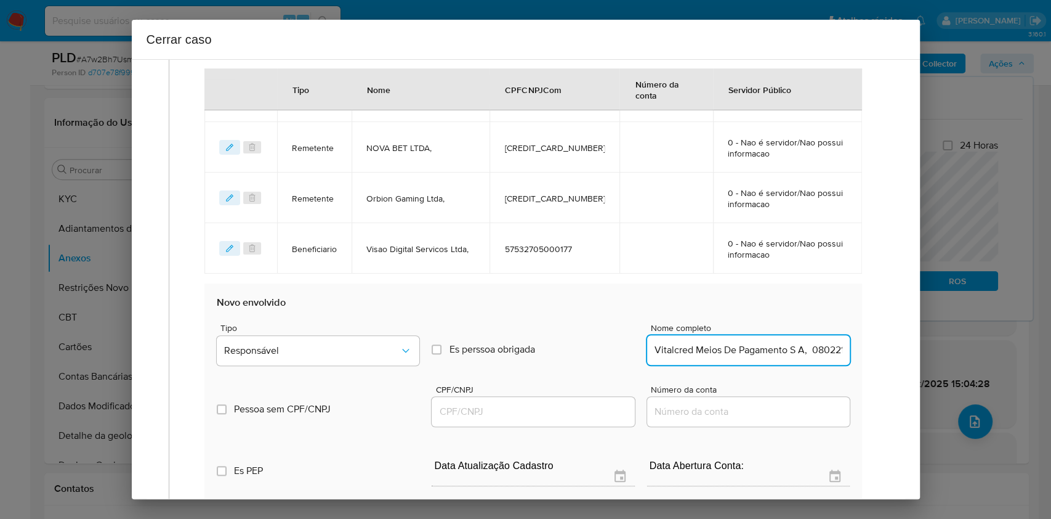
click at [798, 347] on input "Vitalcred Meios De Pagamento S A, 08022117000188" at bounding box center [748, 350] width 203 height 16
type input "Vitalcred Meios De Pagamento S A,"
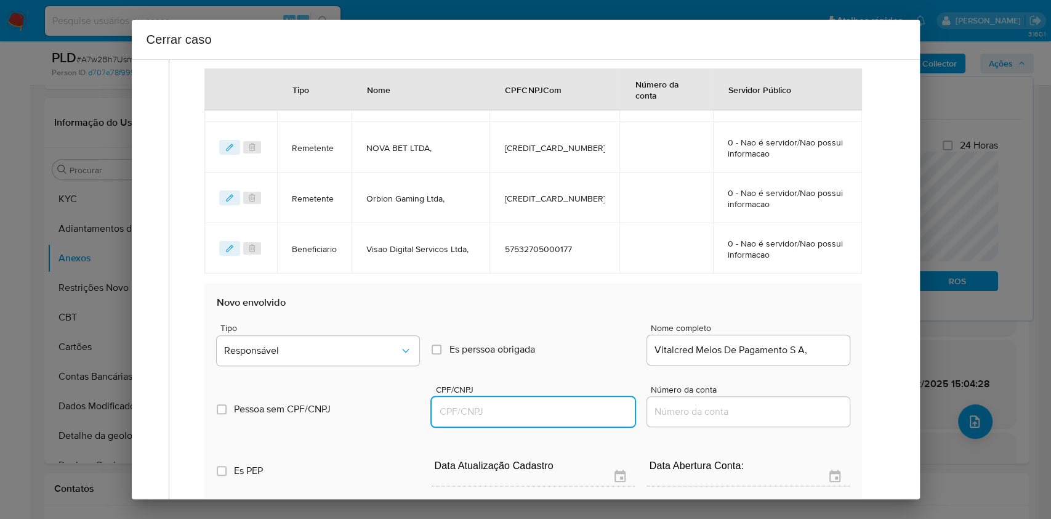
click at [535, 406] on input "CPF/CNPJ" at bounding box center [533, 411] width 203 height 16
paste input "08022117000188"
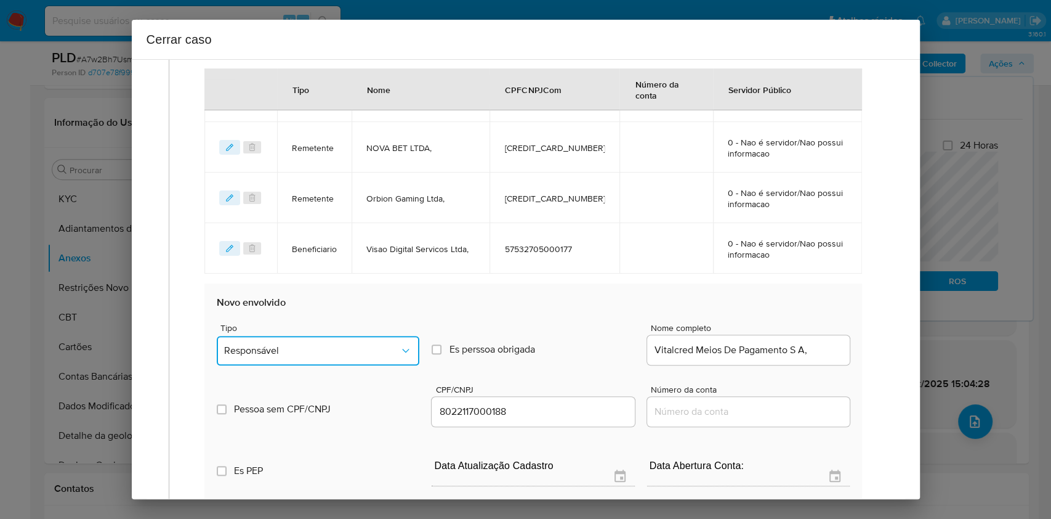
click at [380, 352] on span "Responsável" at bounding box center [312, 350] width 176 height 12
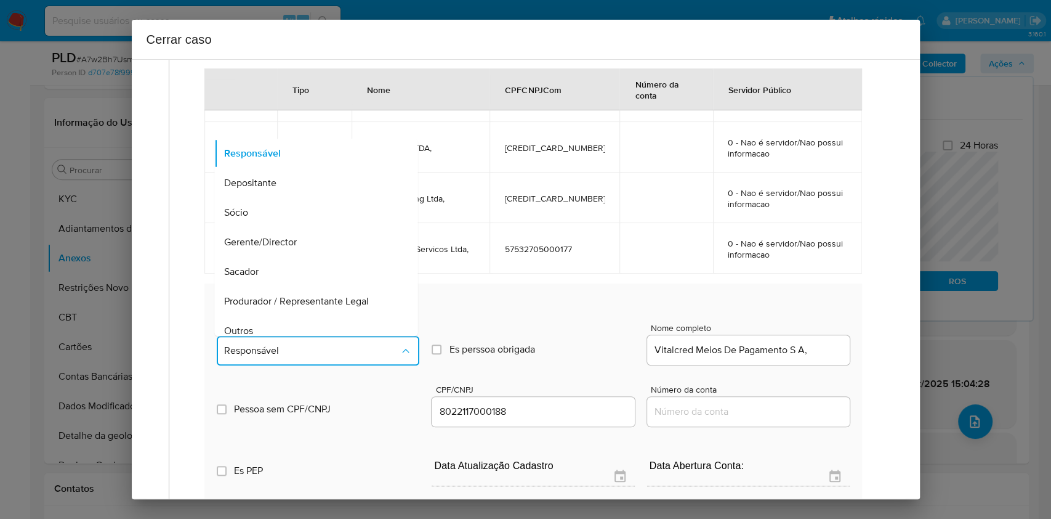
scroll to position [158, 0]
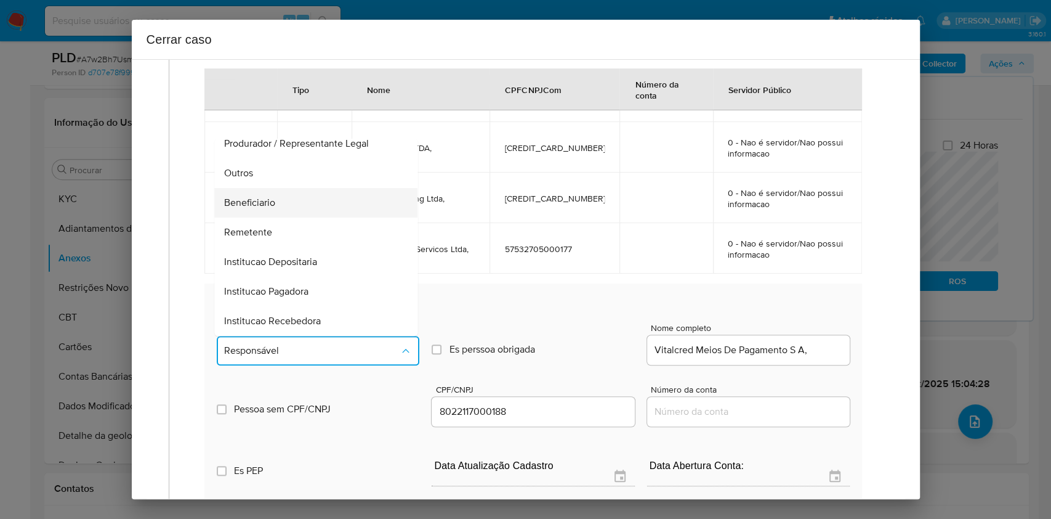
click at [276, 202] on div "Beneficiario" at bounding box center [313, 203] width 176 height 30
type input "08022117000188"
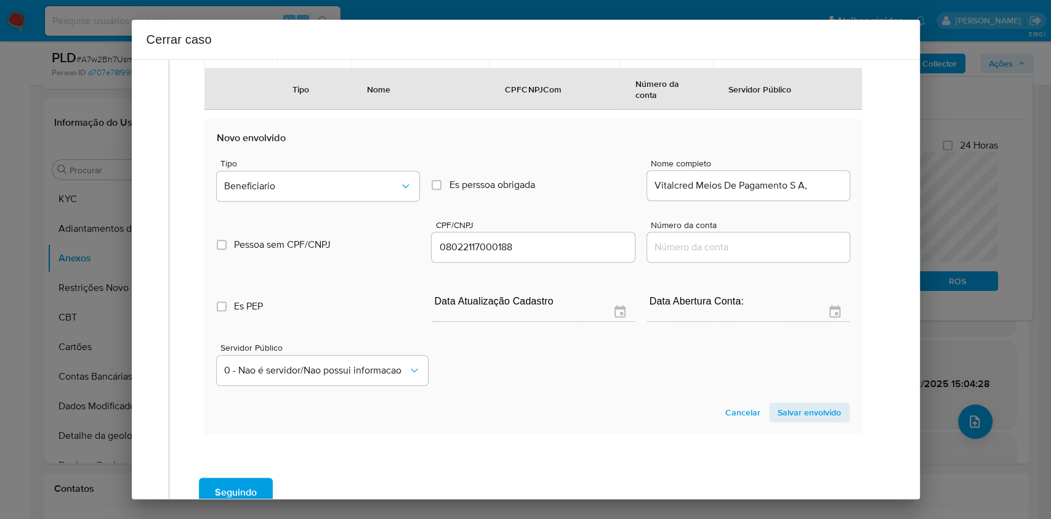
drag, startPoint x: 812, startPoint y: 419, endPoint x: 878, endPoint y: 317, distance: 120.8
click at [812, 419] on span "Salvar envolvido" at bounding box center [809, 411] width 63 height 17
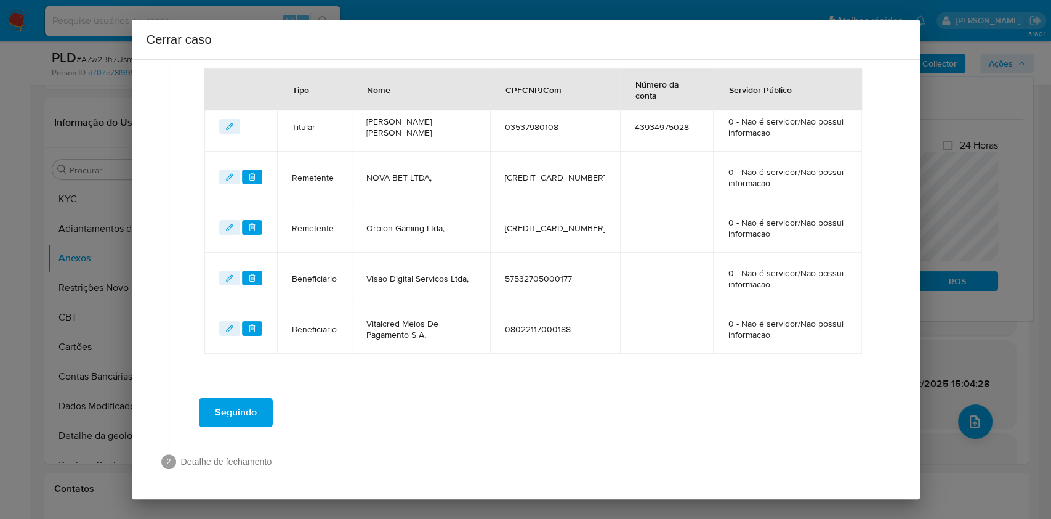
scroll to position [546, 0]
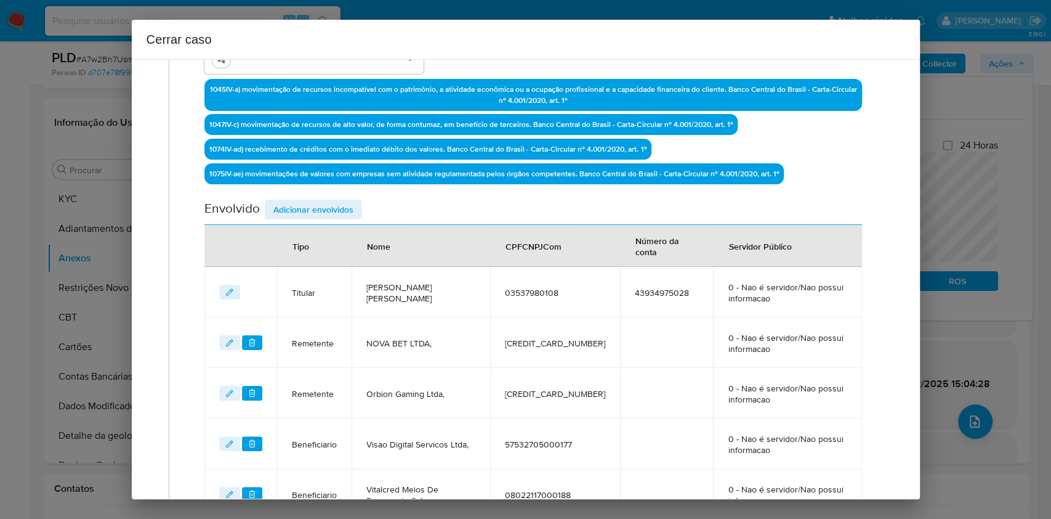
drag, startPoint x: 333, startPoint y: 201, endPoint x: 567, endPoint y: 232, distance: 236.1
click at [334, 203] on span "Adicionar envolvidos" at bounding box center [313, 209] width 80 height 17
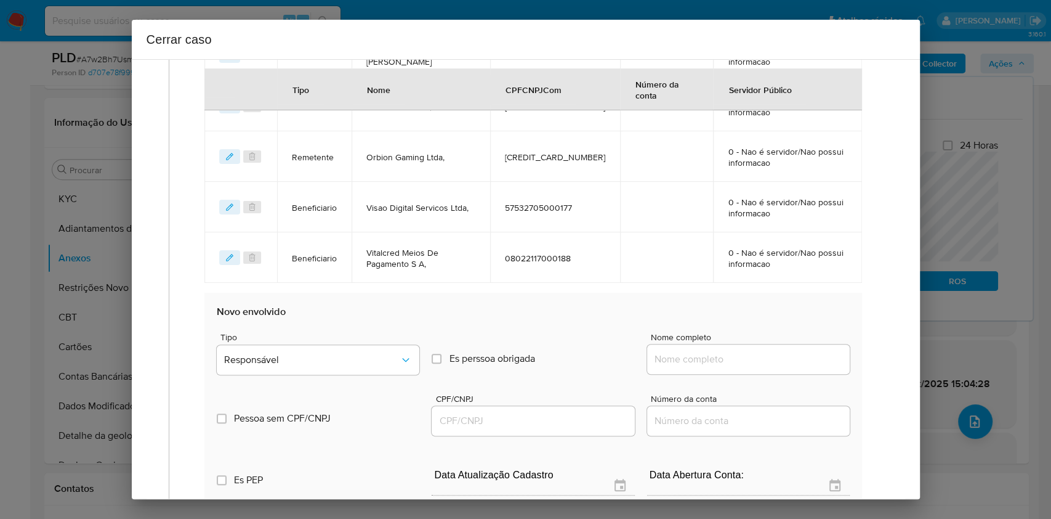
scroll to position [628, 0]
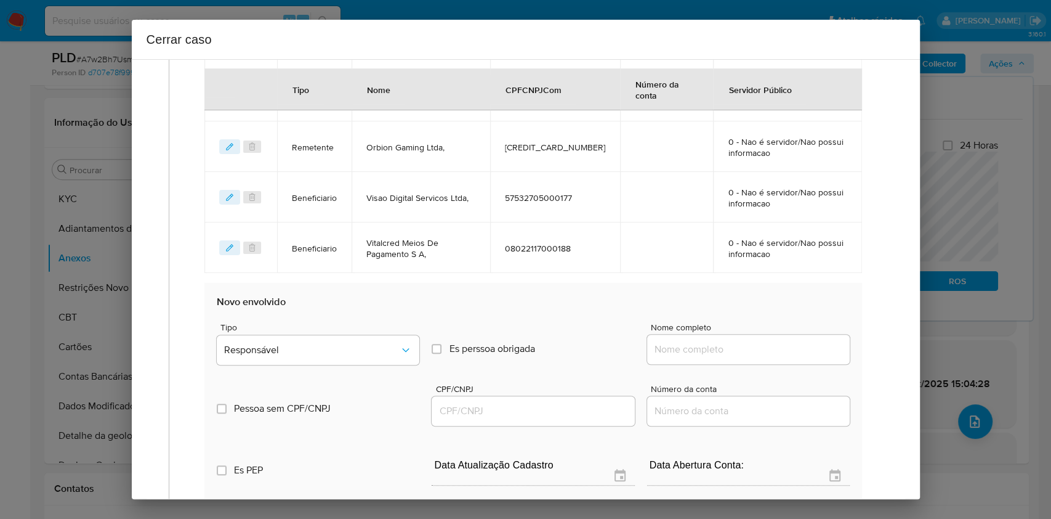
click at [763, 362] on div "Nome completo" at bounding box center [748, 346] width 203 height 47
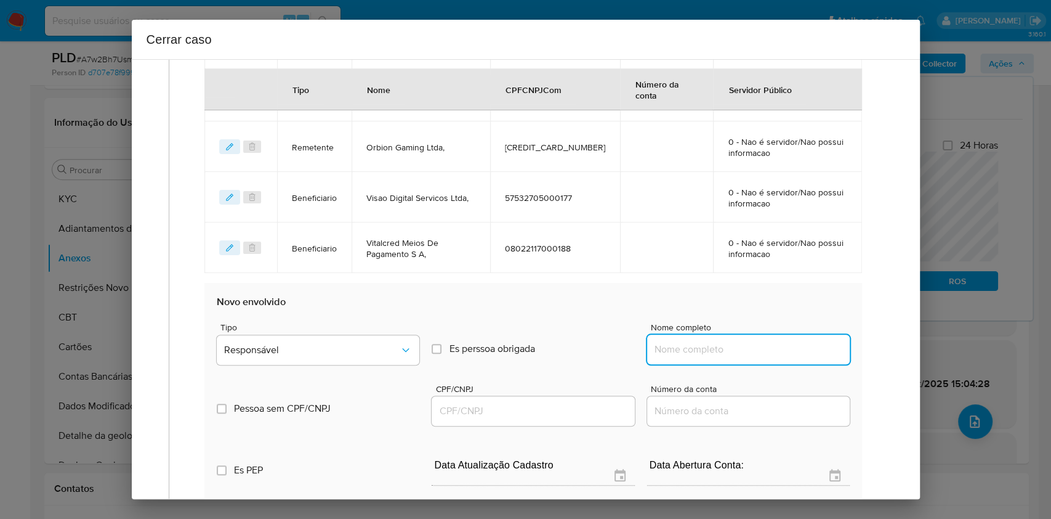
drag, startPoint x: 760, startPoint y: 351, endPoint x: 774, endPoint y: 349, distance: 13.8
click at [760, 352] on input "Nome completo" at bounding box center [748, 349] width 203 height 16
paste input "Recreio Jogos Ltda, 58414105000177"
click at [774, 348] on input "Recreio Jogos Ltda, 58414105000177" at bounding box center [748, 349] width 203 height 16
click at [778, 350] on input "Recreio Jogos Ltda, 58414105000177" at bounding box center [748, 349] width 203 height 16
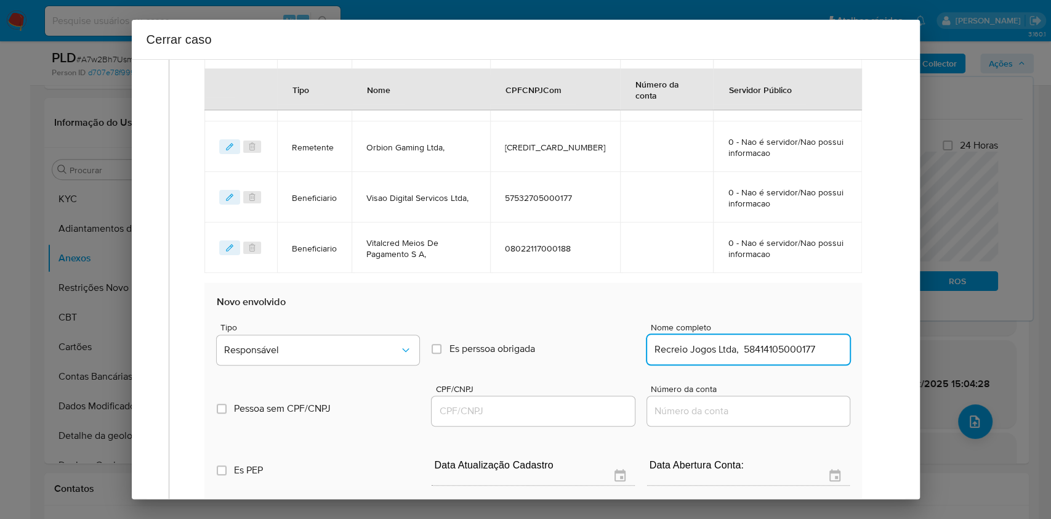
click at [778, 350] on input "Recreio Jogos Ltda, 58414105000177" at bounding box center [748, 349] width 203 height 16
type input "Recreio Jogos Ltda,"
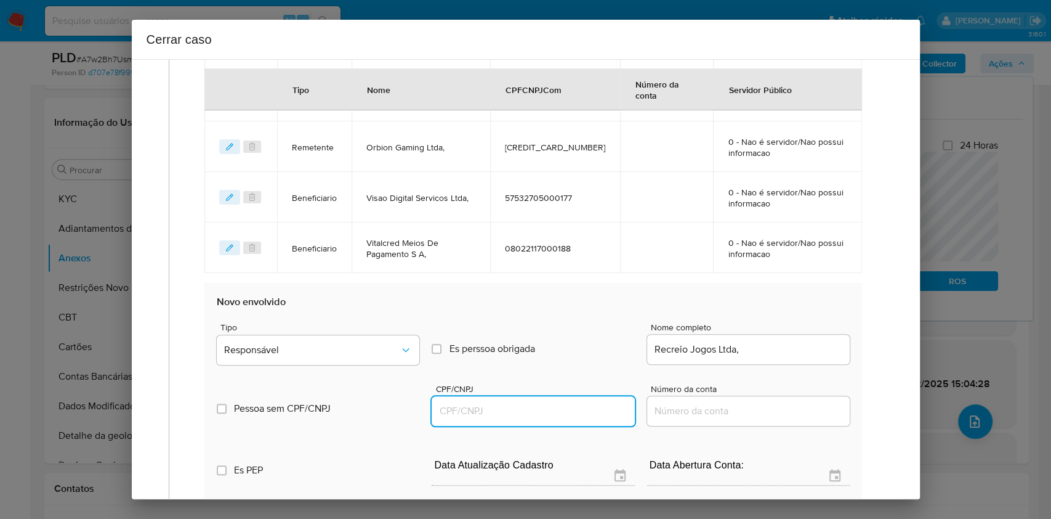
click at [531, 403] on input "CPF/CNPJ" at bounding box center [533, 411] width 203 height 16
paste input "58414105000177"
type input "58414105000177"
drag, startPoint x: 354, startPoint y: 346, endPoint x: 354, endPoint y: 336, distance: 10.5
click at [354, 346] on span "Responsável" at bounding box center [312, 350] width 176 height 12
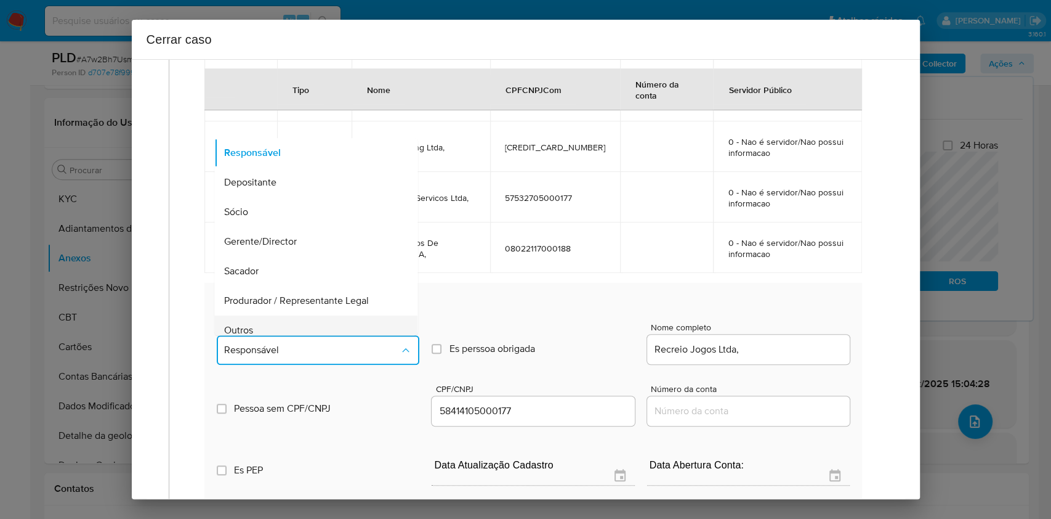
scroll to position [158, 0]
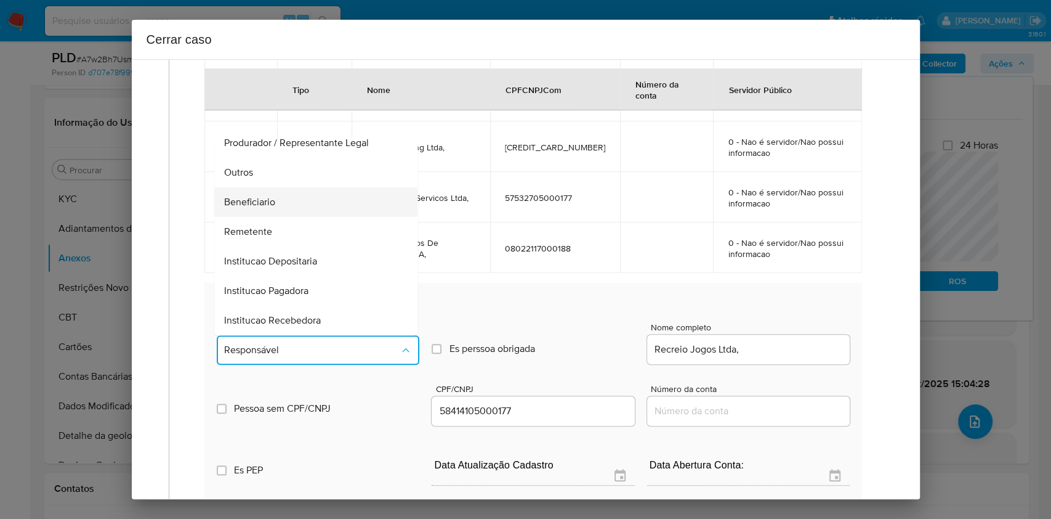
click at [283, 196] on div "Beneficiario" at bounding box center [313, 202] width 176 height 30
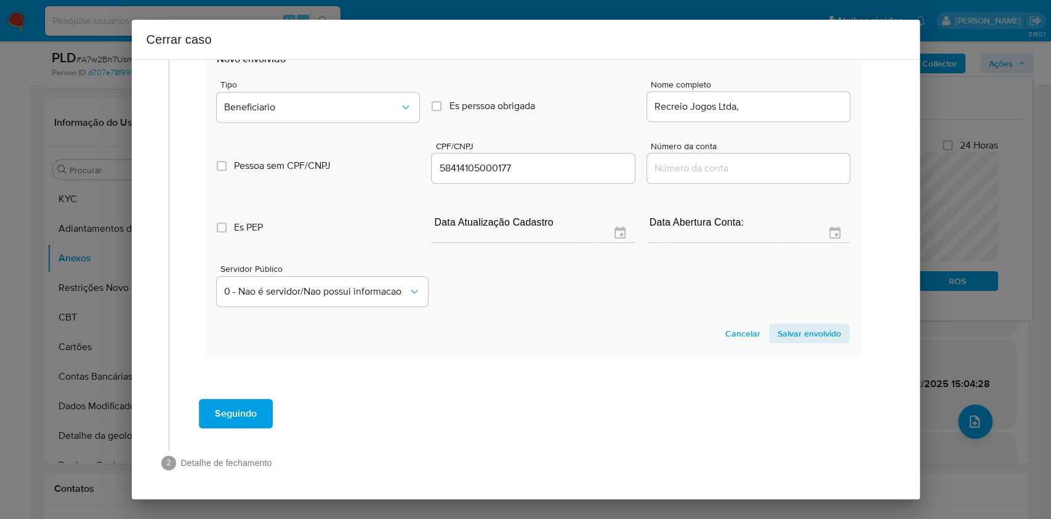
drag, startPoint x: 814, startPoint y: 323, endPoint x: 843, endPoint y: 246, distance: 82.8
click at [814, 325] on span "Salvar envolvido" at bounding box center [809, 333] width 63 height 17
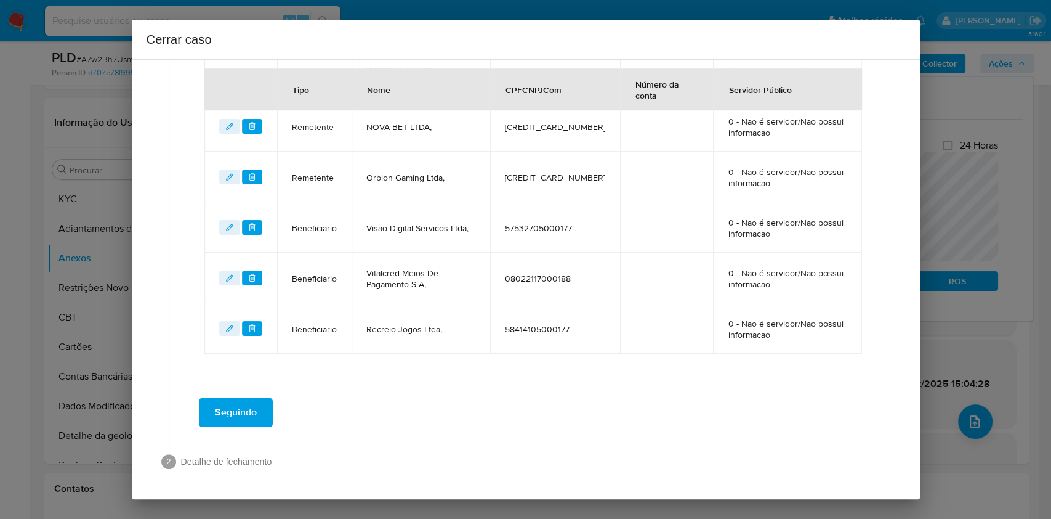
scroll to position [596, 0]
click at [227, 406] on span "Seguindo" at bounding box center [236, 413] width 42 height 27
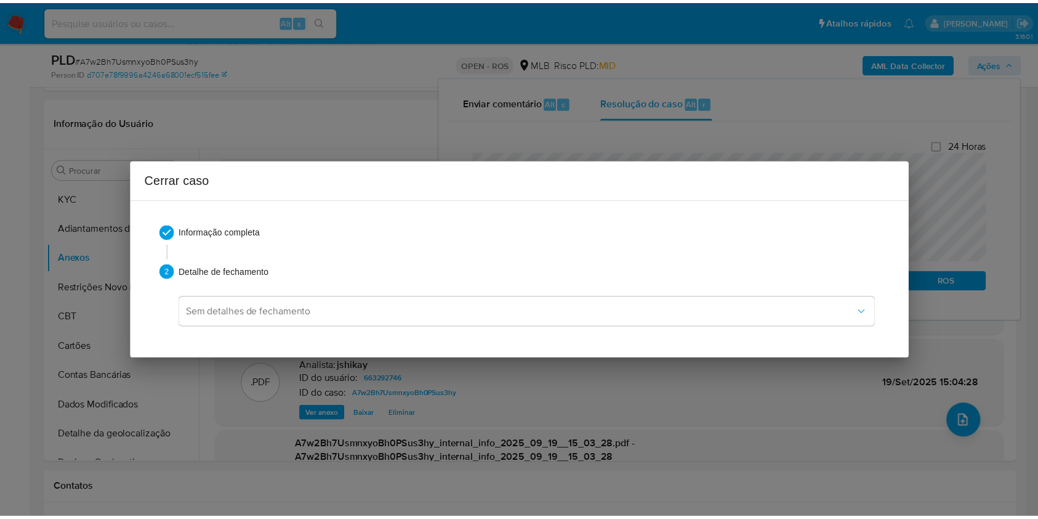
scroll to position [1731, 0]
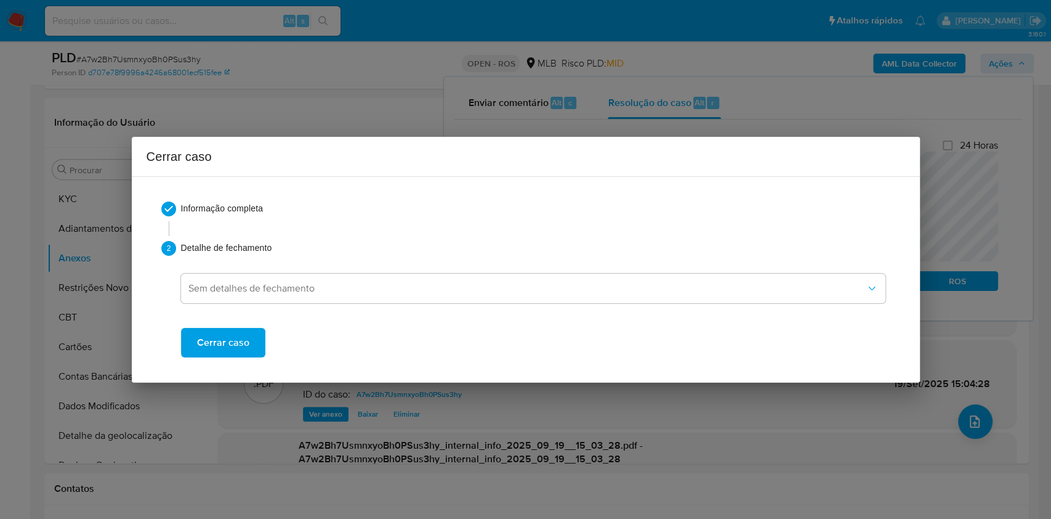
drag, startPoint x: 247, startPoint y: 346, endPoint x: 308, endPoint y: 278, distance: 91.1
click at [247, 347] on button "Cerrar caso" at bounding box center [223, 343] width 84 height 30
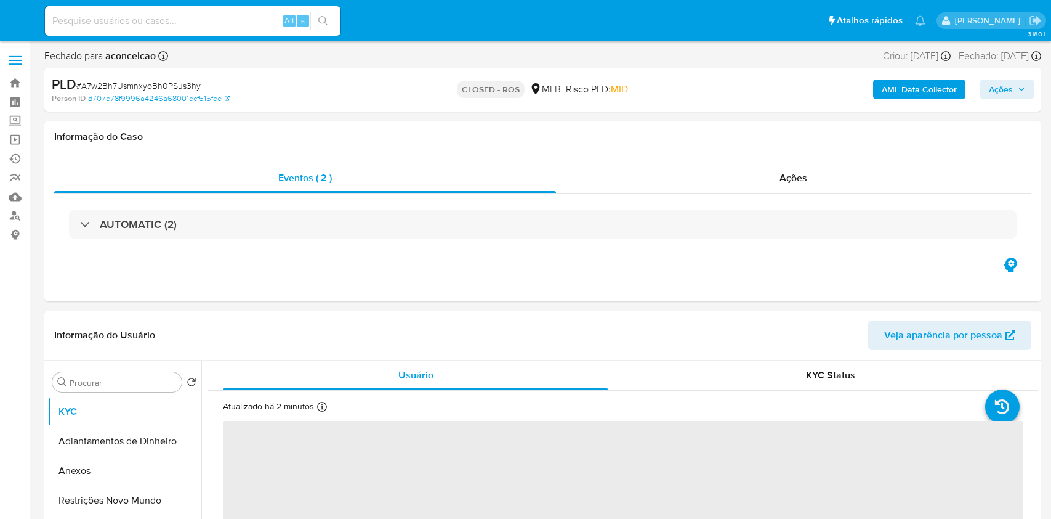
select select "10"
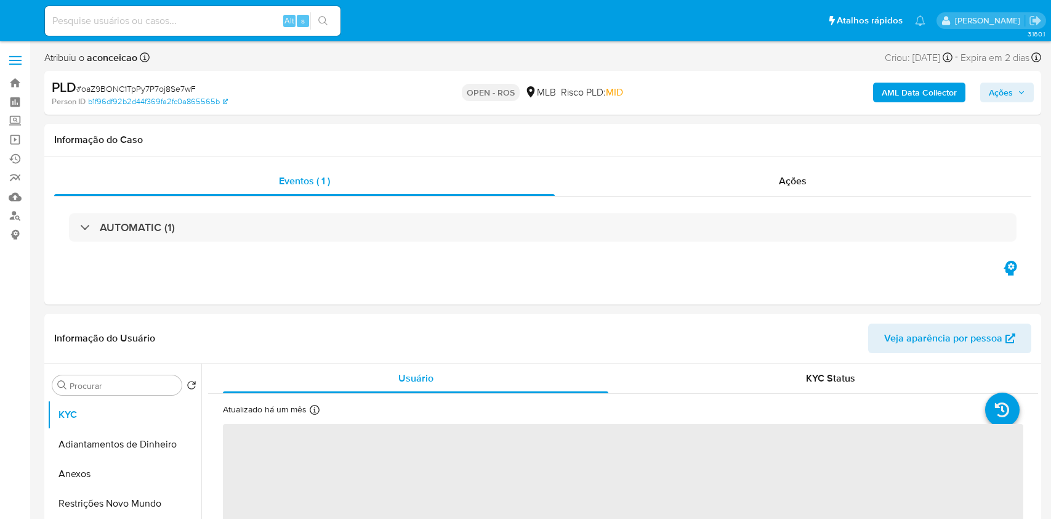
select select "10"
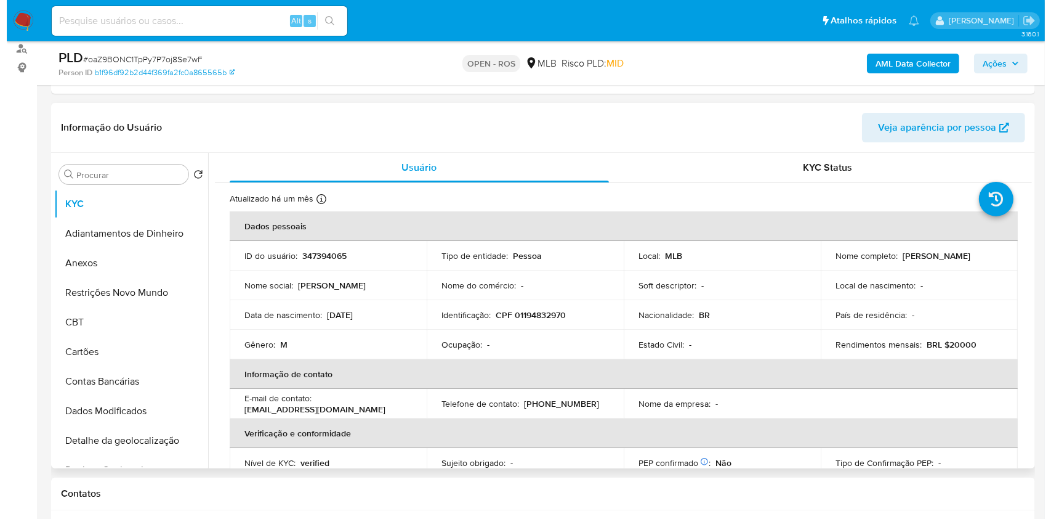
scroll to position [246, 0]
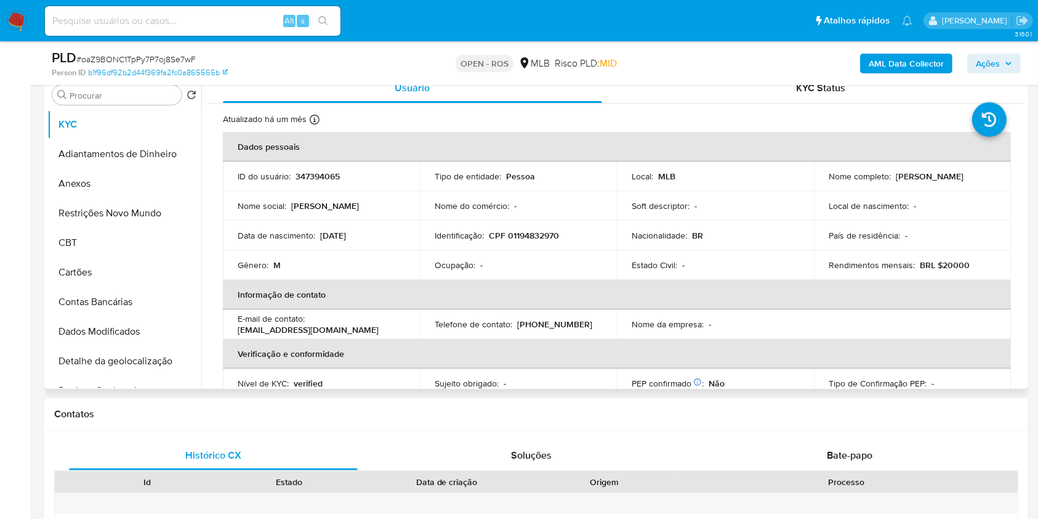
click at [91, 190] on button "Anexos" at bounding box center [124, 184] width 154 height 30
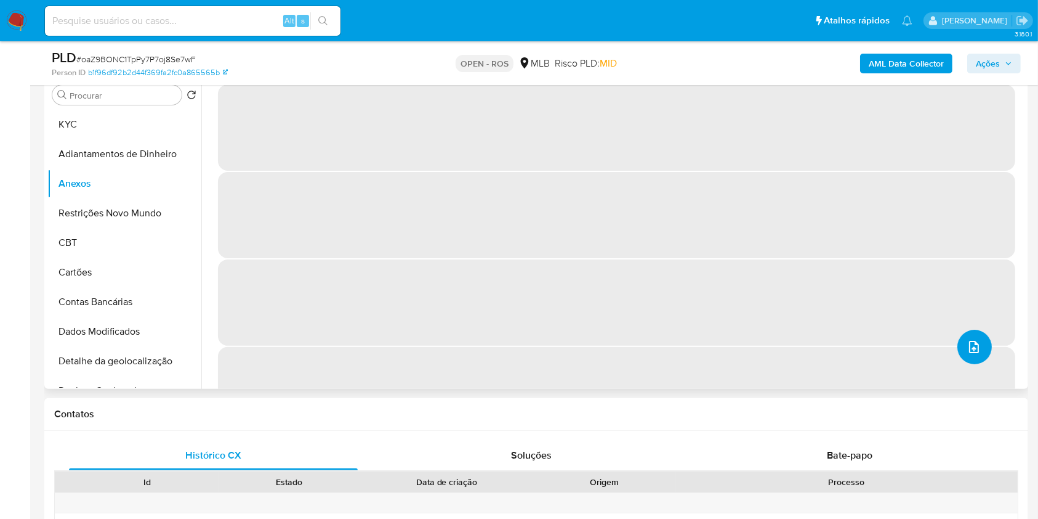
click at [972, 349] on icon "upload-file" at bounding box center [974, 346] width 15 height 15
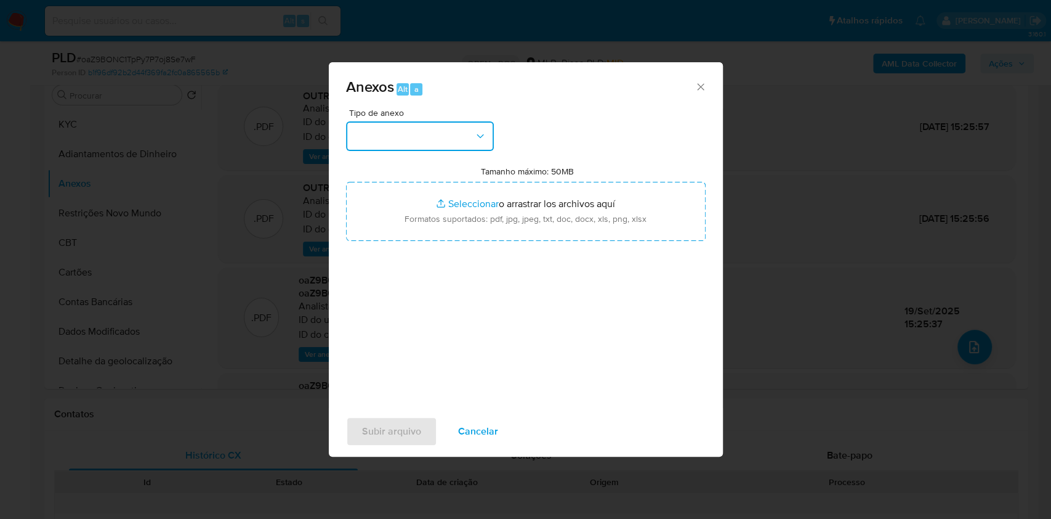
click at [447, 135] on button "button" at bounding box center [420, 136] width 148 height 30
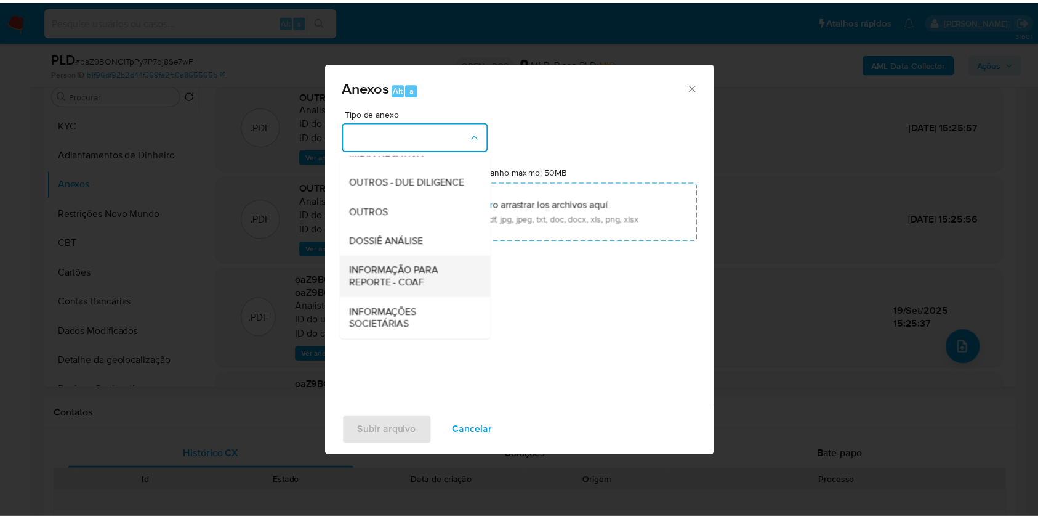
scroll to position [189, 0]
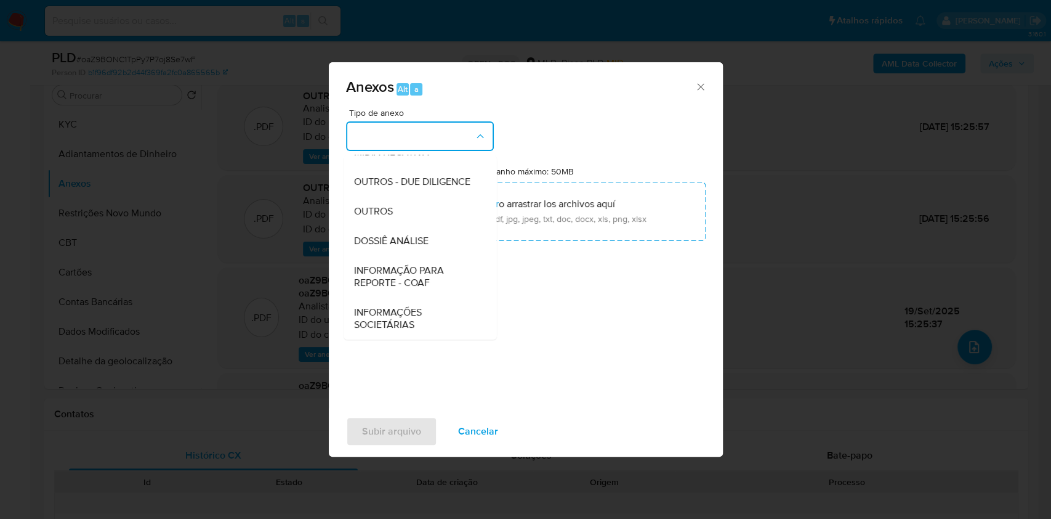
click at [424, 278] on span "INFORMAÇÃO PARA REPORTE - COAF" at bounding box center [417, 276] width 126 height 25
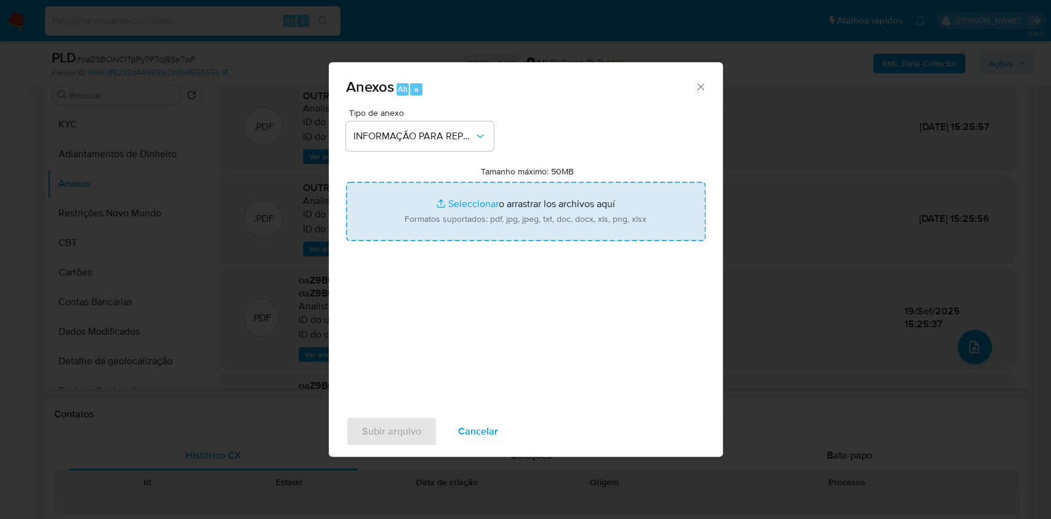
type input "C:\fakepath\SAR - oaZ9BONC1TpPy7P7oj8Se7wF - CPF 01194832970 - [PERSON_NAME].pdf"
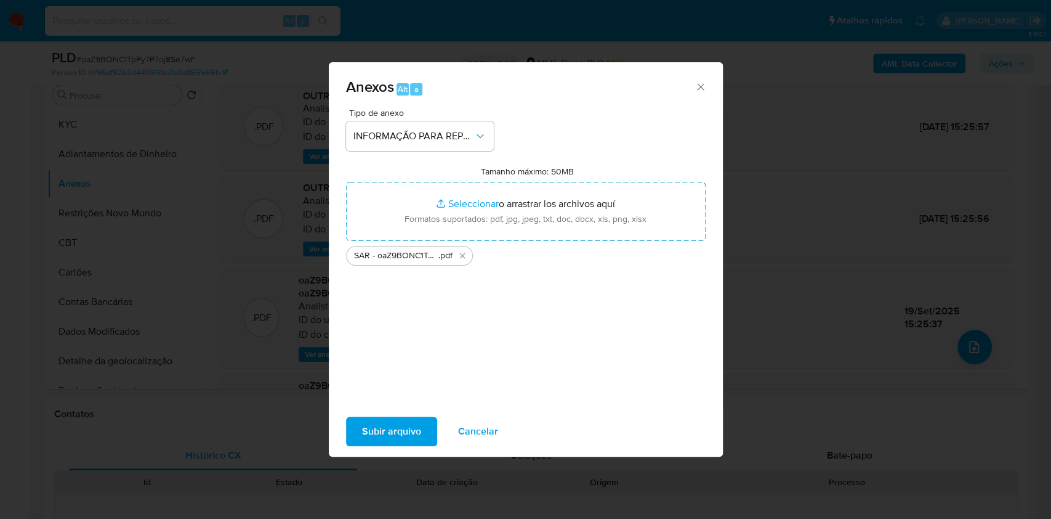
click at [404, 432] on span "Subir arquivo" at bounding box center [391, 431] width 59 height 27
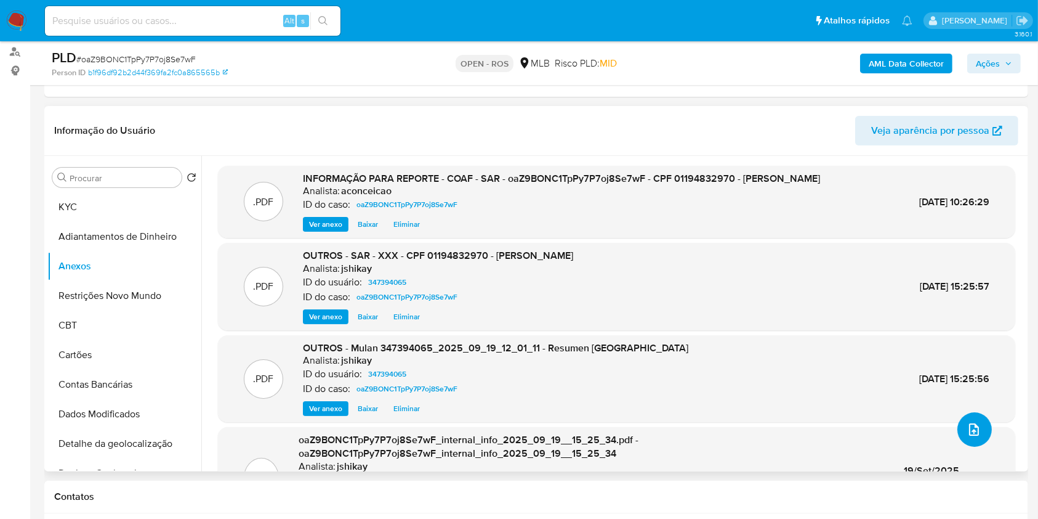
scroll to position [82, 0]
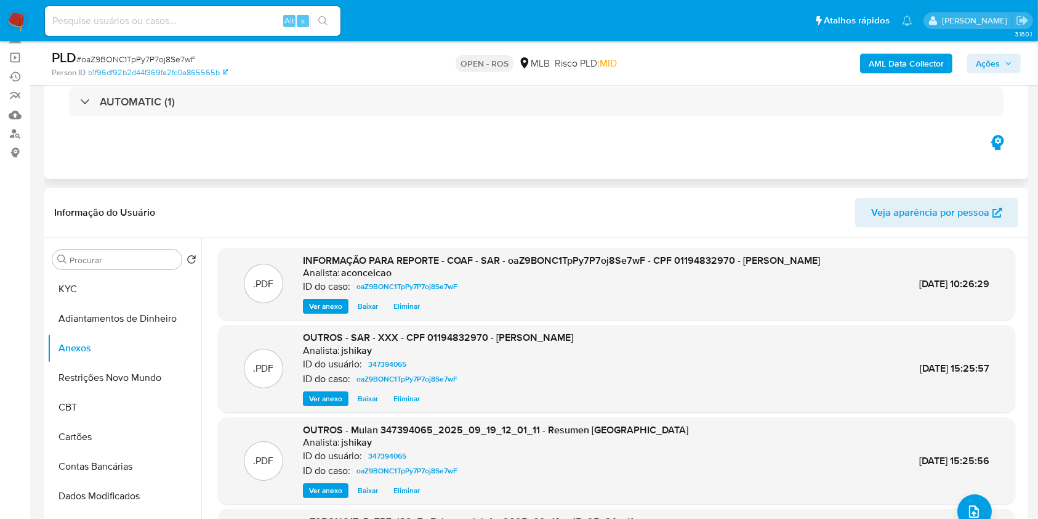
click at [641, 169] on div "Eventos ( 1 ) Ações AUTOMATIC (1)" at bounding box center [536, 105] width 984 height 148
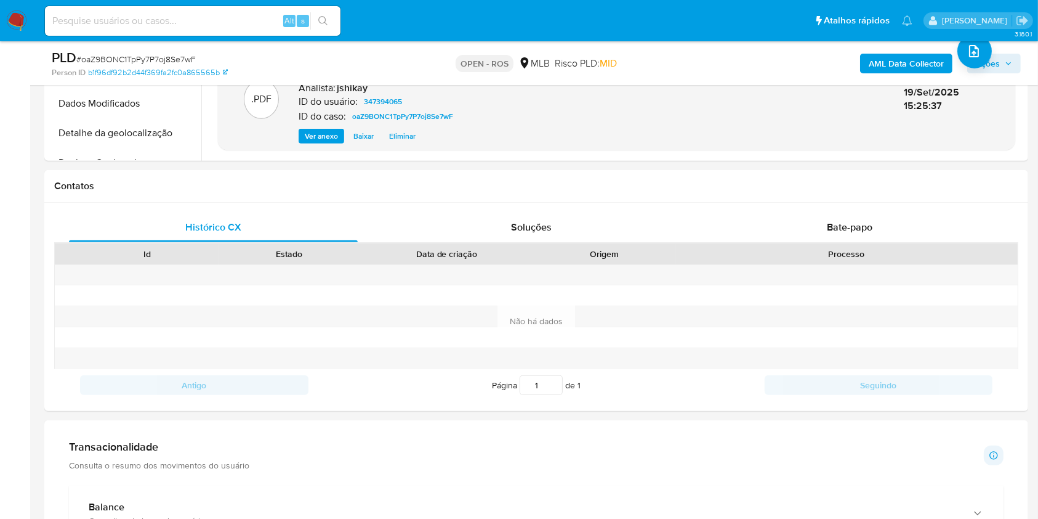
scroll to position [0, 0]
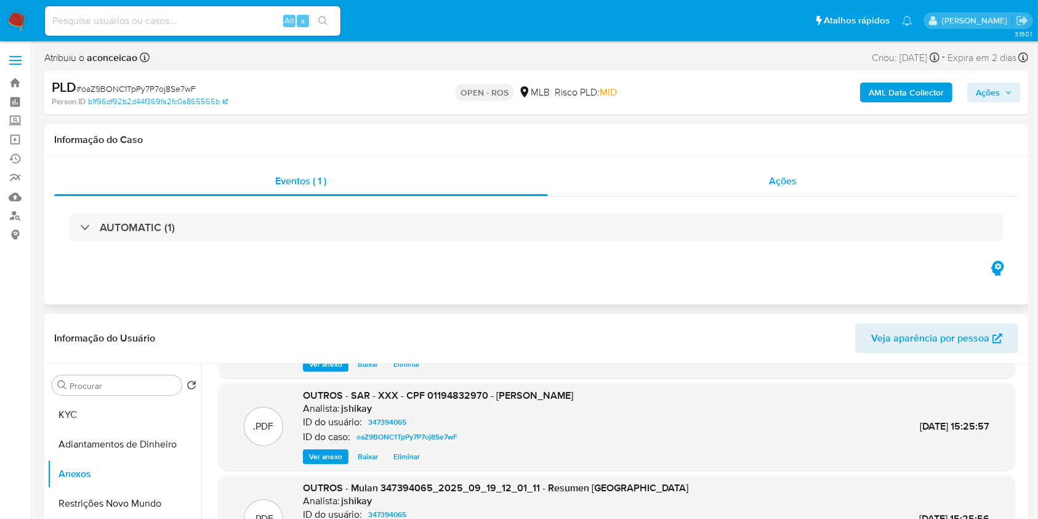
click at [770, 182] on span "Ações" at bounding box center [784, 181] width 28 height 14
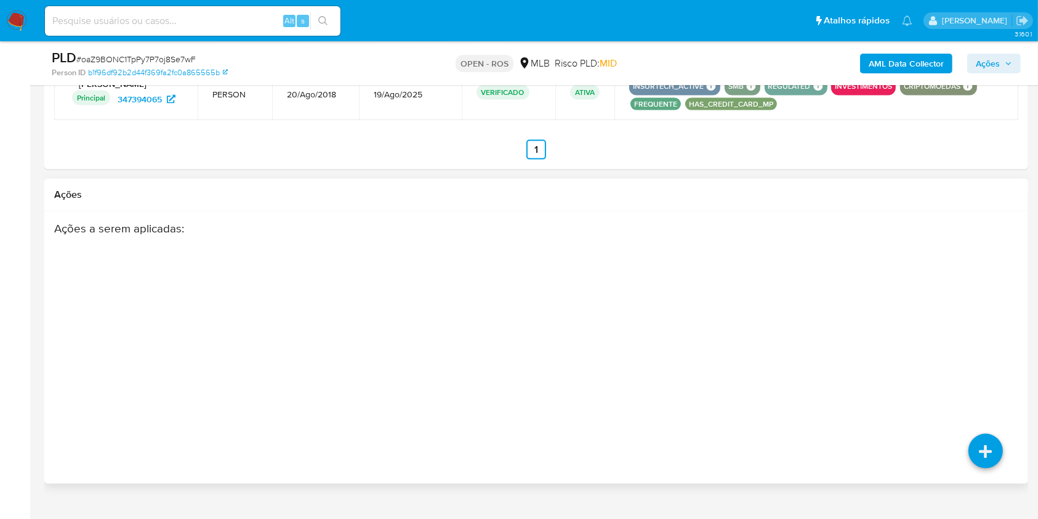
scroll to position [1724, 0]
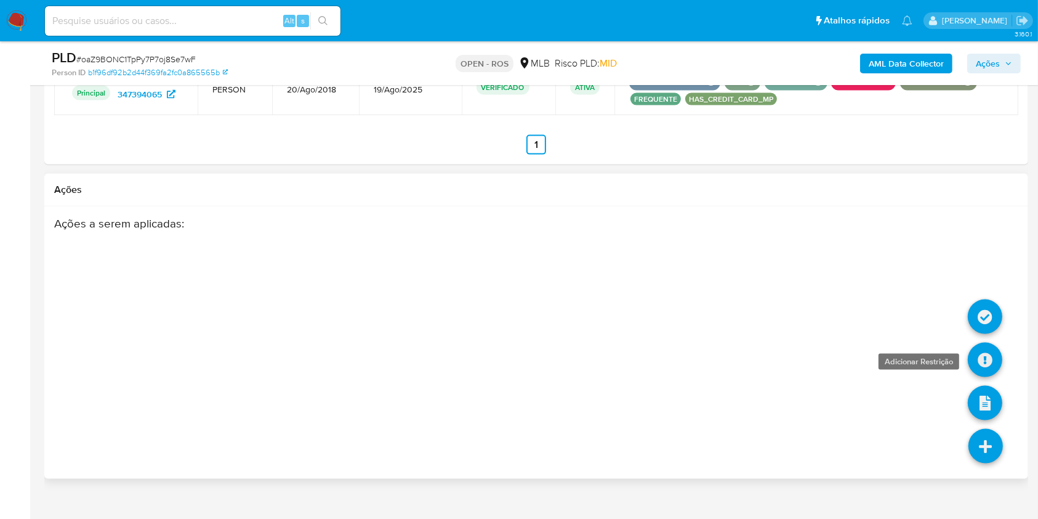
click at [992, 364] on icon at bounding box center [985, 359] width 34 height 34
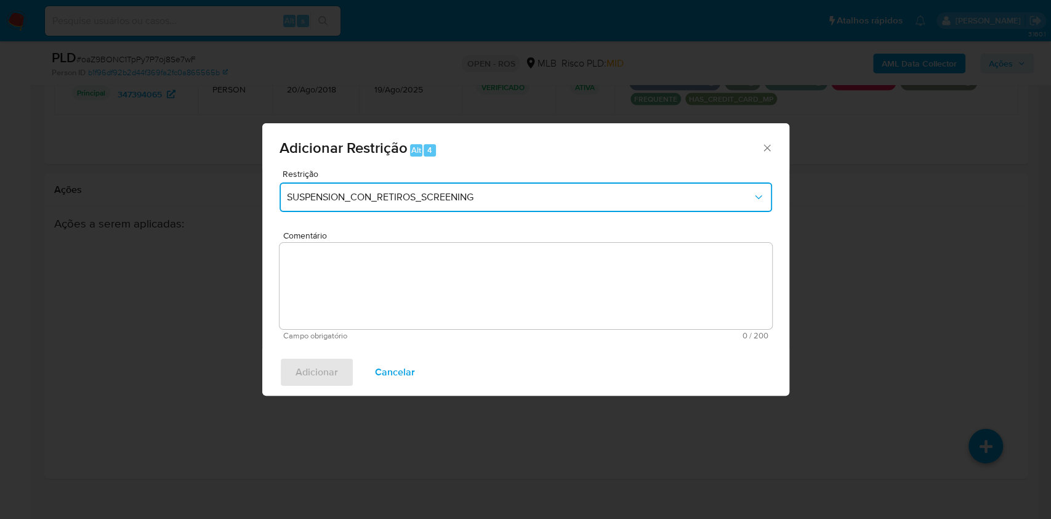
click at [471, 200] on span "SUSPENSION_CON_RETIROS_SCREENING" at bounding box center [520, 197] width 466 height 12
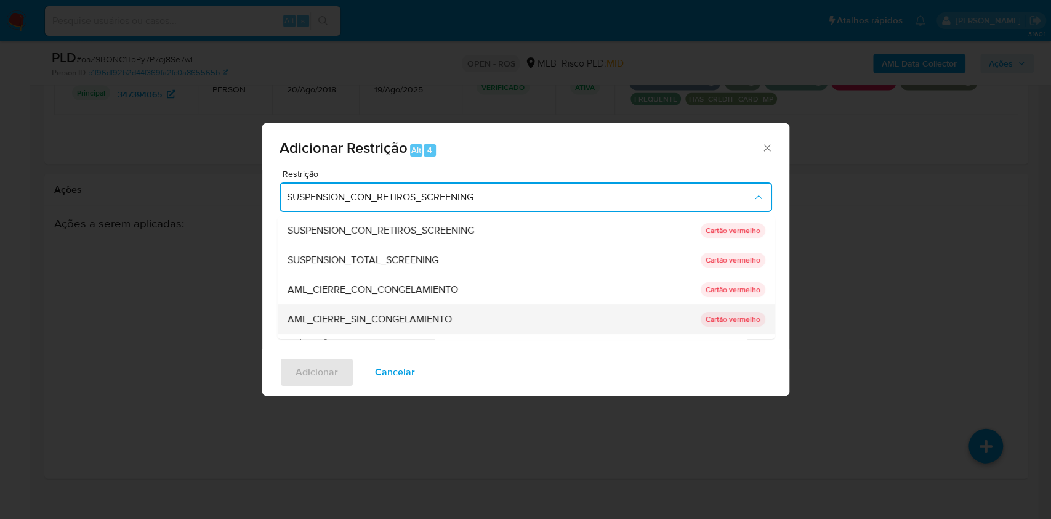
click at [403, 314] on span "AML_CIERRE_SIN_CONGELAMIENTO" at bounding box center [369, 319] width 164 height 12
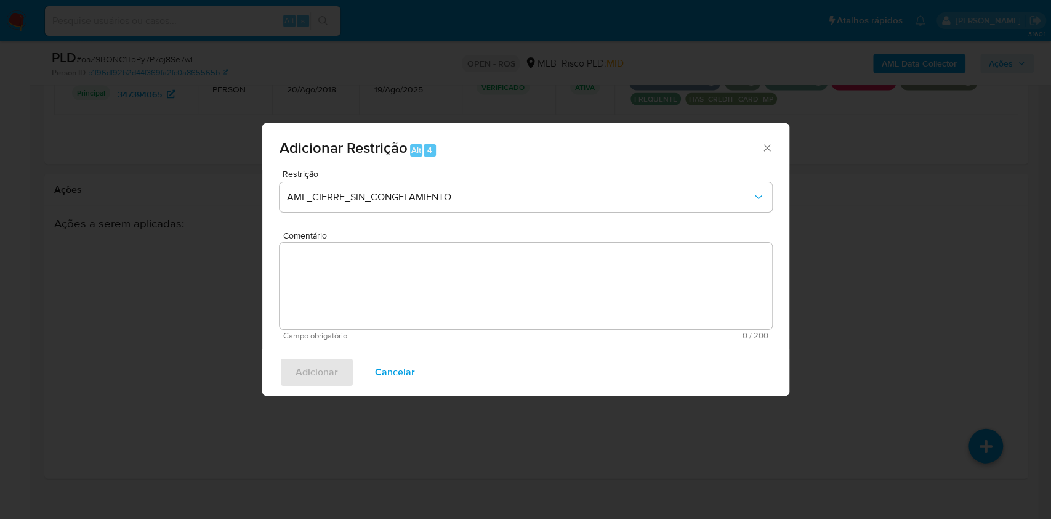
drag, startPoint x: 586, startPoint y: 277, endPoint x: 439, endPoint y: 301, distance: 149.0
click at [586, 277] on textarea "Comentário" at bounding box center [526, 286] width 493 height 86
paste textarea "Deliberação para encerrar o relacionamento. NÃO INFORMAR AO USUÁRIO QUE SE TRAT…"
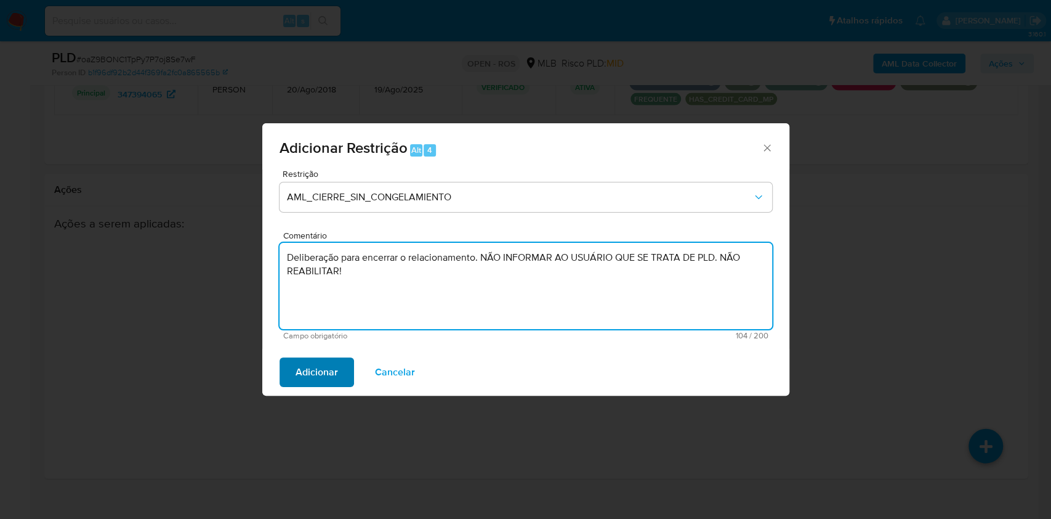
type textarea "Deliberação para encerrar o relacionamento. NÃO INFORMAR AO USUÁRIO QUE SE TRAT…"
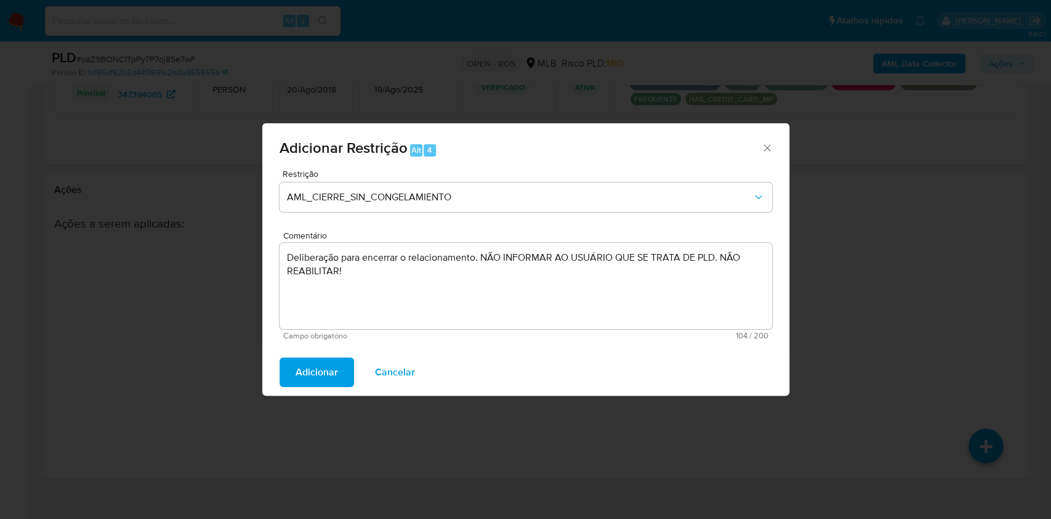
drag, startPoint x: 308, startPoint y: 370, endPoint x: 347, endPoint y: 367, distance: 38.9
click at [308, 371] on span "Adicionar" at bounding box center [317, 371] width 42 height 27
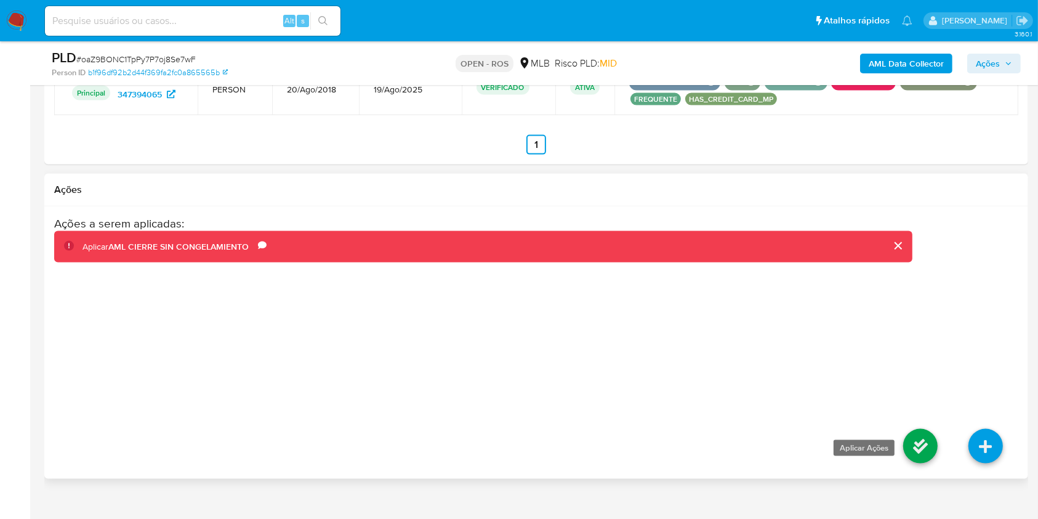
click at [931, 455] on icon at bounding box center [921, 446] width 34 height 34
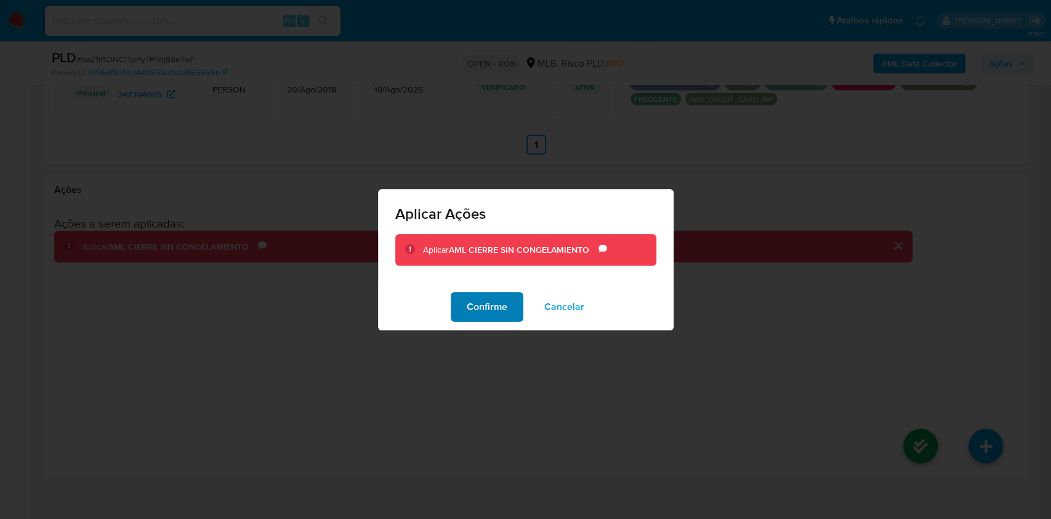
drag, startPoint x: 501, startPoint y: 305, endPoint x: 512, endPoint y: 304, distance: 11.1
click at [501, 305] on span "Confirme" at bounding box center [487, 306] width 41 height 27
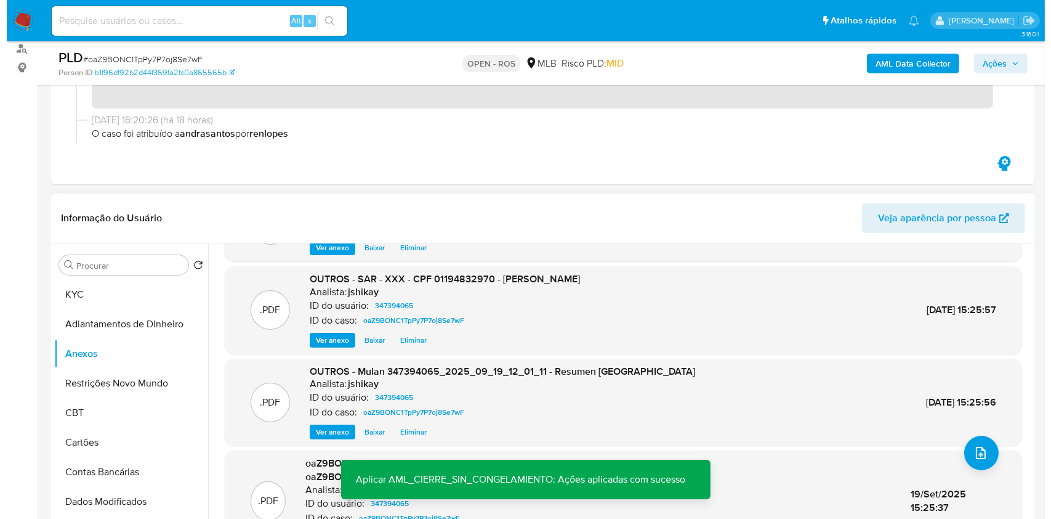
scroll to position [67, 0]
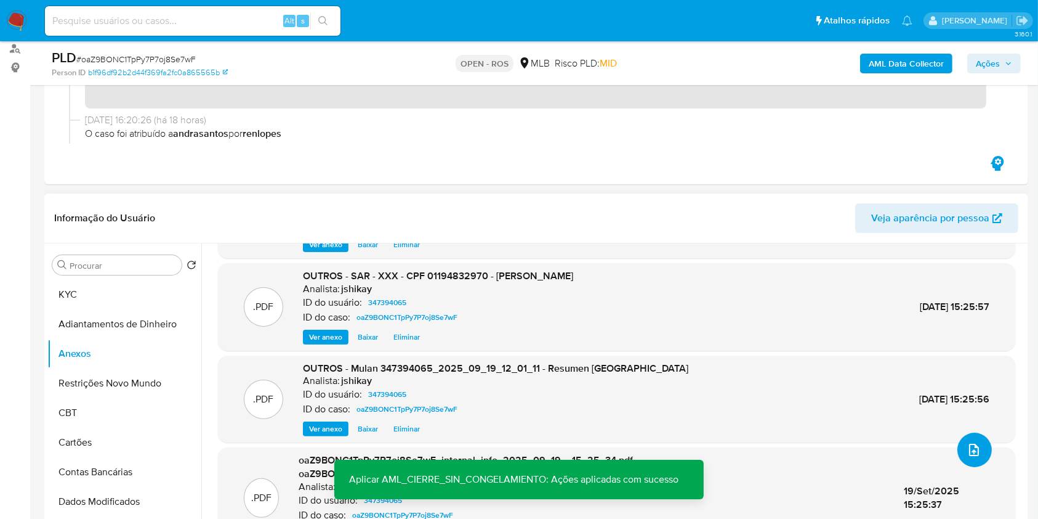
click at [968, 457] on icon "upload-file" at bounding box center [974, 449] width 15 height 15
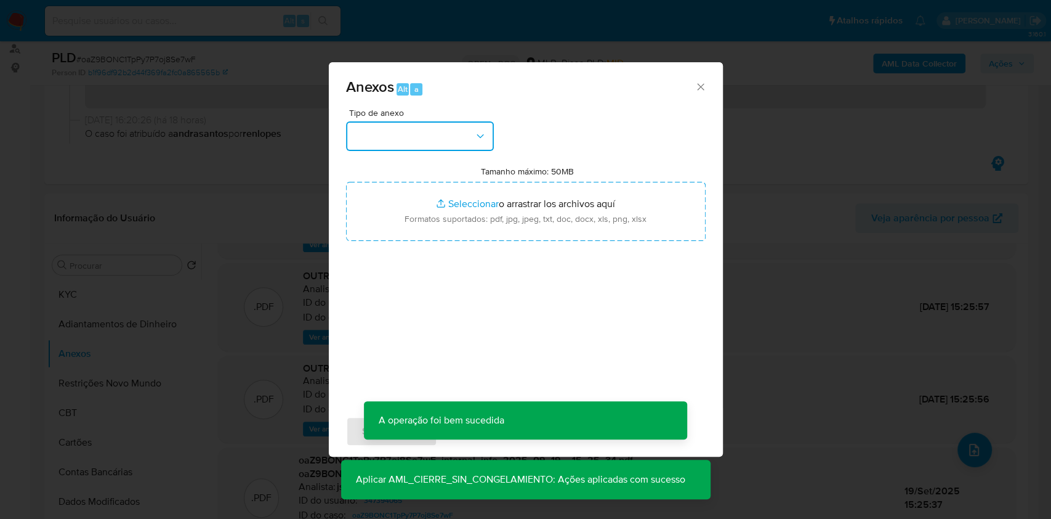
click at [463, 137] on button "button" at bounding box center [420, 136] width 148 height 30
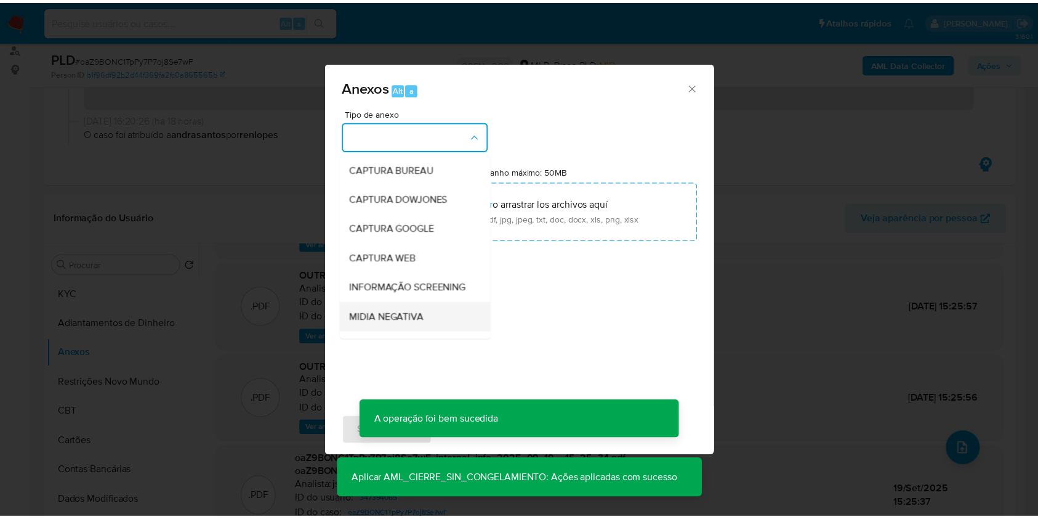
scroll to position [189, 0]
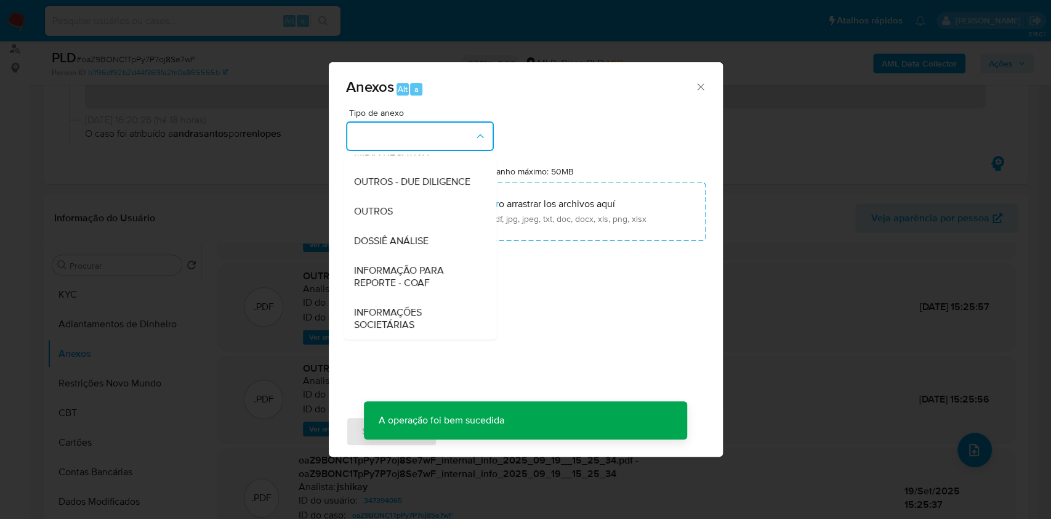
click at [423, 269] on span "INFORMAÇÃO PARA REPORTE - COAF" at bounding box center [417, 276] width 126 height 25
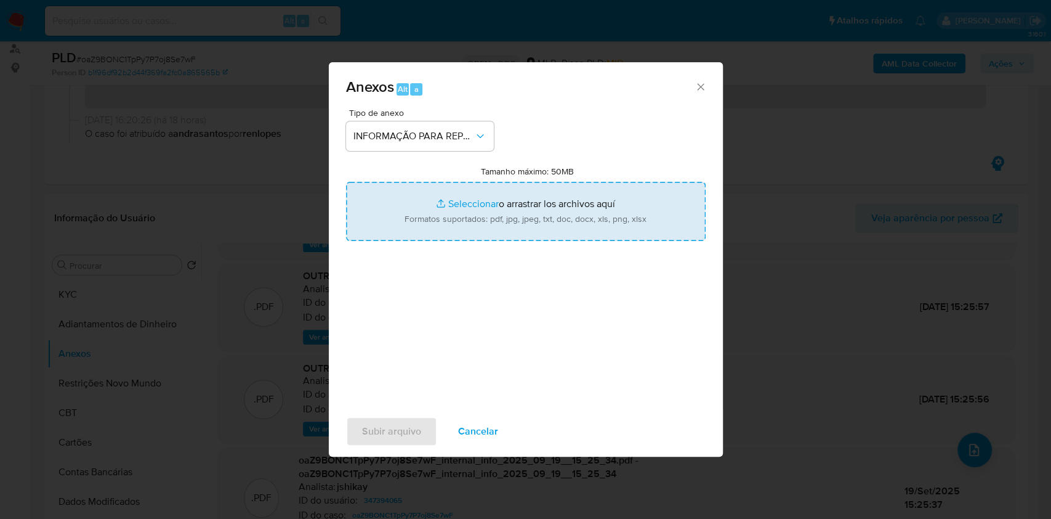
type input "C:\fakepath\SAR - oaZ9BONC1TpPy7P7oj8Se7wF - CPF 01194832970 - ALI AMIN FADEL.p…"
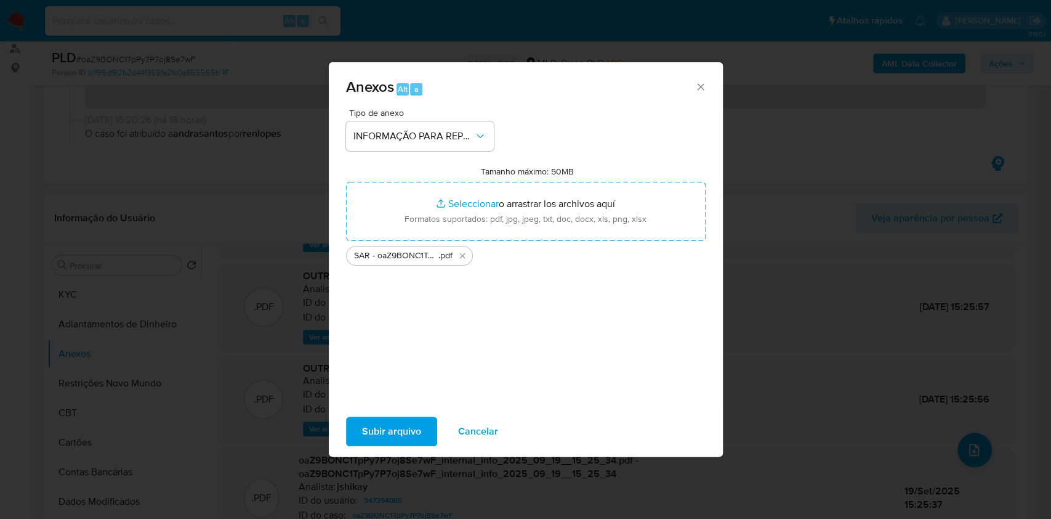
click at [415, 431] on span "Subir arquivo" at bounding box center [391, 431] width 59 height 27
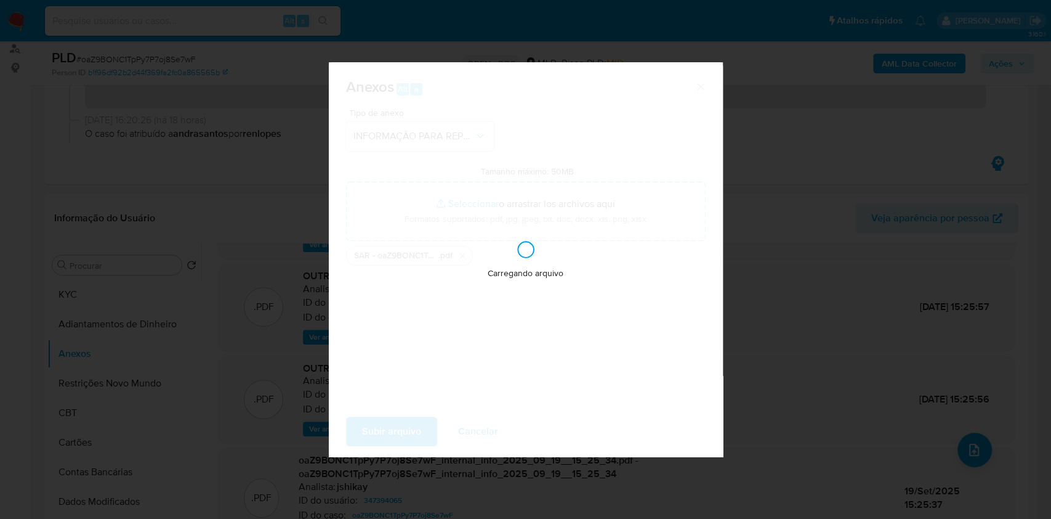
click at [868, 157] on div "Anexos Alt a Tipo de anexo INFORMAÇÃO PARA REPORTE - COAF Tamanho máximo: 50MB …" at bounding box center [525, 259] width 1051 height 519
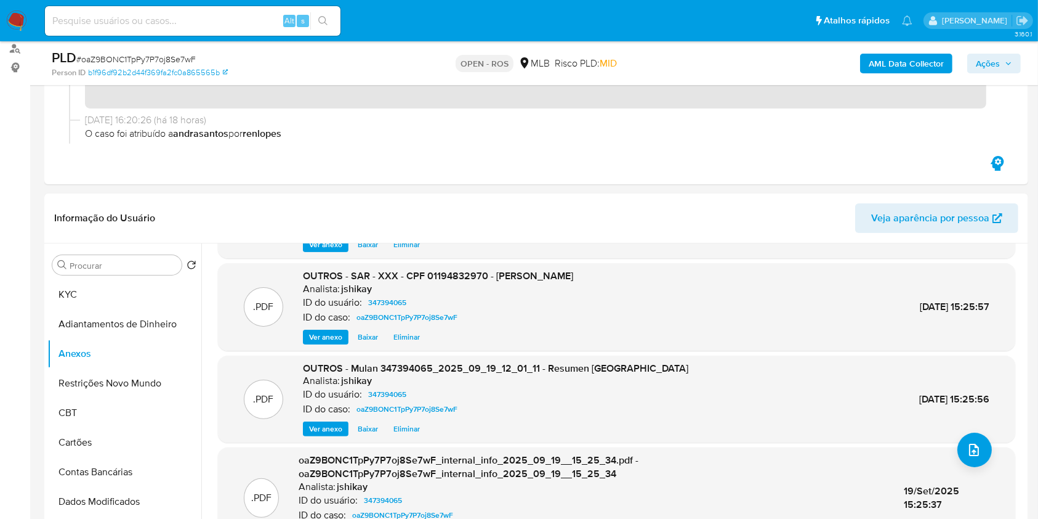
drag, startPoint x: 985, startPoint y: 60, endPoint x: 965, endPoint y: 70, distance: 22.9
click at [985, 60] on span "Ações" at bounding box center [988, 64] width 24 height 20
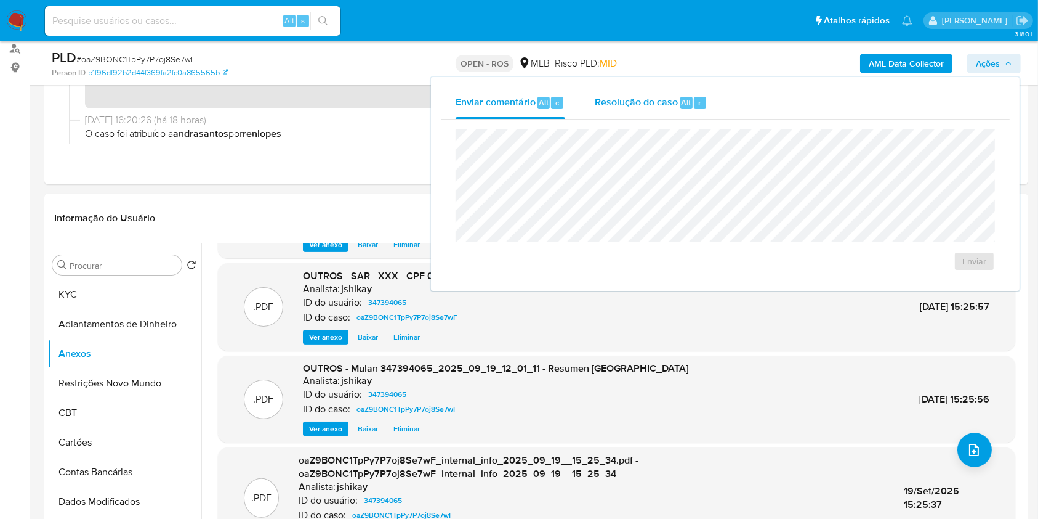
click at [638, 109] on span "Resolução do caso" at bounding box center [636, 102] width 83 height 14
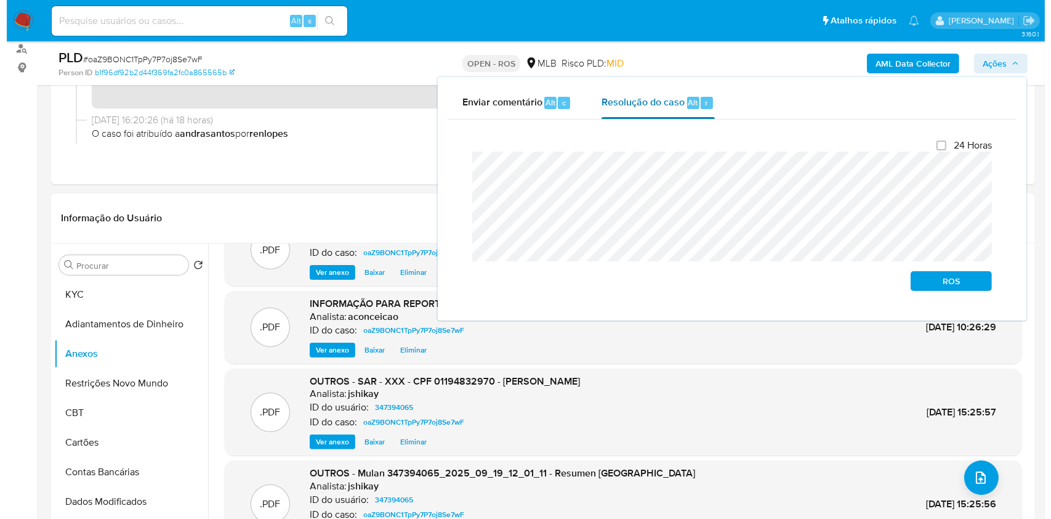
scroll to position [39, 0]
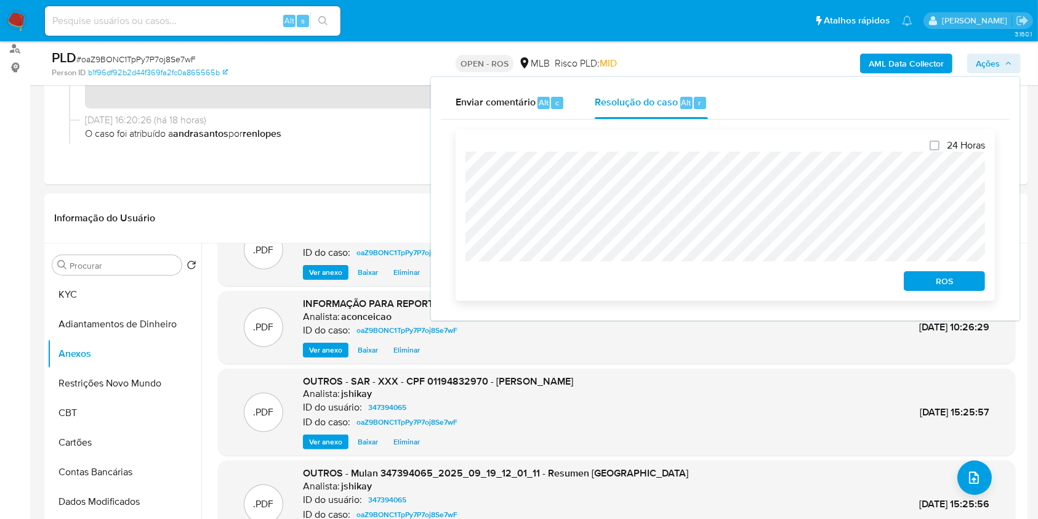
click at [934, 285] on span "ROS" at bounding box center [945, 280] width 64 height 17
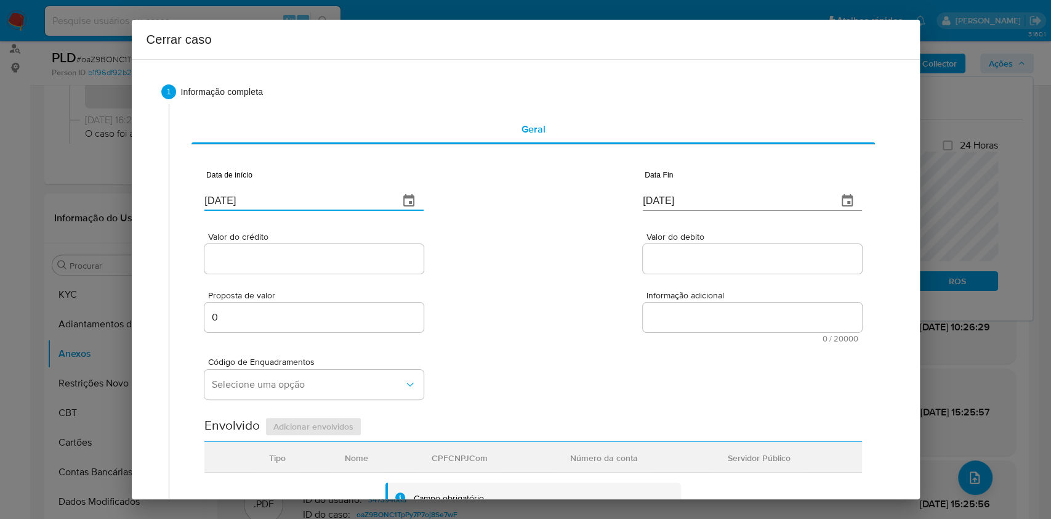
click at [340, 200] on input "24/09/2025" at bounding box center [296, 201] width 185 height 20
click at [340, 201] on input "24/09/2025" at bounding box center [296, 201] width 185 height 20
click at [340, 200] on input "24/09/2025" at bounding box center [296, 201] width 185 height 20
paste input "01/07"
click at [340, 200] on input "24/09/2025" at bounding box center [296, 201] width 185 height 20
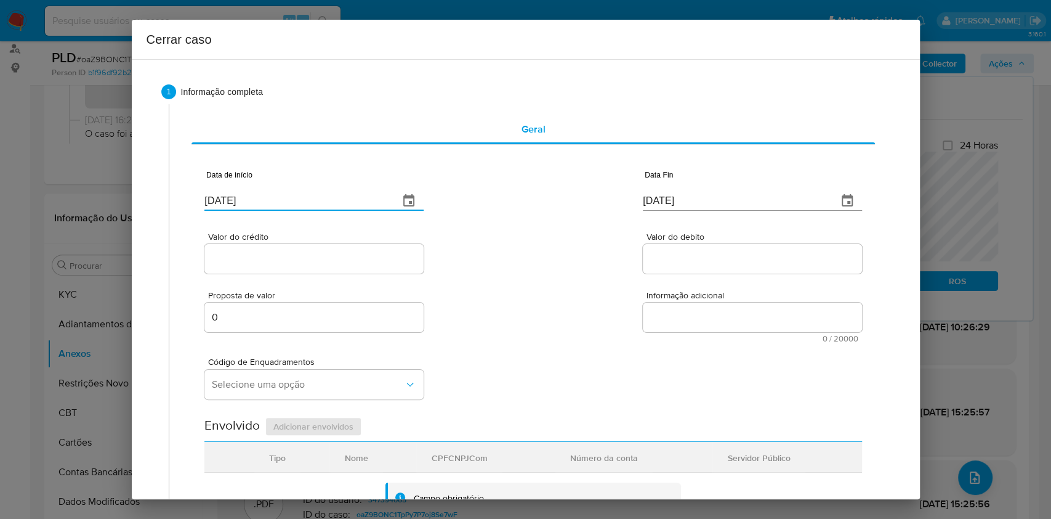
type input "01/07/2025"
click at [710, 195] on input "[DATE]" at bounding box center [735, 201] width 185 height 20
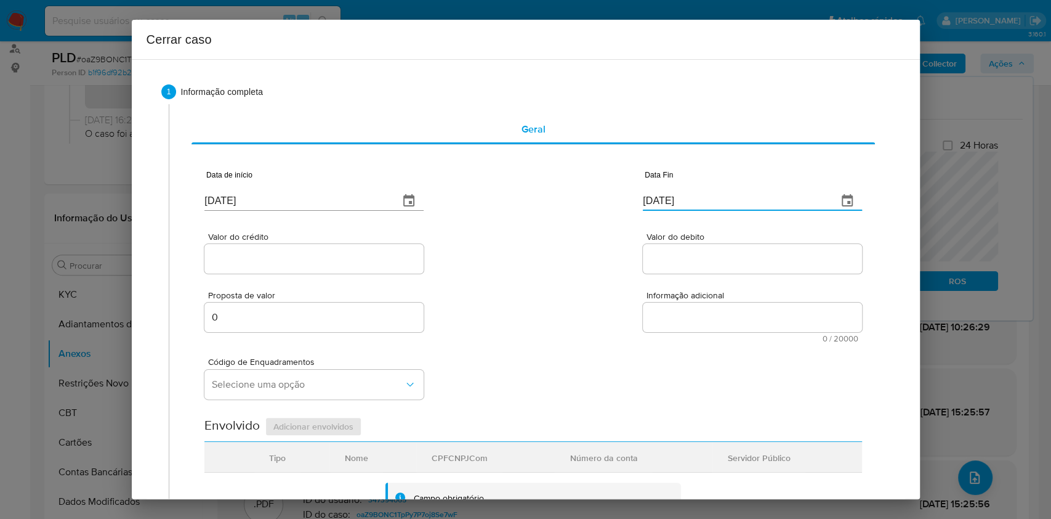
click at [710, 195] on input "[DATE]" at bounding box center [735, 201] width 185 height 20
paste input "17"
type input "17/09/2025"
click at [331, 269] on div at bounding box center [313, 259] width 219 height 30
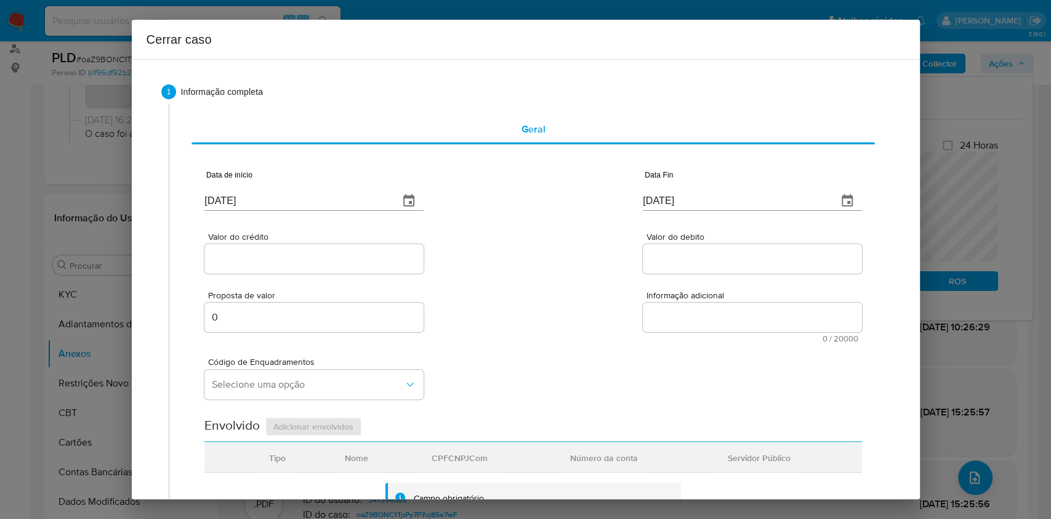
click at [330, 265] on input "Valor do crédito" at bounding box center [313, 259] width 219 height 16
paste input "R$1.081.275"
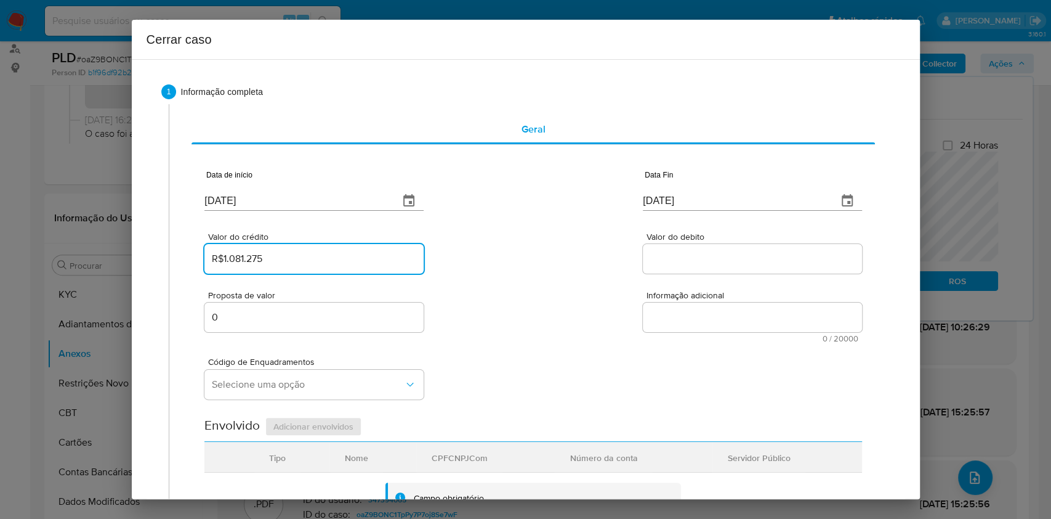
type input "R$1.081.275"
click at [692, 254] on input "Valor do debito" at bounding box center [752, 259] width 219 height 16
paste input "R$1.082.664"
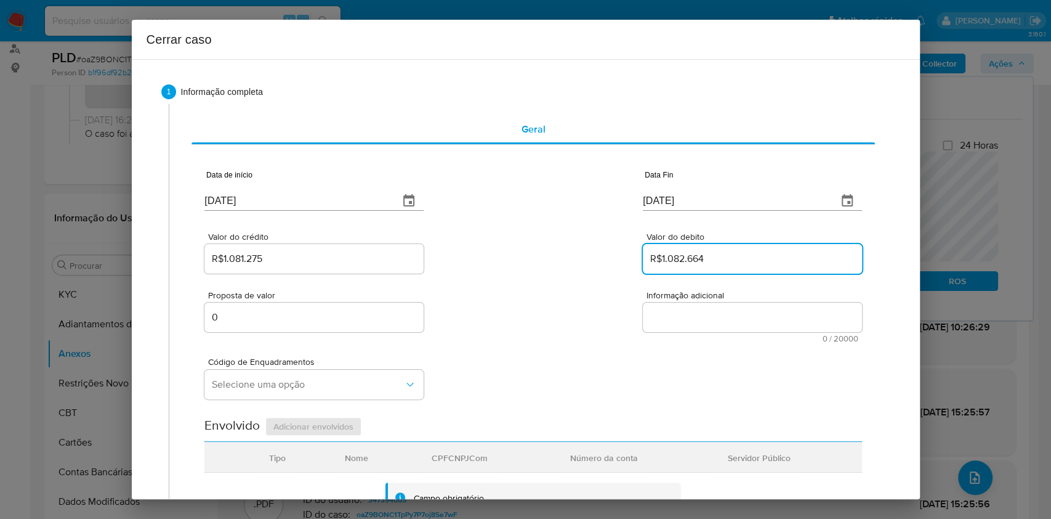
type input "R$1.082.664"
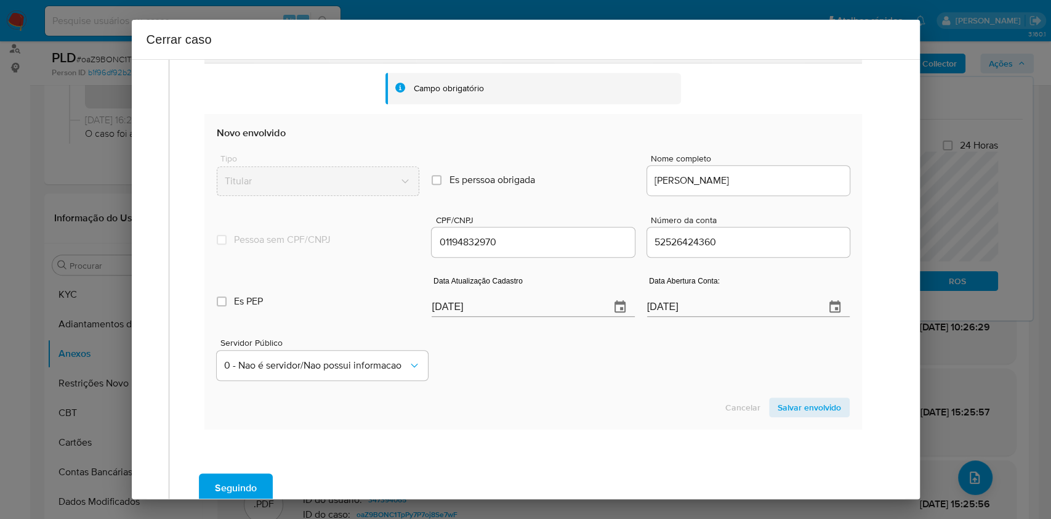
scroll to position [410, 0]
click at [523, 312] on input "[DATE]" at bounding box center [516, 306] width 168 height 20
paste input "19/08"
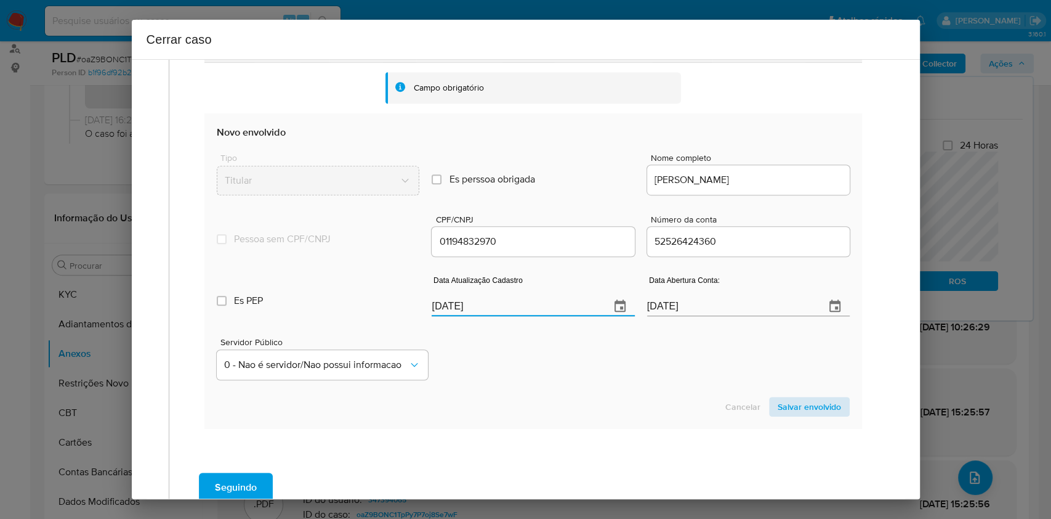
type input "19/08/2025"
click at [794, 398] on span "Salvar envolvido" at bounding box center [809, 406] width 63 height 17
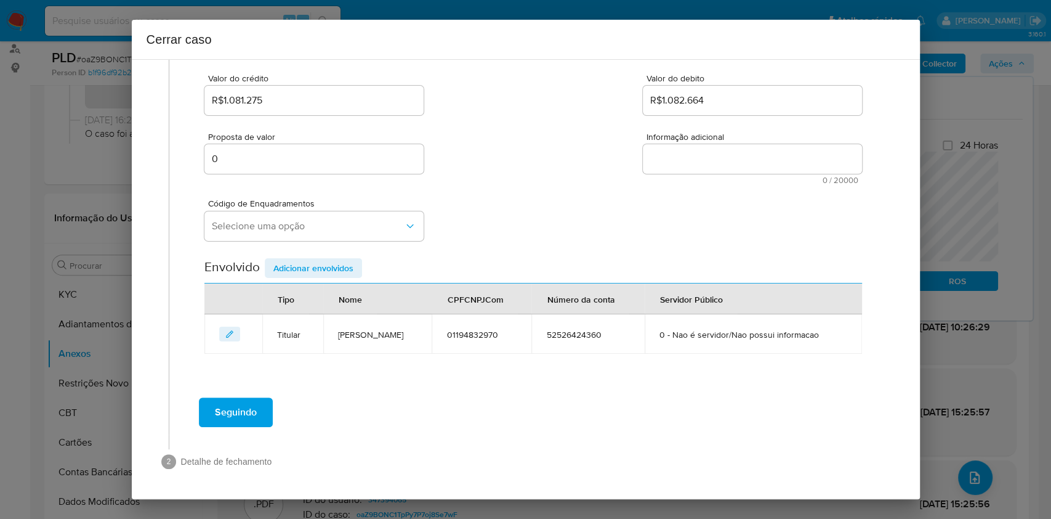
scroll to position [158, 0]
click at [309, 232] on span "Selecione uma opção" at bounding box center [308, 226] width 192 height 12
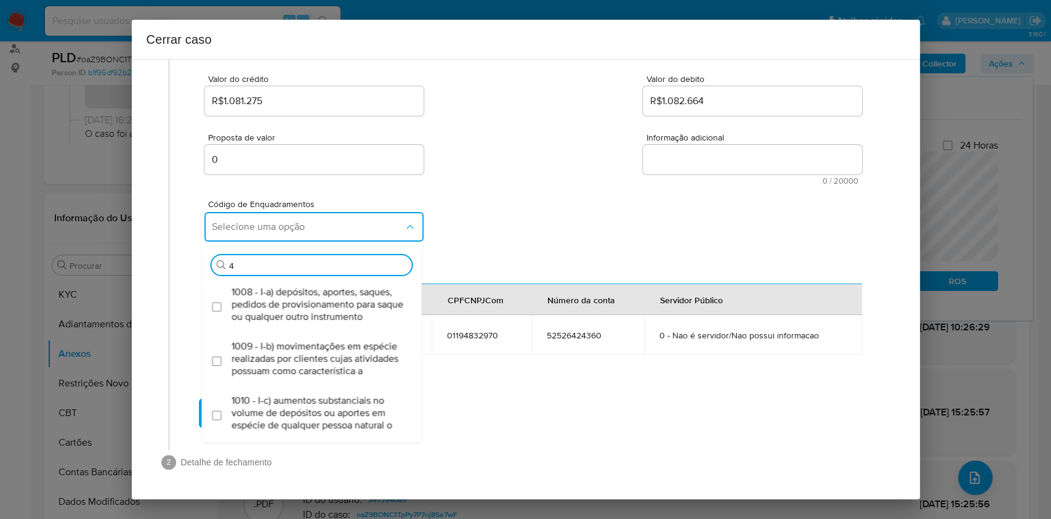
type input "45"
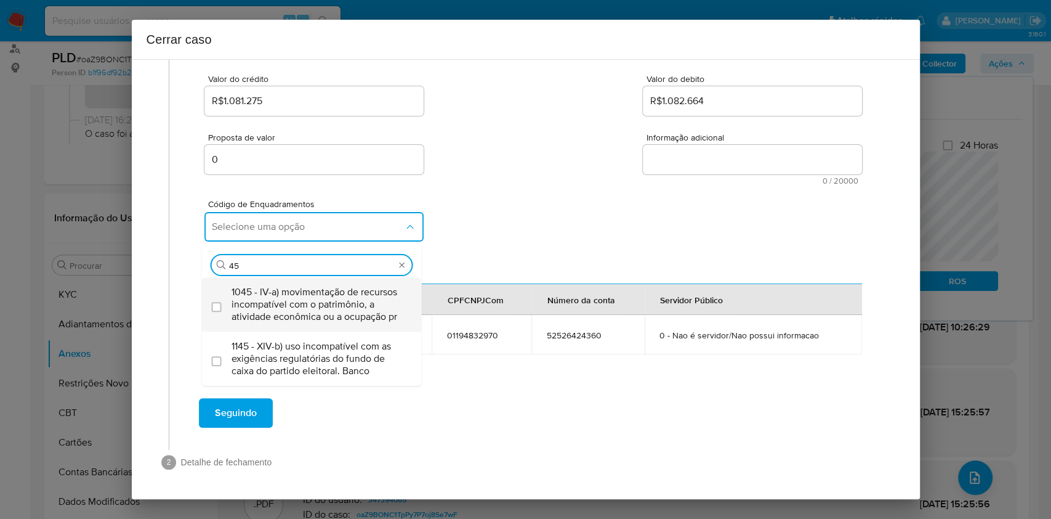
click at [299, 299] on span "1045 - IV-a) movimentação de recursos incompatível com o patrimônio, a atividad…" at bounding box center [318, 304] width 173 height 37
checkbox input "true"
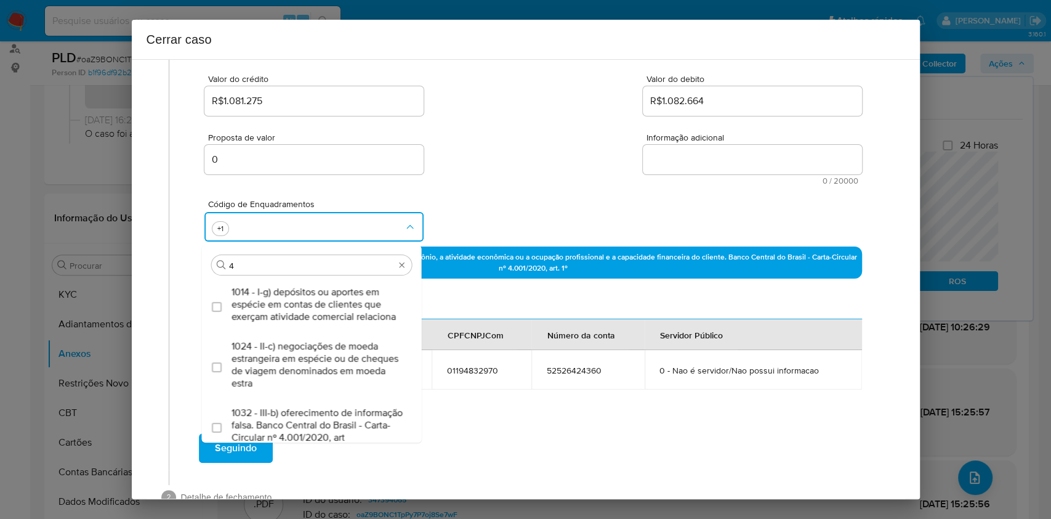
type input "47"
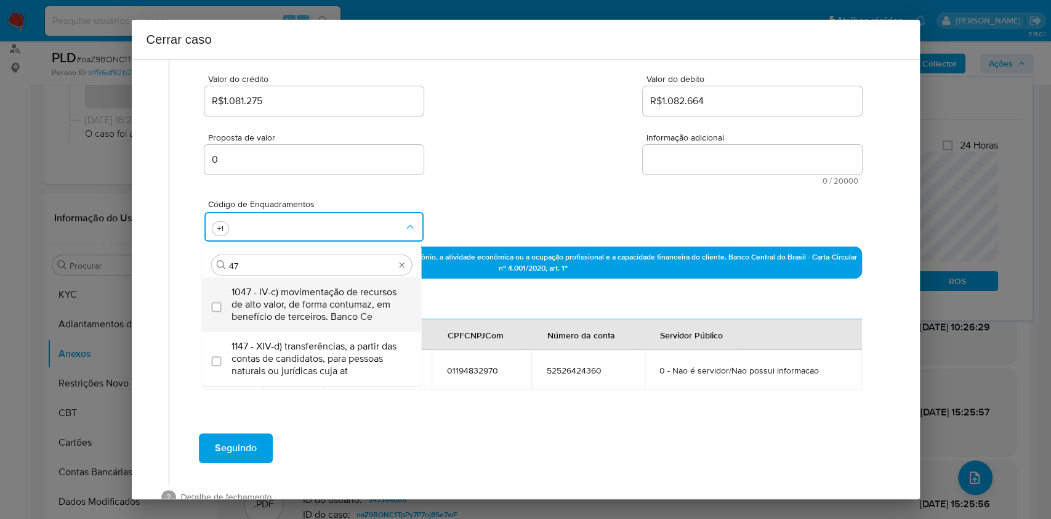
click at [299, 298] on span "1047 - IV-c) movimentação de recursos de alto valor, de forma contumaz, em bene…" at bounding box center [318, 304] width 173 height 37
checkbox input "true"
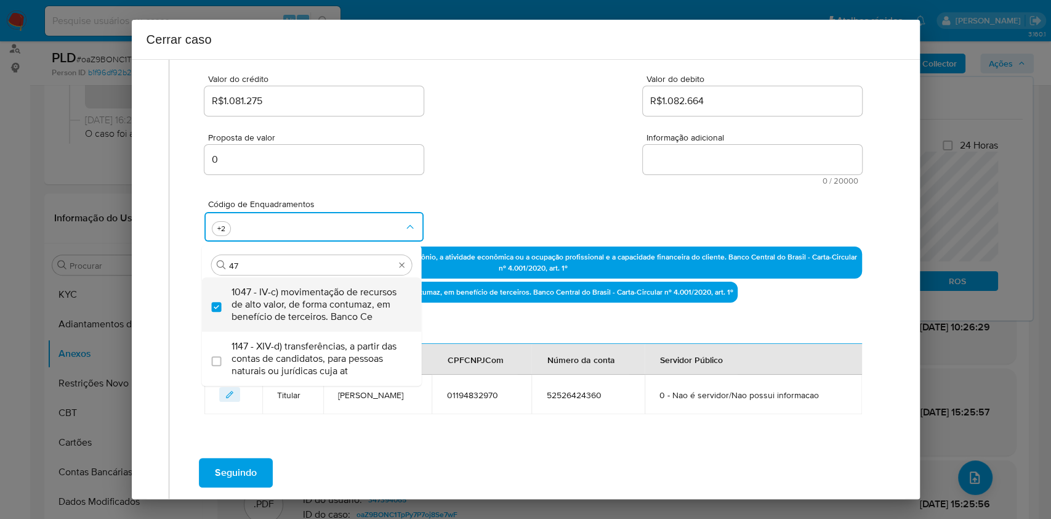
type input "4"
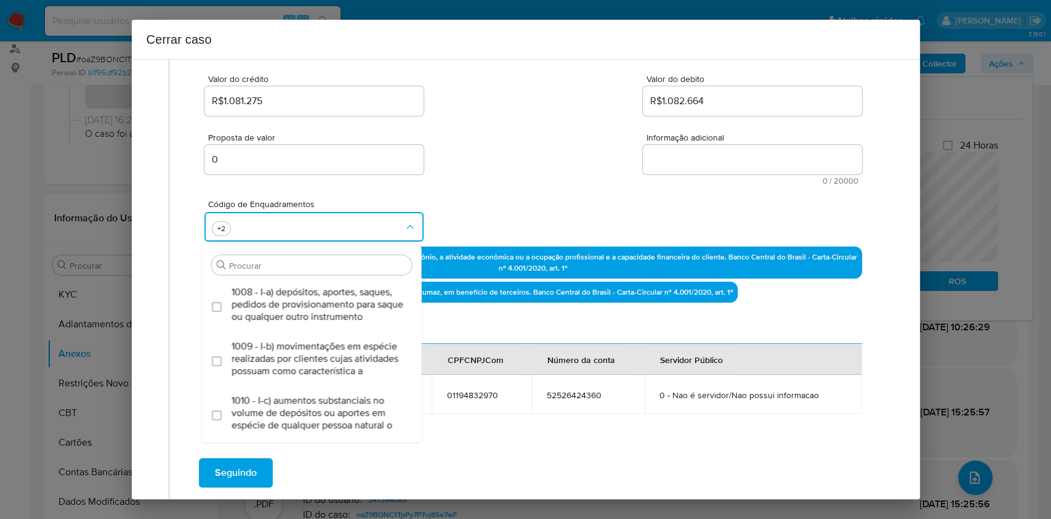
scroll to position [256, 0]
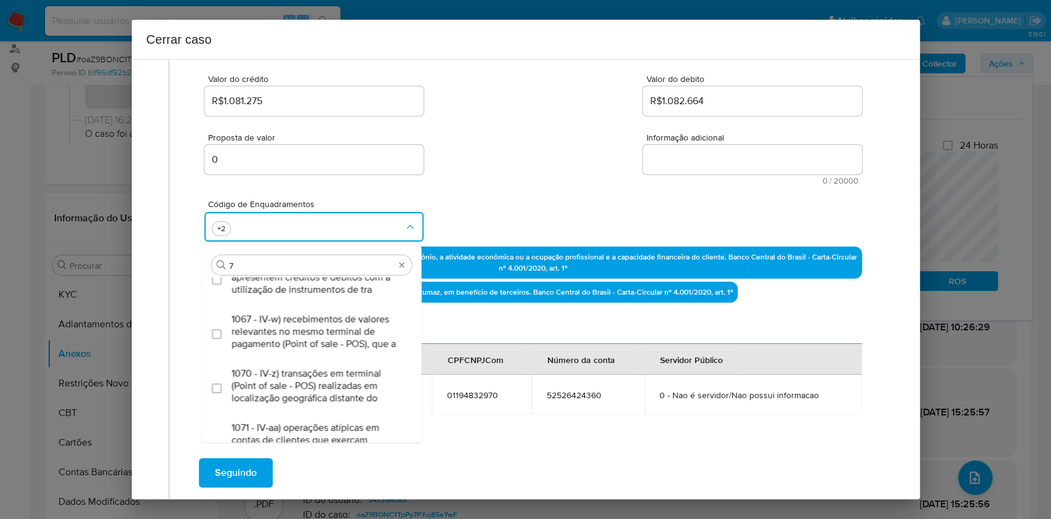
type input "74"
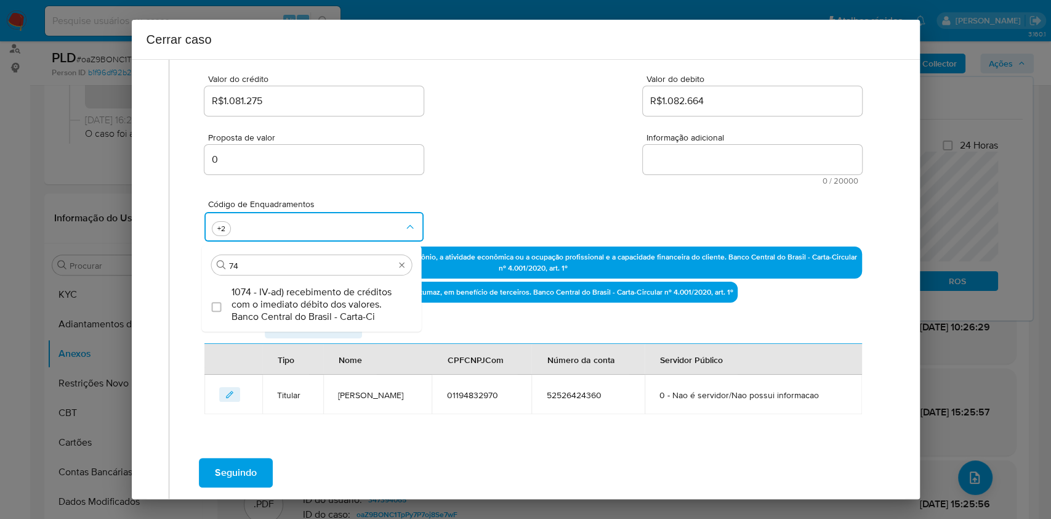
scroll to position [0, 0]
click at [299, 298] on span "1074 - IV-ad) recebimento de créditos com o imediato débito dos valores. Banco …" at bounding box center [318, 304] width 173 height 37
checkbox input "true"
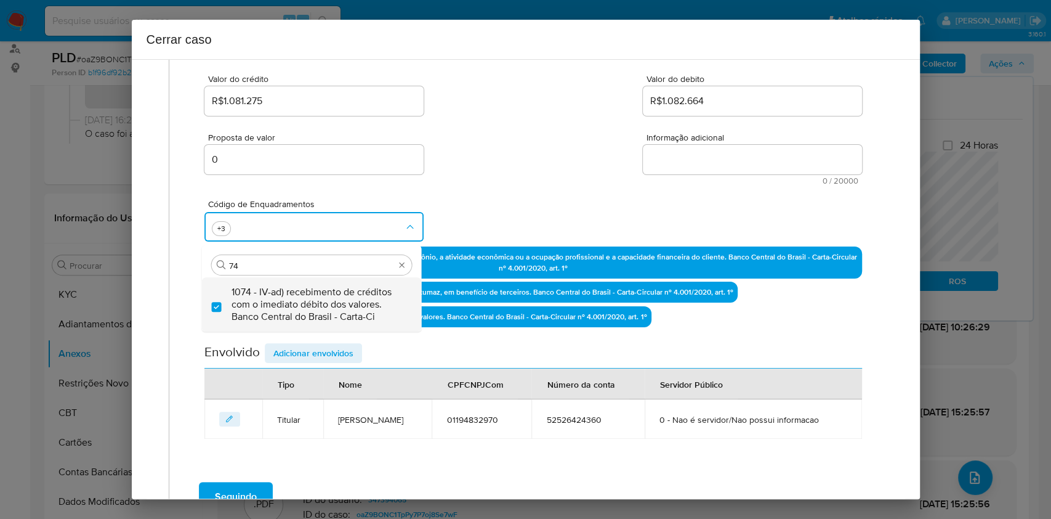
type input "74"
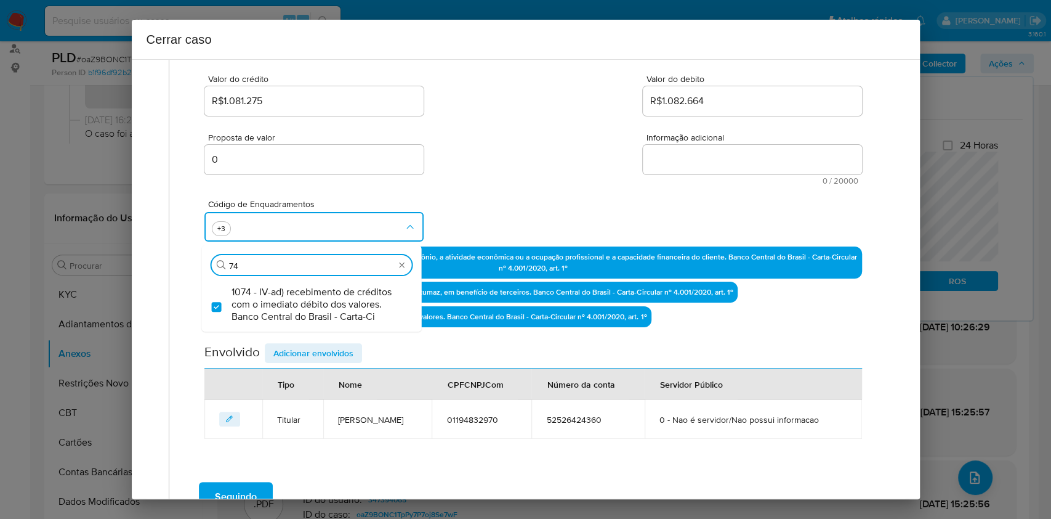
click at [673, 160] on textarea "Informação adicional" at bounding box center [752, 160] width 219 height 30
paste textarea "Ali Amin Fadel, CPF 01194832970, 32 anos, residente no município de SALVADOR, B…"
click at [673, 160] on textarea "Informação adicional" at bounding box center [752, 160] width 219 height 30
type textarea "Ali Amin Fadel, CPF 01194832970, 32 anos, residente no município de SALVADOR, B…"
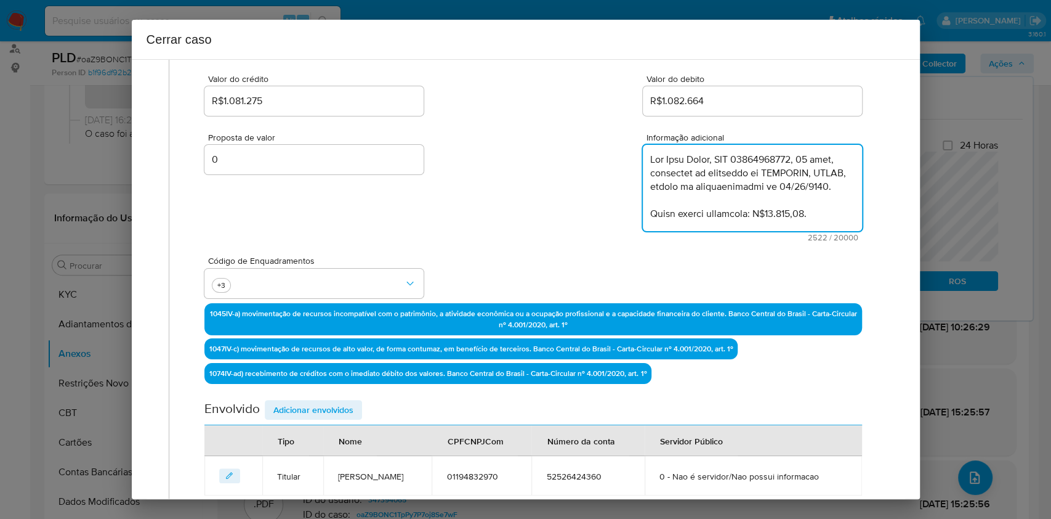
scroll to position [1276, 0]
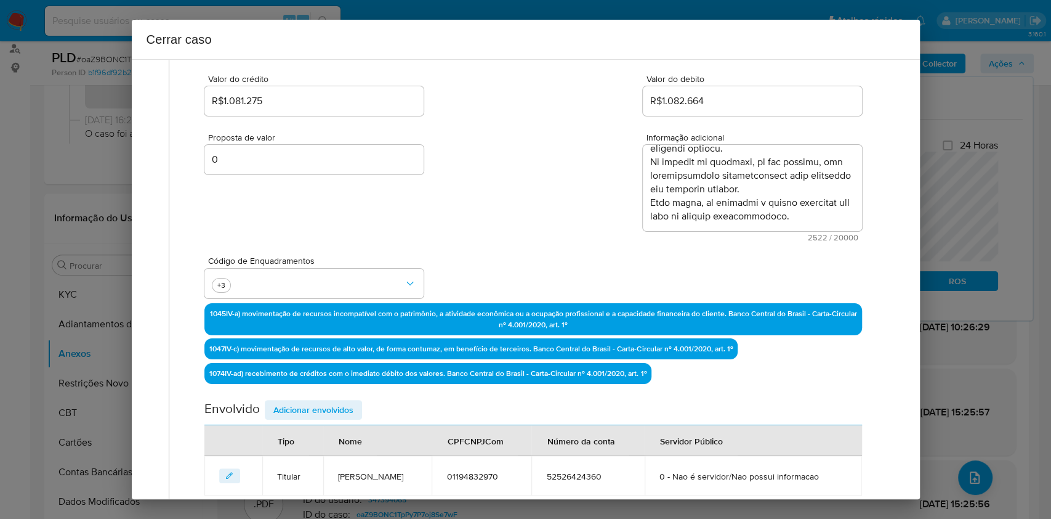
drag, startPoint x: 323, startPoint y: 410, endPoint x: 609, endPoint y: 287, distance: 310.9
click at [323, 411] on span "Adicionar envolvidos" at bounding box center [313, 409] width 80 height 17
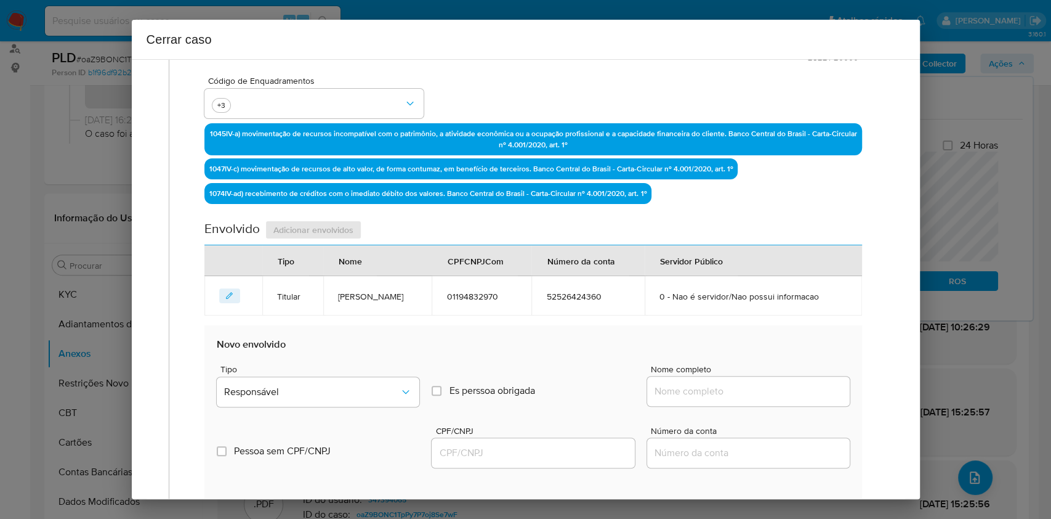
scroll to position [404, 0]
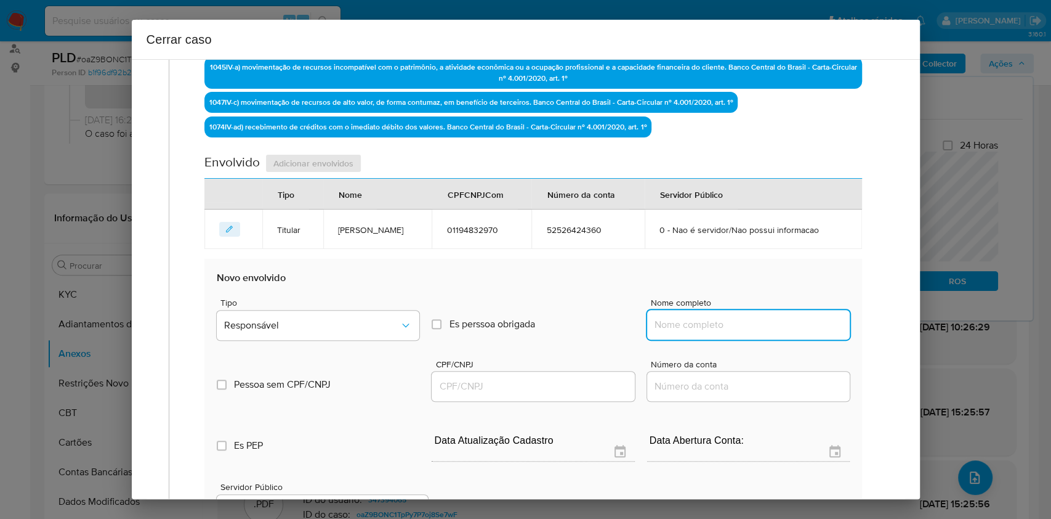
drag, startPoint x: 764, startPoint y: 320, endPoint x: 788, endPoint y: 324, distance: 24.9
click at [764, 321] on input "Nome completo" at bounding box center [748, 325] width 203 height 16
paste input "Ali Rmaiti, 01747348830"
click at [788, 323] on input "Ali Rmaiti, 01747348830" at bounding box center [748, 325] width 203 height 16
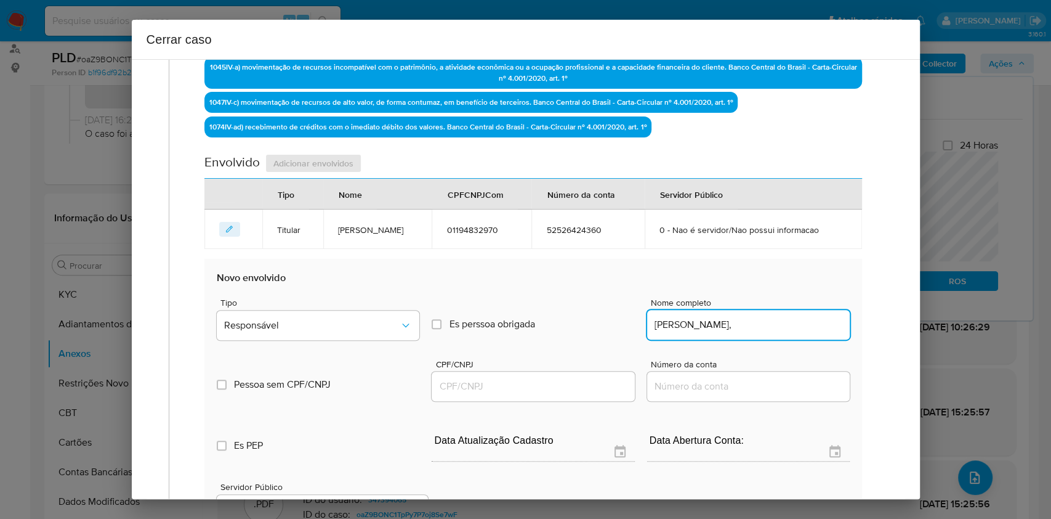
type input "Ali Rmaiti,"
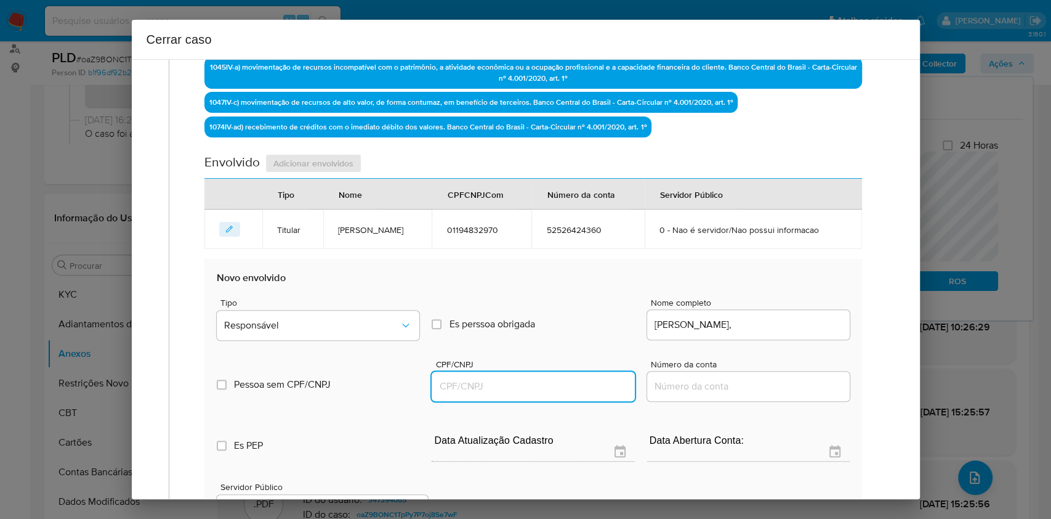
click at [579, 384] on input "CPF/CNPJ" at bounding box center [533, 386] width 203 height 16
paste input "01747348830"
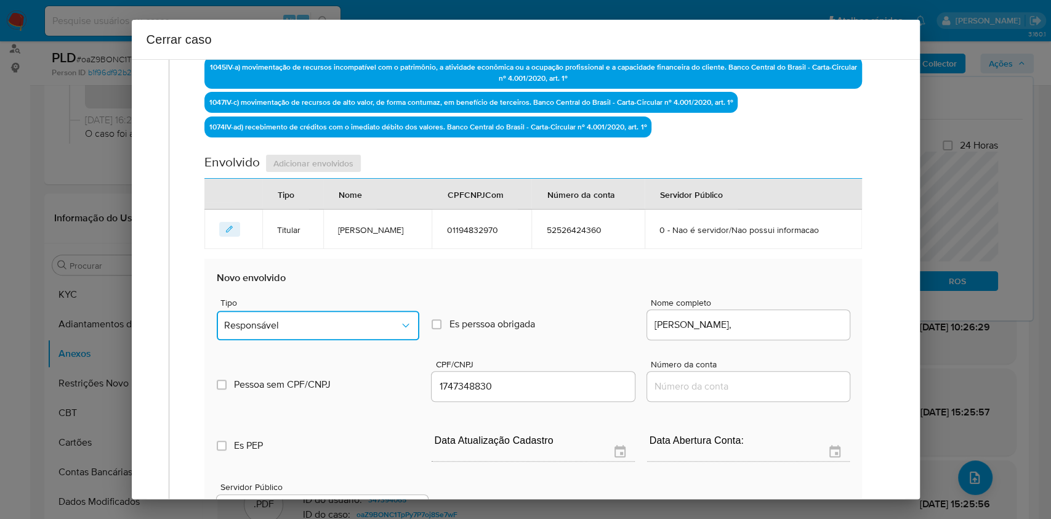
click at [393, 334] on button "Responsável" at bounding box center [318, 325] width 203 height 30
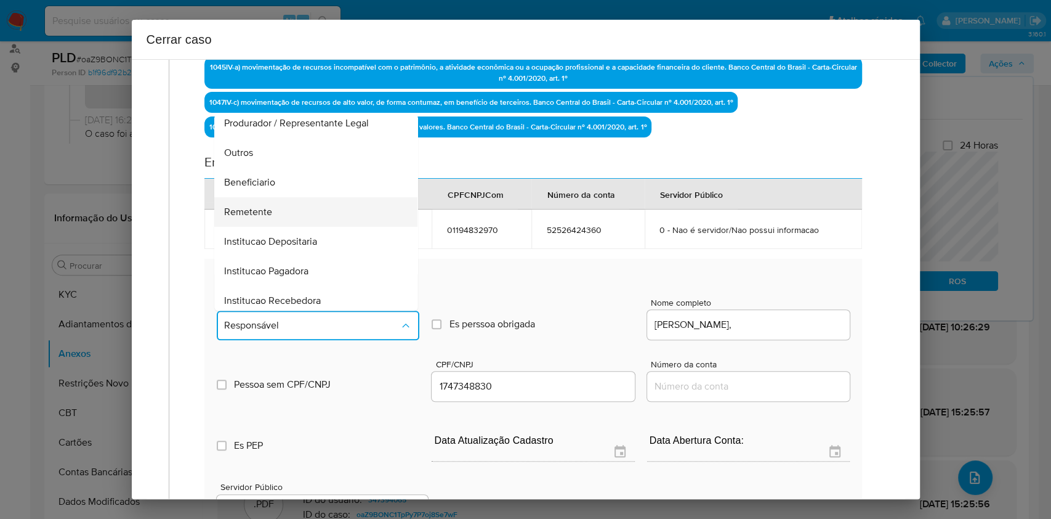
scroll to position [158, 0]
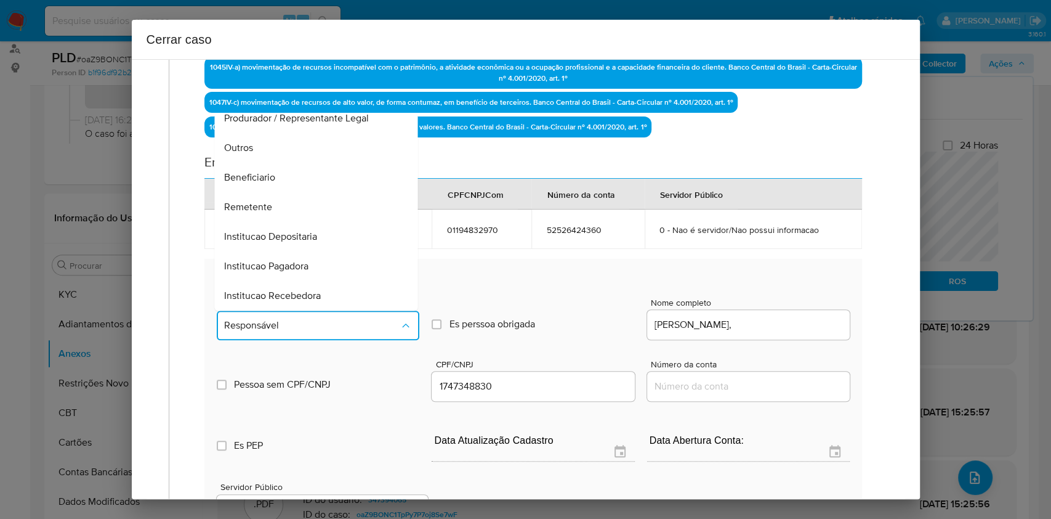
drag, startPoint x: 261, startPoint y: 201, endPoint x: 509, endPoint y: 208, distance: 248.3
click at [262, 202] on span "Remetente" at bounding box center [249, 207] width 48 height 12
type input "01747348830"
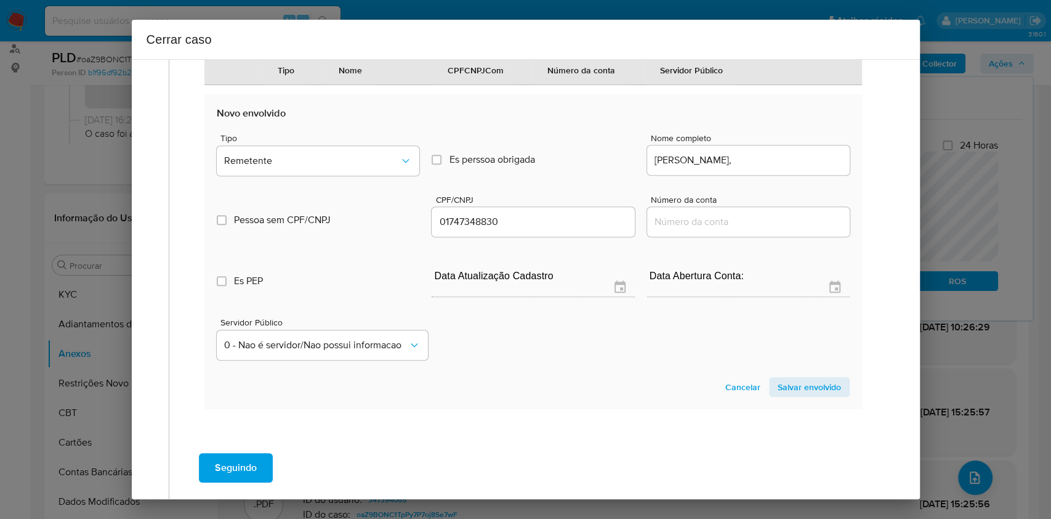
drag, startPoint x: 807, startPoint y: 385, endPoint x: 755, endPoint y: 277, distance: 119.8
click at [807, 386] on span "Salvar envolvido" at bounding box center [809, 386] width 63 height 17
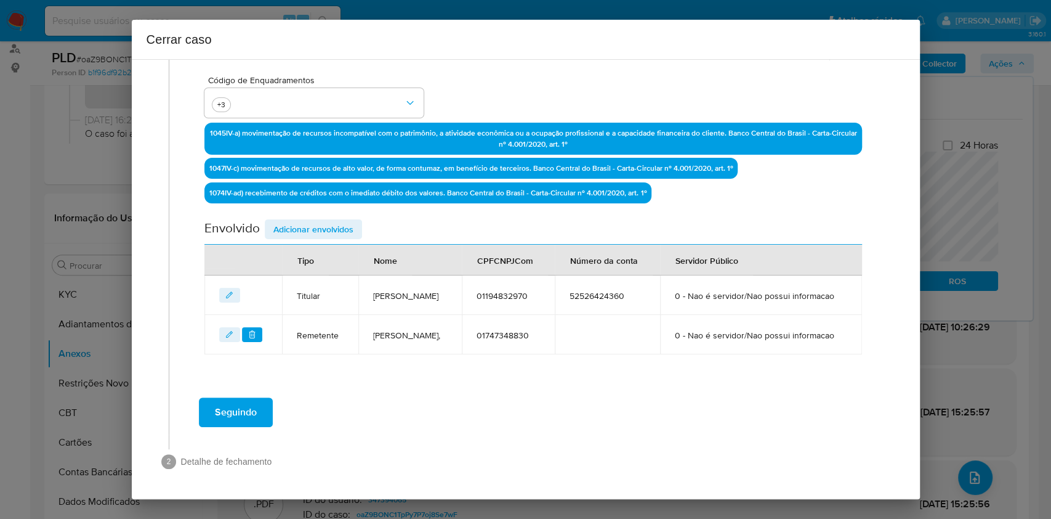
scroll to position [337, 0]
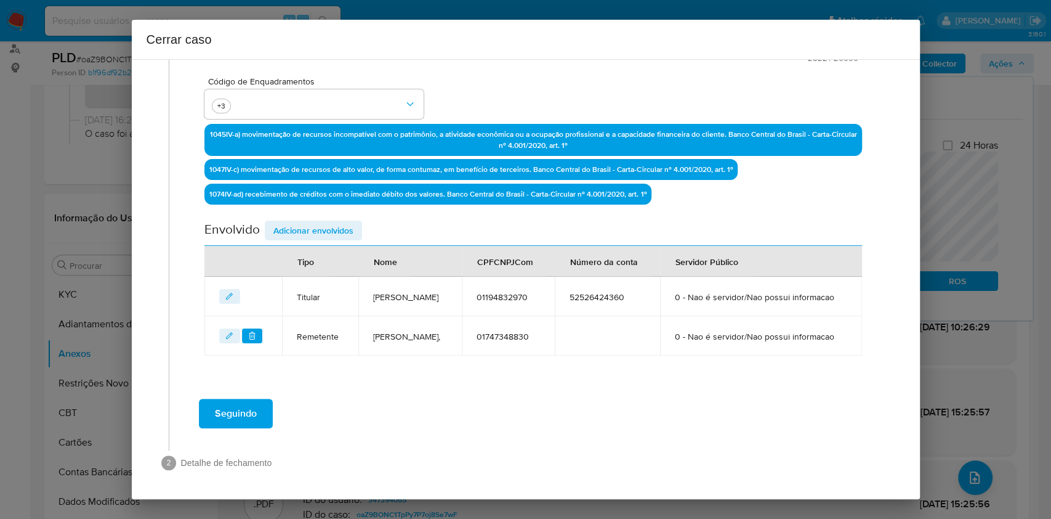
drag, startPoint x: 314, startPoint y: 228, endPoint x: 466, endPoint y: 259, distance: 154.6
click at [314, 228] on span "Adicionar envolvidos" at bounding box center [313, 230] width 80 height 17
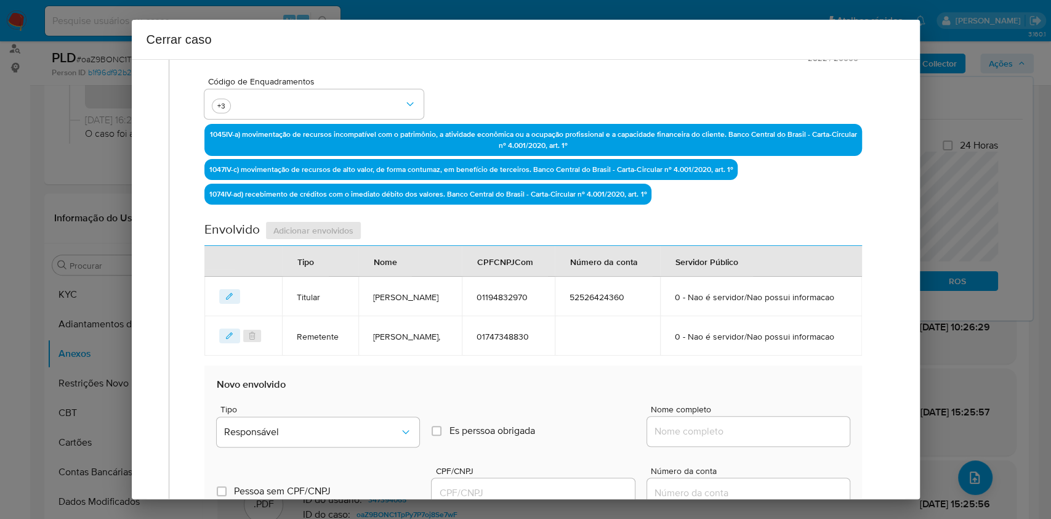
scroll to position [501, 0]
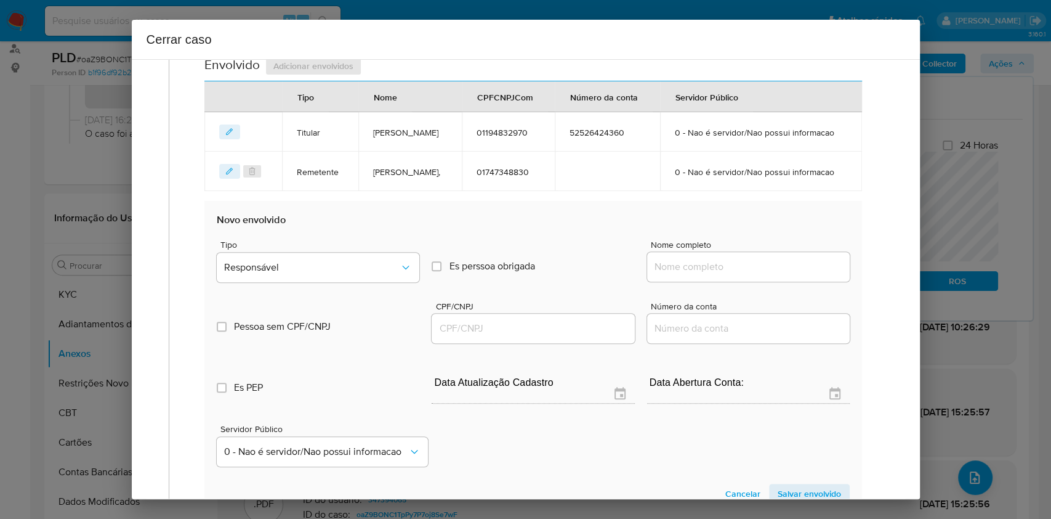
drag, startPoint x: 744, startPoint y: 249, endPoint x: 751, endPoint y: 263, distance: 15.7
click at [744, 249] on div "Nome completo" at bounding box center [748, 263] width 203 height 47
drag, startPoint x: 754, startPoint y: 264, endPoint x: 800, endPoint y: 264, distance: 46.2
click at [754, 265] on input "Nome completo" at bounding box center [748, 267] width 203 height 16
paste input "Reda Rmeiti, 08941837880"
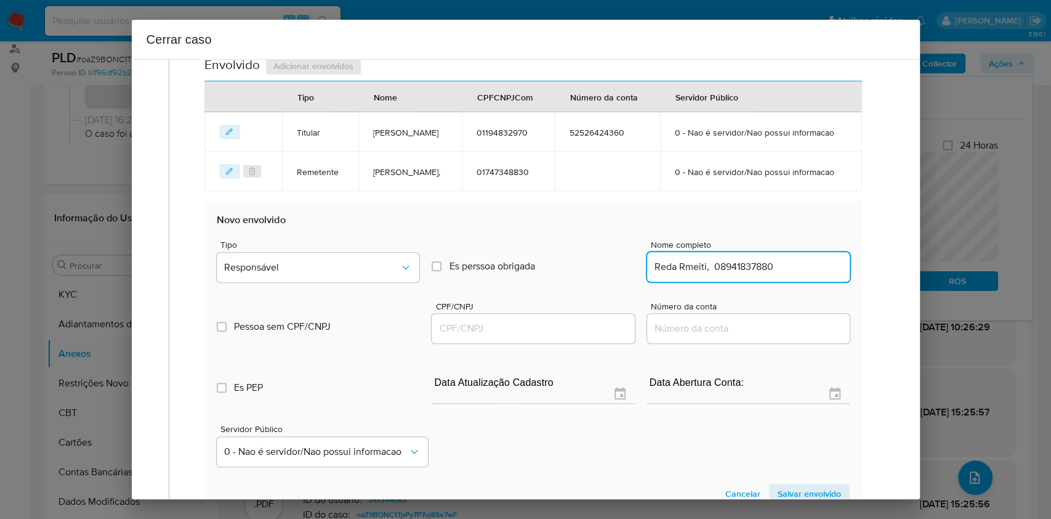
click at [800, 264] on input "Reda Rmeiti, 08941837880" at bounding box center [748, 267] width 203 height 16
type input "Reda Rmeiti,"
click at [581, 328] on input "CPF/CNPJ" at bounding box center [533, 328] width 203 height 16
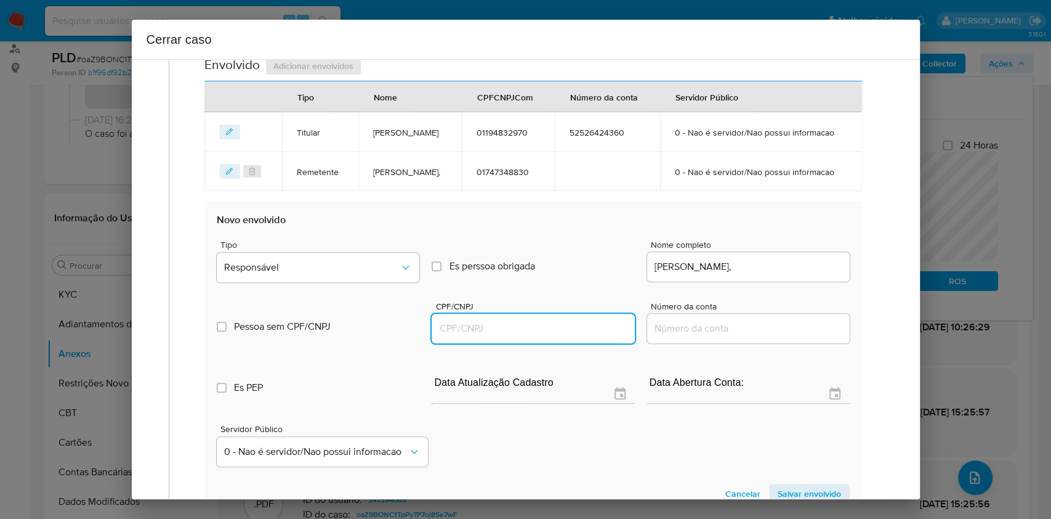
paste input "08941837880"
click at [381, 285] on div "Tipo Responsável" at bounding box center [318, 263] width 203 height 47
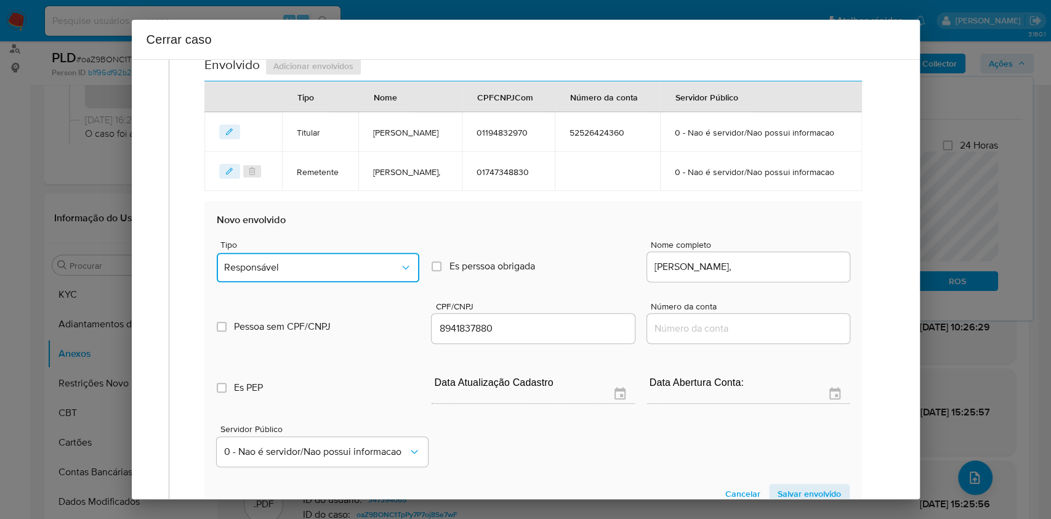
click at [371, 278] on button "Responsável" at bounding box center [318, 268] width 203 height 30
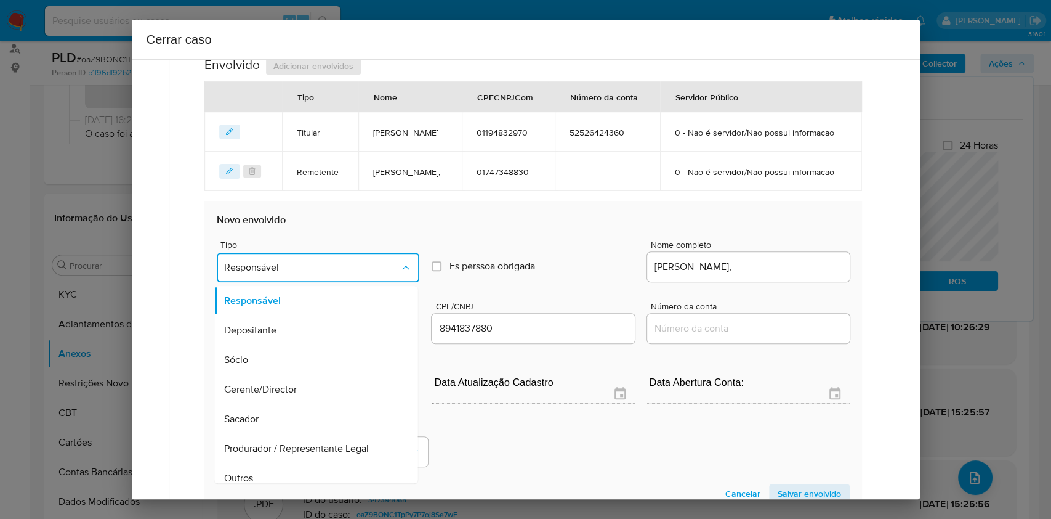
scroll to position [158, 0]
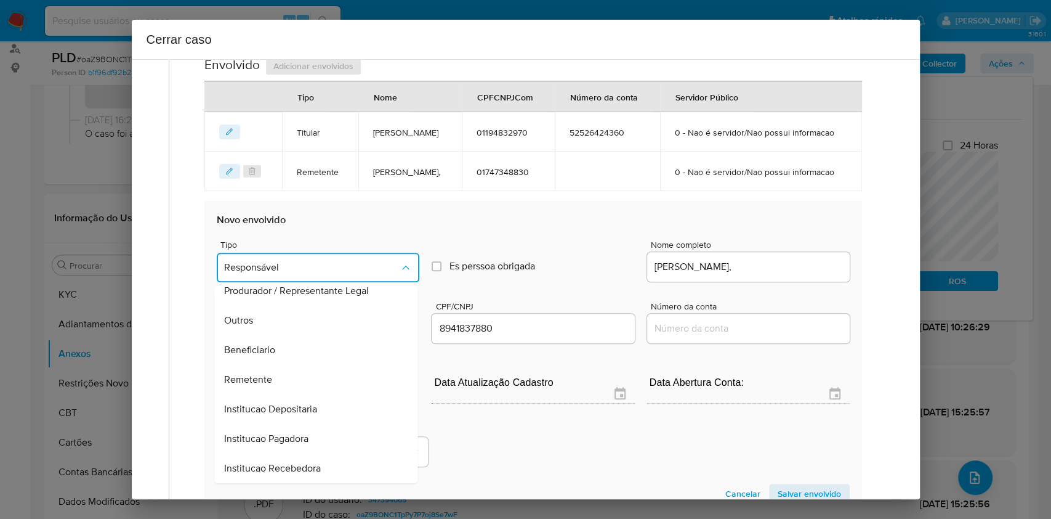
drag, startPoint x: 305, startPoint y: 376, endPoint x: 342, endPoint y: 383, distance: 37.0
click at [305, 377] on div "Remetente" at bounding box center [313, 380] width 176 height 30
type input "08941837880"
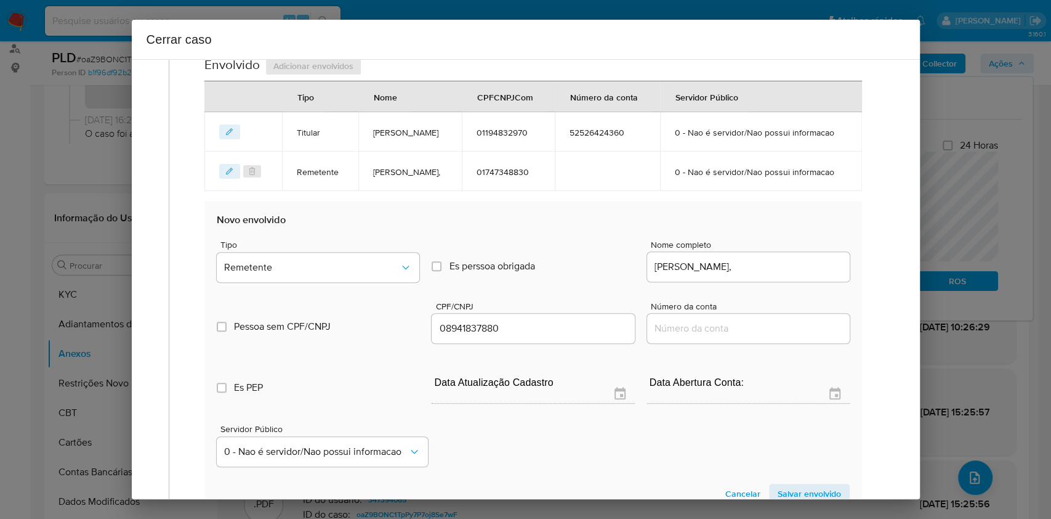
drag, startPoint x: 785, startPoint y: 495, endPoint x: 836, endPoint y: 475, distance: 54.2
click at [785, 495] on span "Salvar envolvido" at bounding box center [809, 493] width 63 height 17
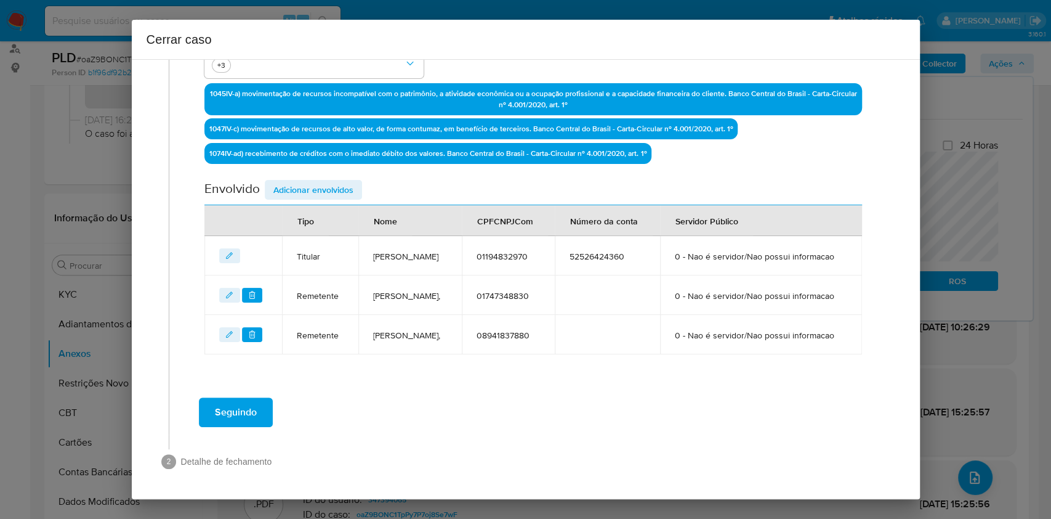
scroll to position [376, 0]
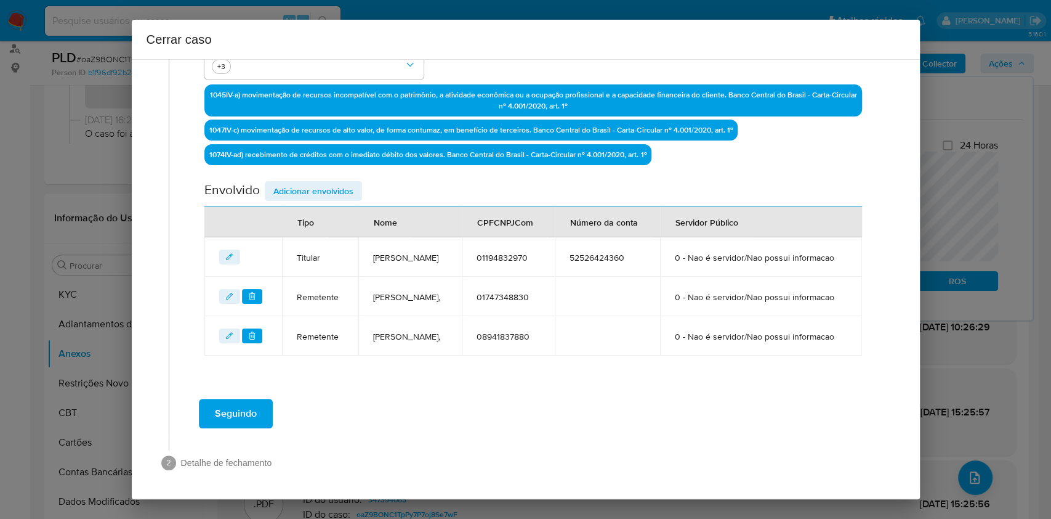
click at [332, 176] on div "Data de início 01/07/2025 Data Fin 17/09/2025 Valor do crédito R$1.081.275 Valo…" at bounding box center [532, 66] width 657 height 578
click at [333, 180] on div "Data de início 01/07/2025 Data Fin 17/09/2025 Valor do crédito R$1.081.275 Valo…" at bounding box center [532, 66] width 657 height 578
drag, startPoint x: 333, startPoint y: 184, endPoint x: 447, endPoint y: 222, distance: 120.8
click at [333, 185] on span "Adicionar envolvidos" at bounding box center [313, 190] width 80 height 17
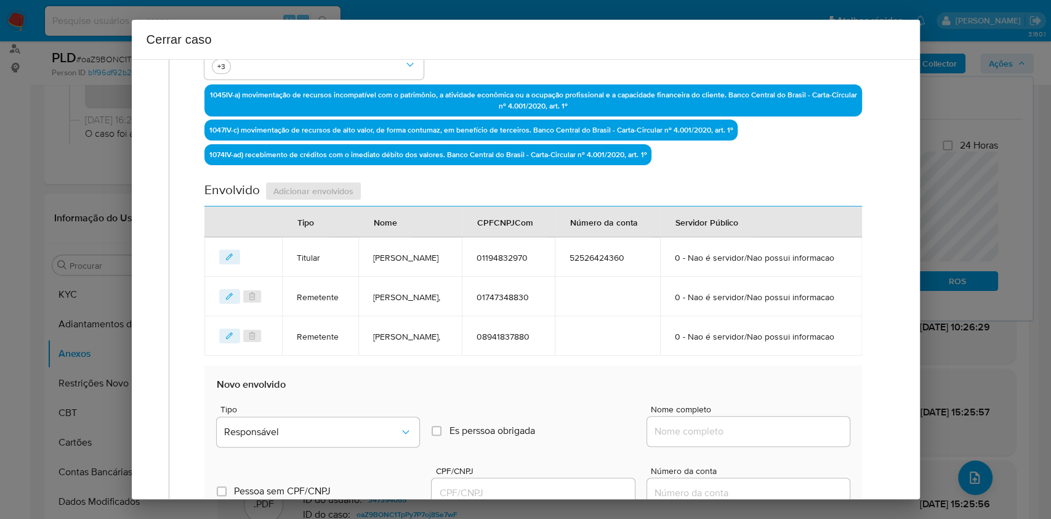
drag, startPoint x: 775, startPoint y: 432, endPoint x: 792, endPoint y: 431, distance: 16.7
click at [776, 433] on input "Nome completo" at bounding box center [748, 431] width 203 height 16
paste input "Tabacaria Gold Store Ltda, 48467126000105"
click at [792, 431] on input "Tabacaria Gold Store Ltda, 48467126000105" at bounding box center [748, 431] width 203 height 16
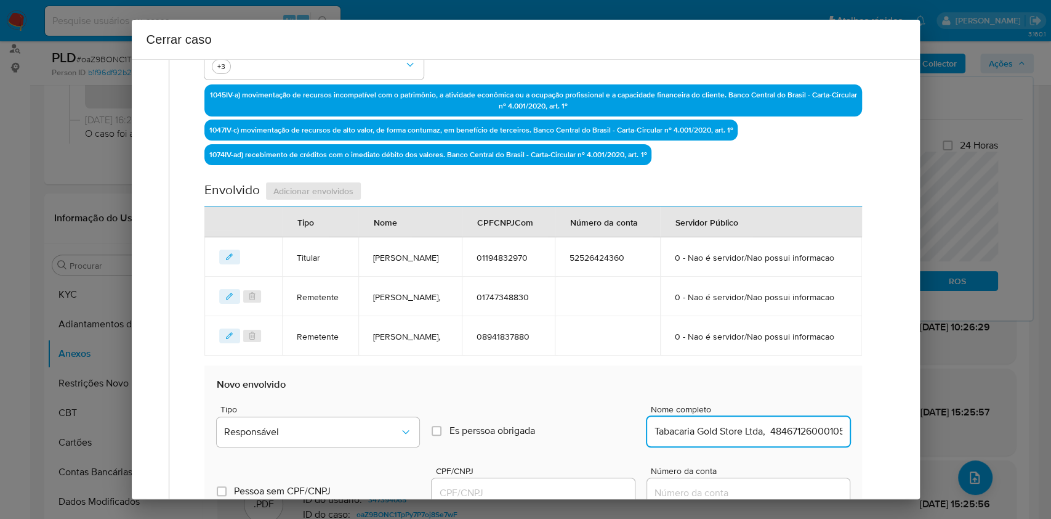
scroll to position [0, 10]
click at [792, 431] on input "Tabacaria Gold Store Ltda, 48467126000105" at bounding box center [748, 431] width 203 height 16
type input "Tabacaria Gold Store Ltda,"
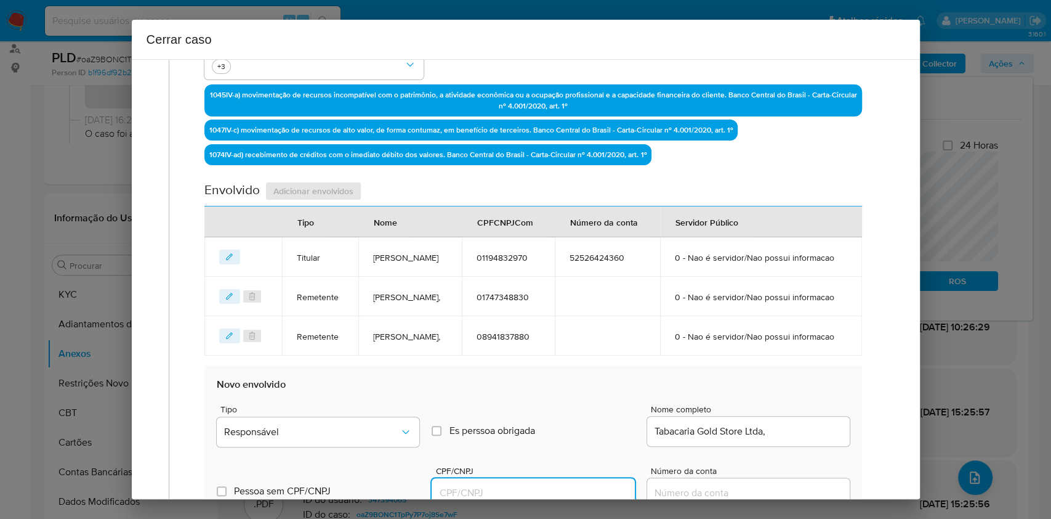
drag, startPoint x: 568, startPoint y: 498, endPoint x: 580, endPoint y: 489, distance: 14.5
click at [568, 498] on input "CPF/CNPJ" at bounding box center [533, 493] width 203 height 16
paste input "48467126000105"
type input "48467126000105"
click at [370, 423] on button "Responsável" at bounding box center [318, 432] width 203 height 30
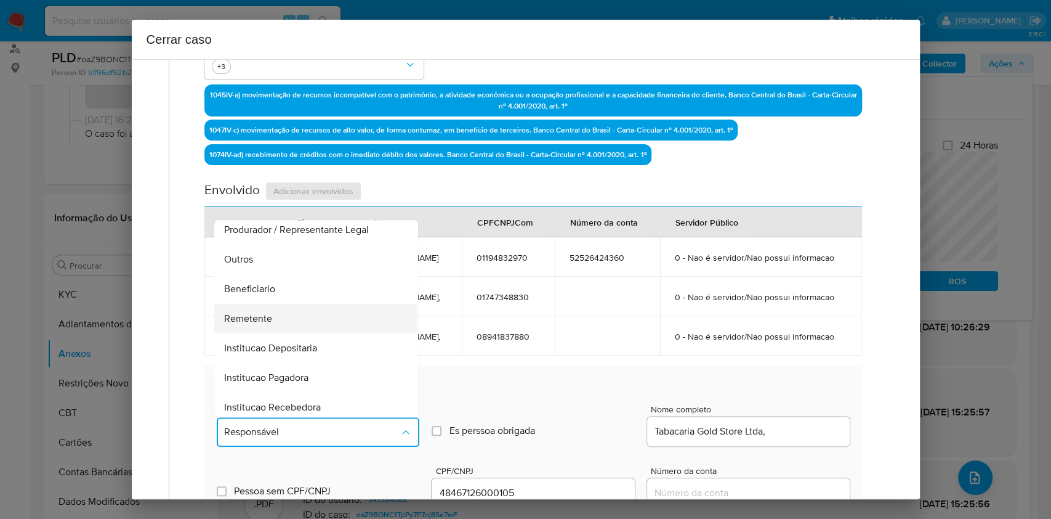
scroll to position [158, 0]
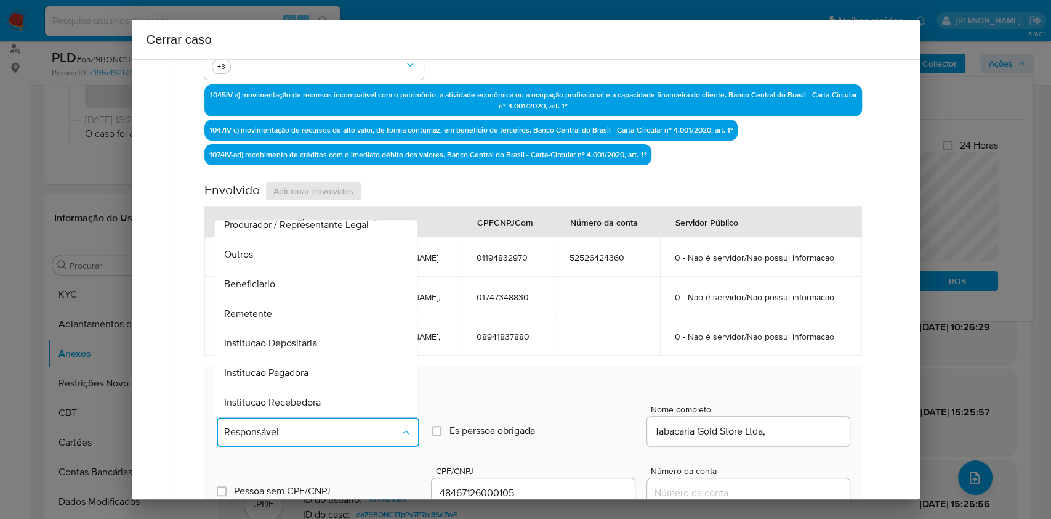
drag, startPoint x: 284, startPoint y: 318, endPoint x: 325, endPoint y: 326, distance: 41.9
click at [284, 320] on div "Remetente" at bounding box center [313, 314] width 176 height 30
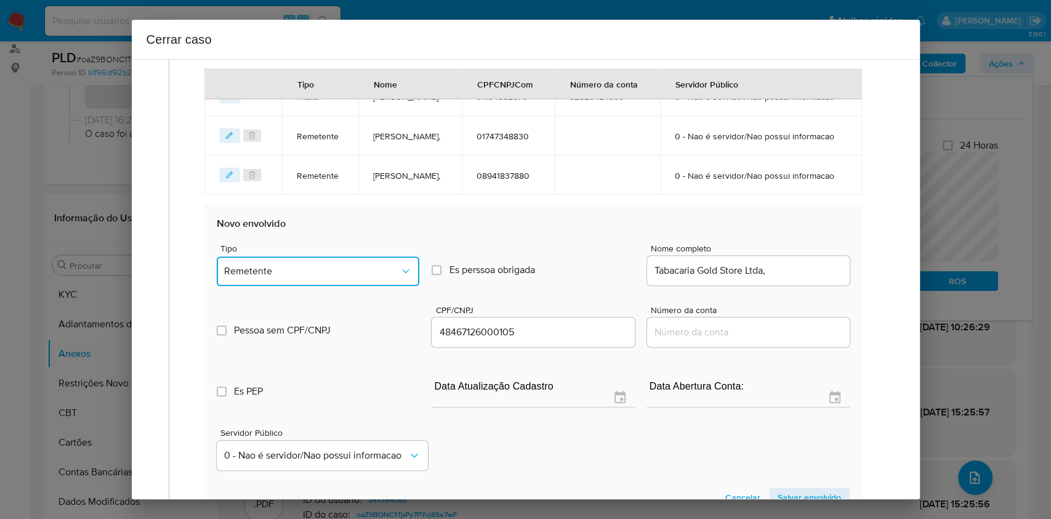
scroll to position [541, 0]
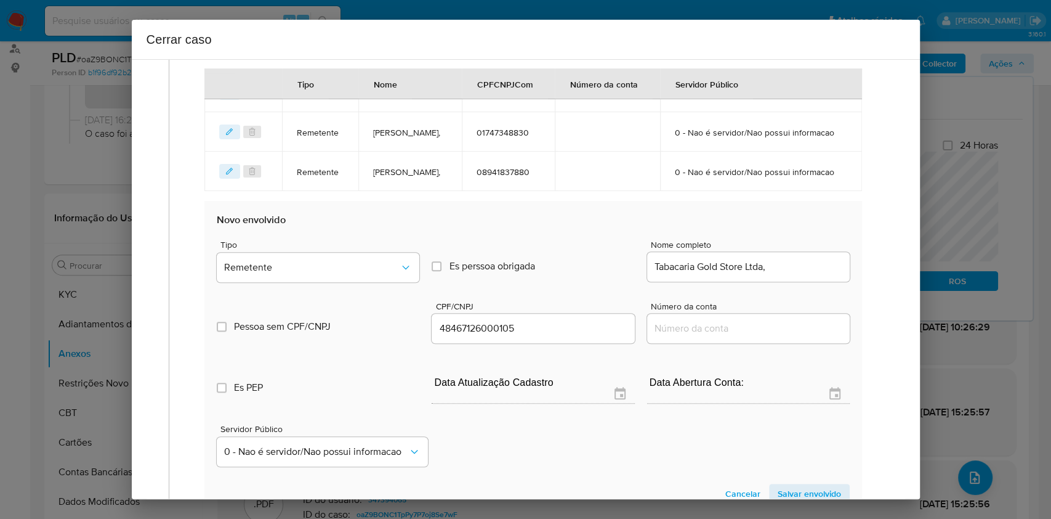
click at [796, 493] on span "Salvar envolvido" at bounding box center [809, 493] width 63 height 17
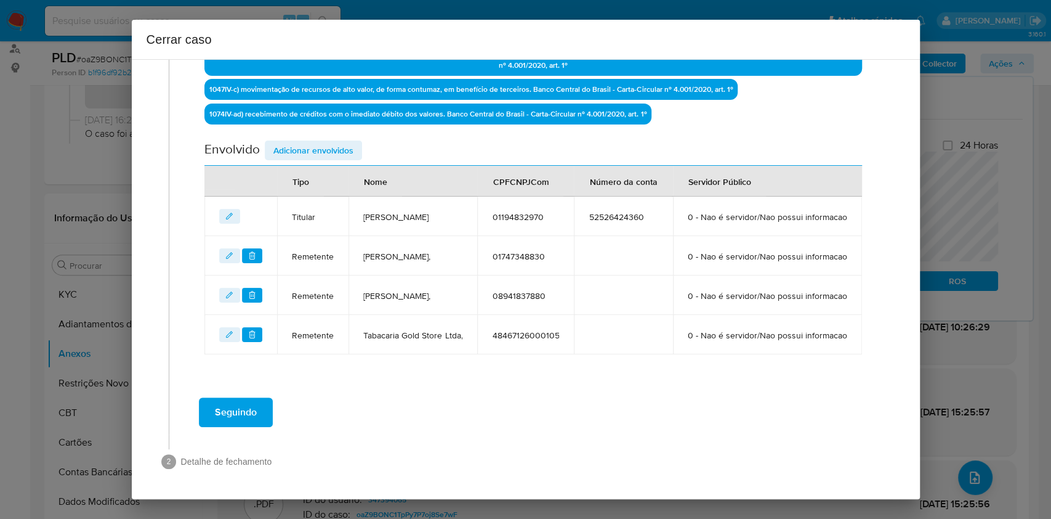
scroll to position [471, 0]
drag, startPoint x: 310, startPoint y: 94, endPoint x: 554, endPoint y: 196, distance: 264.5
click at [310, 142] on span "Adicionar envolvidos" at bounding box center [313, 150] width 80 height 17
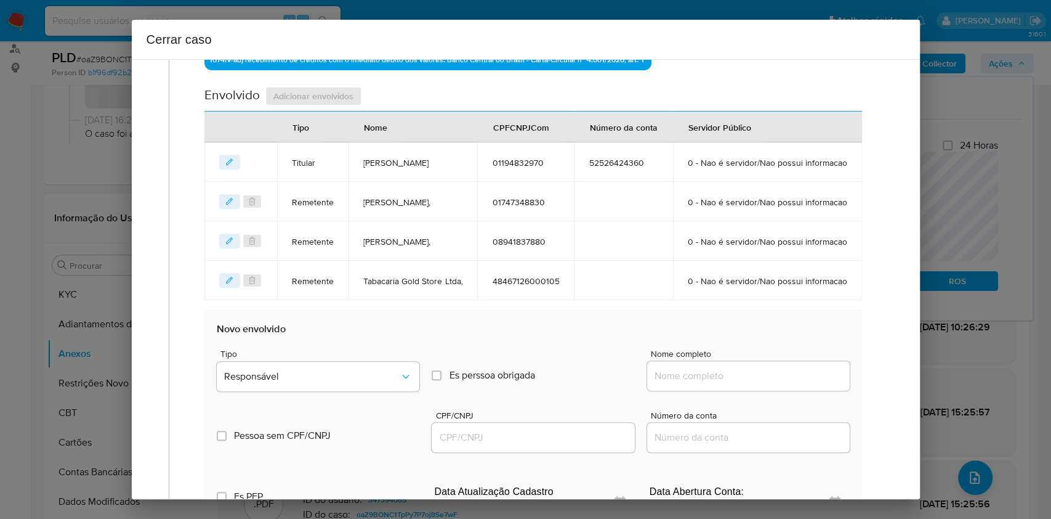
click at [739, 390] on div at bounding box center [748, 376] width 203 height 30
drag, startPoint x: 749, startPoint y: 436, endPoint x: 759, endPoint y: 435, distance: 10.5
click at [749, 384] on input "Nome completo" at bounding box center [748, 376] width 203 height 16
paste input "A S De Aguiar Comercio, 32495358000129"
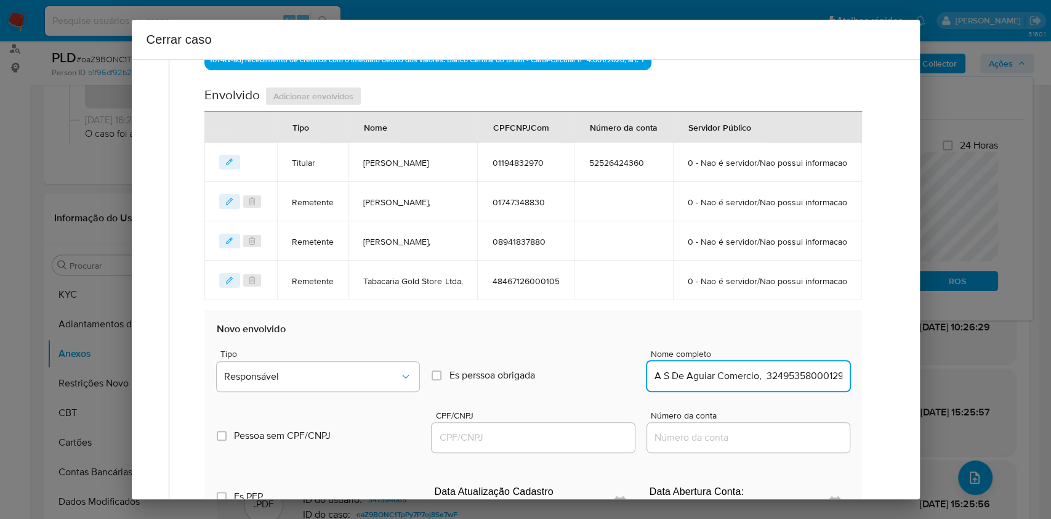
scroll to position [0, 6]
click at [775, 384] on input "A S De Aguiar Comercio, 32495358000129" at bounding box center [748, 376] width 203 height 16
type input "A S De Aguiar Comercio,"
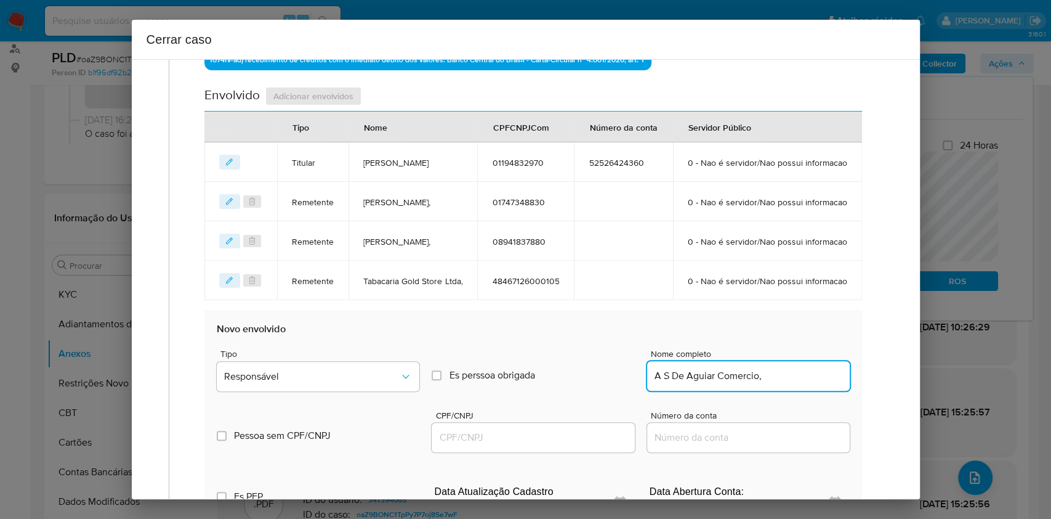
click at [563, 445] on input "CPF/CNPJ" at bounding box center [533, 437] width 203 height 16
paste input "32495358000129"
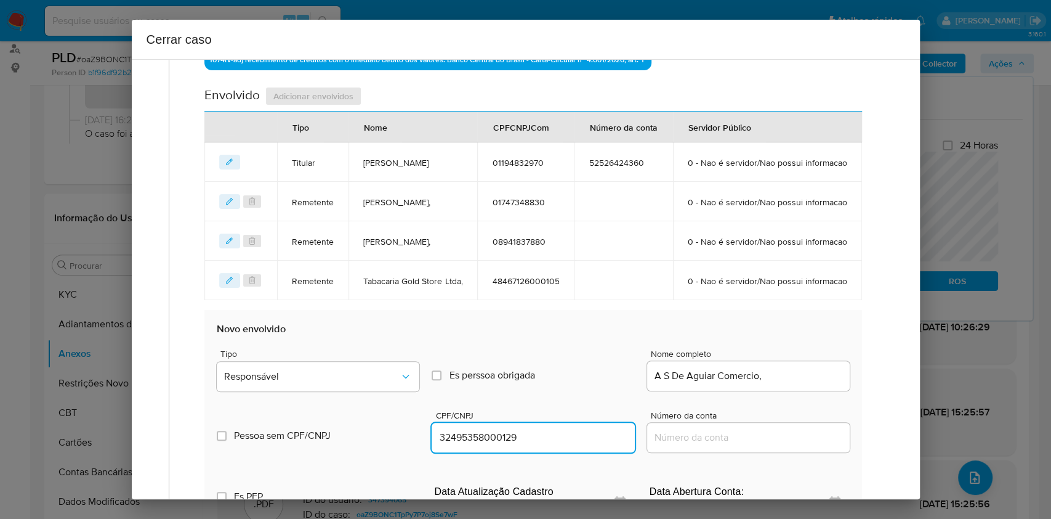
type input "32495358000129"
click at [356, 358] on span "Tipo" at bounding box center [321, 353] width 203 height 9
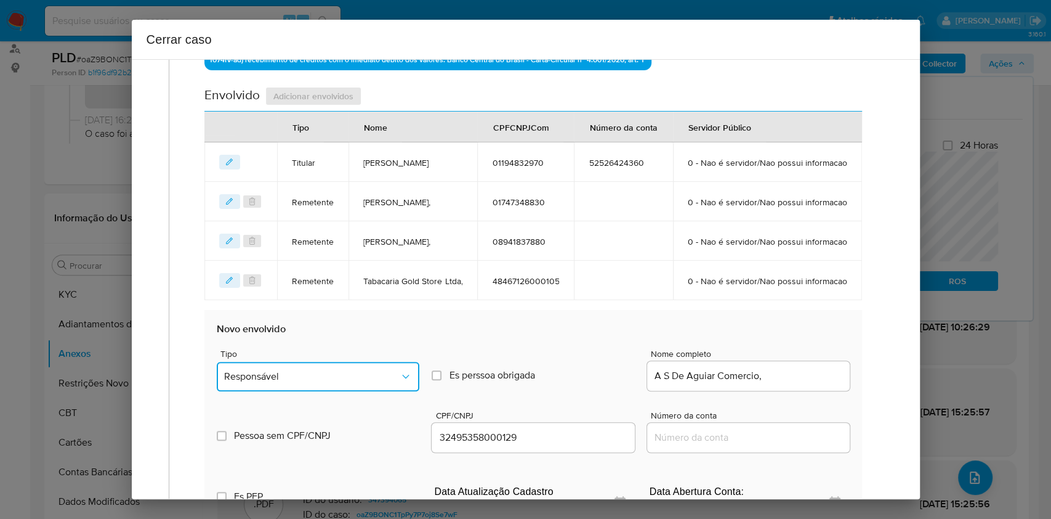
click at [359, 382] on span "Responsável" at bounding box center [312, 376] width 176 height 12
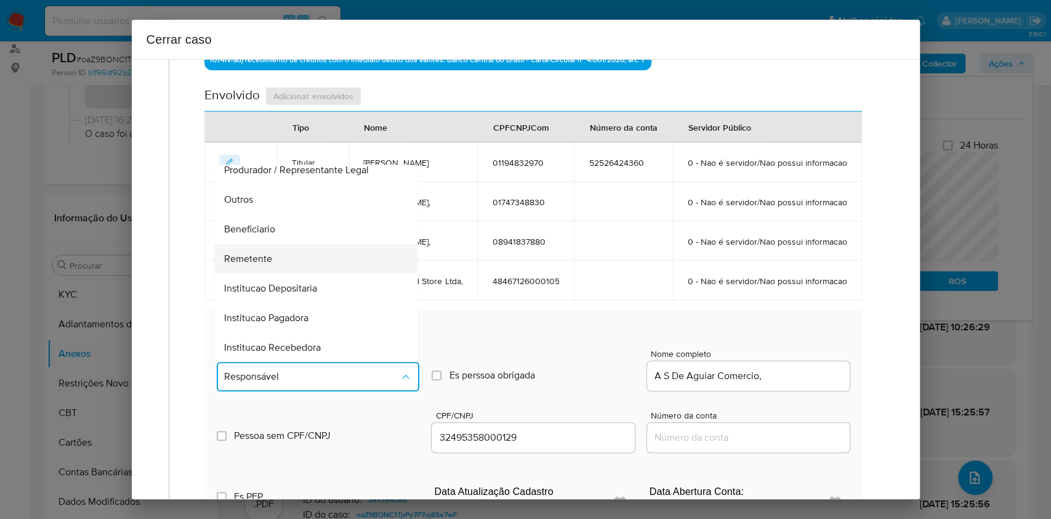
scroll to position [158, 0]
click at [273, 243] on div "Beneficiario" at bounding box center [313, 229] width 176 height 30
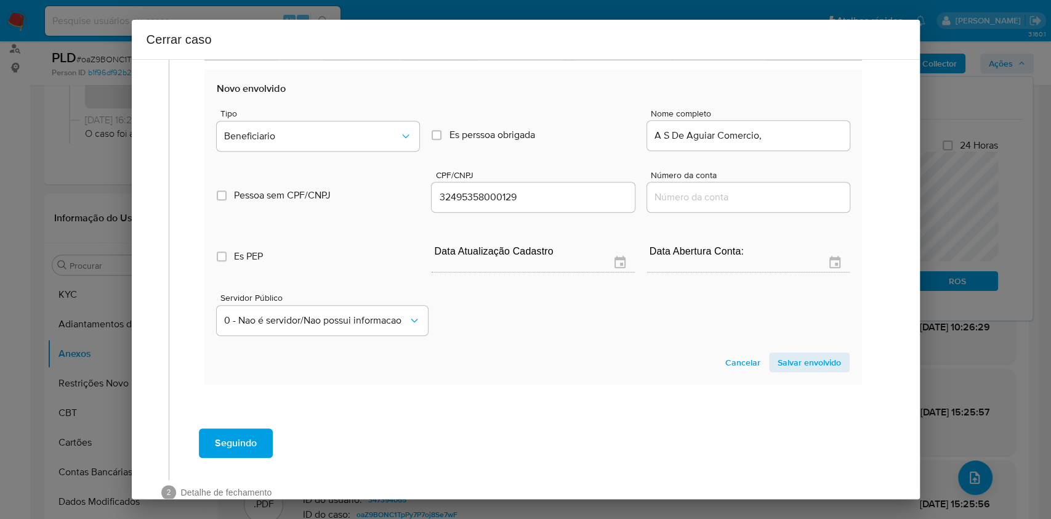
scroll to position [718, 0]
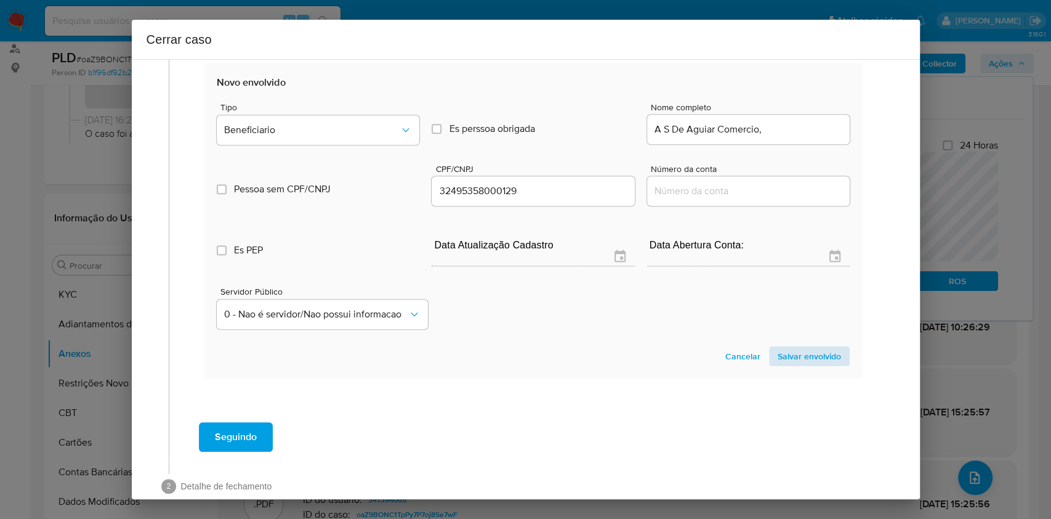
drag, startPoint x: 785, startPoint y: 398, endPoint x: 799, endPoint y: 400, distance: 14.2
click at [786, 378] on section "Novo envolvido Tipo Beneficiario Es perssoa obrigada Is PObrigada Nome completo…" at bounding box center [532, 220] width 657 height 315
drag, startPoint x: 801, startPoint y: 402, endPoint x: 841, endPoint y: 372, distance: 50.1
click at [802, 365] on span "Salvar envolvido" at bounding box center [809, 355] width 63 height 17
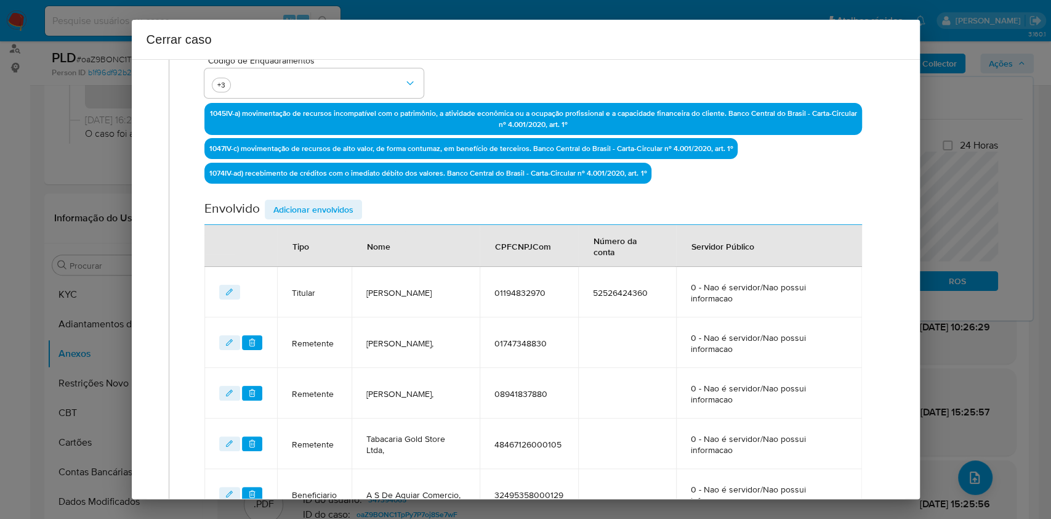
drag, startPoint x: 315, startPoint y: 214, endPoint x: 360, endPoint y: 217, distance: 44.5
click at [315, 215] on span "Adicionar envolvidos" at bounding box center [313, 209] width 80 height 17
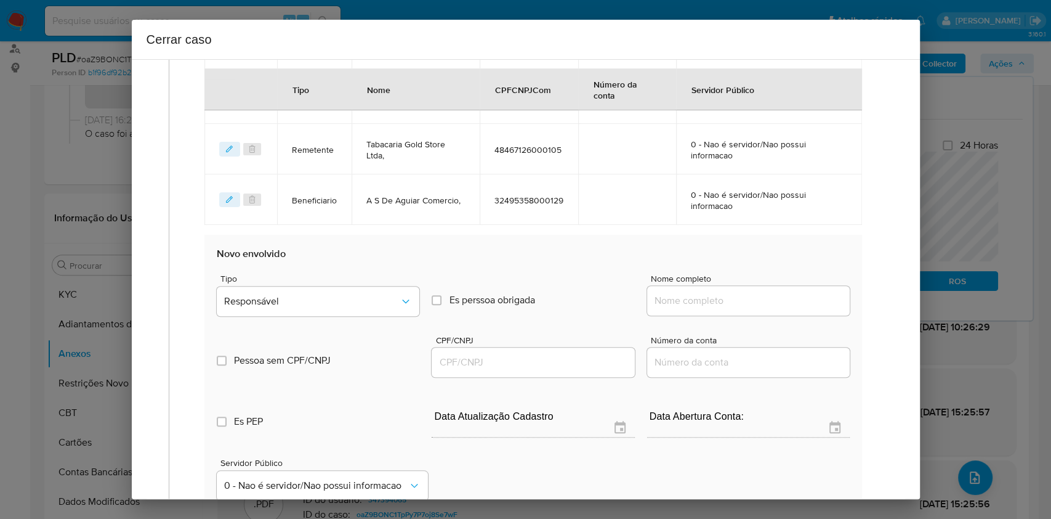
scroll to position [686, 0]
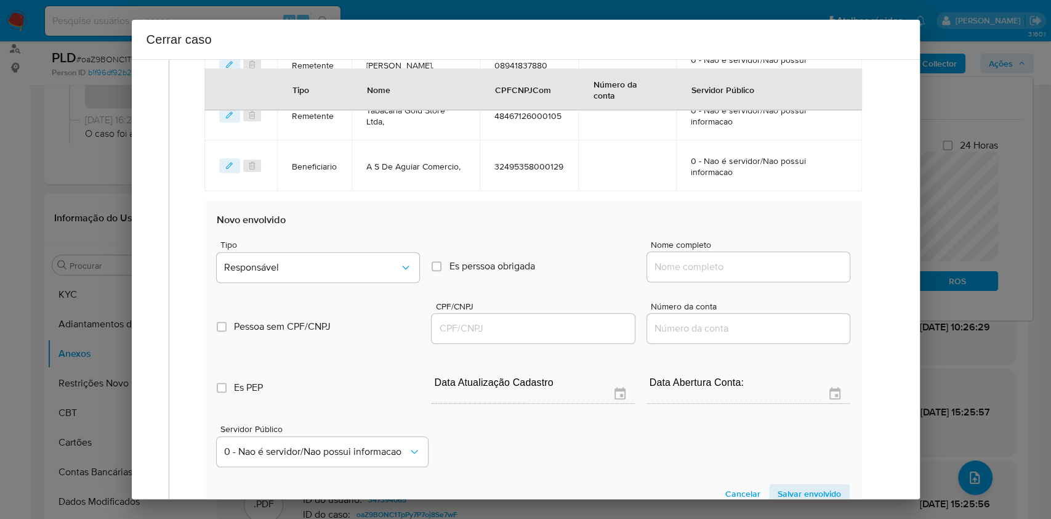
click at [793, 265] on input "Nome completo" at bounding box center [748, 267] width 203 height 16
paste input "Trkbit Tecnologia E Informacao Ltda, 41586874000150"
type input "Trkbit Tecnologia E Informacao Ltda, 41586874000150"
click at [794, 265] on input "Trkbit Tecnologia E Informacao Ltda, 41586874000150" at bounding box center [748, 267] width 203 height 16
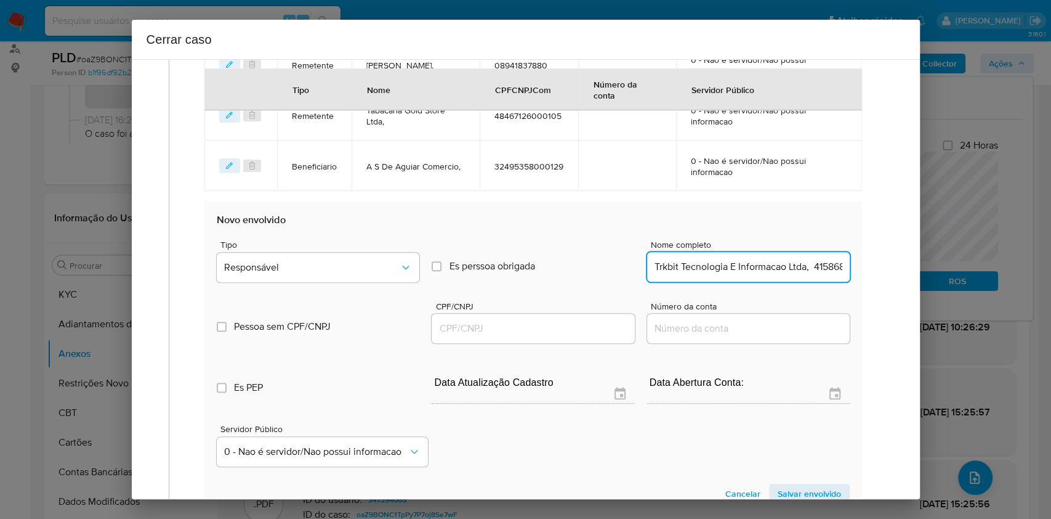
scroll to position [0, 52]
click at [794, 265] on input "Trkbit Tecnologia E Informacao Ltda, 41586874000150" at bounding box center [748, 267] width 203 height 16
paste input "Trkbit Tecnologia E Informacao Ltda, 41586874000150"
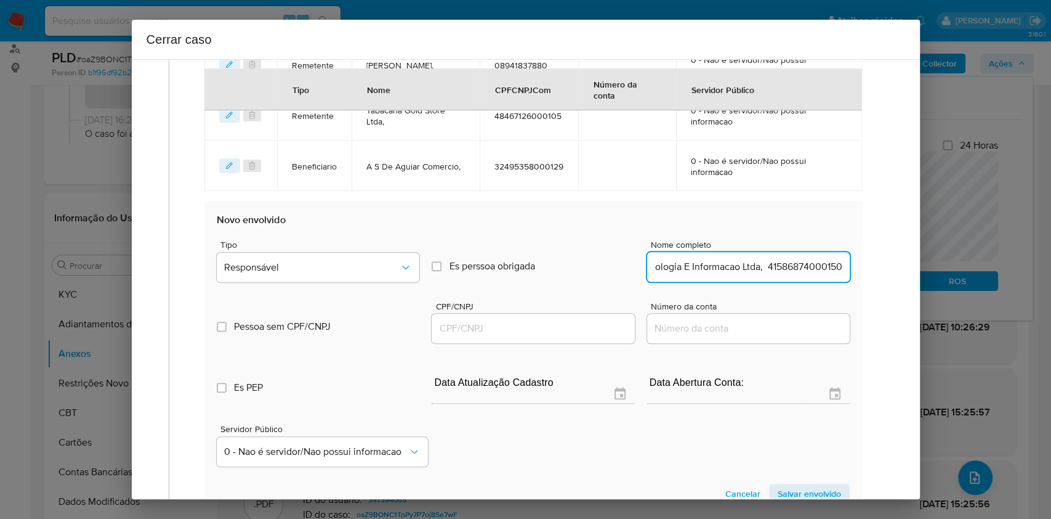
click at [784, 264] on input "Trkbit Tecnologia E Informacao Ltda, 41586874000150" at bounding box center [748, 267] width 203 height 16
type input "Trkbit Tecnologia E Informacao Ltda,"
click at [572, 323] on input "CPF/CNPJ" at bounding box center [533, 328] width 203 height 16
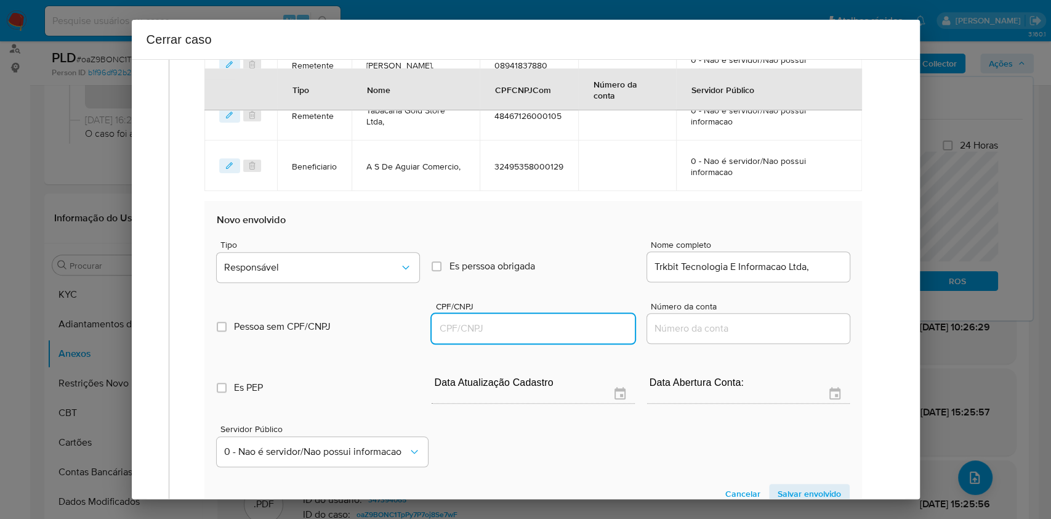
paste input "41586874000150"
type input "41586874000150"
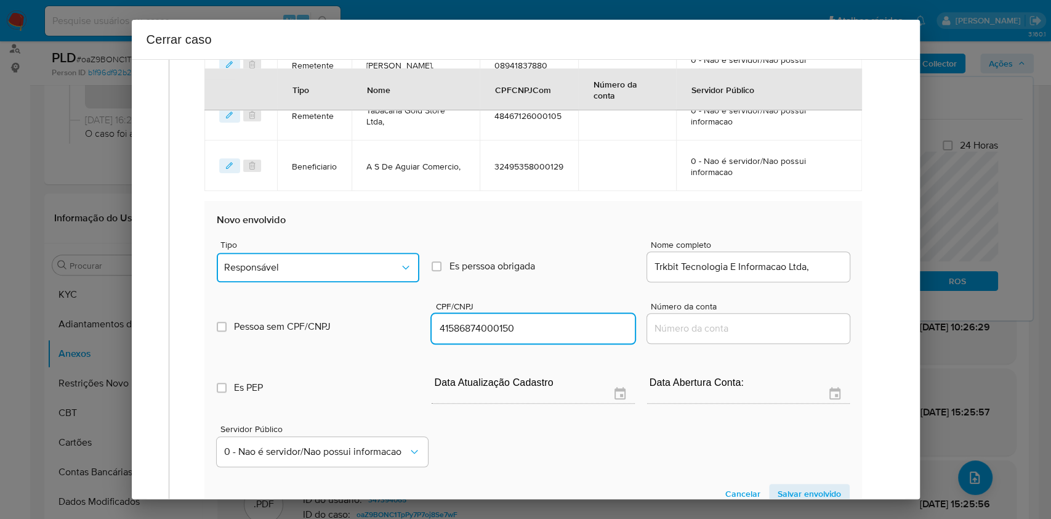
click at [364, 280] on button "Responsável" at bounding box center [318, 268] width 203 height 30
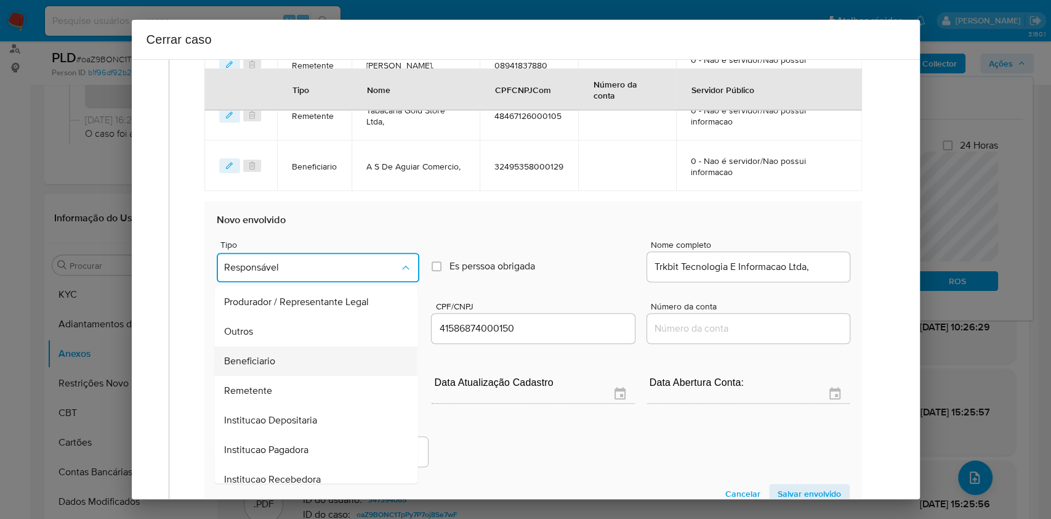
scroll to position [158, 0]
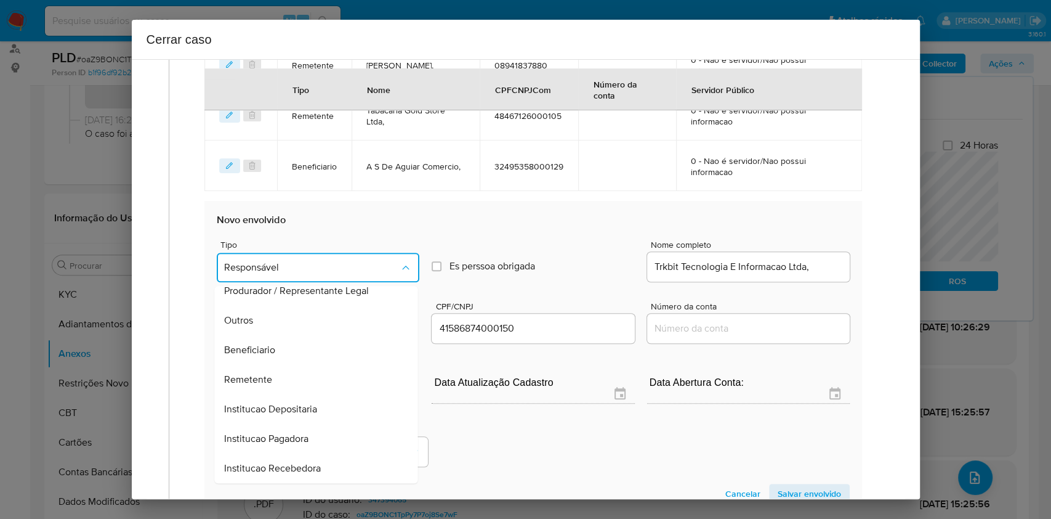
drag, startPoint x: 309, startPoint y: 342, endPoint x: 596, endPoint y: 412, distance: 295.3
click at [310, 344] on div "Beneficiario" at bounding box center [313, 350] width 176 height 30
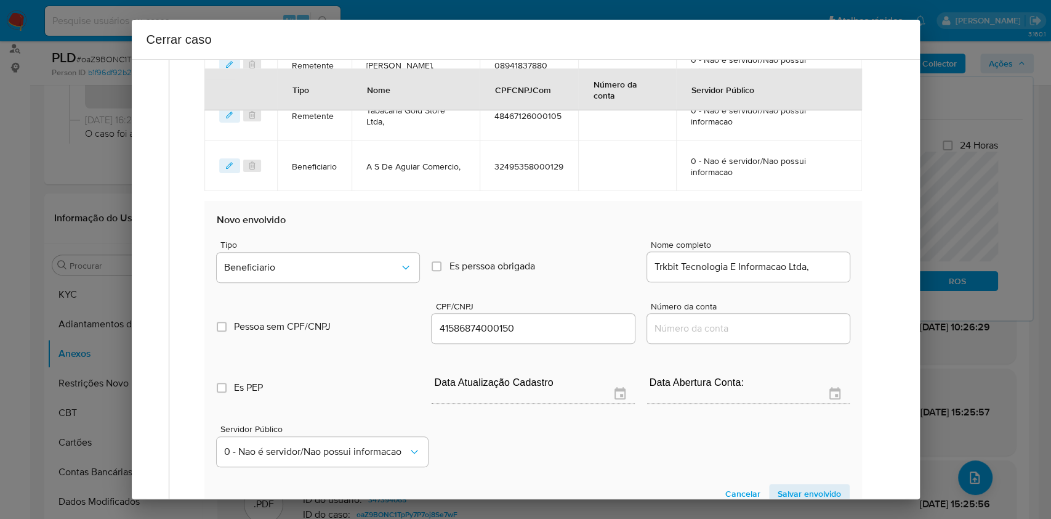
drag, startPoint x: 809, startPoint y: 483, endPoint x: 872, endPoint y: 428, distance: 83.8
click at [810, 485] on span "Salvar envolvido" at bounding box center [809, 493] width 63 height 17
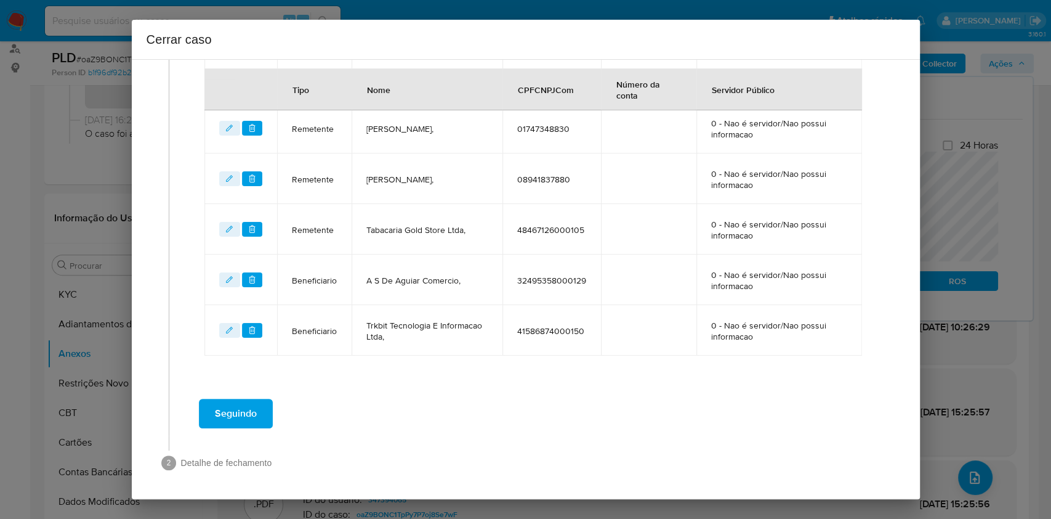
drag, startPoint x: 251, startPoint y: 413, endPoint x: 478, endPoint y: 334, distance: 240.5
click at [251, 413] on span "Seguindo" at bounding box center [236, 413] width 42 height 27
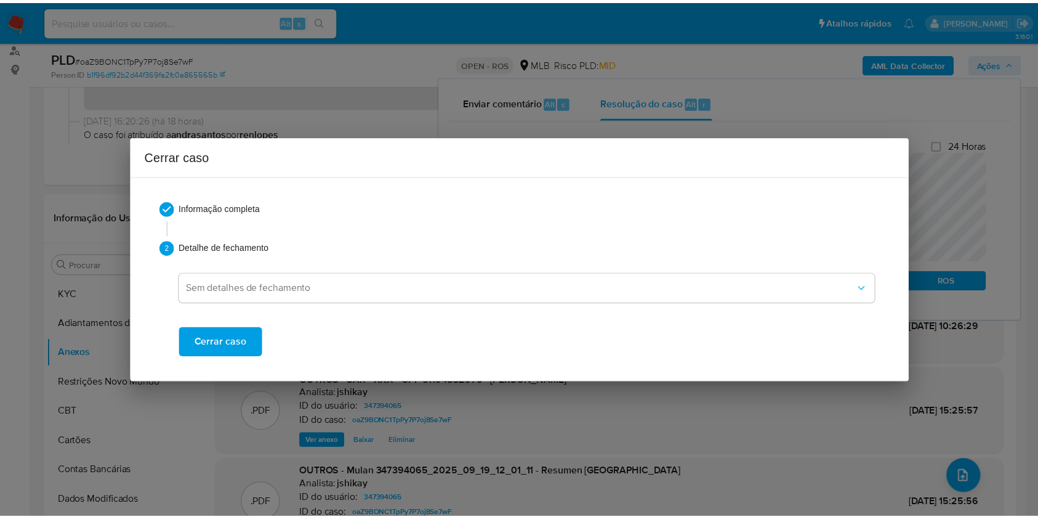
scroll to position [0, 0]
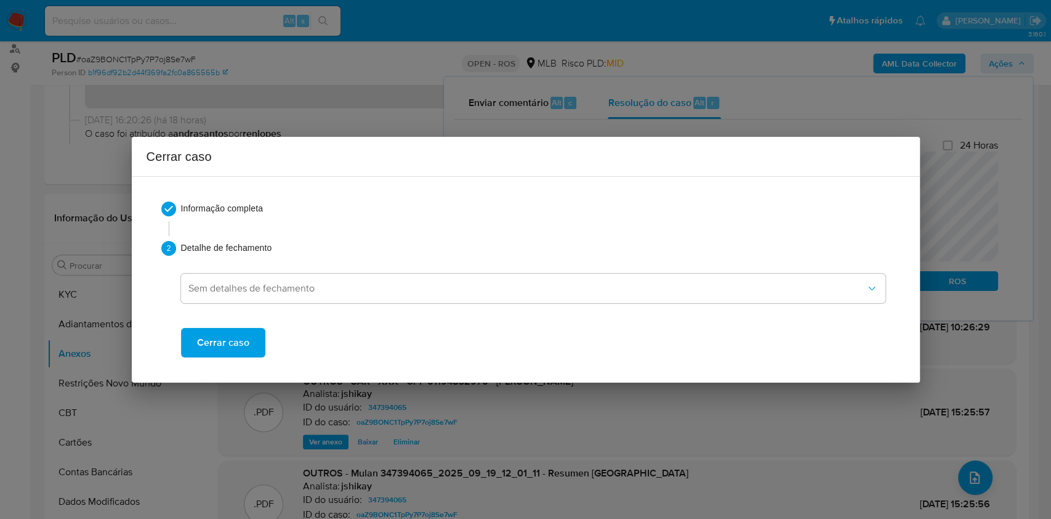
drag, startPoint x: 228, startPoint y: 339, endPoint x: 235, endPoint y: 341, distance: 6.6
click at [228, 340] on span "Cerrar caso" at bounding box center [223, 342] width 52 height 27
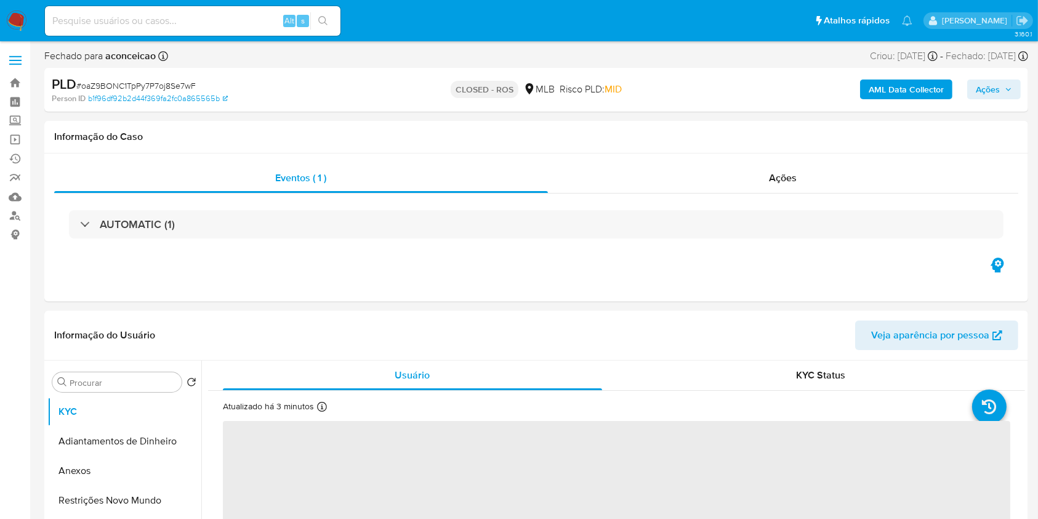
select select "10"
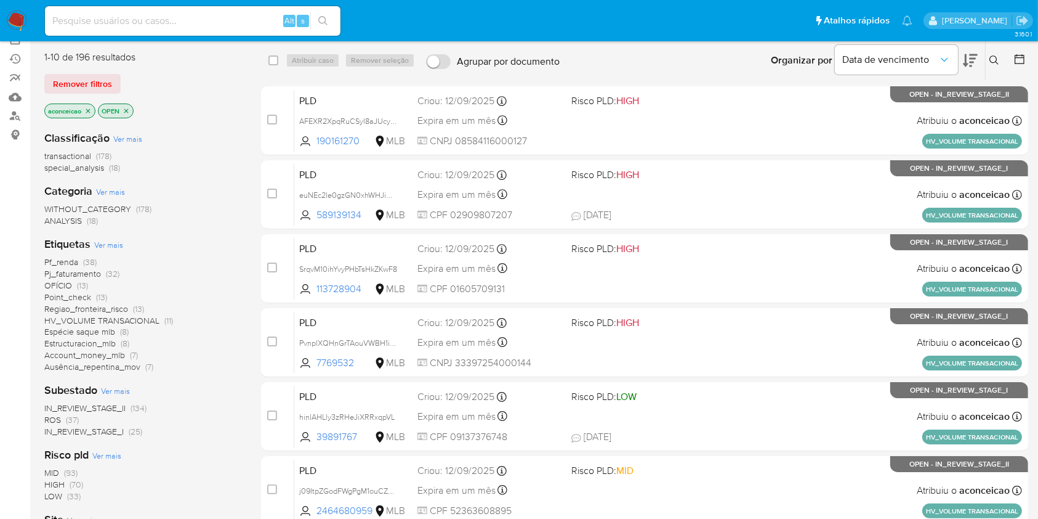
scroll to position [164, 0]
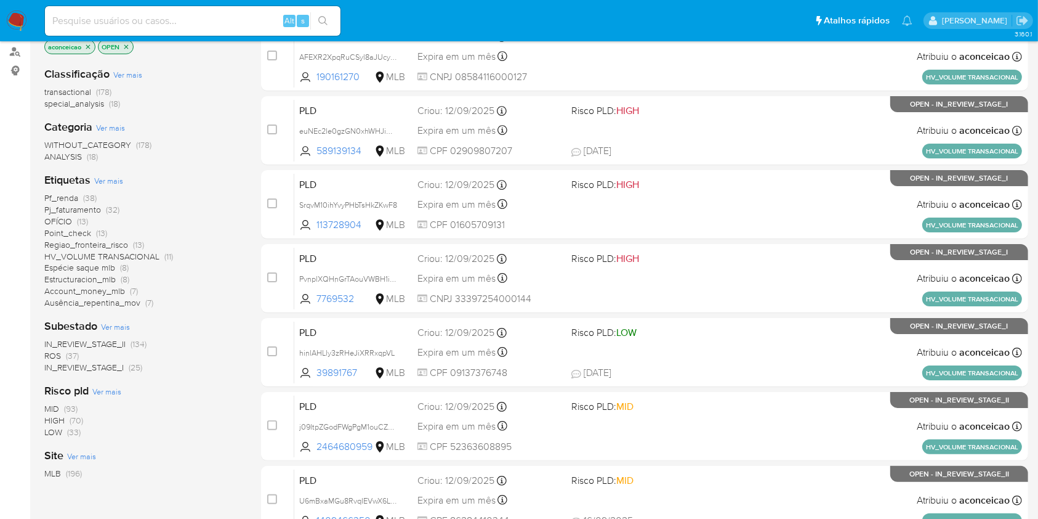
click at [65, 352] on span "ROS (37)" at bounding box center [61, 356] width 34 height 12
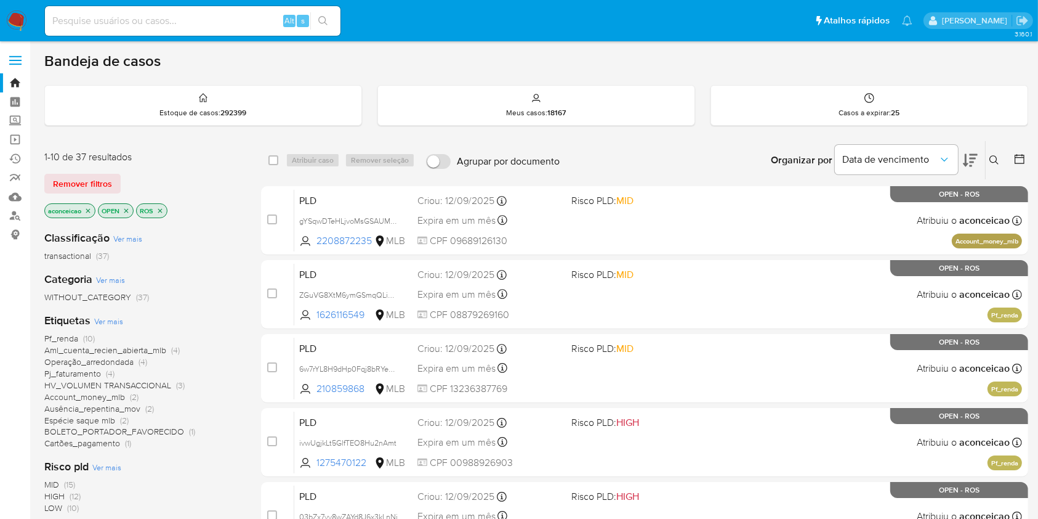
click at [995, 156] on icon at bounding box center [995, 160] width 10 height 10
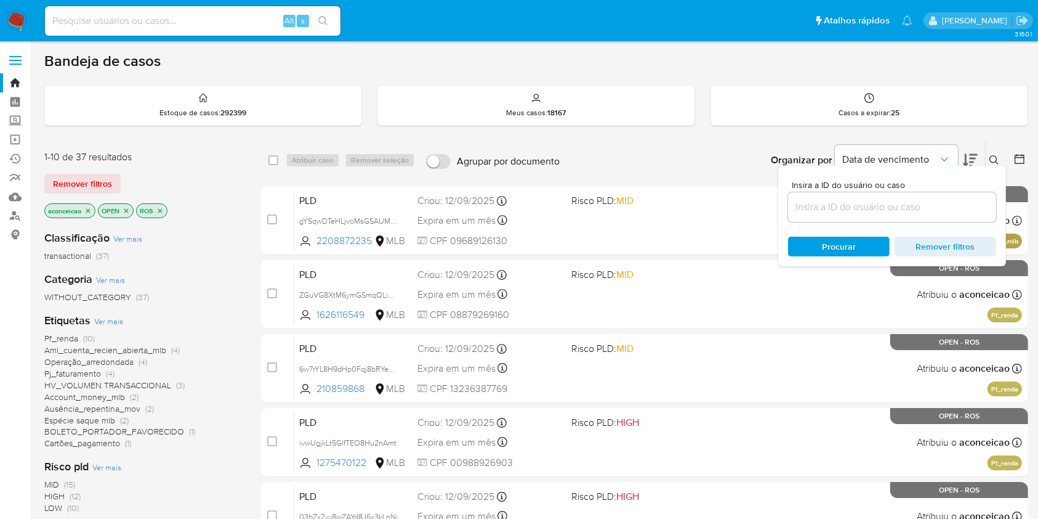
click at [851, 209] on input at bounding box center [892, 207] width 208 height 16
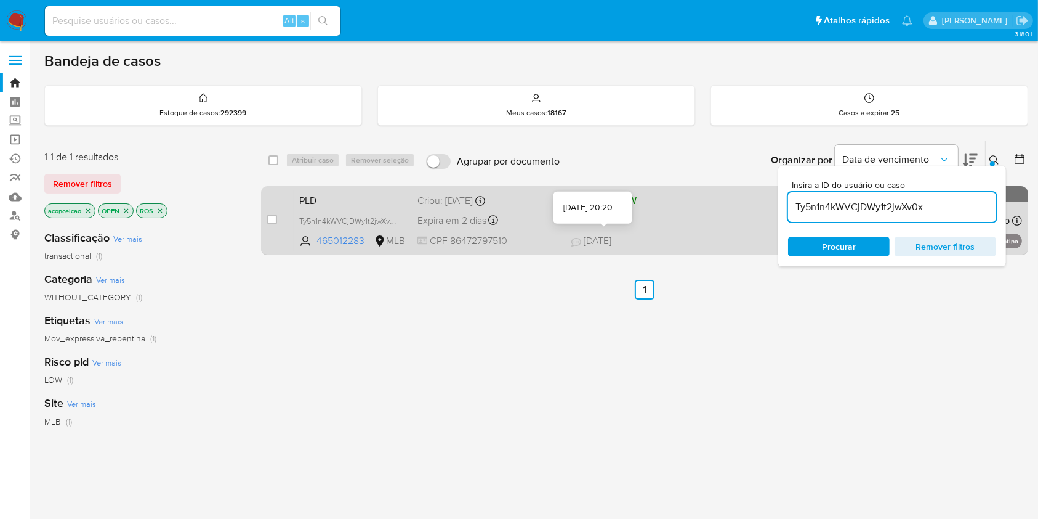
click at [687, 227] on div "PLD Ty5n1n4kWVCjDWy1t2jwXv0x 465012283 MLB Risco PLD: LOW Criou: [DATE] Criou: …" at bounding box center [658, 220] width 728 height 62
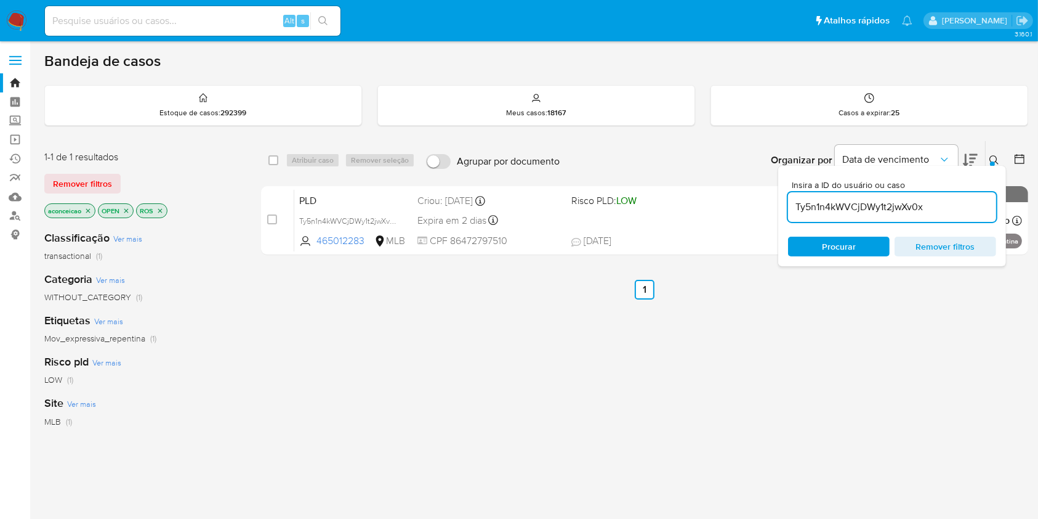
click at [912, 208] on input "Ty5n1n4kWVCjDWy1t2jwXv0x" at bounding box center [892, 207] width 208 height 16
paste input "ivwUgjkLt5GlfTEO8Hu2nAmt"
click at [912, 207] on input "Ty5n1n4kWVCjDWy1t2jwXv0x" at bounding box center [892, 207] width 208 height 16
type input "ivwUgjkLt5GlfTEO8Hu2nAmt"
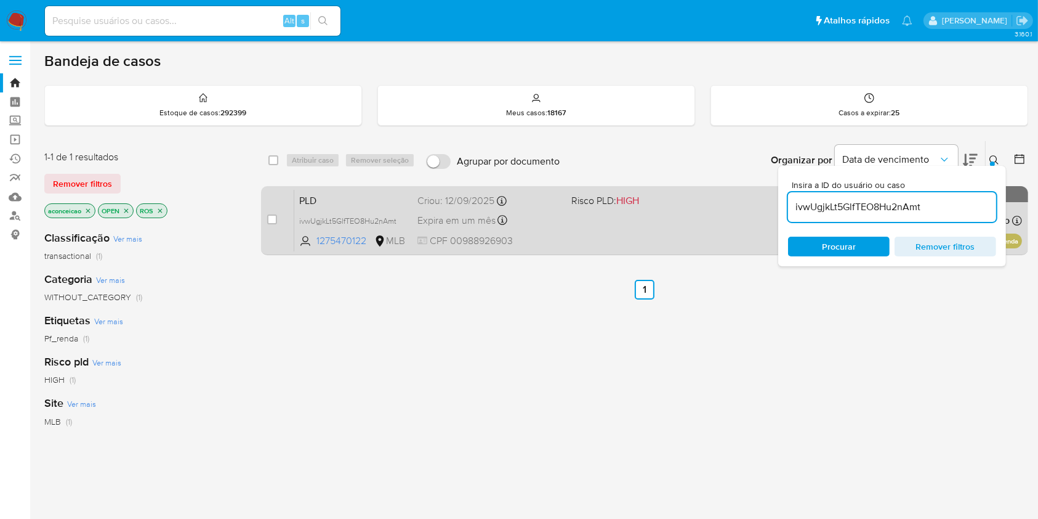
click at [685, 222] on div "PLD ivwUgjkLt5GlfTEO8Hu2nAmt 1275470122 MLB Risco PLD: HIGH Criou: [DATE] Criou…" at bounding box center [658, 220] width 728 height 62
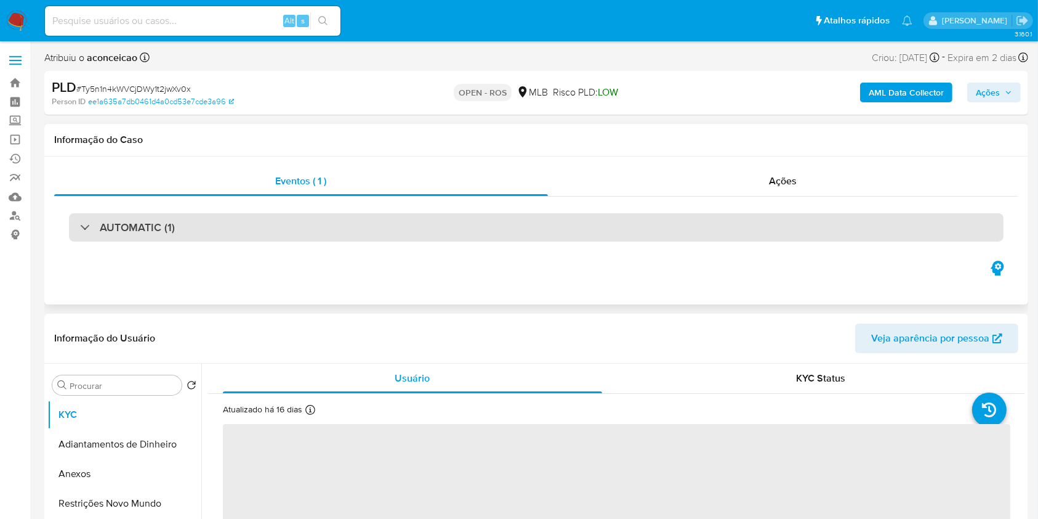
select select "10"
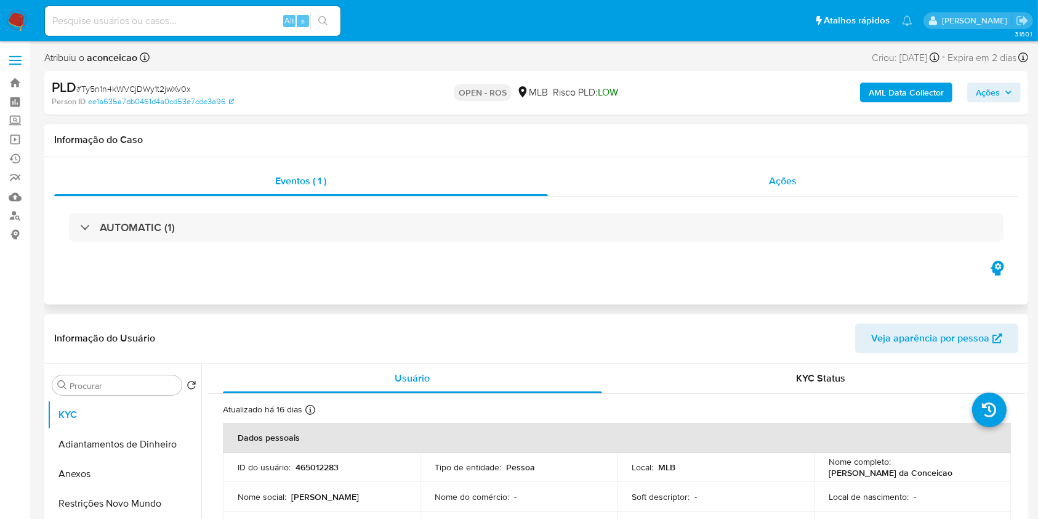
click at [778, 193] on div "Ações" at bounding box center [783, 181] width 471 height 30
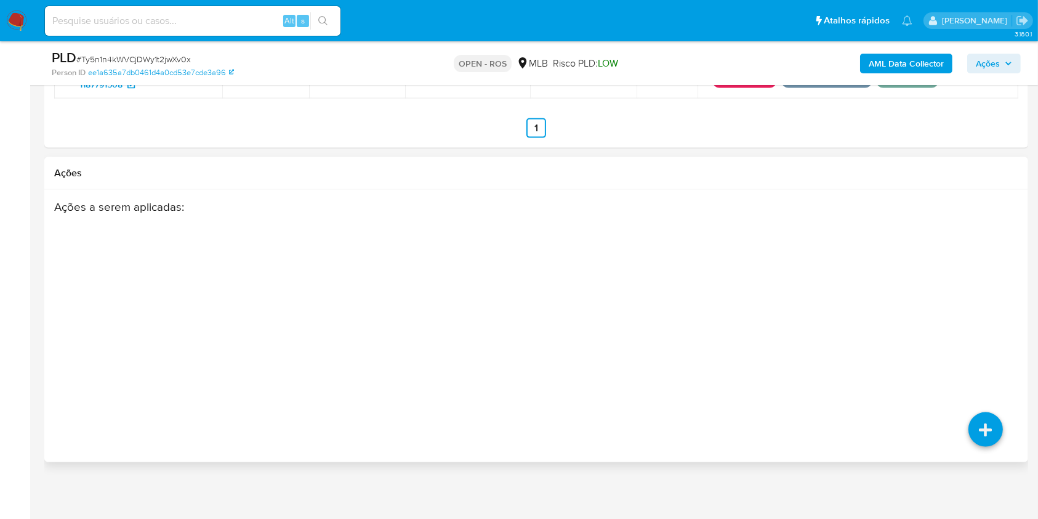
scroll to position [1748, 0]
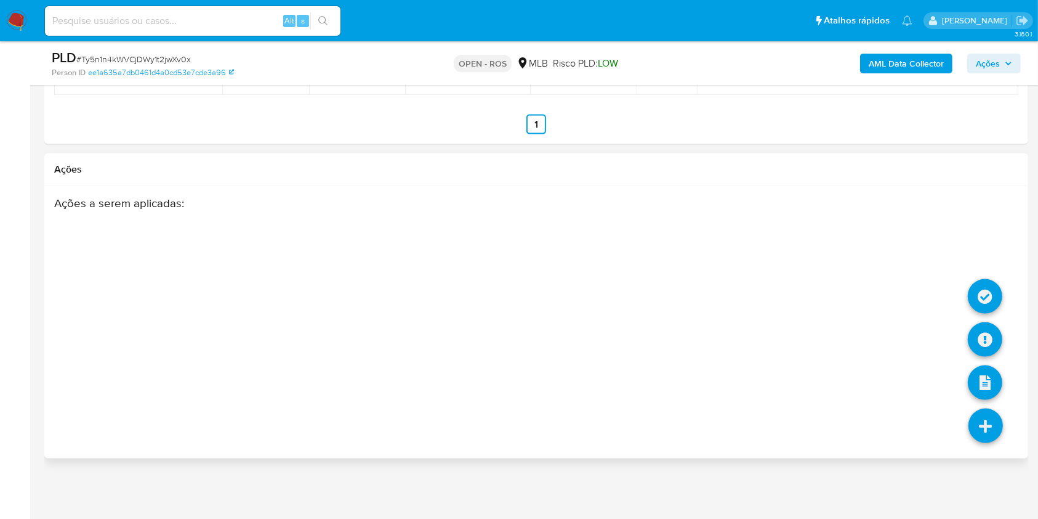
click at [982, 421] on icon at bounding box center [986, 425] width 34 height 34
click at [980, 341] on icon at bounding box center [985, 339] width 34 height 34
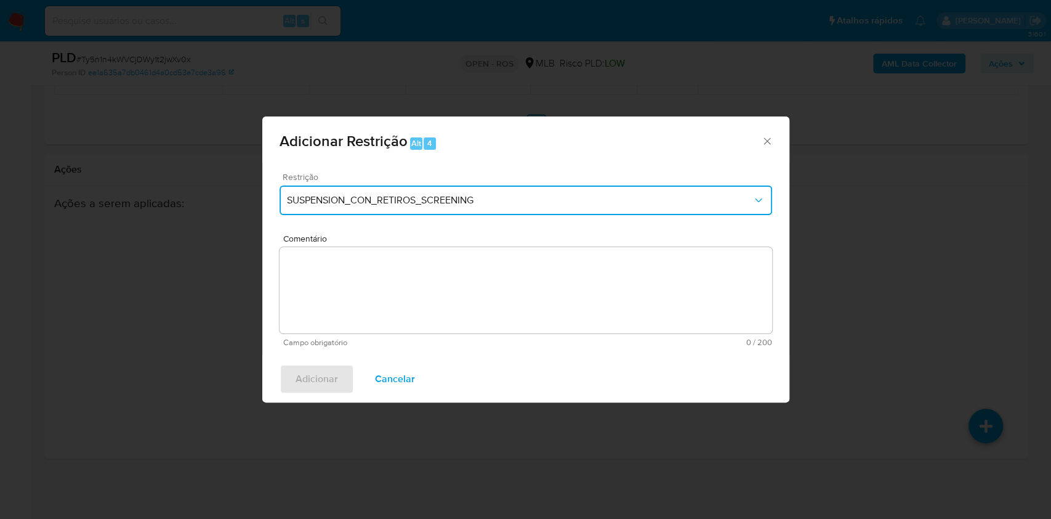
click at [453, 190] on button "SUSPENSION_CON_RETIROS_SCREENING" at bounding box center [526, 200] width 493 height 30
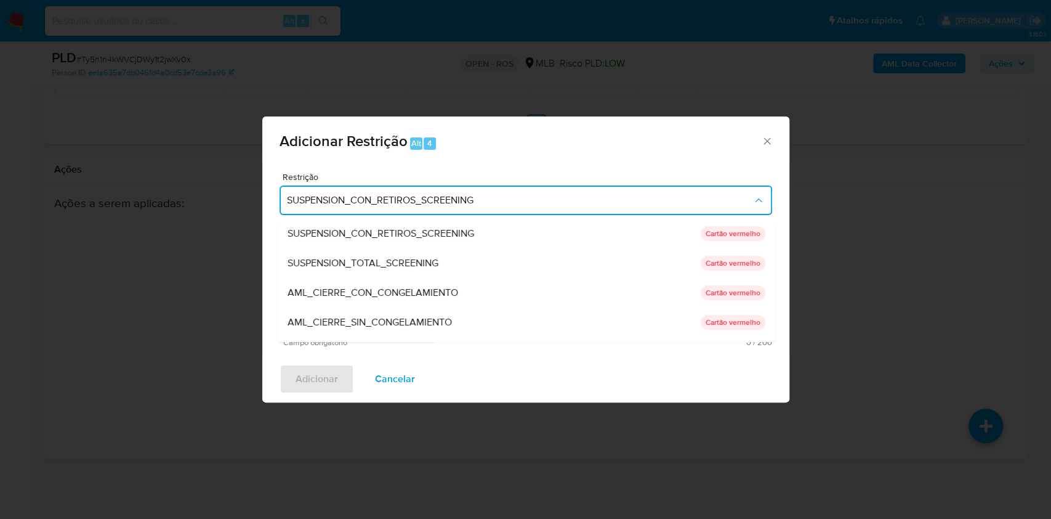
drag, startPoint x: 424, startPoint y: 318, endPoint x: 434, endPoint y: 320, distance: 10.6
click at [424, 318] on span "AML_CIERRE_SIN_CONGELAMIENTO" at bounding box center [369, 322] width 164 height 12
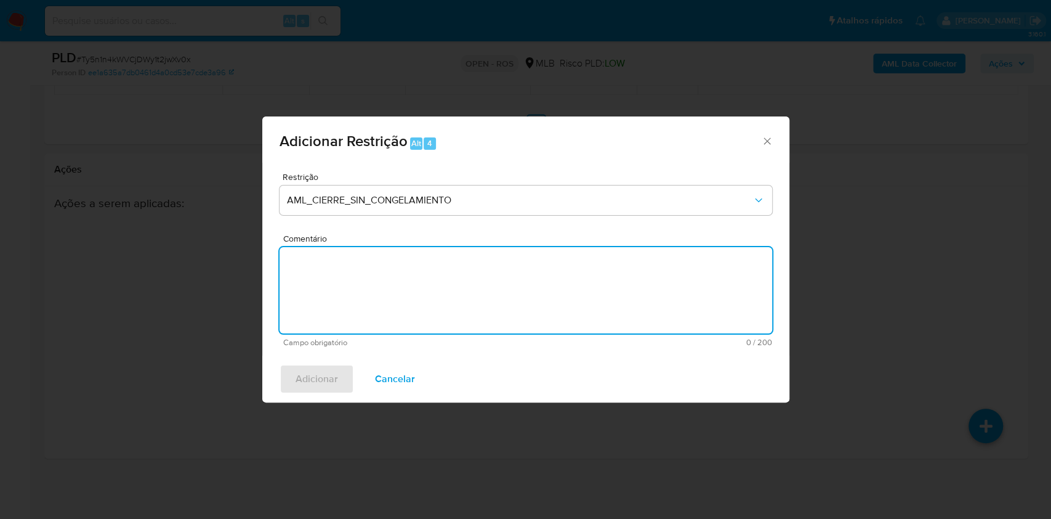
click at [595, 300] on textarea "Comentário" at bounding box center [526, 290] width 493 height 86
paste textarea "Deliberação para encerrar o relacionamento. NÃO INFORMAR AO USUÁRIO QUE SE TRAT…"
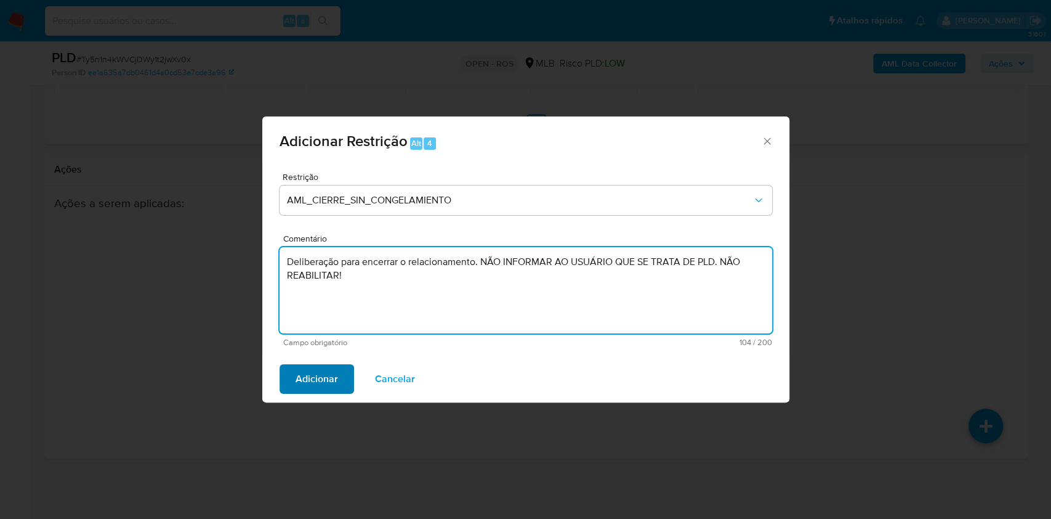
type textarea "Deliberação para encerrar o relacionamento. NÃO INFORMAR AO USUÁRIO QUE SE TRAT…"
click at [341, 374] on button "Adicionar" at bounding box center [317, 379] width 75 height 30
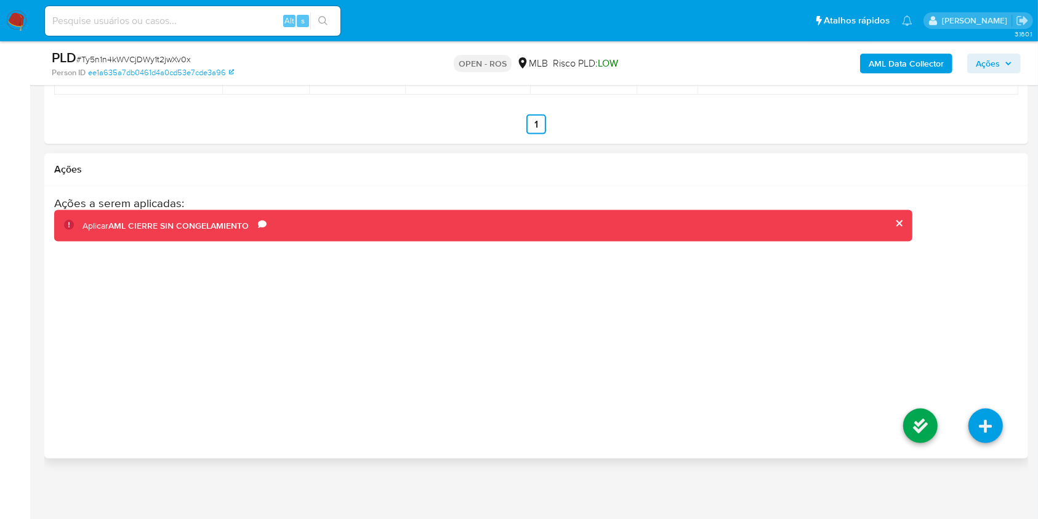
click at [920, 441] on li at bounding box center [920, 427] width 65 height 69
click at [924, 426] on icon at bounding box center [921, 425] width 34 height 34
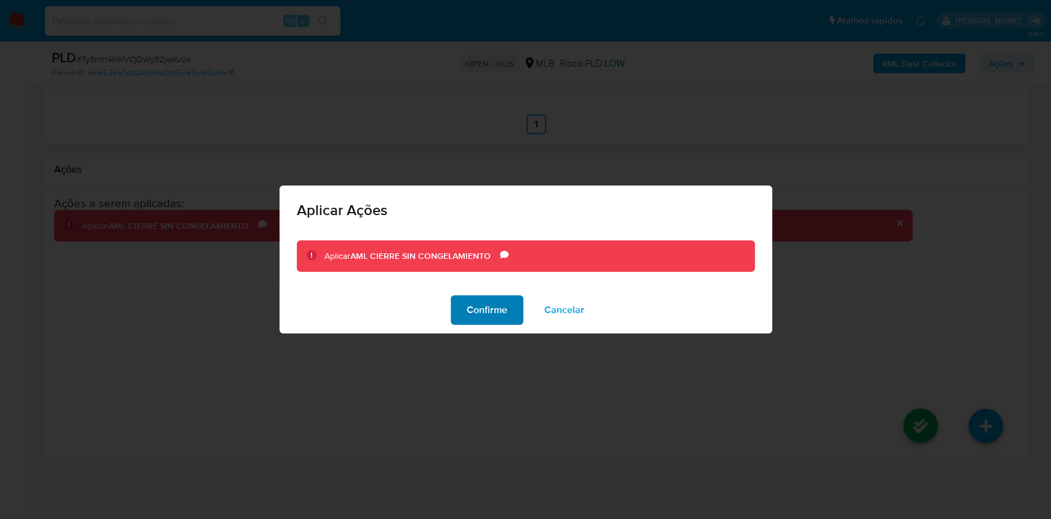
click at [474, 317] on span "Confirme" at bounding box center [487, 309] width 41 height 27
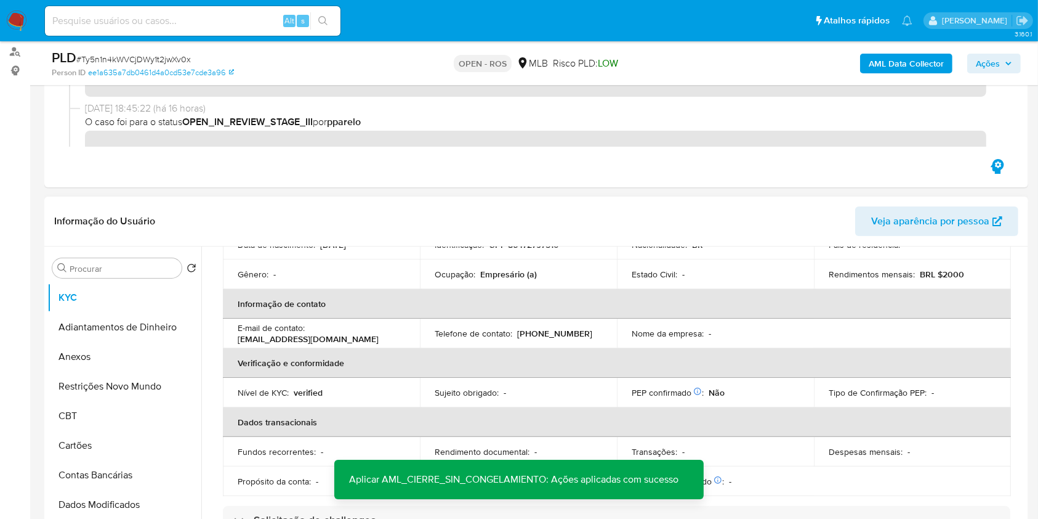
scroll to position [0, 0]
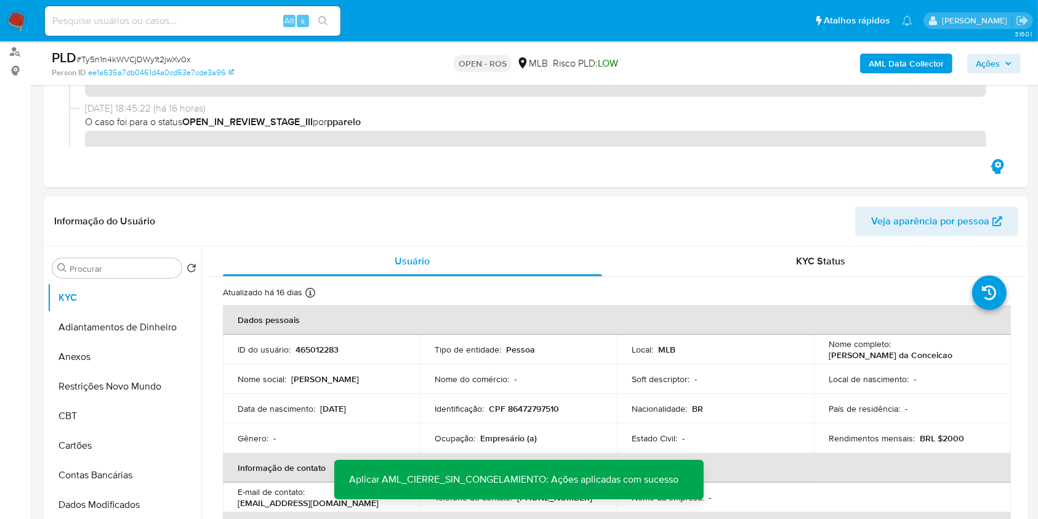
click at [147, 59] on span "# Ty5n1n4kWVCjDWy1t2jwXv0x" at bounding box center [133, 59] width 115 height 12
copy span "Ty5n1n4kWVCjDWy1t2jwXv0x"
click at [147, 59] on span "# Ty5n1n4kWVCjDWy1t2jwXv0x" at bounding box center [133, 59] width 115 height 12
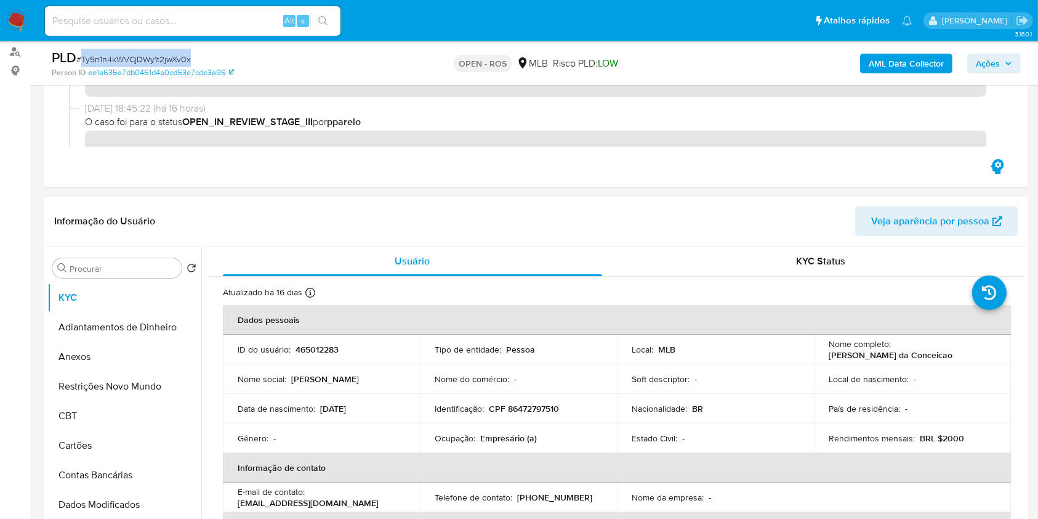
click at [85, 349] on button "Anexos" at bounding box center [124, 357] width 154 height 30
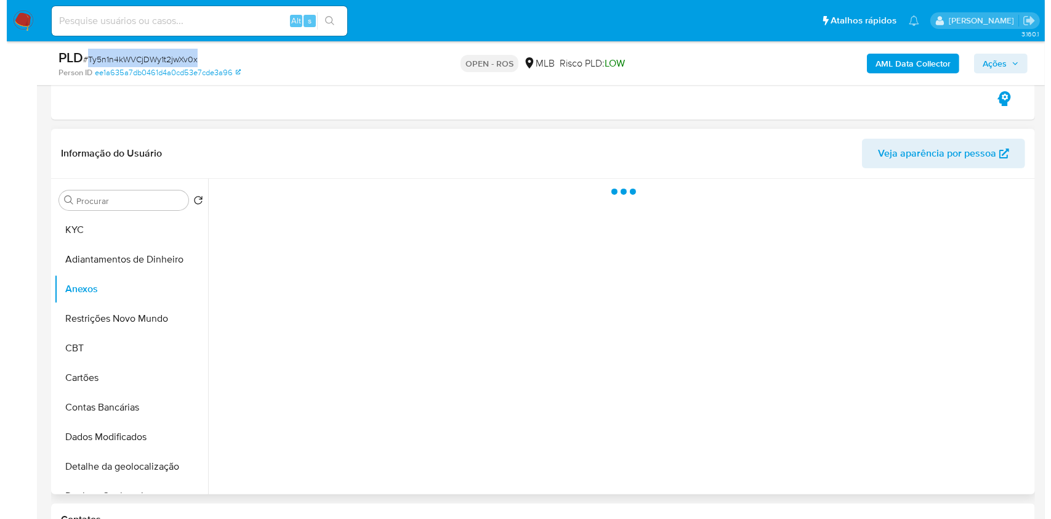
scroll to position [246, 0]
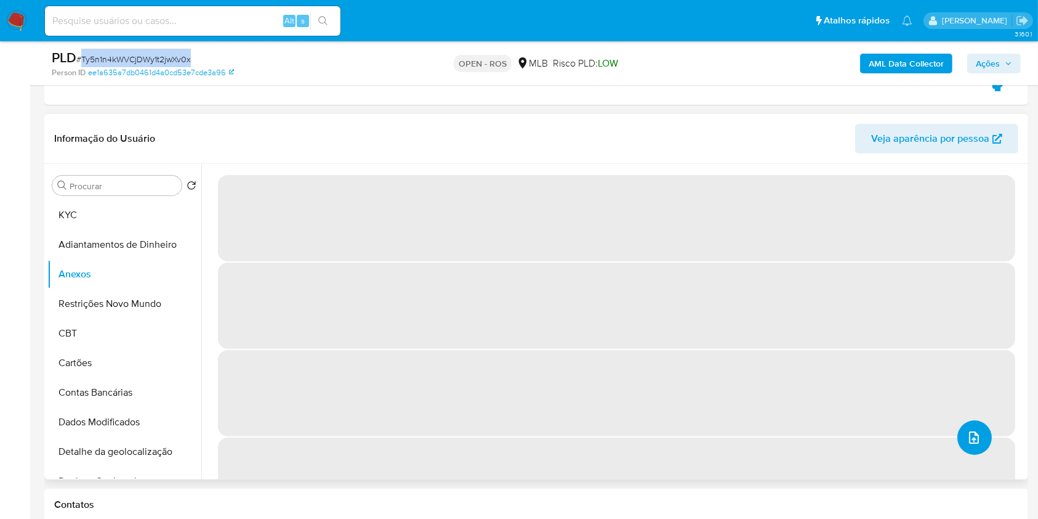
click at [980, 431] on button "upload-file" at bounding box center [975, 437] width 34 height 34
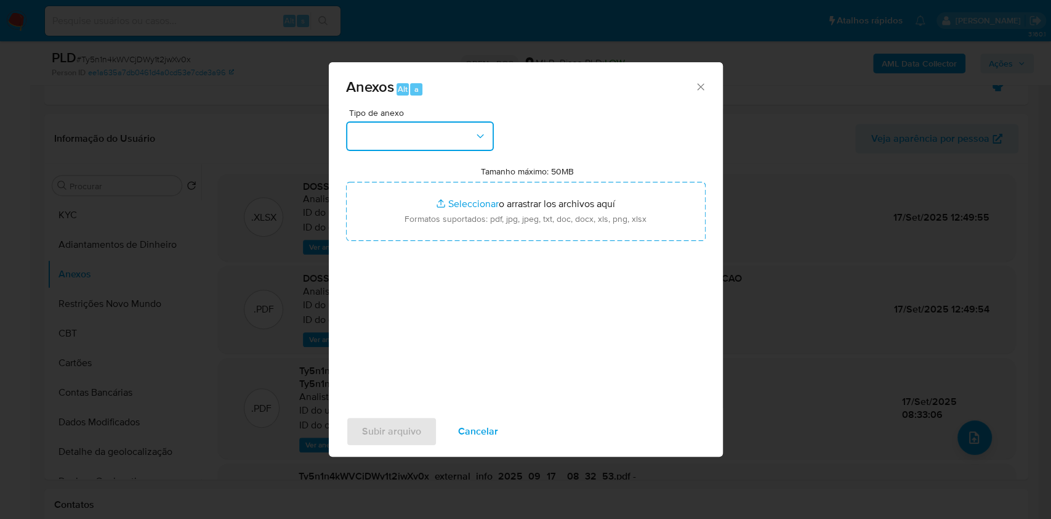
click at [449, 130] on button "button" at bounding box center [420, 136] width 148 height 30
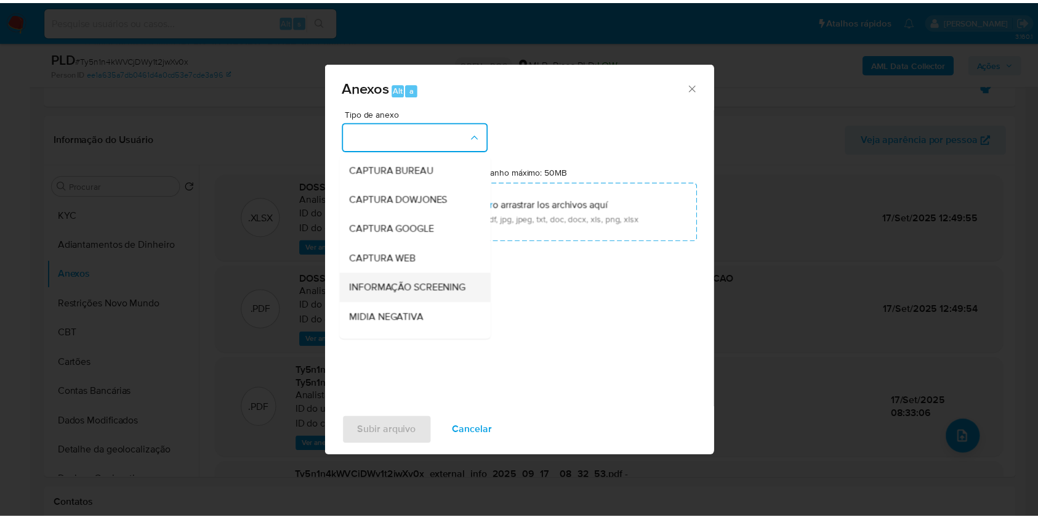
scroll to position [189, 0]
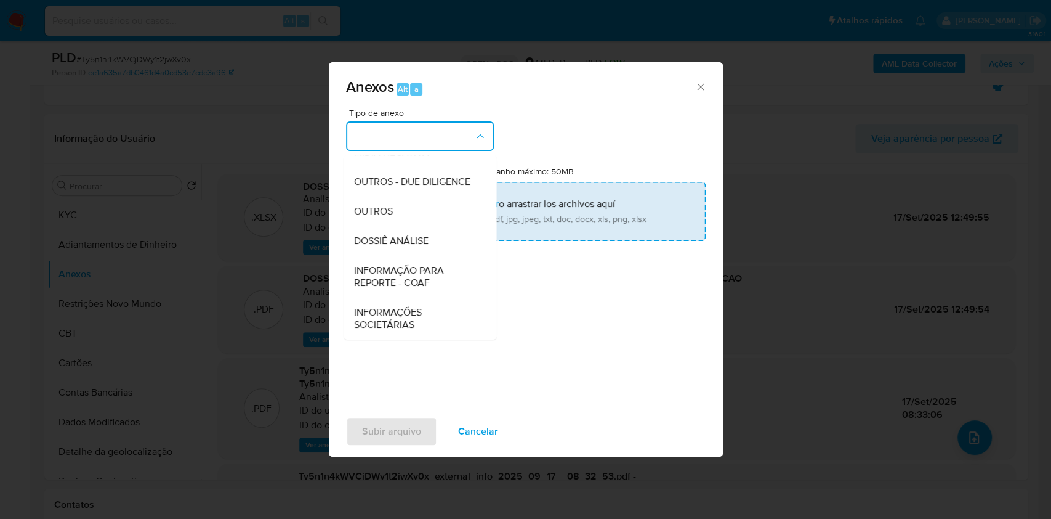
drag, startPoint x: 419, startPoint y: 272, endPoint x: 558, endPoint y: 231, distance: 145.2
click at [420, 271] on span "INFORMAÇÃO PARA REPORTE - COAF" at bounding box center [417, 276] width 126 height 25
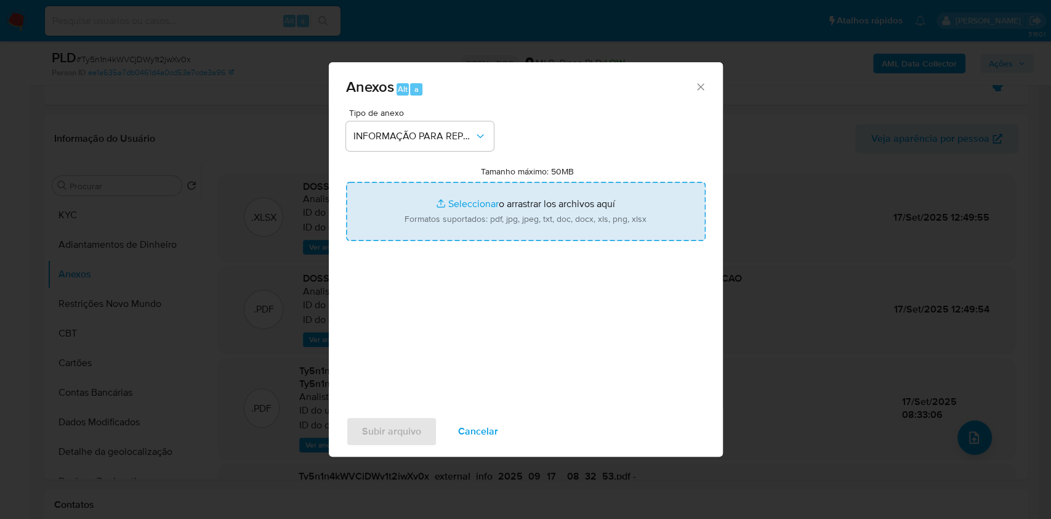
type input "C:\fakepath\SAR - Ty5n1n4kWVCjDWy1t2jwXv0x - CPF 86472797510 - MARIA APARECIDA …"
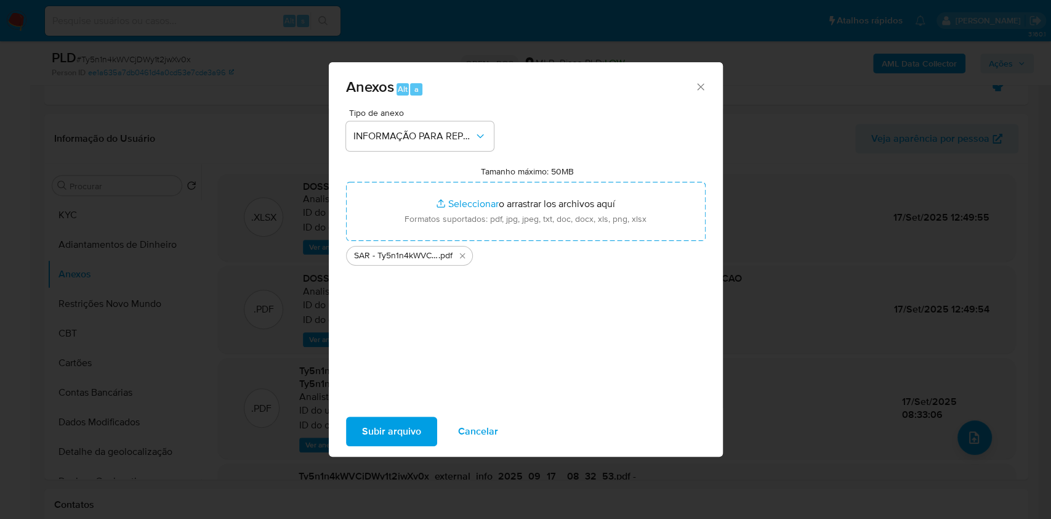
click at [427, 423] on button "Subir arquivo" at bounding box center [391, 431] width 91 height 30
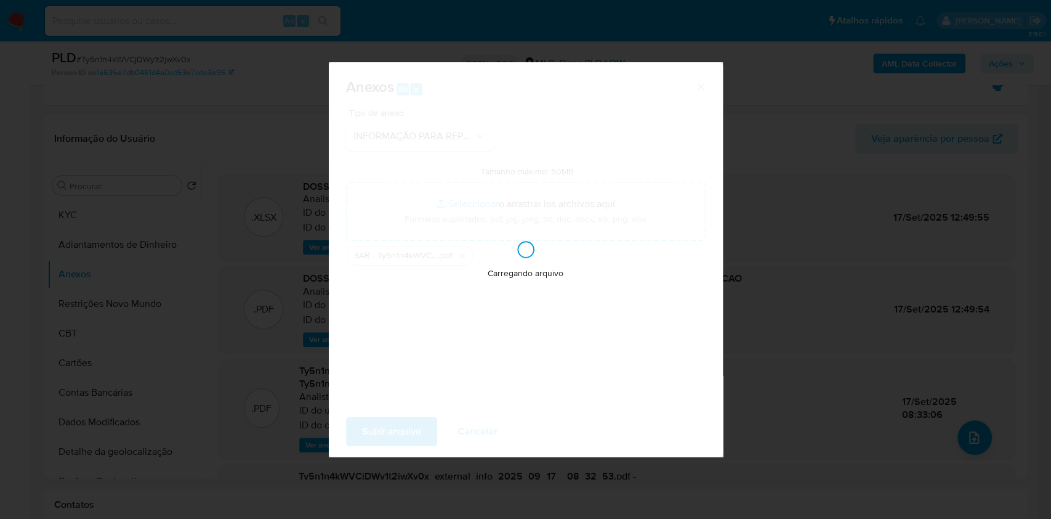
click at [970, 344] on div "Anexos Alt a Tipo de anexo INFORMAÇÃO PARA REPORTE - COAF Tamanho máximo: 50MB …" at bounding box center [525, 259] width 1051 height 519
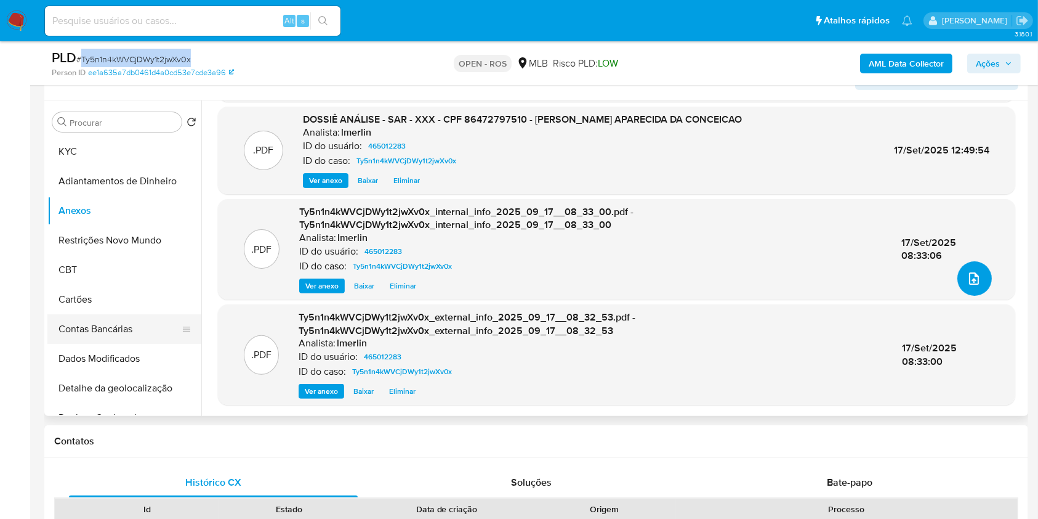
scroll to position [328, 0]
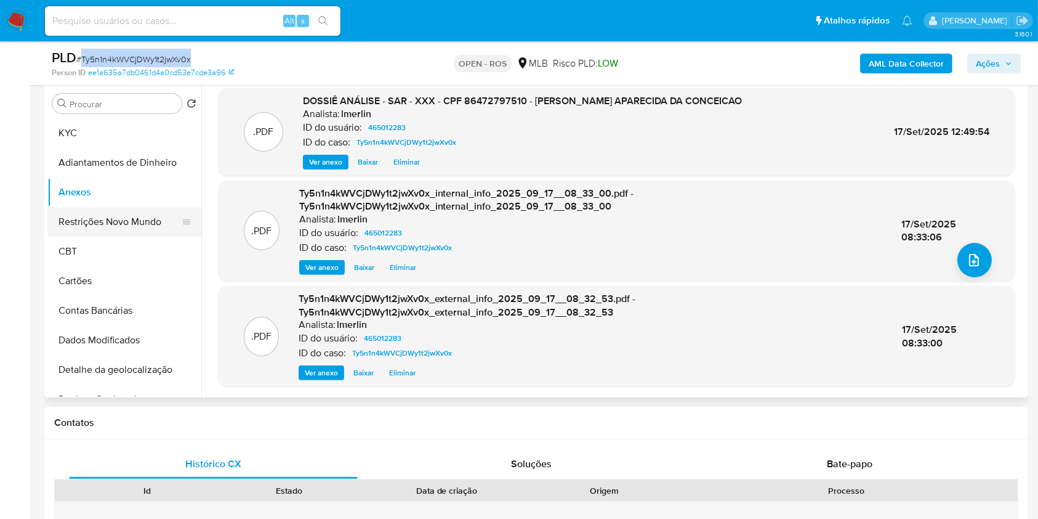
click at [106, 223] on button "Restrições Novo Mundo" at bounding box center [119, 222] width 144 height 30
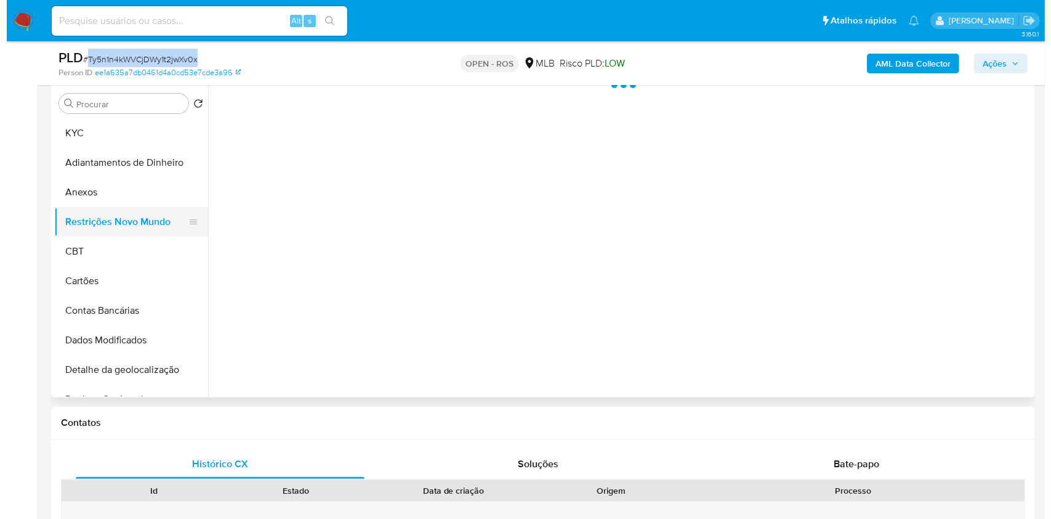
scroll to position [0, 0]
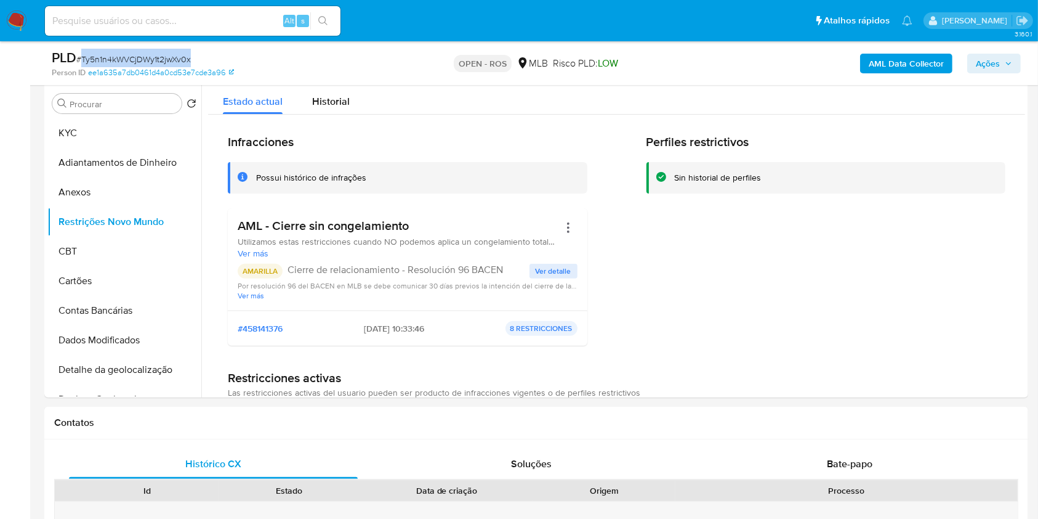
drag, startPoint x: 992, startPoint y: 60, endPoint x: 980, endPoint y: 65, distance: 12.5
click at [992, 61] on span "Ações" at bounding box center [988, 64] width 24 height 20
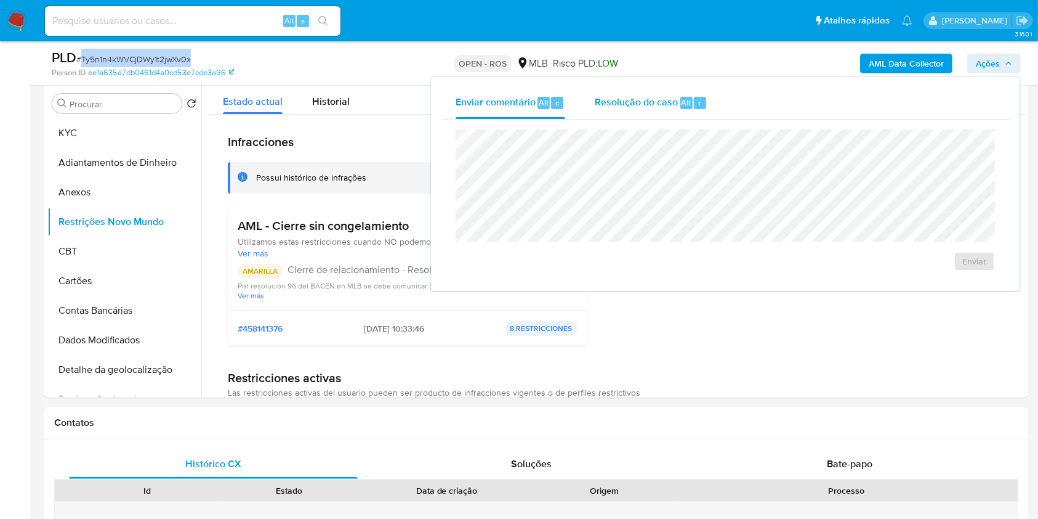
drag, startPoint x: 682, startPoint y: 96, endPoint x: 681, endPoint y: 104, distance: 8.0
click at [682, 104] on span "Alt" at bounding box center [687, 103] width 10 height 12
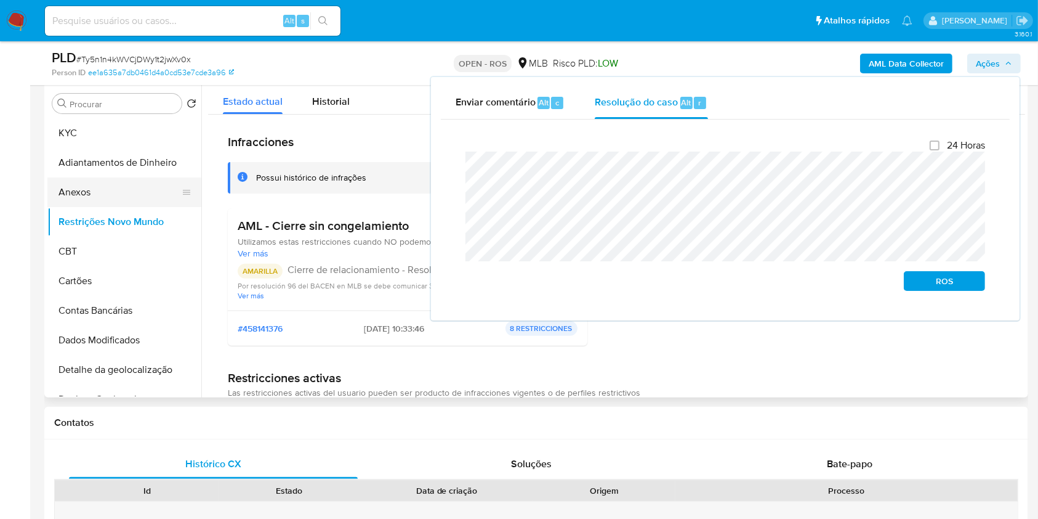
click at [103, 204] on button "Anexos" at bounding box center [119, 192] width 144 height 30
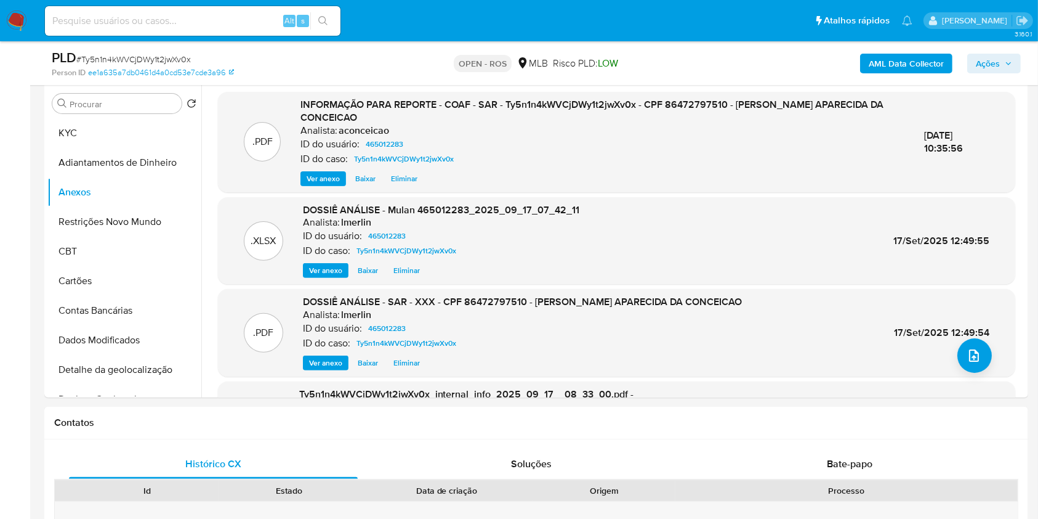
click at [1005, 59] on span "Ações" at bounding box center [994, 63] width 36 height 17
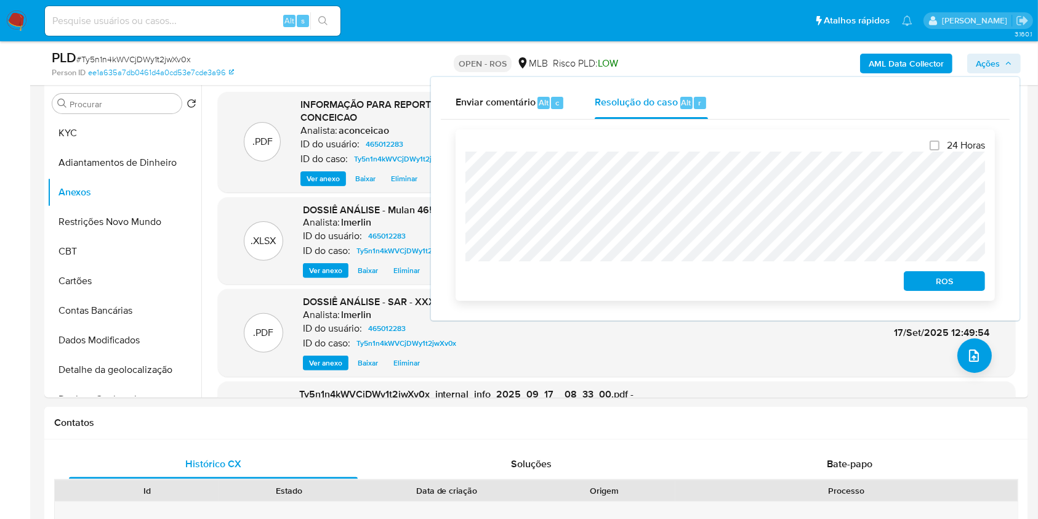
click at [928, 278] on span "ROS" at bounding box center [945, 280] width 64 height 17
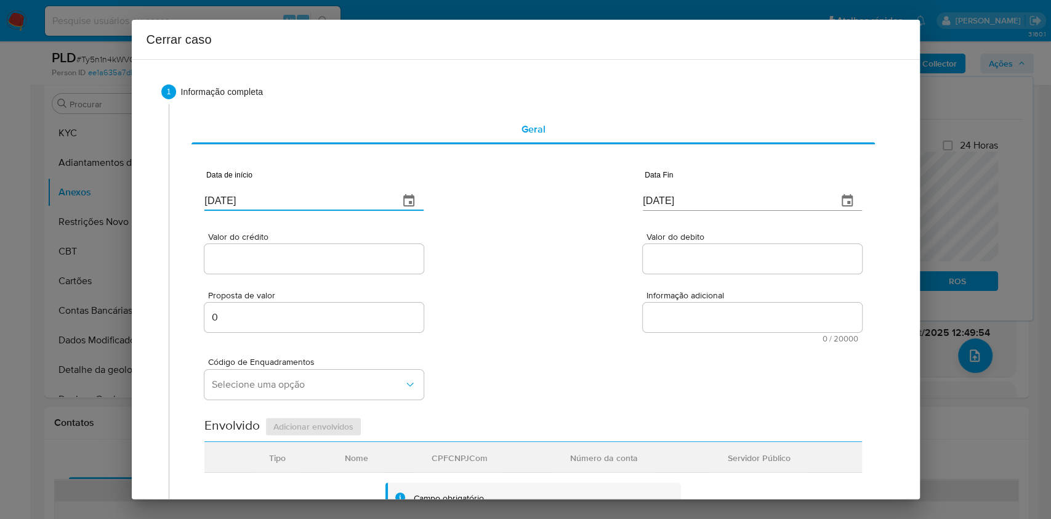
click at [315, 204] on input "[DATE]" at bounding box center [296, 201] width 185 height 20
paste input "03/02"
type input "03/02/2025"
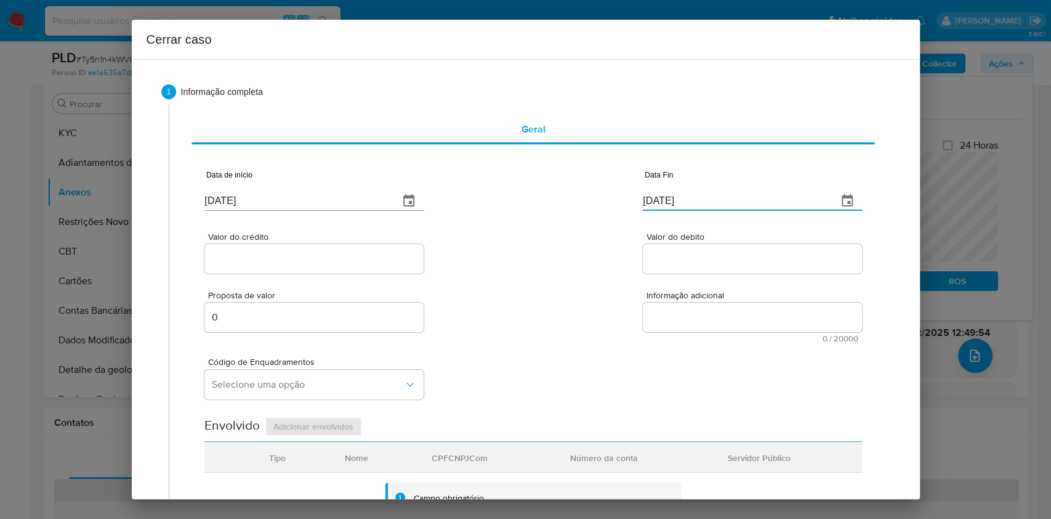
click at [668, 209] on input "[DATE]" at bounding box center [735, 201] width 185 height 20
click at [668, 206] on input "[DATE]" at bounding box center [735, 201] width 185 height 20
click at [668, 205] on input "[DATE]" at bounding box center [735, 201] width 185 height 20
paste input "15"
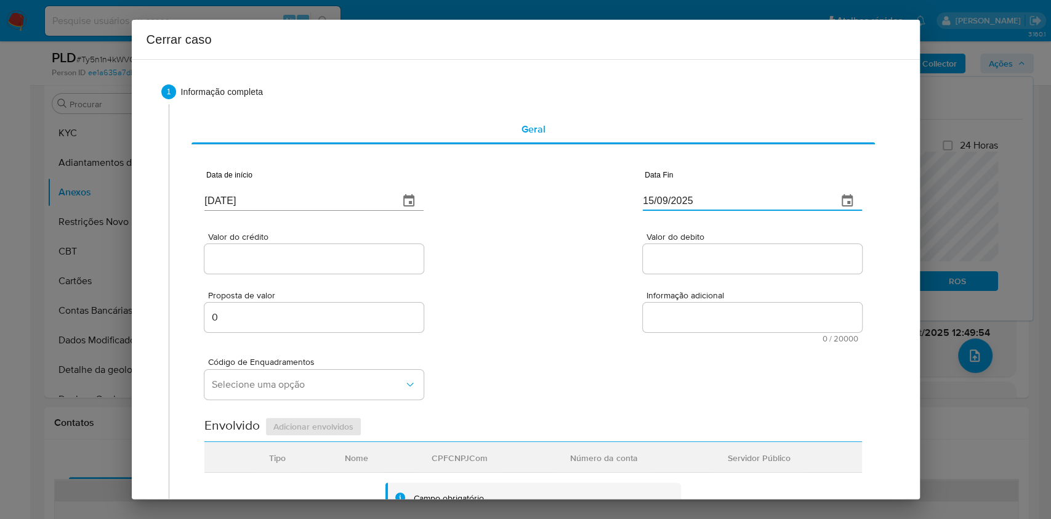
type input "15/09/2025"
click at [257, 259] on input "Valor do crédito" at bounding box center [313, 259] width 219 height 16
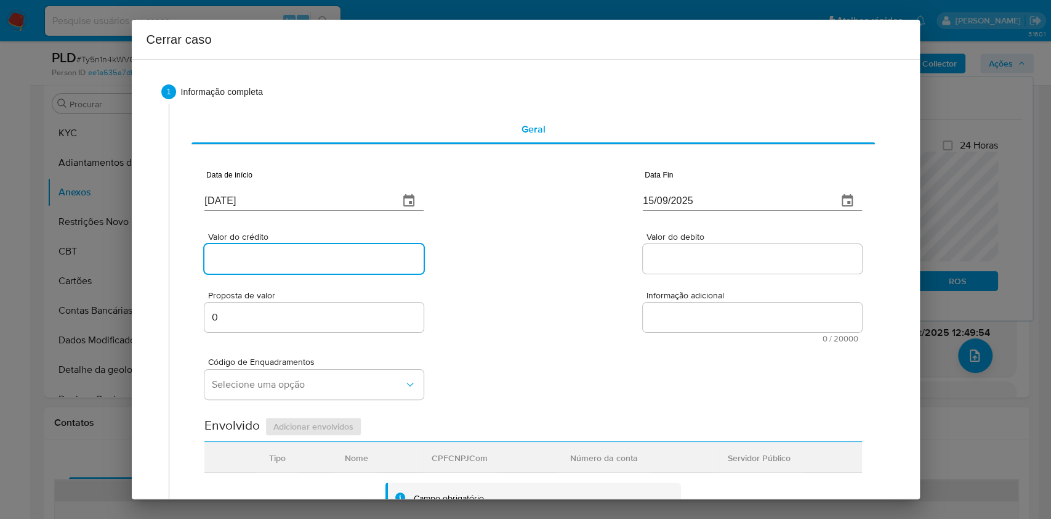
paste input "R$1.657.200"
type input "R$1.657.200"
click at [644, 257] on input "Valor do debito" at bounding box center [752, 259] width 219 height 16
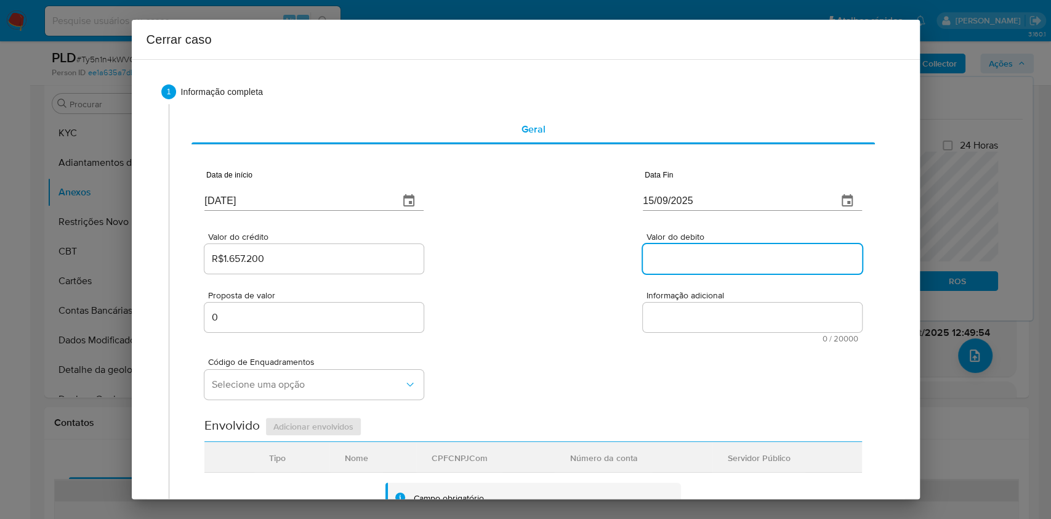
paste input "R$1.688.047"
type input "R$1.688.047"
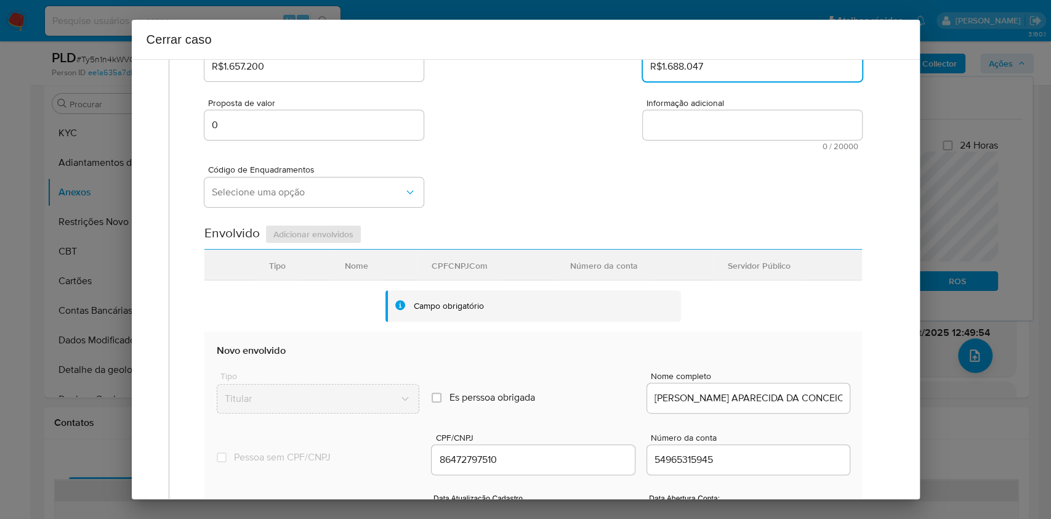
scroll to position [485, 0]
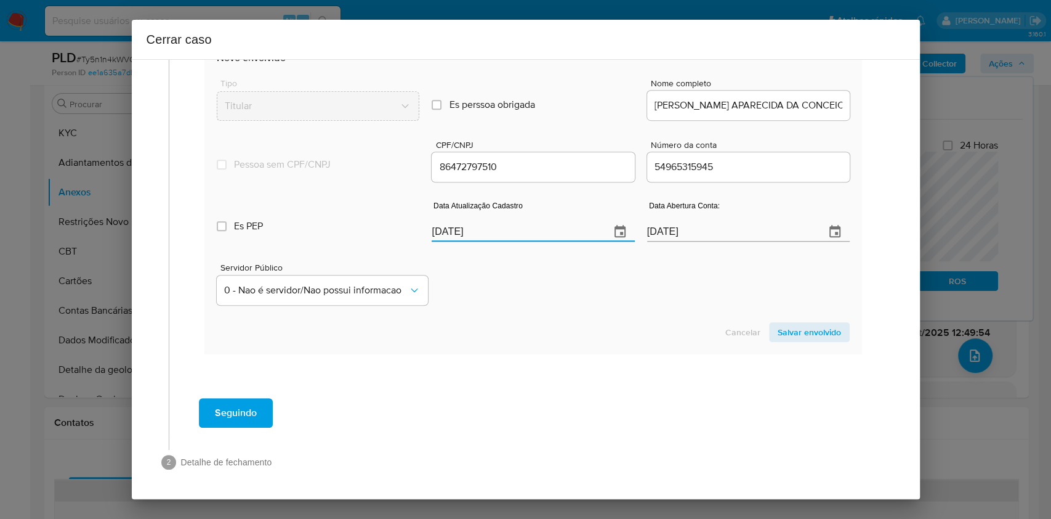
click at [507, 228] on input "[DATE]" at bounding box center [516, 232] width 168 height 20
paste input "08"
type input "08/09/2025"
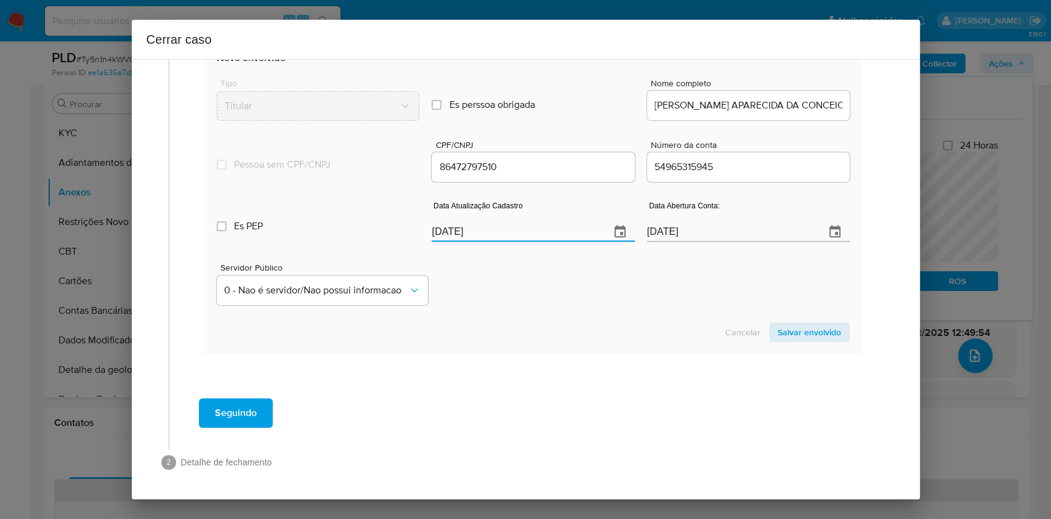
click at [778, 331] on span "Salvar envolvido" at bounding box center [809, 331] width 63 height 17
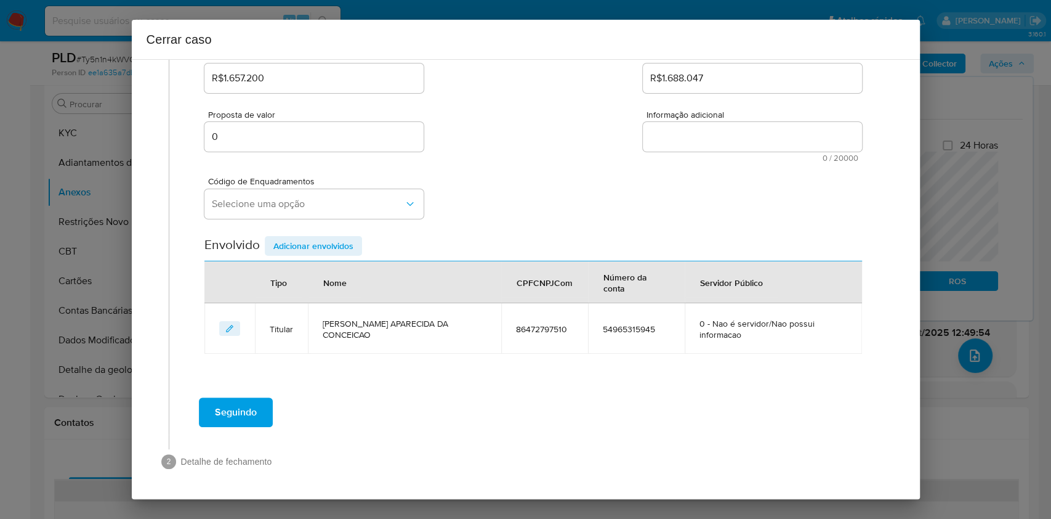
scroll to position [158, 0]
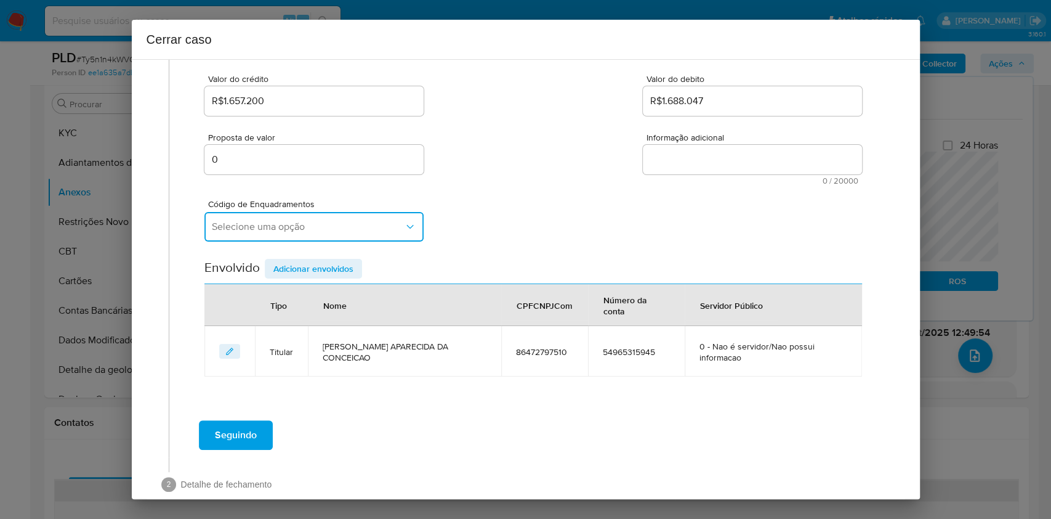
click at [313, 235] on button "Selecione uma opção" at bounding box center [313, 227] width 219 height 30
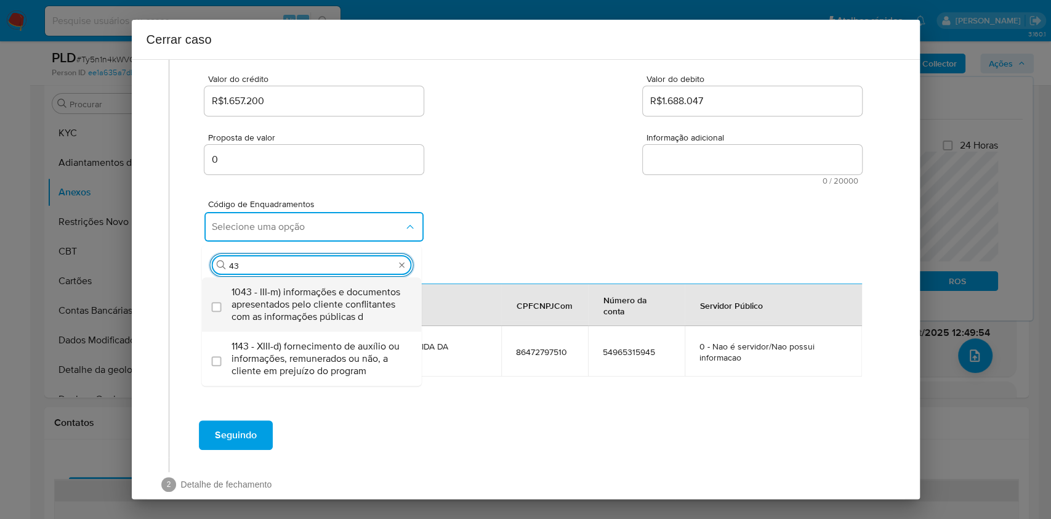
type input "4"
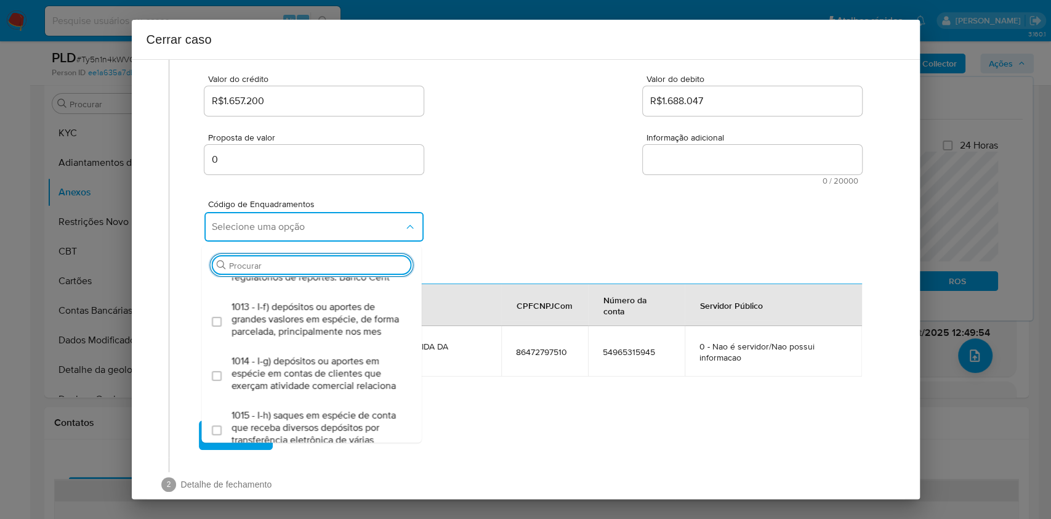
scroll to position [0, 0]
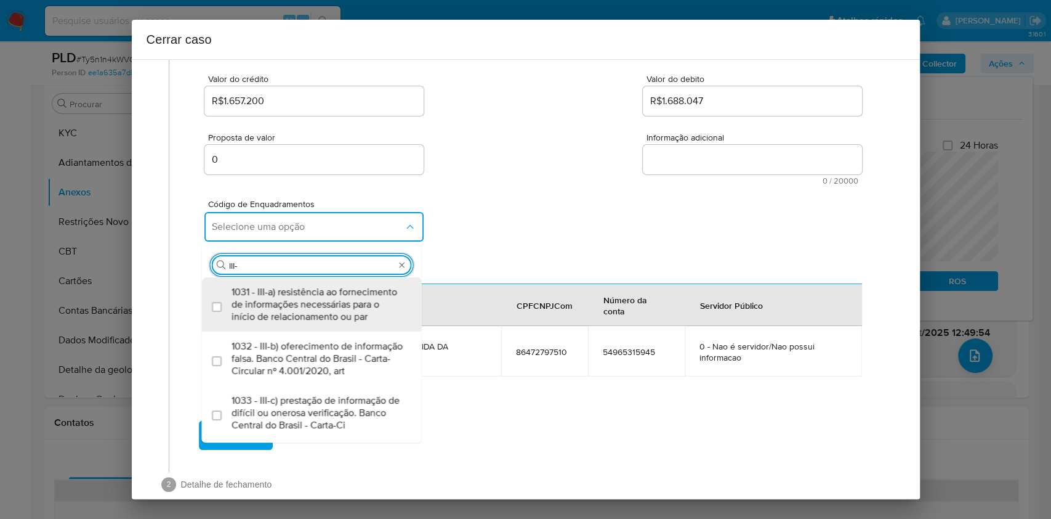
type input "III-A"
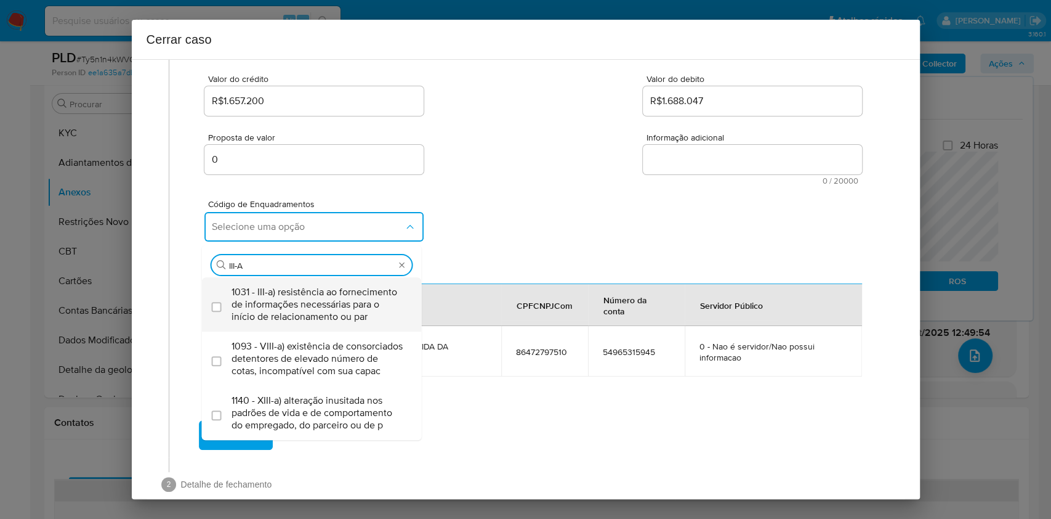
click at [301, 310] on span "1031 - III-a) resistência ao fornecimento de informações necessárias para o iní…" at bounding box center [318, 304] width 173 height 37
checkbox input "true"
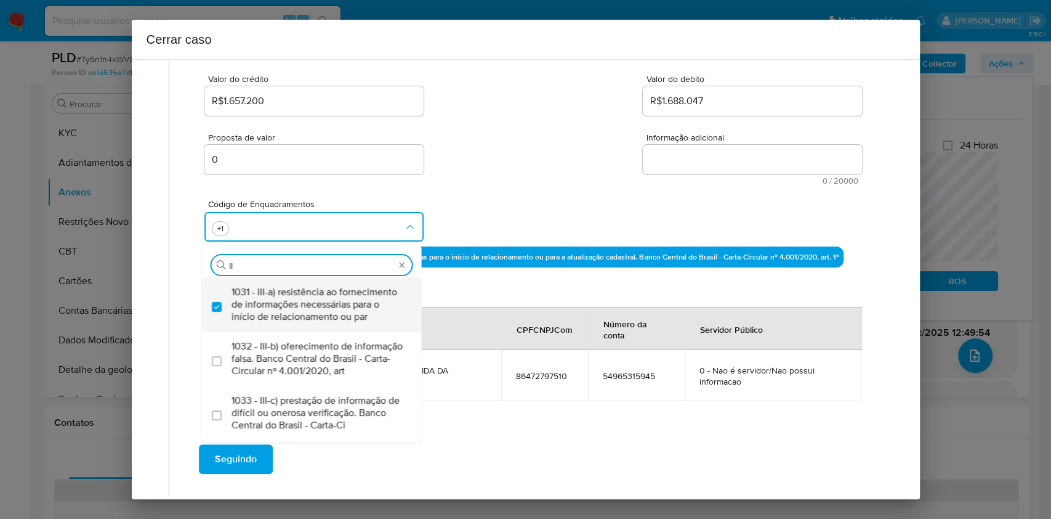
type input "I"
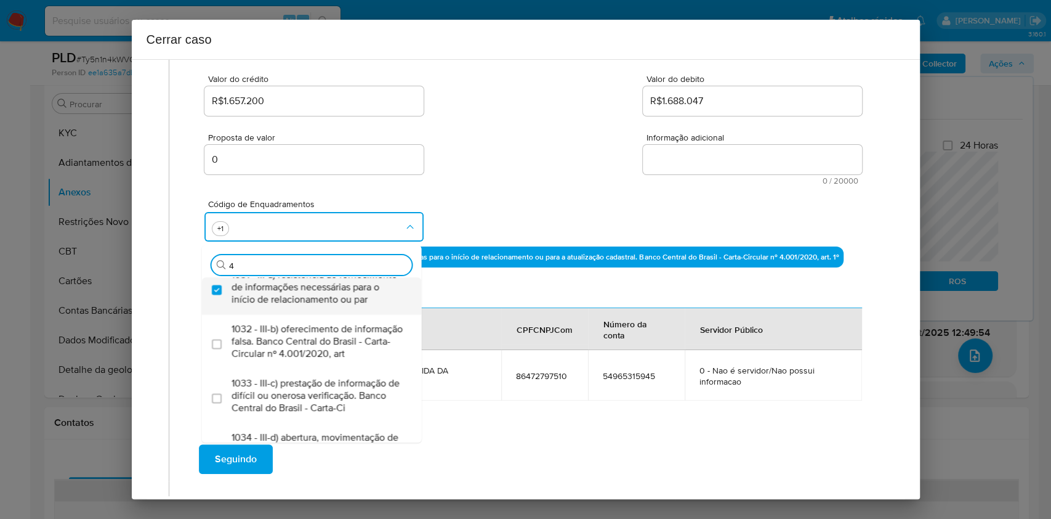
type input "45"
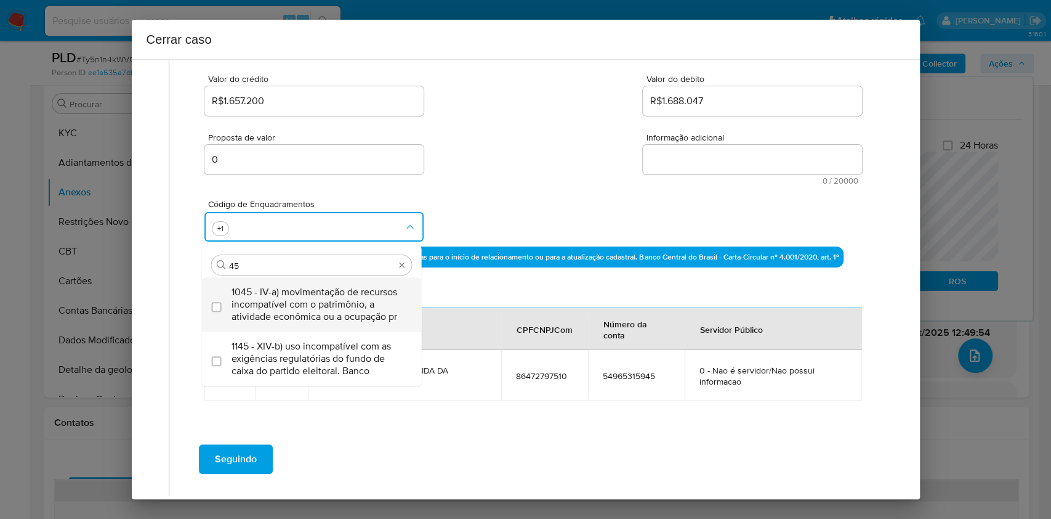
click at [301, 310] on span "1045 - IV-a) movimentação de recursos incompatível com o patrimônio, a atividad…" at bounding box center [318, 304] width 173 height 37
checkbox input "true"
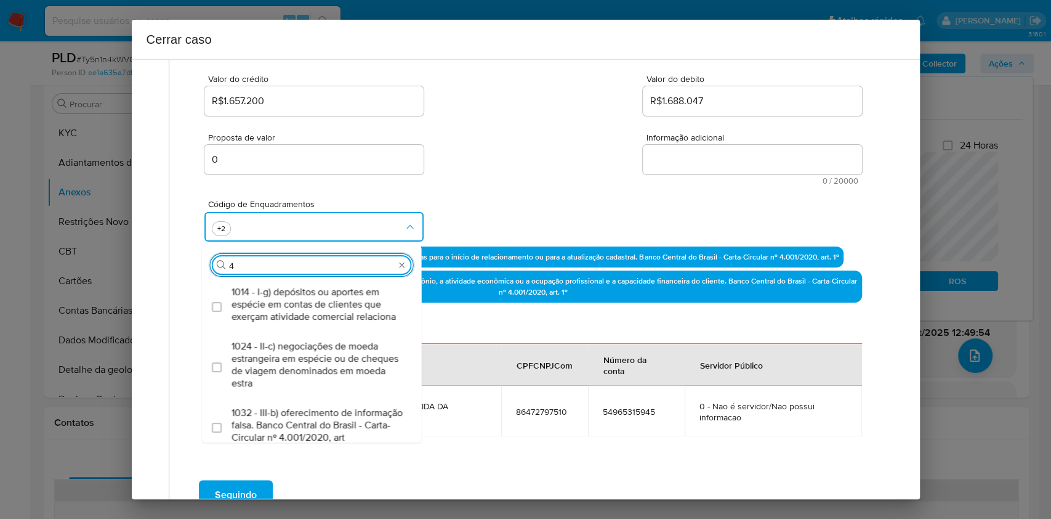
type input "47"
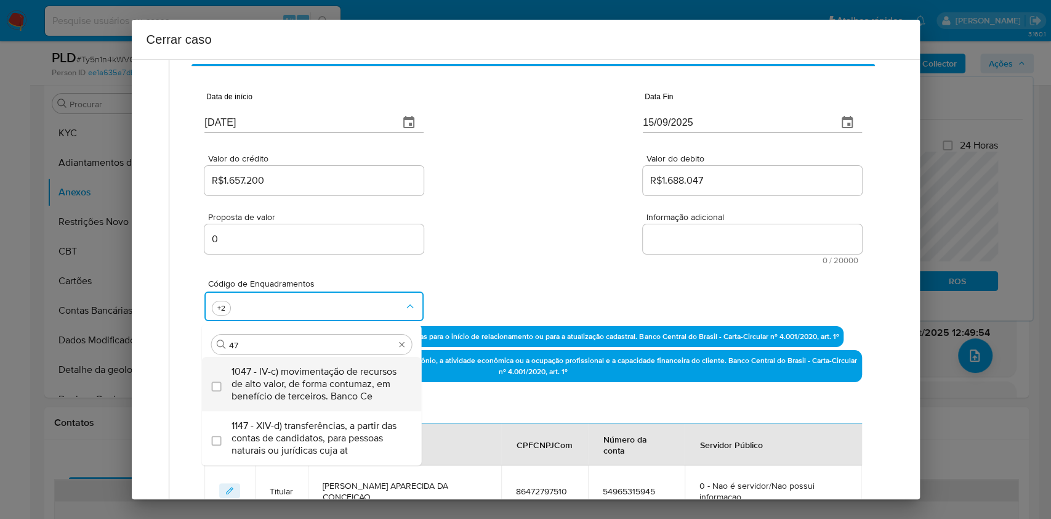
scroll to position [76, 0]
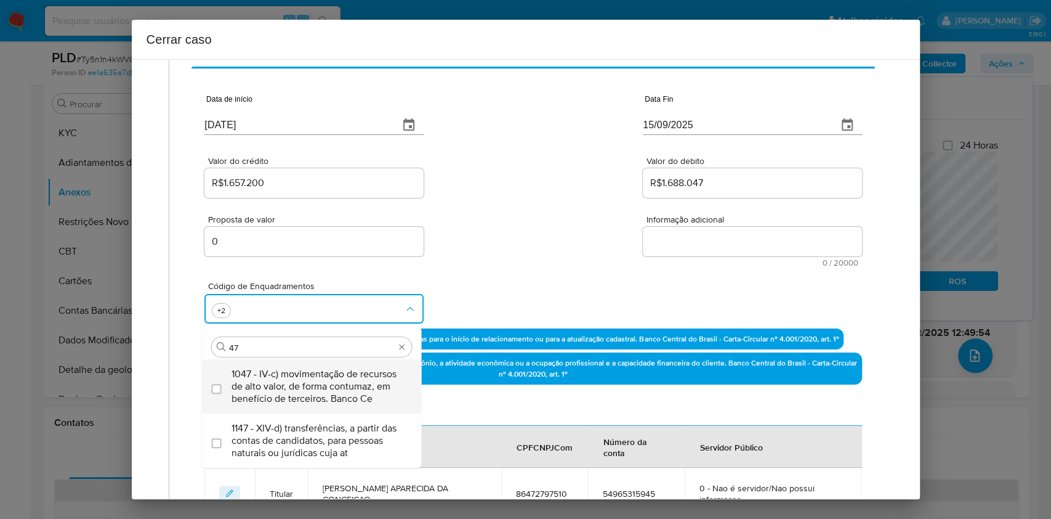
click at [321, 397] on span "1047 - IV-c) movimentação de recursos de alto valor, de forma contumaz, em bene…" at bounding box center [318, 386] width 173 height 37
checkbox input "true"
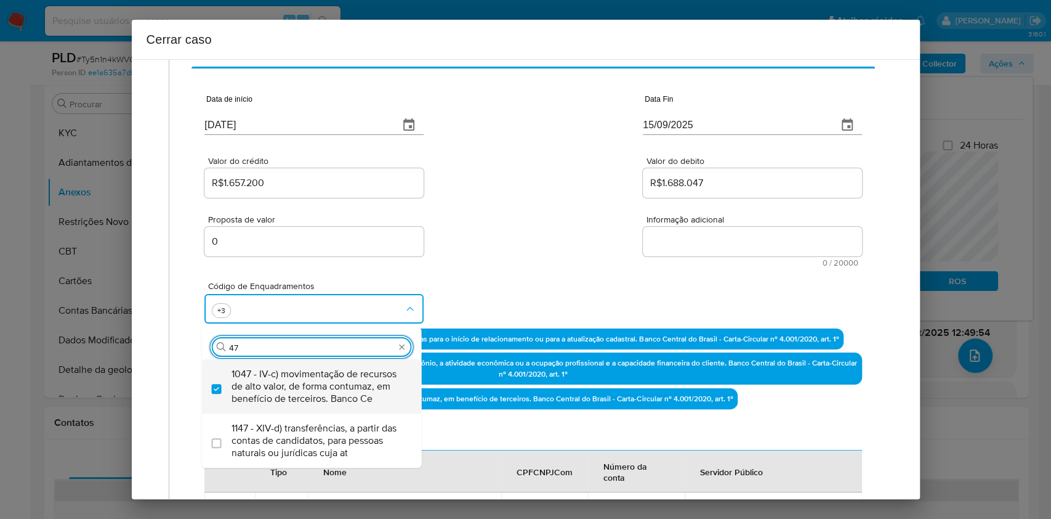
type input "4"
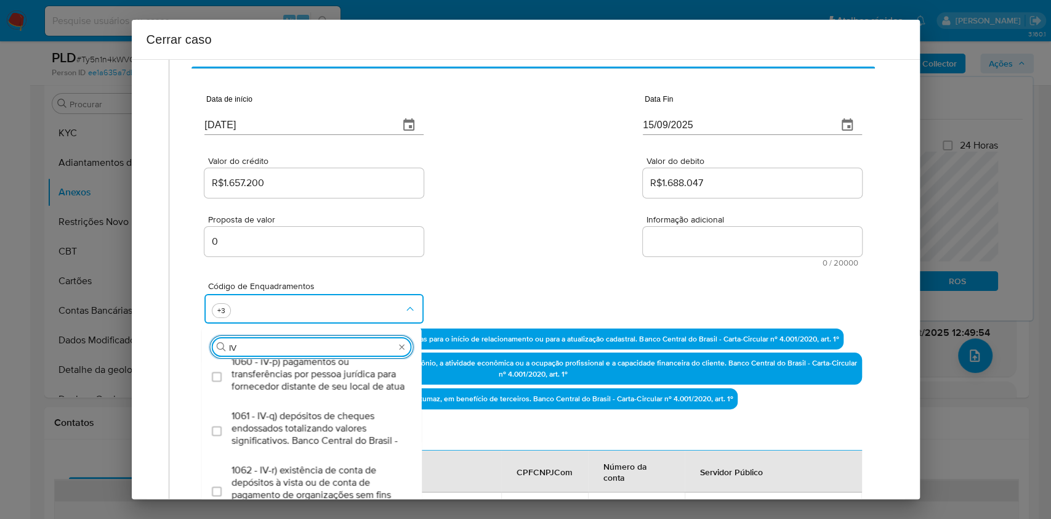
scroll to position [365, 0]
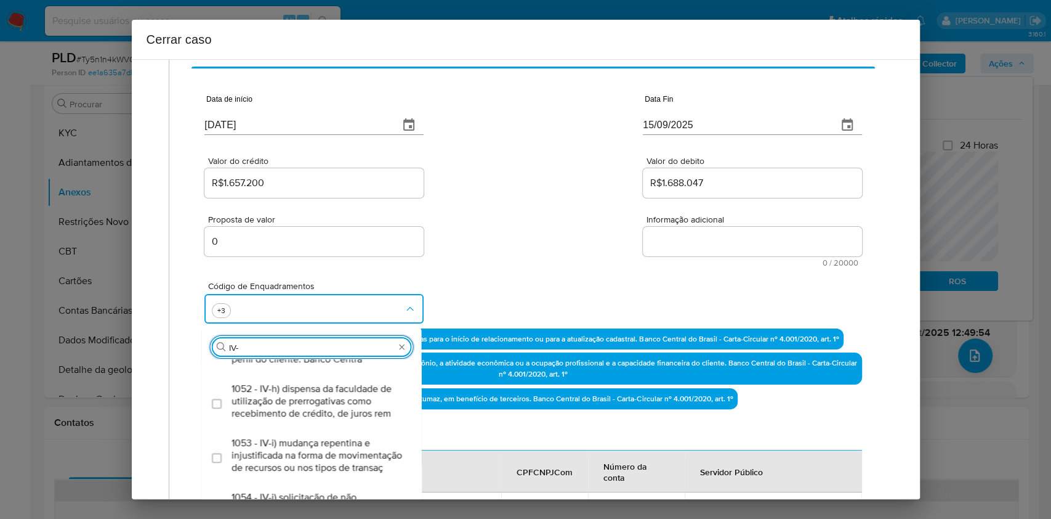
type input "IV-E"
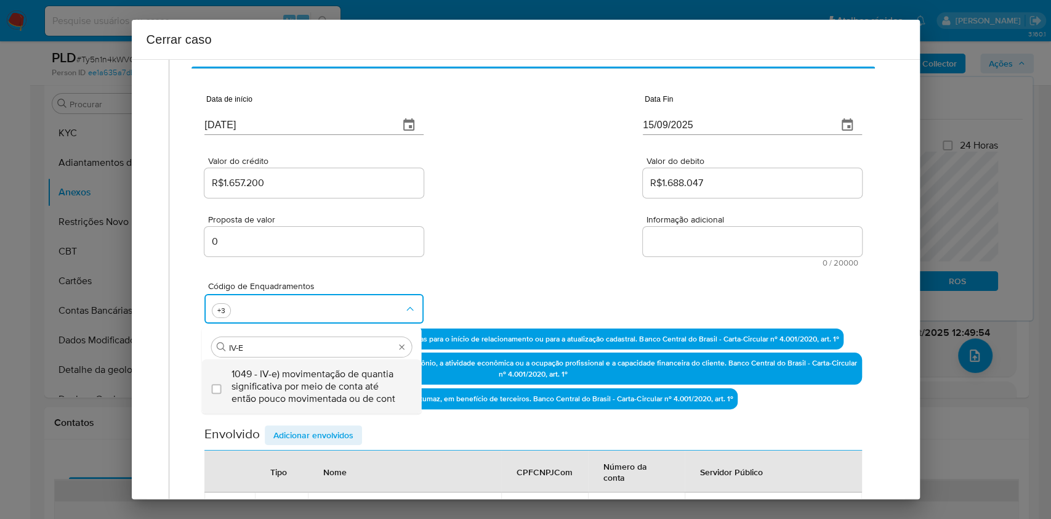
click at [321, 397] on span "1049 - IV-e) movimentação de quantia significativa por meio de conta até então …" at bounding box center [318, 386] width 173 height 37
checkbox input "true"
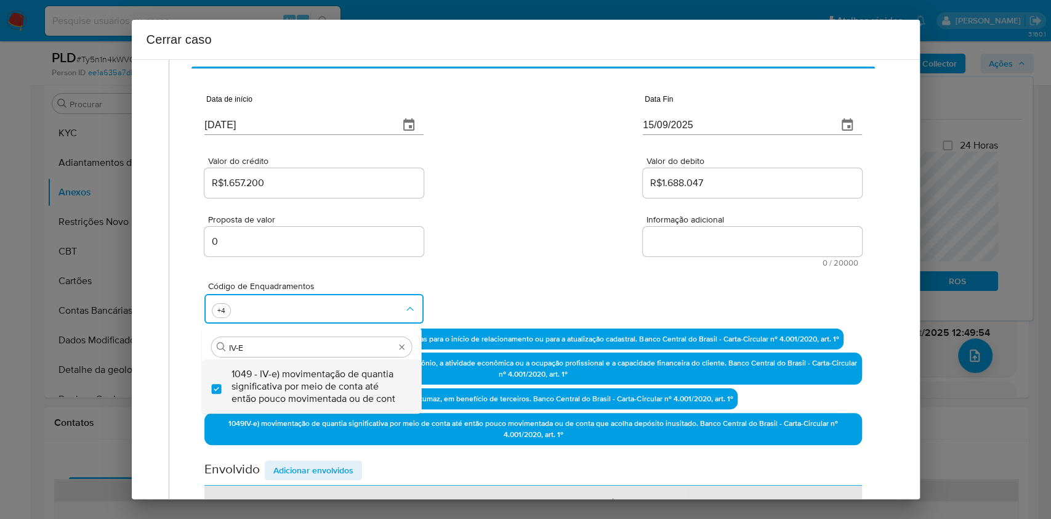
type input "IV-E"
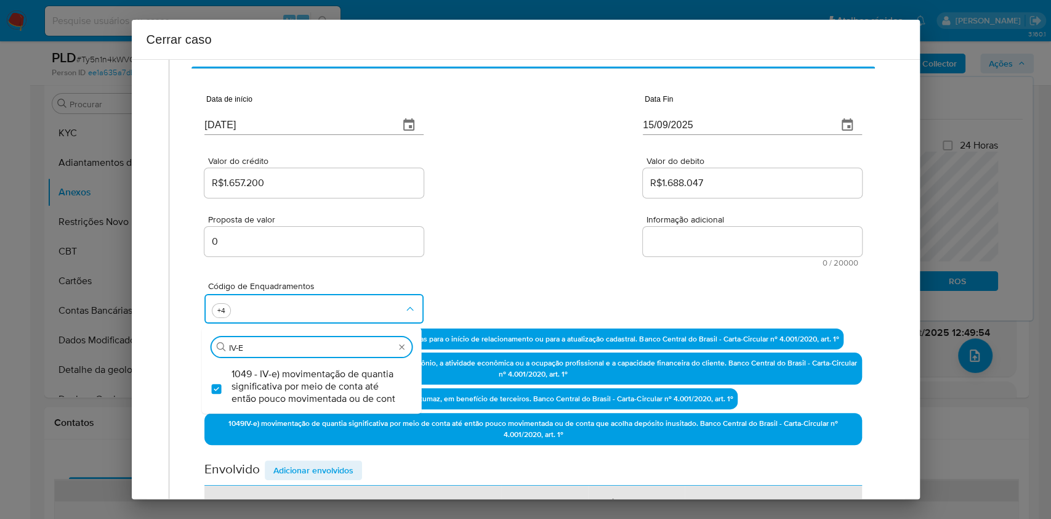
click at [647, 243] on textarea "Informação adicional" at bounding box center [752, 242] width 219 height 30
paste textarea "Maria Aparecida da Conceição, CPF 86472797510, 27 anos, residente no município …"
click at [647, 243] on textarea "Informação adicional" at bounding box center [752, 242] width 219 height 30
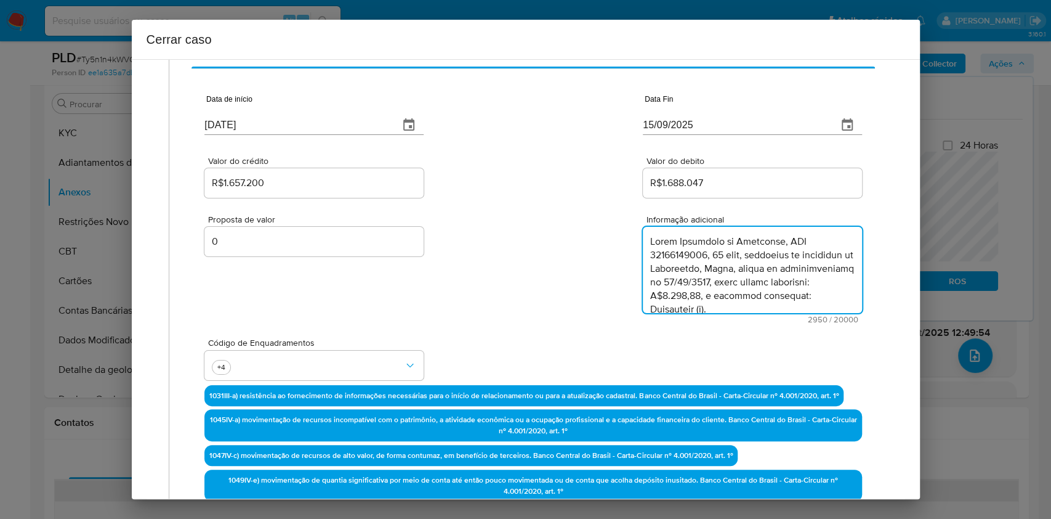
type textarea "Maria Aparecida da Conceição, CPF 86472797510, 27 anos, residente no município …"
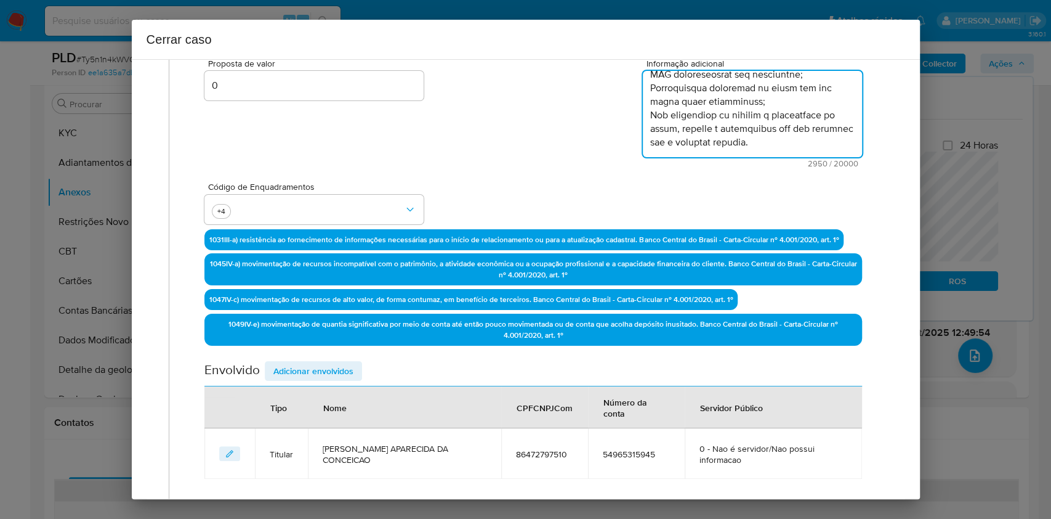
scroll to position [322, 0]
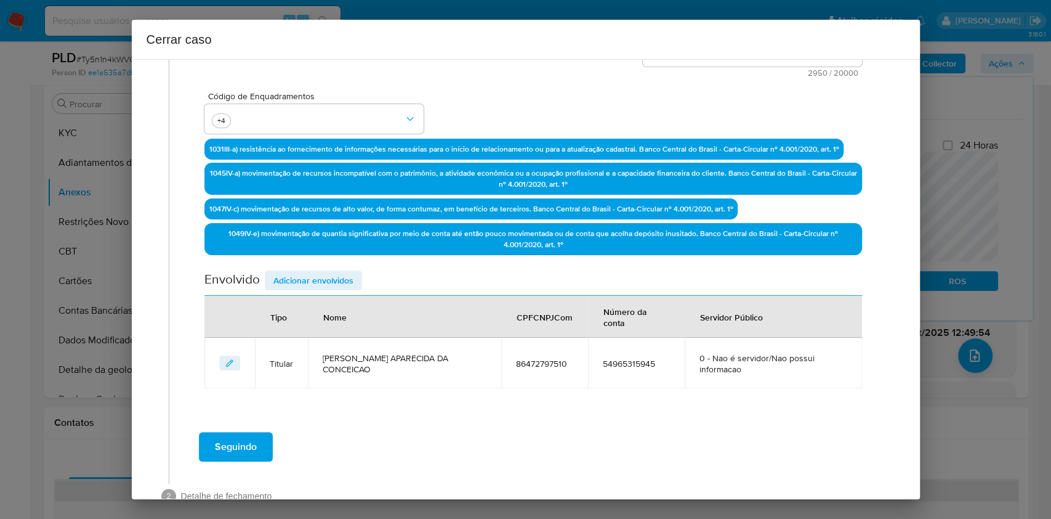
click at [324, 287] on span "Adicionar envolvidos" at bounding box center [313, 280] width 80 height 17
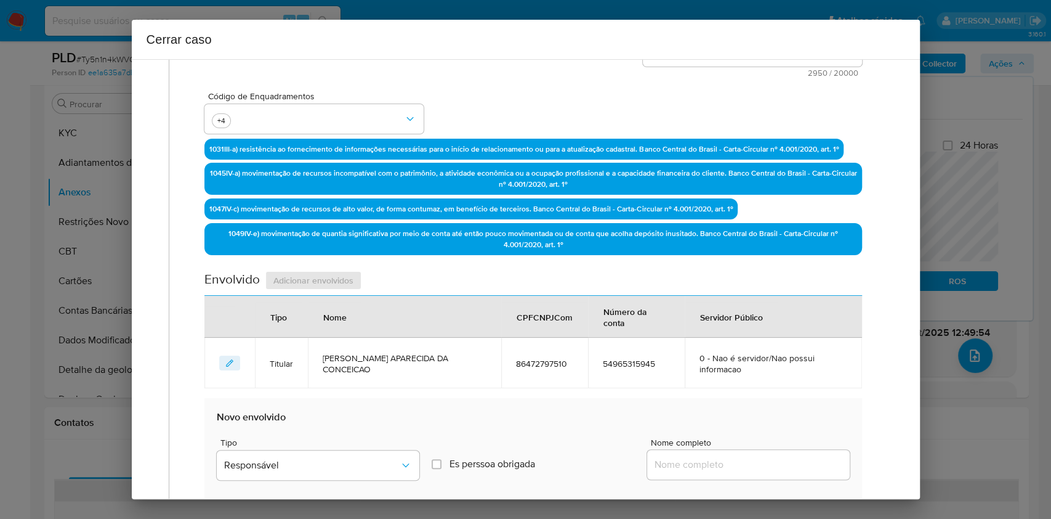
click at [323, 285] on div "Envolvido Adicionar envolvidos" at bounding box center [532, 282] width 657 height 25
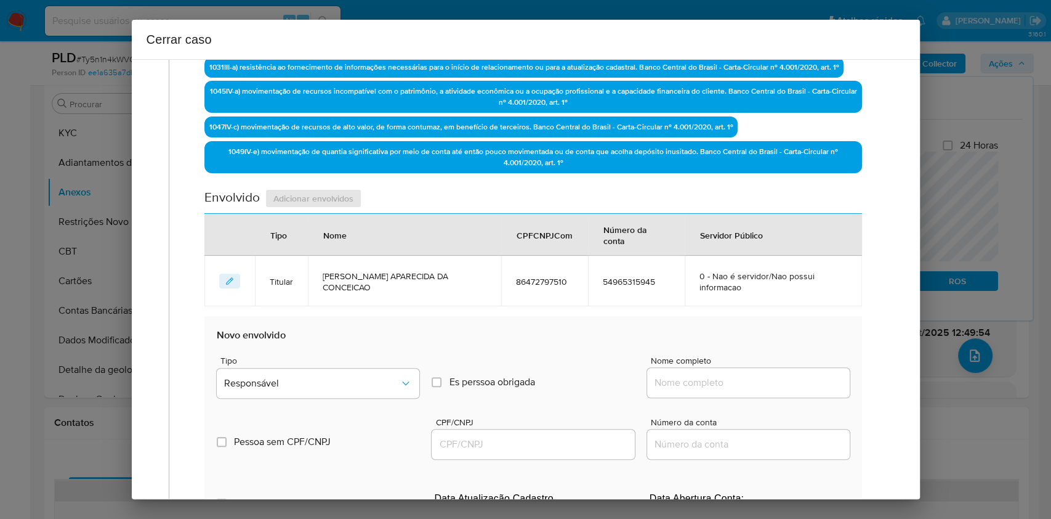
click at [711, 368] on div at bounding box center [748, 383] width 203 height 30
click at [721, 374] on input "Nome completo" at bounding box center [748, 382] width 203 height 16
paste input "Mc Marketing Ltda, 50665034000173"
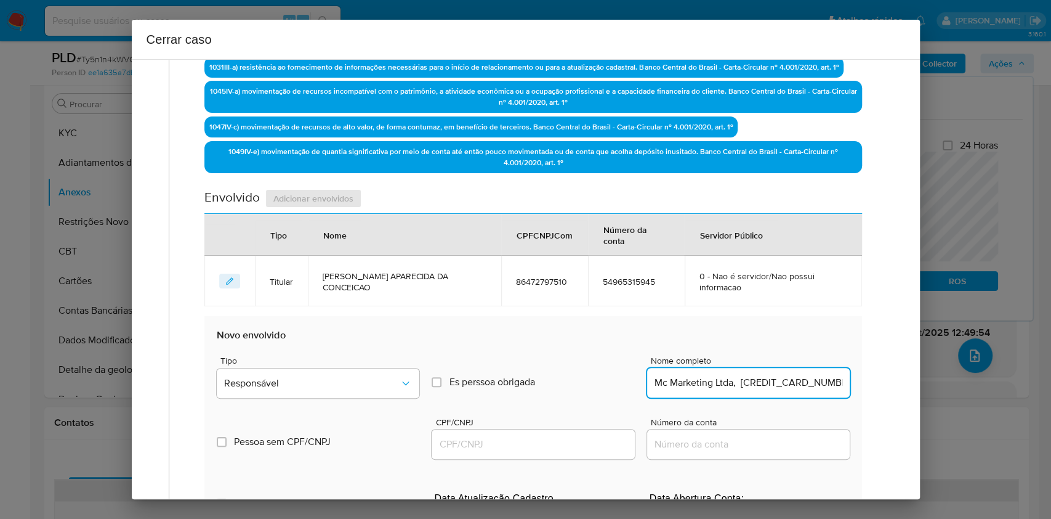
click at [749, 374] on input "Mc Marketing Ltda, 50665034000173" at bounding box center [748, 382] width 203 height 16
type input "Mc Marketing Ltda,"
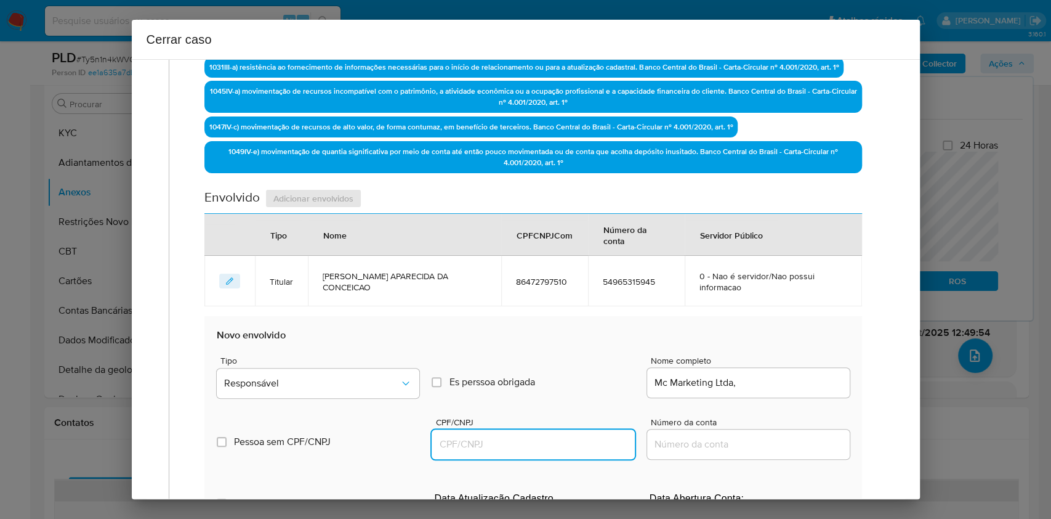
click at [553, 436] on input "CPF/CNPJ" at bounding box center [533, 444] width 203 height 16
paste input "50665034000173"
type input "50665034000173"
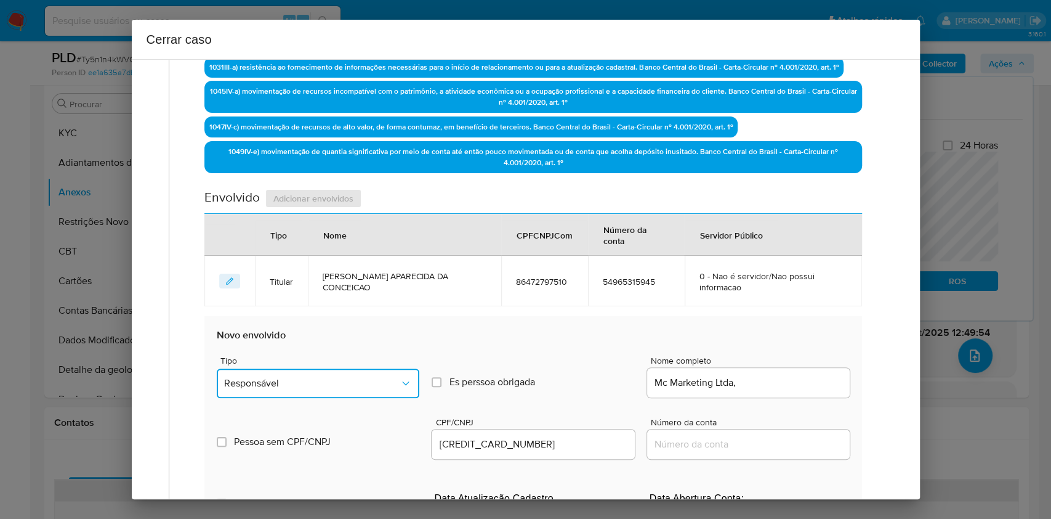
drag, startPoint x: 363, startPoint y: 365, endPoint x: 359, endPoint y: 357, distance: 8.6
click at [363, 368] on button "Responsável" at bounding box center [318, 383] width 203 height 30
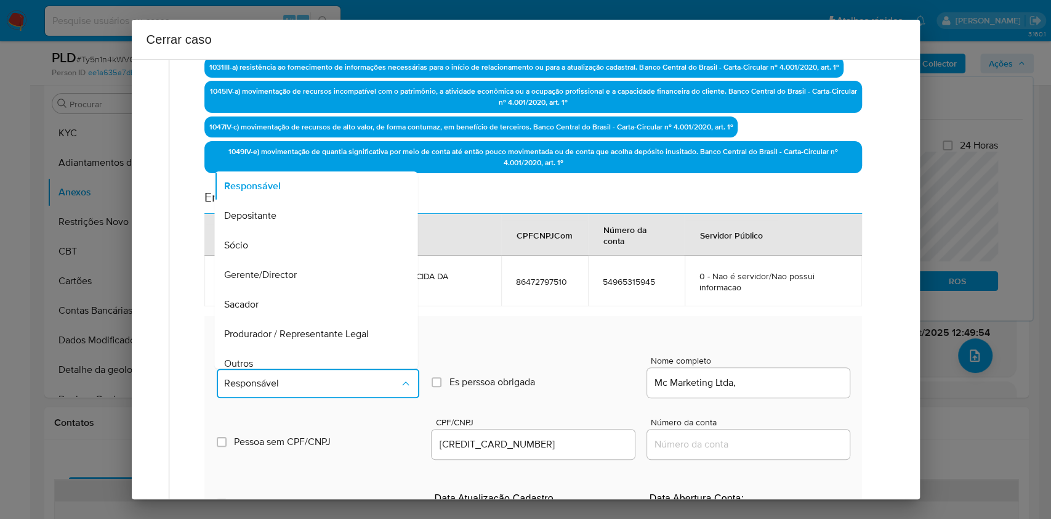
scroll to position [158, 0]
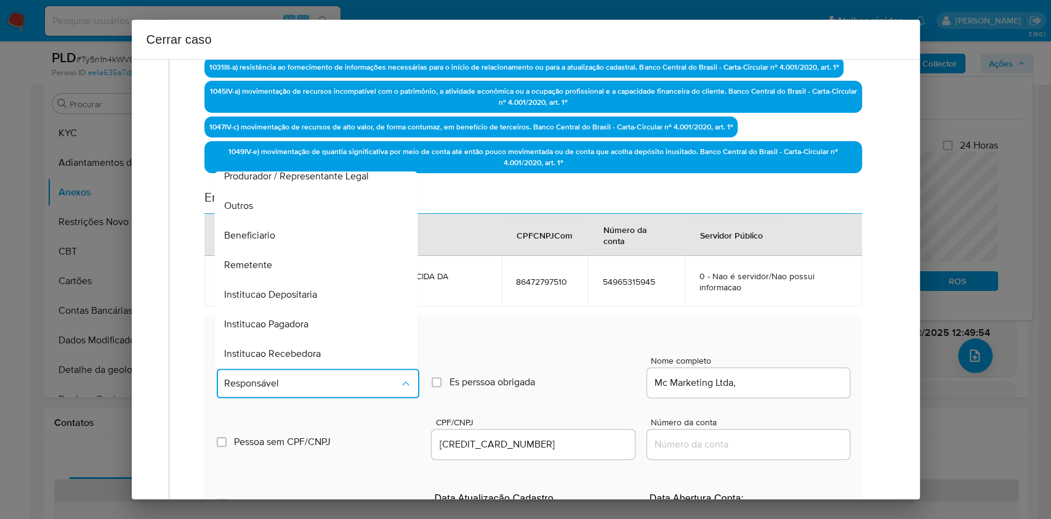
drag, startPoint x: 286, startPoint y: 244, endPoint x: 496, endPoint y: 244, distance: 210.0
click at [286, 250] on div "Remetente" at bounding box center [313, 265] width 176 height 30
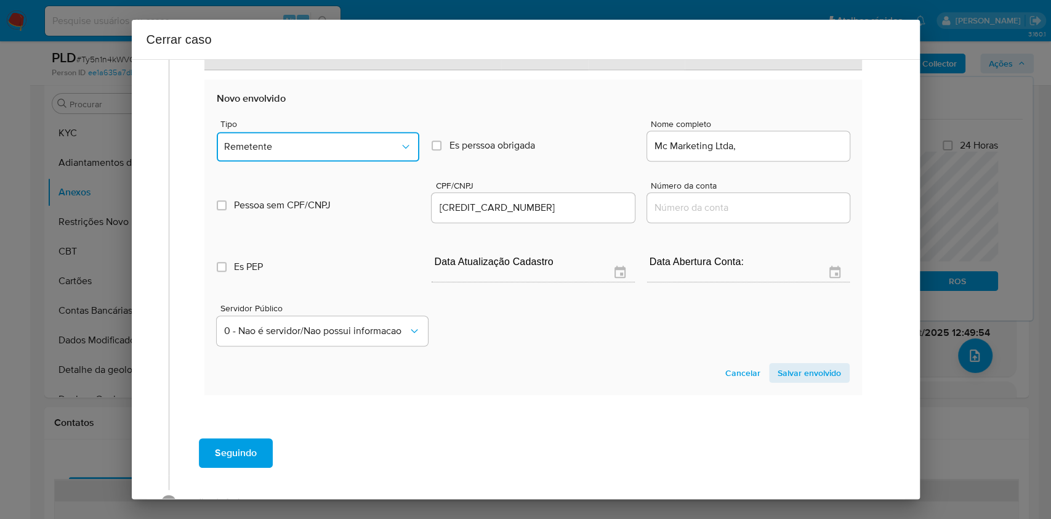
scroll to position [650, 0]
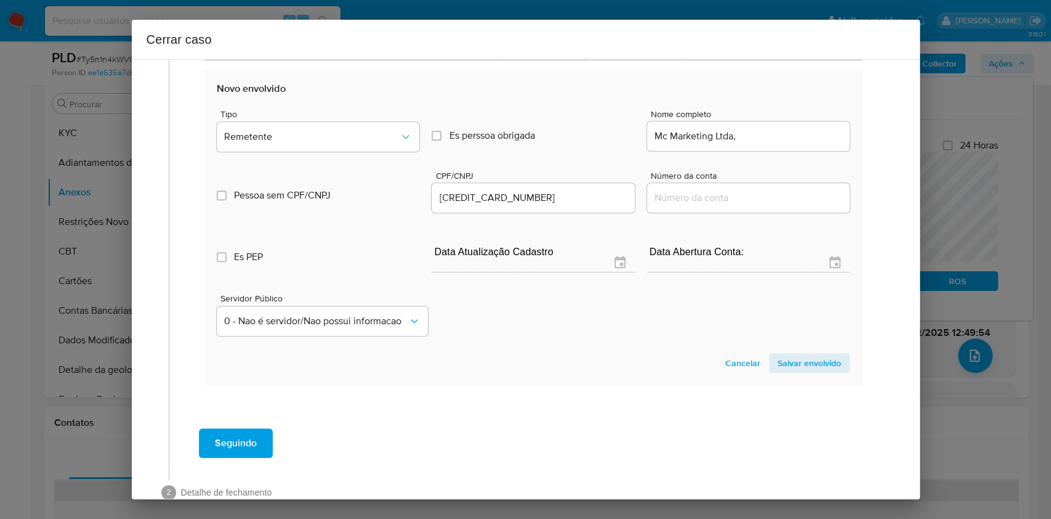
click at [778, 354] on span "Salvar envolvido" at bounding box center [809, 362] width 63 height 17
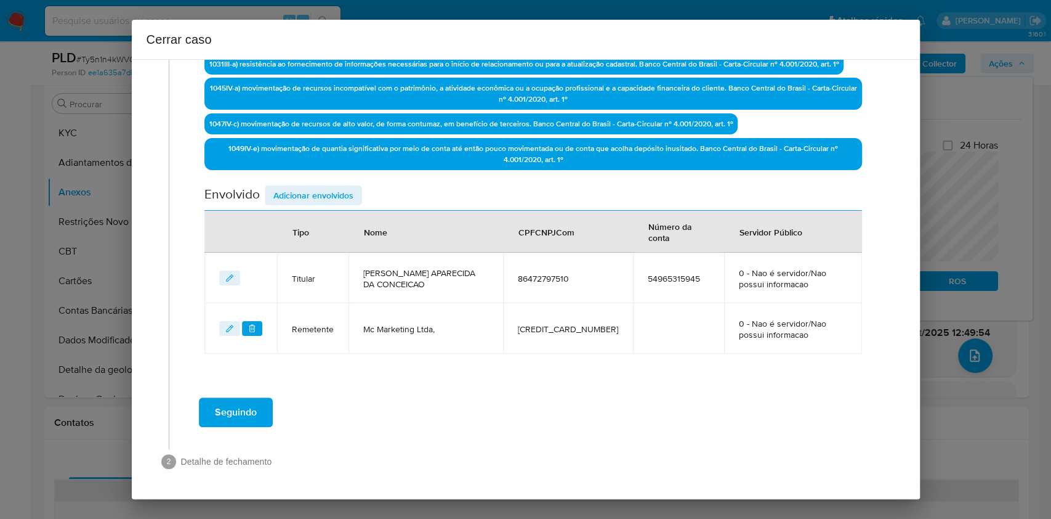
scroll to position [405, 0]
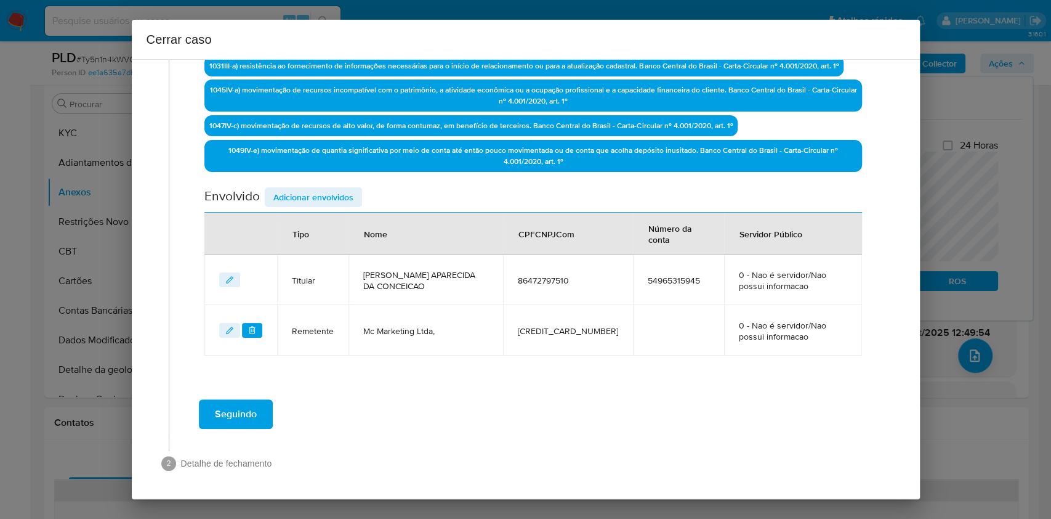
click at [286, 203] on span "Adicionar envolvidos" at bounding box center [313, 196] width 80 height 17
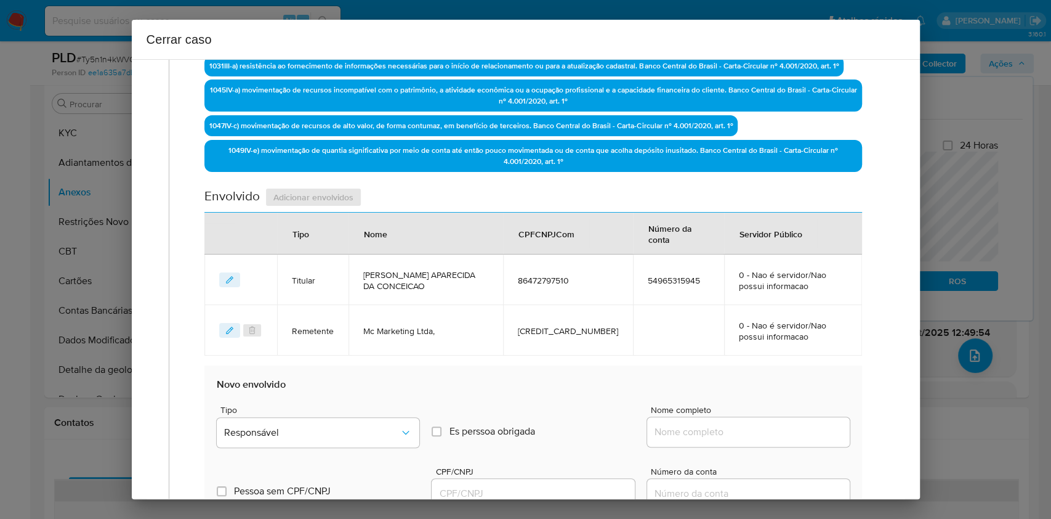
paste input "Visao Digital Servicos Ltda, 57532705000177"
drag, startPoint x: 672, startPoint y: 432, endPoint x: 742, endPoint y: 428, distance: 69.7
click at [672, 432] on input "Nome completo" at bounding box center [748, 432] width 203 height 16
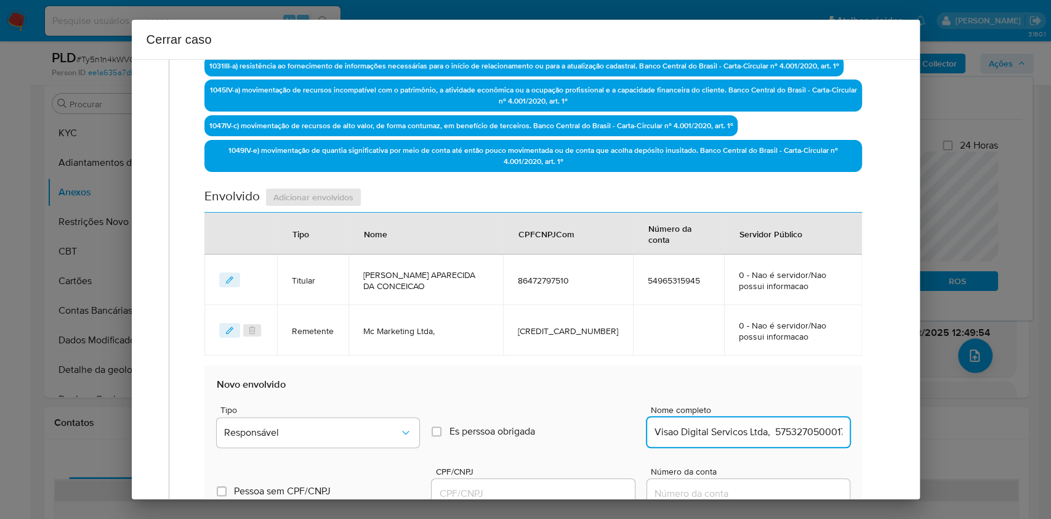
scroll to position [0, 14]
click at [750, 427] on input "Visao Digital Servicos Ltda, 57532705000177" at bounding box center [748, 432] width 203 height 16
click at [759, 430] on input "Visao Digital Servicos Ltda, 57532705000177" at bounding box center [748, 432] width 203 height 16
click at [759, 429] on input "Visao Digital Servicos Ltda, 57532705000177" at bounding box center [748, 432] width 203 height 16
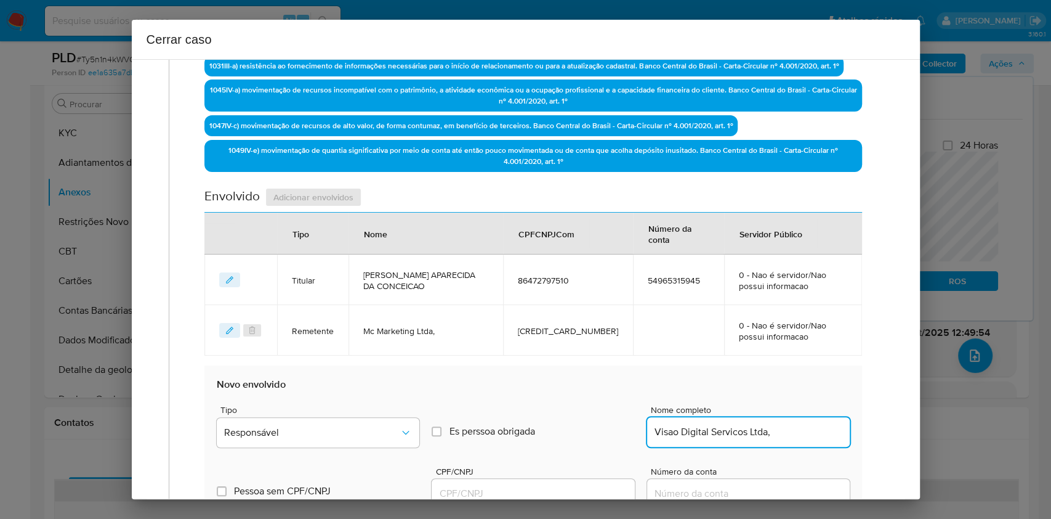
scroll to position [0, 0]
type input "Visao Digital Servicos Ltda,"
paste input "57532705000177"
drag, startPoint x: 523, startPoint y: 493, endPoint x: 532, endPoint y: 487, distance: 11.0
click at [524, 493] on input "CPF/CNPJ" at bounding box center [533, 493] width 203 height 16
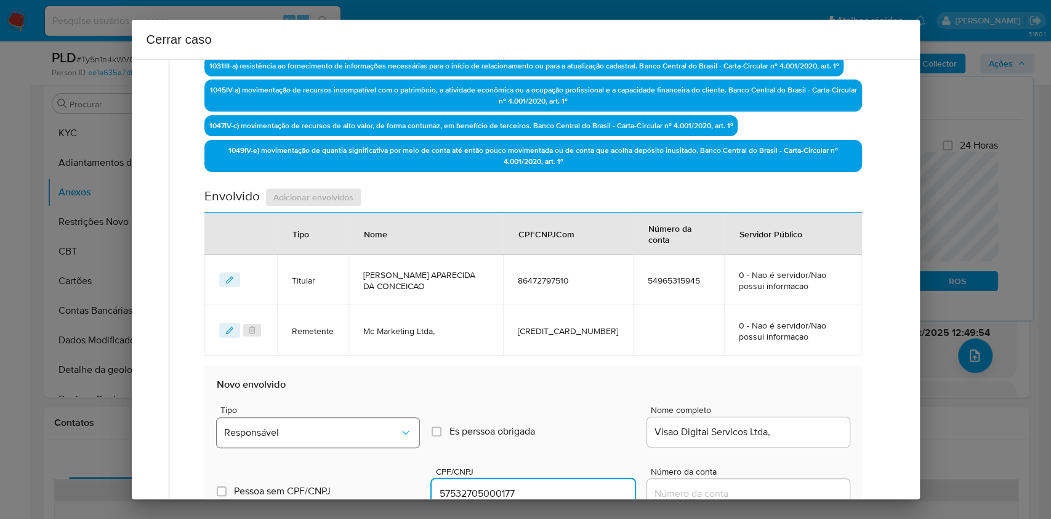
type input "57532705000177"
click at [392, 436] on span "Responsável" at bounding box center [312, 432] width 176 height 12
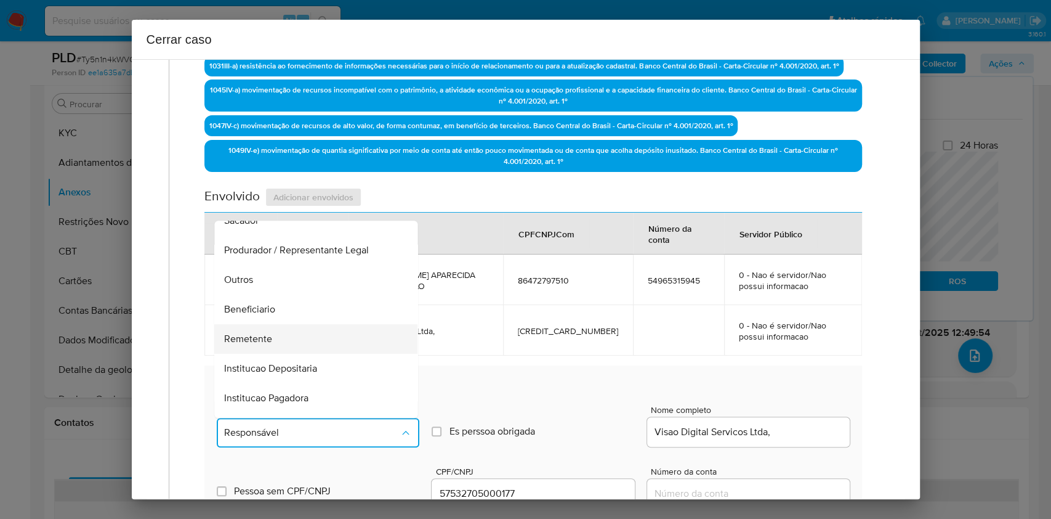
scroll to position [158, 0]
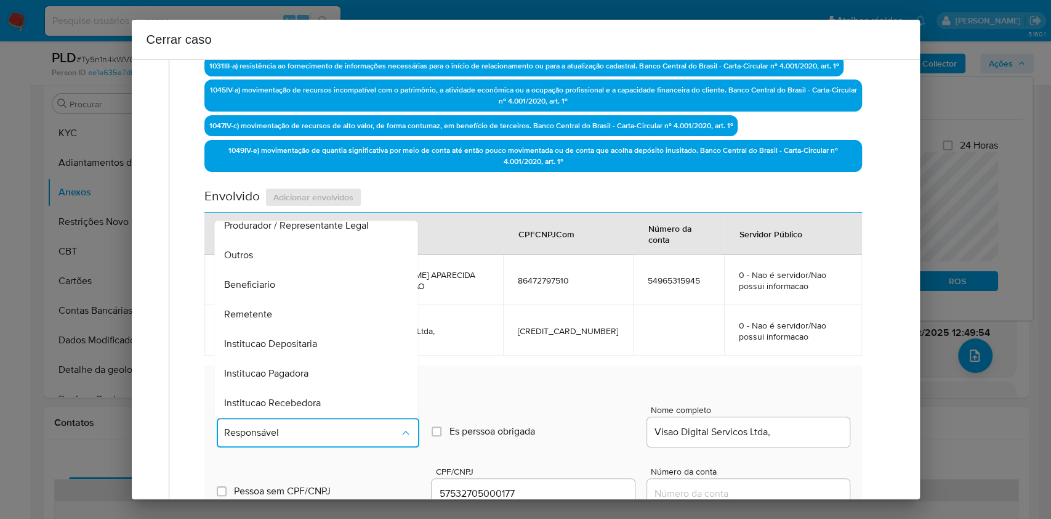
drag, startPoint x: 257, startPoint y: 307, endPoint x: 276, endPoint y: 309, distance: 19.1
click at [257, 308] on span "Remetente" at bounding box center [249, 314] width 48 height 12
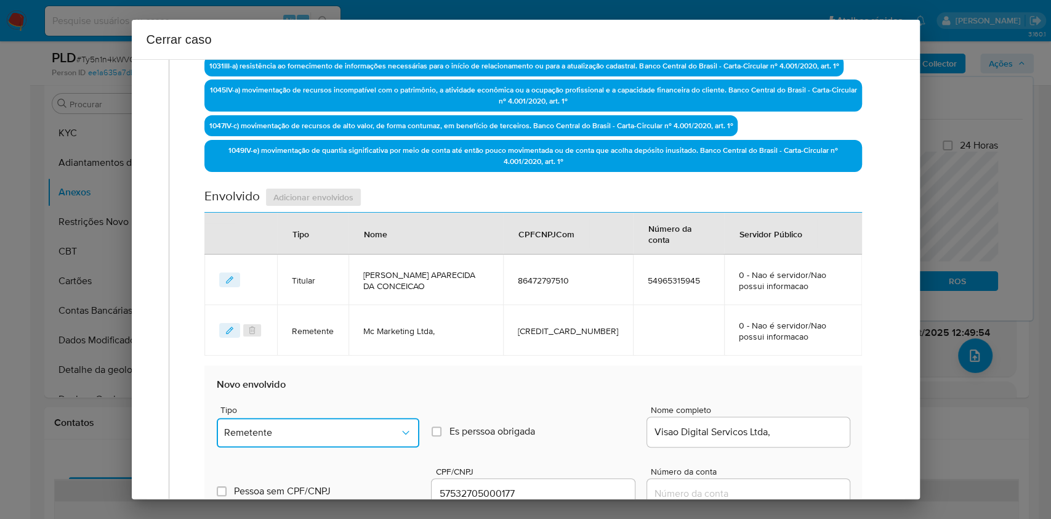
drag, startPoint x: 361, startPoint y: 426, endPoint x: 374, endPoint y: 421, distance: 14.6
click at [362, 426] on span "Remetente" at bounding box center [312, 432] width 176 height 12
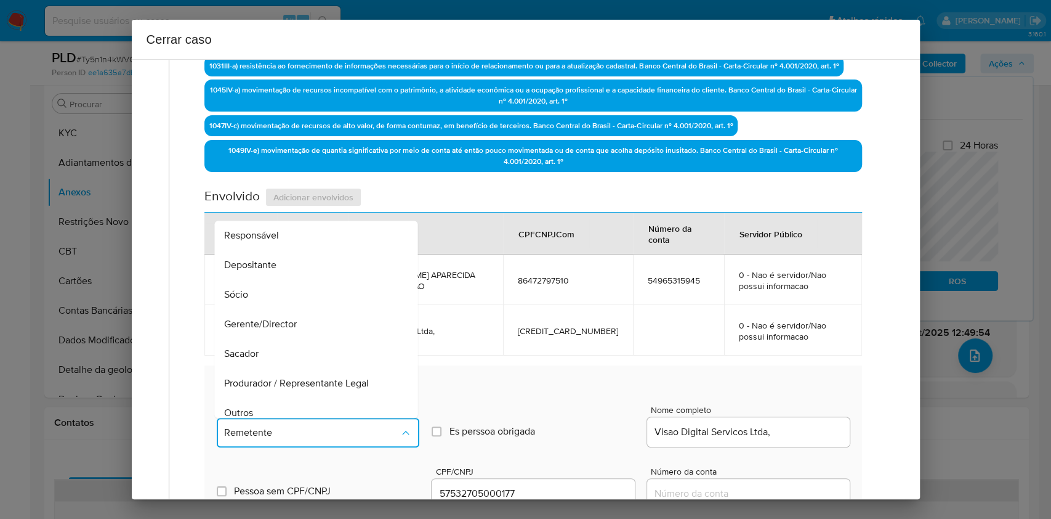
scroll to position [153, 0]
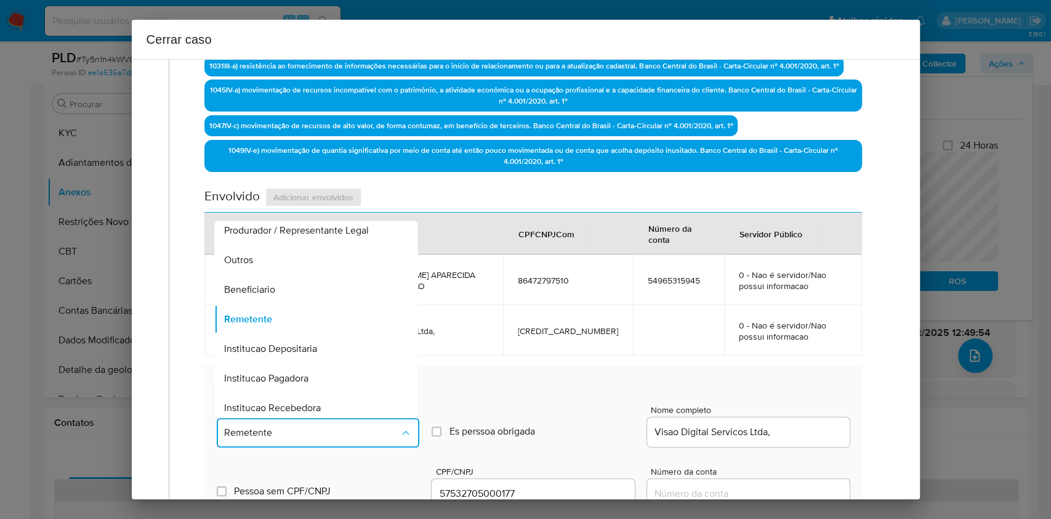
drag, startPoint x: 276, startPoint y: 286, endPoint x: 411, endPoint y: 296, distance: 135.2
click at [276, 287] on div "Beneficiario" at bounding box center [313, 290] width 176 height 30
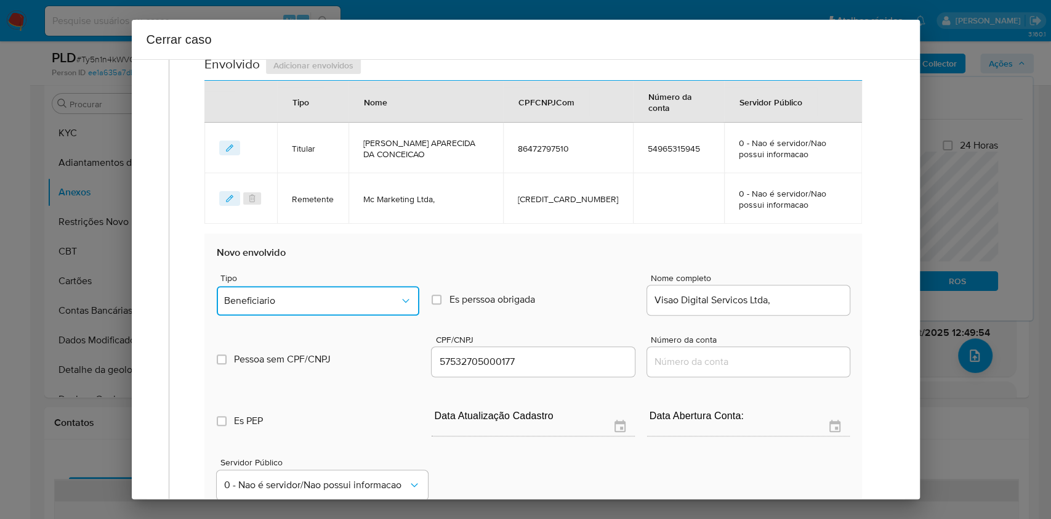
scroll to position [570, 0]
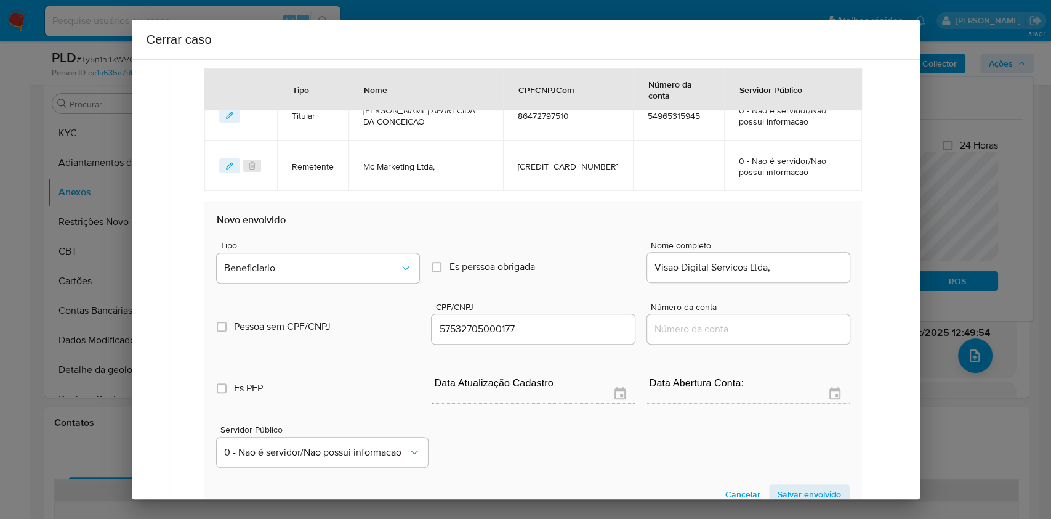
click at [778, 492] on span "Salvar envolvido" at bounding box center [809, 493] width 63 height 17
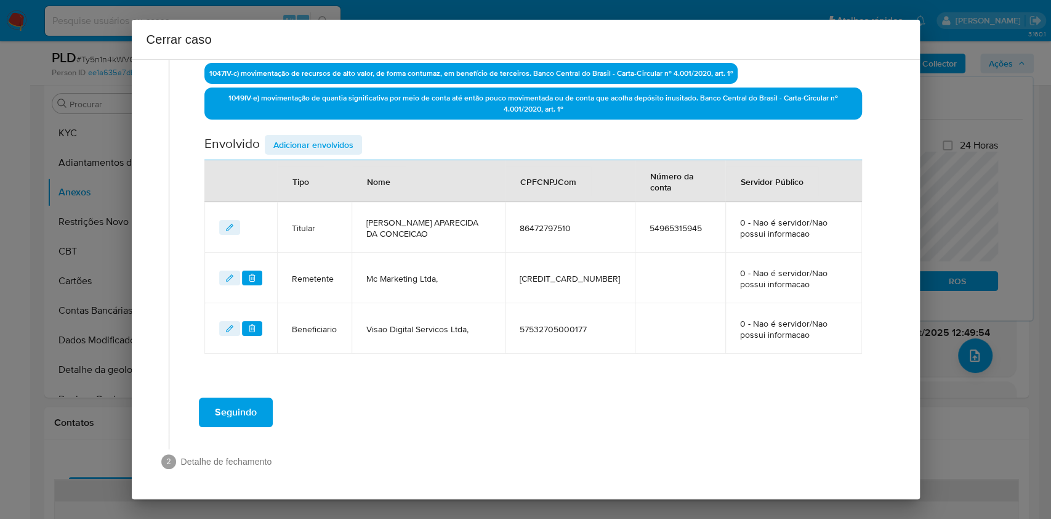
scroll to position [456, 0]
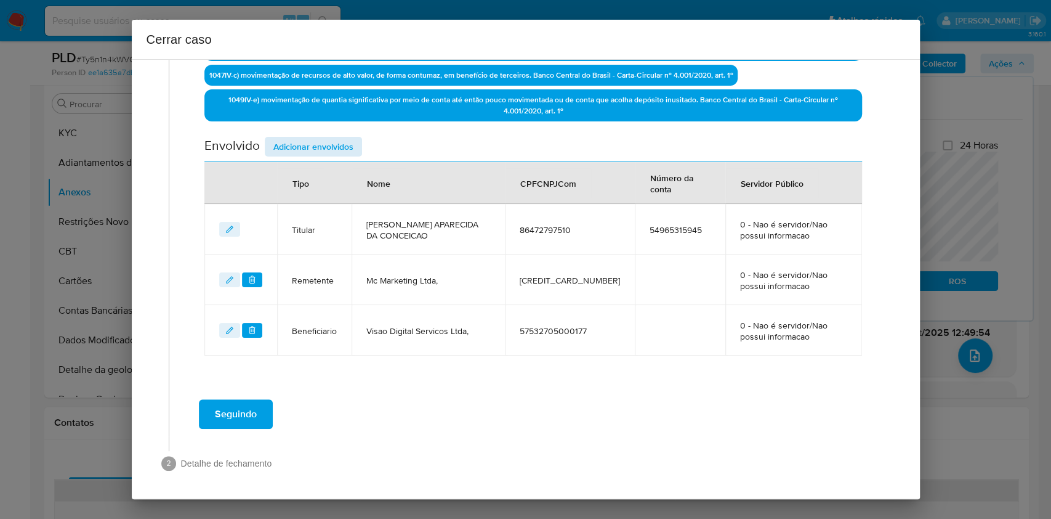
click at [312, 133] on div "Data de início 03/02/2025 Data Fin 15/09/2025 Valor do crédito R$1.657.200 Valo…" at bounding box center [532, 27] width 657 height 658
drag, startPoint x: 315, startPoint y: 142, endPoint x: 350, endPoint y: 157, distance: 38.1
click at [315, 144] on span "Adicionar envolvidos" at bounding box center [313, 146] width 80 height 17
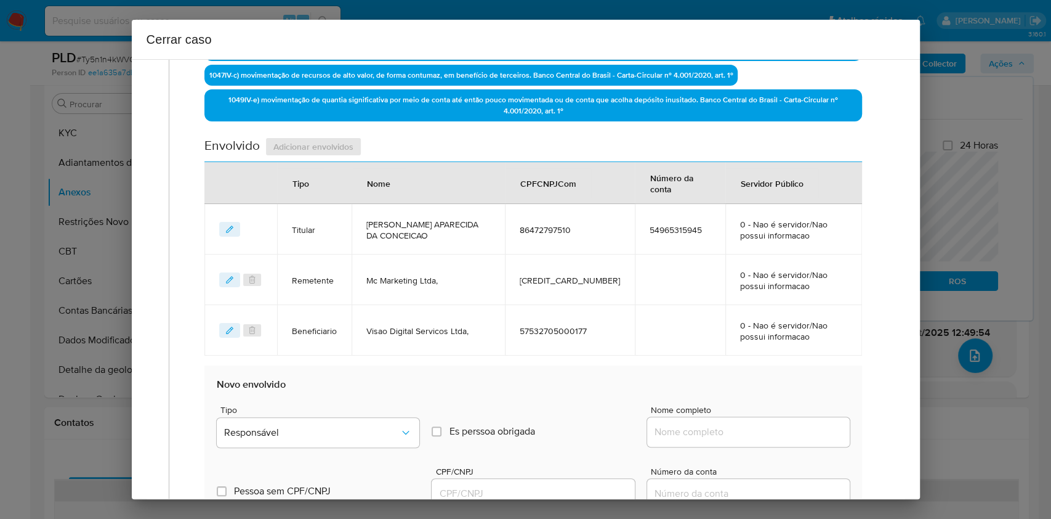
click at [692, 419] on div at bounding box center [748, 432] width 203 height 30
drag, startPoint x: 707, startPoint y: 429, endPoint x: 721, endPoint y: 433, distance: 14.2
click at [707, 429] on input "Nome completo" at bounding box center [748, 432] width 203 height 16
paste input "Orbion Gaming Ltda, 58368179000114"
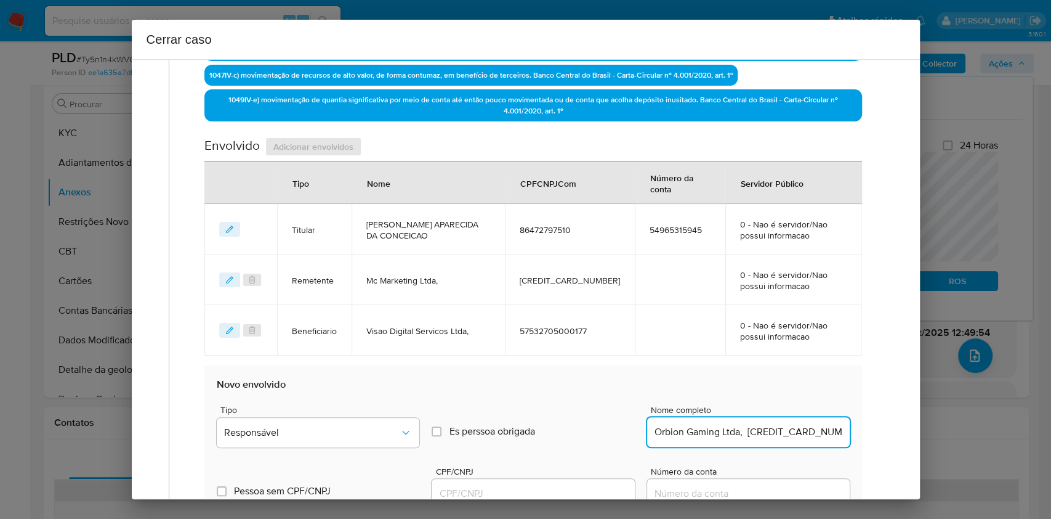
click at [746, 430] on input "Orbion Gaming Ltda, 58368179000114" at bounding box center [748, 432] width 203 height 16
type input "Orbion Gaming Ltda,"
click at [581, 485] on input "CPF/CNPJ" at bounding box center [533, 493] width 203 height 16
paste input "58368179000114"
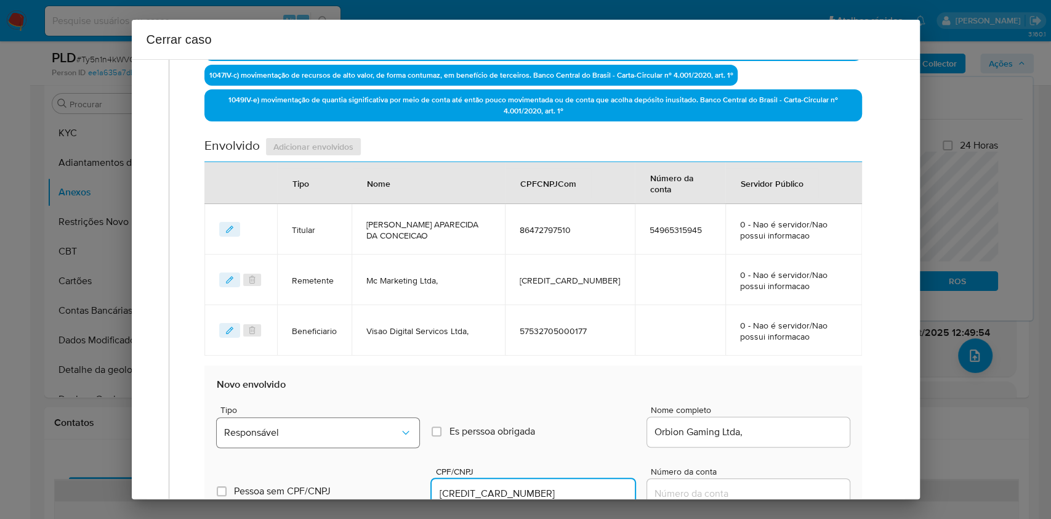
type input "58368179000114"
click at [413, 440] on button "Responsável" at bounding box center [318, 433] width 203 height 30
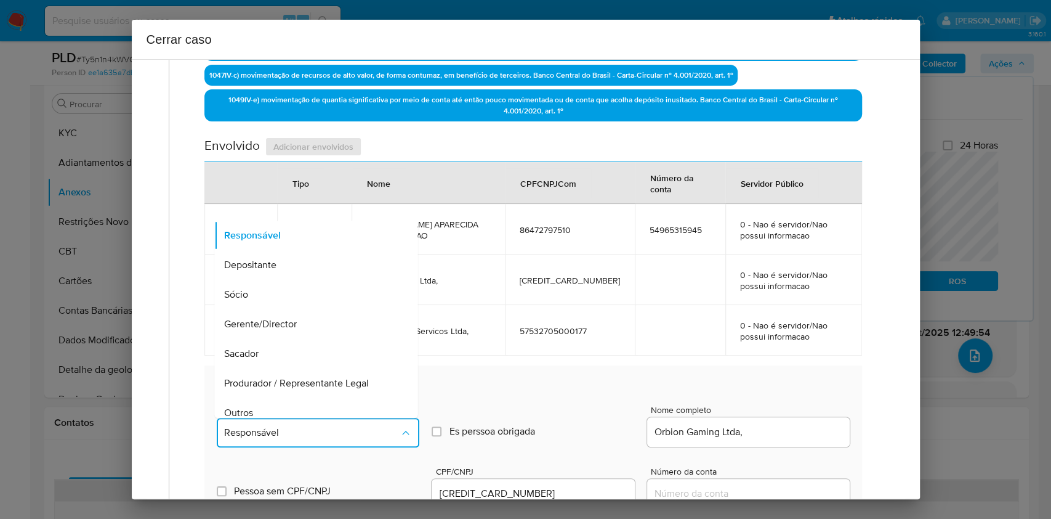
scroll to position [158, 0]
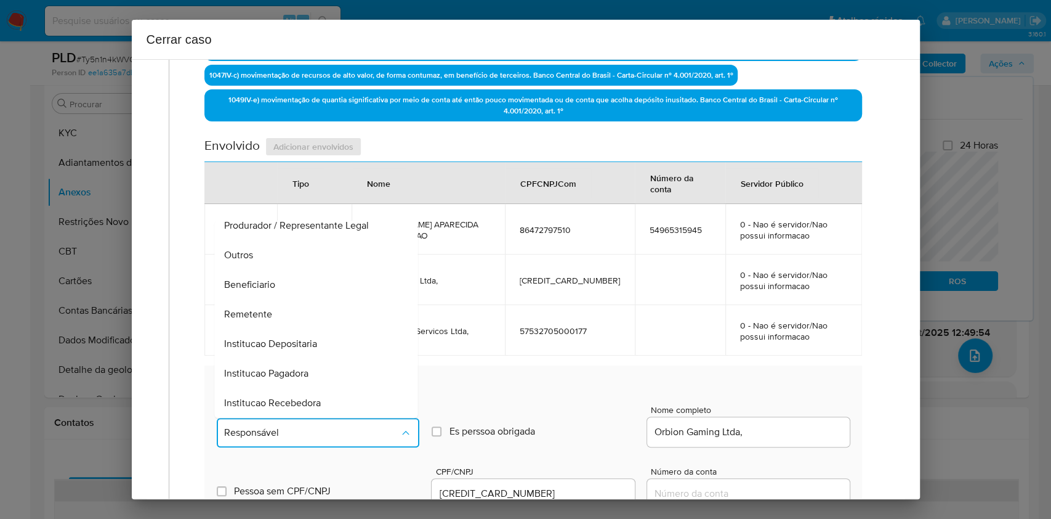
drag, startPoint x: 277, startPoint y: 273, endPoint x: 301, endPoint y: 281, distance: 25.1
click at [277, 273] on div "Beneficiario" at bounding box center [313, 285] width 176 height 30
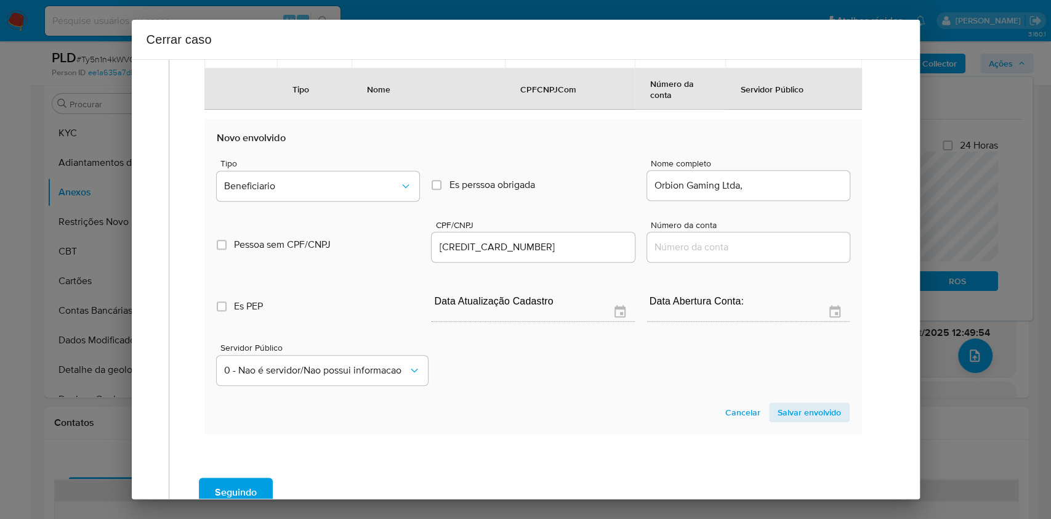
drag, startPoint x: 759, startPoint y: 406, endPoint x: 776, endPoint y: 406, distance: 16.6
click at [769, 408] on button "Salvar envolvido" at bounding box center [809, 412] width 81 height 20
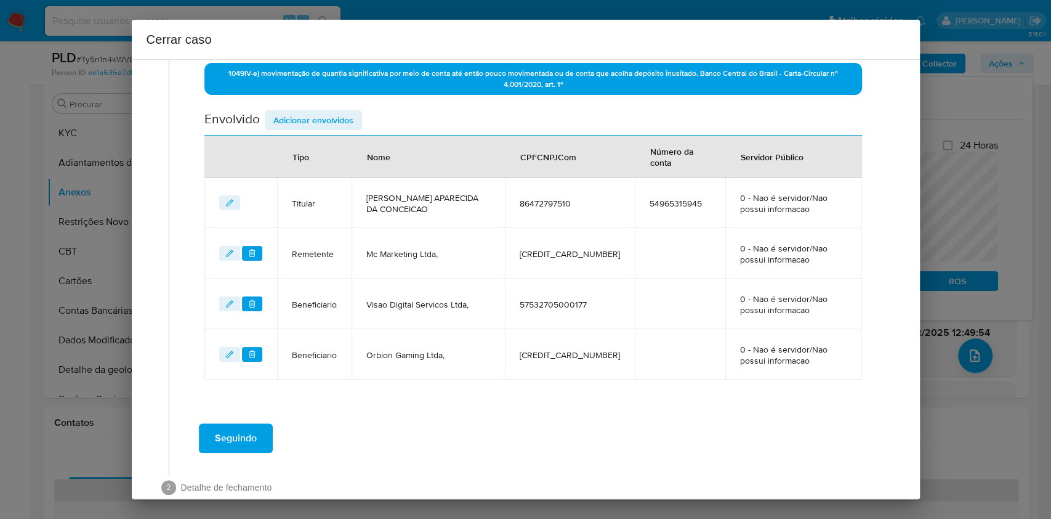
scroll to position [506, 0]
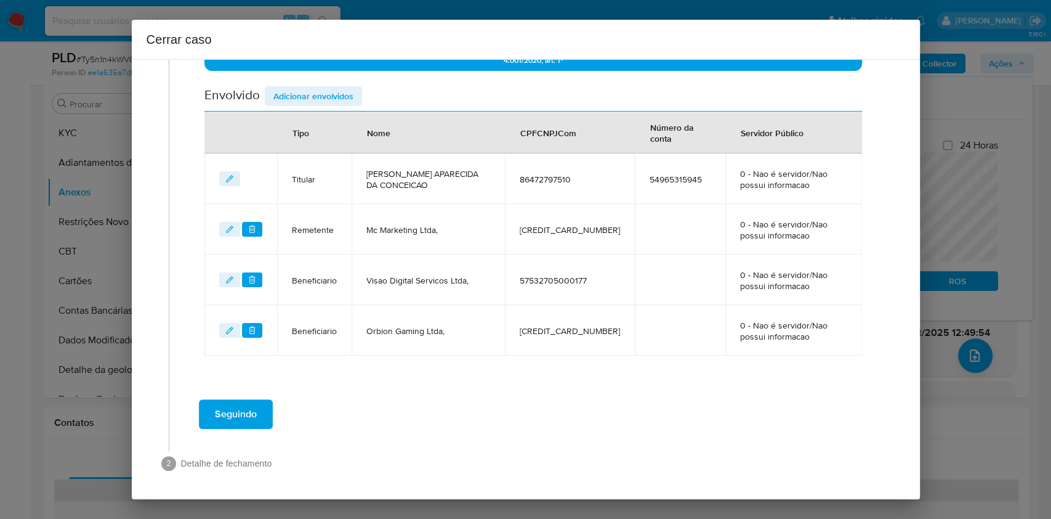
drag, startPoint x: 254, startPoint y: 419, endPoint x: 414, endPoint y: 349, distance: 174.8
click at [254, 420] on span "Seguindo" at bounding box center [236, 413] width 42 height 27
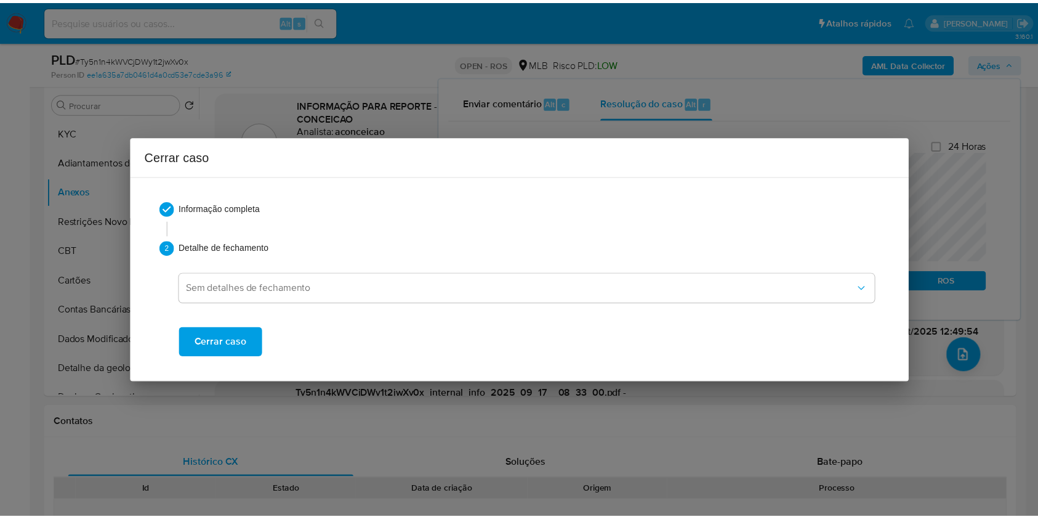
scroll to position [0, 0]
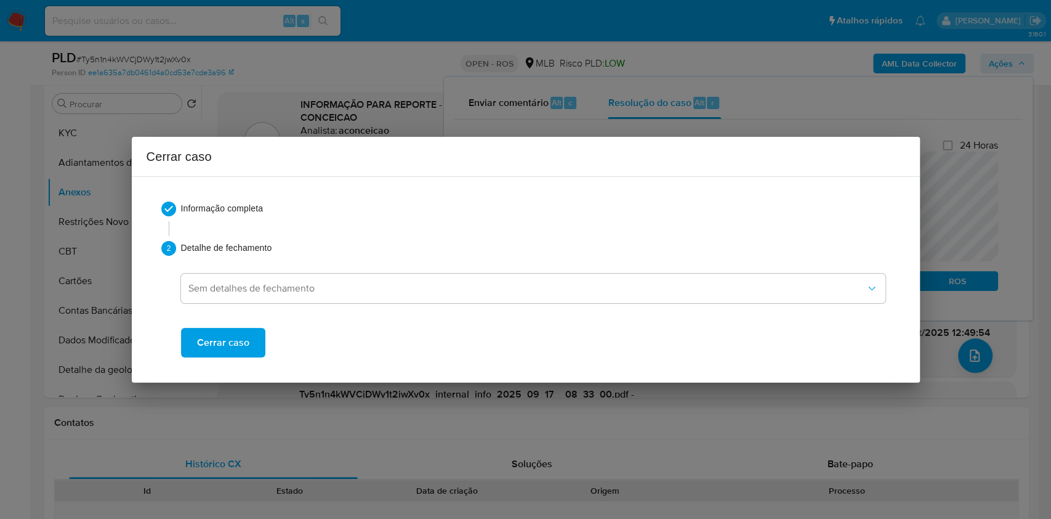
drag, startPoint x: 252, startPoint y: 338, endPoint x: 513, endPoint y: 70, distance: 374.1
click at [252, 338] on button "Cerrar caso" at bounding box center [223, 343] width 84 height 30
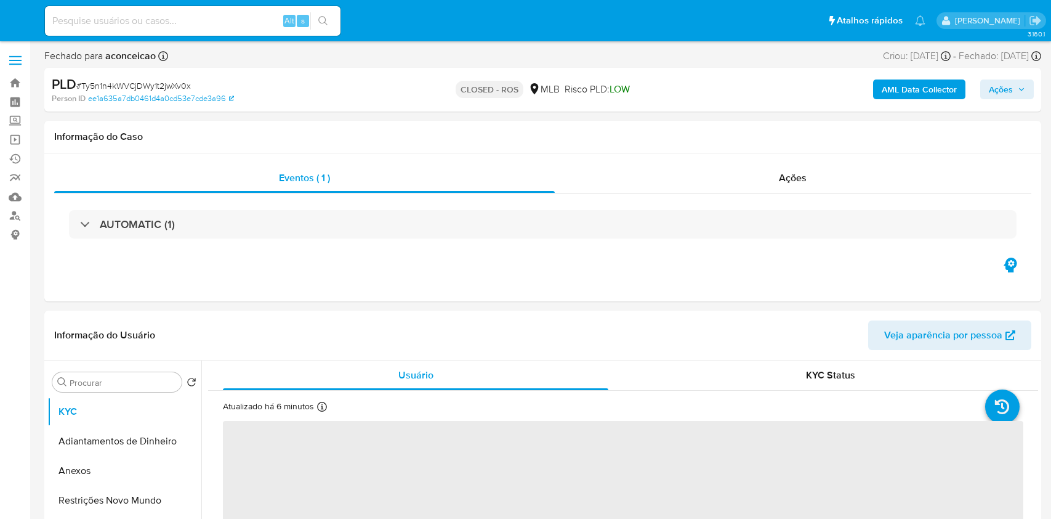
select select "10"
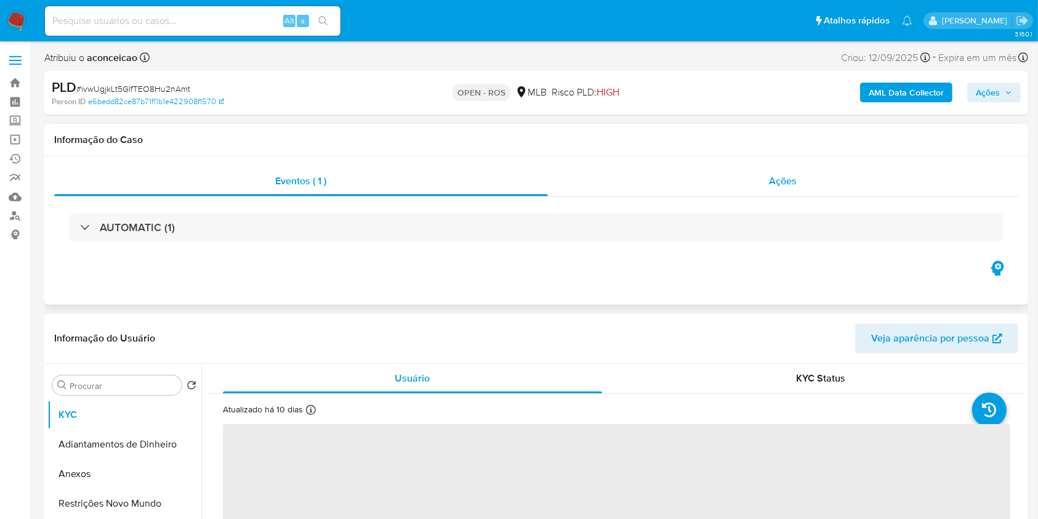
click at [814, 169] on div "Ações" at bounding box center [783, 181] width 471 height 30
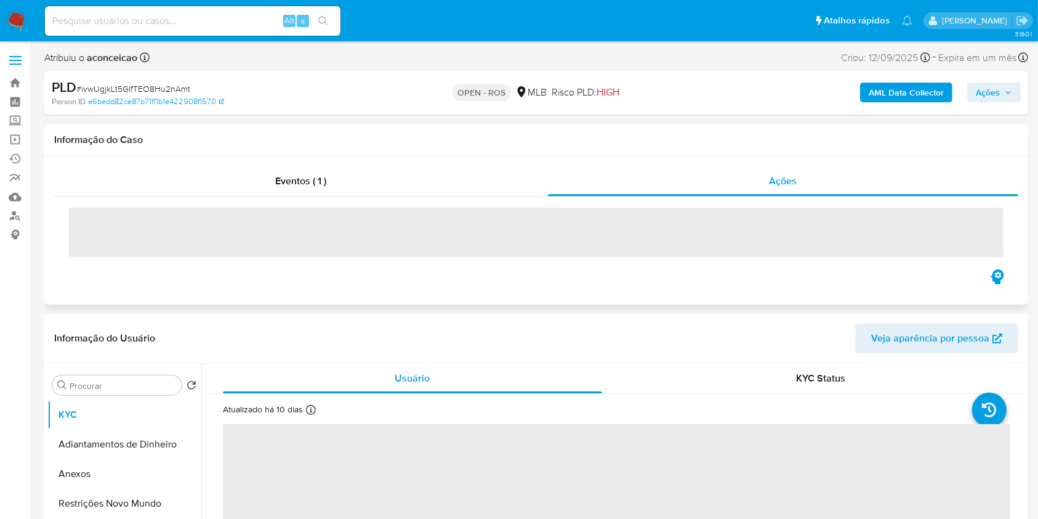
select select "10"
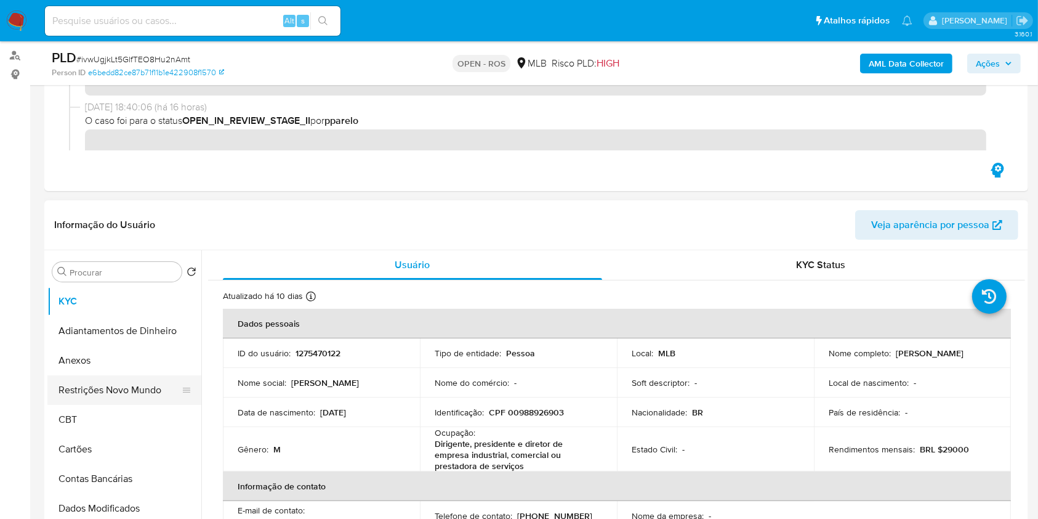
scroll to position [164, 0]
